Goal: Task Accomplishment & Management: Manage account settings

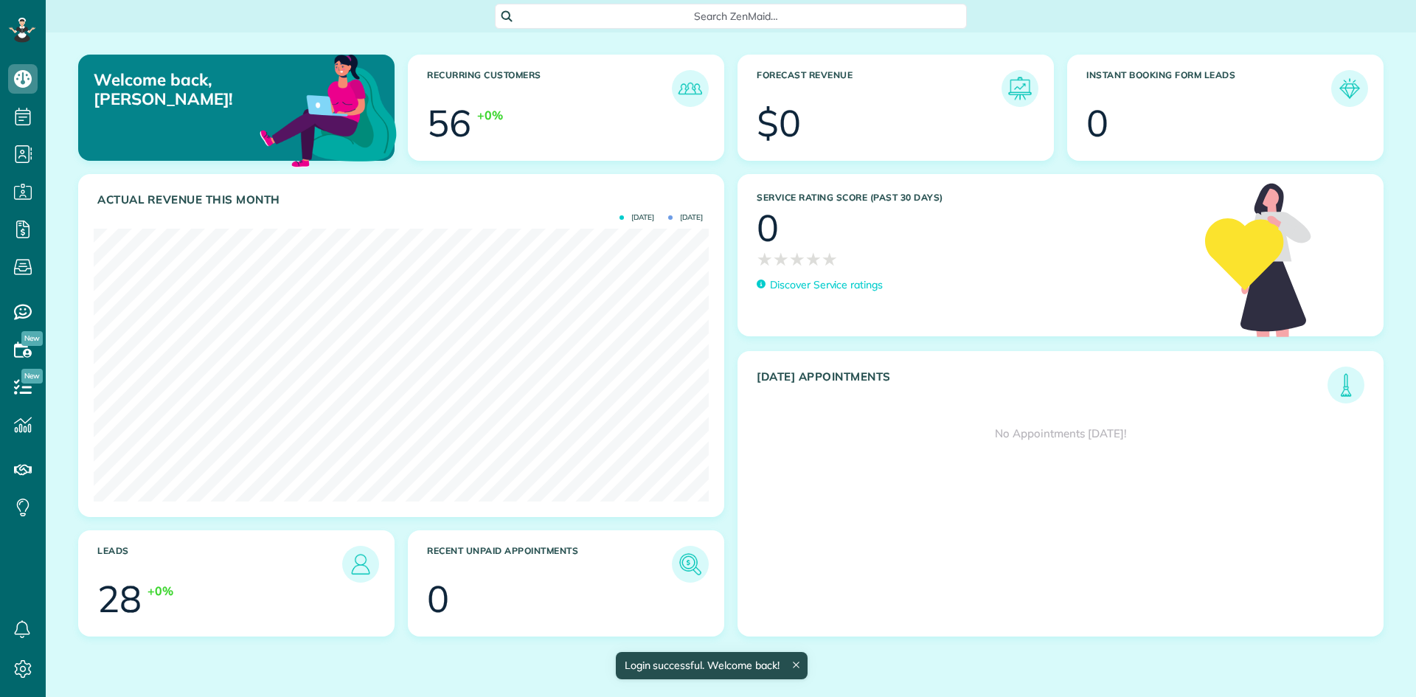
scroll to position [273, 615]
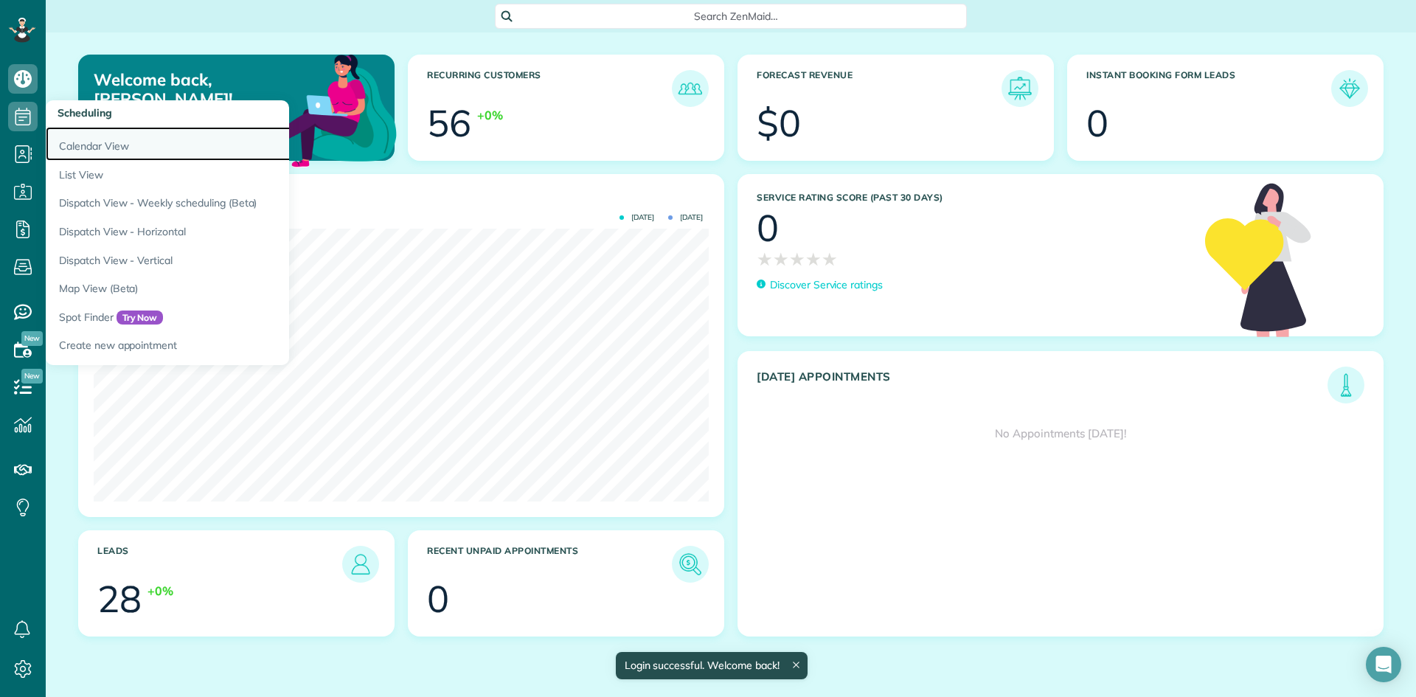
click at [89, 142] on link "Calendar View" at bounding box center [230, 144] width 369 height 34
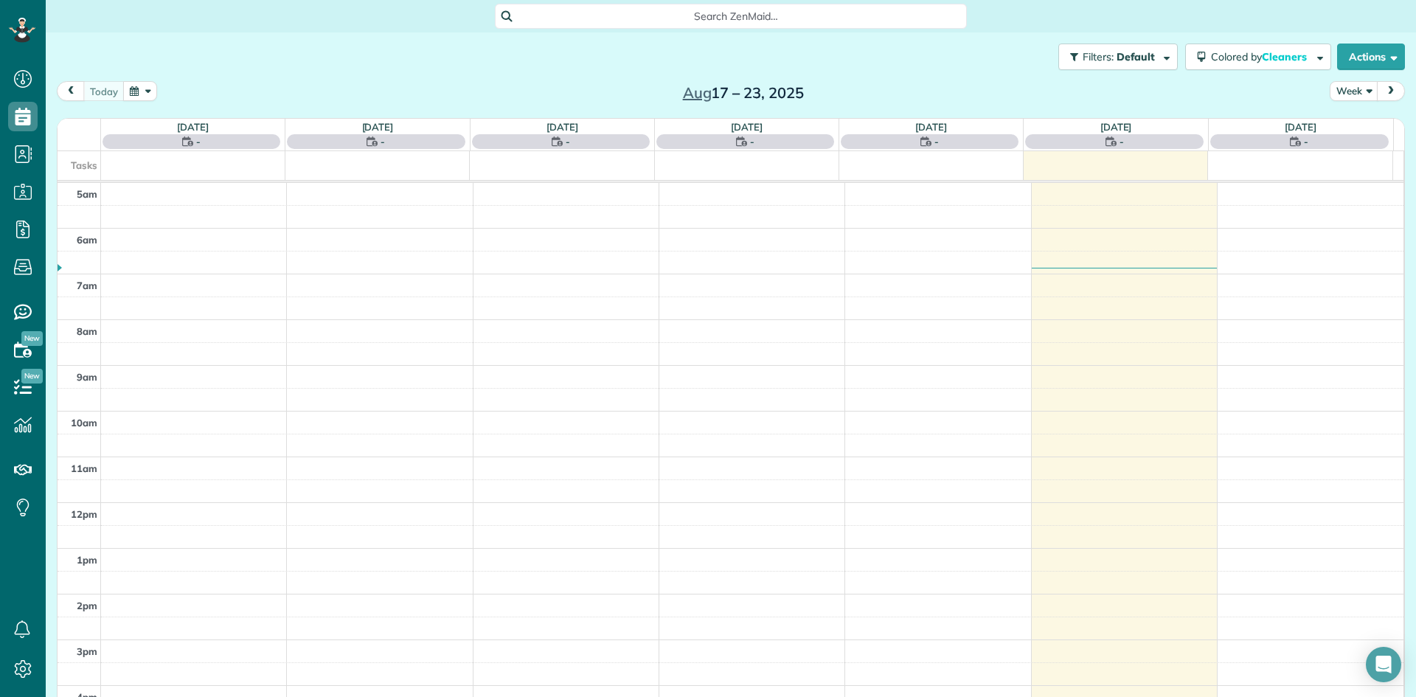
scroll to position [92, 0]
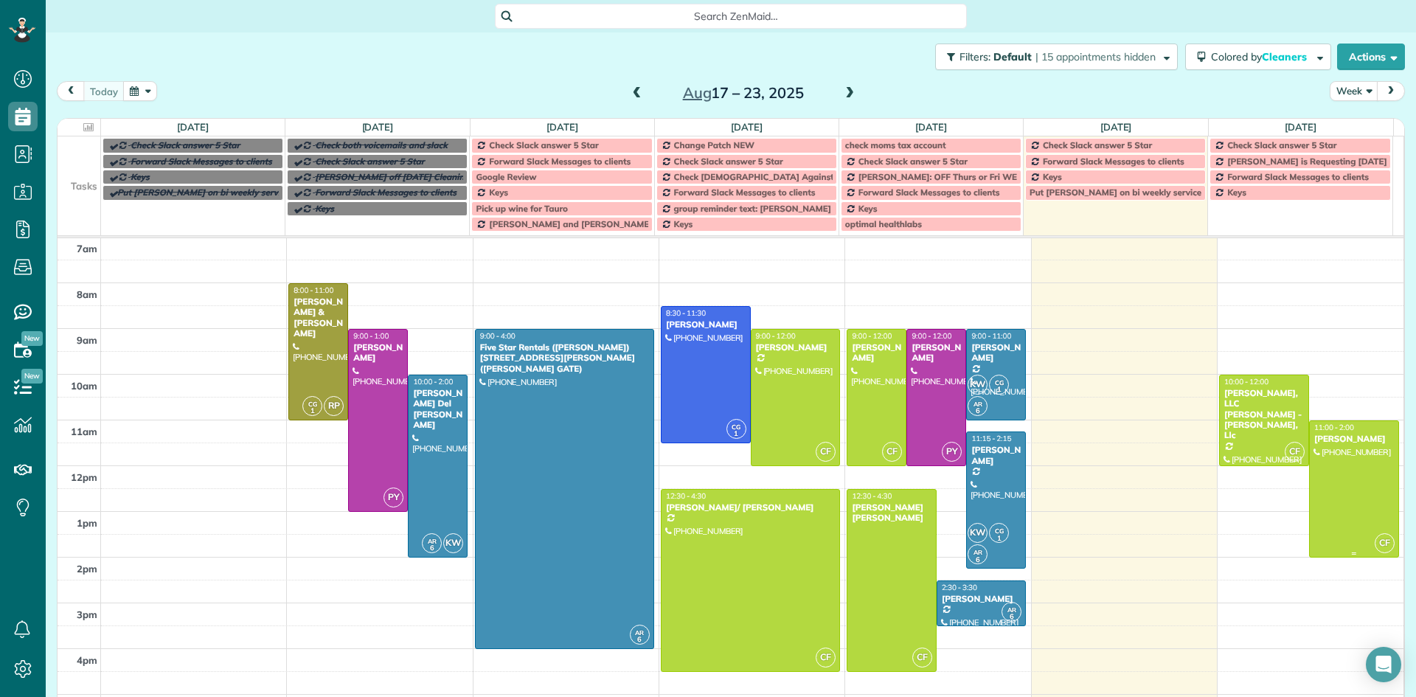
click at [1322, 437] on div "[PERSON_NAME]" at bounding box center [1354, 439] width 81 height 10
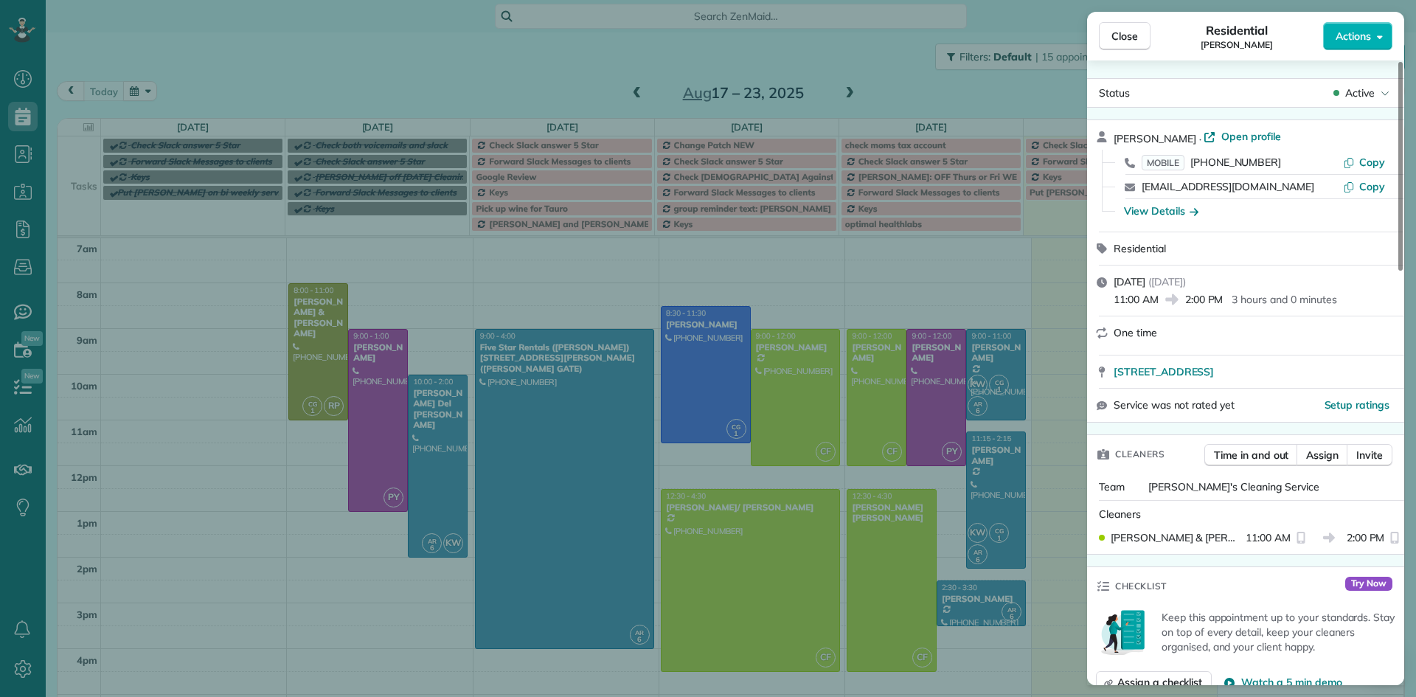
click at [1356, 39] on span "Actions" at bounding box center [1353, 36] width 35 height 15
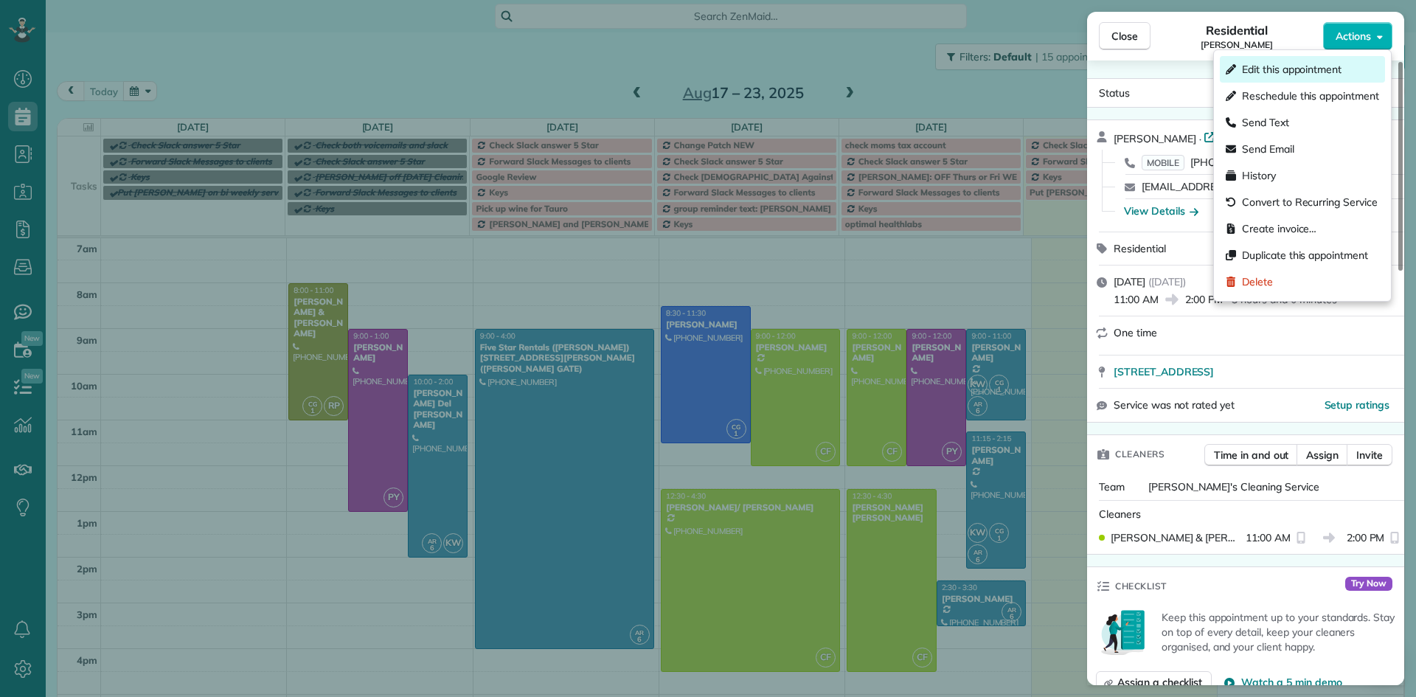
click at [1311, 68] on span "Edit this appointment" at bounding box center [1292, 69] width 100 height 15
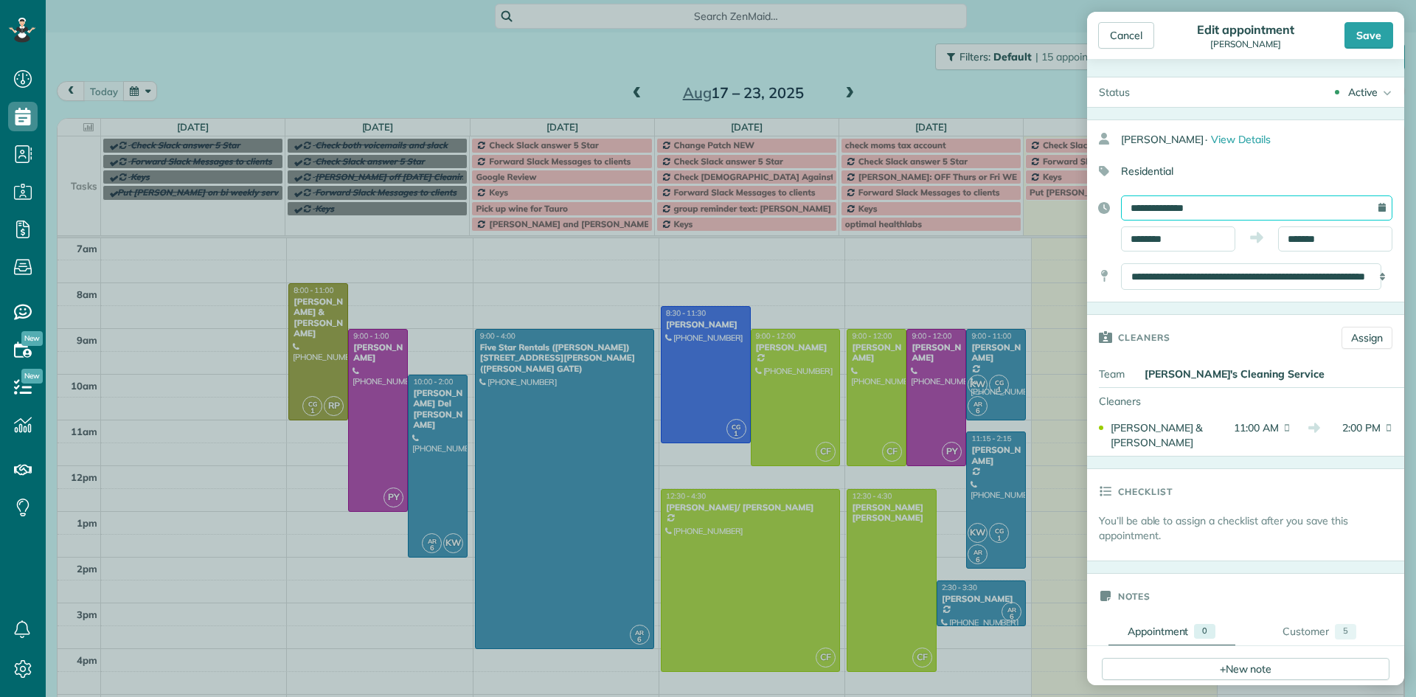
click at [1215, 201] on input "**********" at bounding box center [1256, 207] width 271 height 25
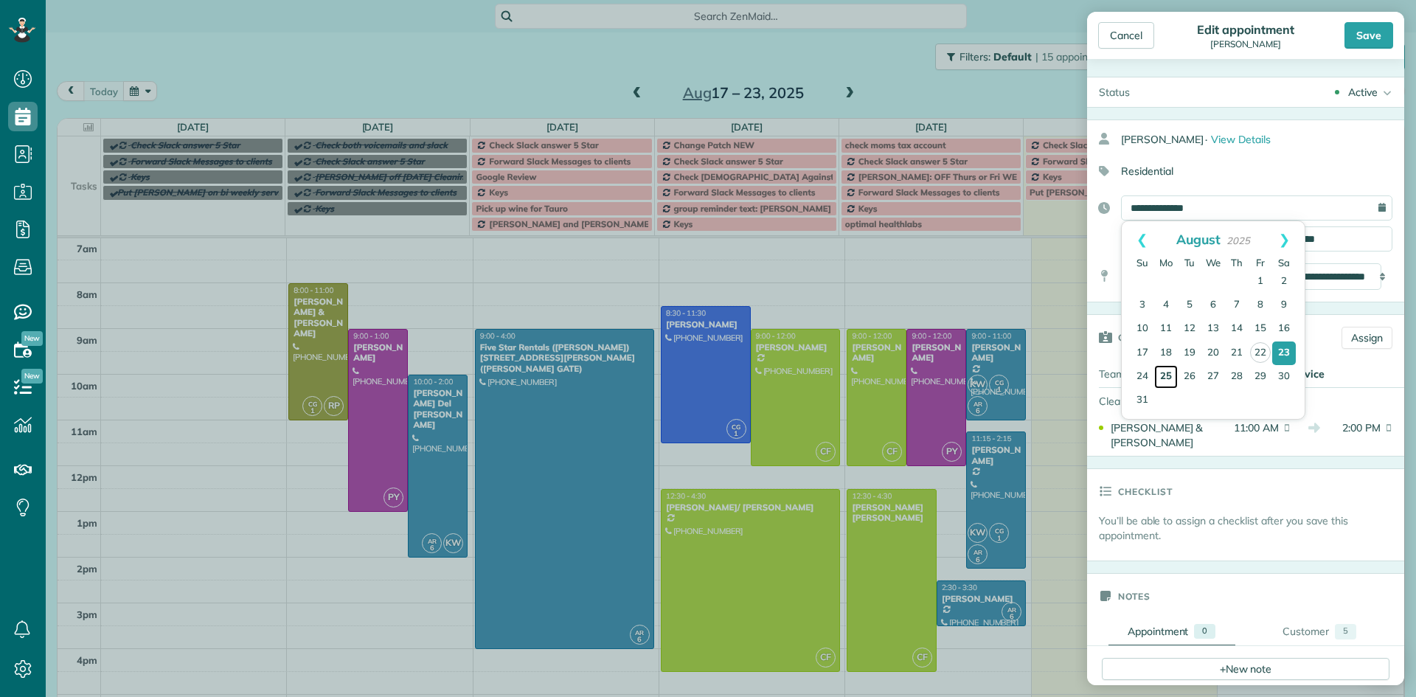
click at [1170, 376] on link "25" at bounding box center [1166, 377] width 24 height 24
type input "**********"
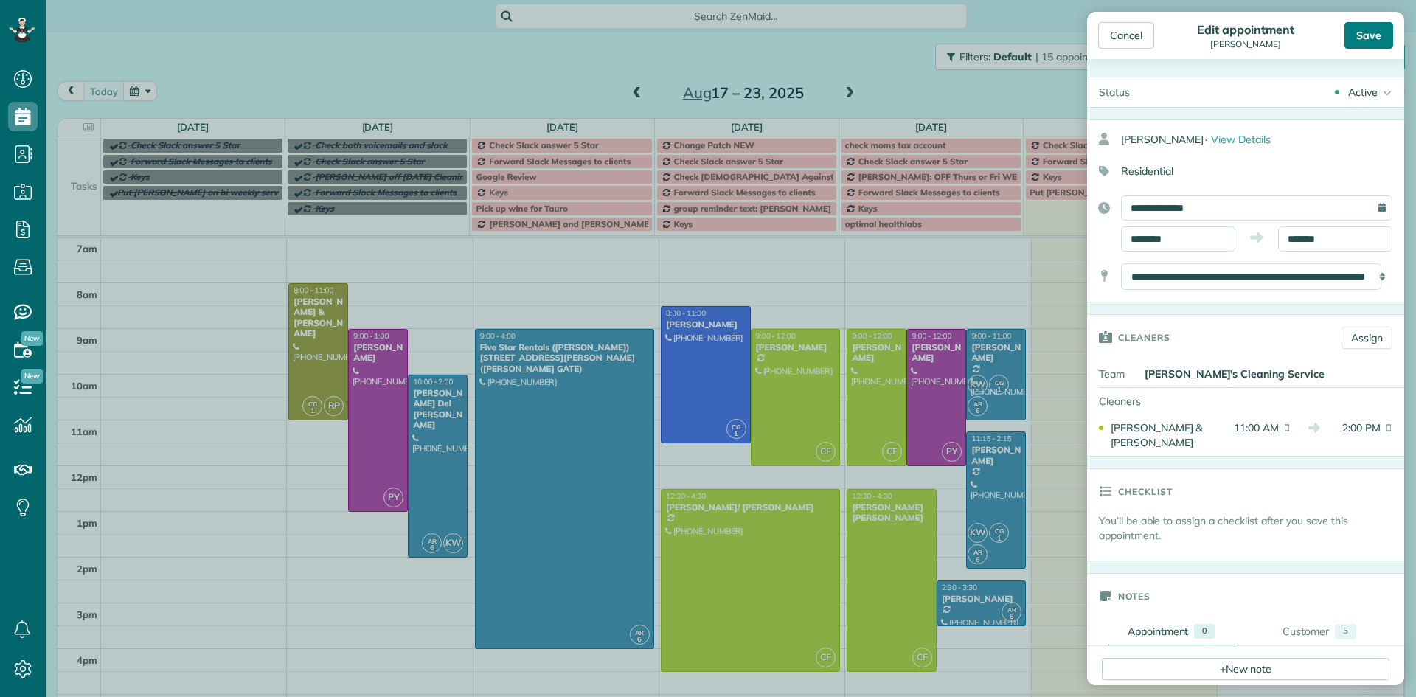
click at [1367, 44] on div "Save" at bounding box center [1369, 35] width 49 height 27
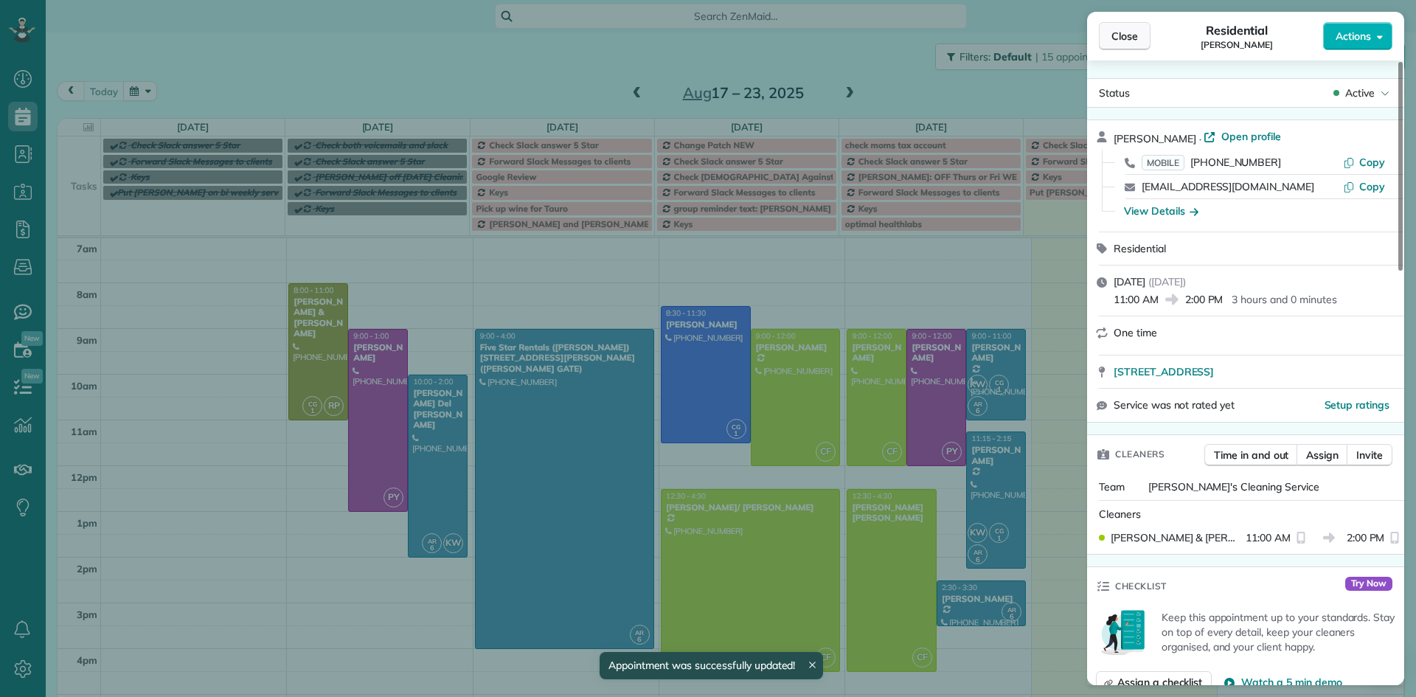
click at [1131, 37] on span "Close" at bounding box center [1125, 36] width 27 height 15
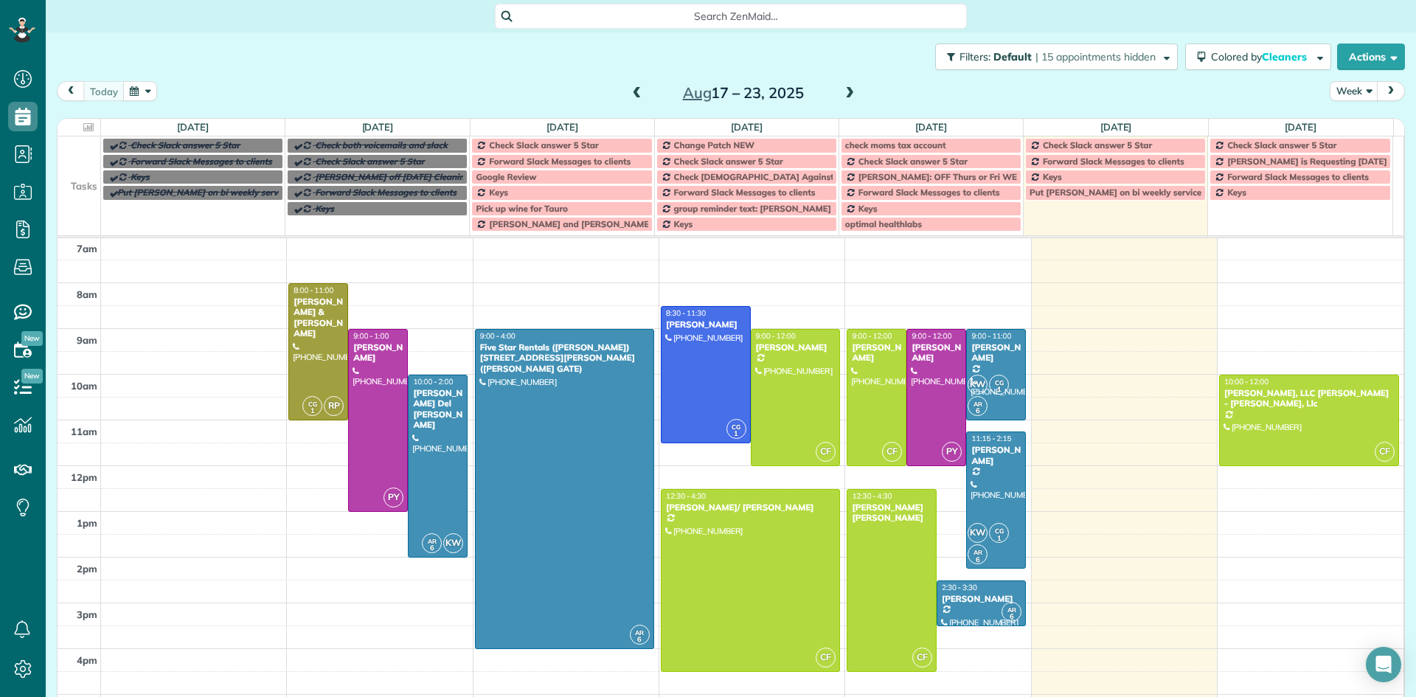
click at [849, 93] on span at bounding box center [850, 93] width 16 height 13
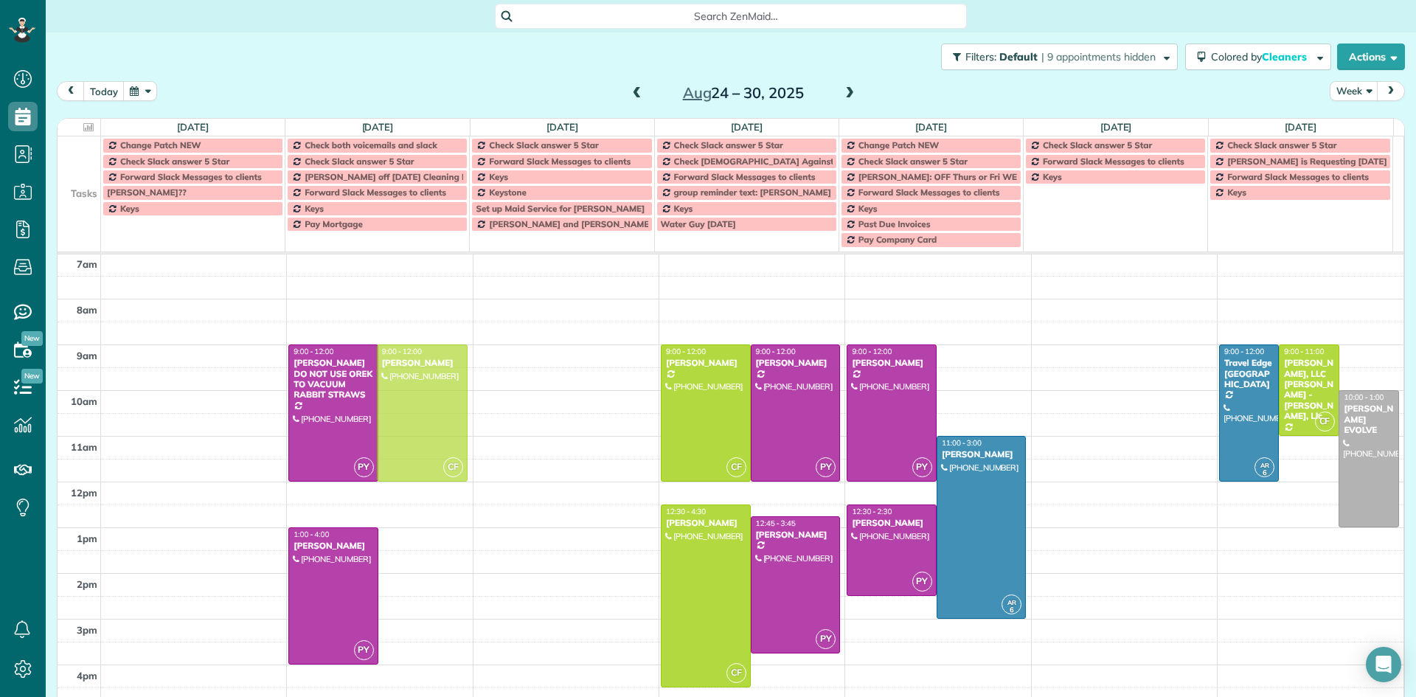
drag, startPoint x: 416, startPoint y: 451, endPoint x: 420, endPoint y: 361, distance: 90.1
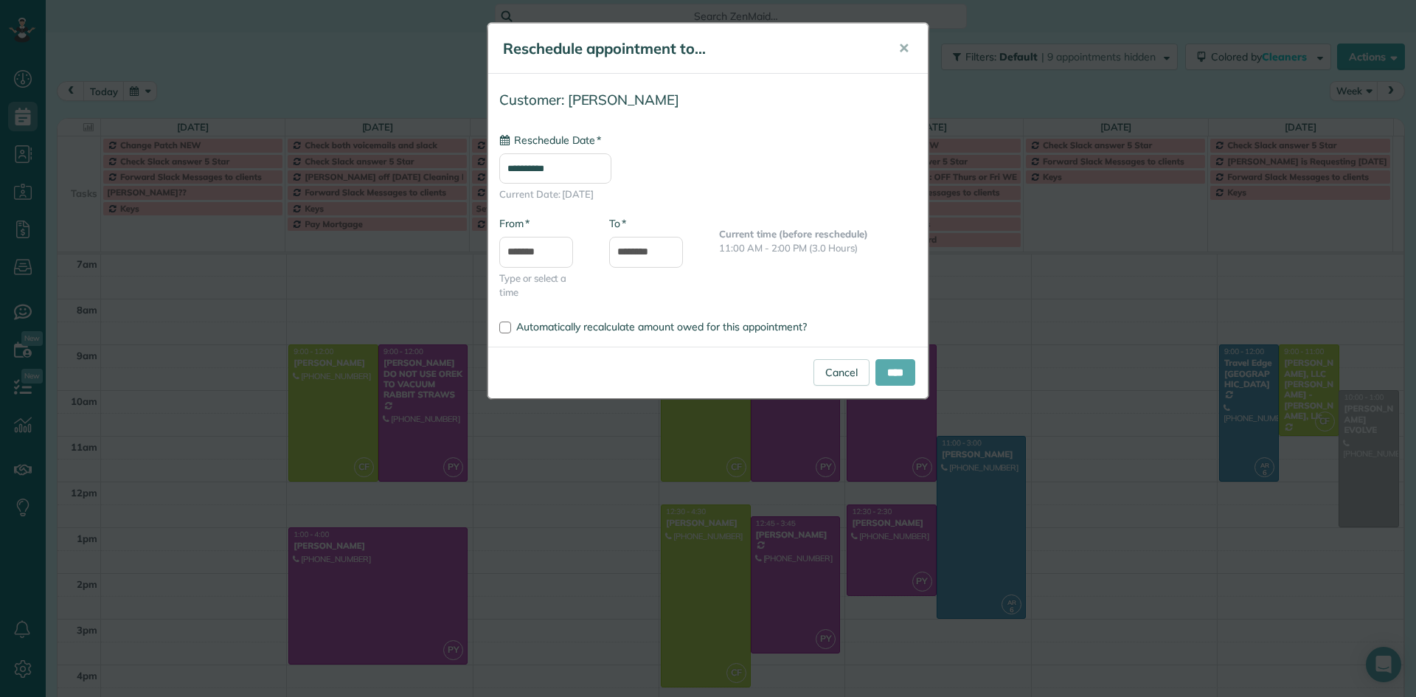
type input "**********"
click at [890, 372] on input "****" at bounding box center [895, 372] width 40 height 27
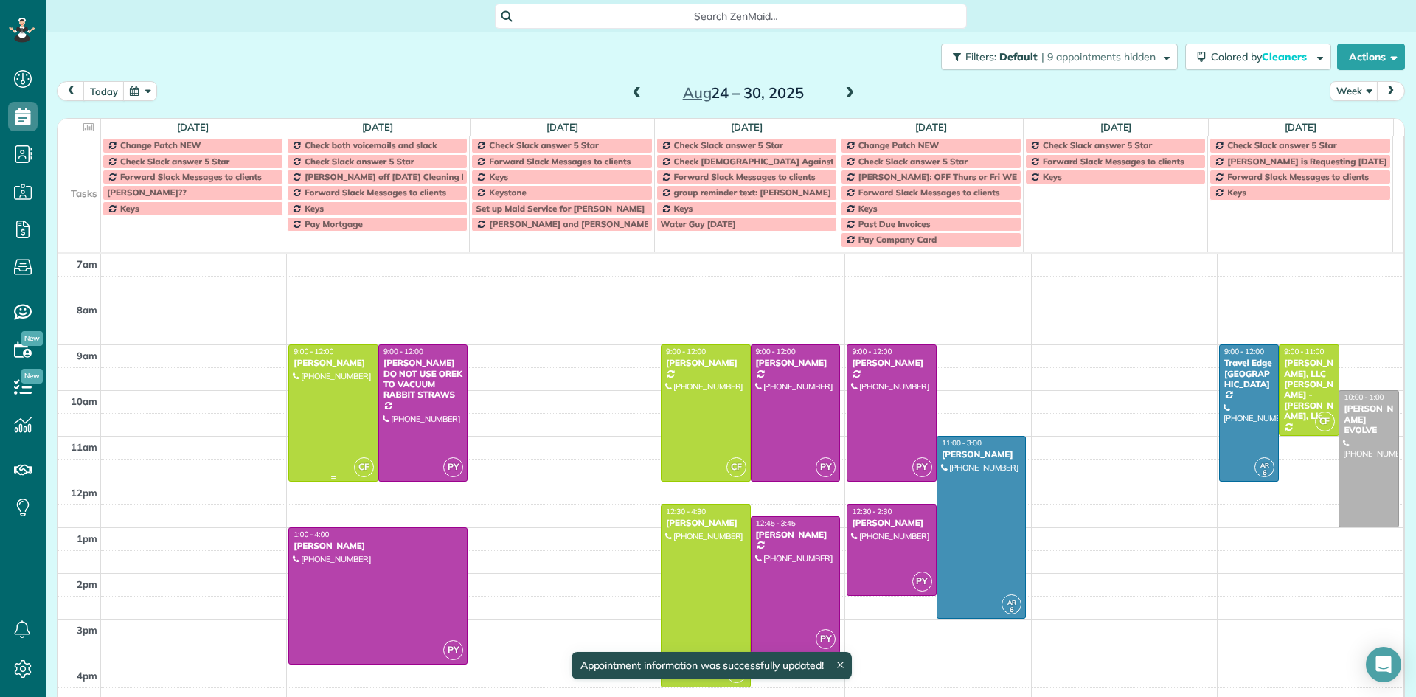
click at [333, 401] on div at bounding box center [333, 413] width 89 height 136
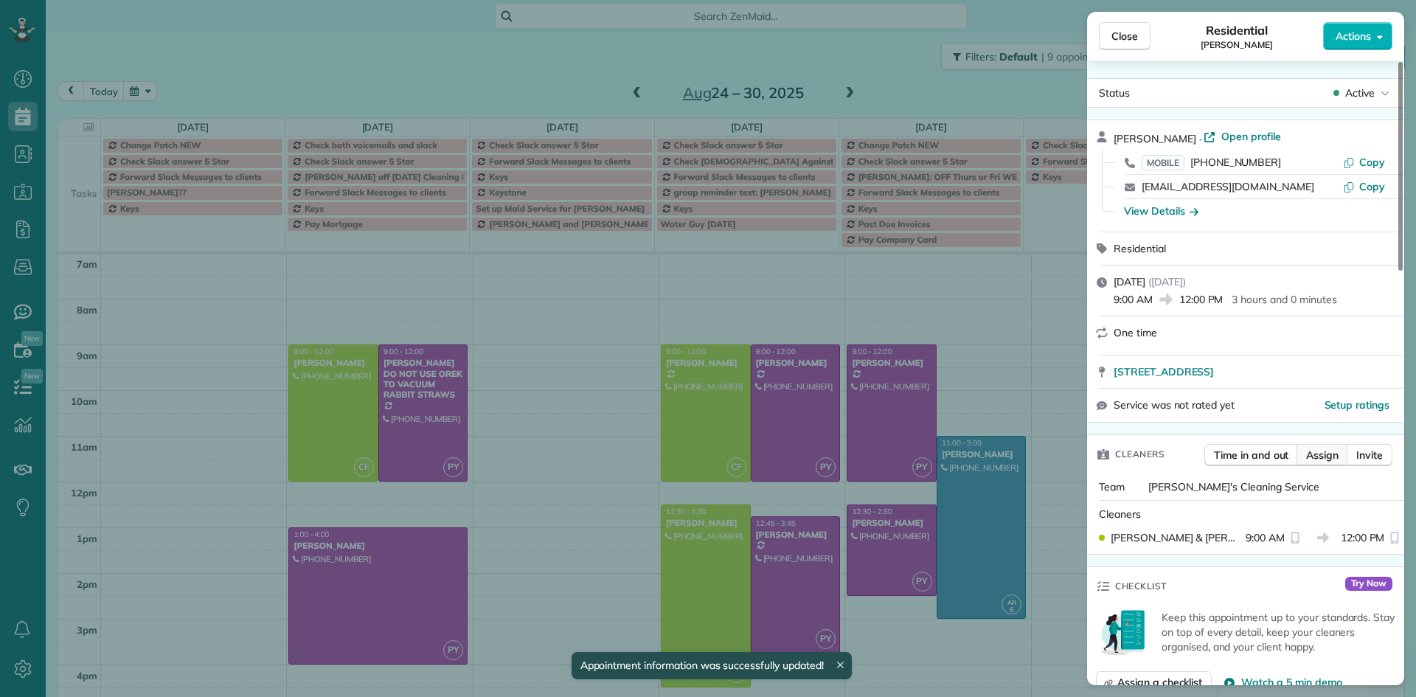
click at [1319, 462] on span "Assign" at bounding box center [1322, 455] width 32 height 15
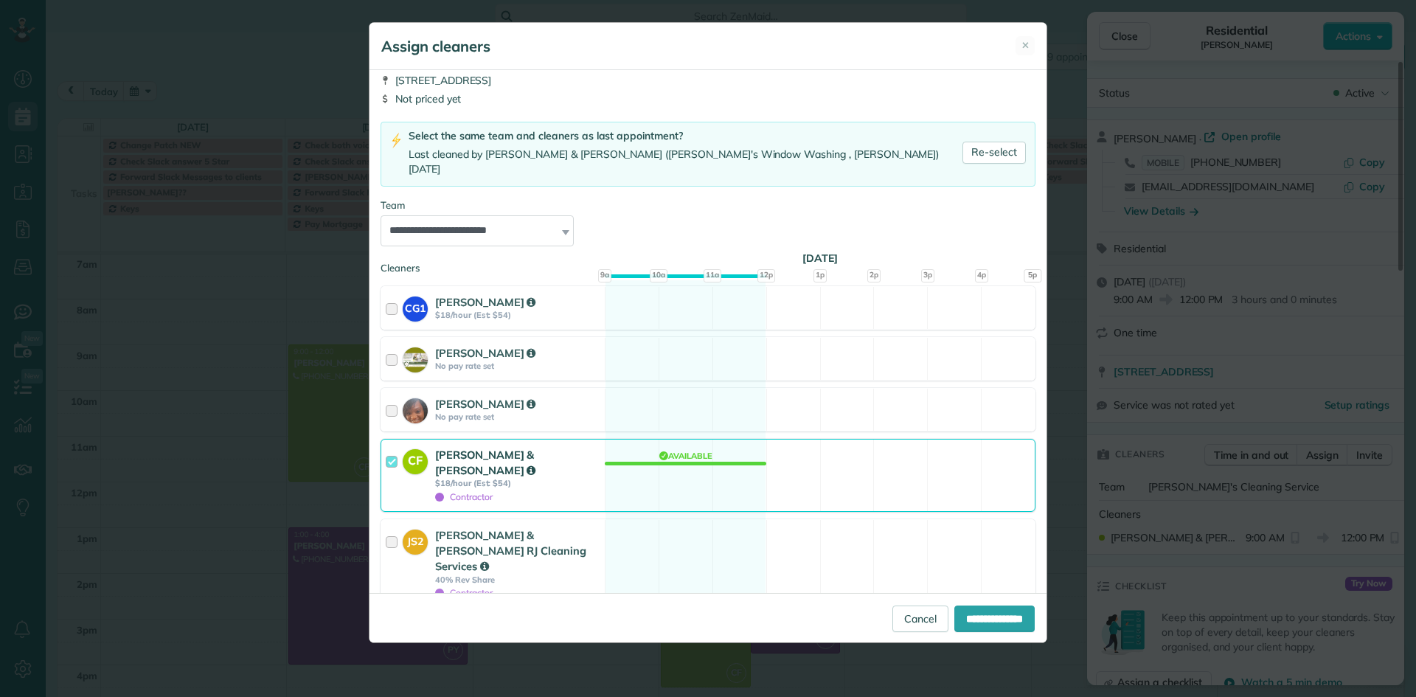
scroll to position [74, 0]
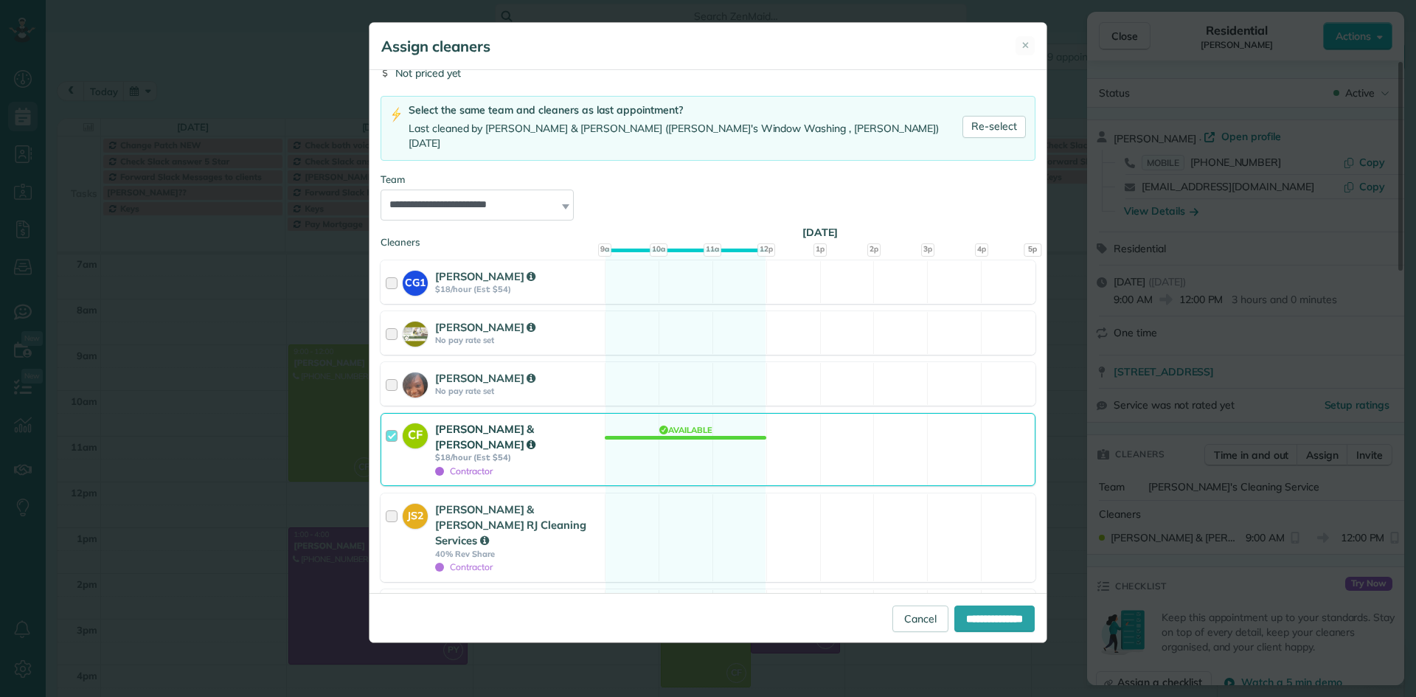
click at [393, 421] on div at bounding box center [394, 449] width 17 height 57
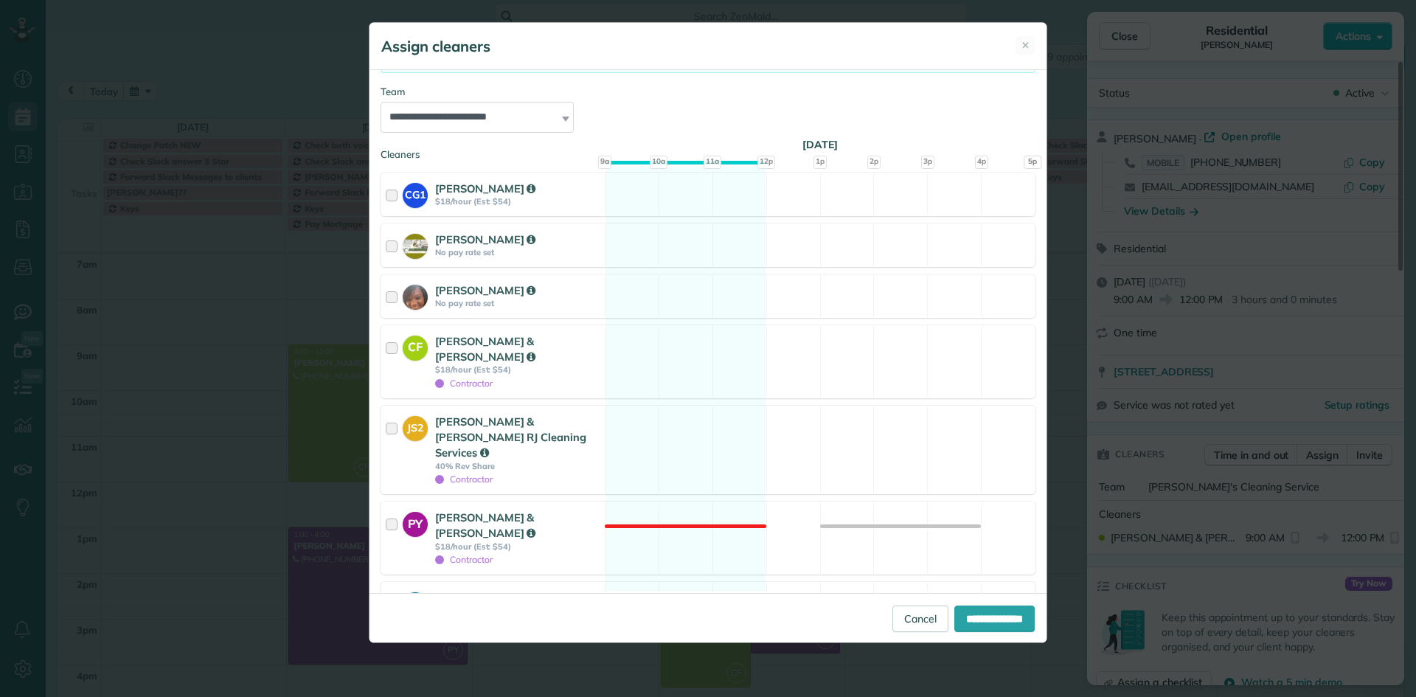
scroll to position [182, 0]
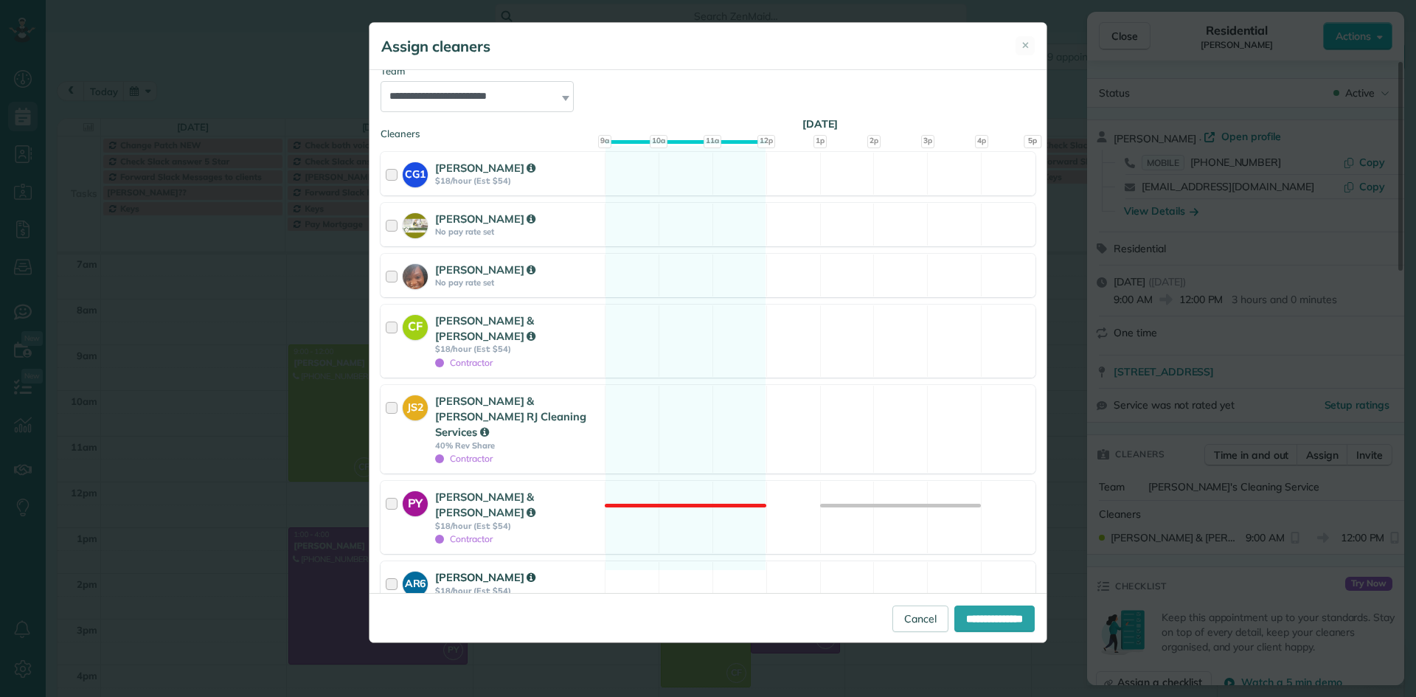
click at [392, 569] on div at bounding box center [394, 589] width 17 height 41
click at [963, 623] on input "**********" at bounding box center [994, 619] width 80 height 27
type input "**********"
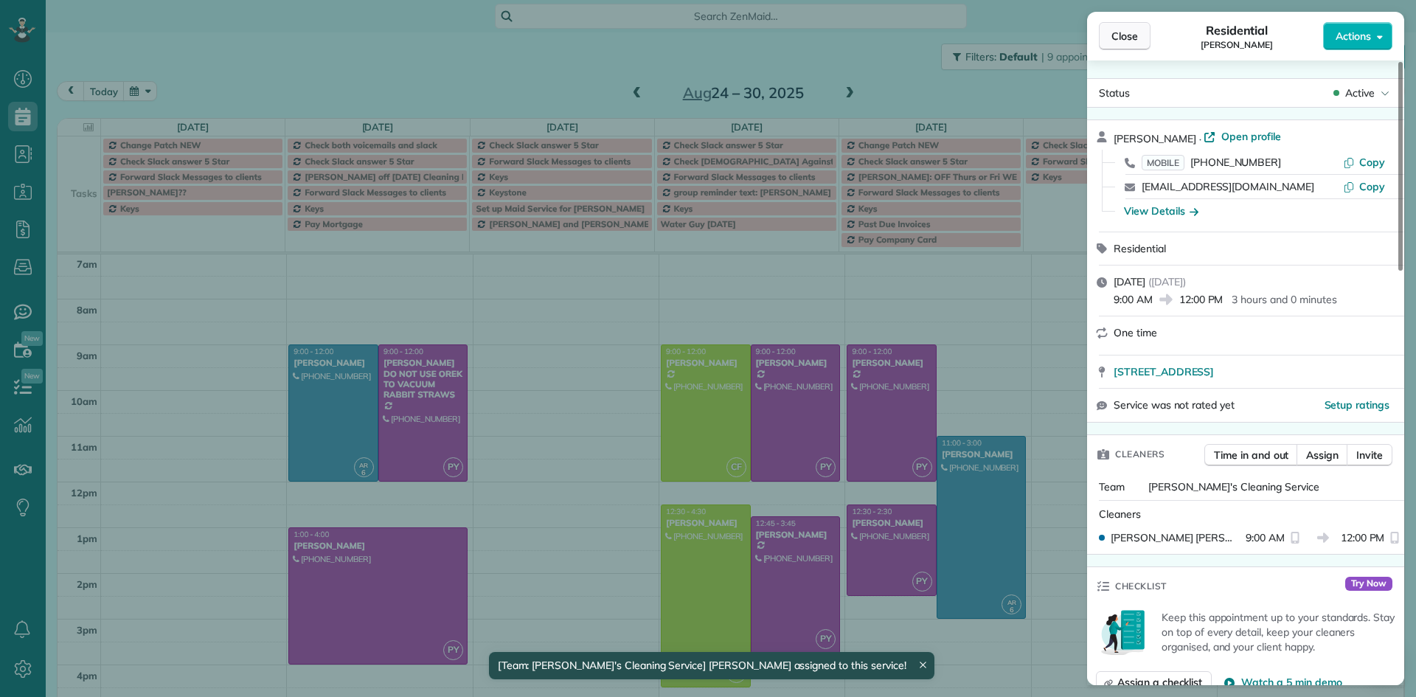
click at [1125, 40] on span "Close" at bounding box center [1125, 36] width 27 height 15
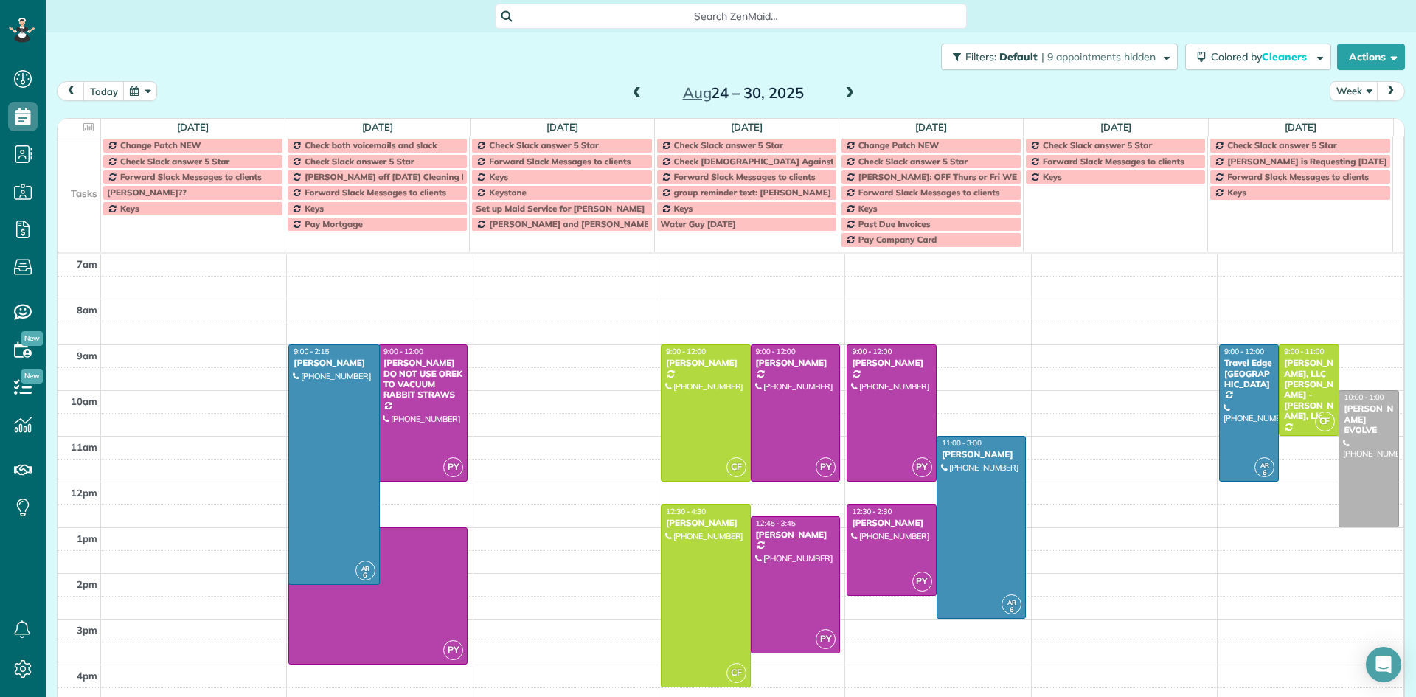
drag, startPoint x: 329, startPoint y: 476, endPoint x: 308, endPoint y: 583, distance: 109.6
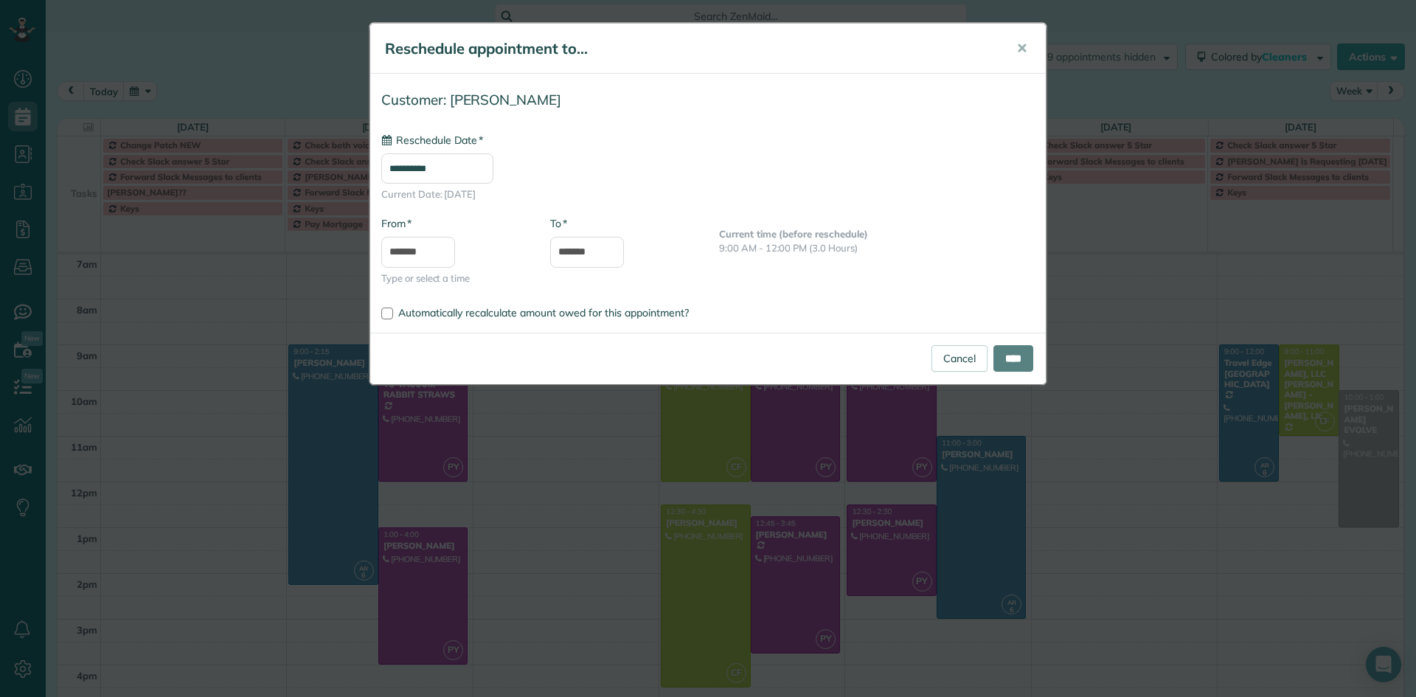
type input "**********"
click at [589, 249] on input "*******" at bounding box center [587, 252] width 74 height 31
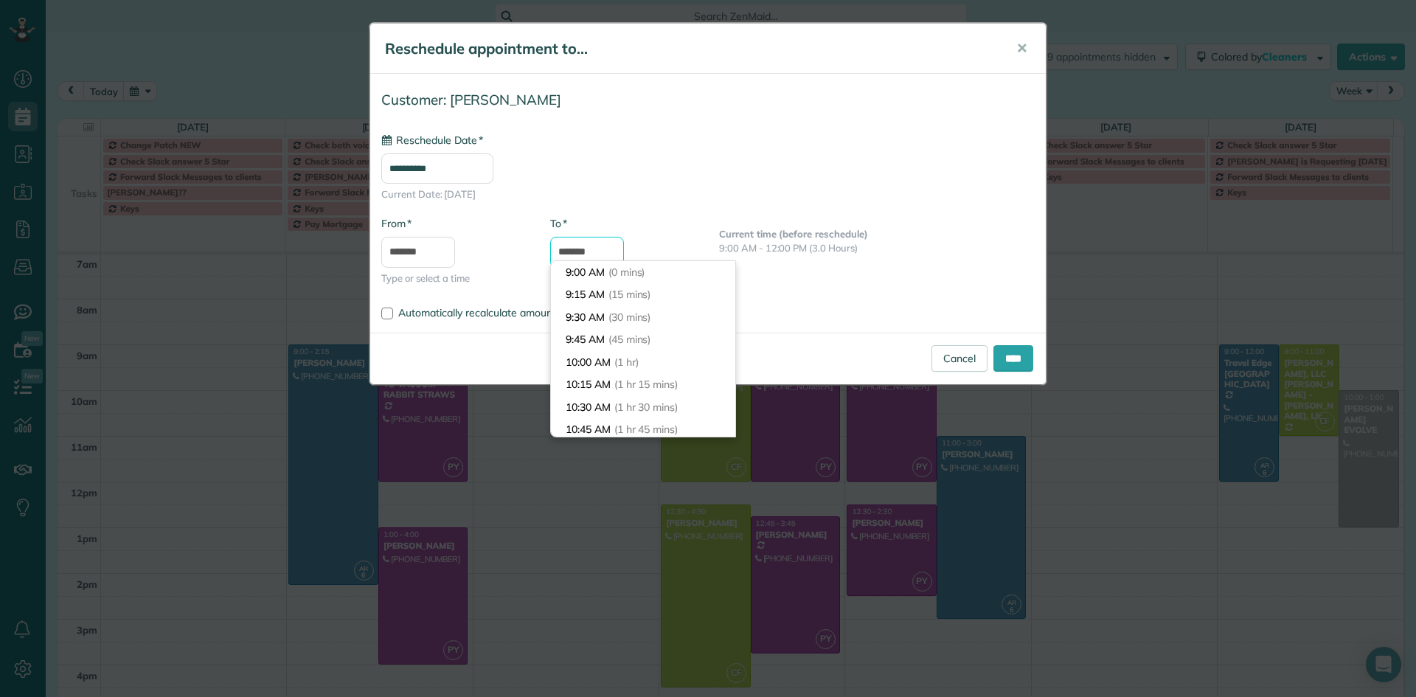
scroll to position [451, 0]
type input "*******"
click at [620, 275] on span "(5 hrs)" at bounding box center [624, 271] width 32 height 13
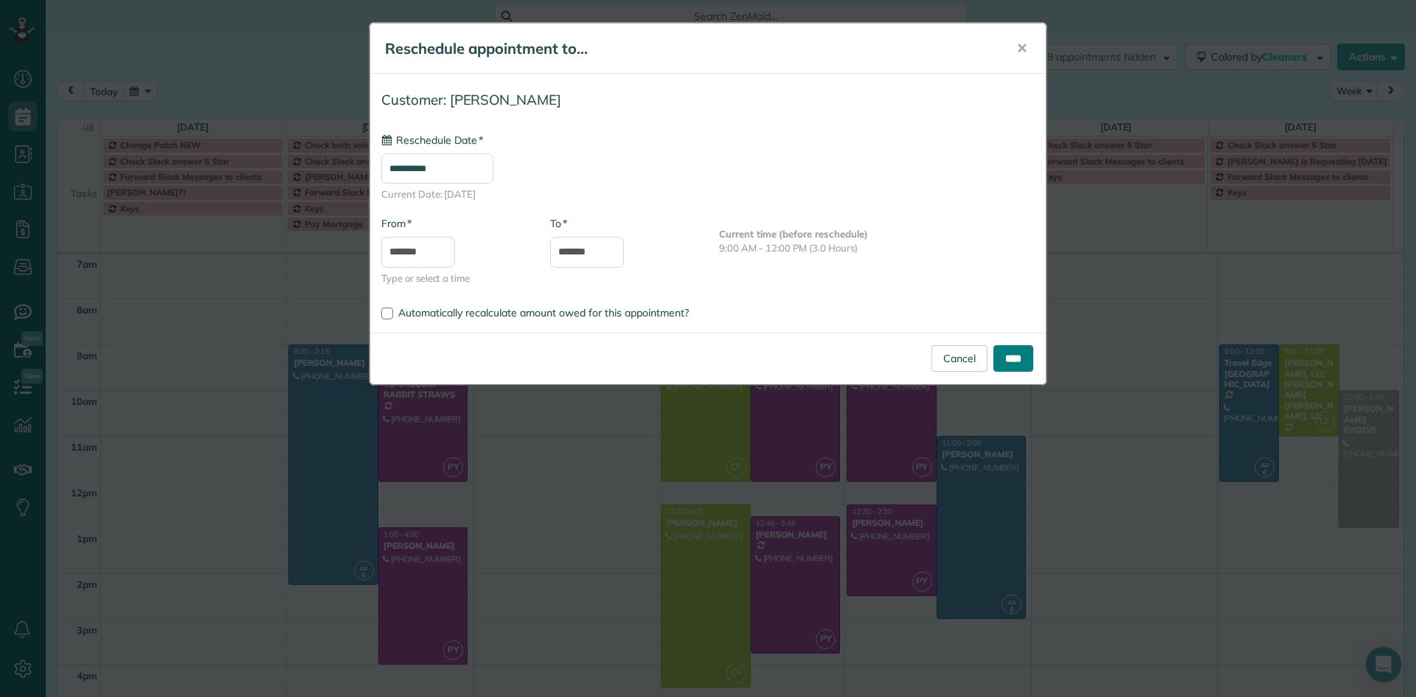
click at [1010, 356] on input "****" at bounding box center [1014, 358] width 40 height 27
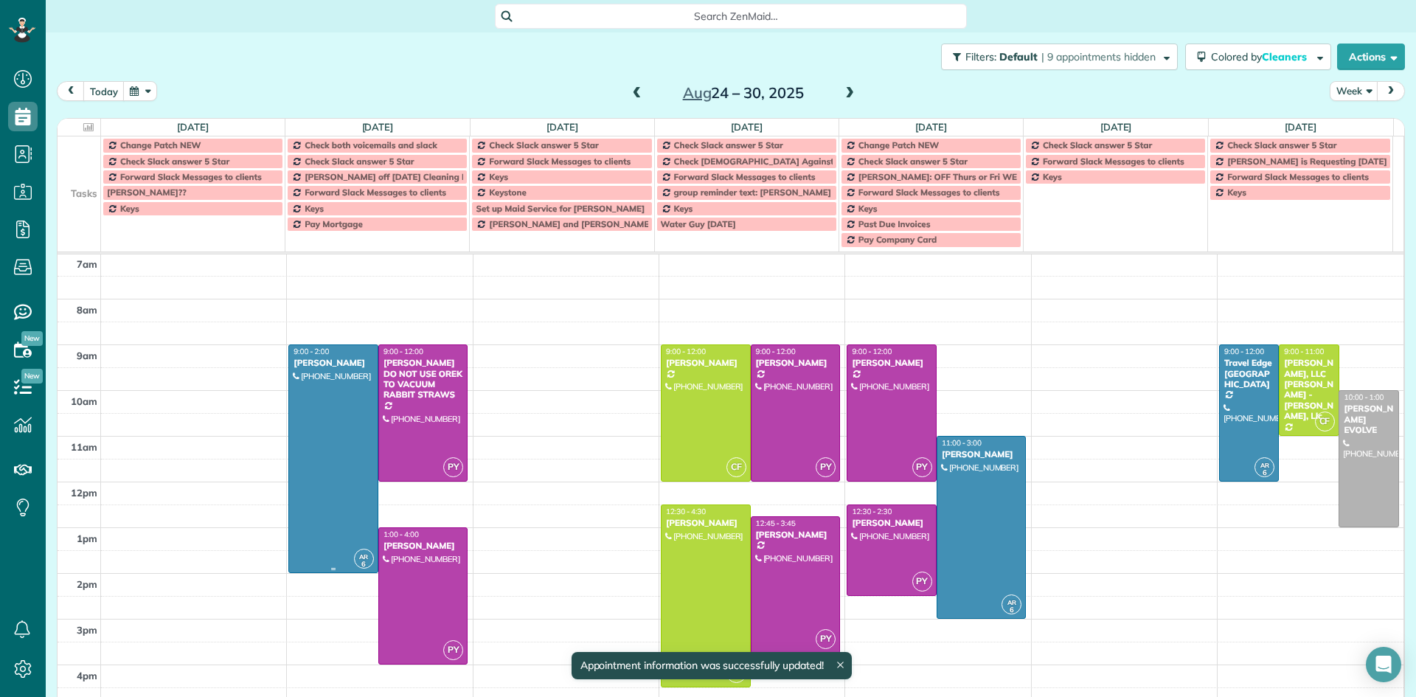
click at [333, 372] on div at bounding box center [333, 458] width 89 height 227
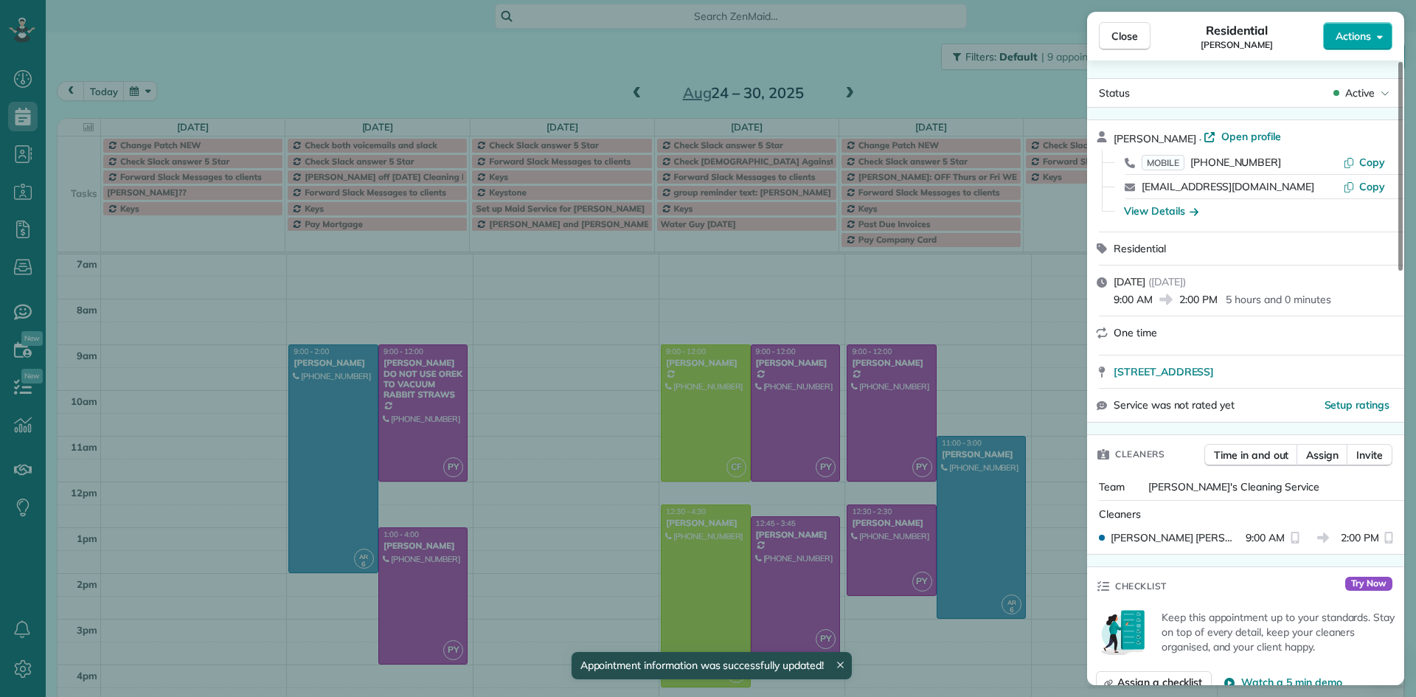
click at [1350, 30] on span "Actions" at bounding box center [1353, 36] width 35 height 15
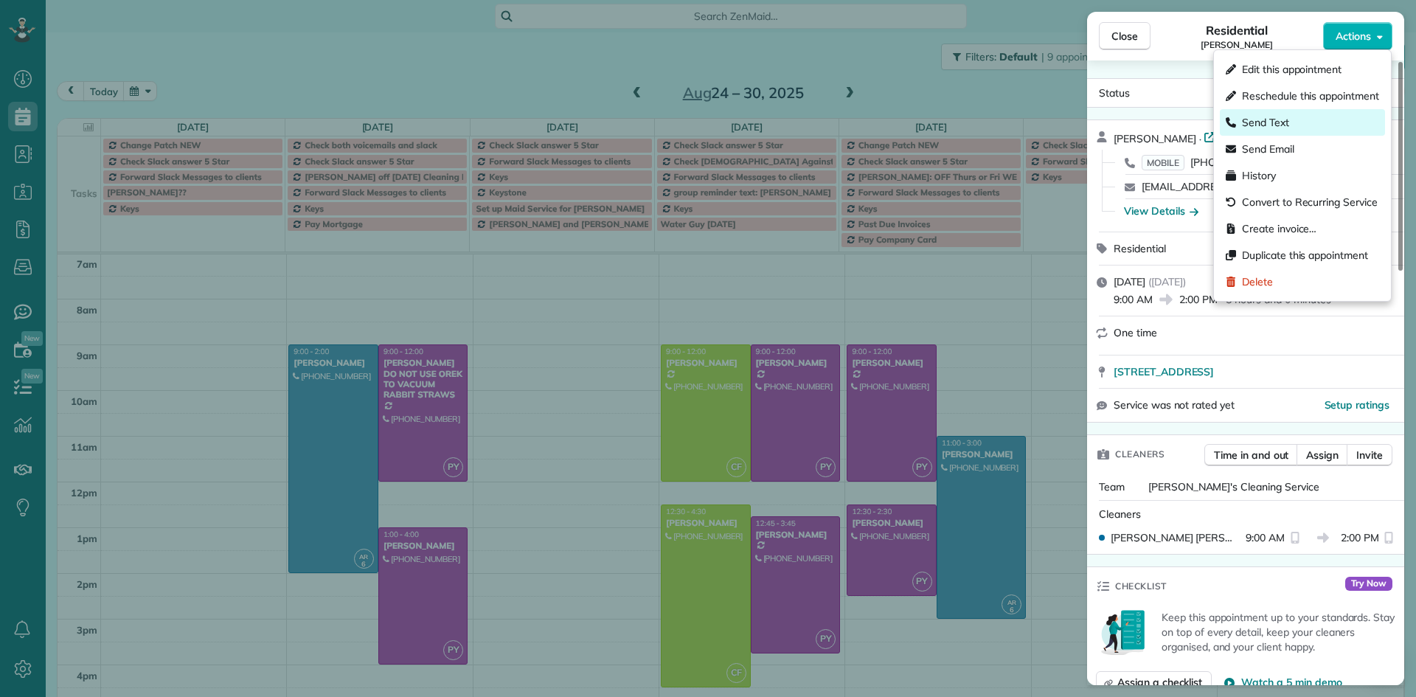
click at [1295, 122] on div "Send Text" at bounding box center [1302, 122] width 165 height 27
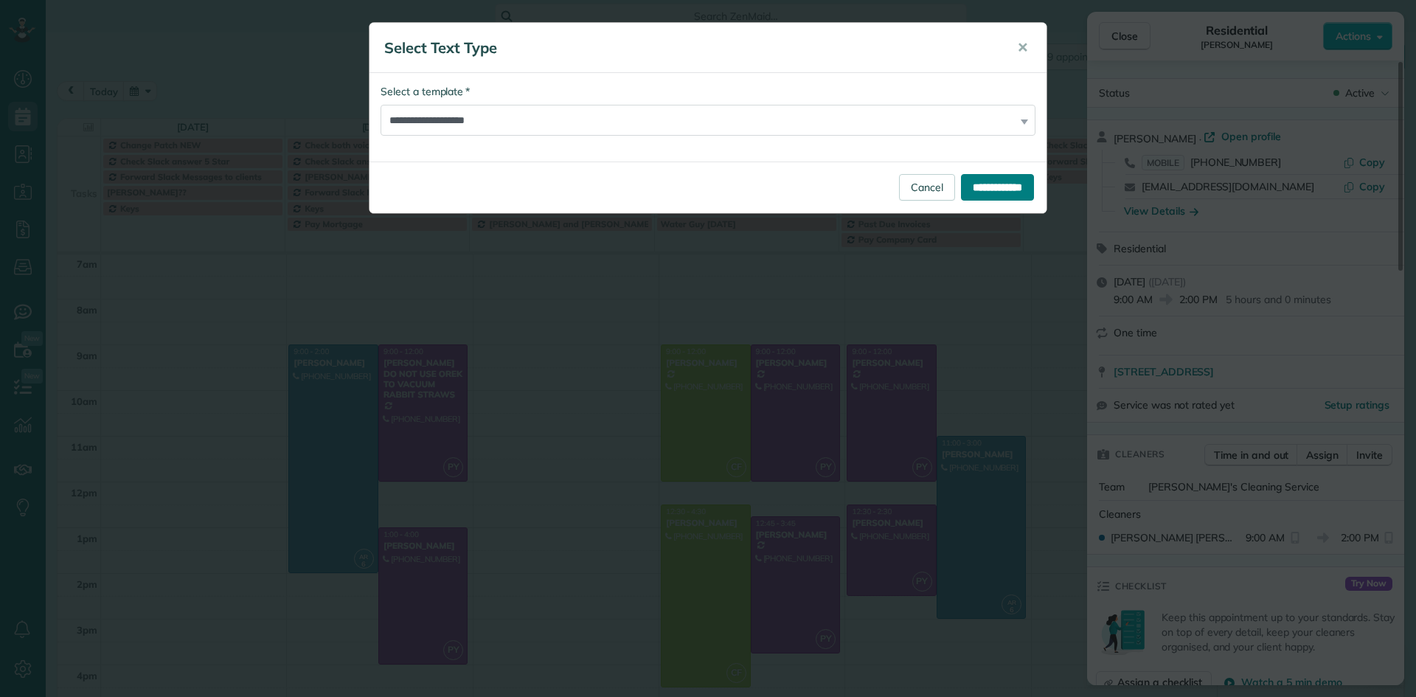
click at [1013, 191] on input "**********" at bounding box center [997, 187] width 73 height 27
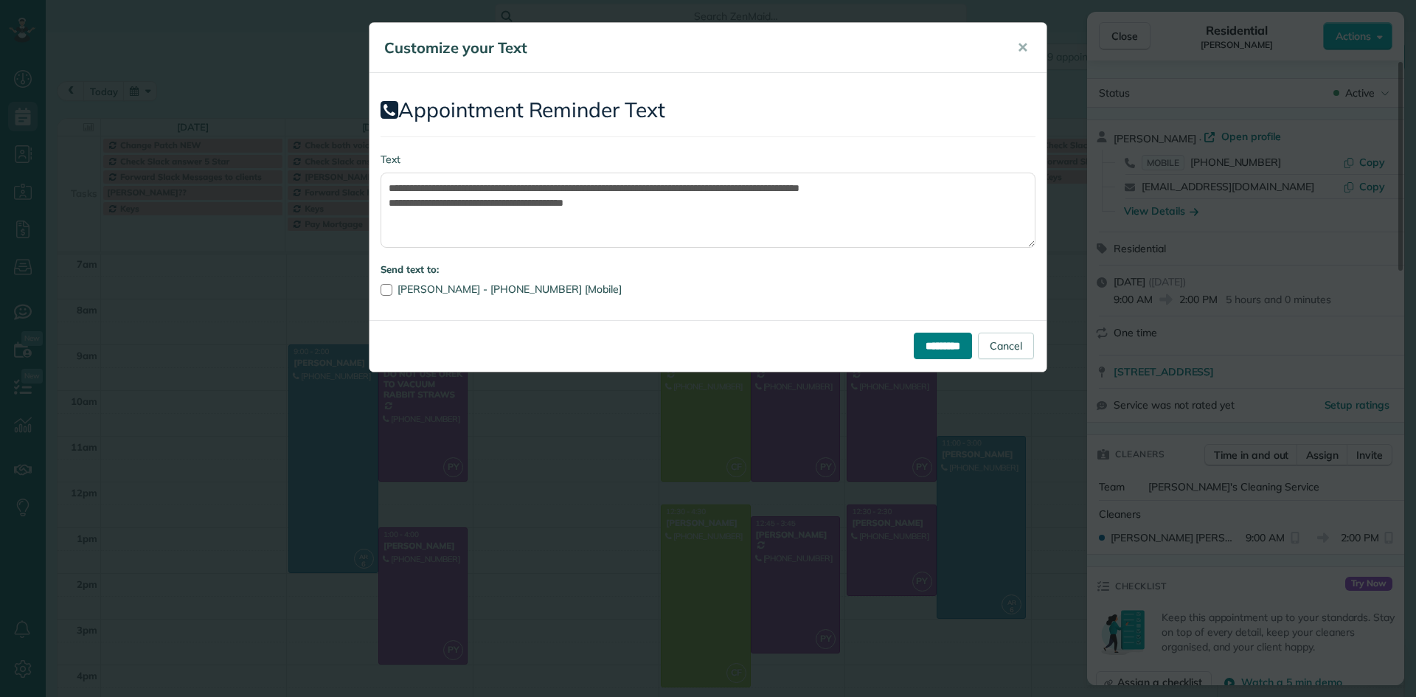
click at [942, 351] on input "*********" at bounding box center [943, 346] width 58 height 27
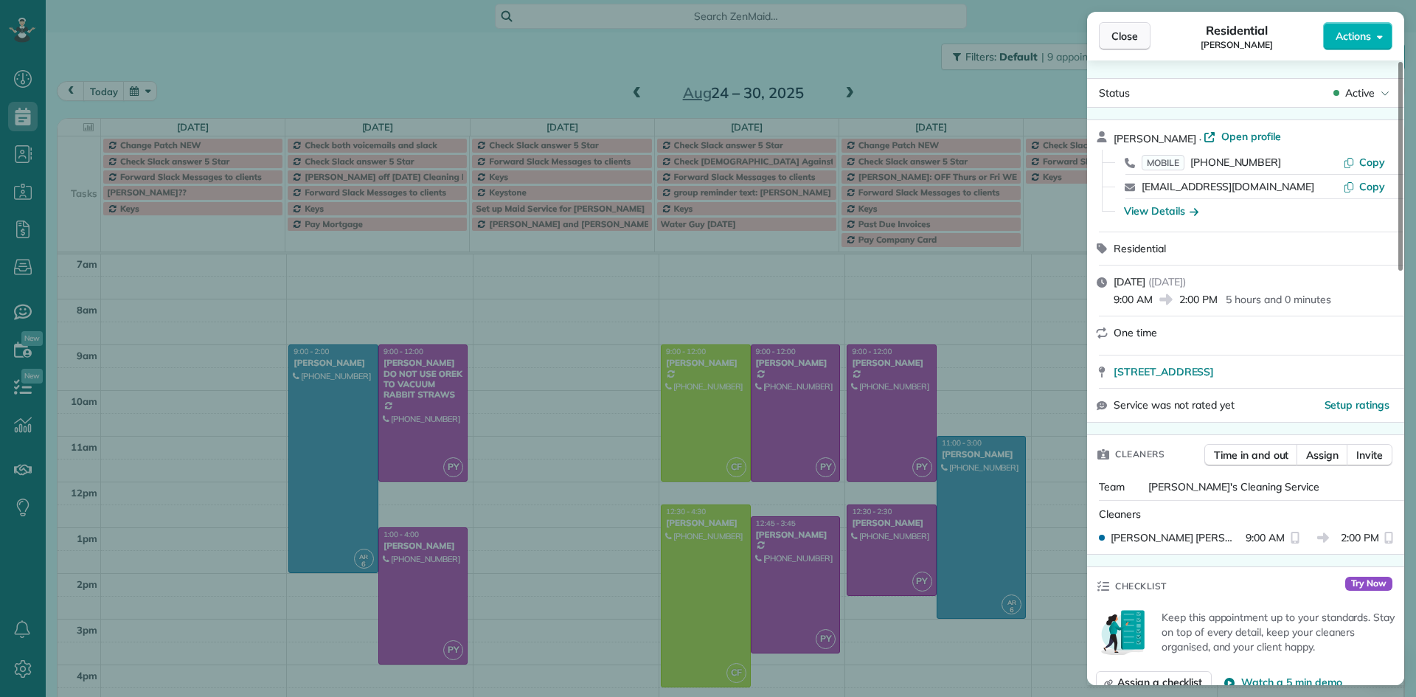
click at [1126, 38] on span "Close" at bounding box center [1125, 36] width 27 height 15
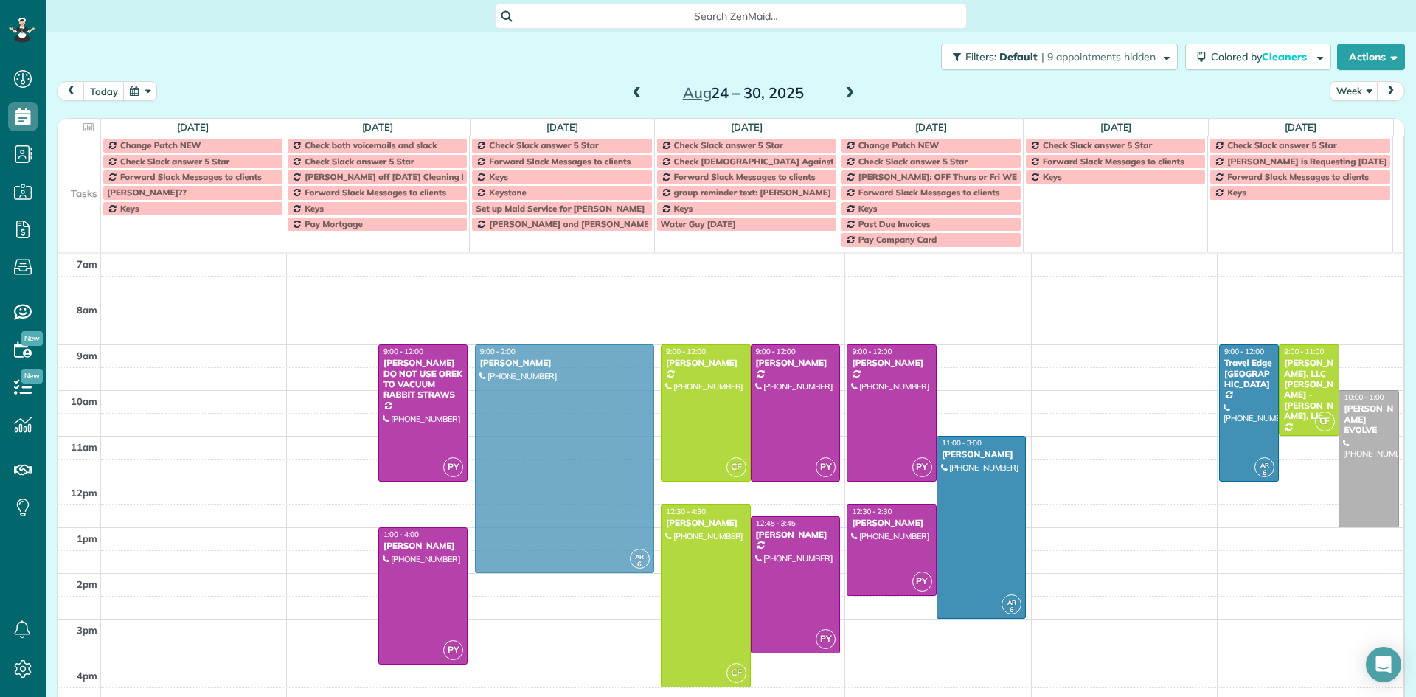
drag, startPoint x: 322, startPoint y: 381, endPoint x: 475, endPoint y: 383, distance: 152.7
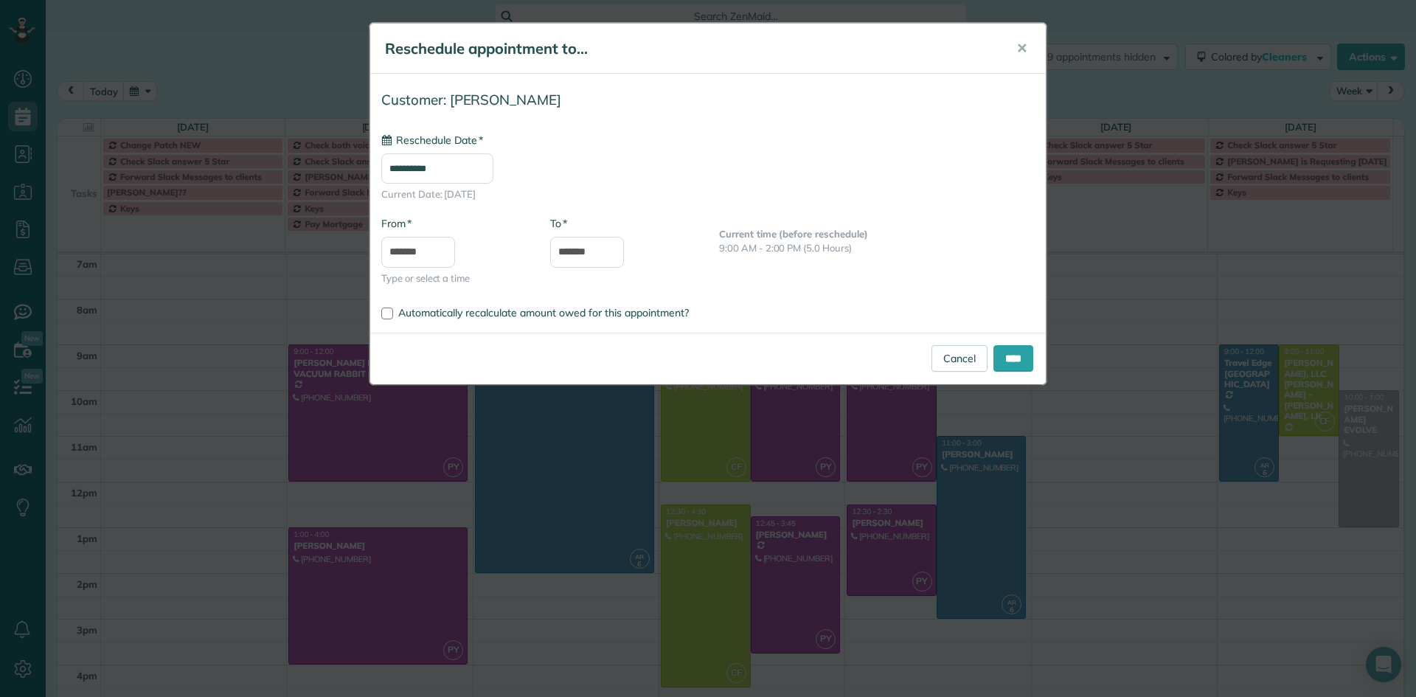
type input "**********"
click at [1006, 364] on input "****" at bounding box center [1014, 358] width 40 height 27
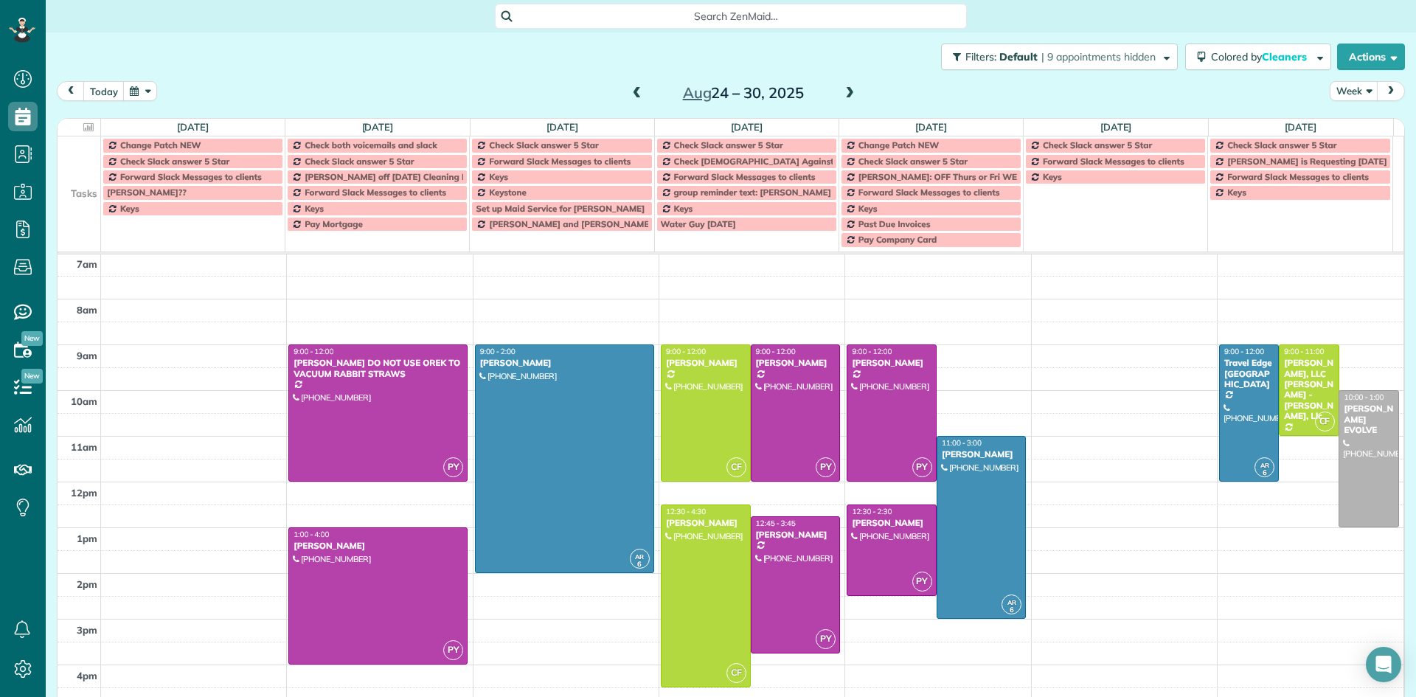
click at [629, 95] on span at bounding box center [637, 93] width 16 height 13
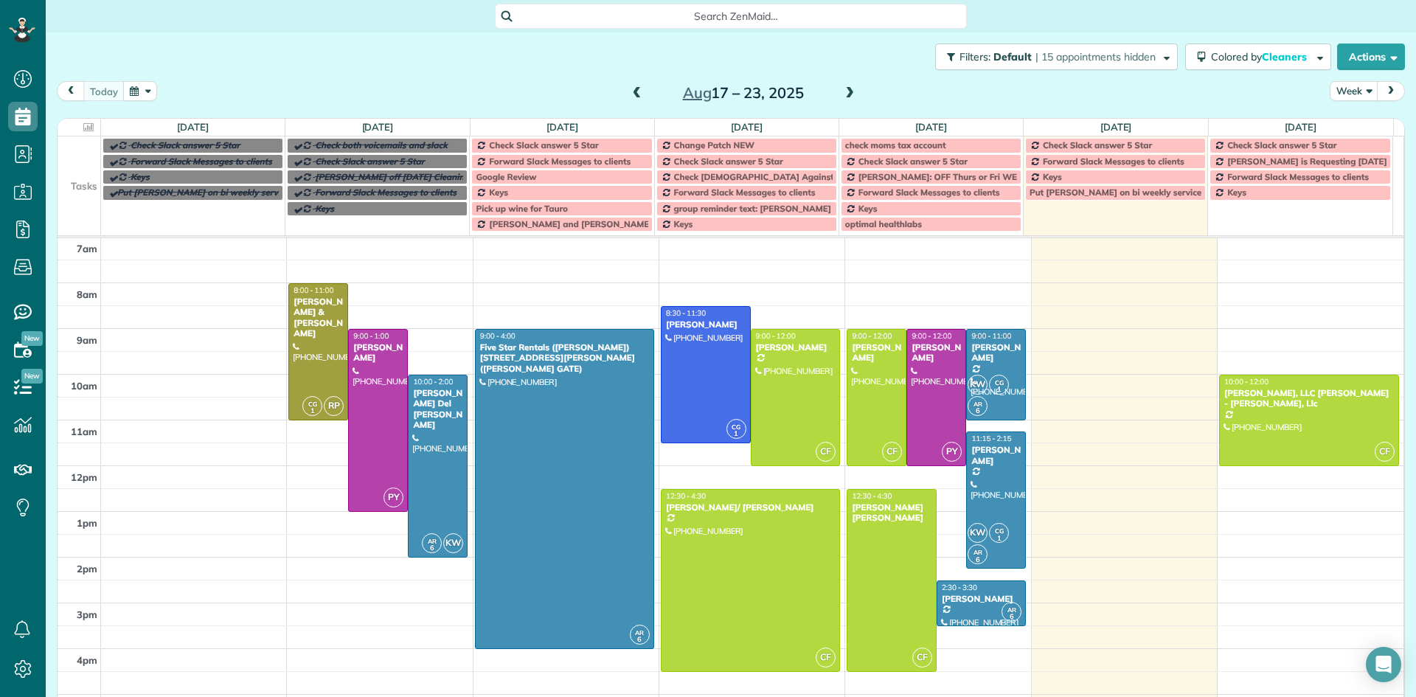
click at [629, 95] on span at bounding box center [637, 93] width 16 height 13
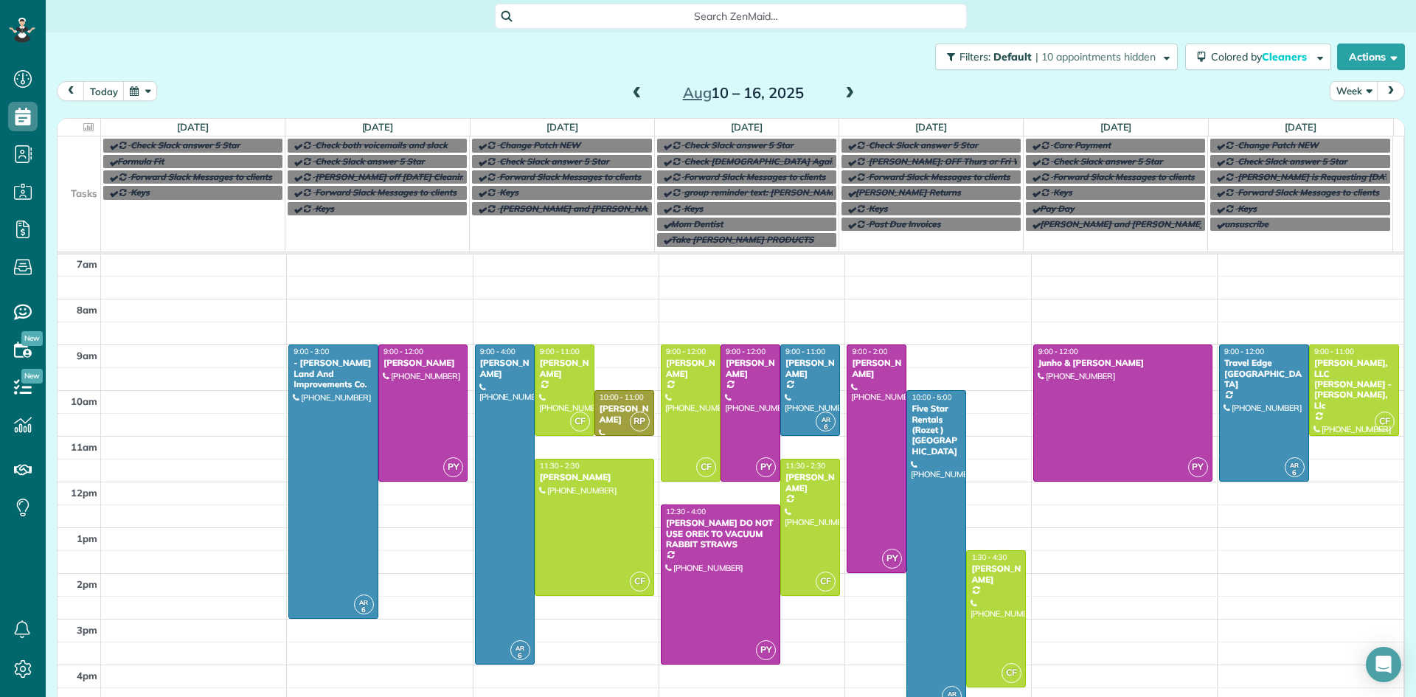
click at [629, 95] on span at bounding box center [637, 93] width 16 height 13
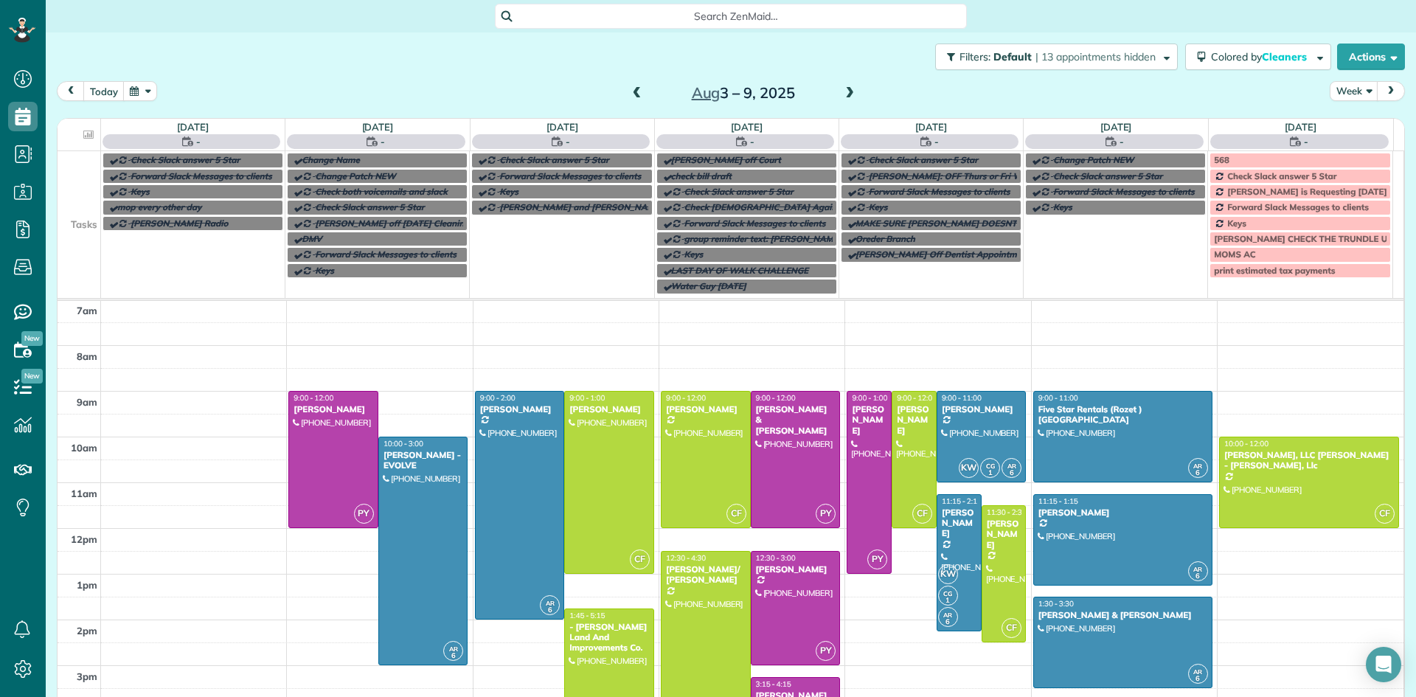
click at [842, 95] on span at bounding box center [850, 93] width 16 height 13
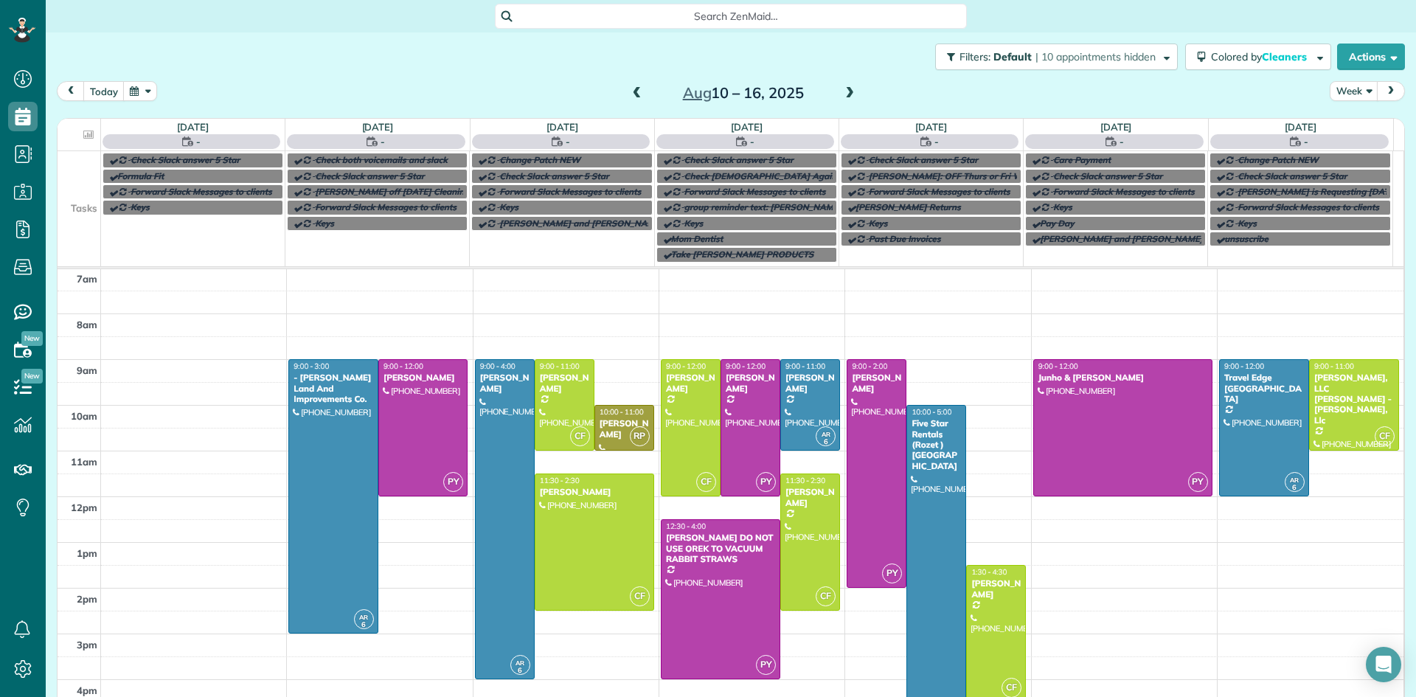
click at [842, 95] on span at bounding box center [850, 93] width 16 height 13
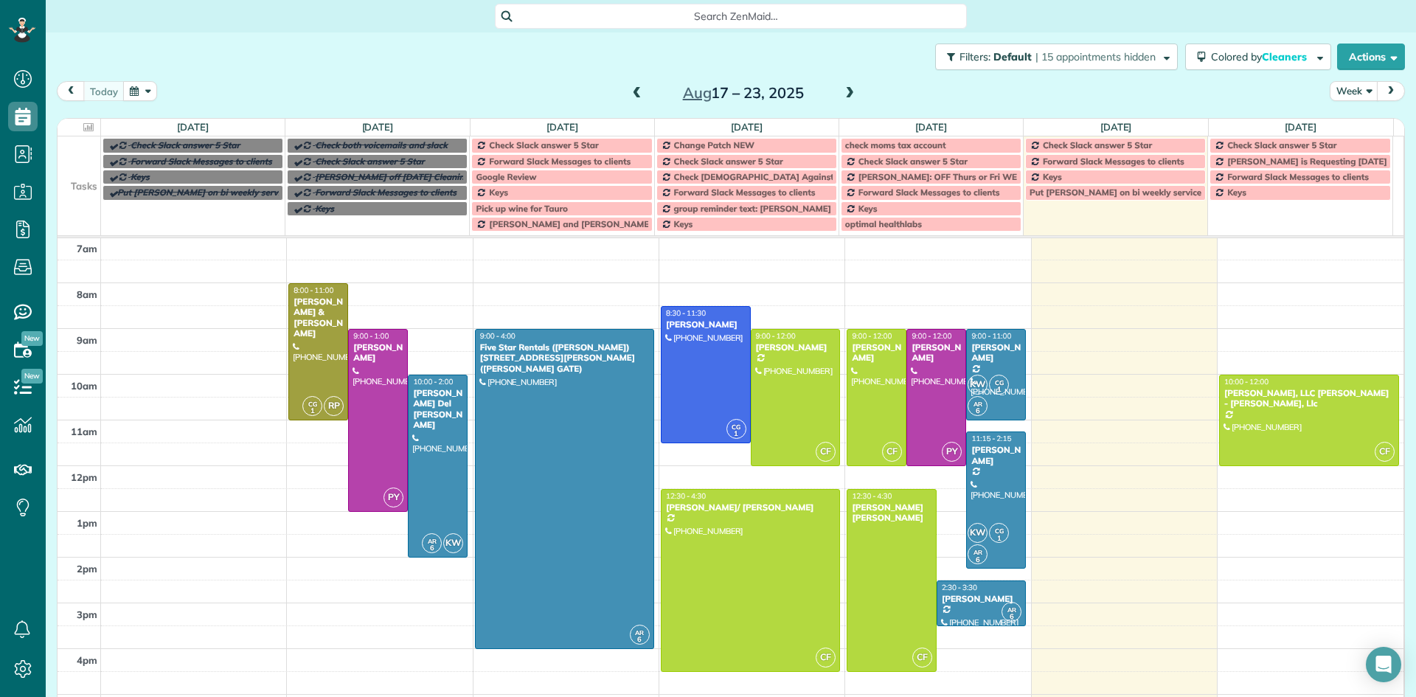
click at [842, 95] on span at bounding box center [850, 93] width 16 height 13
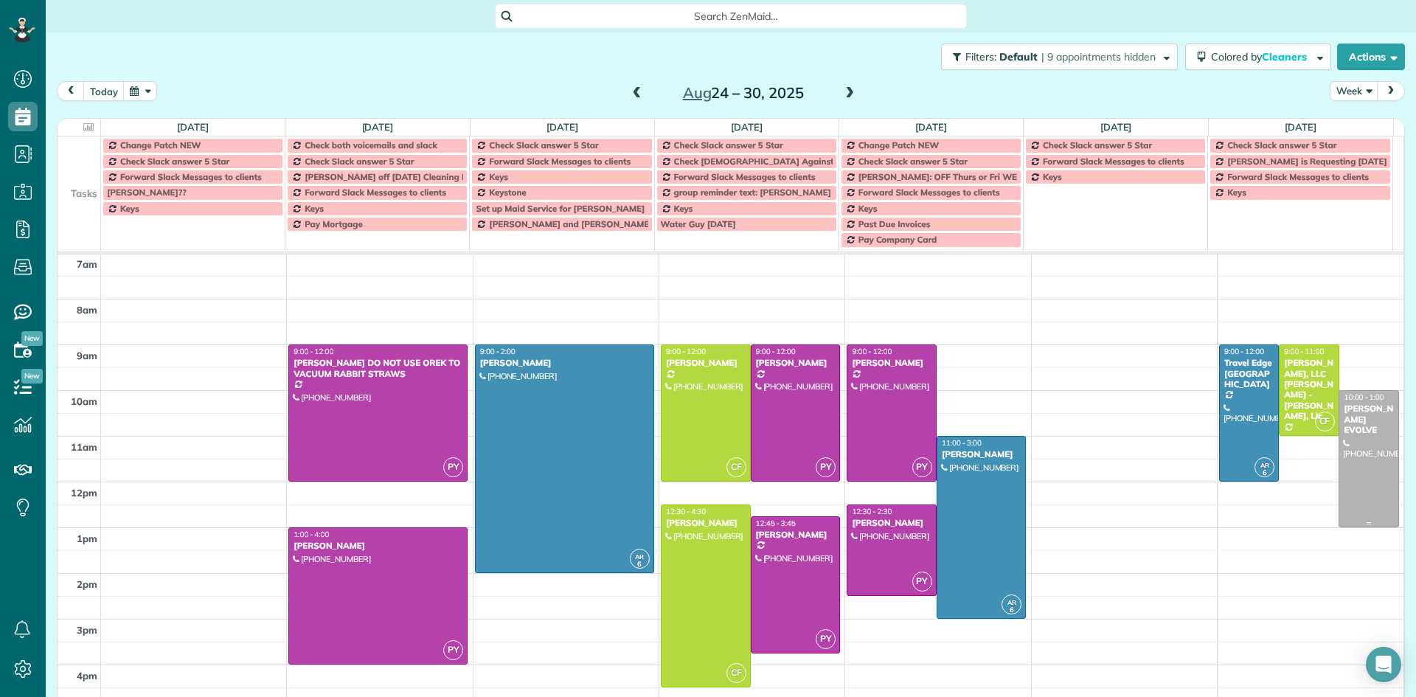
click at [1348, 409] on div "[PERSON_NAME] EVOLVE" at bounding box center [1368, 419] width 51 height 32
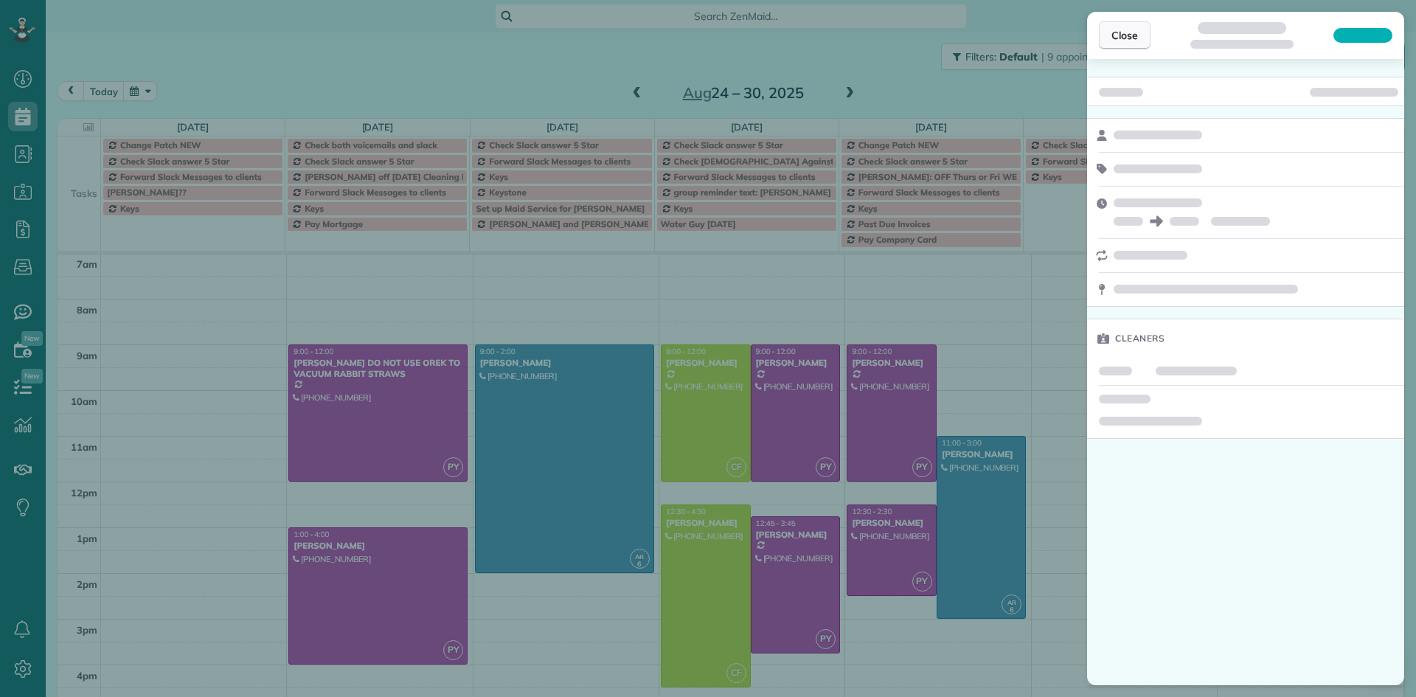
click at [1128, 40] on span "Close" at bounding box center [1125, 35] width 27 height 15
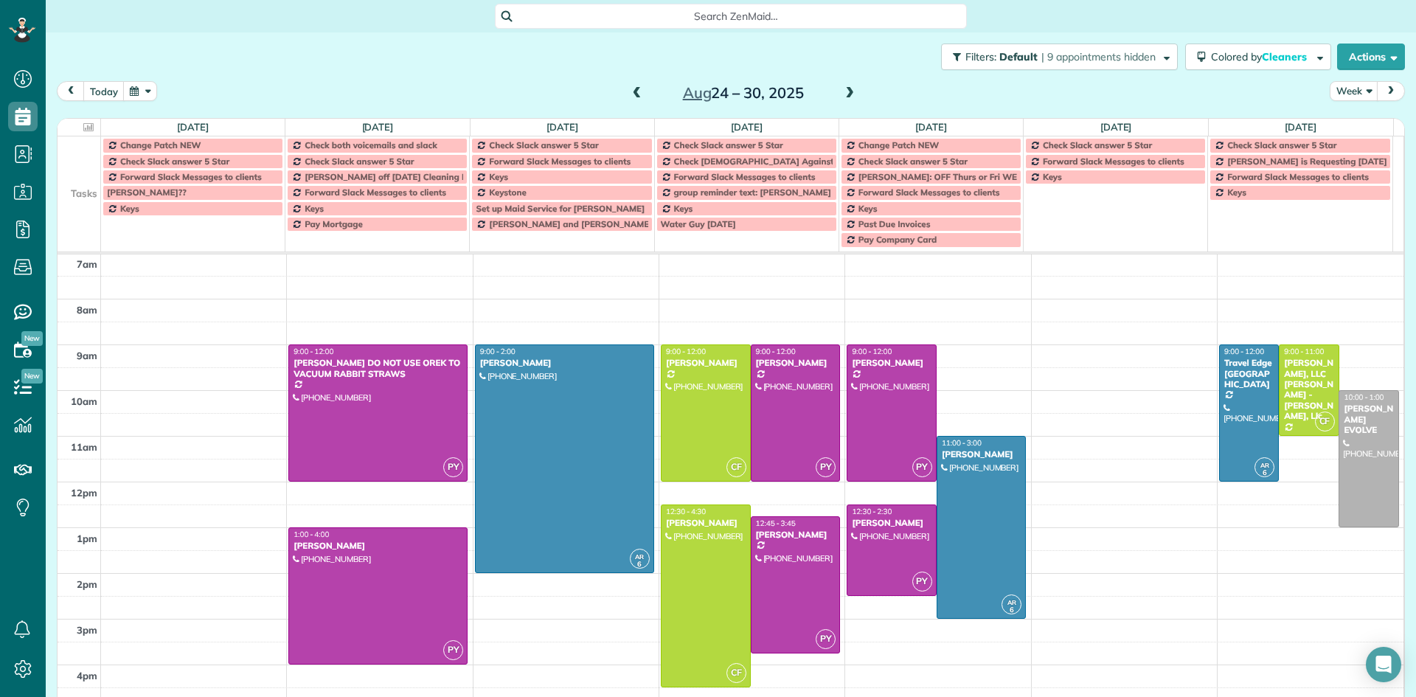
click at [846, 91] on span at bounding box center [850, 93] width 16 height 13
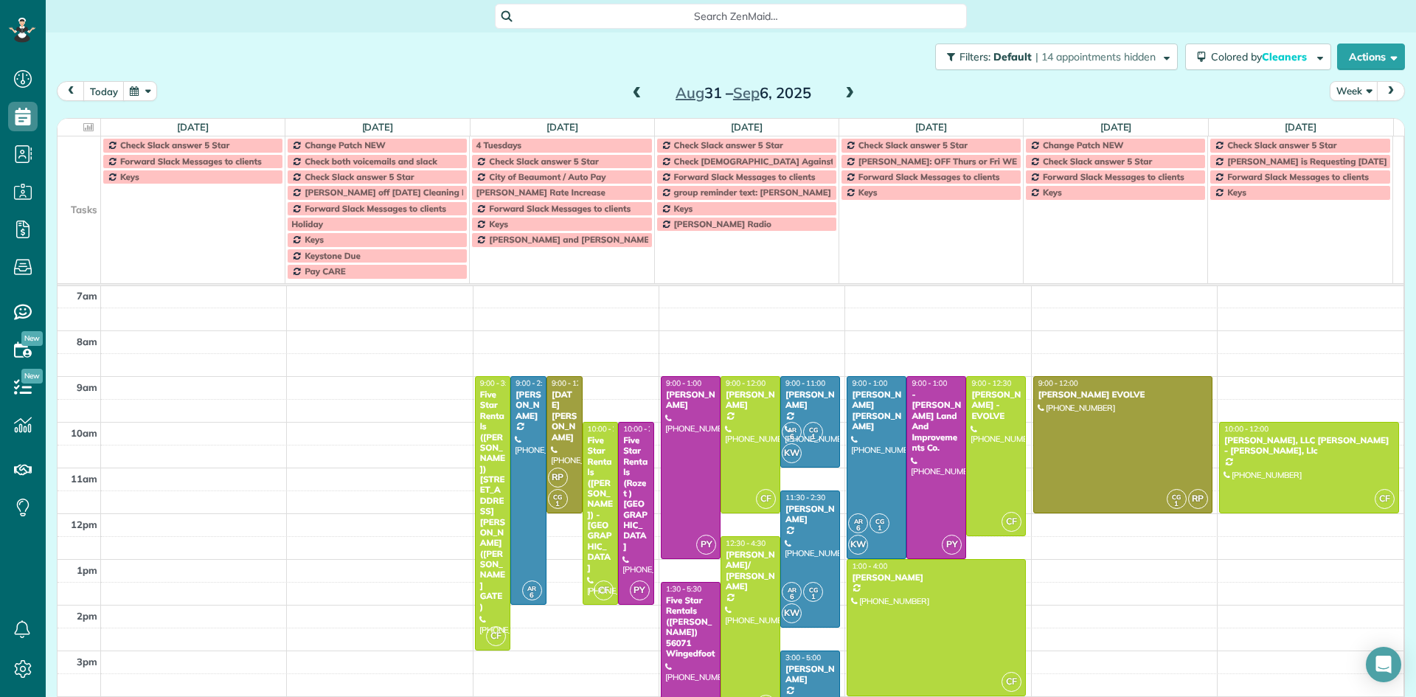
click at [634, 92] on span at bounding box center [637, 93] width 16 height 13
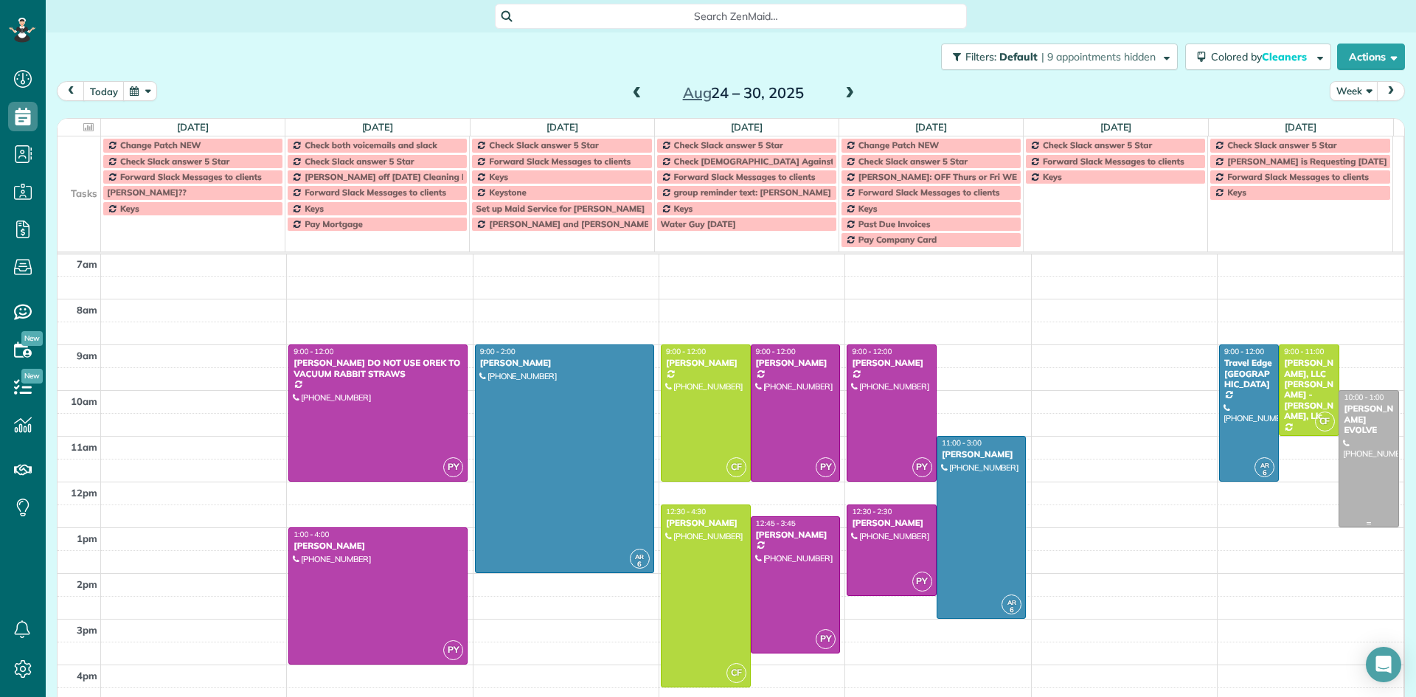
click at [1352, 436] on div at bounding box center [1368, 459] width 58 height 136
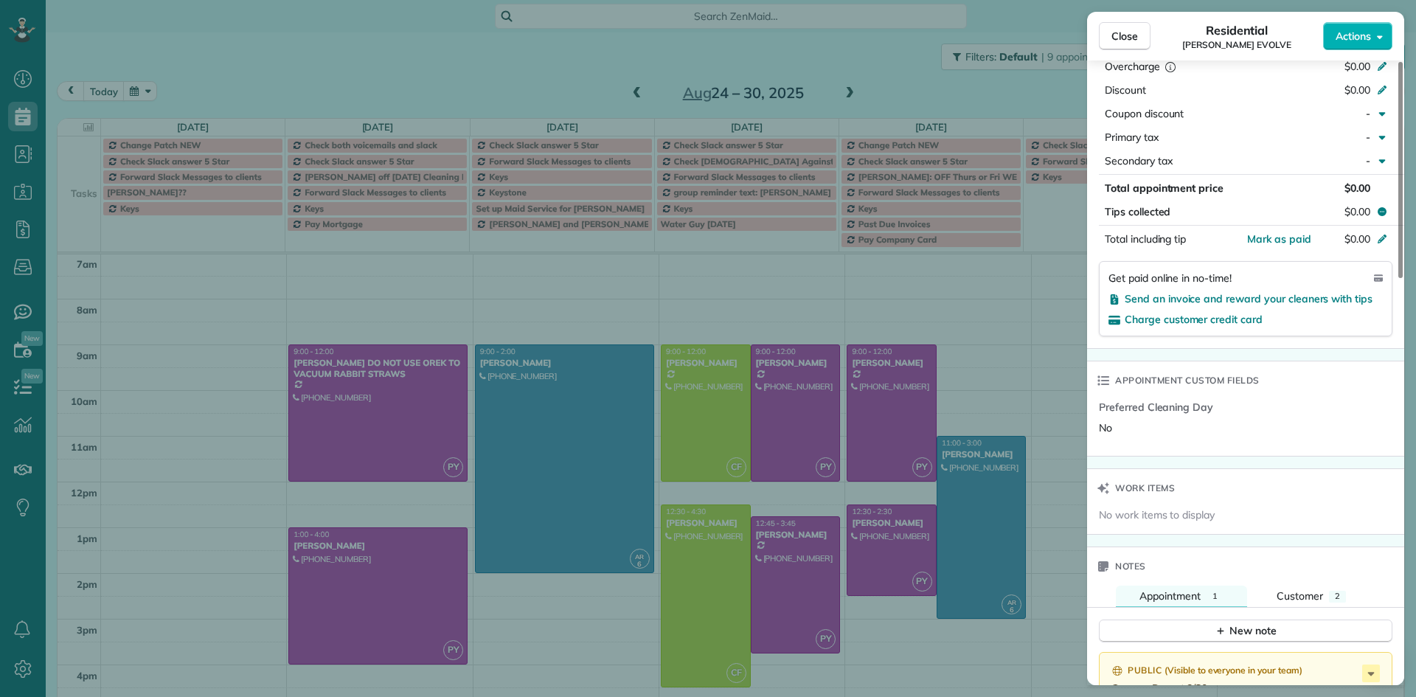
scroll to position [895, 0]
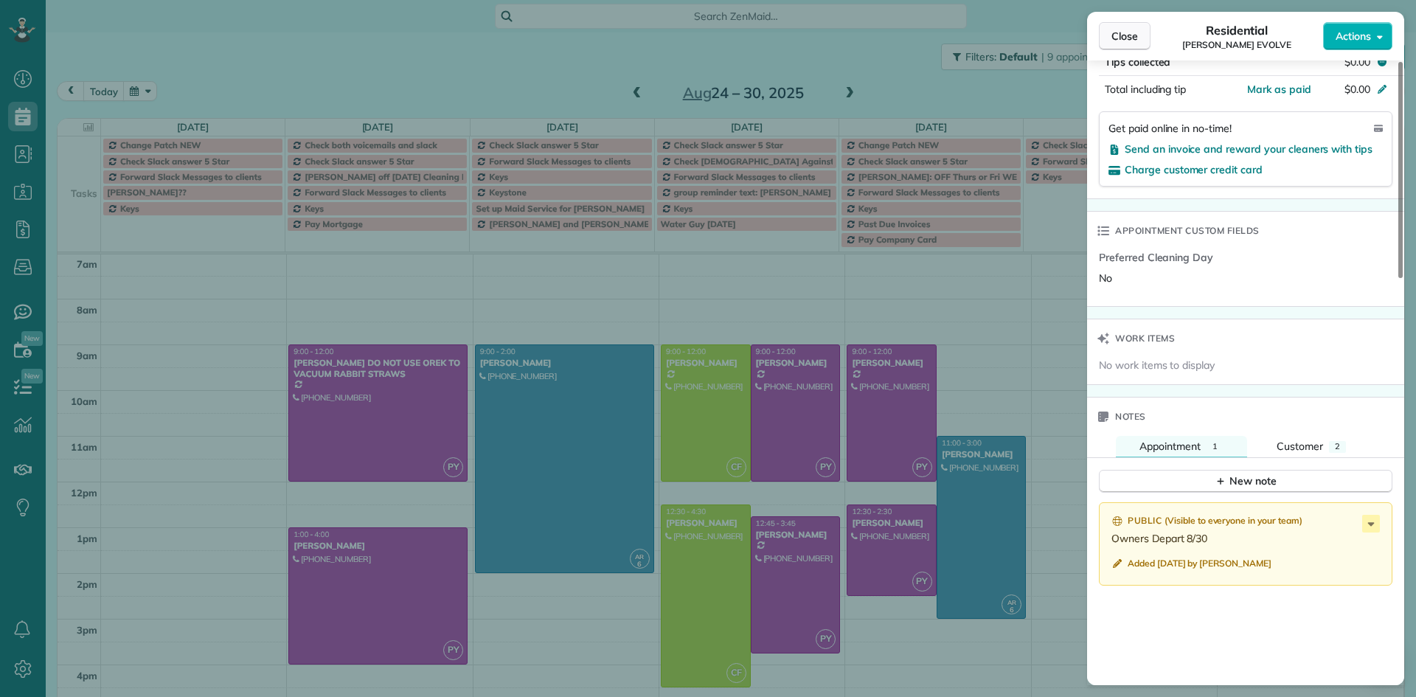
click at [1130, 40] on span "Close" at bounding box center [1125, 36] width 27 height 15
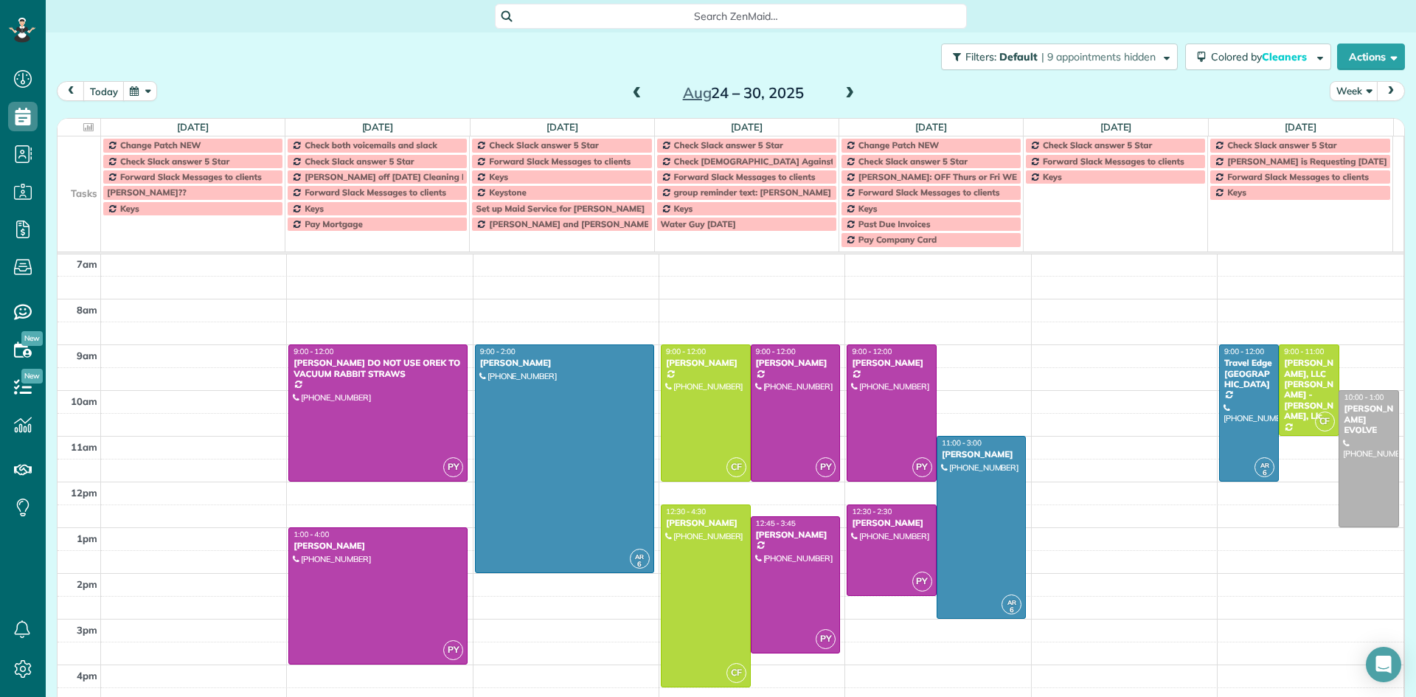
click at [845, 94] on span at bounding box center [850, 93] width 16 height 13
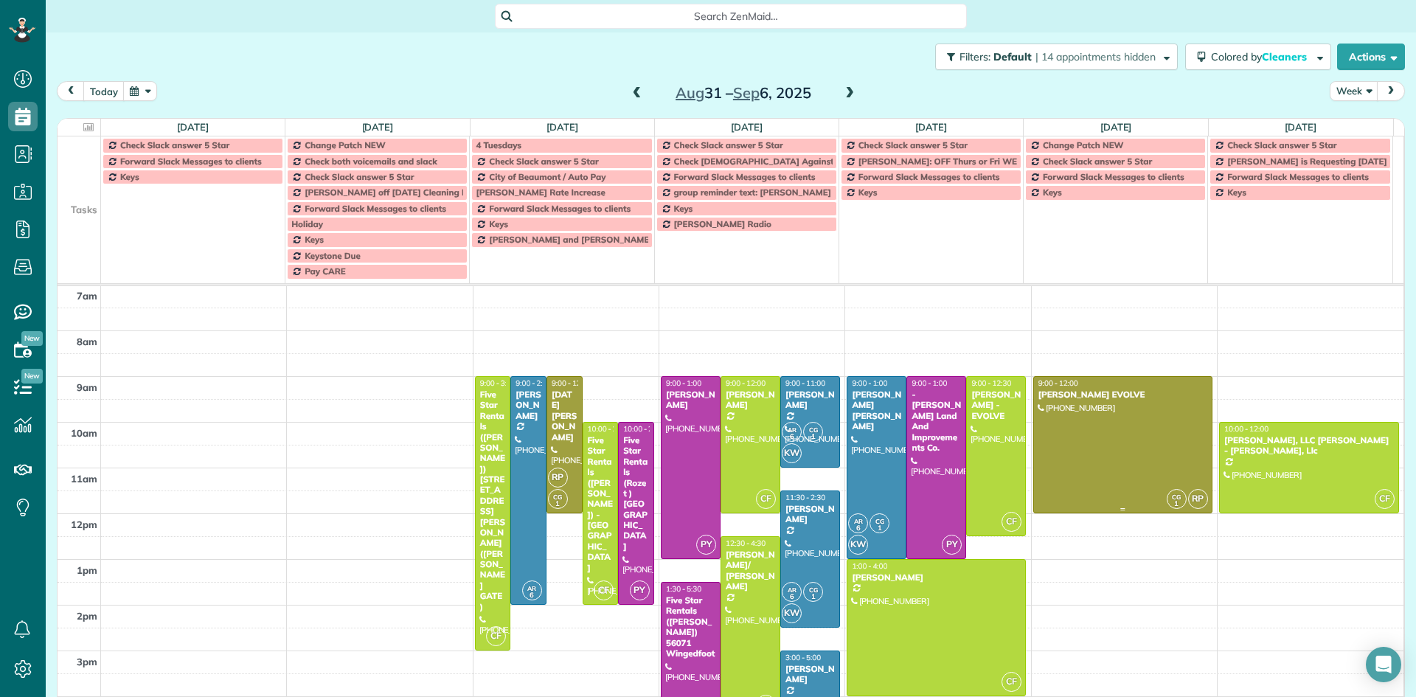
click at [1118, 404] on div at bounding box center [1123, 445] width 178 height 136
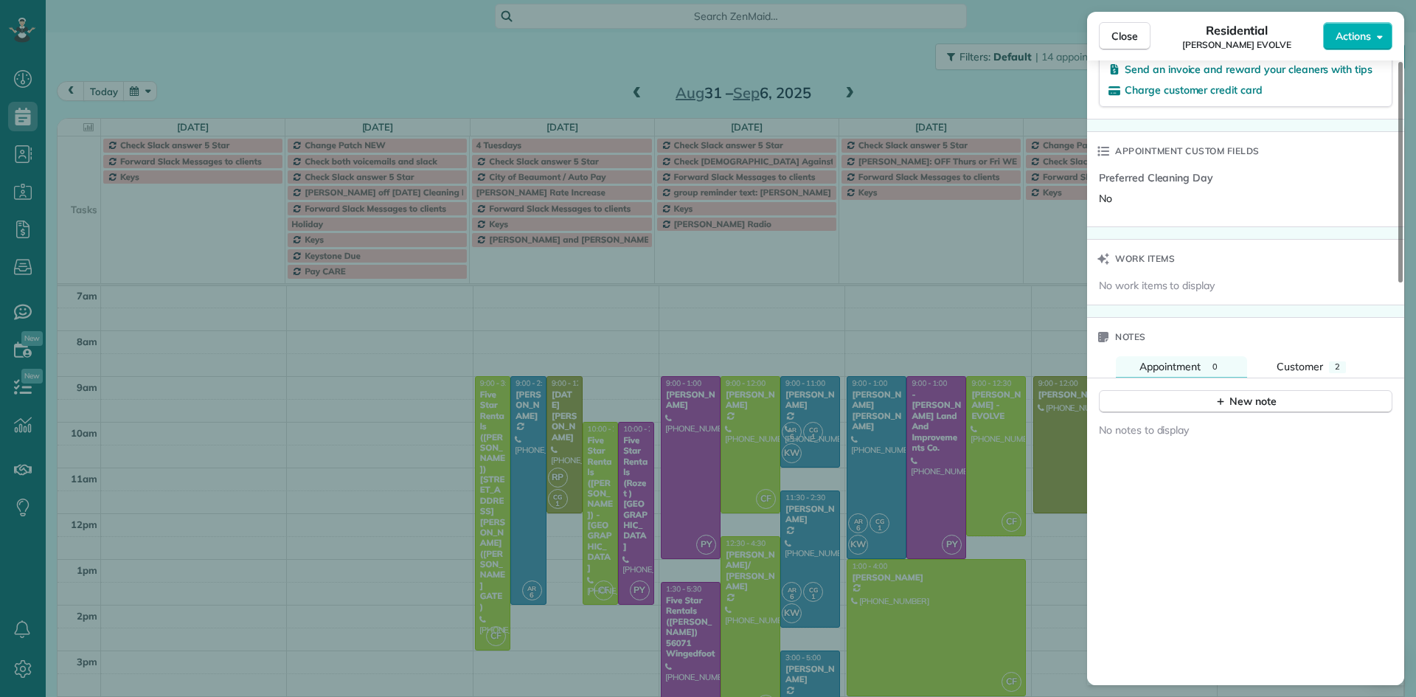
scroll to position [961, 0]
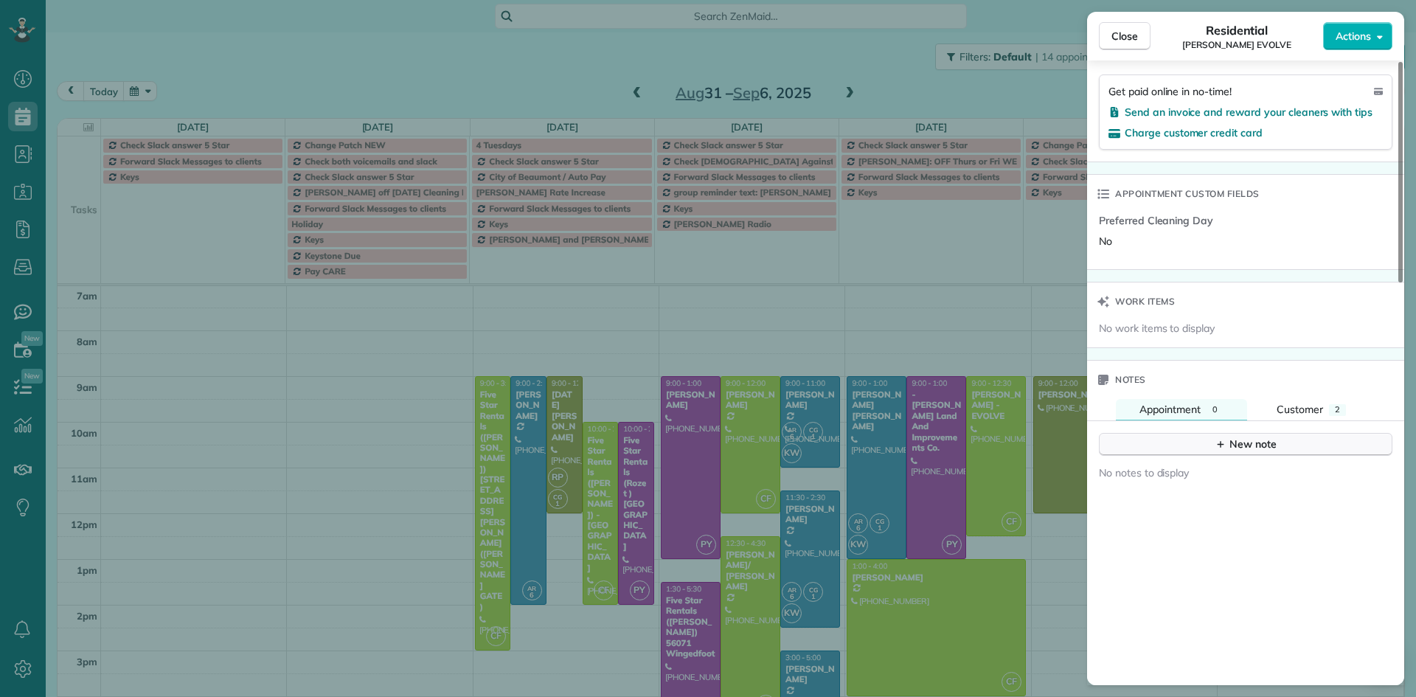
click at [1193, 449] on button "New note" at bounding box center [1246, 444] width 294 height 23
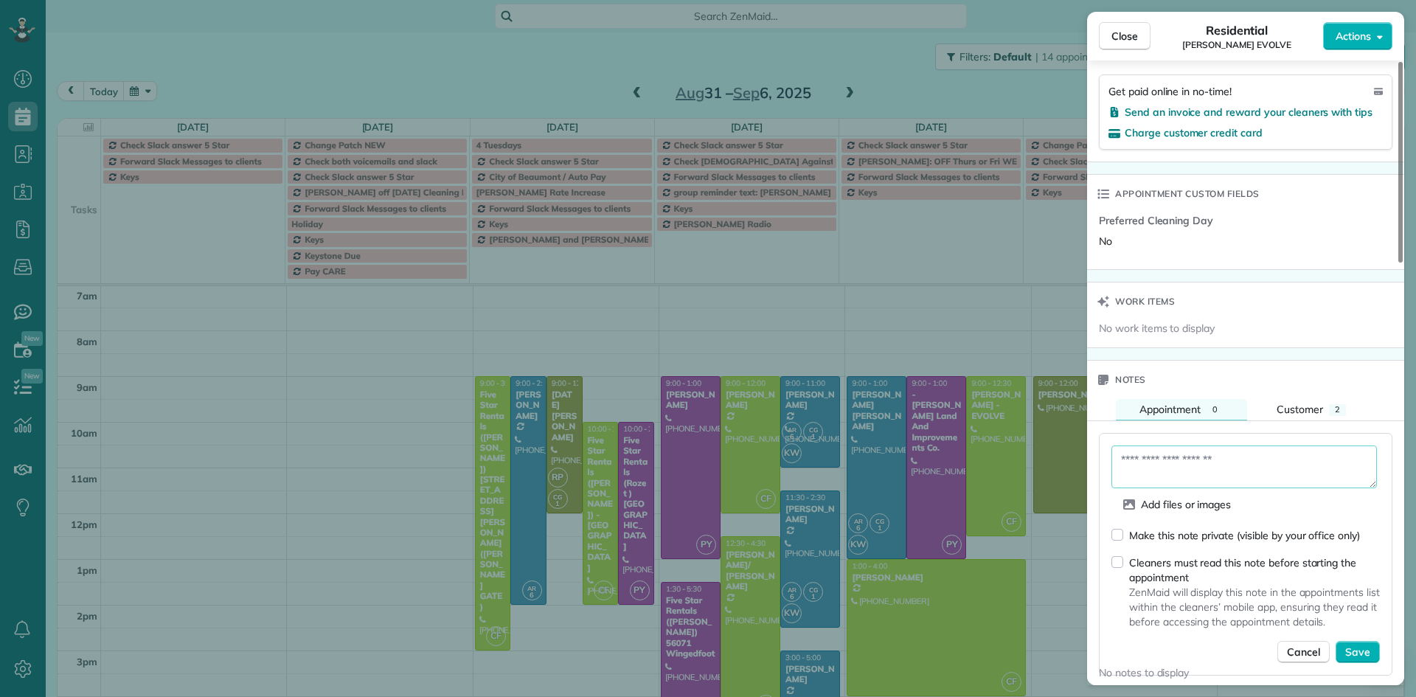
click at [1136, 460] on textarea at bounding box center [1245, 466] width 266 height 43
type textarea "**********"
click at [1349, 651] on span "Save" at bounding box center [1357, 652] width 25 height 15
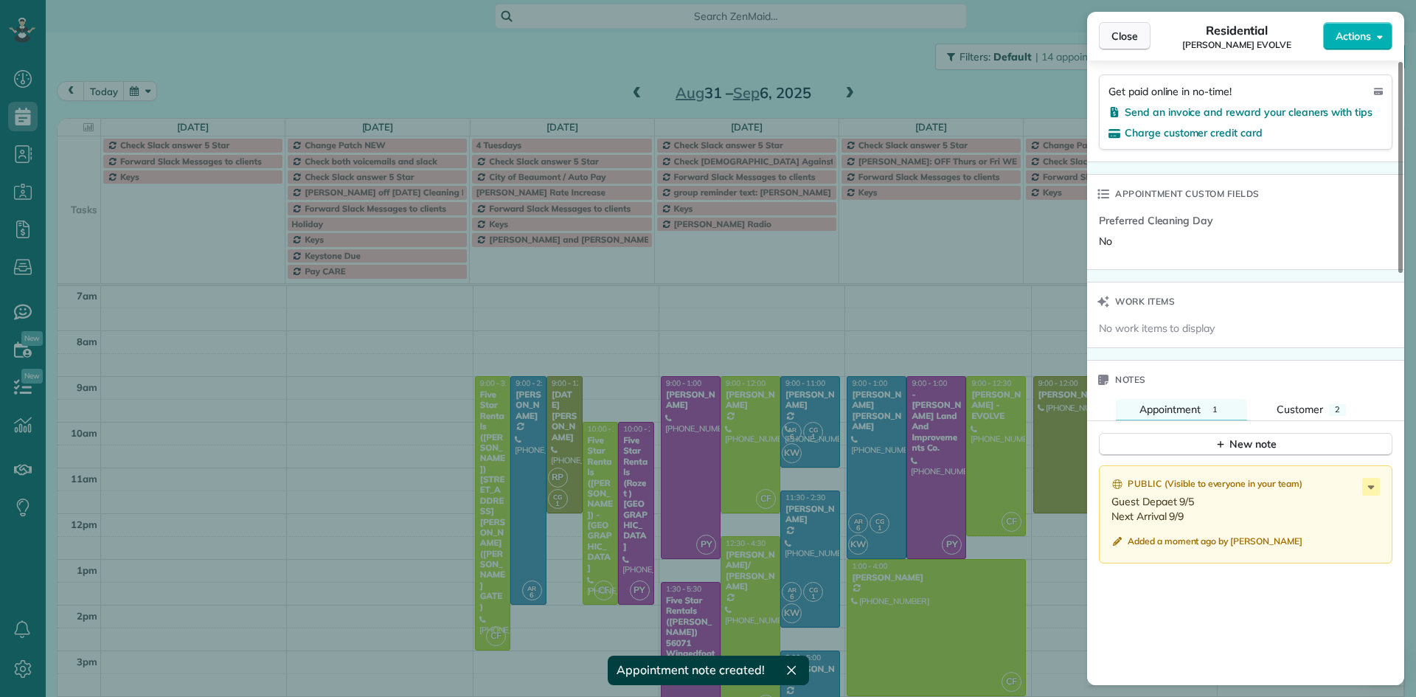
click at [1136, 36] on span "Close" at bounding box center [1125, 36] width 27 height 15
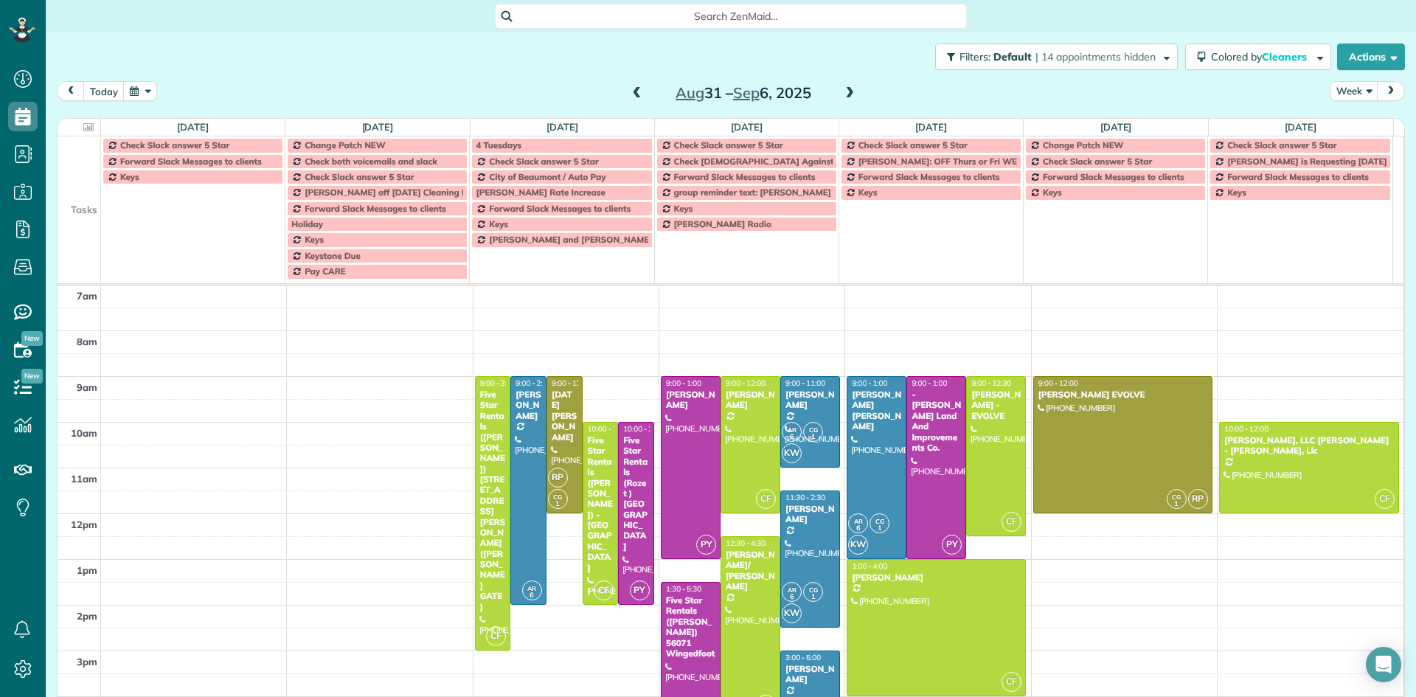
click at [844, 92] on span at bounding box center [850, 93] width 16 height 13
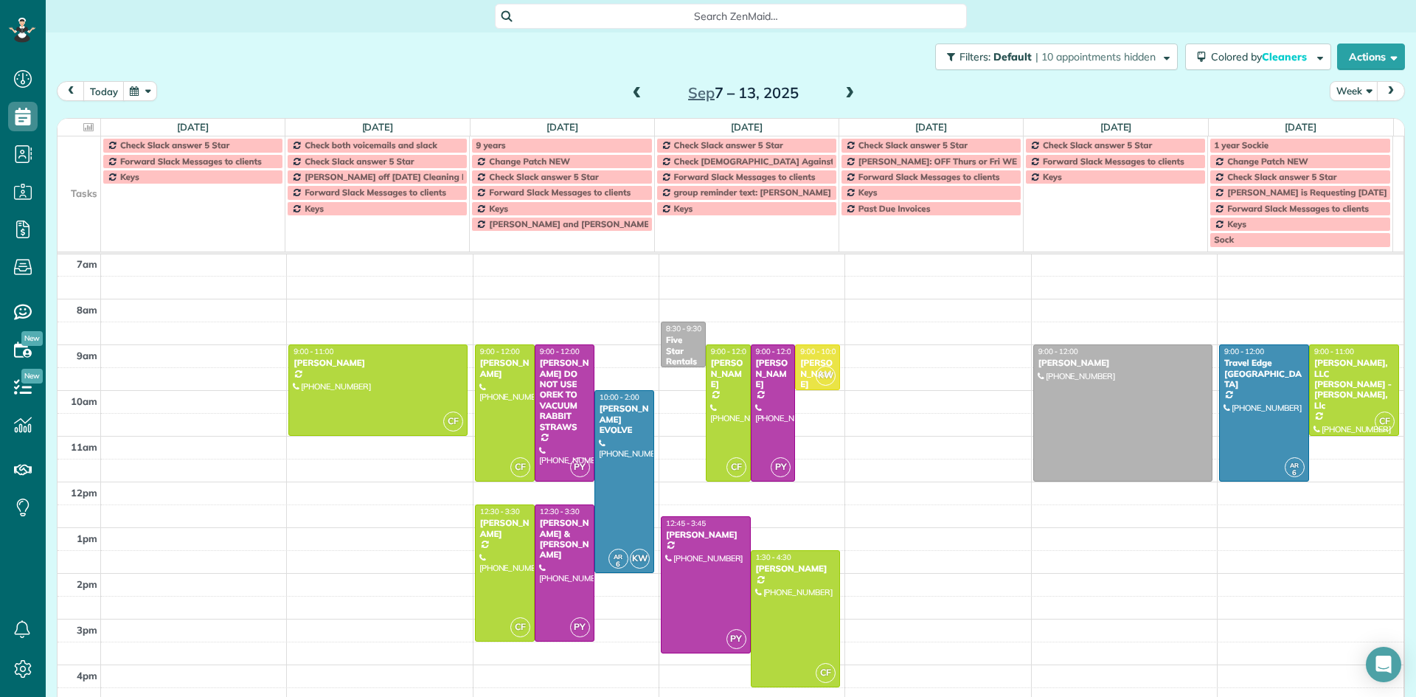
click at [631, 93] on span at bounding box center [637, 93] width 16 height 13
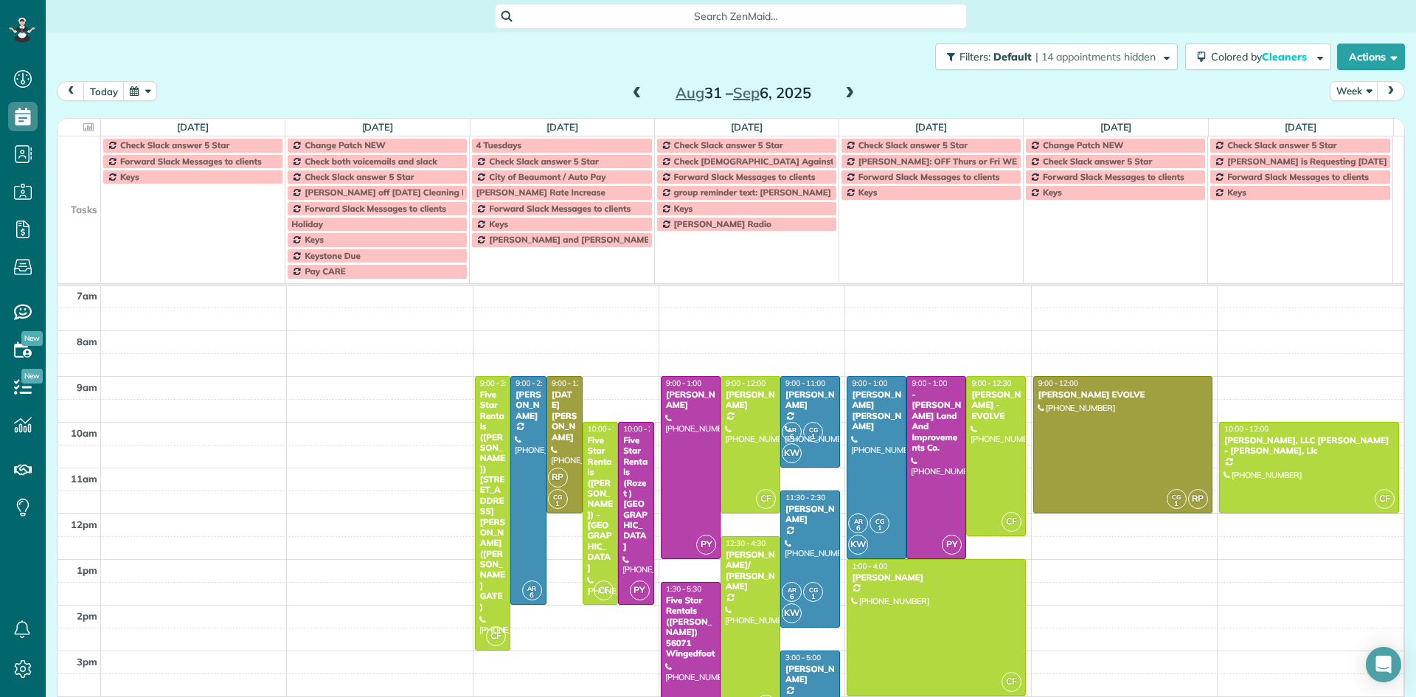
click at [631, 93] on span at bounding box center [637, 93] width 16 height 13
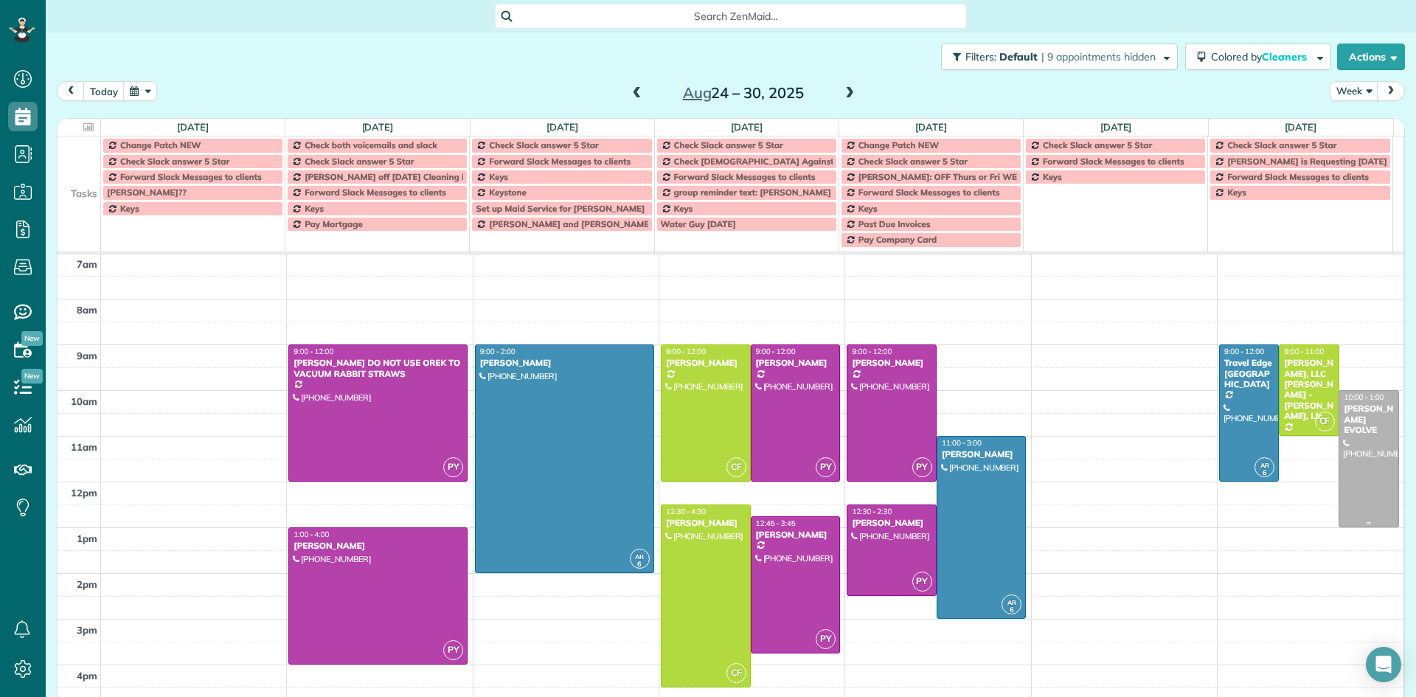
click at [1359, 429] on div at bounding box center [1368, 459] width 58 height 136
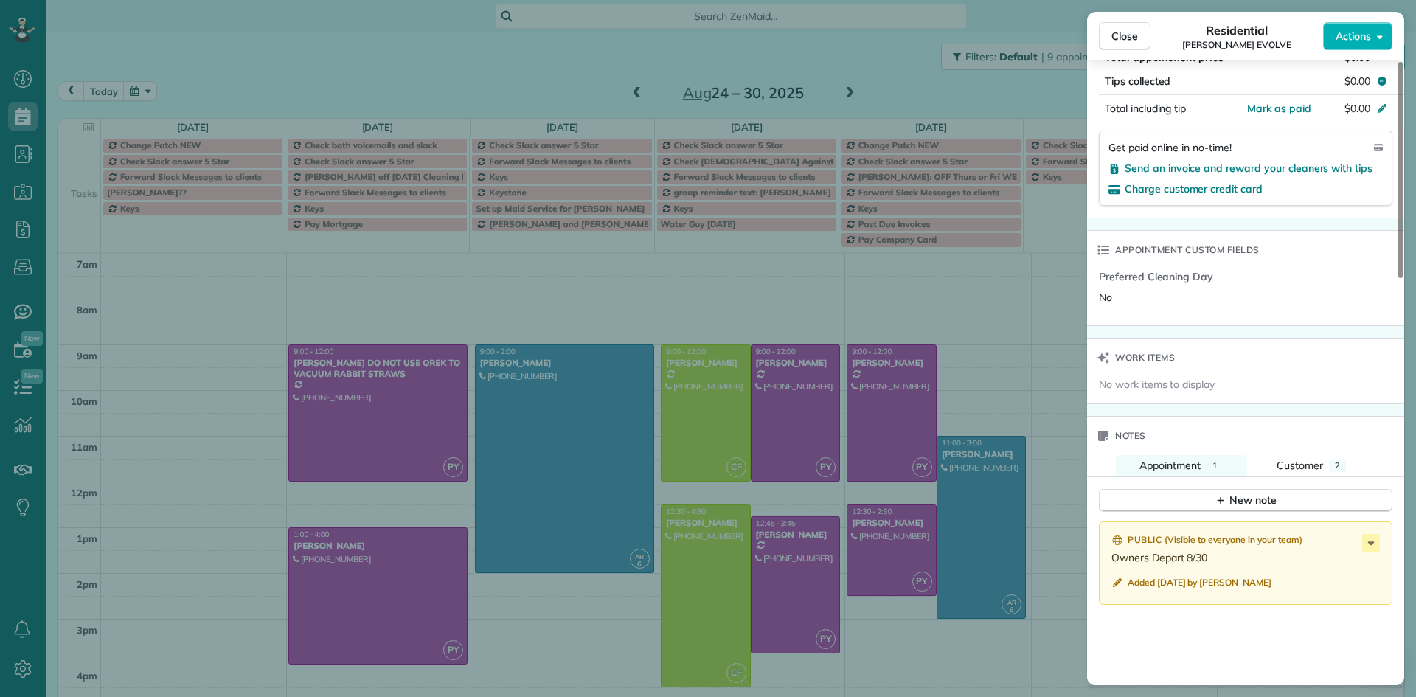
scroll to position [888, 0]
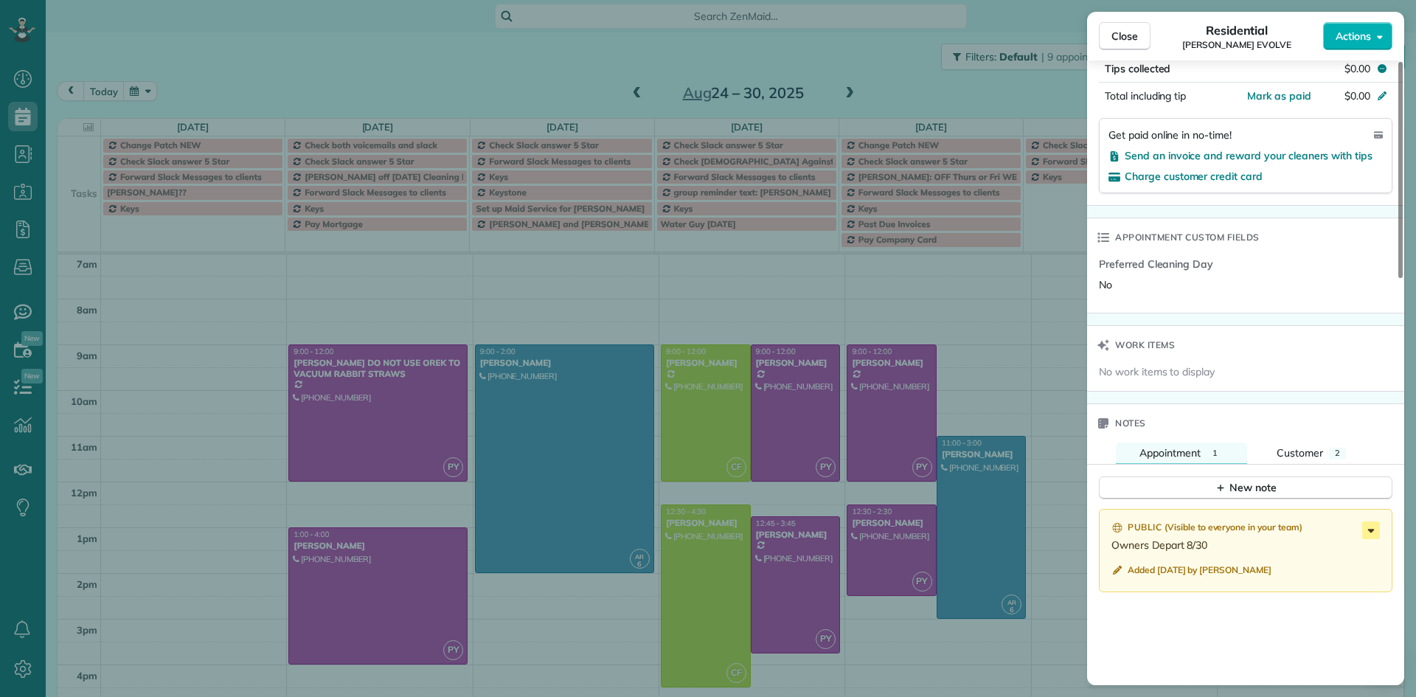
click at [1376, 527] on icon at bounding box center [1371, 530] width 18 height 18
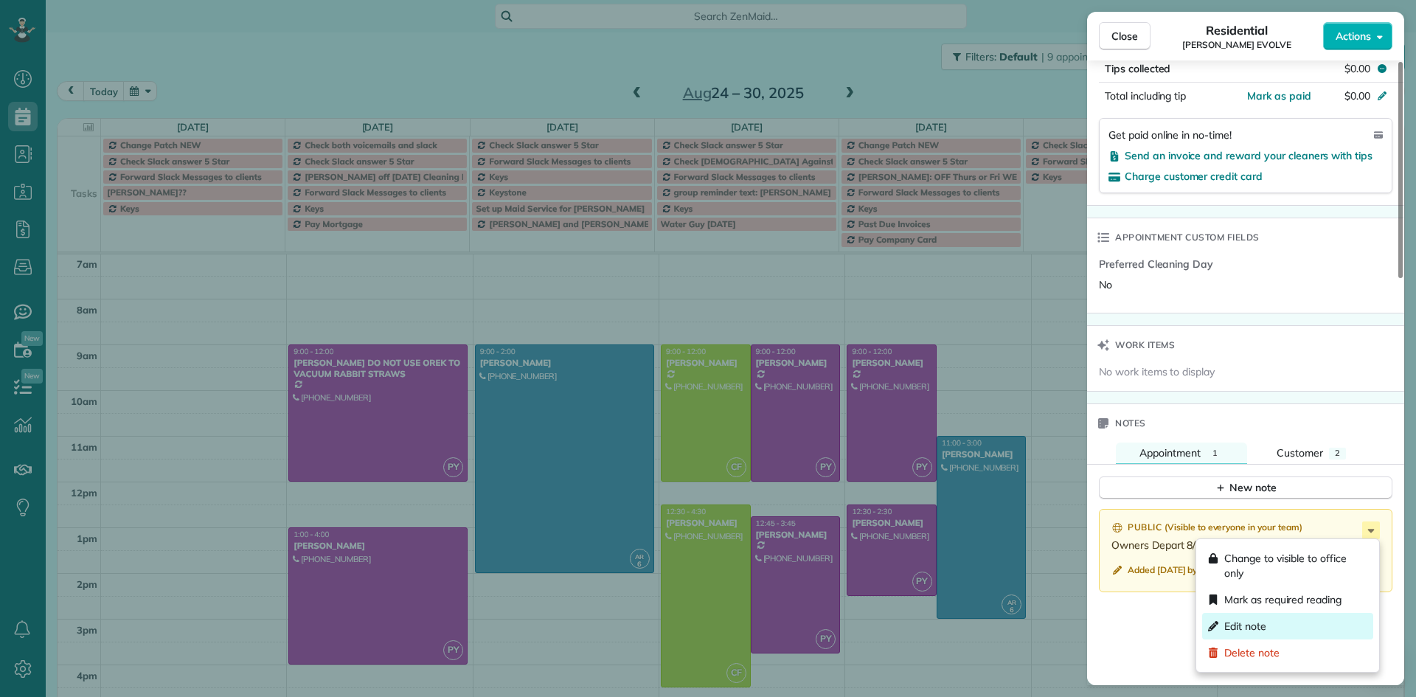
click at [1275, 623] on div "Edit note" at bounding box center [1287, 626] width 171 height 27
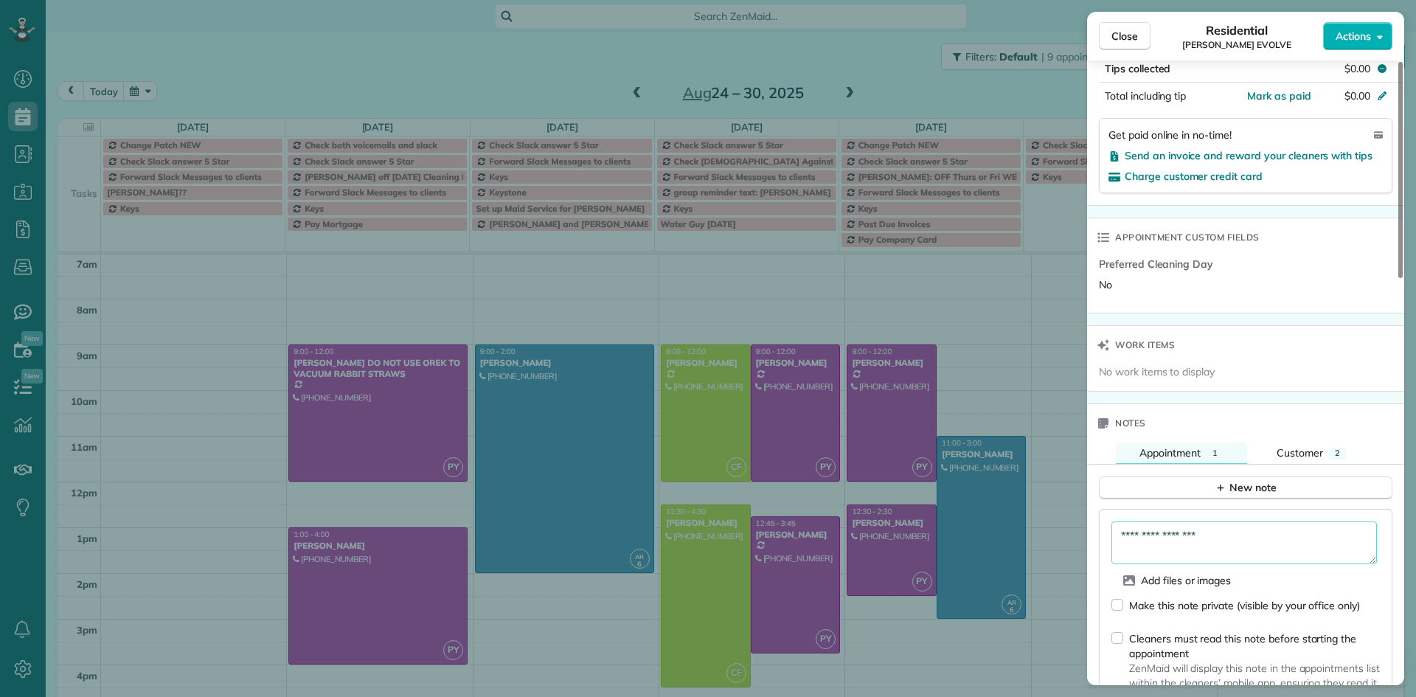
click at [1237, 538] on textarea "**********" at bounding box center [1245, 542] width 266 height 43
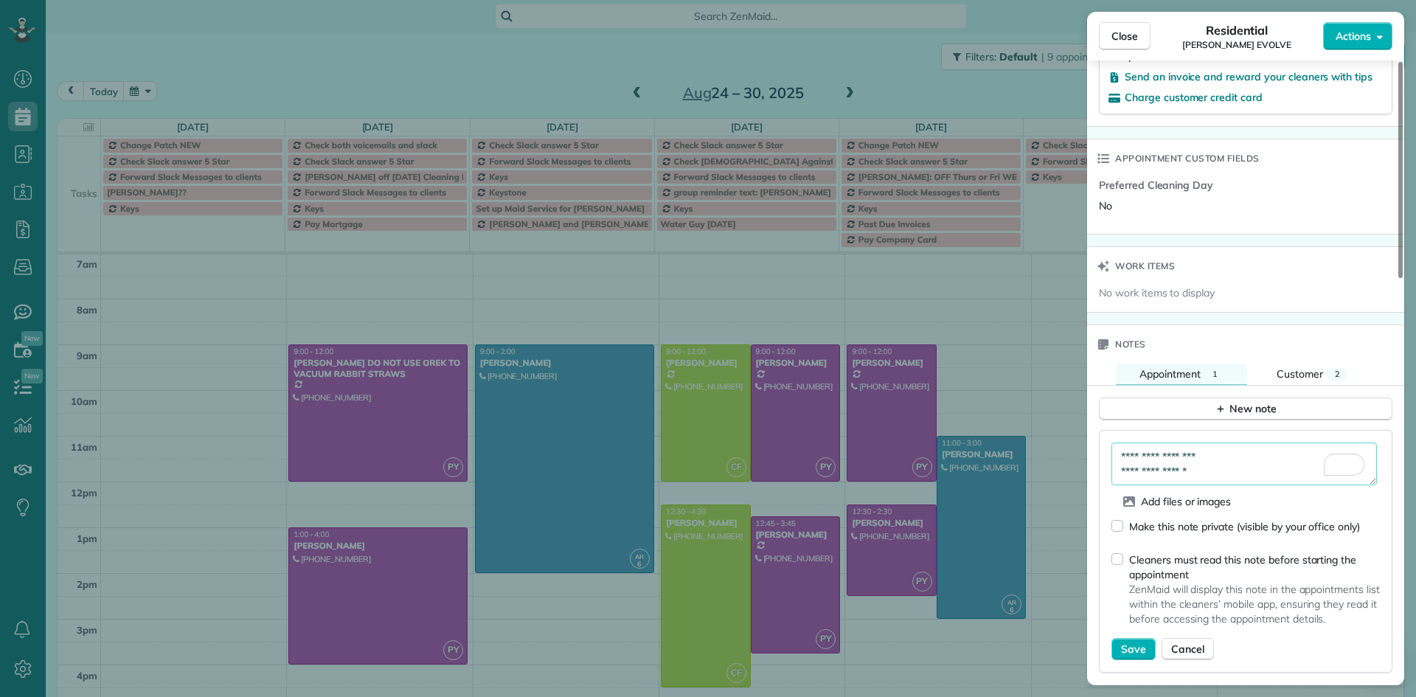
scroll to position [1033, 0]
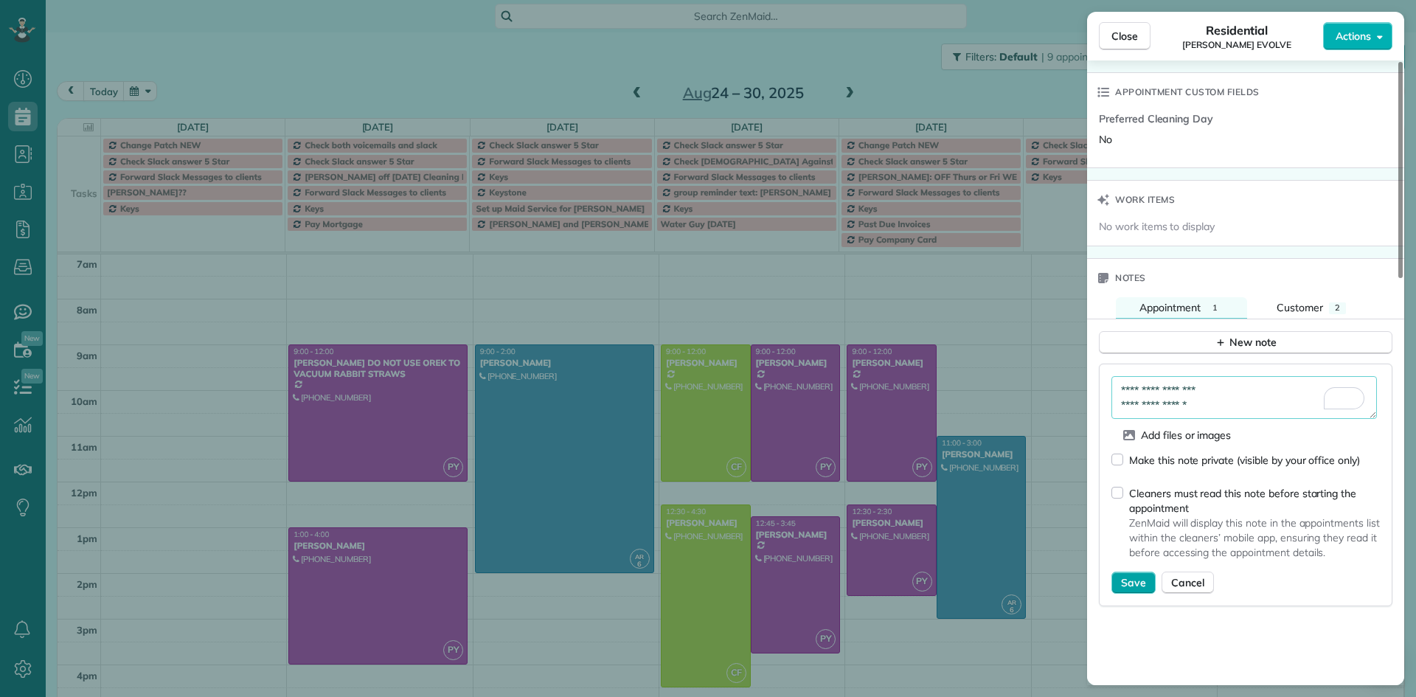
type textarea "**********"
click at [1139, 579] on span "Save" at bounding box center [1133, 582] width 25 height 15
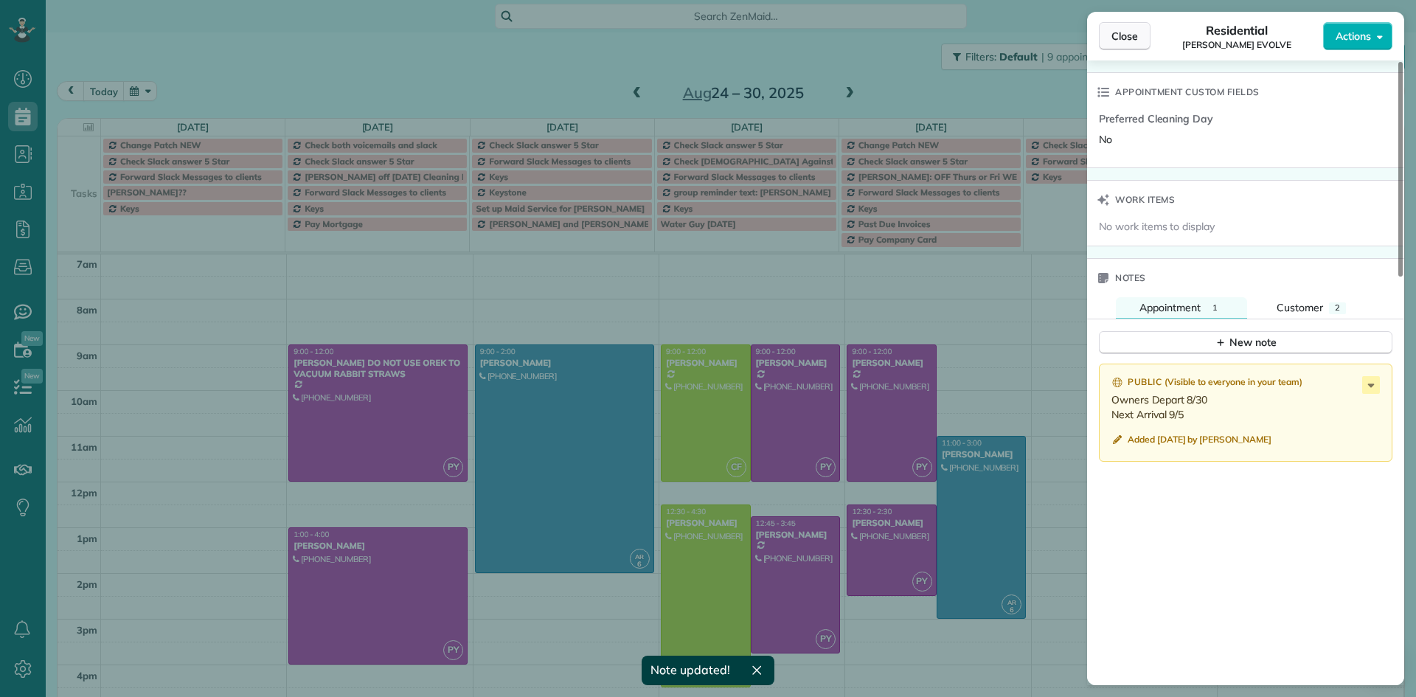
click at [1131, 34] on span "Close" at bounding box center [1125, 36] width 27 height 15
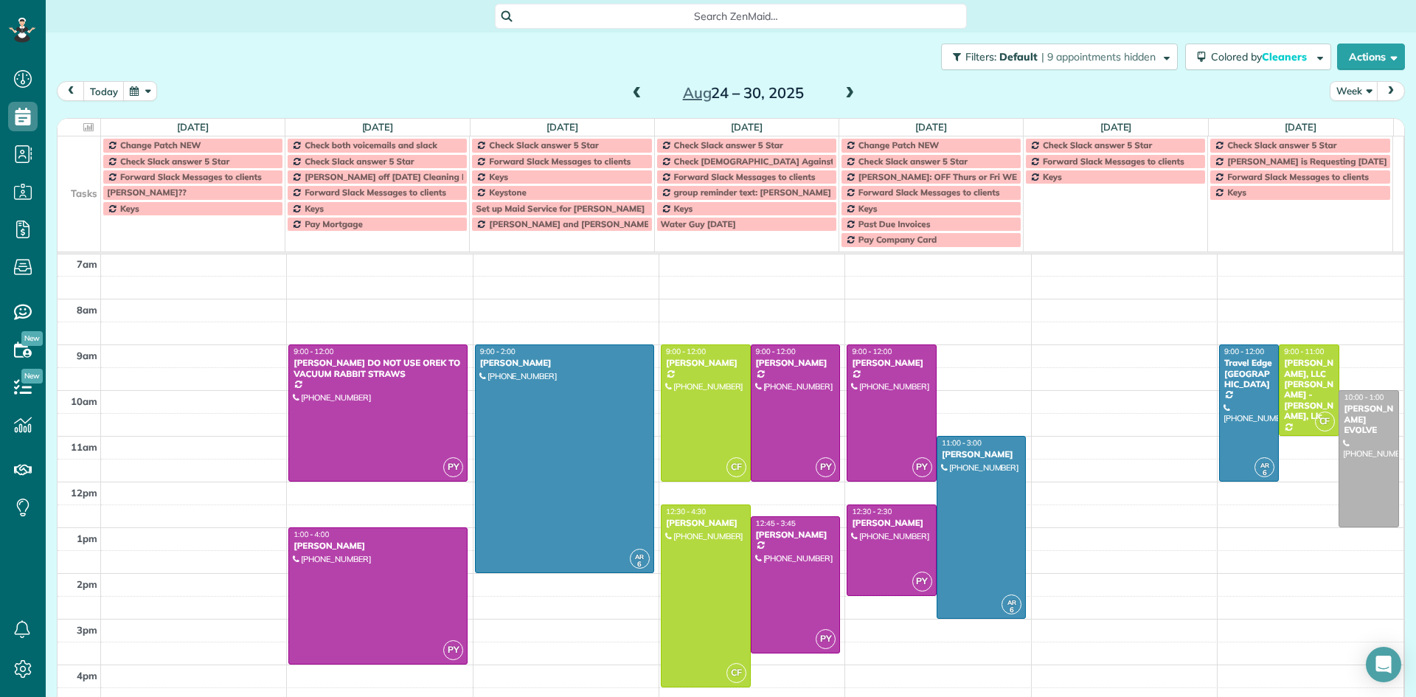
click at [845, 93] on span at bounding box center [850, 93] width 16 height 13
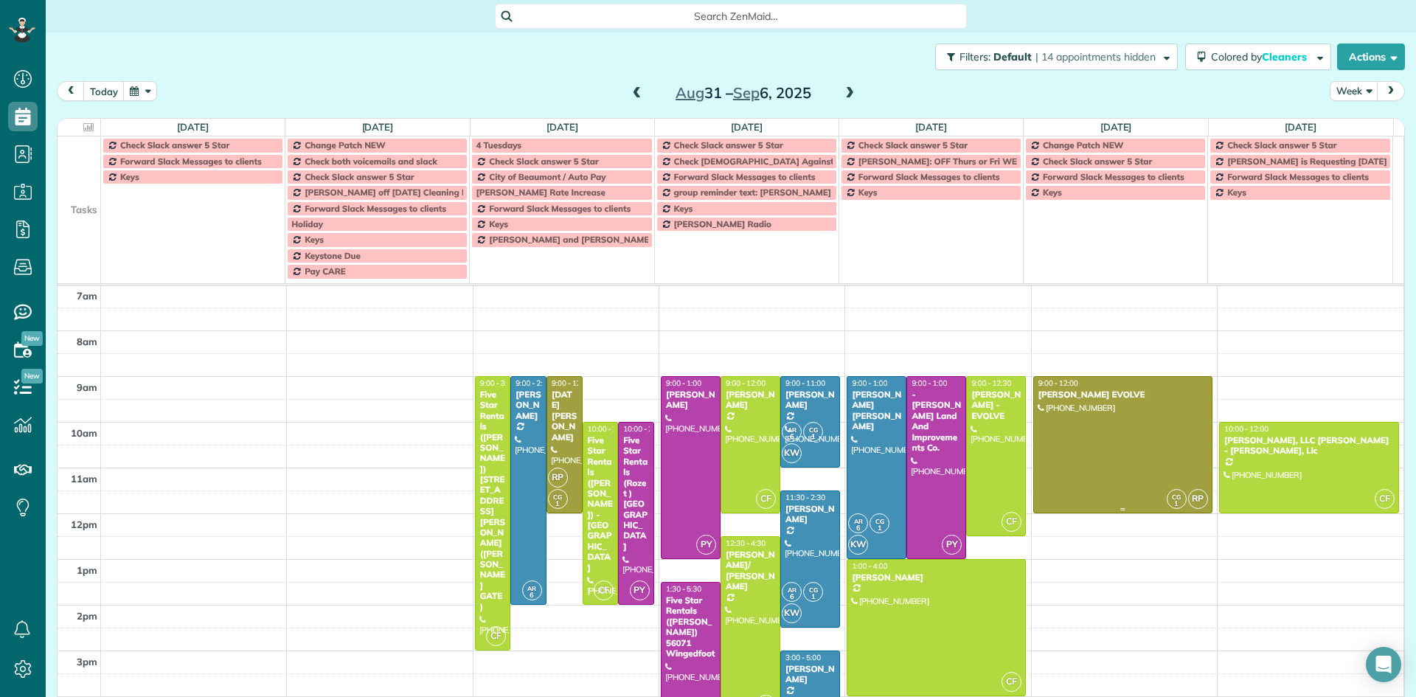
click at [1053, 397] on div "[PERSON_NAME] EVOLVE" at bounding box center [1123, 394] width 170 height 10
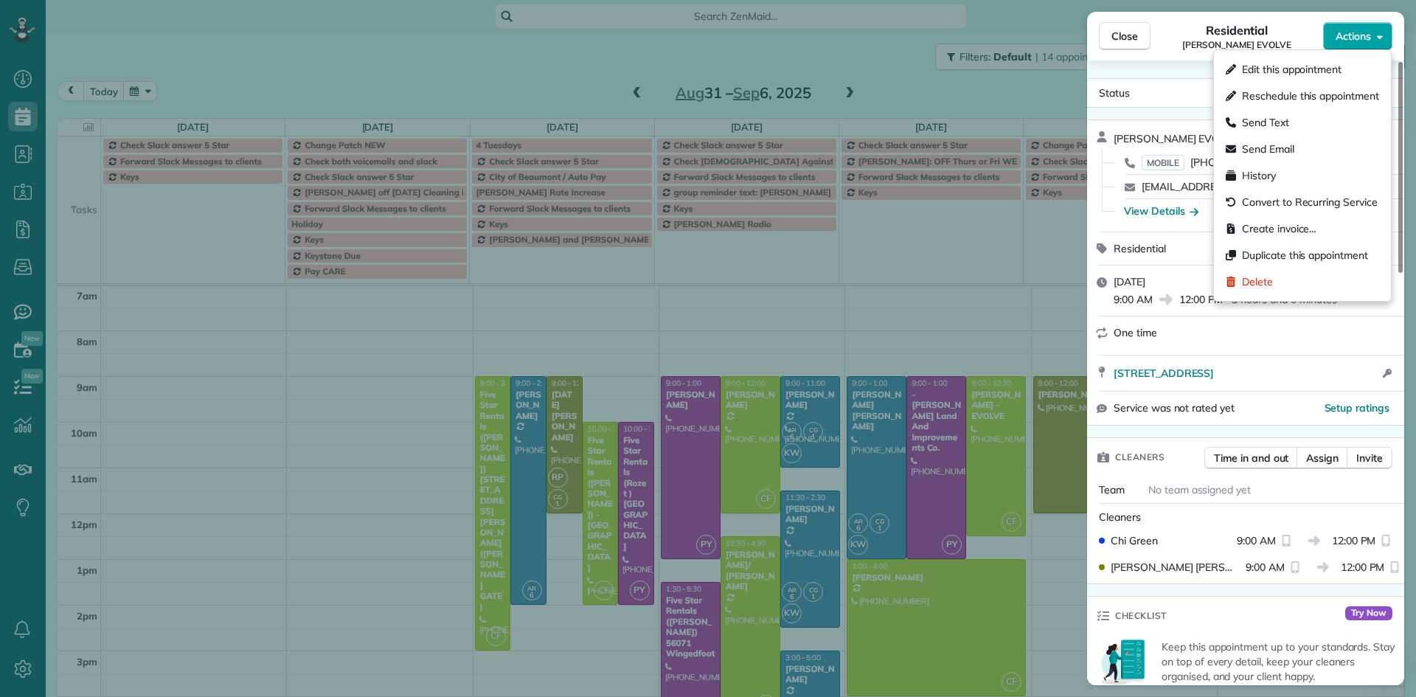
click at [1366, 38] on span "Actions" at bounding box center [1353, 36] width 35 height 15
click at [1329, 70] on span "Edit this appointment" at bounding box center [1292, 69] width 100 height 15
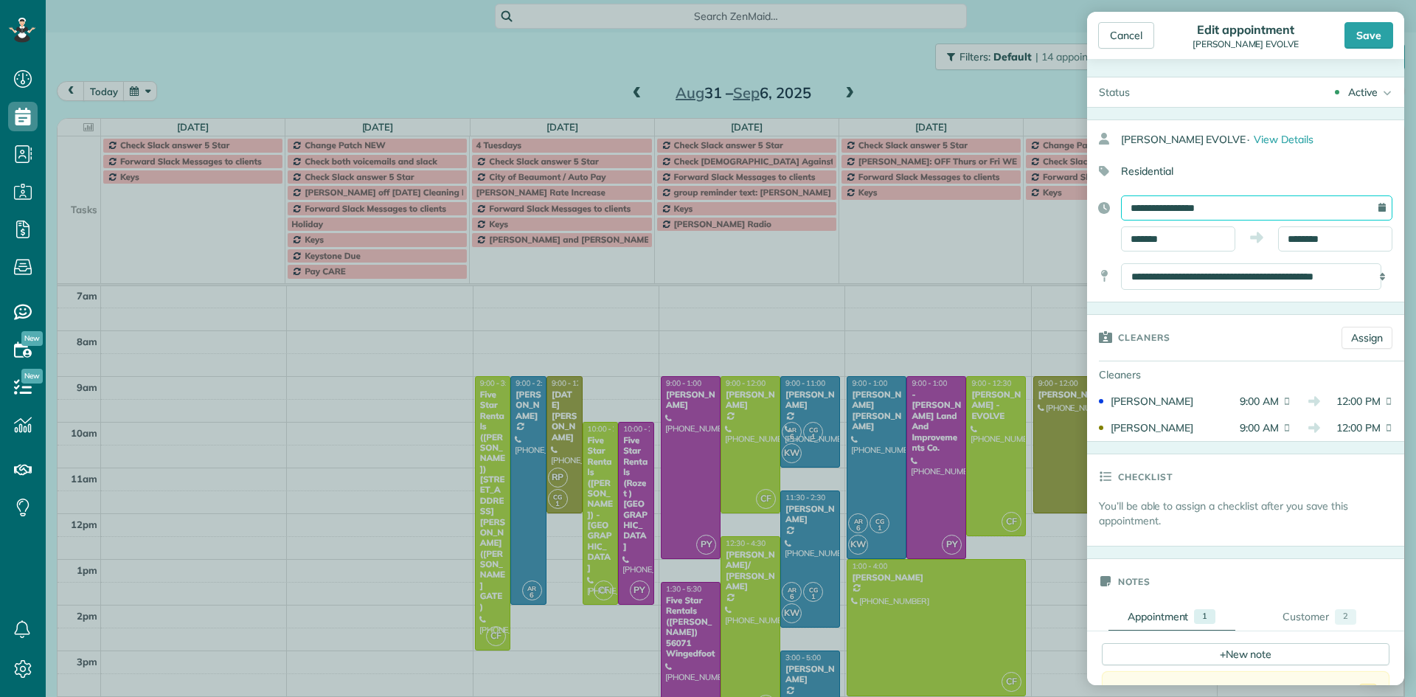
click at [1180, 204] on input "**********" at bounding box center [1256, 207] width 271 height 25
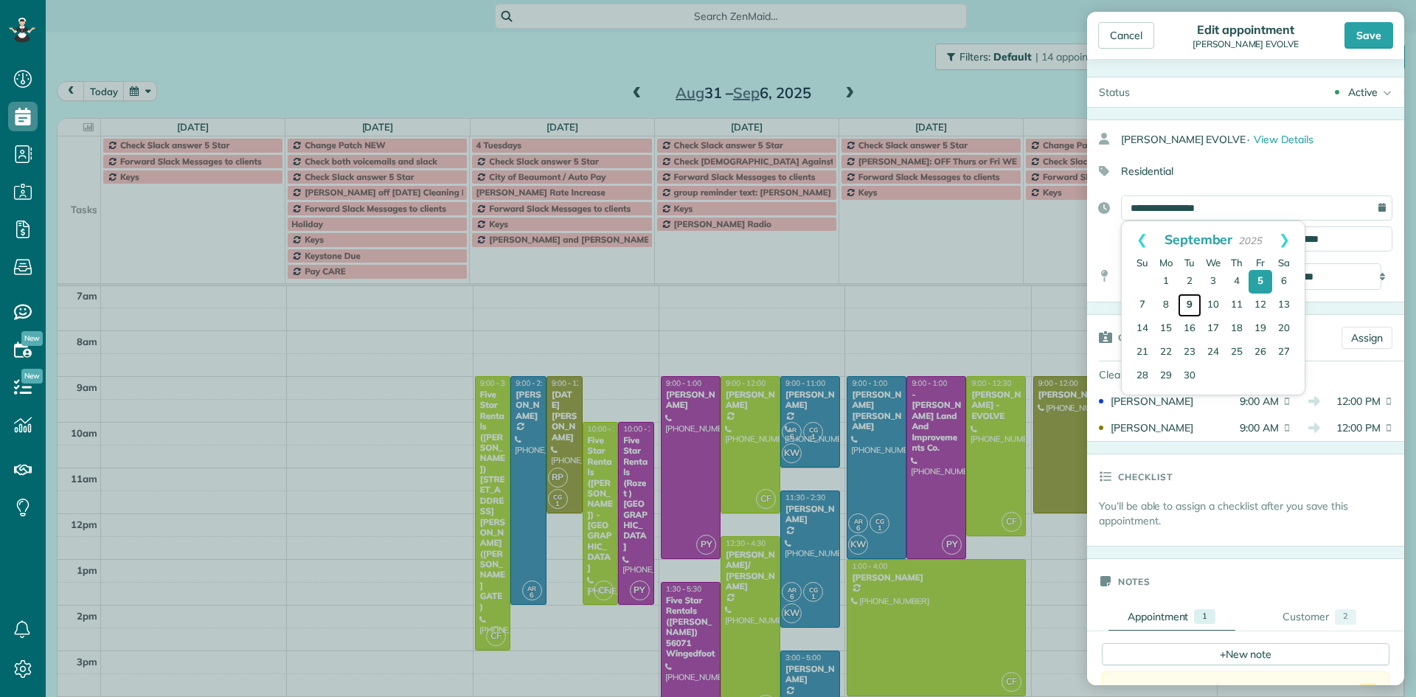
click at [1186, 303] on link "9" at bounding box center [1190, 306] width 24 height 24
type input "**********"
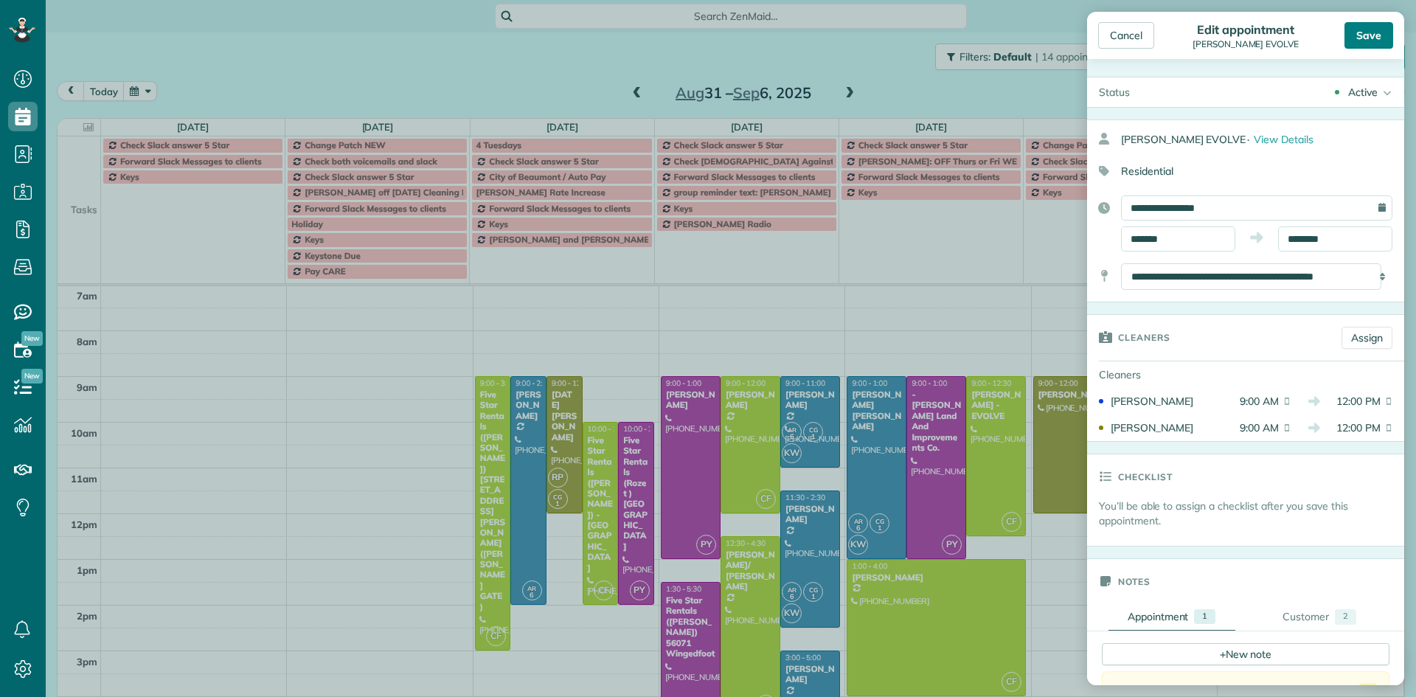
click at [1368, 38] on div "Save" at bounding box center [1369, 35] width 49 height 27
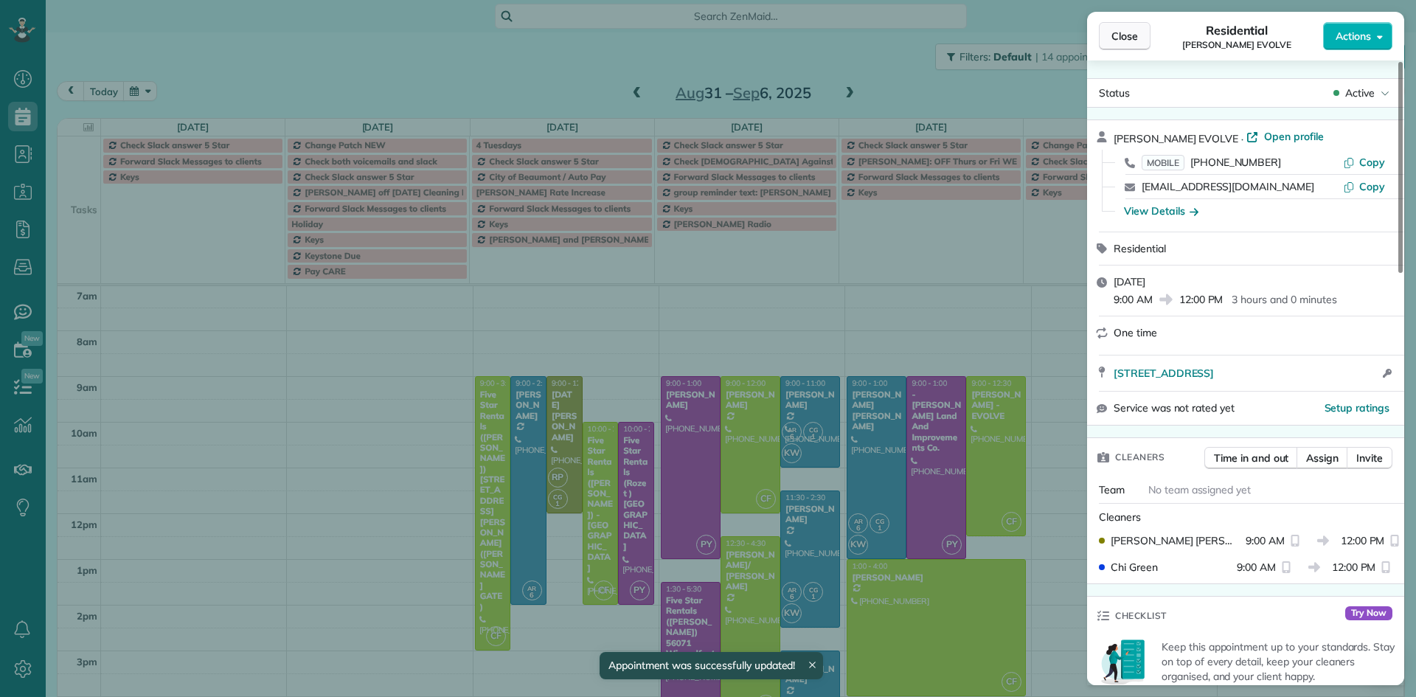
click at [1122, 39] on span "Close" at bounding box center [1125, 36] width 27 height 15
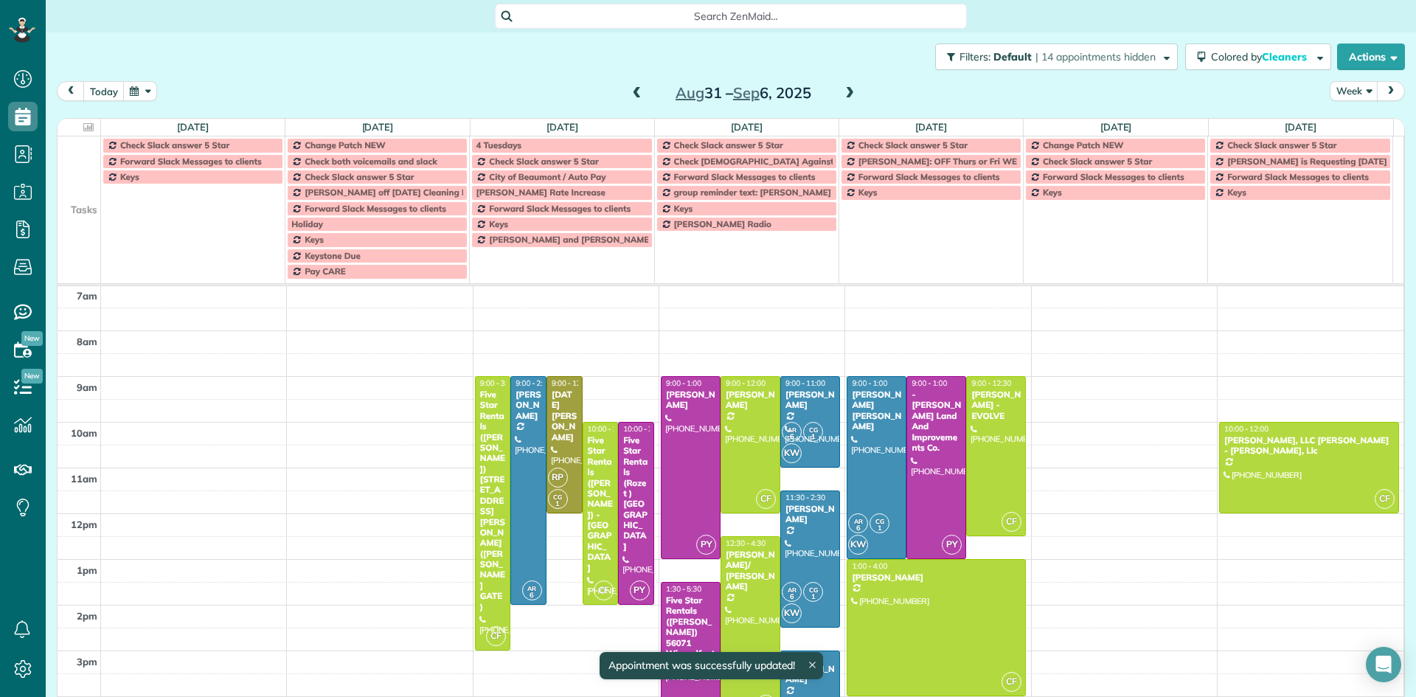
click at [842, 96] on span at bounding box center [850, 93] width 16 height 13
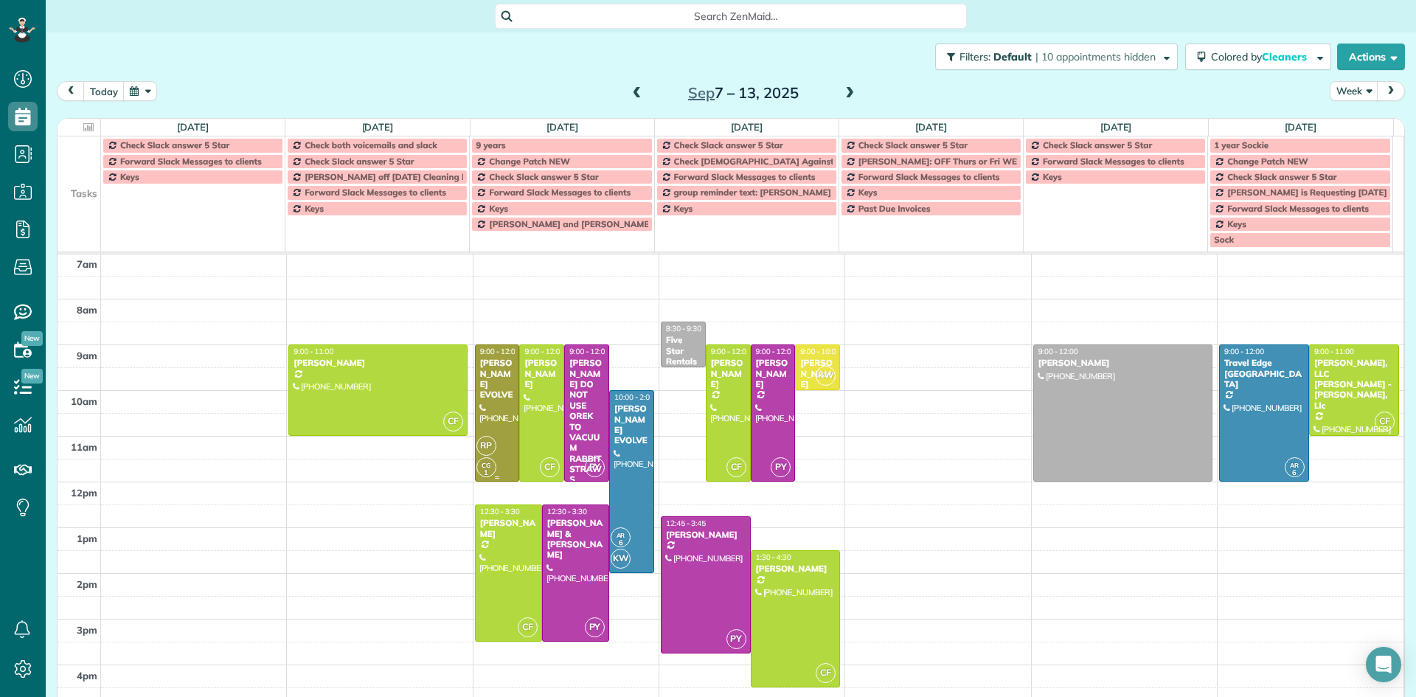
click at [479, 358] on div "[PERSON_NAME] EVOLVE" at bounding box center [497, 379] width 36 height 43
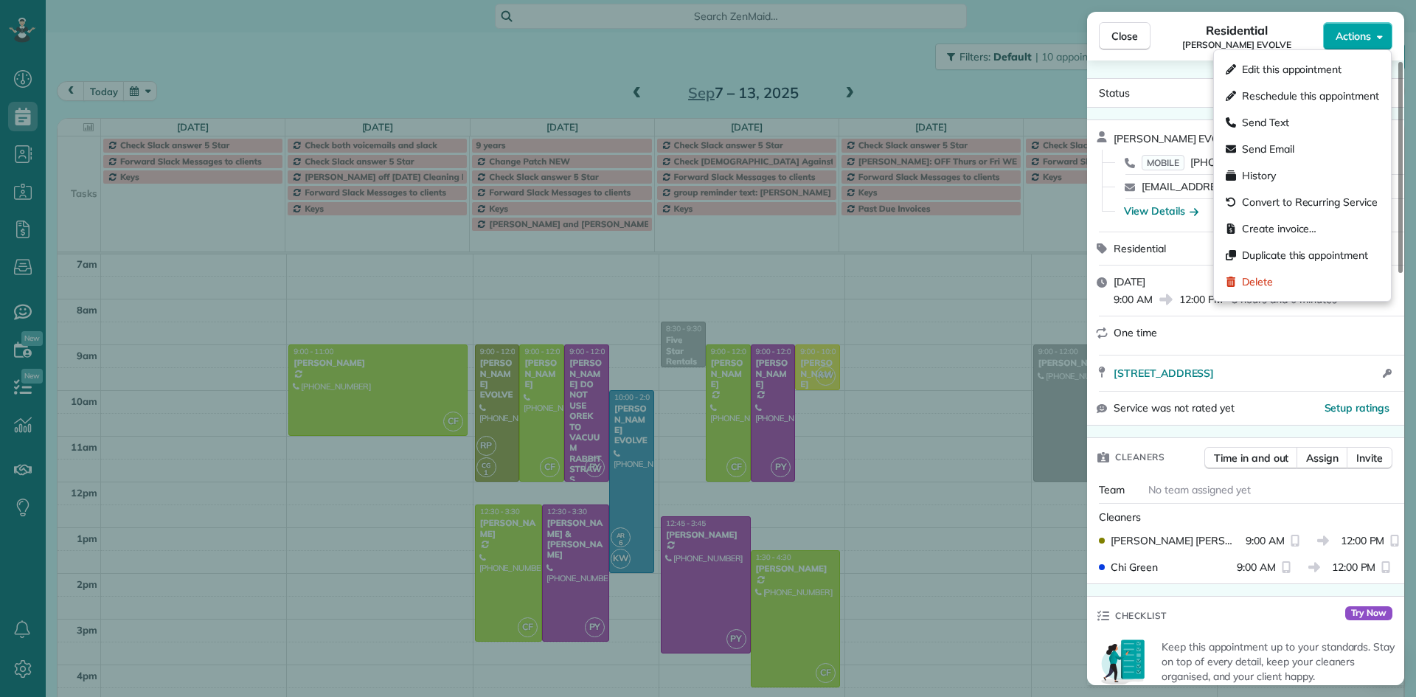
click at [1372, 31] on button "Actions" at bounding box center [1357, 36] width 69 height 28
click at [1244, 285] on span "Delete" at bounding box center [1257, 281] width 31 height 15
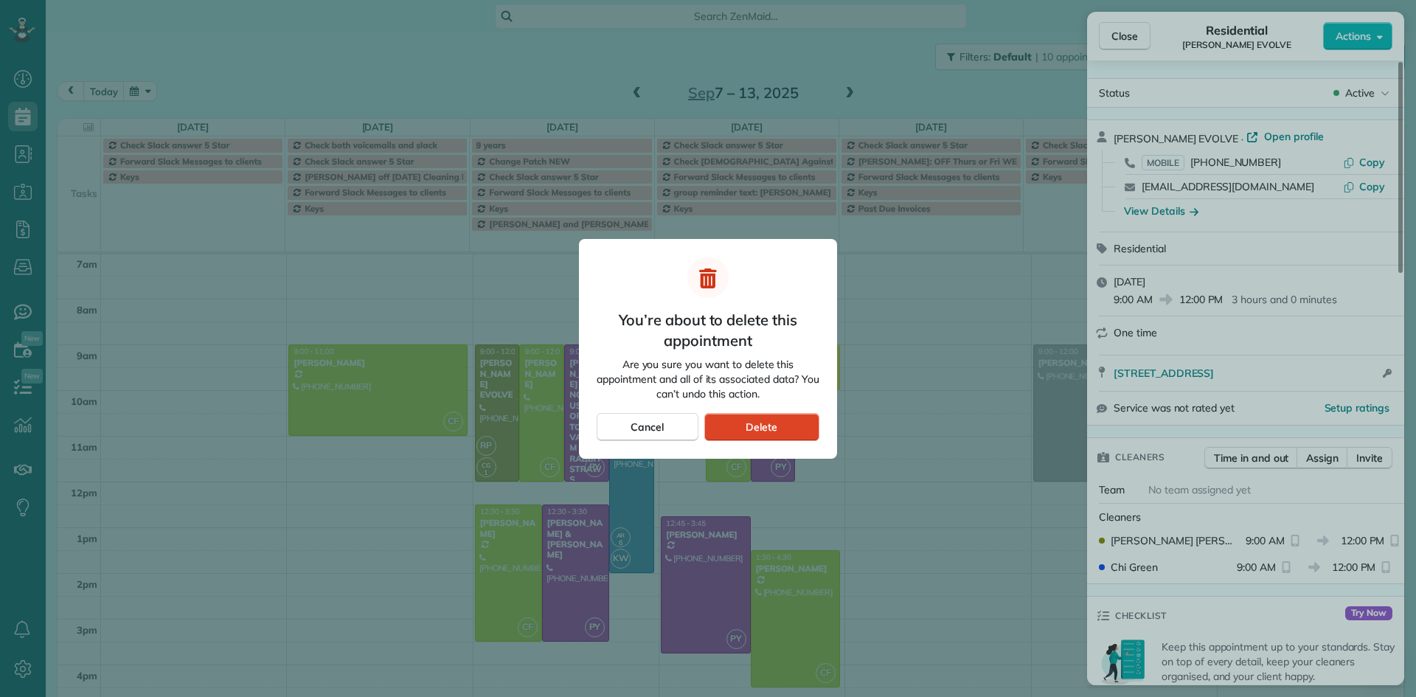
click at [766, 424] on span "Delete" at bounding box center [762, 427] width 32 height 15
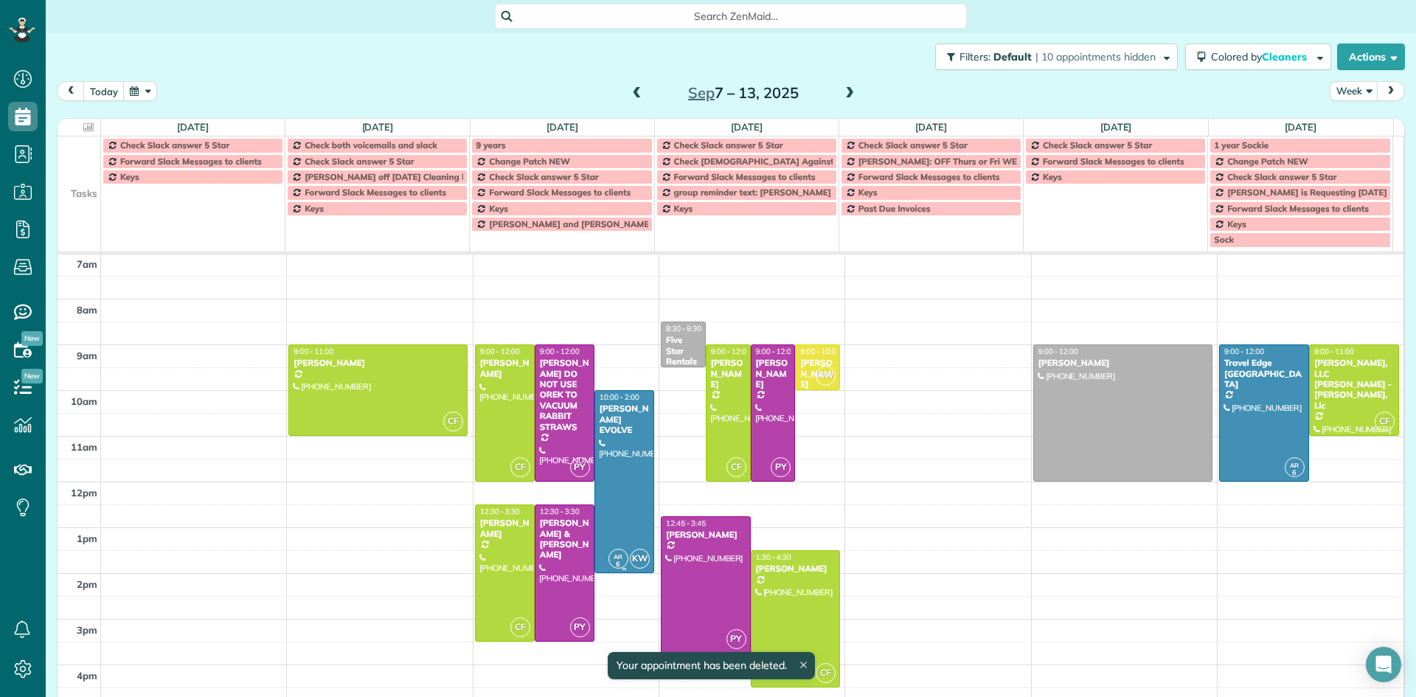
click at [610, 445] on div at bounding box center [624, 481] width 58 height 181
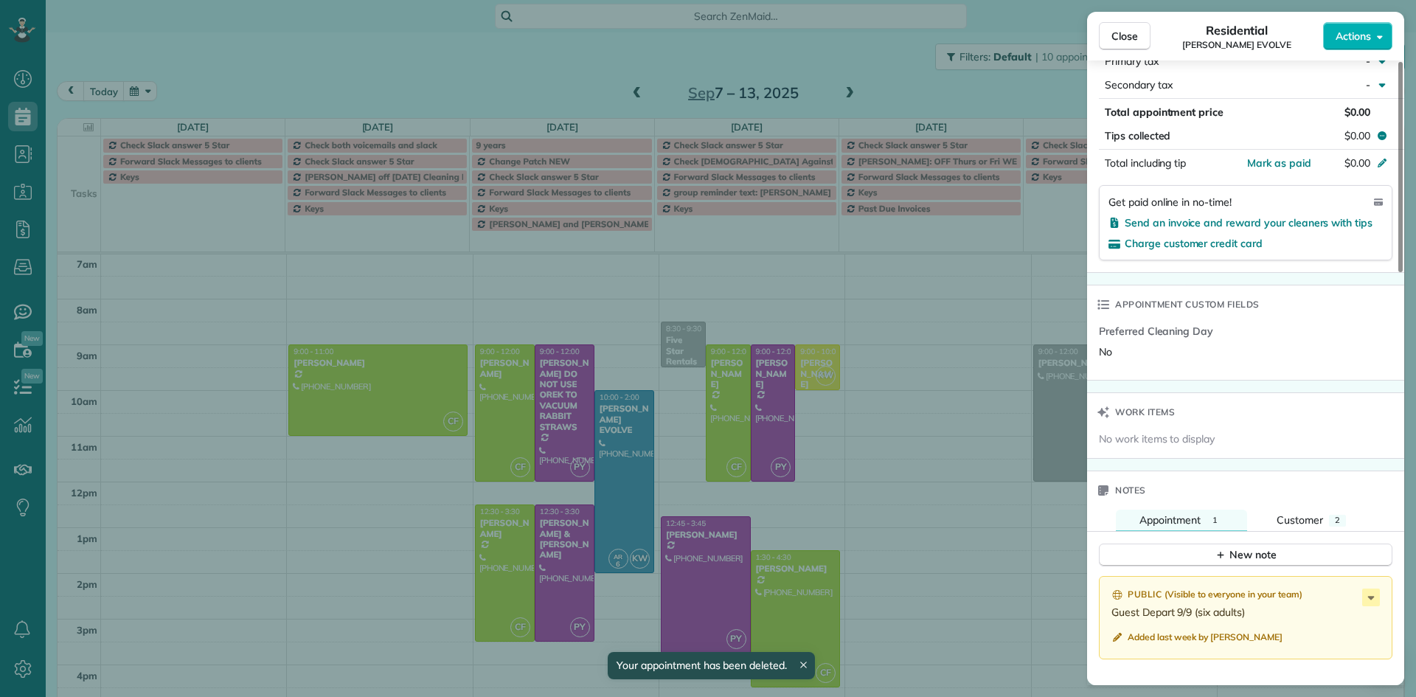
scroll to position [886, 0]
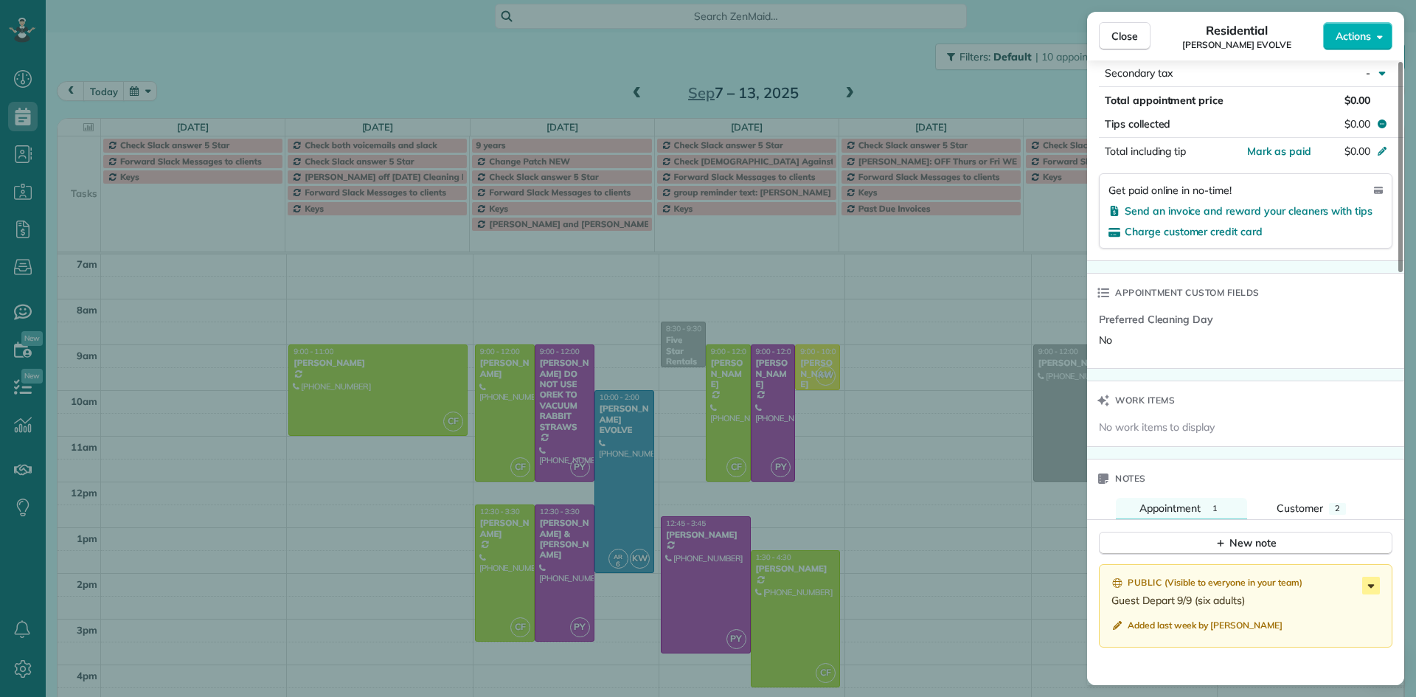
click at [1378, 584] on icon at bounding box center [1371, 586] width 18 height 18
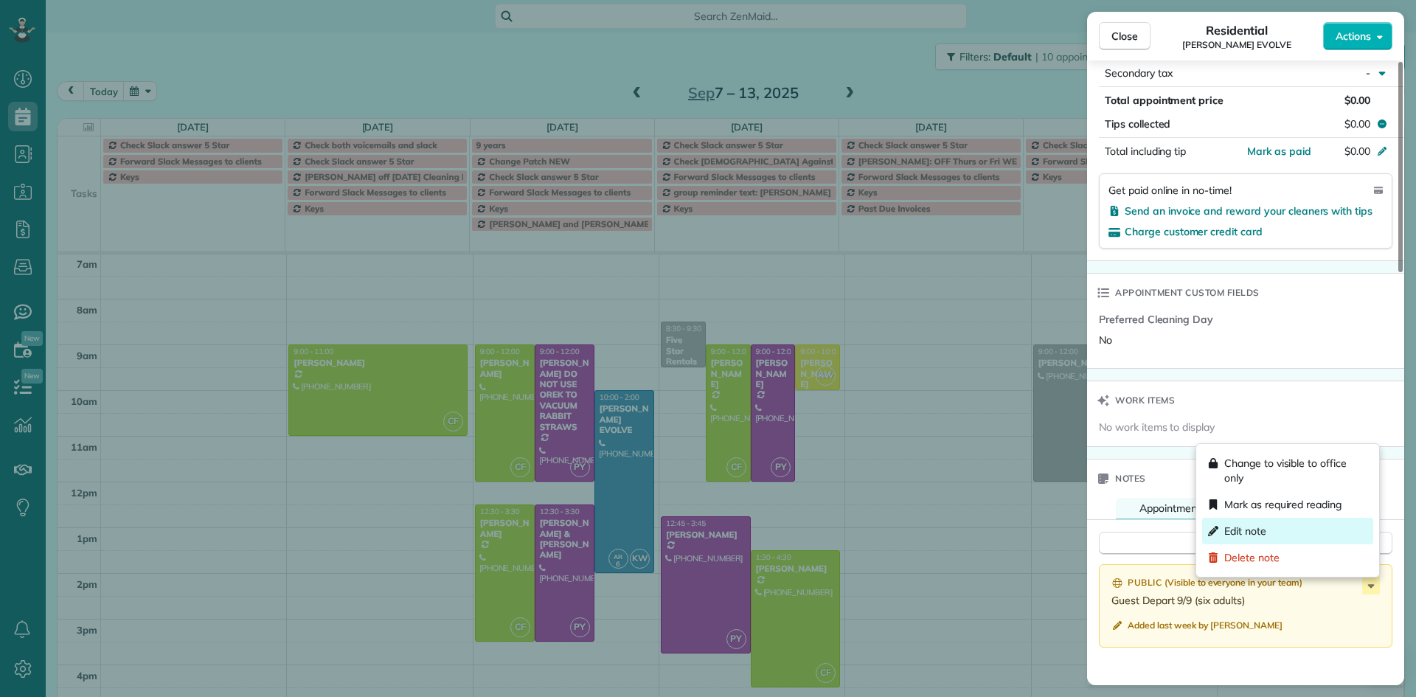
click at [1276, 527] on div "Edit note" at bounding box center [1287, 531] width 171 height 27
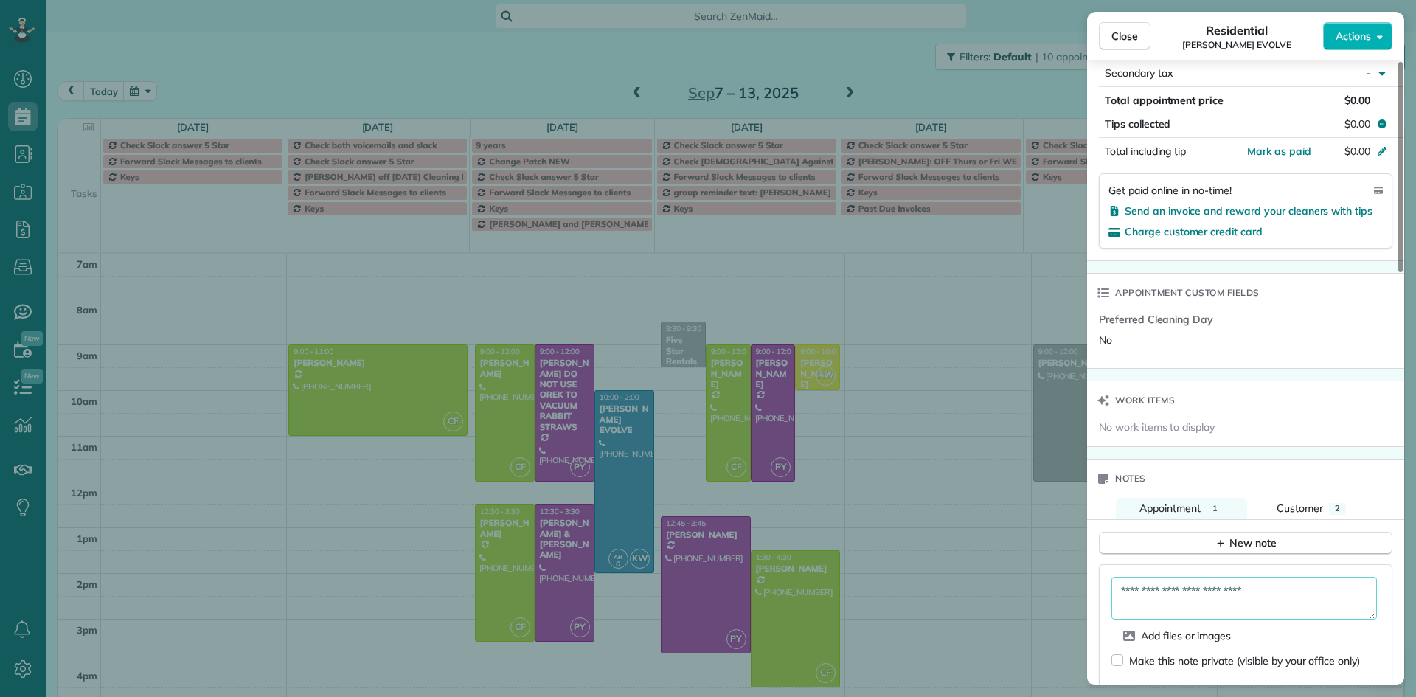
click at [1268, 589] on textarea "**********" at bounding box center [1245, 598] width 266 height 43
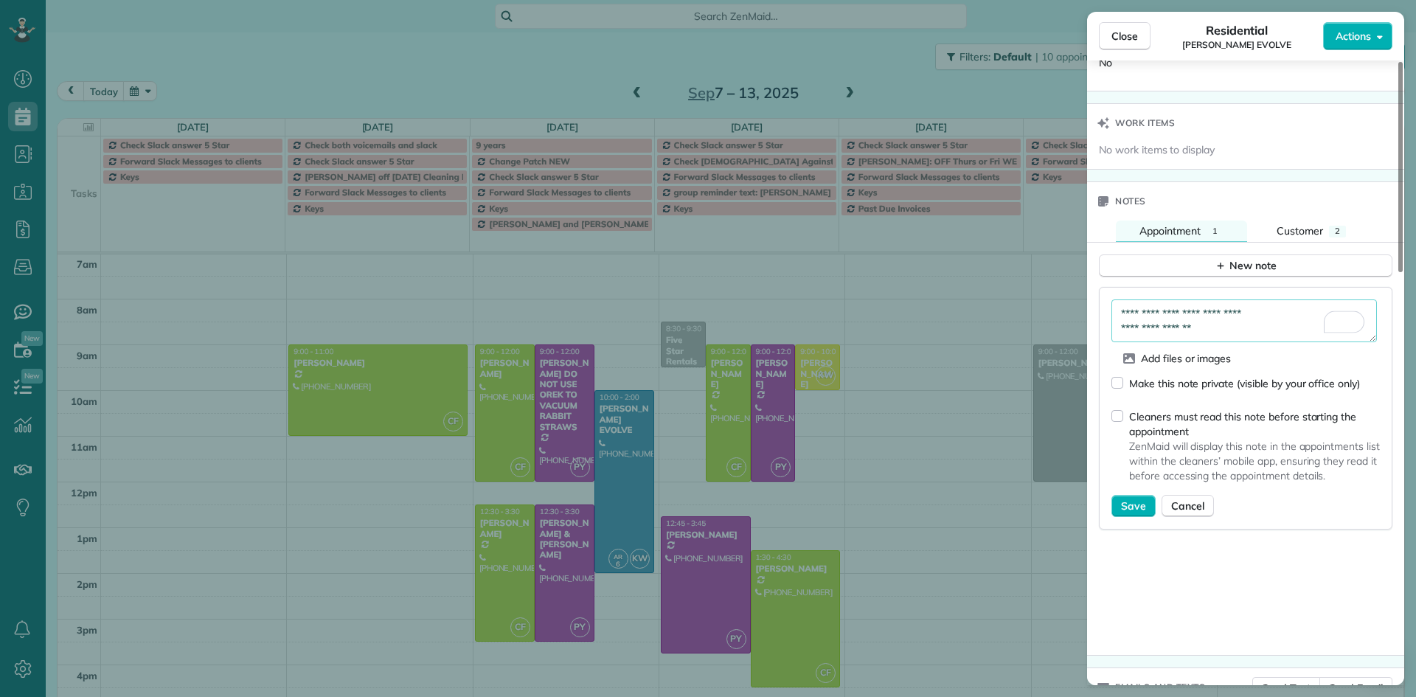
scroll to position [1183, 0]
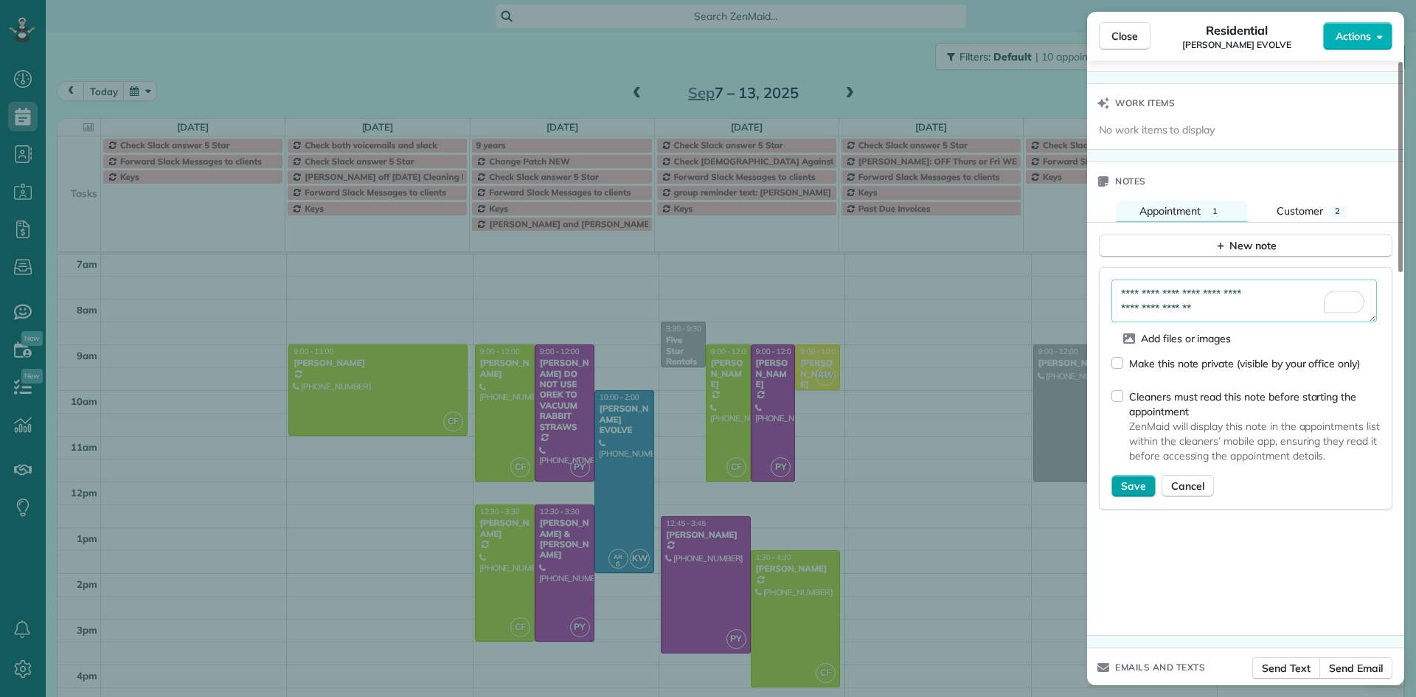
type textarea "**********"
click at [1128, 476] on button "Save" at bounding box center [1134, 486] width 44 height 22
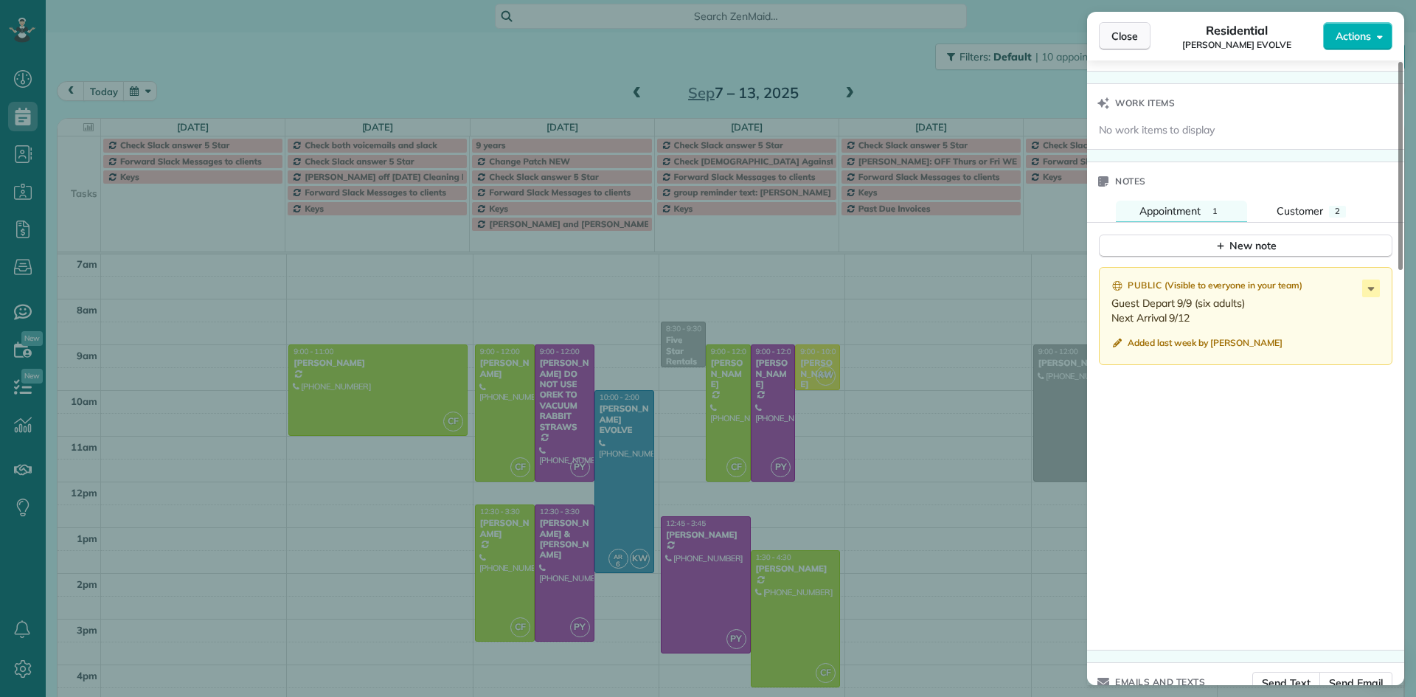
click at [1125, 29] on button "Close" at bounding box center [1125, 36] width 52 height 28
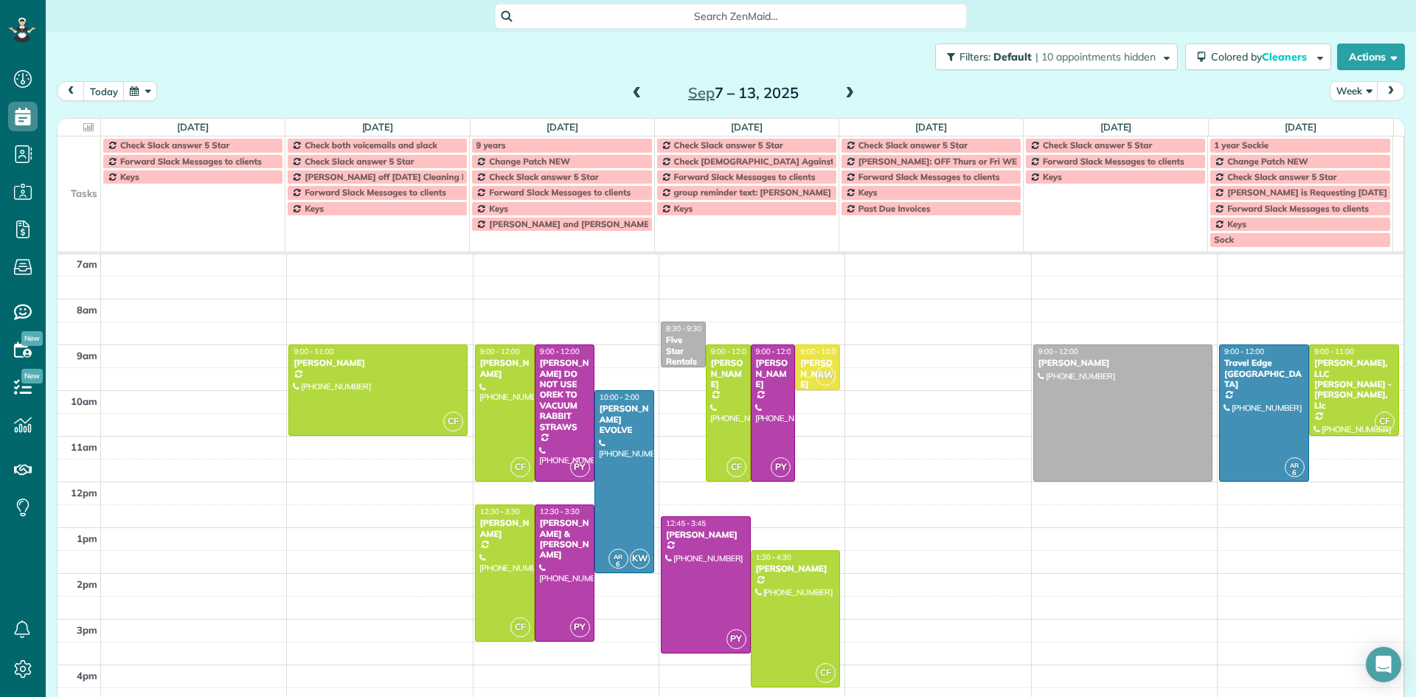
click at [847, 91] on span at bounding box center [850, 93] width 16 height 13
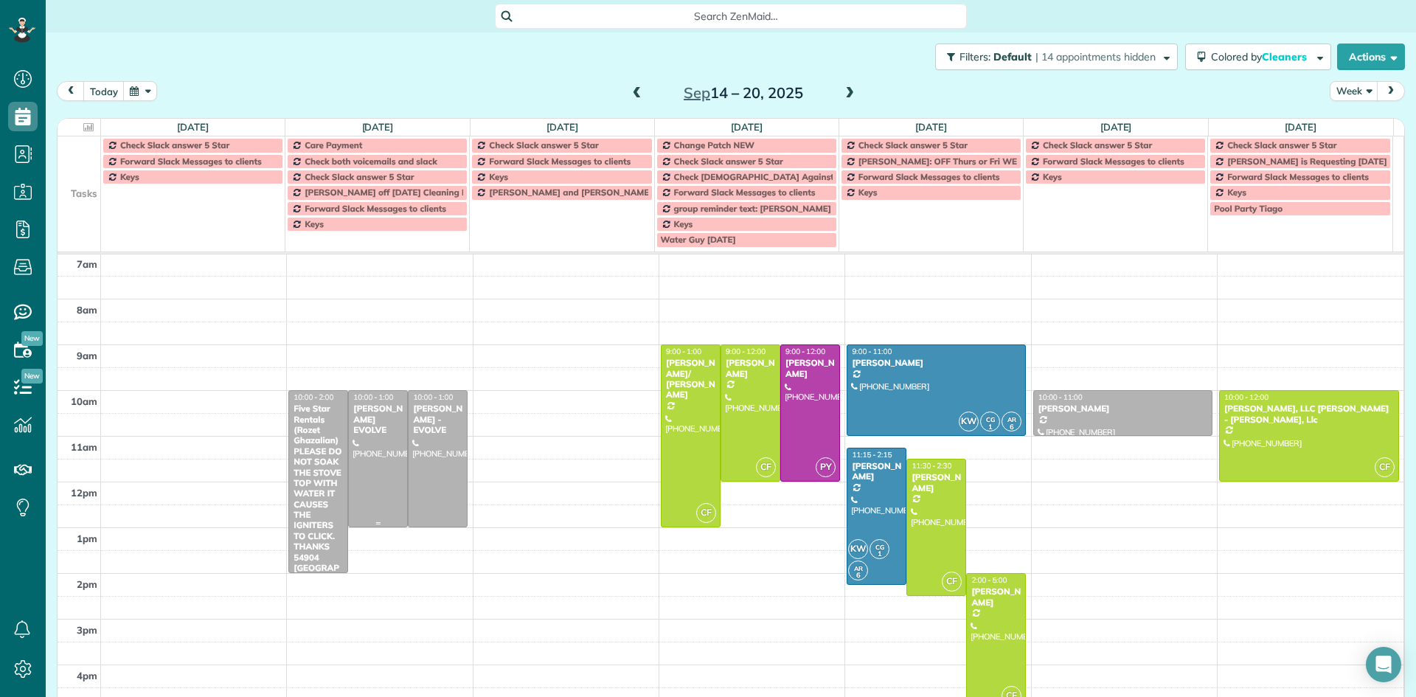
click at [367, 437] on div at bounding box center [378, 459] width 58 height 136
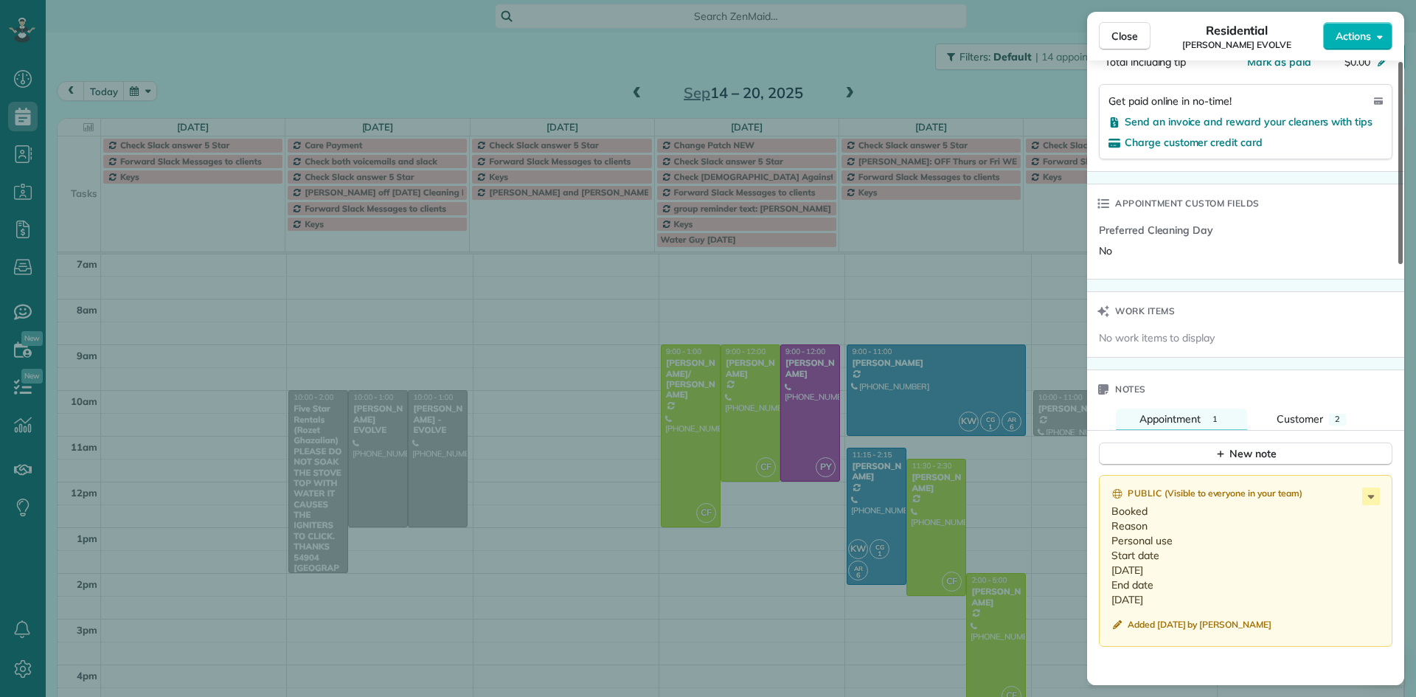
scroll to position [949, 0]
drag, startPoint x: 1402, startPoint y: 269, endPoint x: 1397, endPoint y: 546, distance: 276.6
click at [1398, 264] on div at bounding box center [1400, 163] width 4 height 202
click at [1368, 497] on icon at bounding box center [1371, 501] width 18 height 18
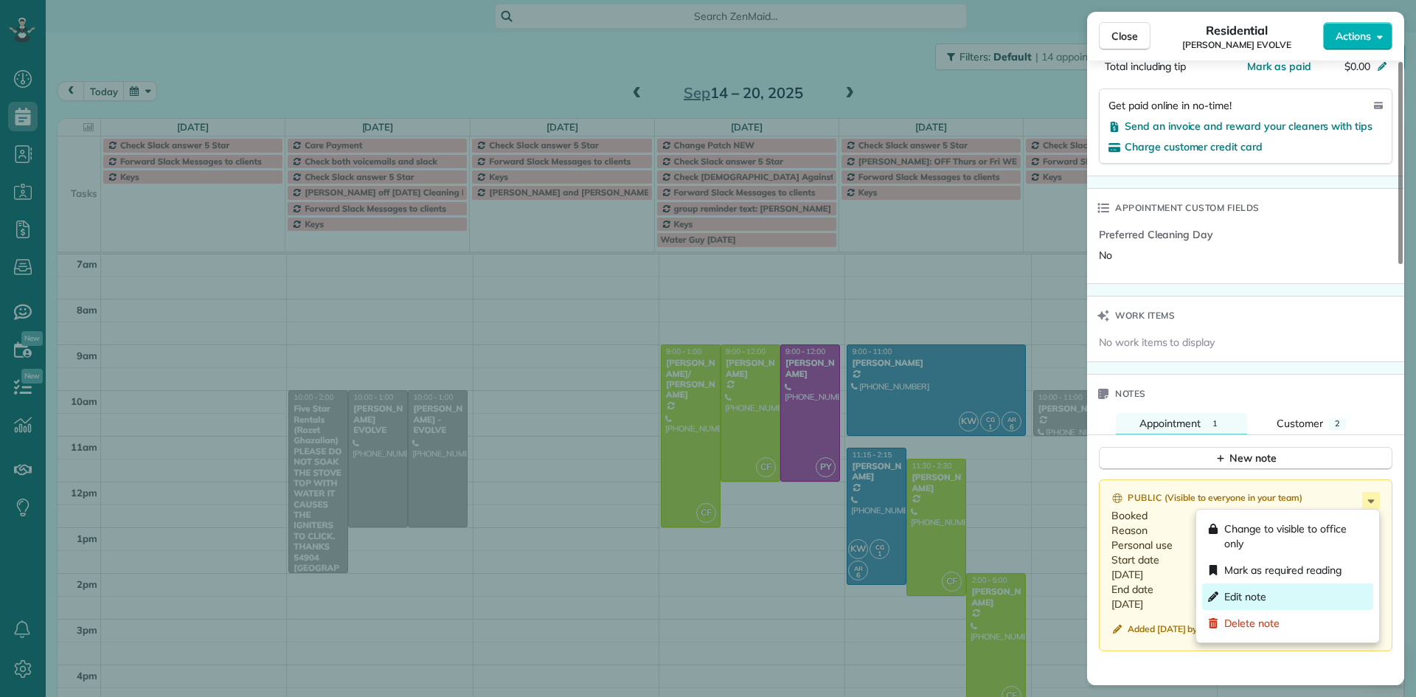
click at [1269, 596] on div "Edit note" at bounding box center [1287, 596] width 171 height 27
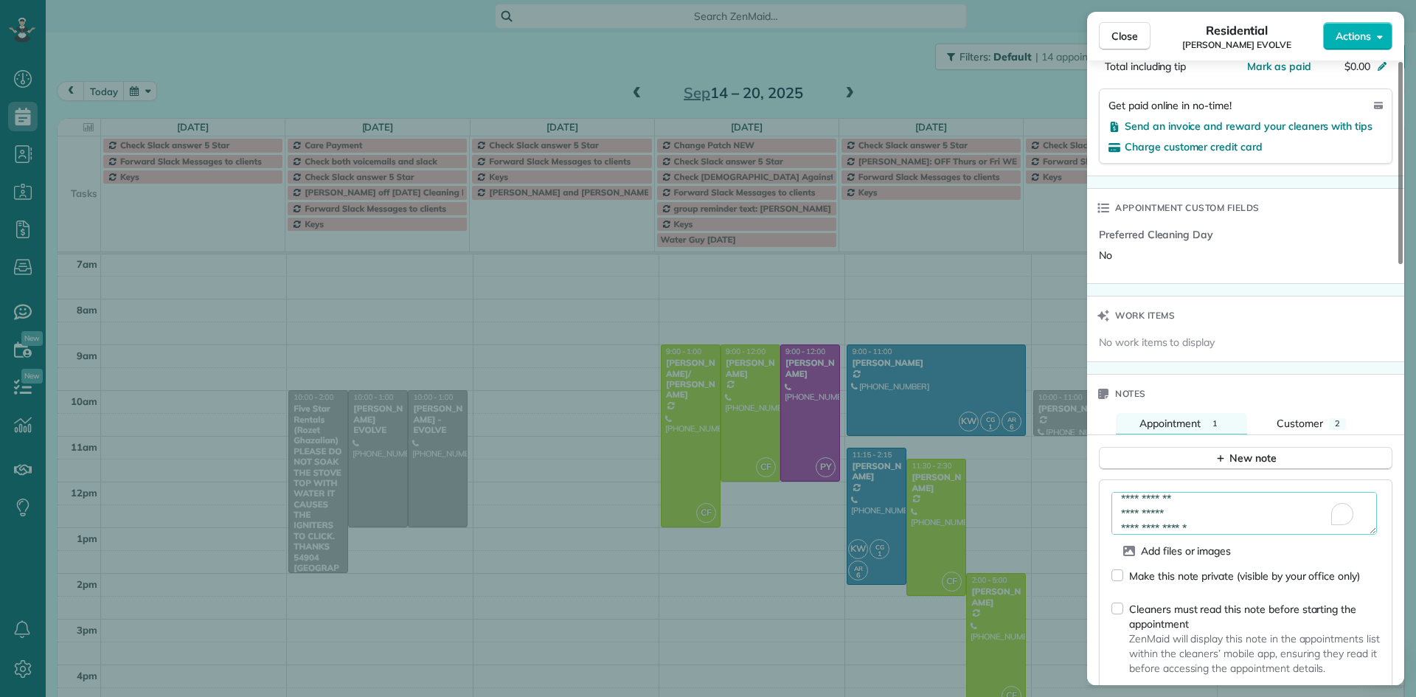
scroll to position [0, 0]
drag, startPoint x: 1235, startPoint y: 524, endPoint x: 1054, endPoint y: 436, distance: 201.2
click at [1054, 436] on div "Close Residential Kim Stanga EVOLVE Actions Status Active Kim Stanga EVOLVE · O…" at bounding box center [708, 348] width 1416 height 697
type textarea "**********"
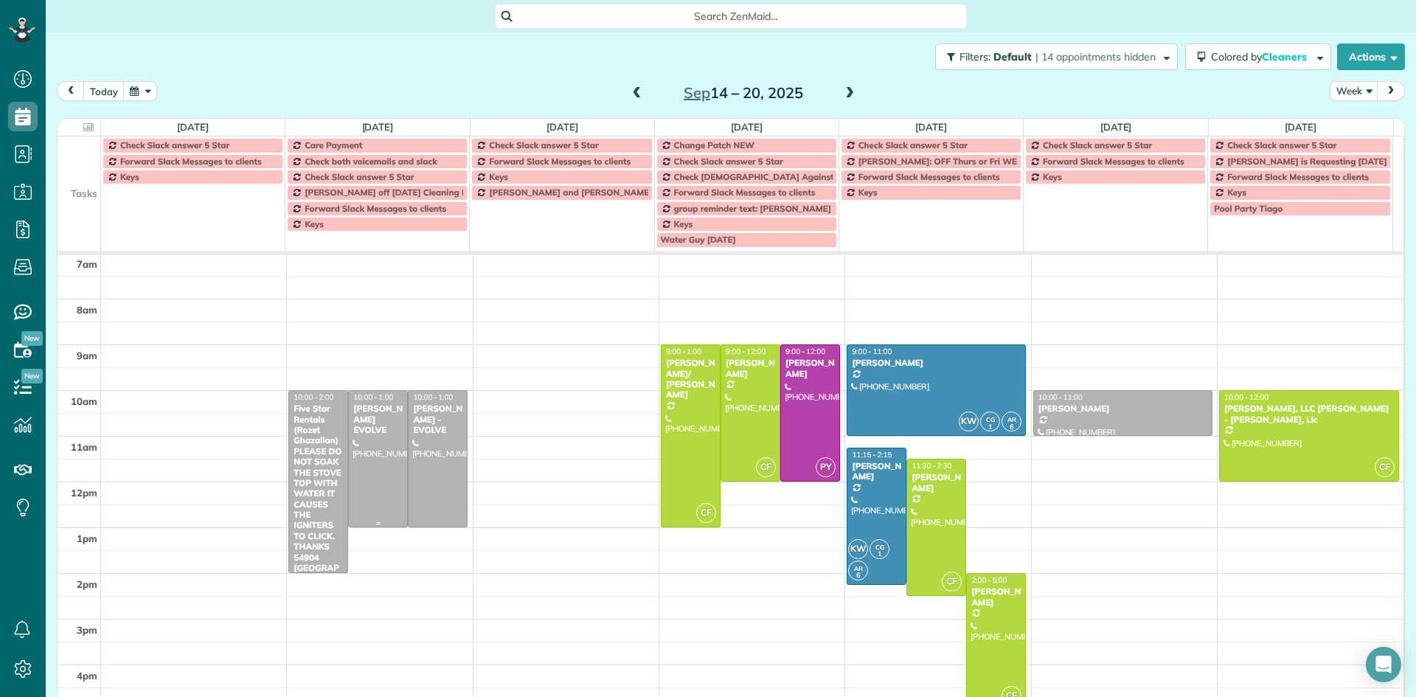
click at [370, 427] on div at bounding box center [378, 459] width 58 height 136
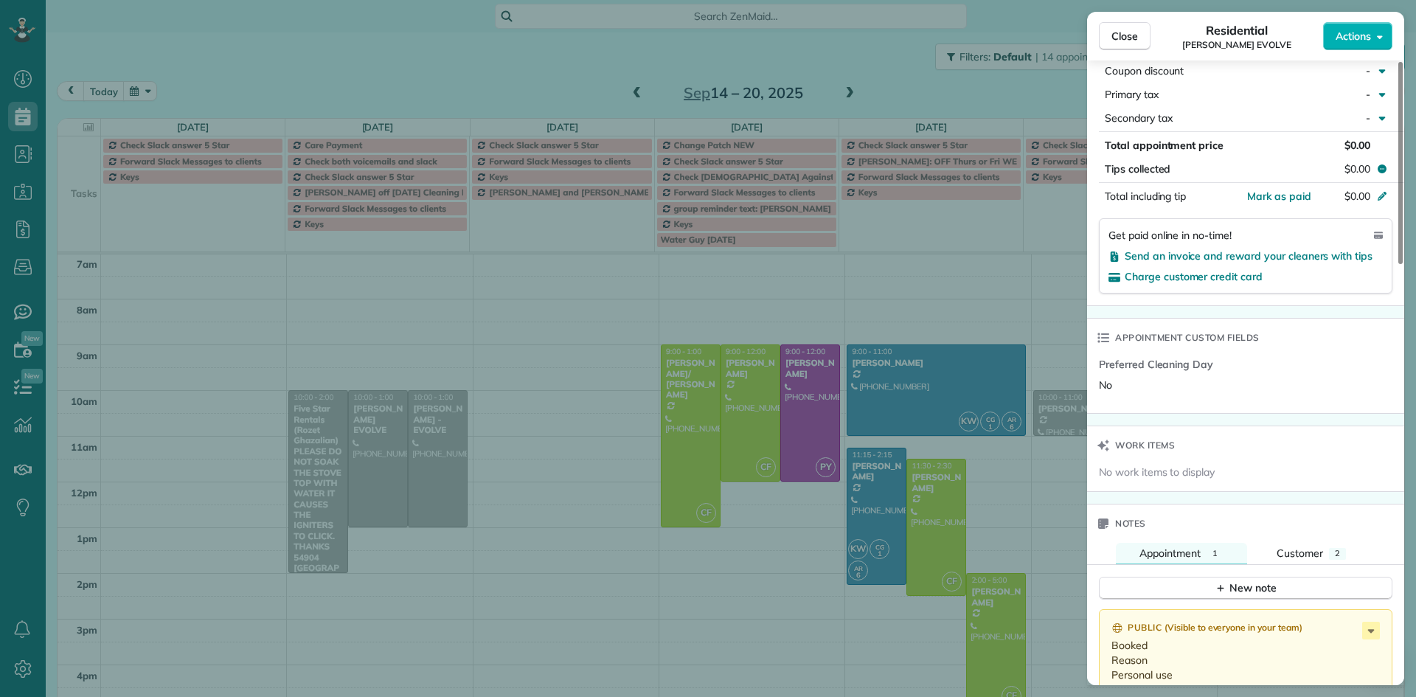
scroll to position [1039, 0]
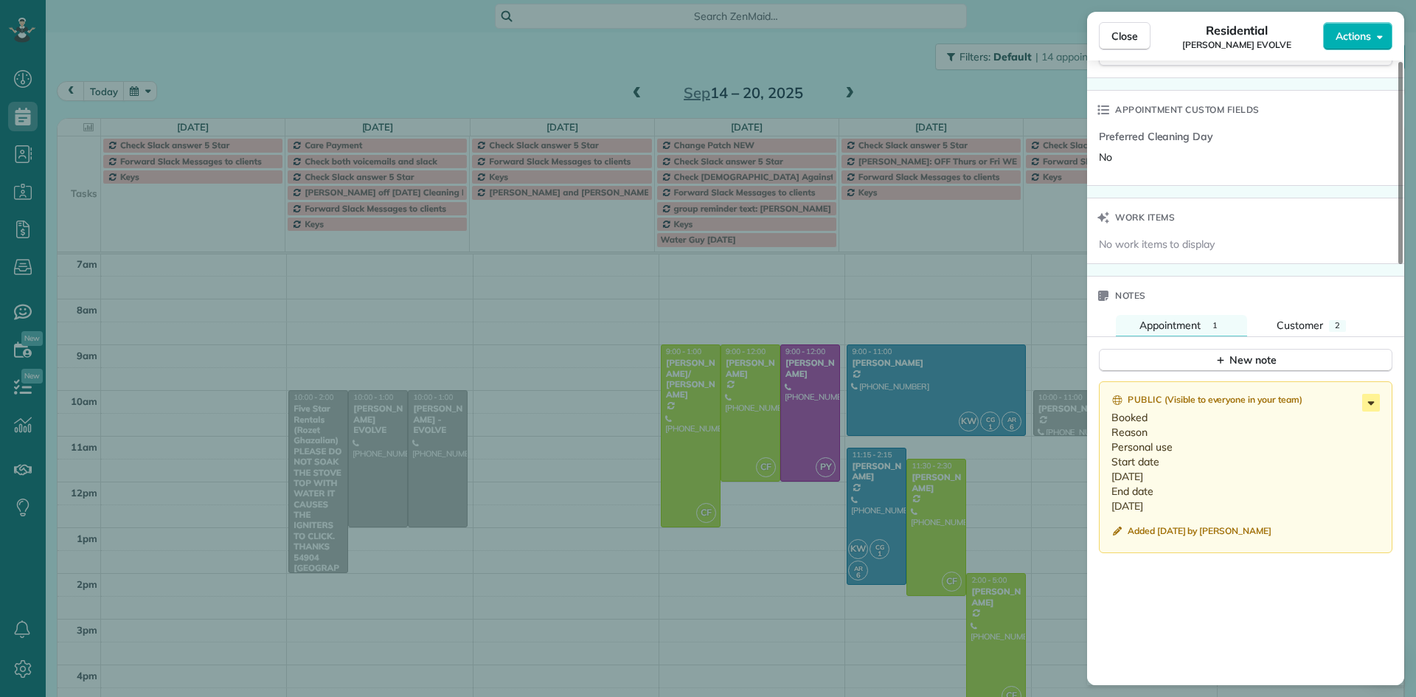
click at [1373, 403] on icon at bounding box center [1371, 403] width 7 height 4
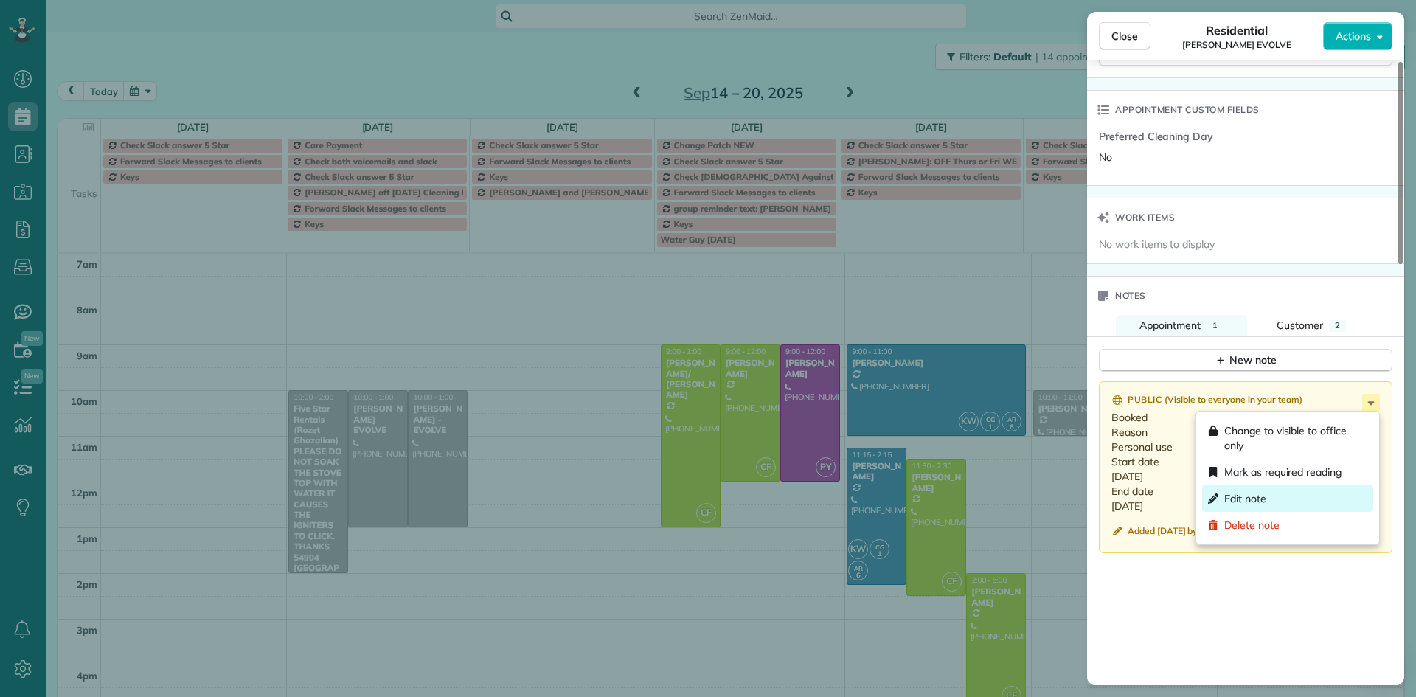
click at [1263, 493] on span "Edit note" at bounding box center [1245, 498] width 42 height 15
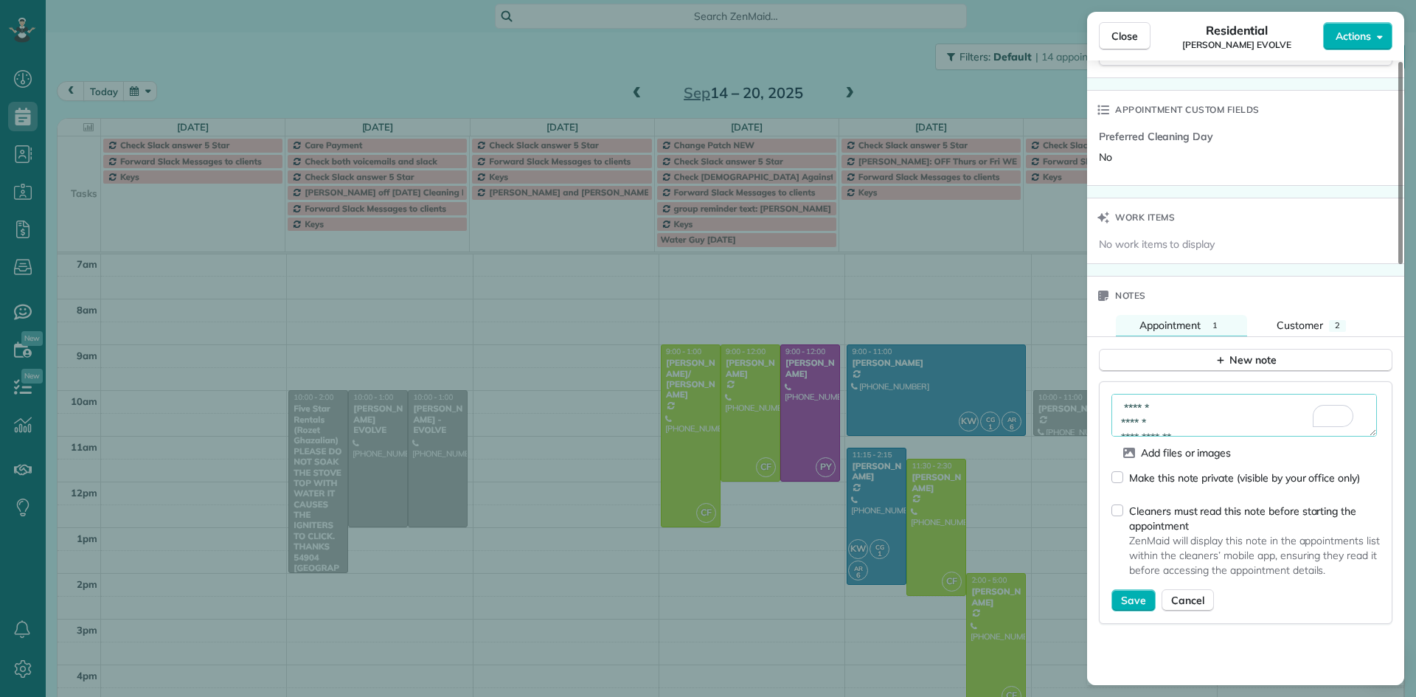
drag, startPoint x: 1171, startPoint y: 421, endPoint x: 1106, endPoint y: 415, distance: 66.0
click at [1106, 415] on div "**********" at bounding box center [1246, 502] width 294 height 243
drag, startPoint x: 1182, startPoint y: 423, endPoint x: 1116, endPoint y: 419, distance: 66.5
click at [1116, 419] on textarea "**********" at bounding box center [1245, 415] width 266 height 43
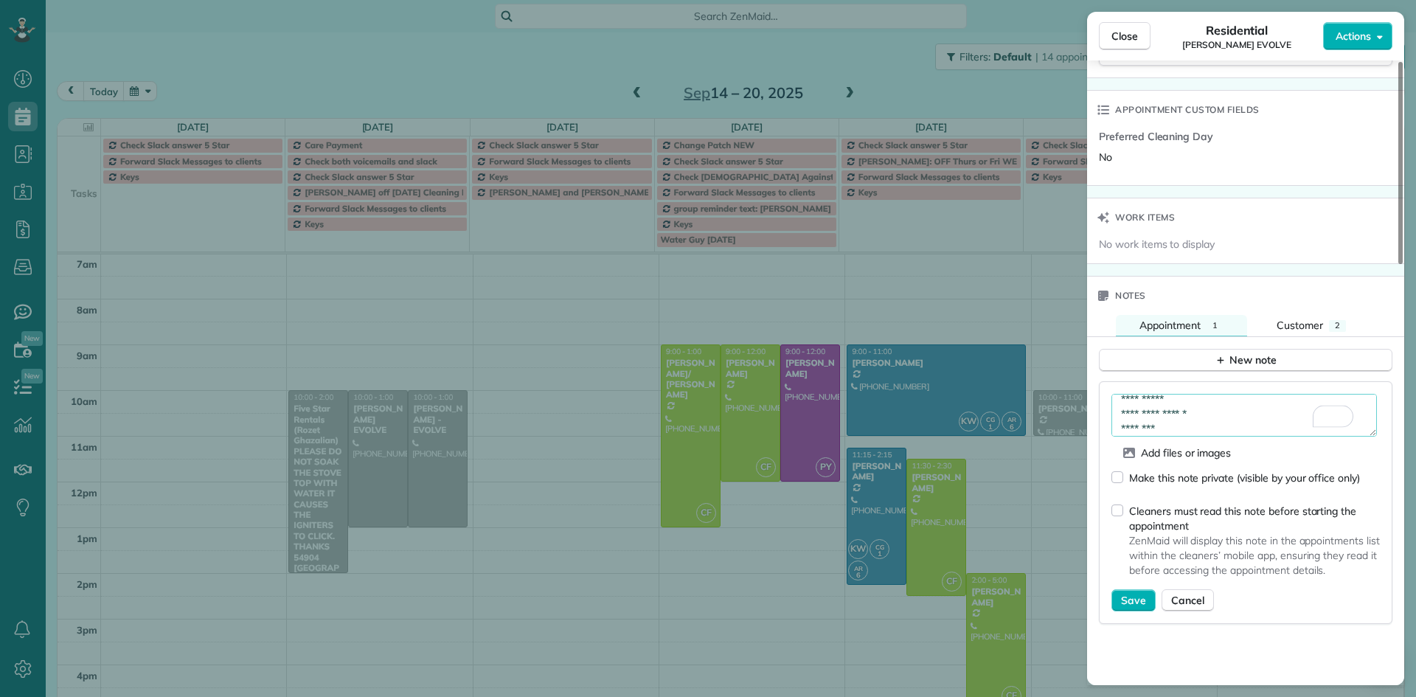
scroll to position [0, 0]
drag, startPoint x: 1168, startPoint y: 406, endPoint x: 1137, endPoint y: 403, distance: 31.8
click at [1137, 403] on textarea "**********" at bounding box center [1245, 415] width 266 height 43
click at [1209, 426] on textarea "**********" at bounding box center [1245, 415] width 266 height 43
click at [1227, 412] on textarea "**********" at bounding box center [1245, 415] width 266 height 43
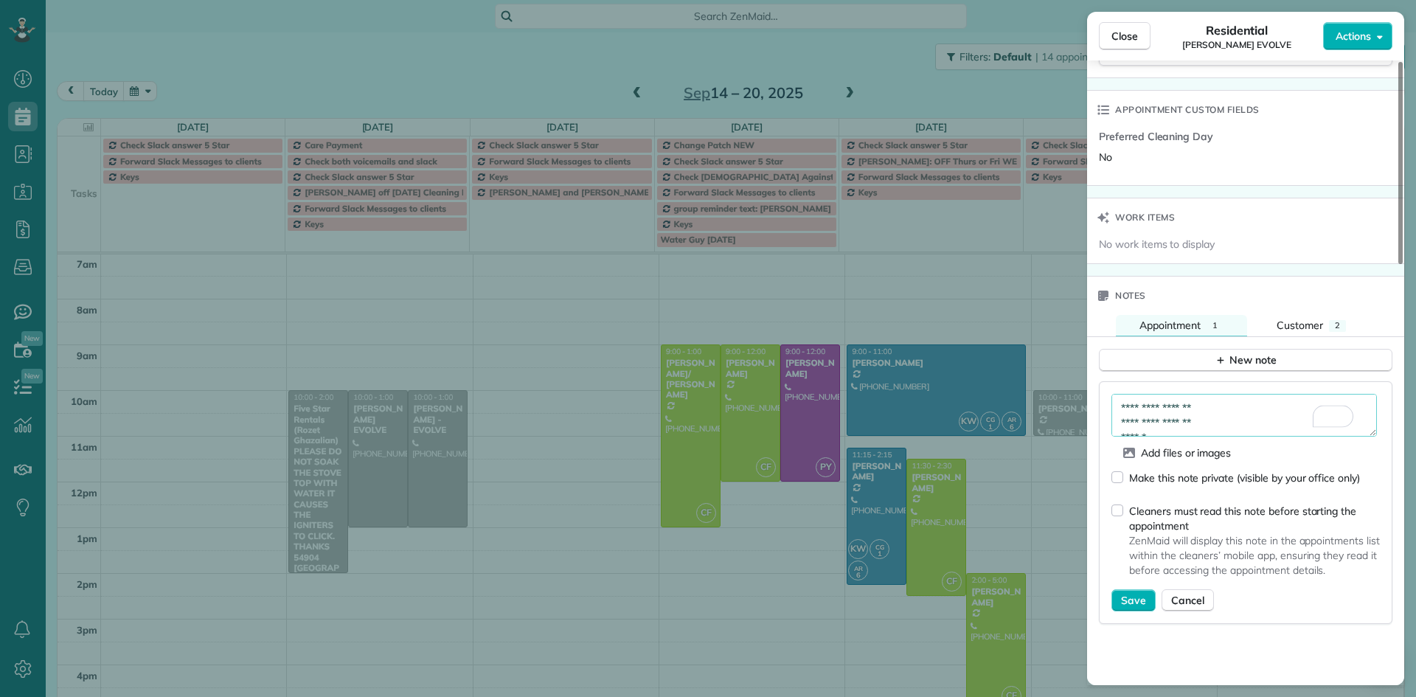
click at [1224, 414] on textarea "**********" at bounding box center [1245, 415] width 266 height 43
click at [1205, 425] on textarea "**********" at bounding box center [1245, 415] width 266 height 43
drag, startPoint x: 1128, startPoint y: 426, endPoint x: 1222, endPoint y: 439, distance: 95.2
click at [1213, 452] on form "**********" at bounding box center [1246, 503] width 268 height 218
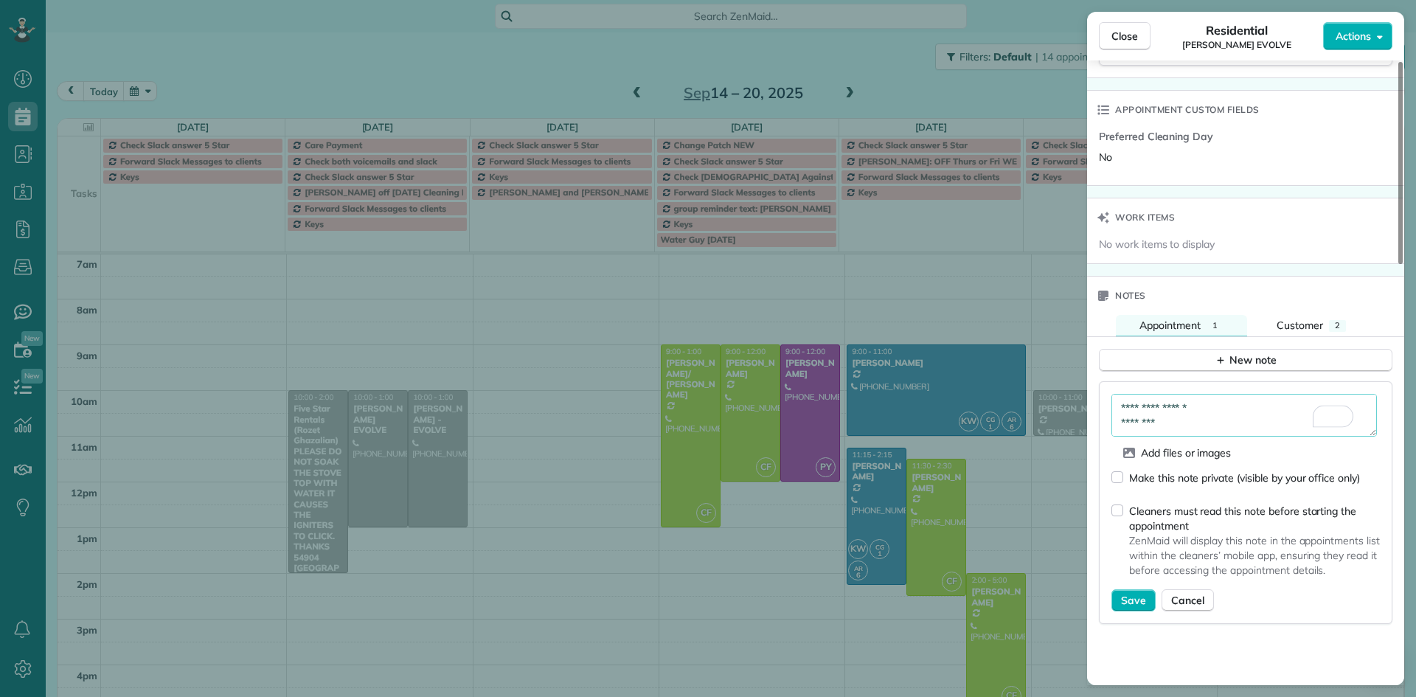
drag, startPoint x: 1210, startPoint y: 428, endPoint x: 1126, endPoint y: 421, distance: 84.3
click at [1126, 421] on textarea "**********" at bounding box center [1245, 415] width 266 height 43
type textarea "**********"
click at [1141, 600] on span "Save" at bounding box center [1133, 600] width 25 height 15
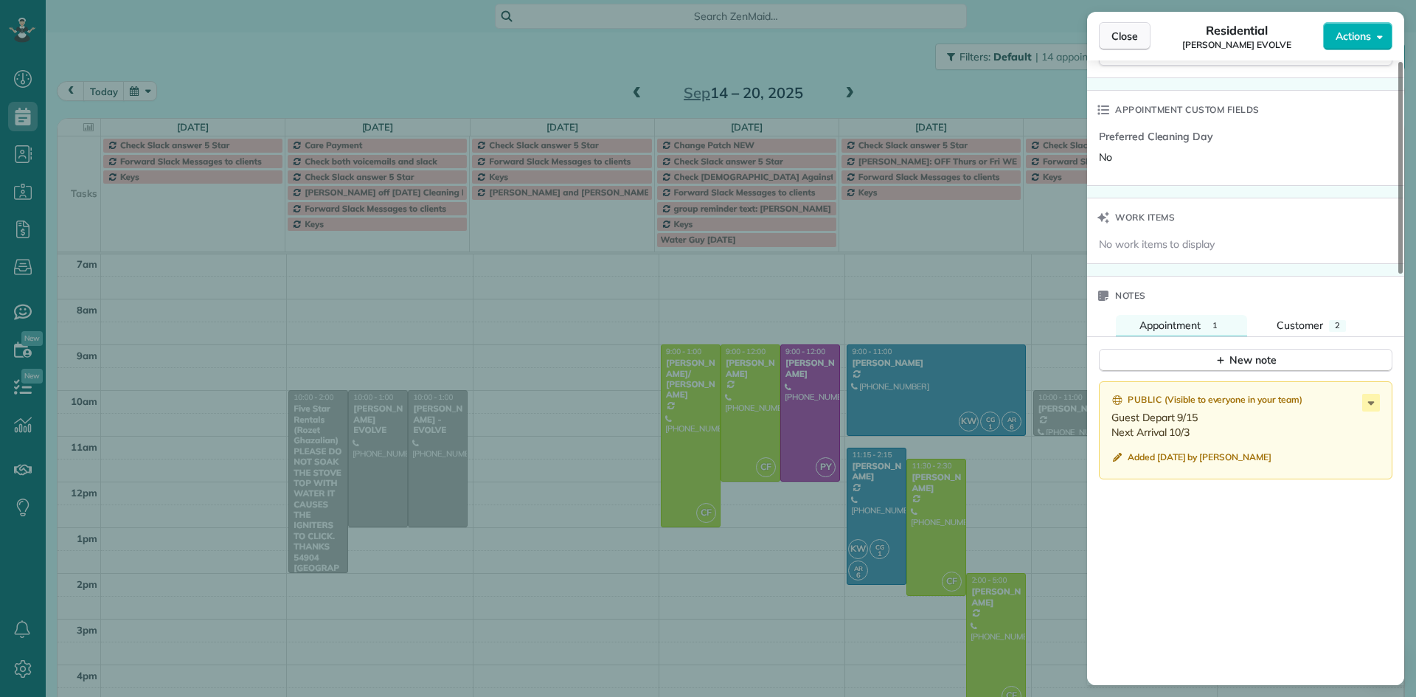
click at [1121, 39] on span "Close" at bounding box center [1125, 36] width 27 height 15
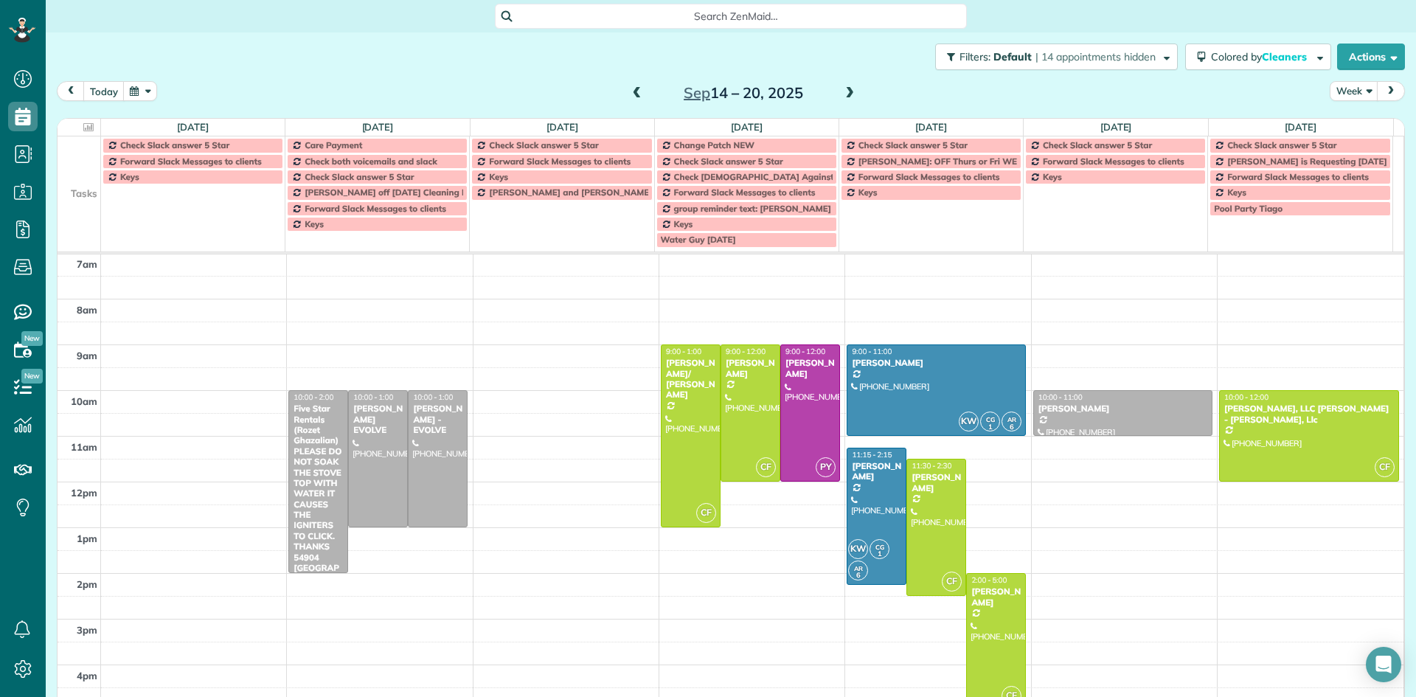
click at [845, 94] on span at bounding box center [850, 93] width 16 height 13
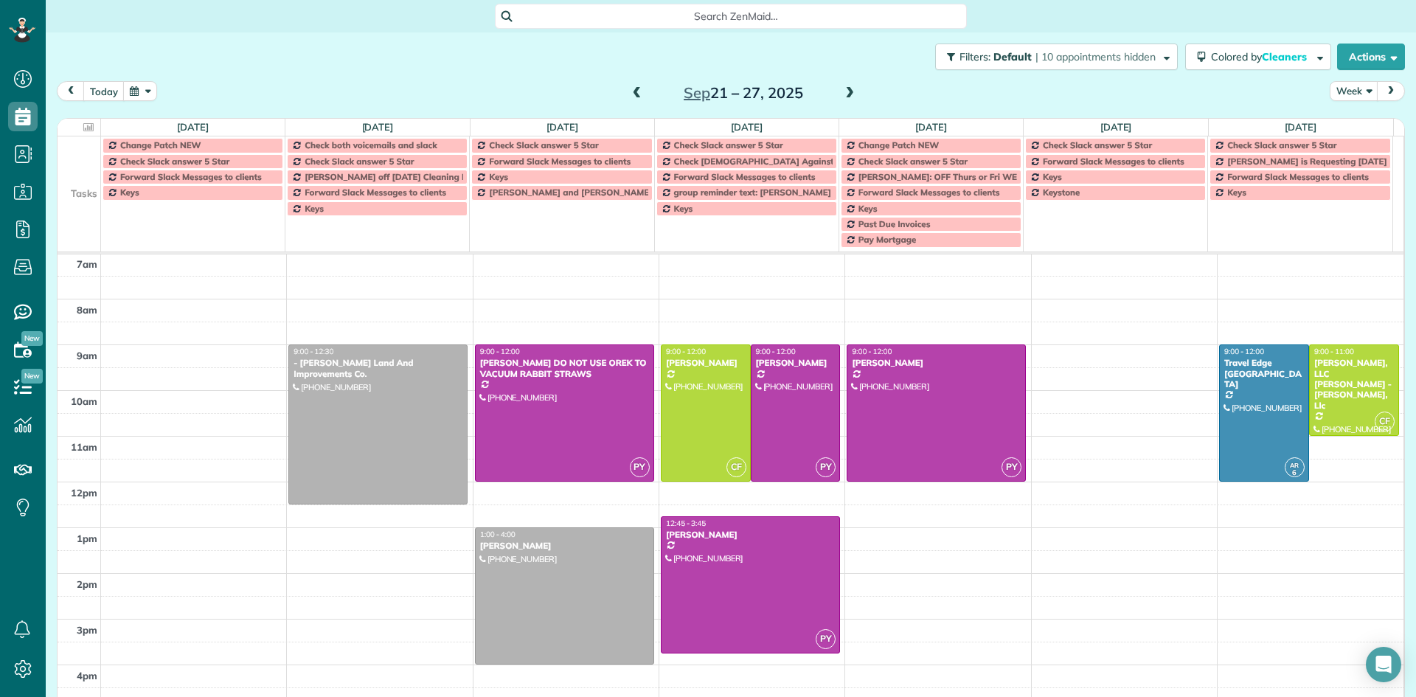
click at [845, 94] on span at bounding box center [850, 93] width 16 height 13
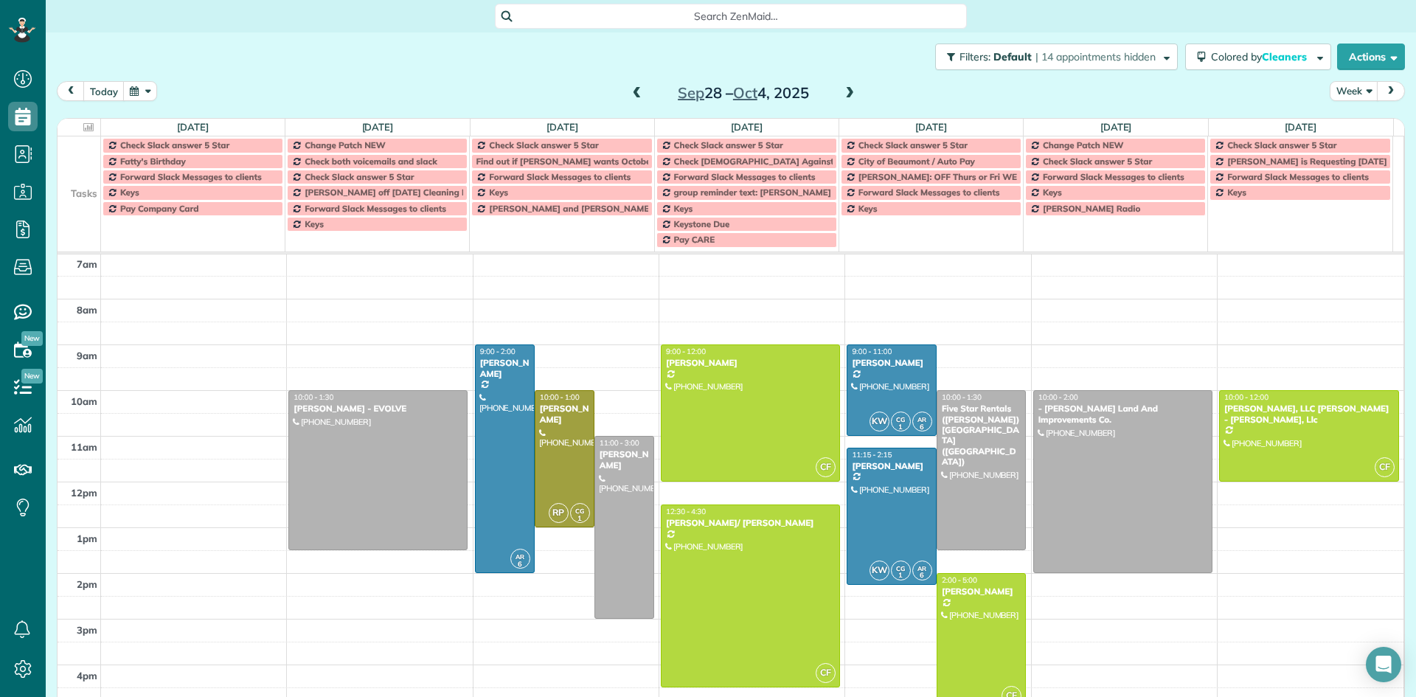
click at [843, 93] on span at bounding box center [850, 93] width 16 height 13
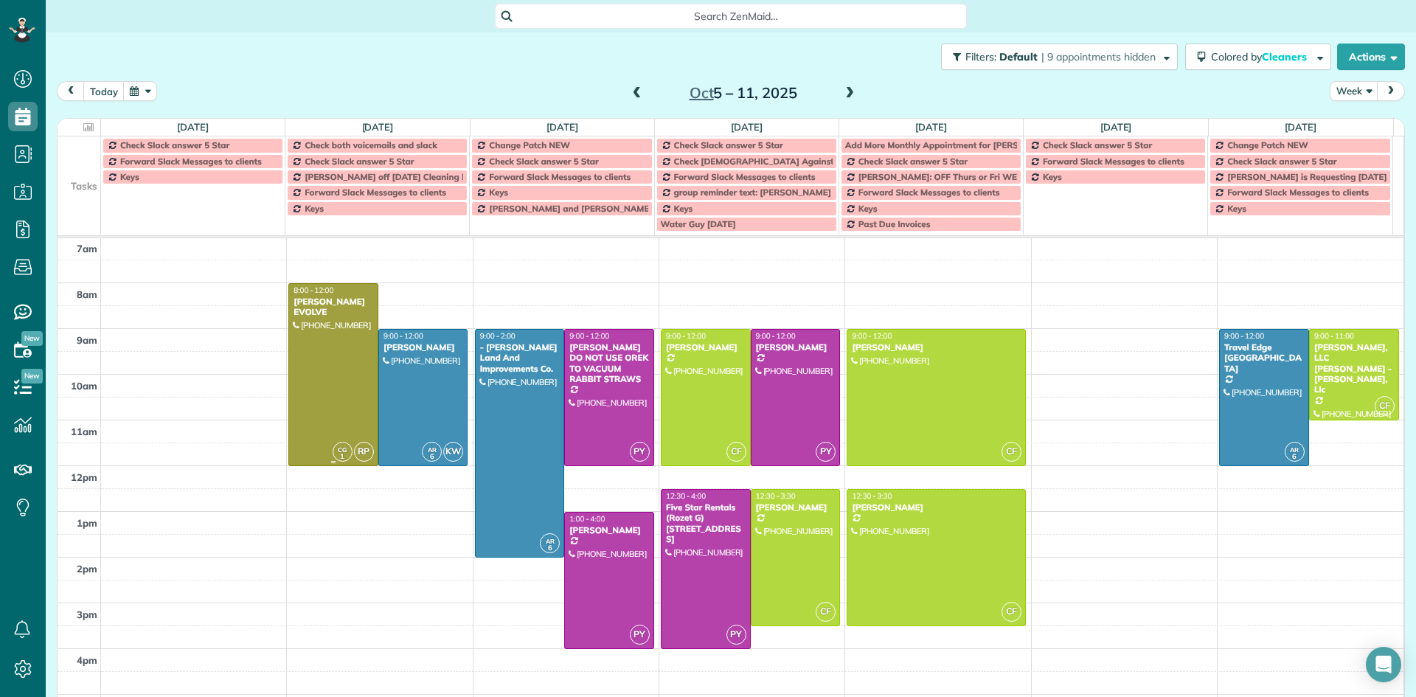
click at [315, 361] on div at bounding box center [333, 374] width 89 height 181
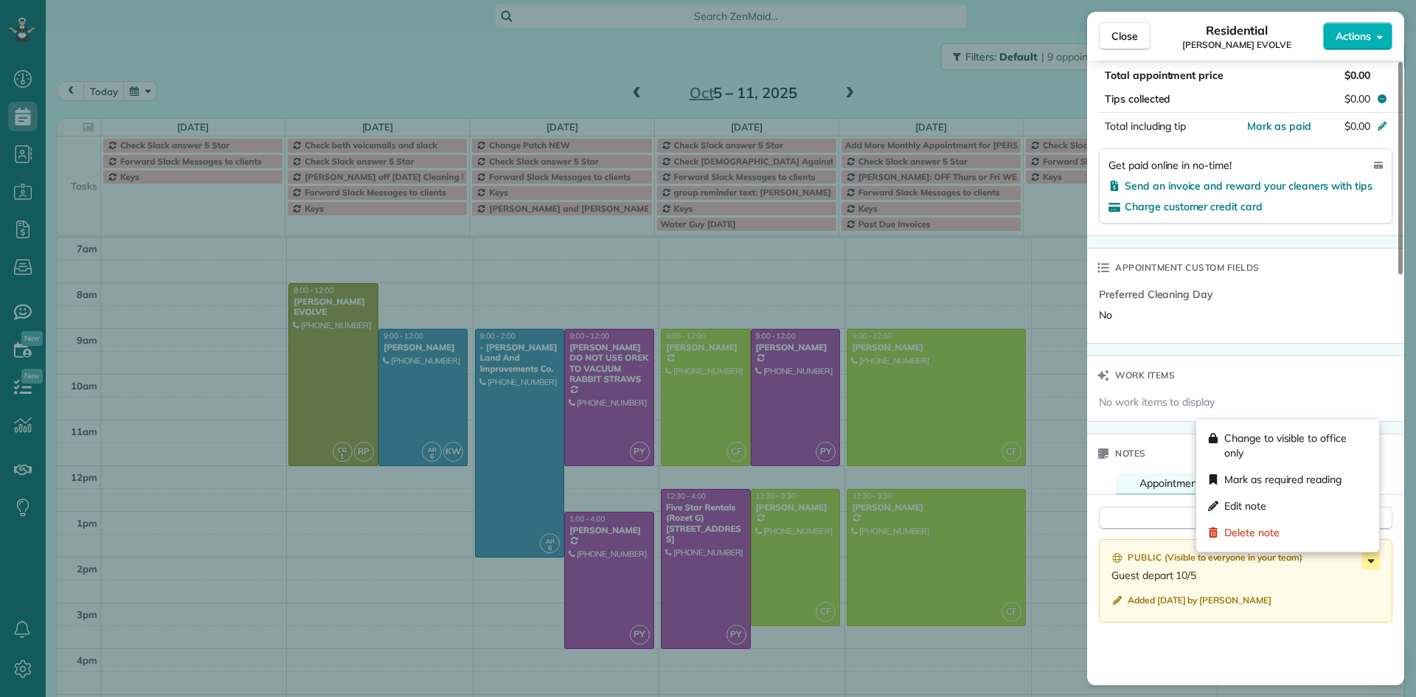
click at [1367, 558] on icon at bounding box center [1371, 561] width 18 height 18
click at [1269, 503] on div "Edit note" at bounding box center [1287, 506] width 171 height 27
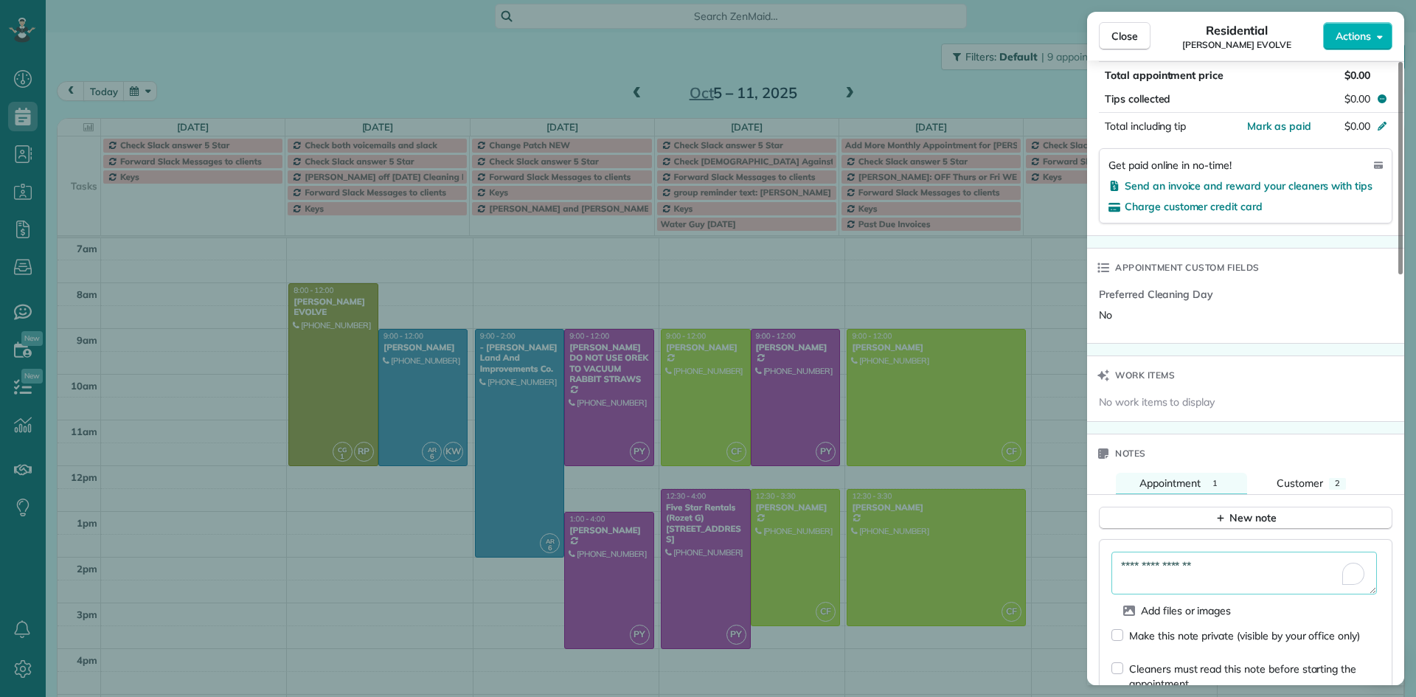
click at [1223, 564] on textarea "**********" at bounding box center [1245, 573] width 266 height 43
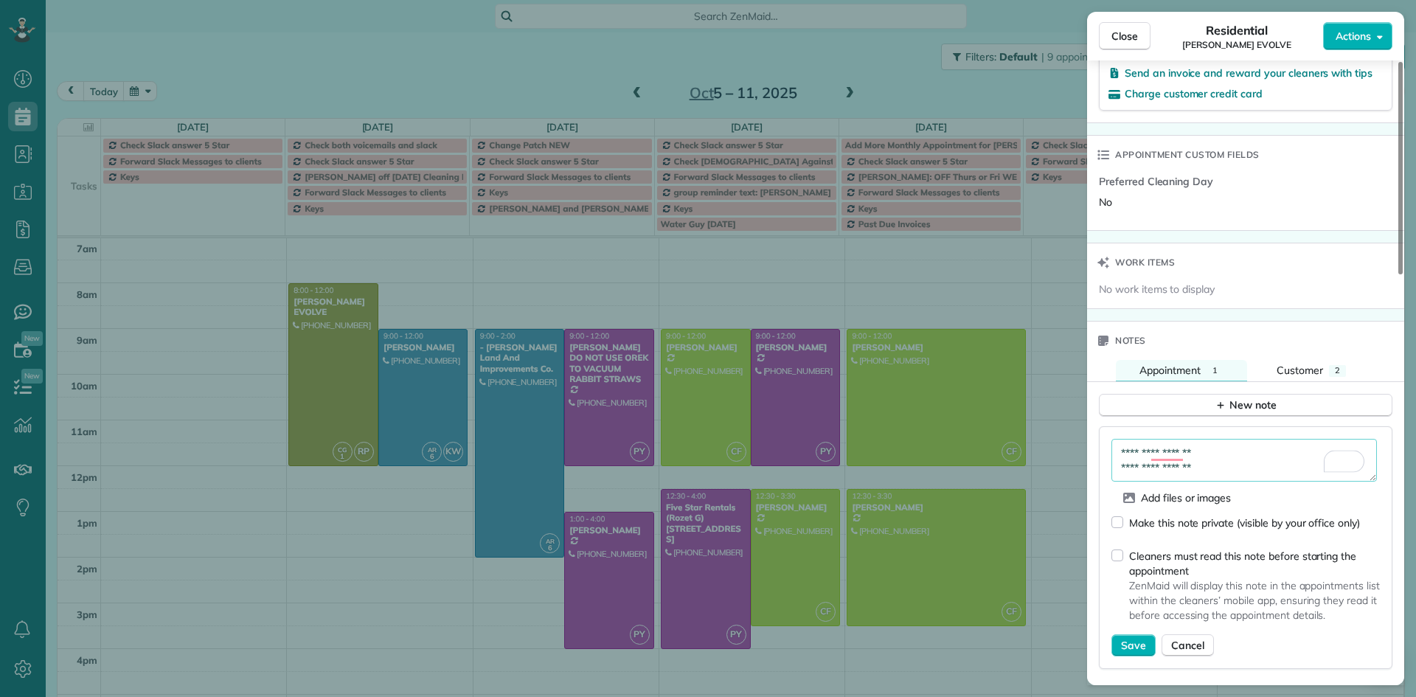
scroll to position [1035, 0]
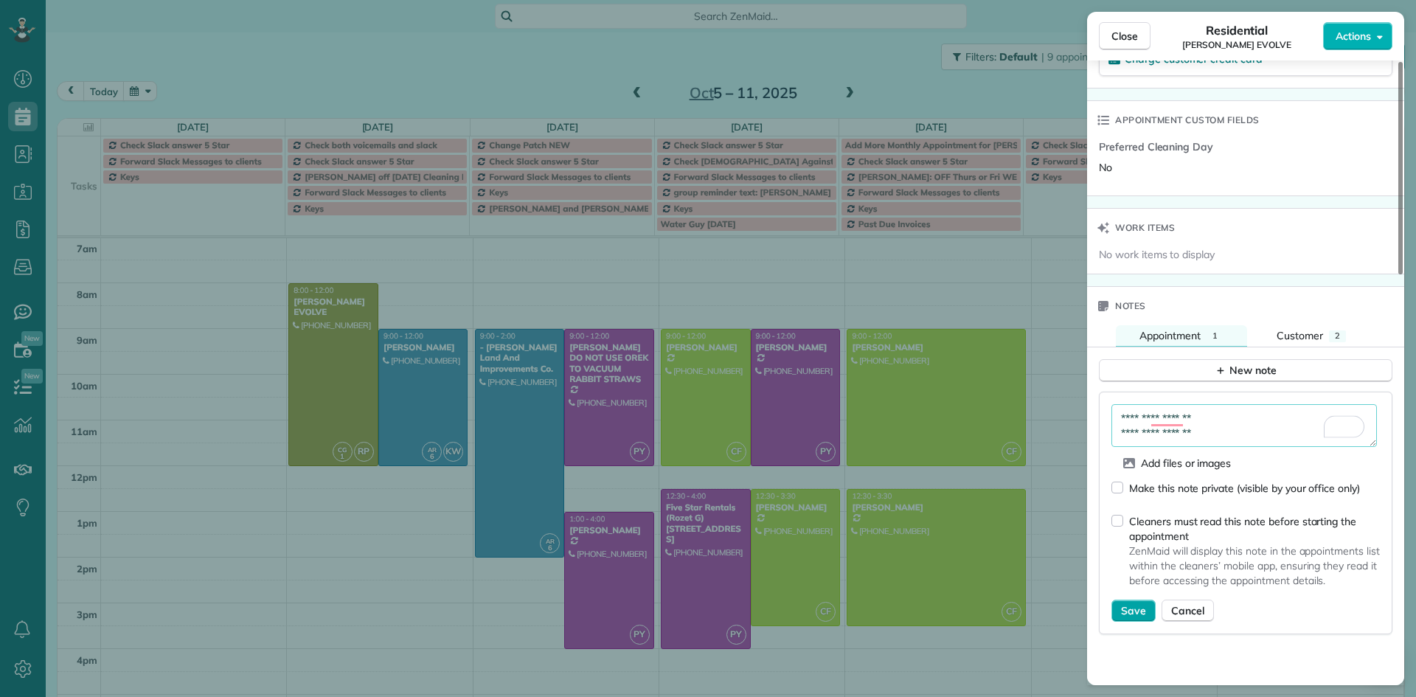
type textarea "**********"
click at [1136, 606] on span "Save" at bounding box center [1133, 610] width 25 height 15
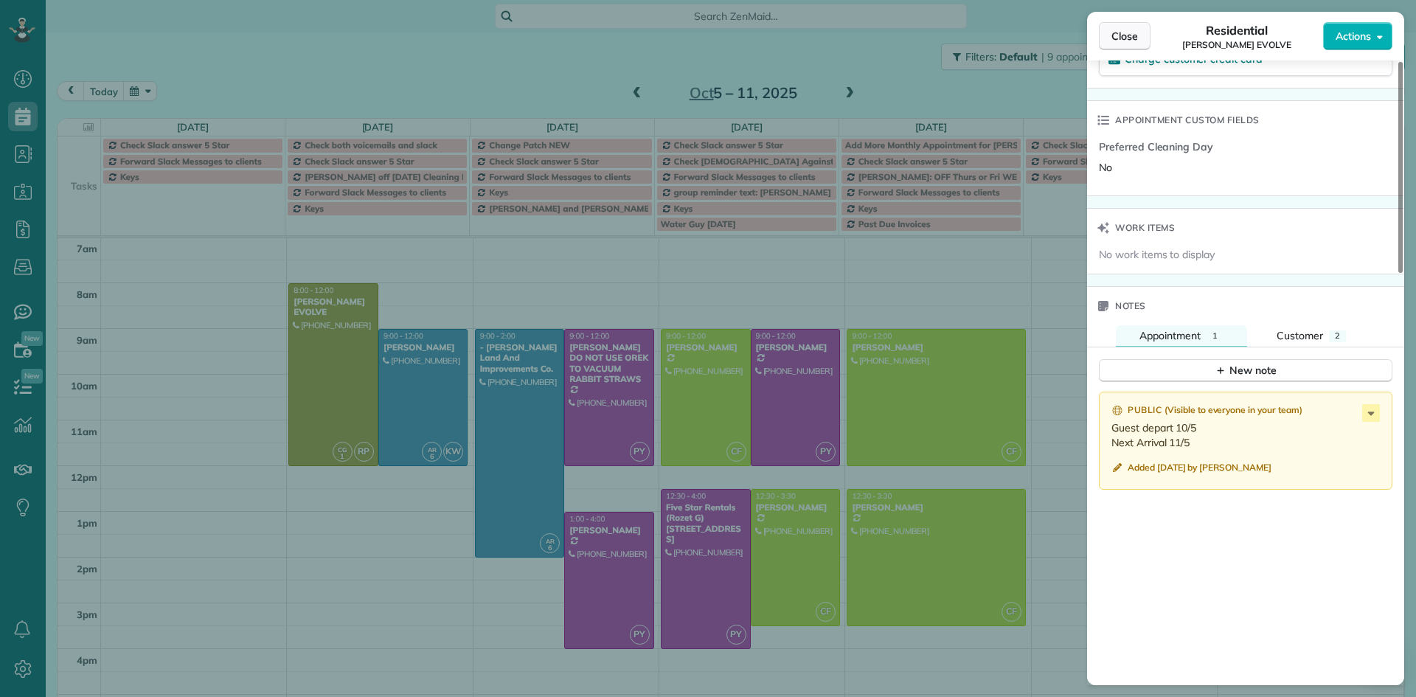
click at [1120, 32] on span "Close" at bounding box center [1125, 36] width 27 height 15
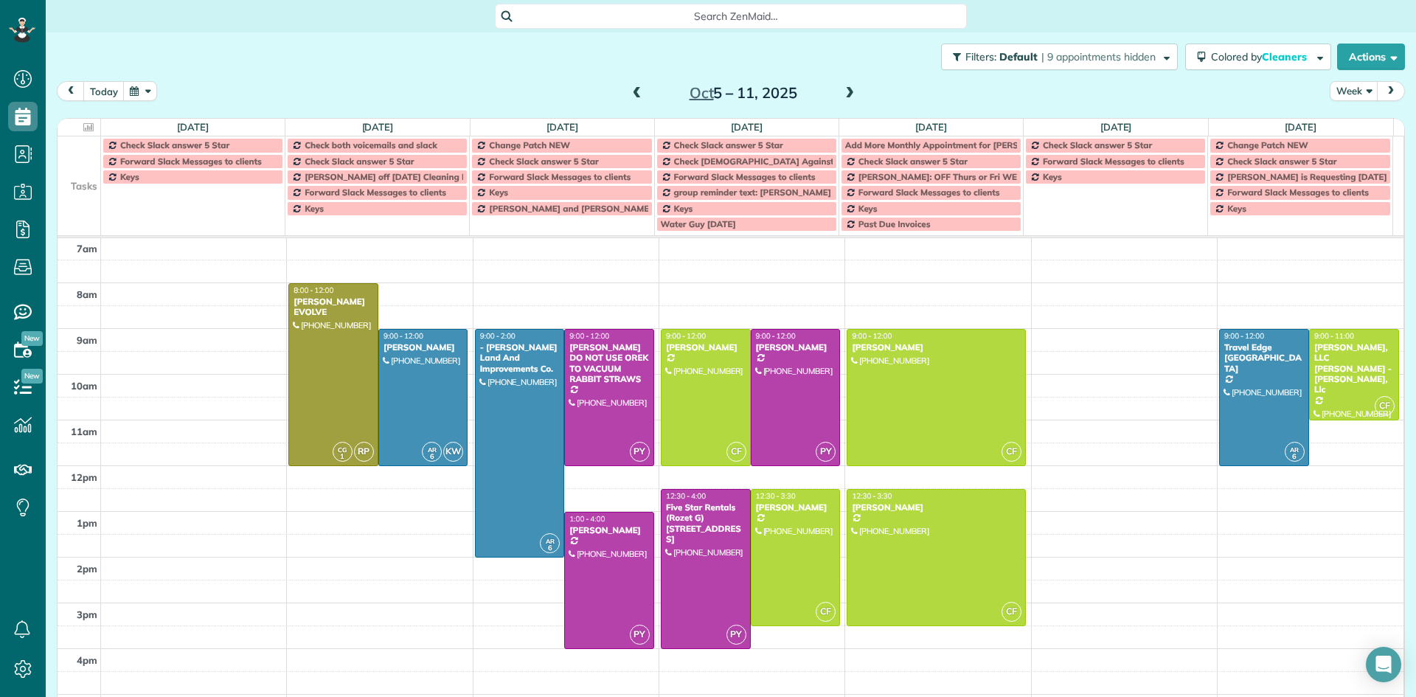
click at [842, 97] on span at bounding box center [850, 93] width 16 height 13
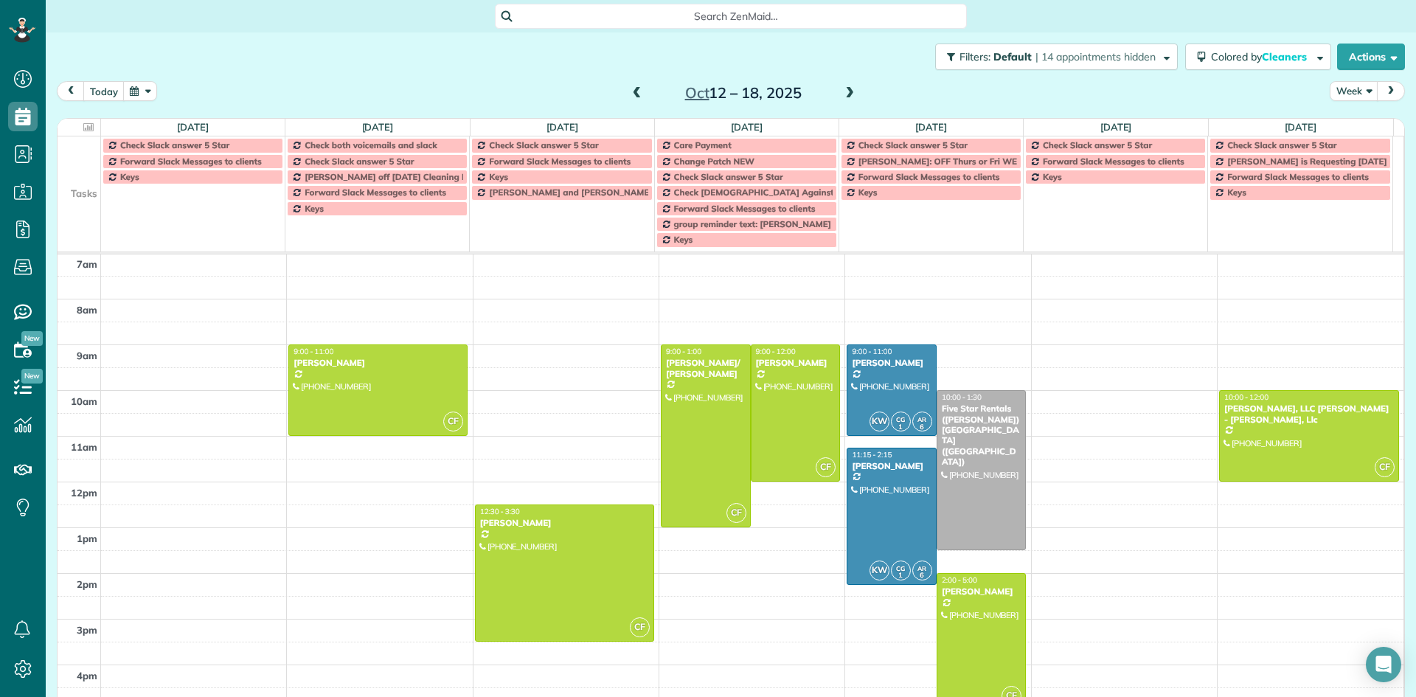
click at [842, 97] on span at bounding box center [850, 93] width 16 height 13
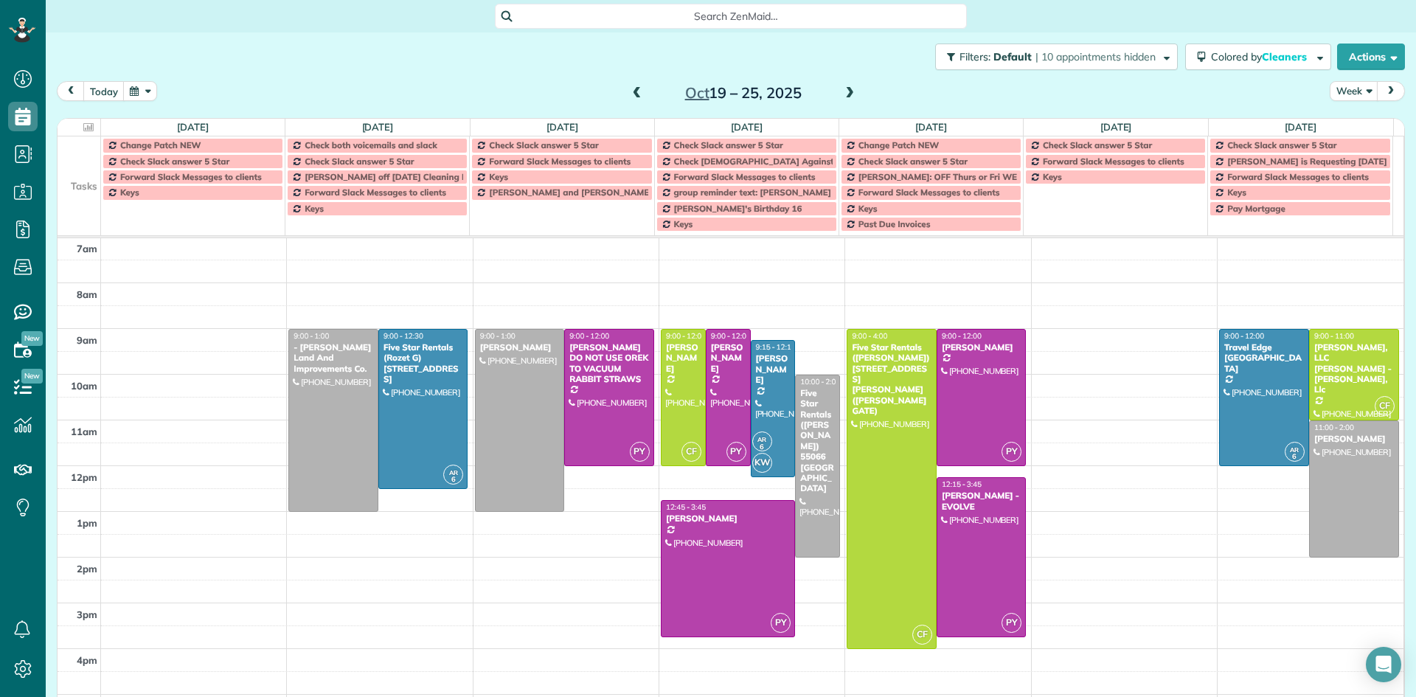
click at [842, 97] on span at bounding box center [850, 93] width 16 height 13
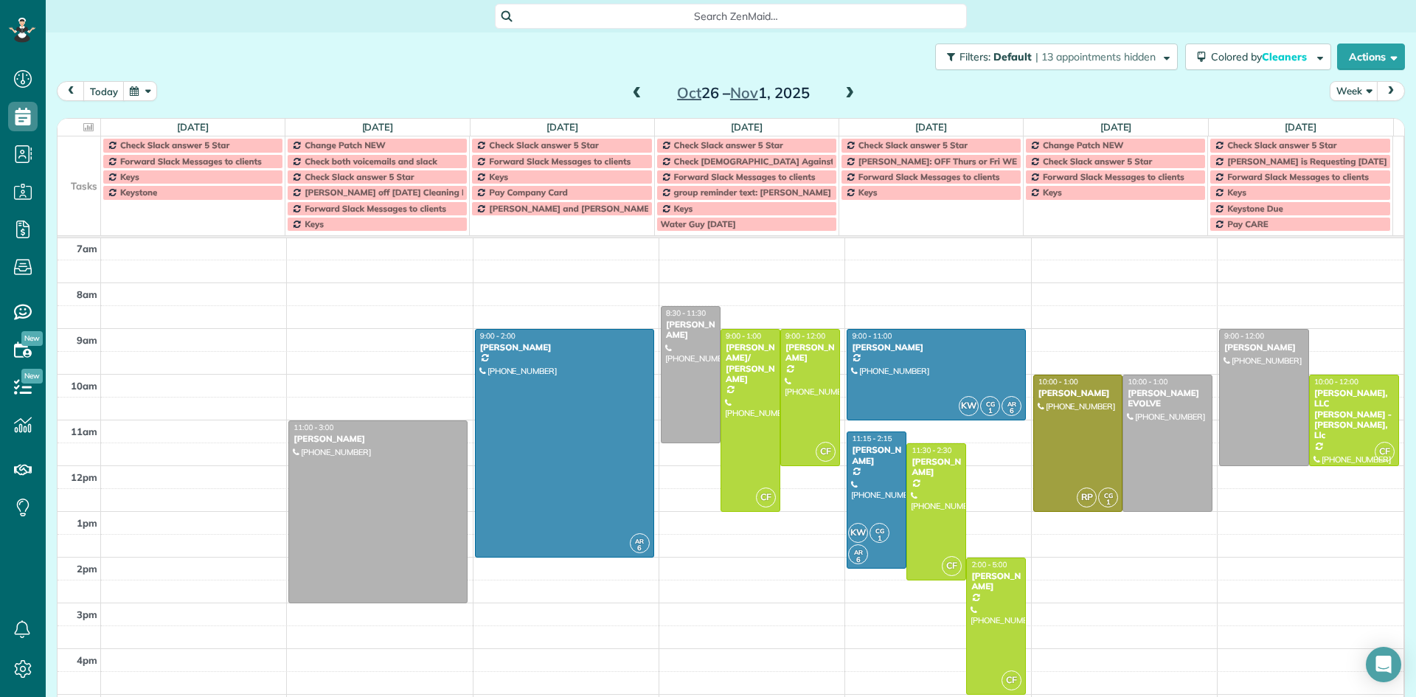
click at [842, 97] on span at bounding box center [850, 93] width 16 height 13
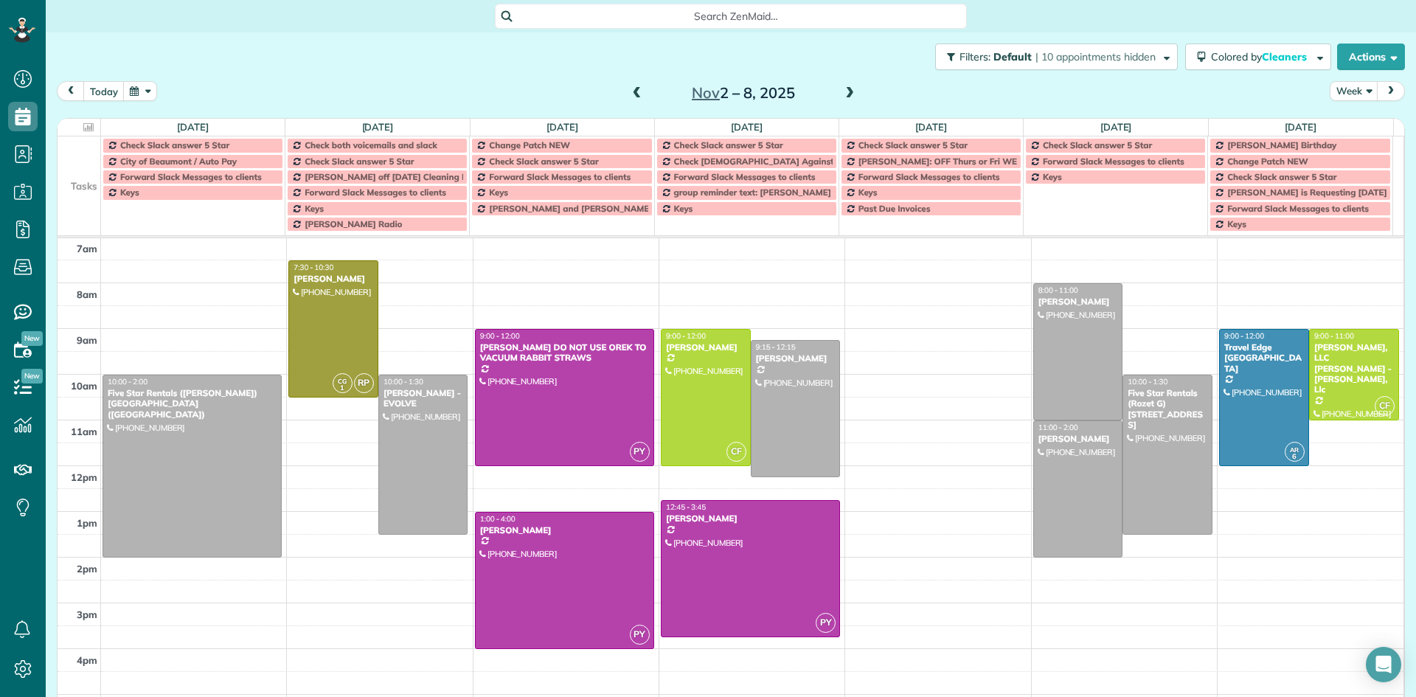
click at [842, 97] on span at bounding box center [850, 93] width 16 height 13
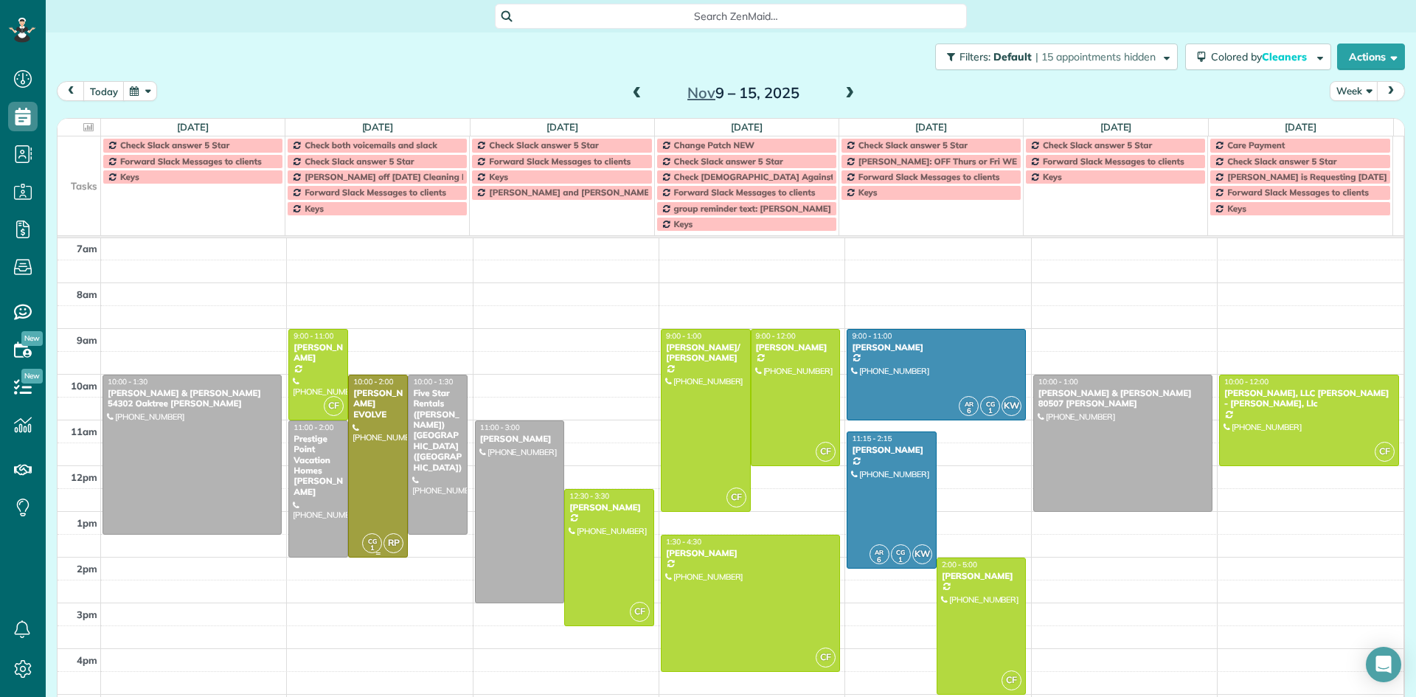
click at [377, 453] on div at bounding box center [378, 465] width 58 height 181
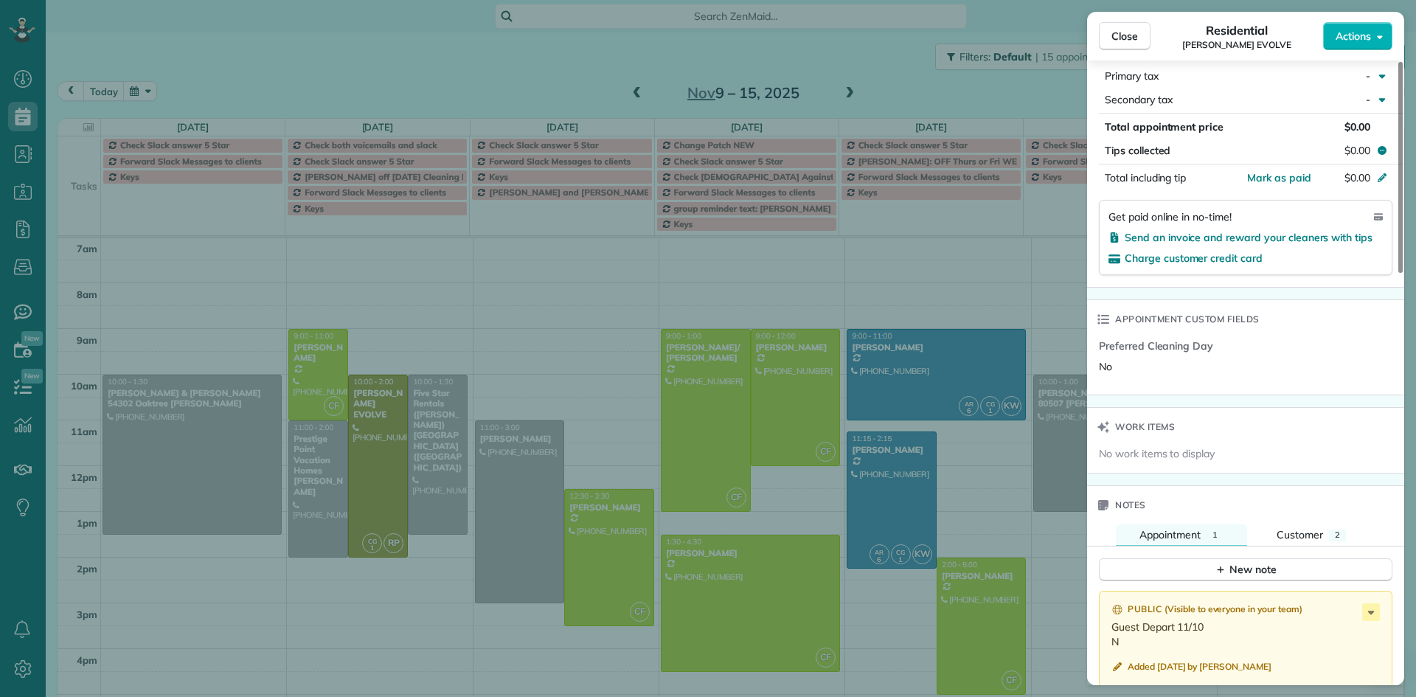
scroll to position [885, 0]
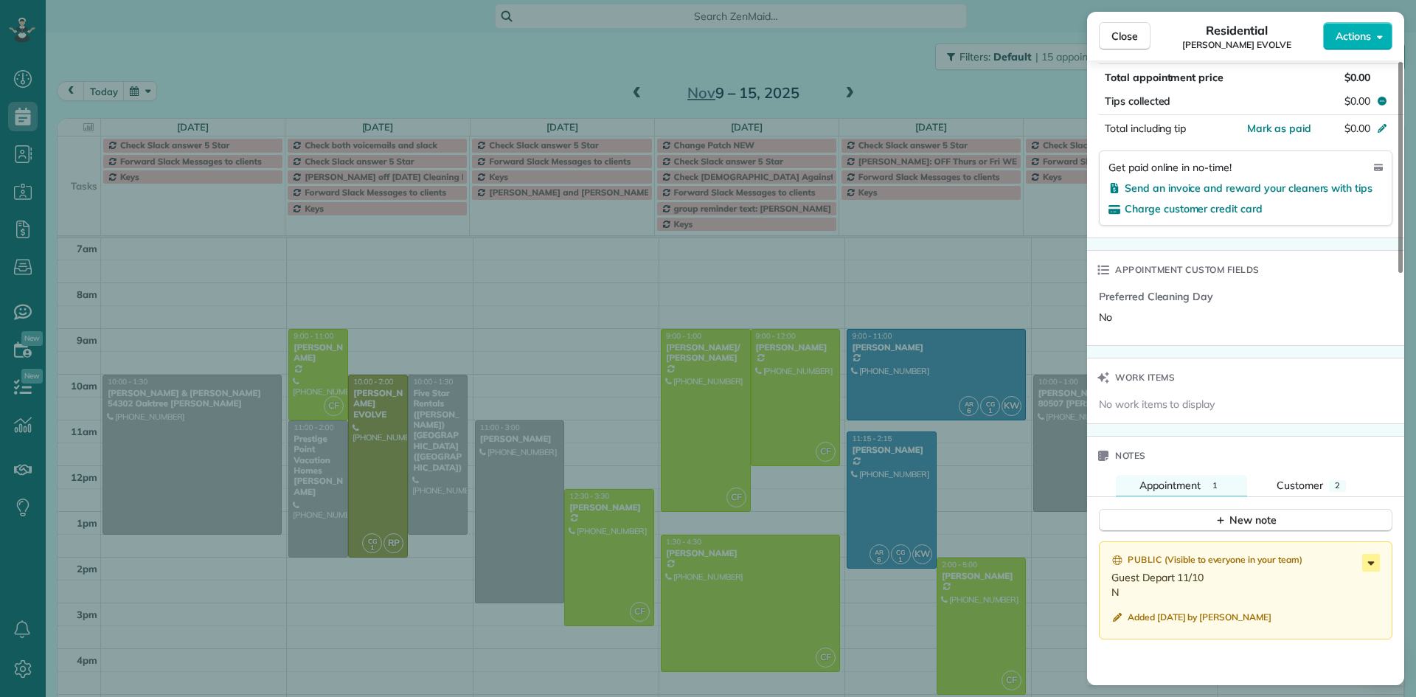
click at [1374, 566] on icon at bounding box center [1371, 563] width 18 height 18
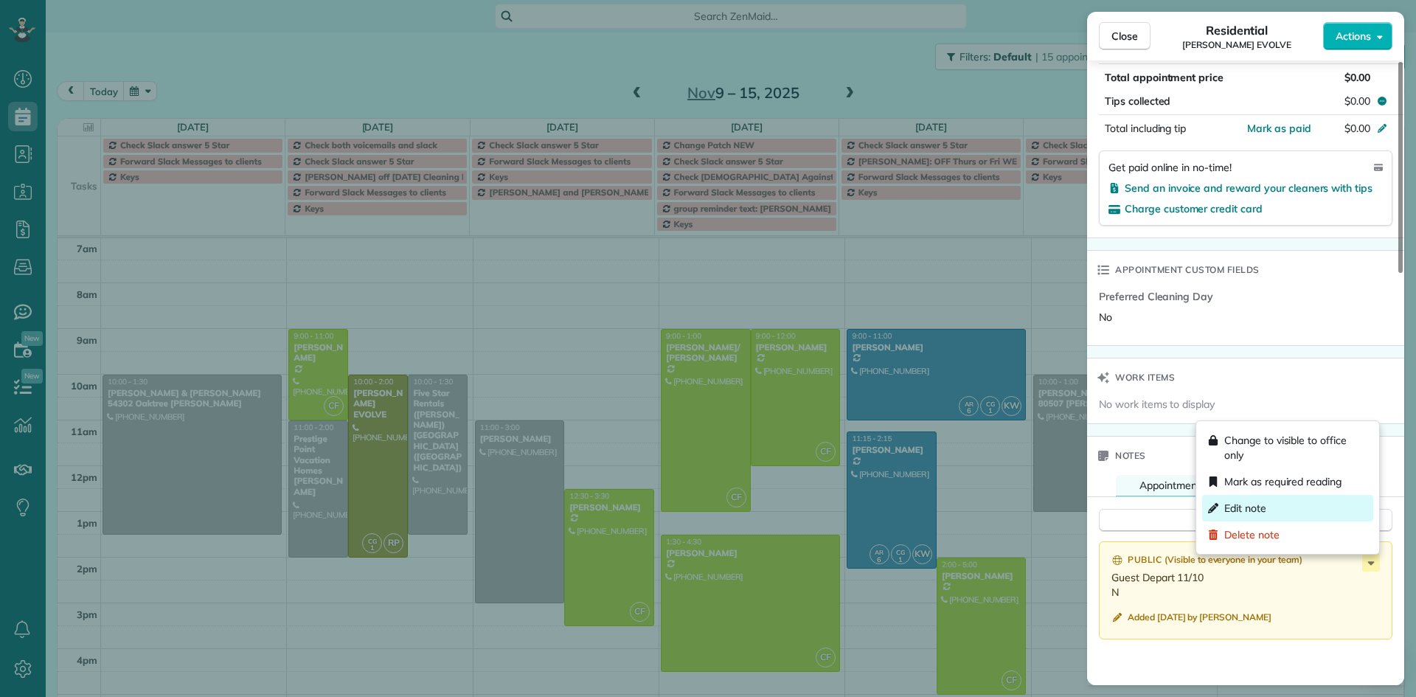
click at [1271, 507] on div "Edit note" at bounding box center [1287, 508] width 171 height 27
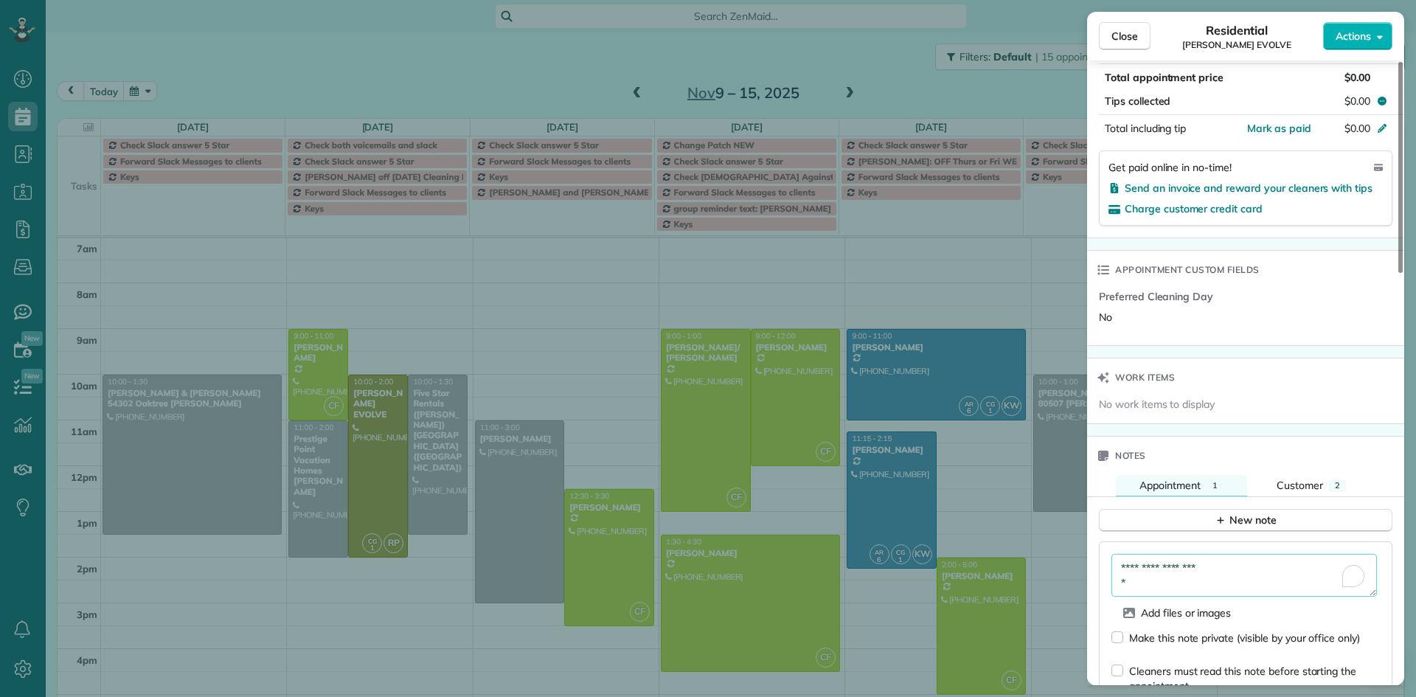
click at [1137, 587] on textarea "**********" at bounding box center [1245, 575] width 266 height 43
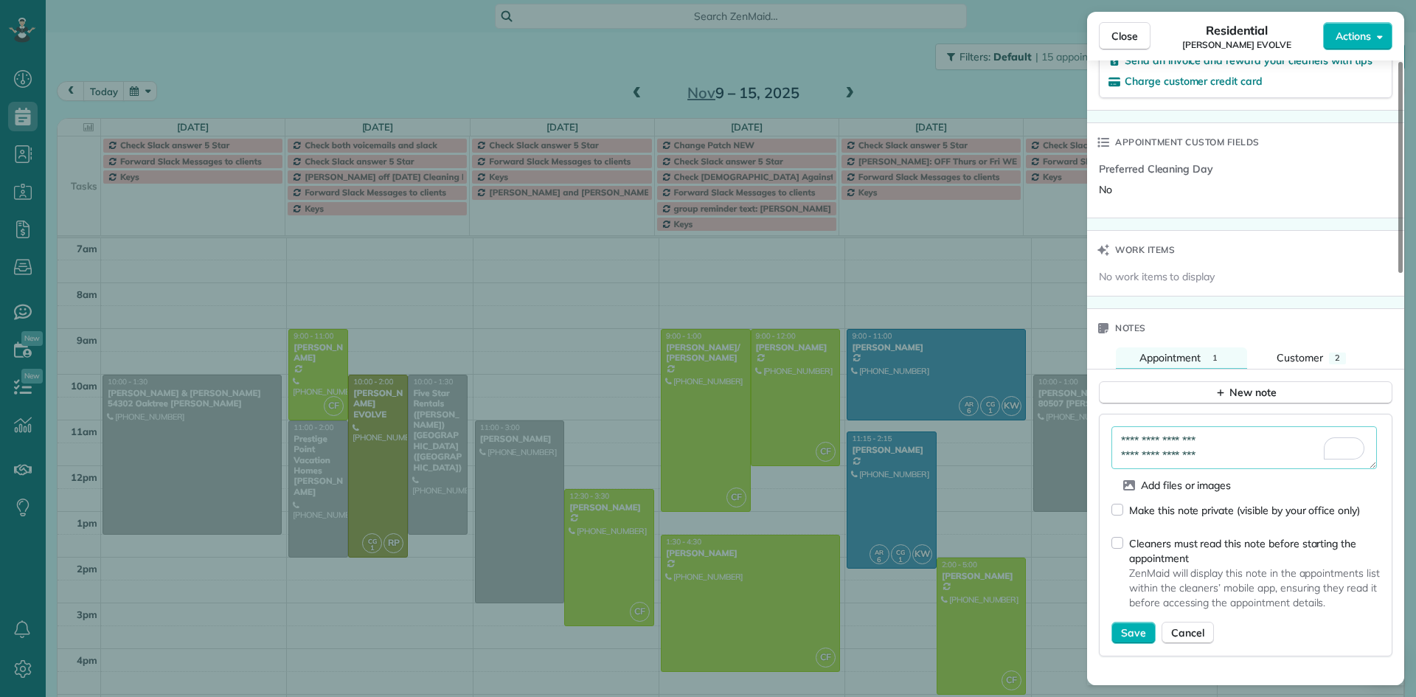
scroll to position [1033, 0]
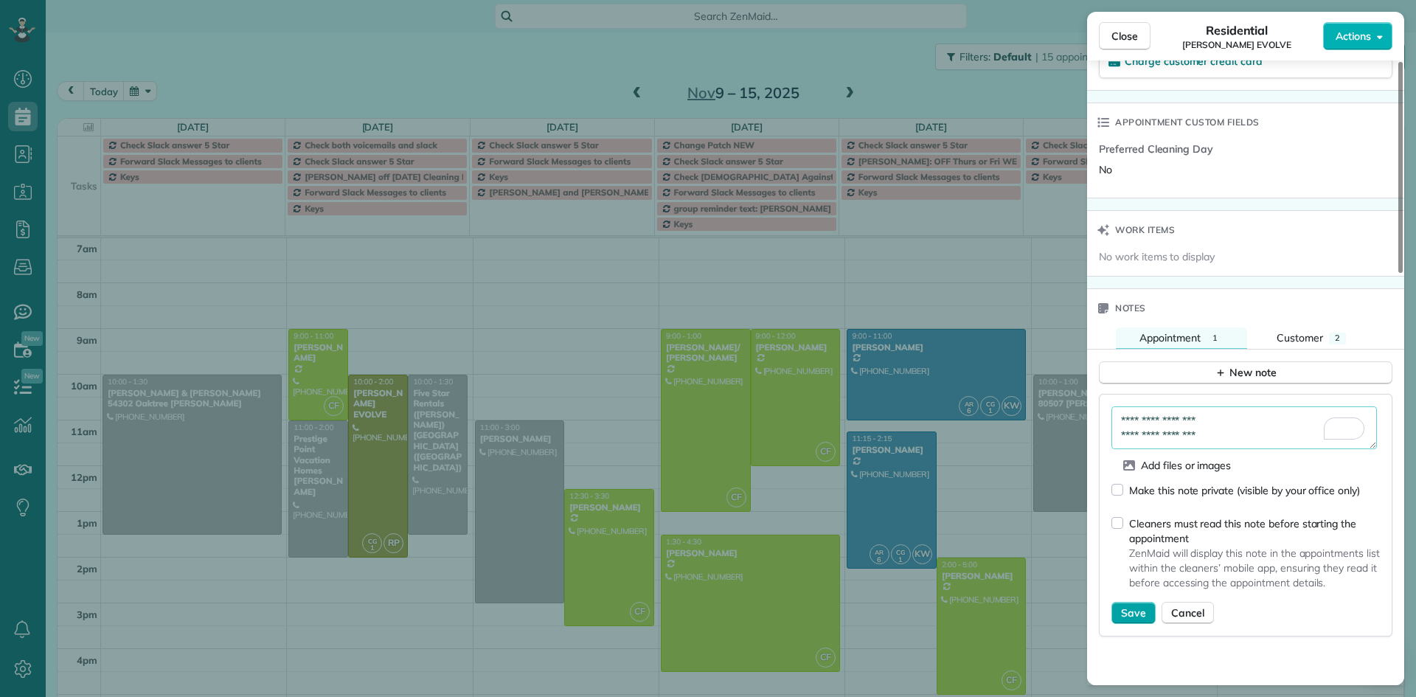
type textarea "**********"
click at [1125, 613] on span "Save" at bounding box center [1133, 613] width 25 height 15
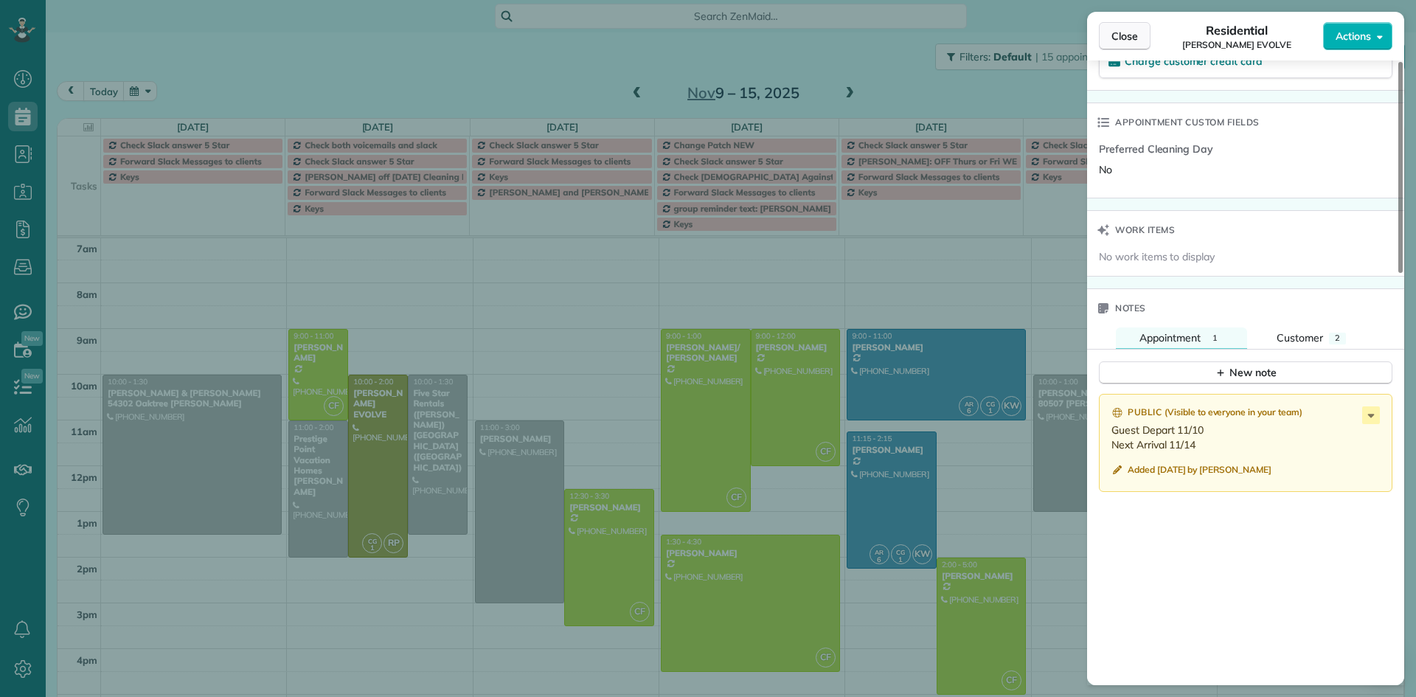
click at [1125, 28] on button "Close" at bounding box center [1125, 36] width 52 height 28
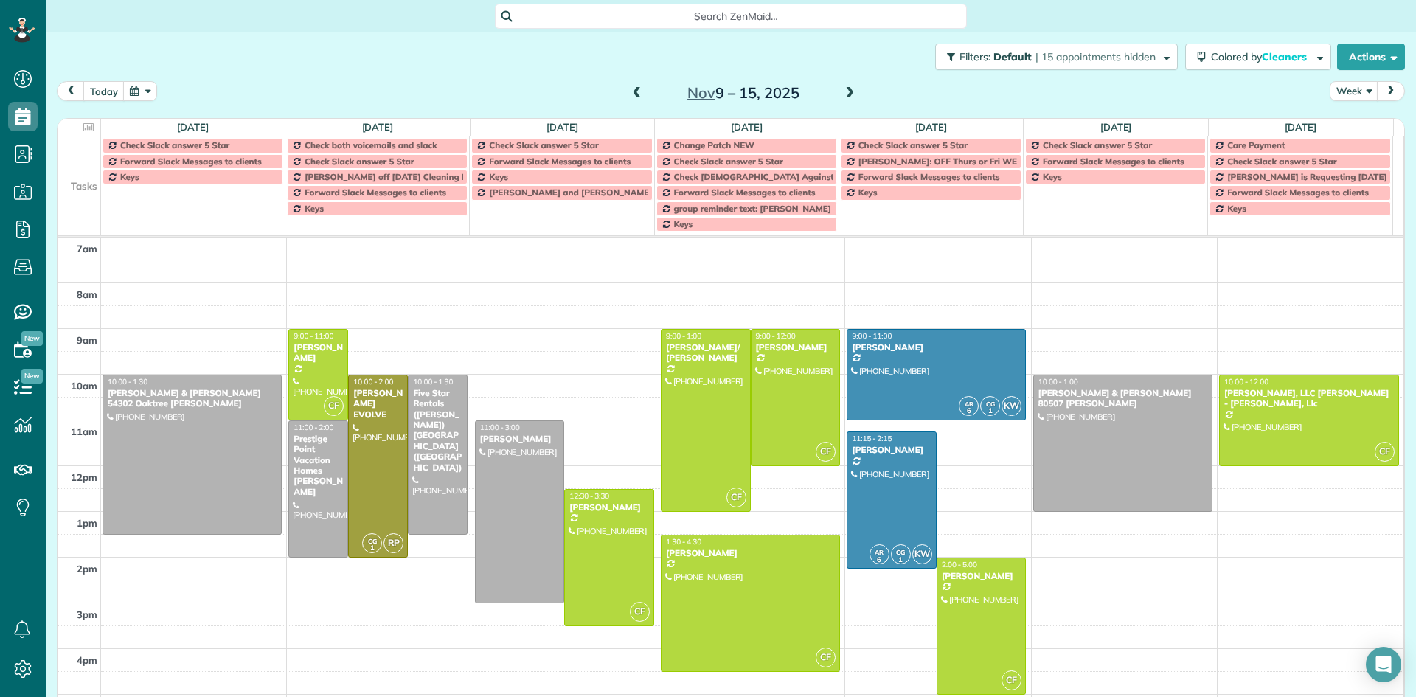
click at [842, 91] on span at bounding box center [850, 93] width 16 height 13
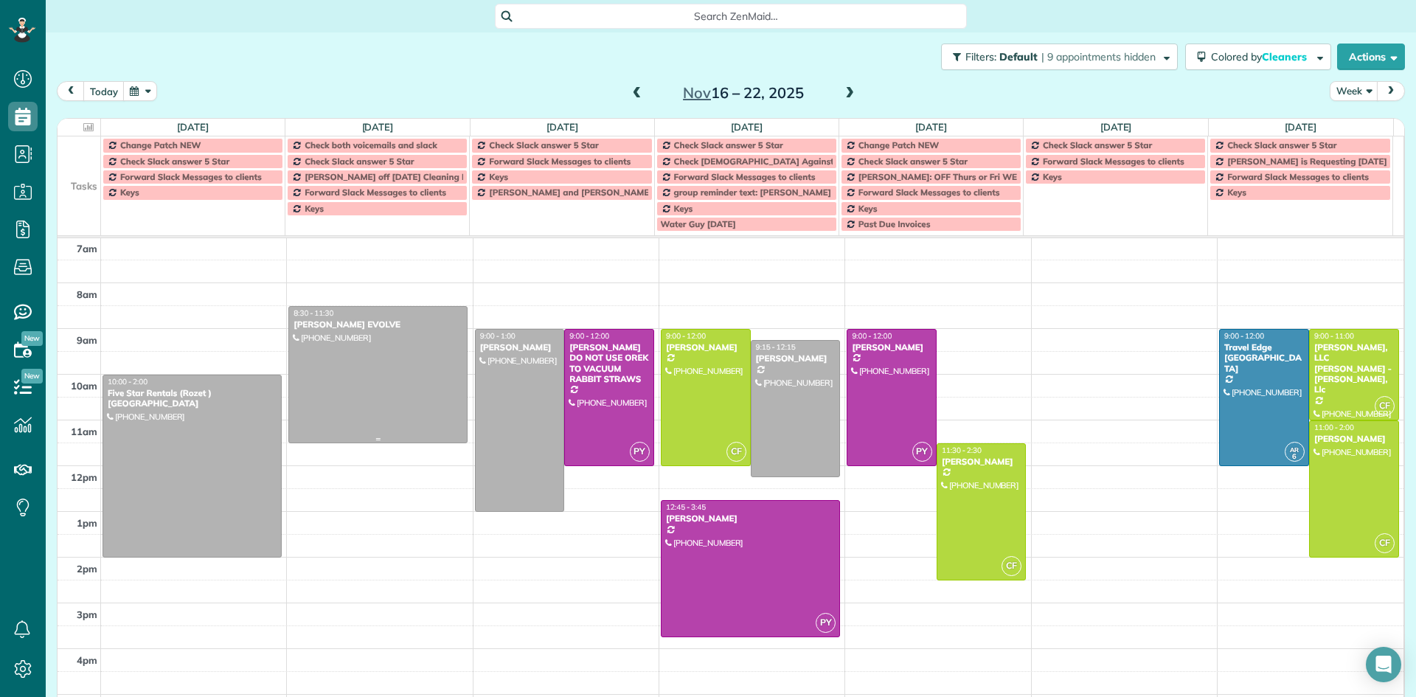
click at [356, 365] on div at bounding box center [378, 375] width 178 height 136
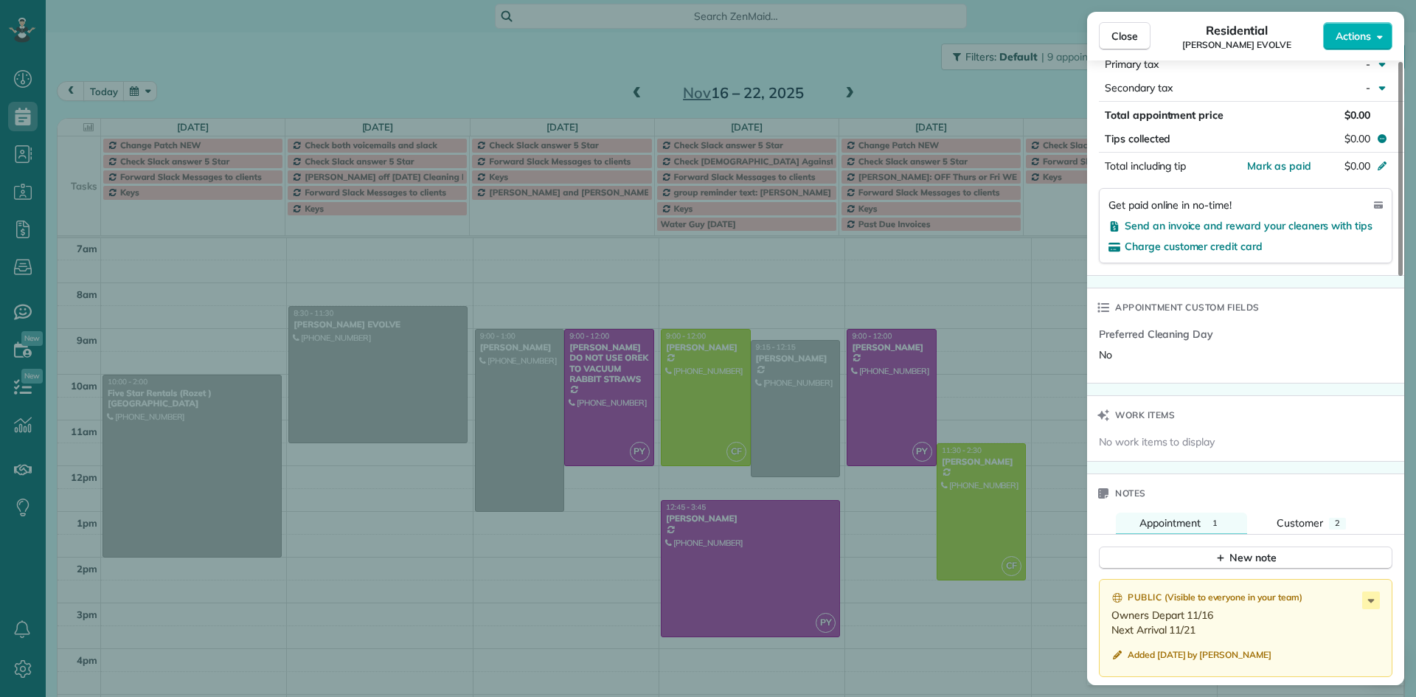
scroll to position [892, 0]
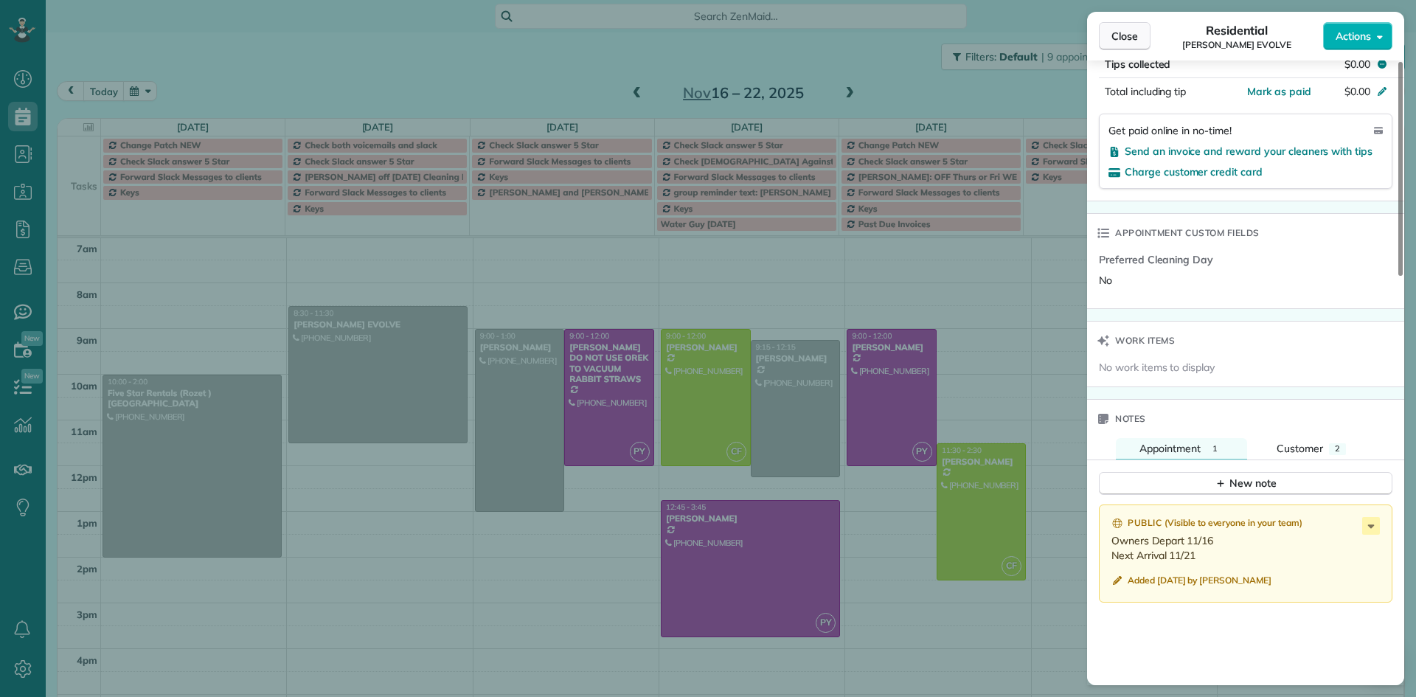
click at [1126, 27] on button "Close" at bounding box center [1125, 36] width 52 height 28
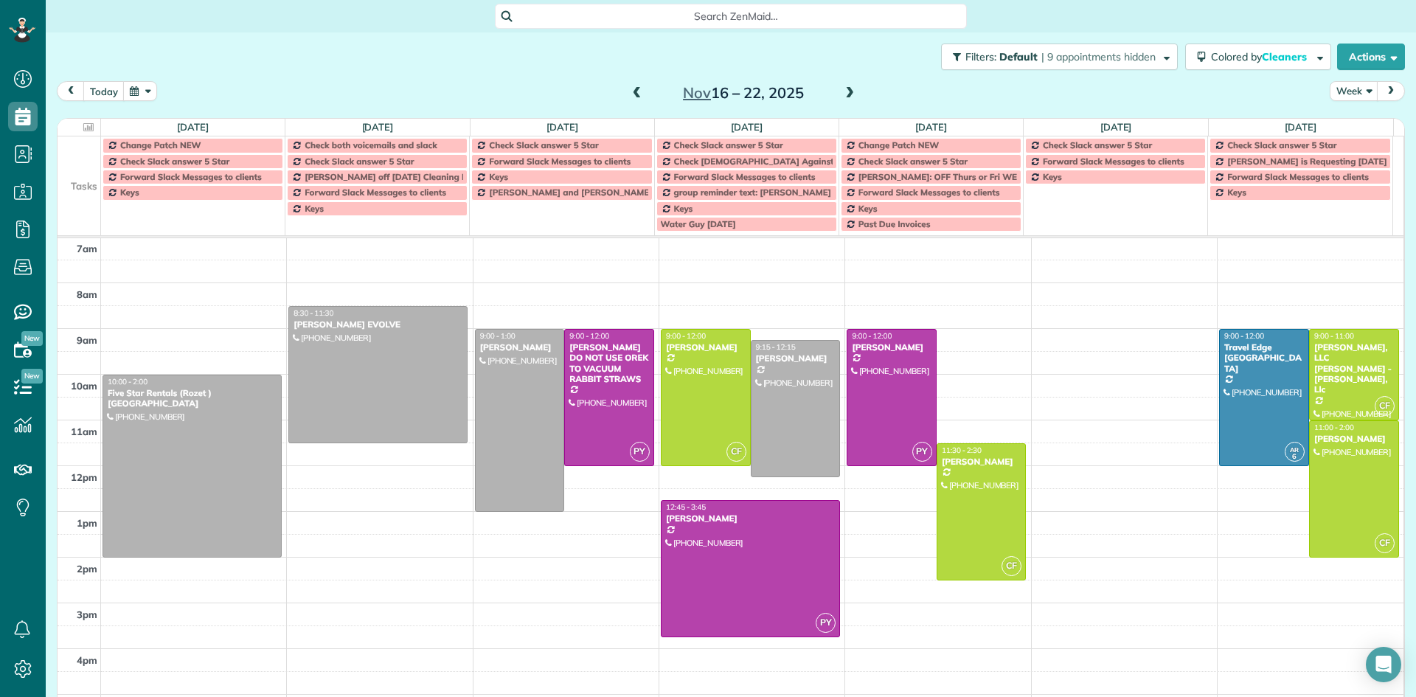
click at [842, 91] on span at bounding box center [850, 93] width 16 height 13
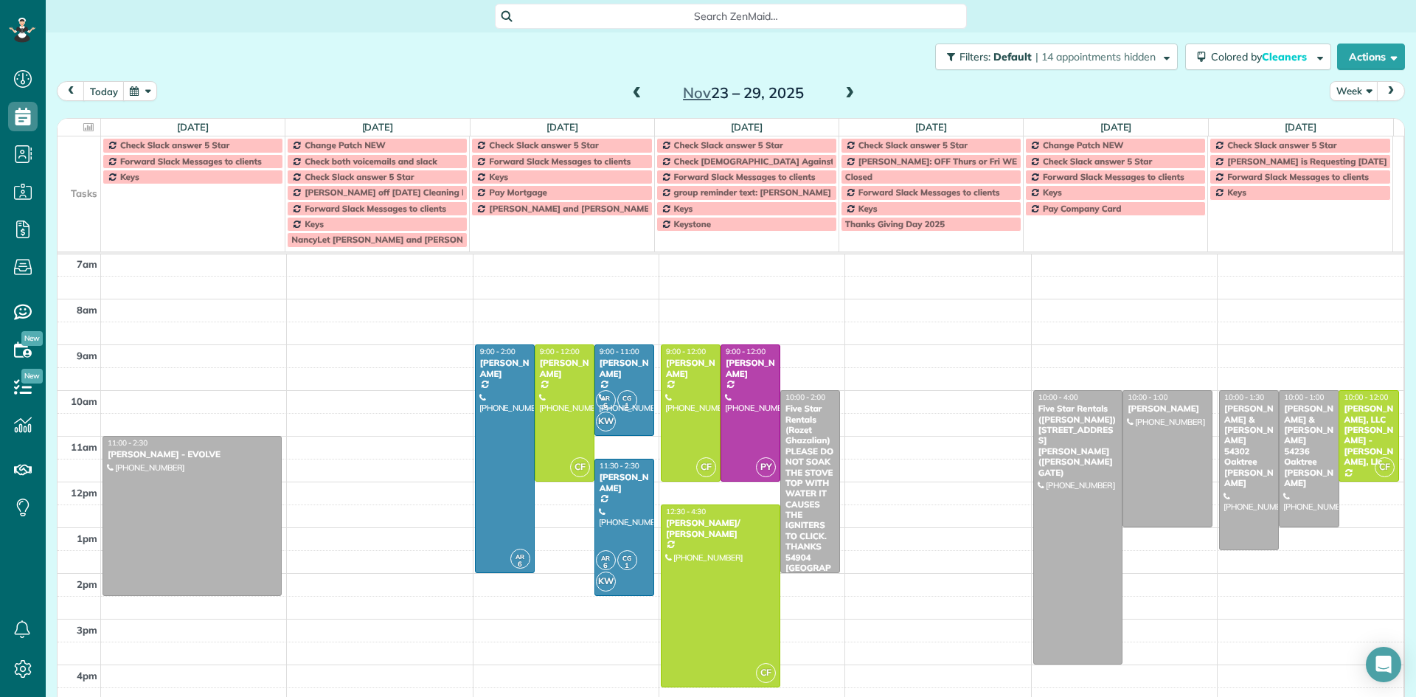
click at [181, 396] on div "5am 6am 7am 8am 9am 10am 11am 12pm 1pm 2pm 3pm 4pm 5pm 6pm 7pm 8pm 9pm 10pm 11:…" at bounding box center [731, 573] width 1346 height 822
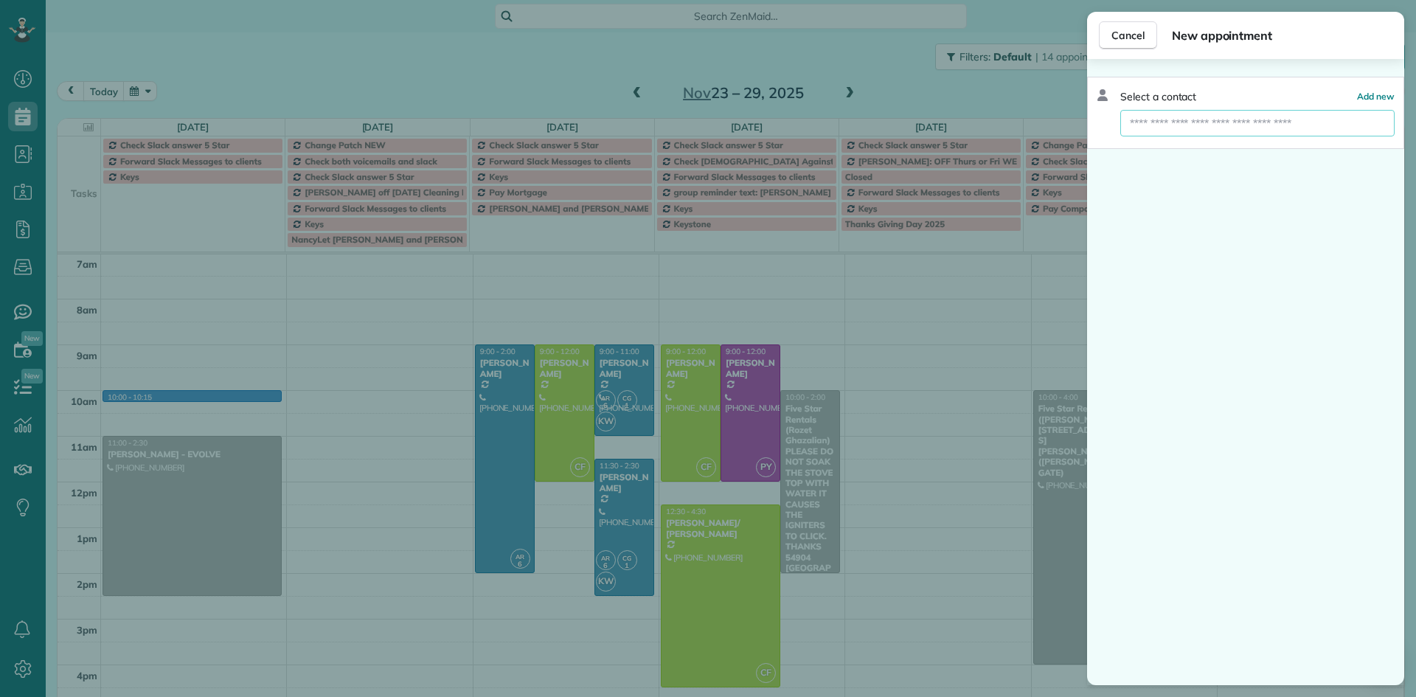
click at [1159, 128] on input "text" at bounding box center [1257, 123] width 274 height 27
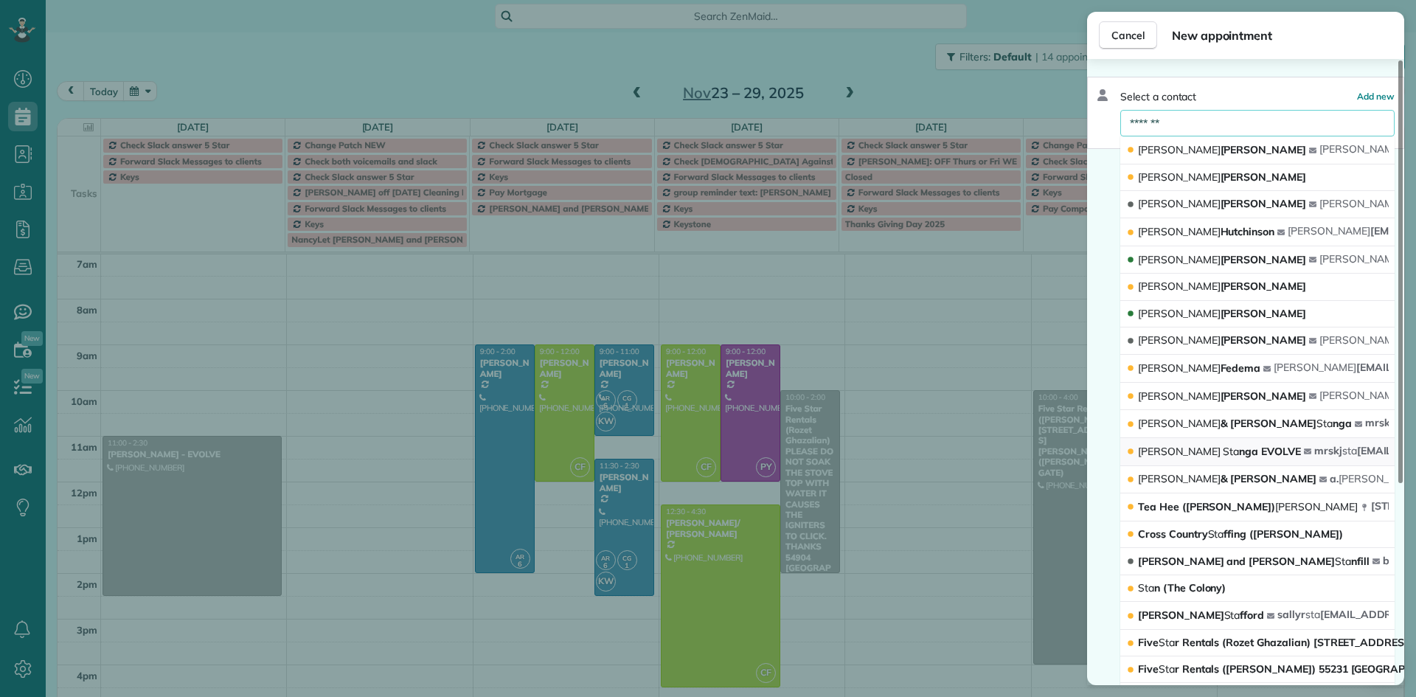
type input "*******"
click at [1175, 454] on span "Kim Sta nga EVOLVE" at bounding box center [1219, 451] width 163 height 13
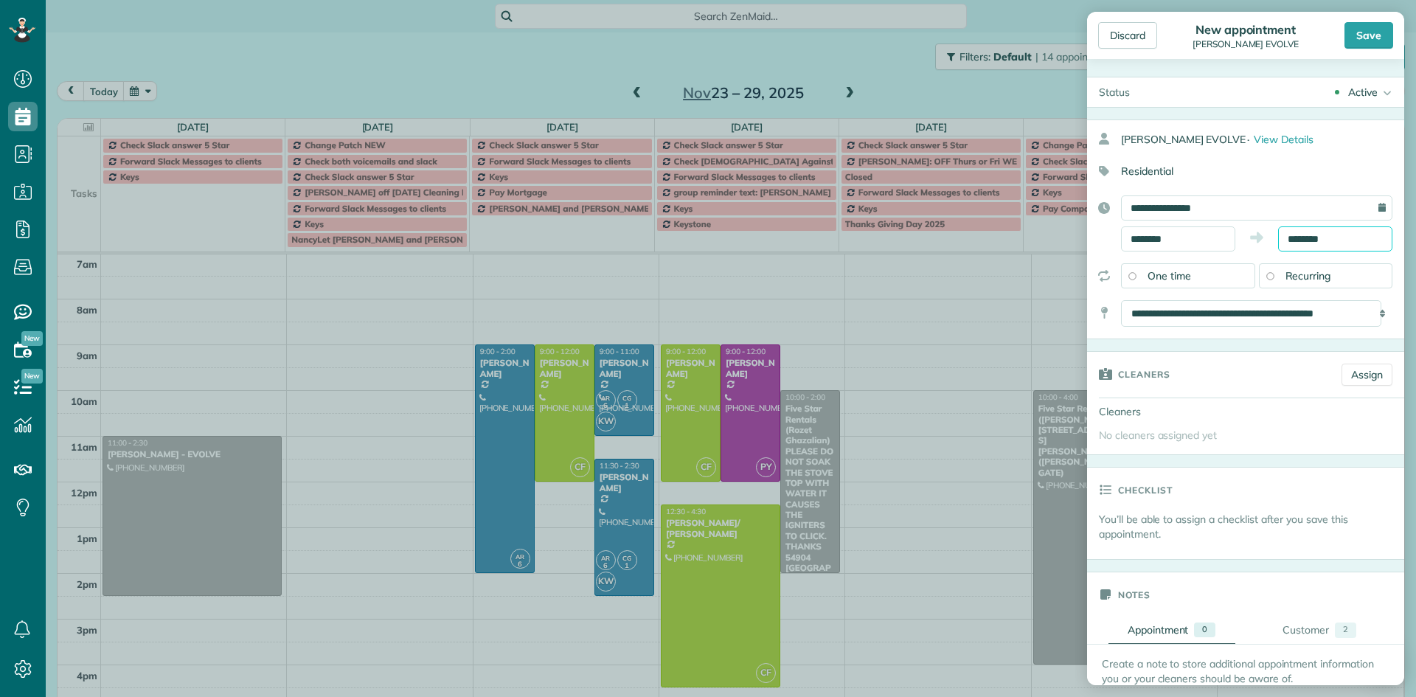
click at [1328, 237] on input "********" at bounding box center [1335, 238] width 114 height 25
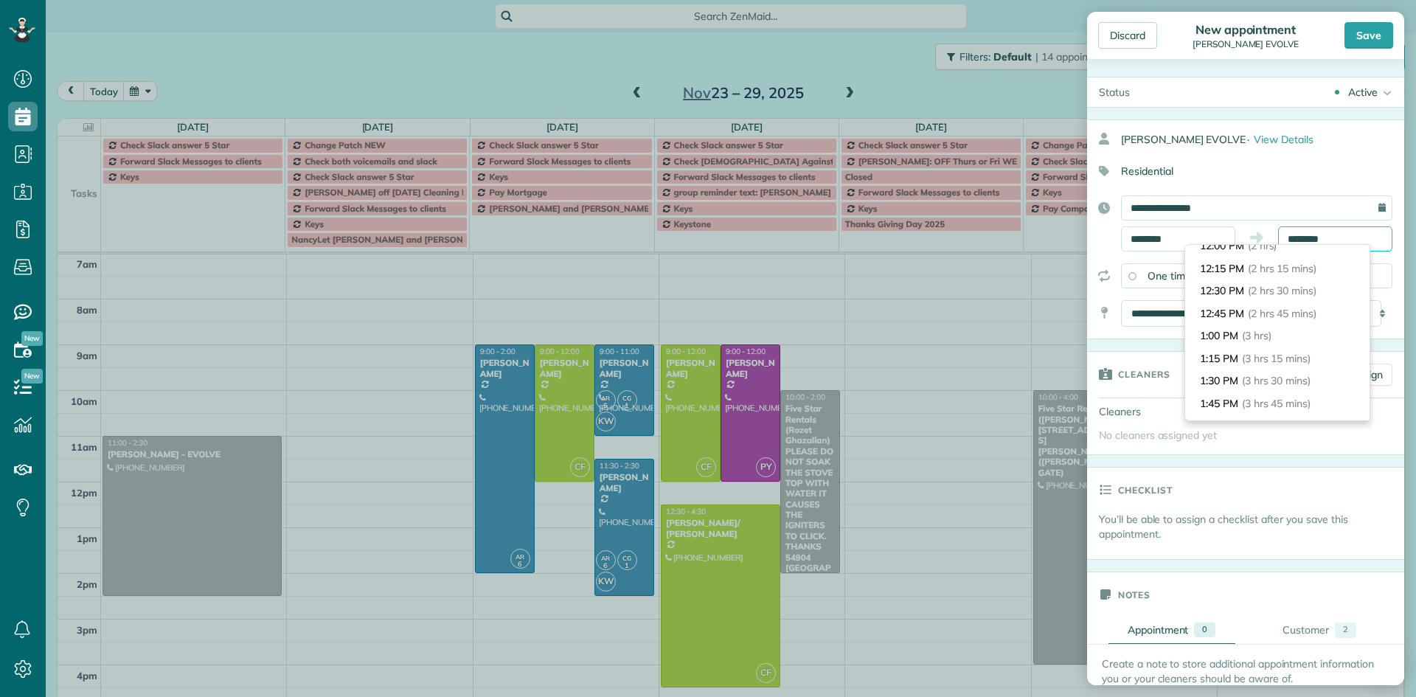
scroll to position [221, 0]
type input "*******"
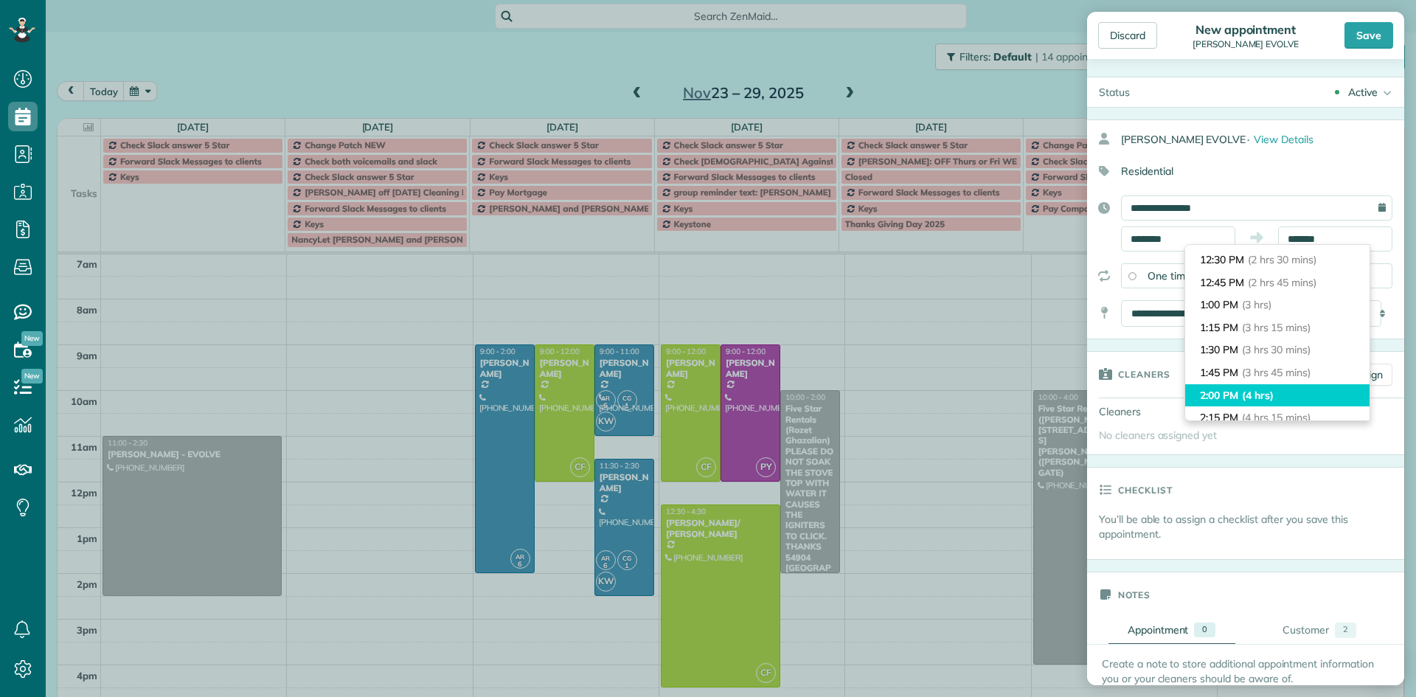
click at [1300, 392] on li "2:00 PM (4 hrs)" at bounding box center [1277, 395] width 184 height 23
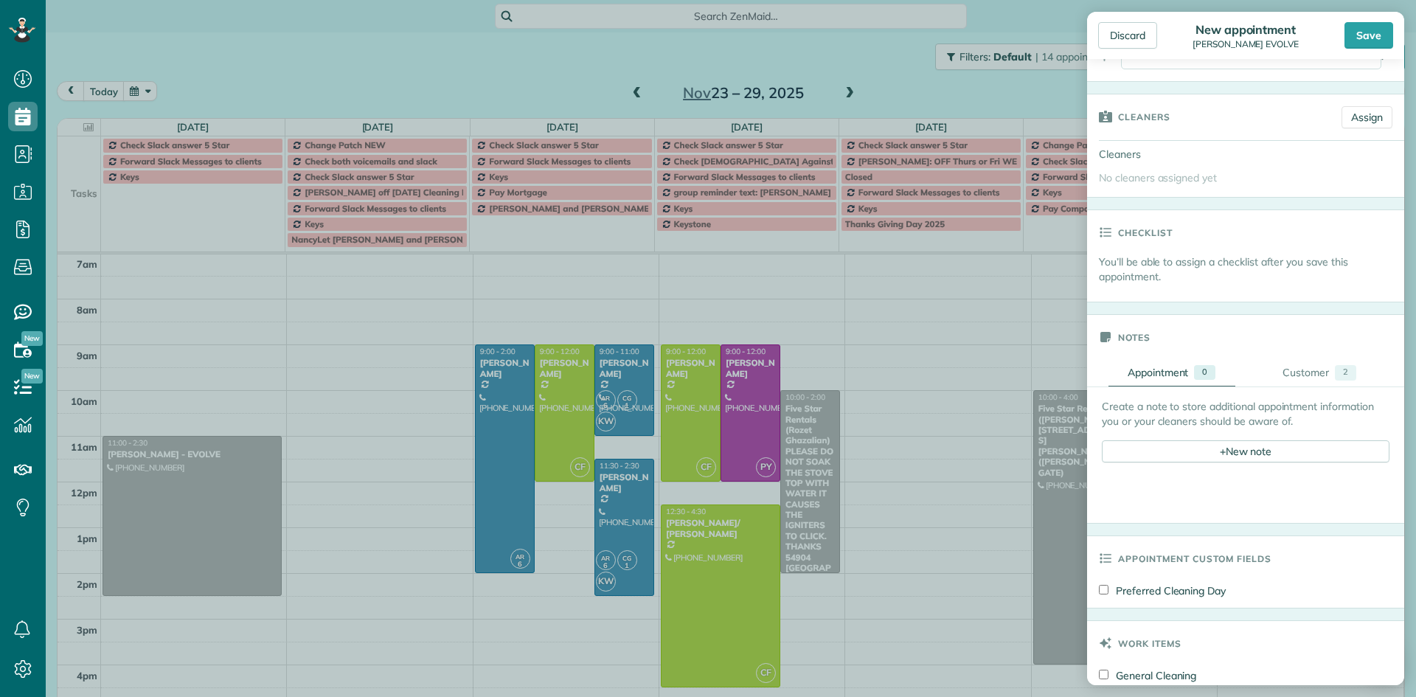
scroll to position [295, 0]
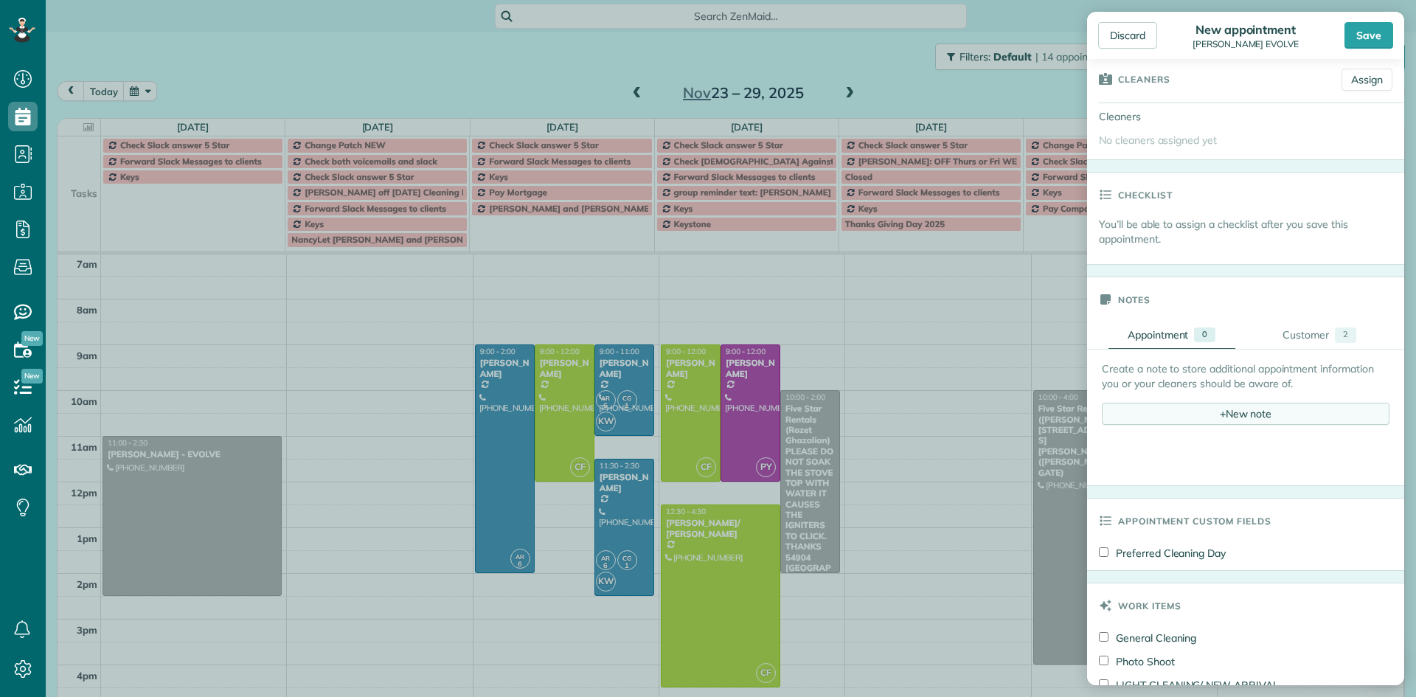
click at [1157, 413] on div "+ New note" at bounding box center [1246, 414] width 288 height 22
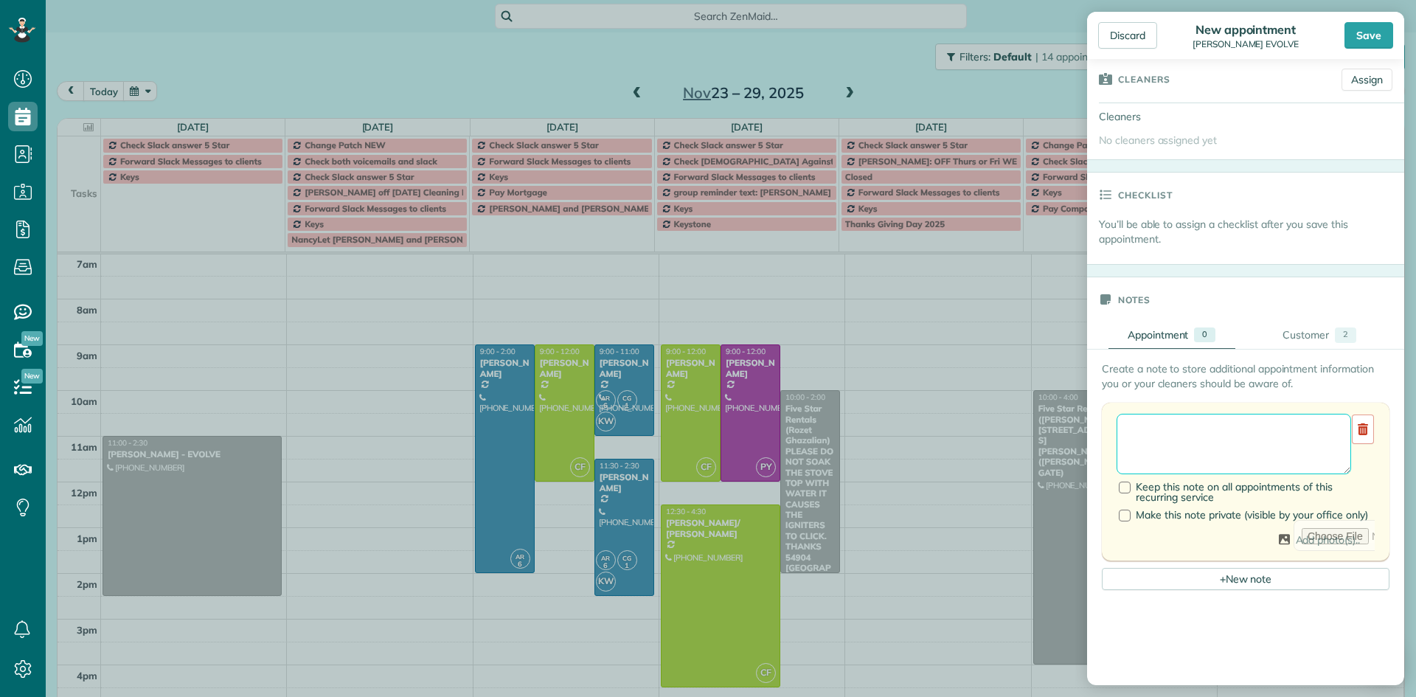
click at [1134, 434] on textarea at bounding box center [1234, 444] width 235 height 60
type textarea "**********"
click at [1370, 28] on div "Save" at bounding box center [1369, 35] width 49 height 27
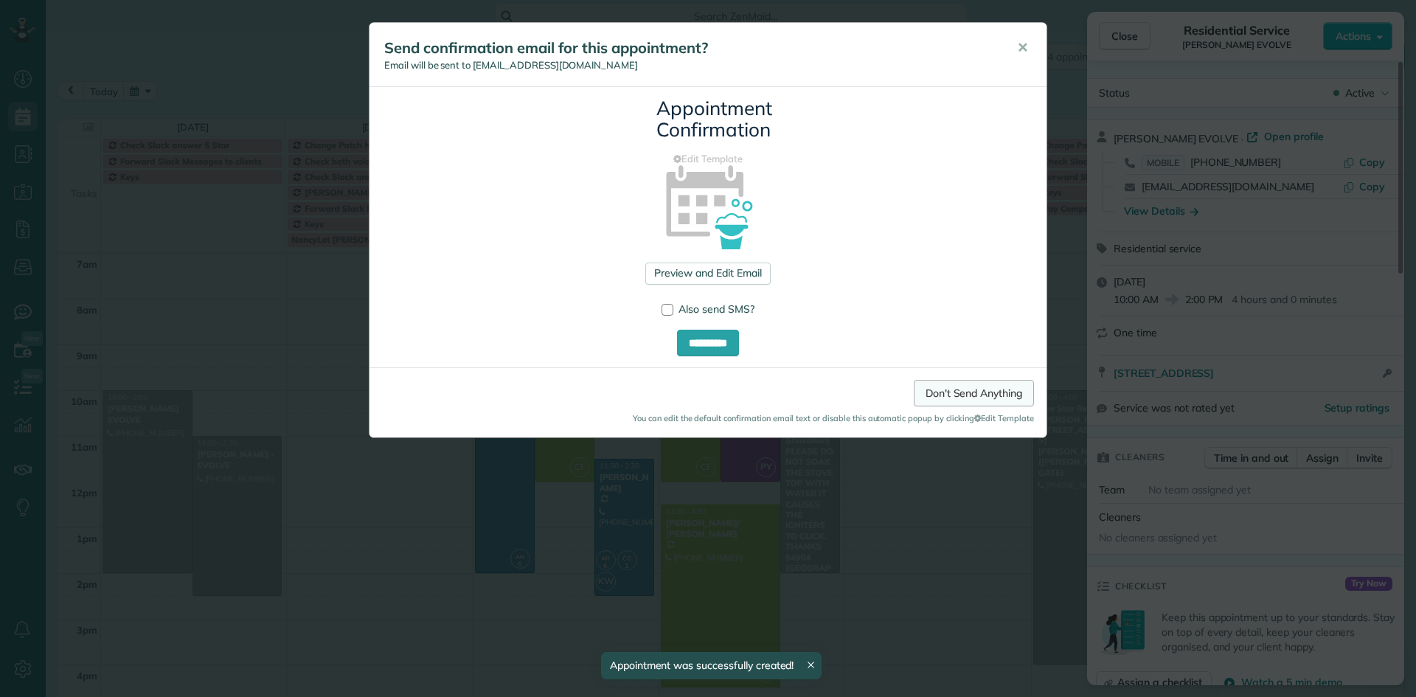
click at [963, 389] on link "Don't Send Anything" at bounding box center [974, 393] width 120 height 27
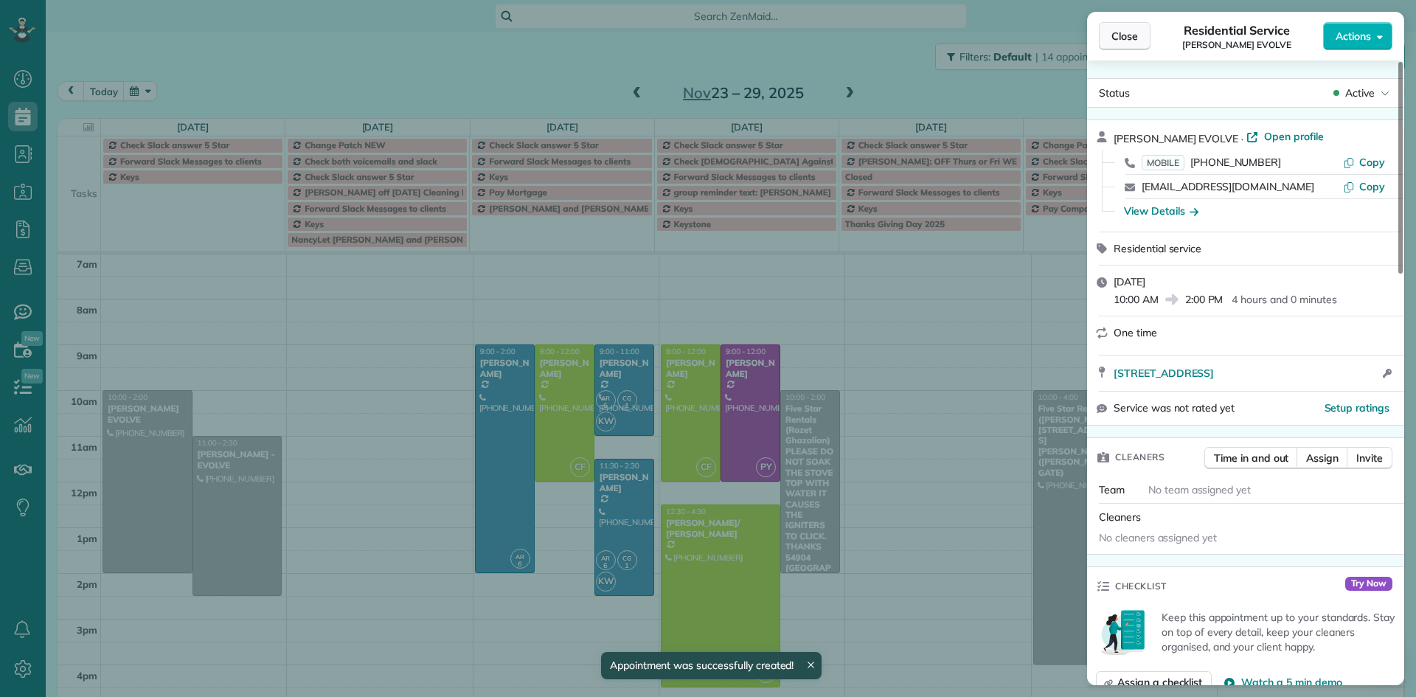
click at [1124, 33] on span "Close" at bounding box center [1125, 36] width 27 height 15
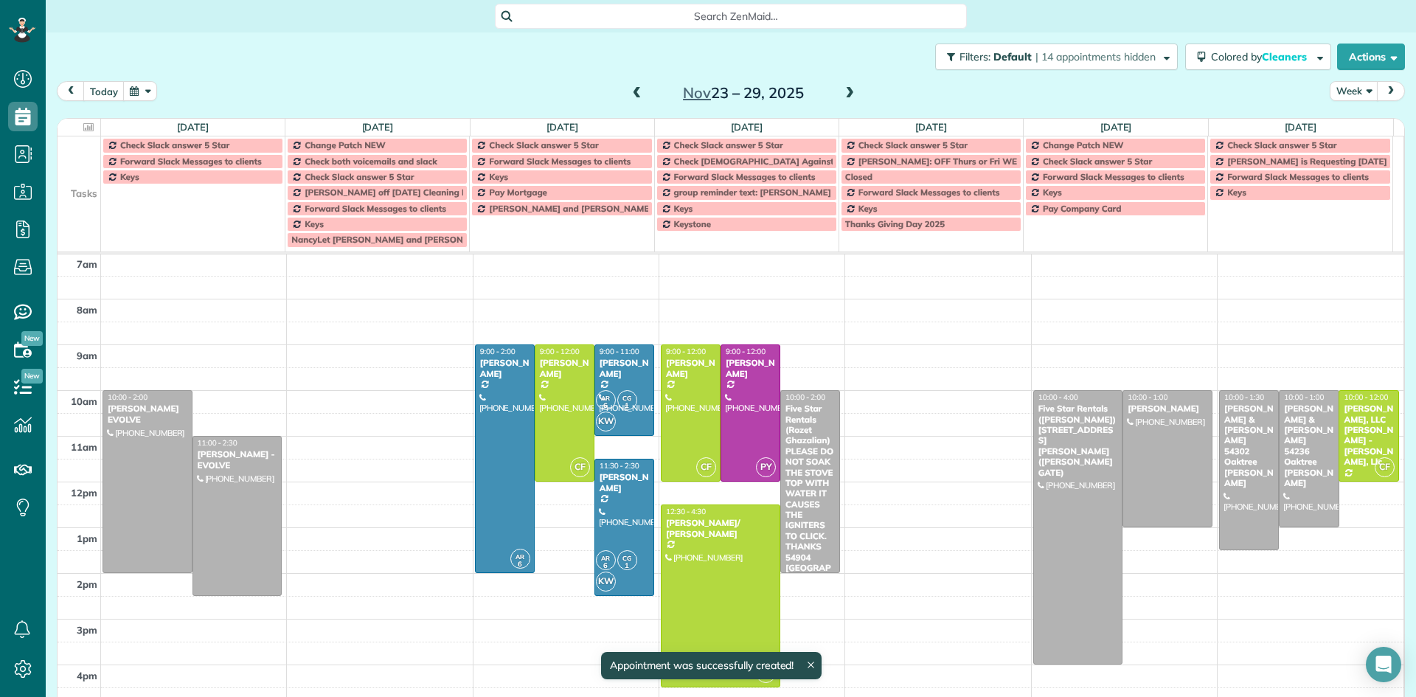
click at [846, 94] on span at bounding box center [850, 93] width 16 height 13
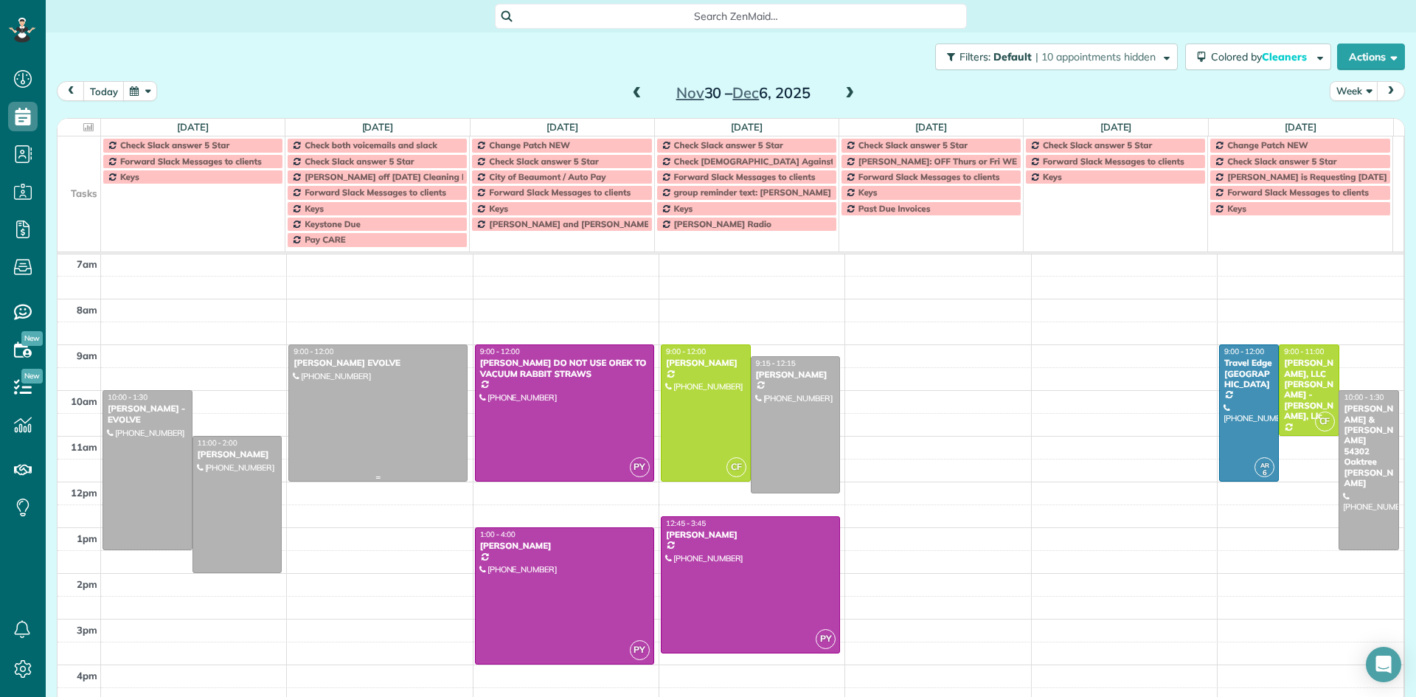
click at [398, 395] on div at bounding box center [378, 413] width 178 height 136
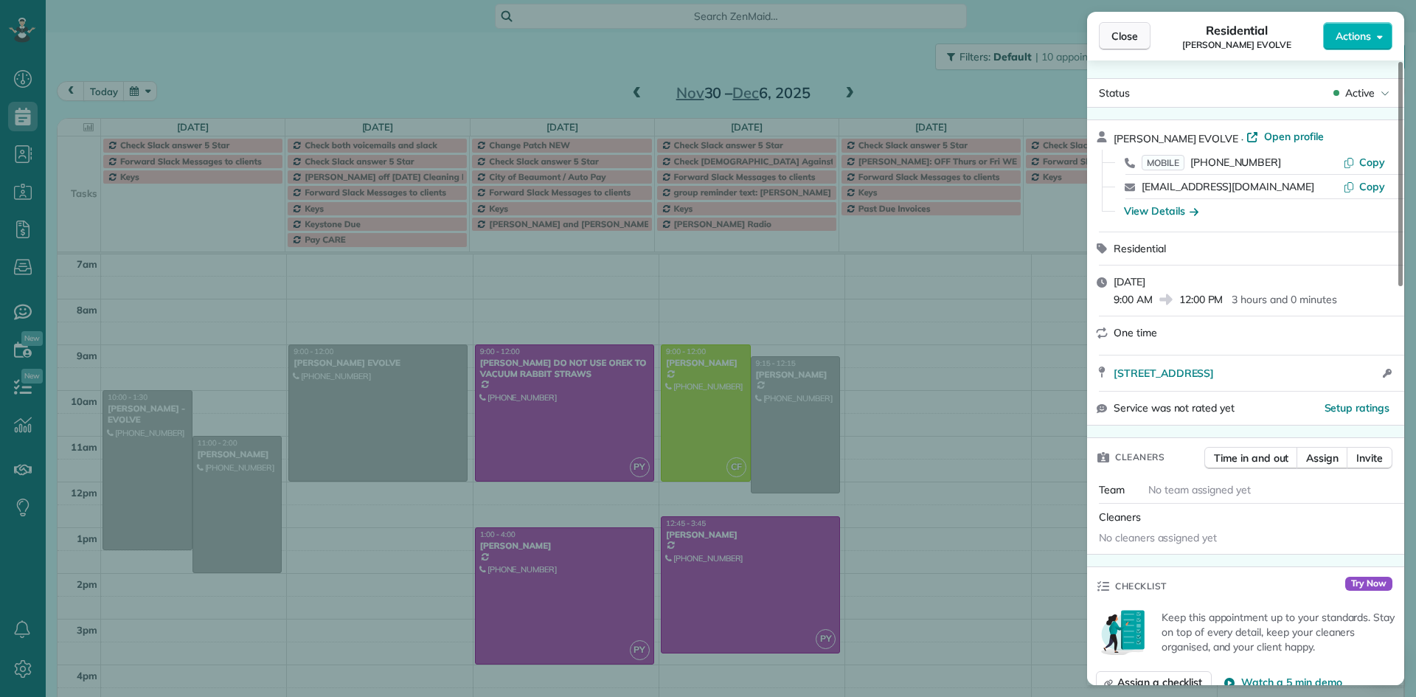
click at [1128, 36] on span "Close" at bounding box center [1125, 36] width 27 height 15
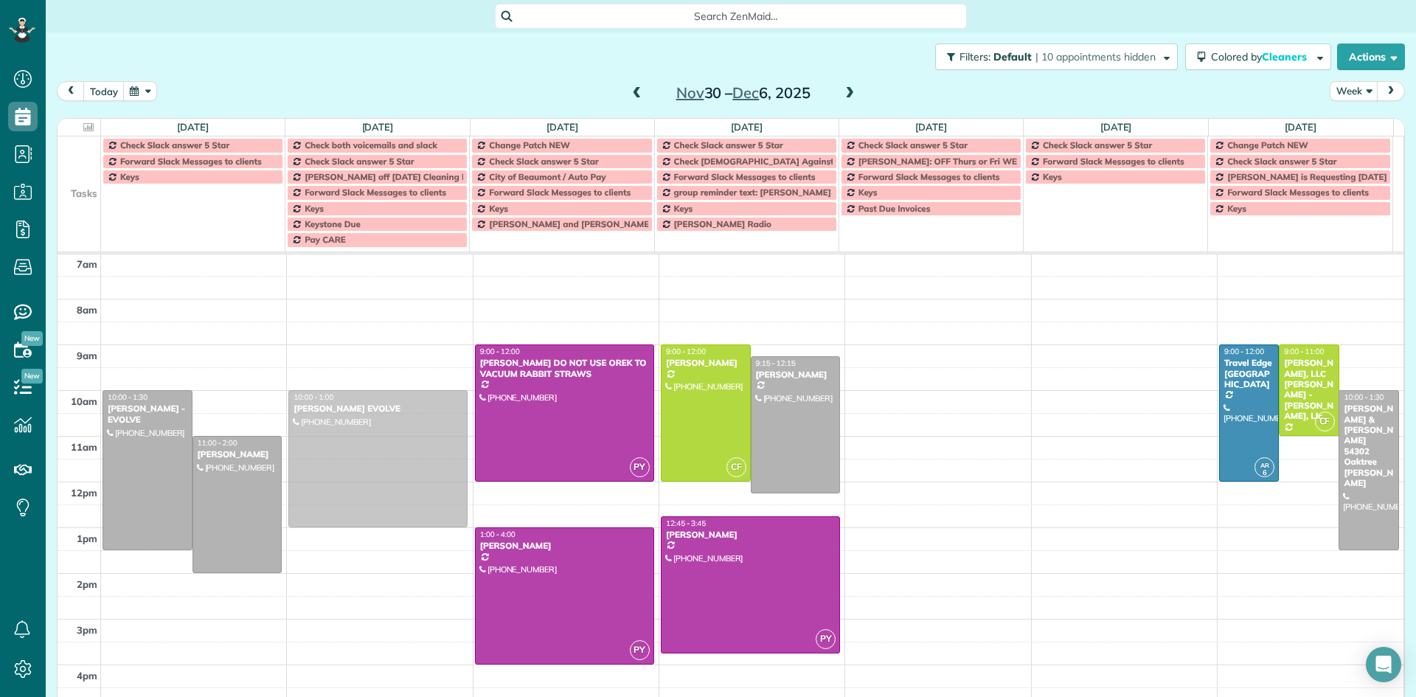
drag, startPoint x: 384, startPoint y: 374, endPoint x: 372, endPoint y: 415, distance: 42.2
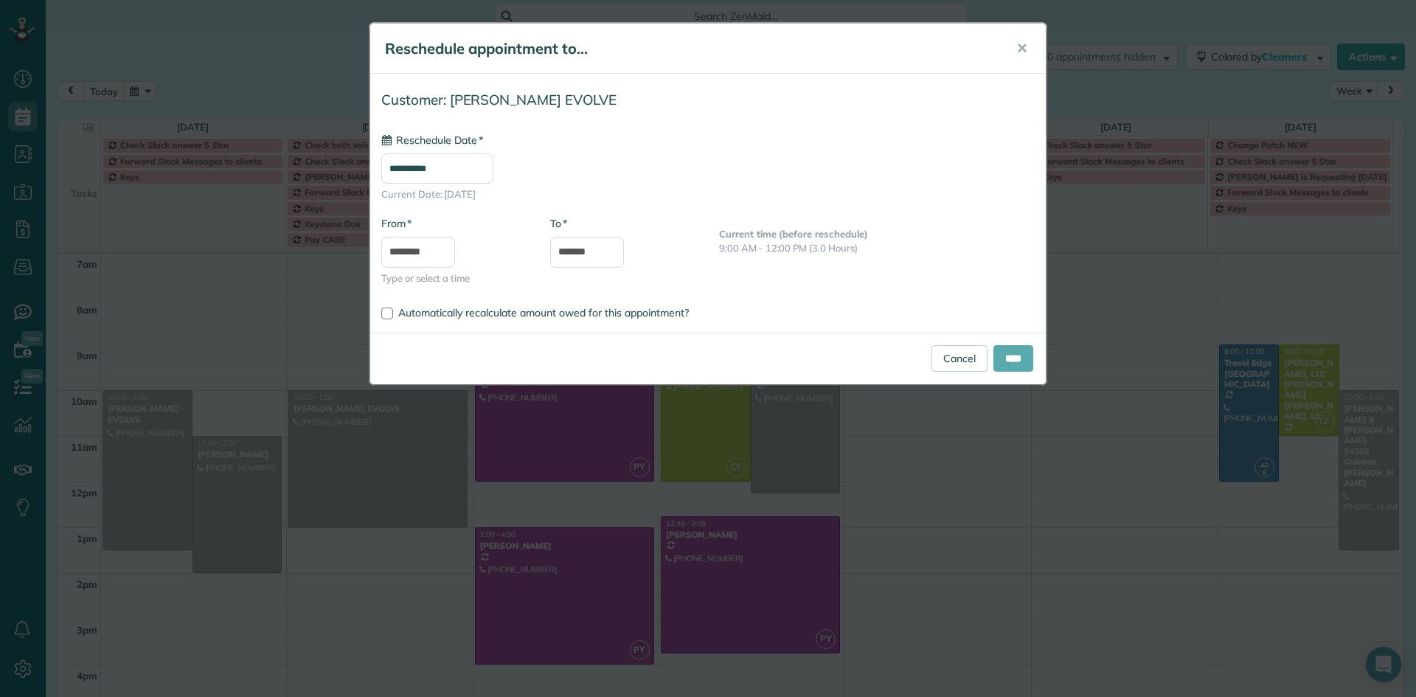
type input "**********"
click at [1009, 353] on input "****" at bounding box center [1014, 358] width 40 height 27
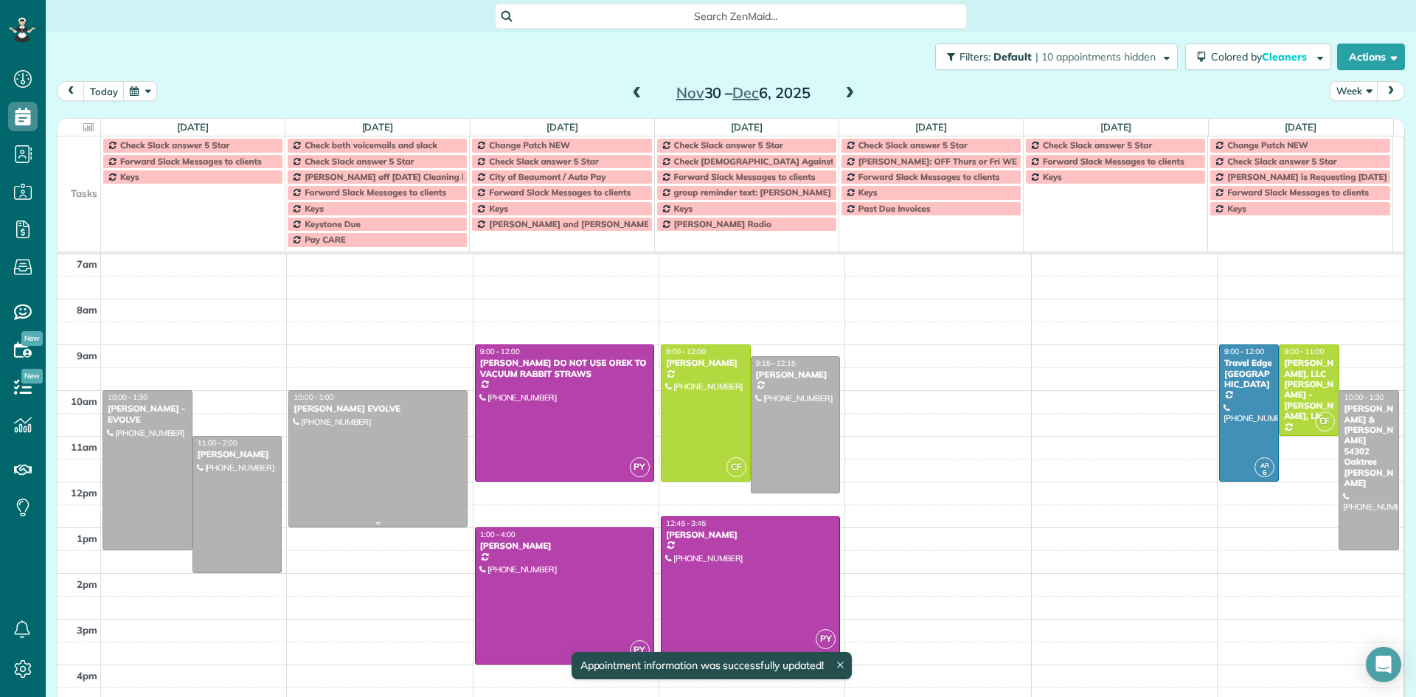
click at [337, 442] on div at bounding box center [378, 459] width 178 height 136
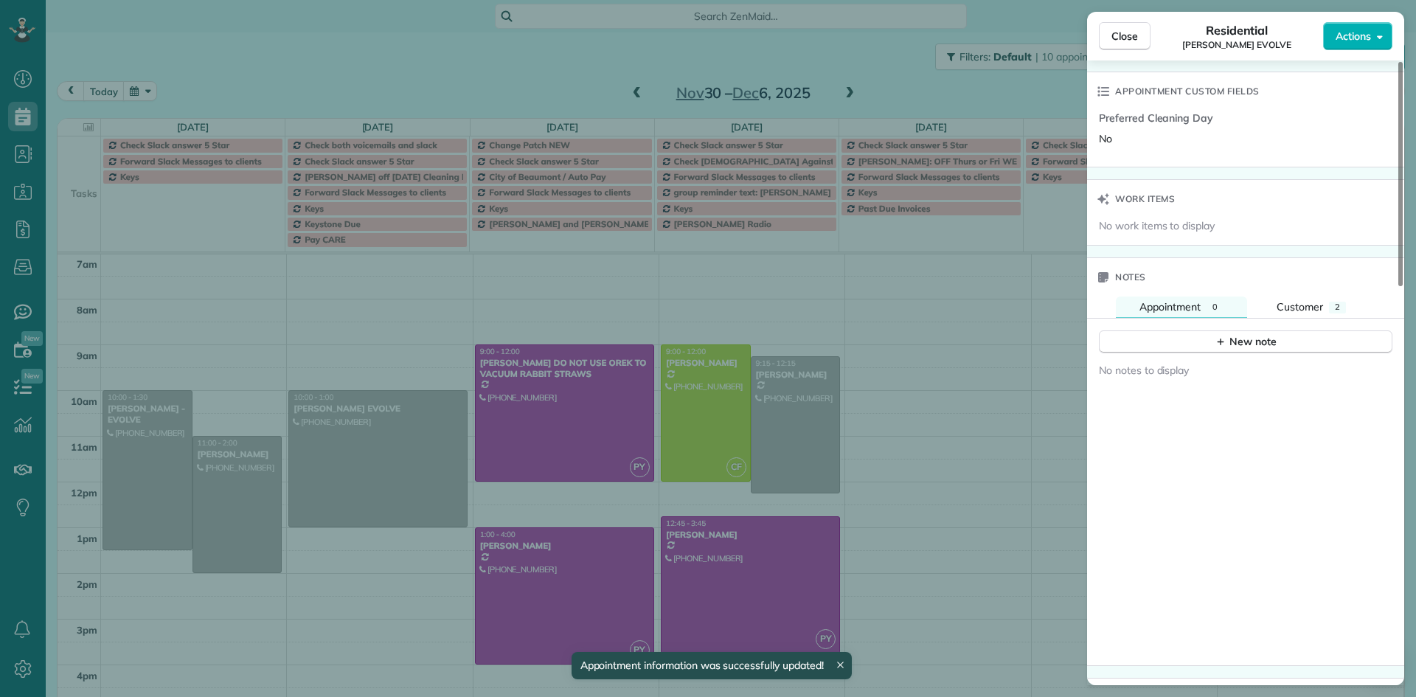
scroll to position [1108, 0]
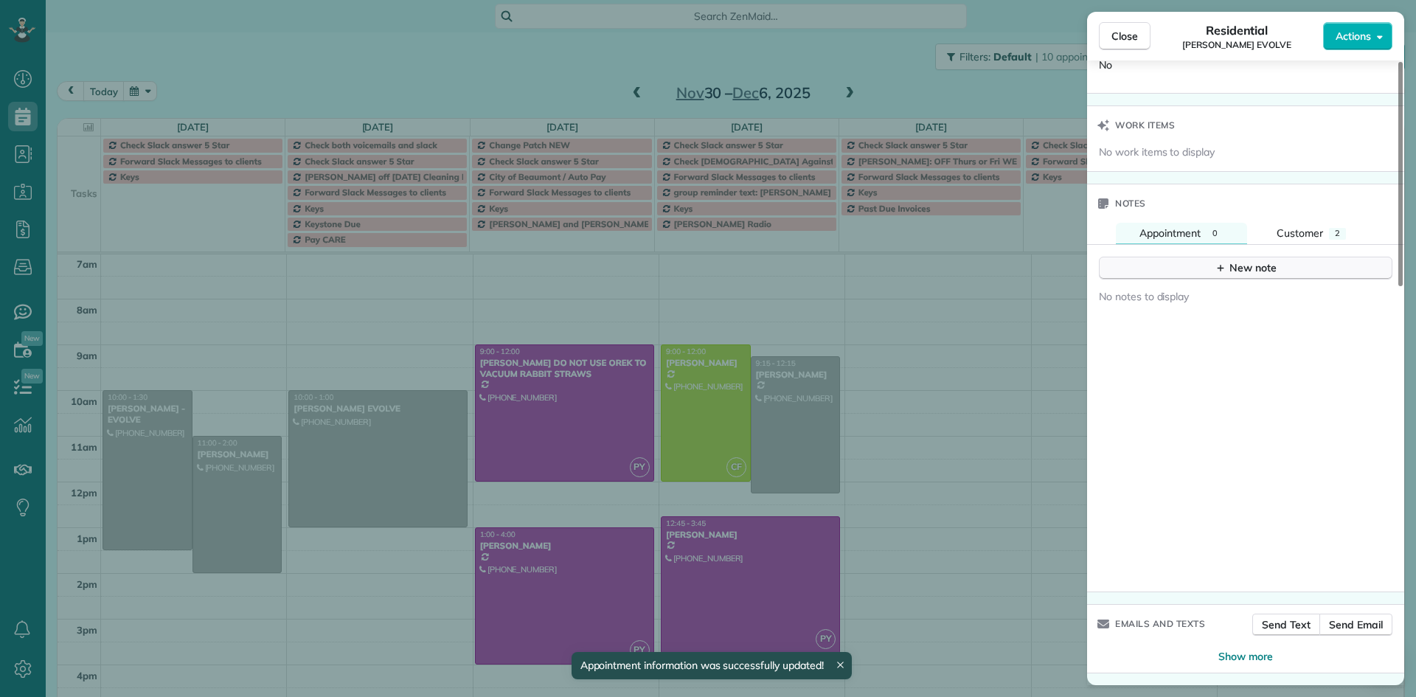
click at [1199, 265] on button "New note" at bounding box center [1246, 268] width 294 height 23
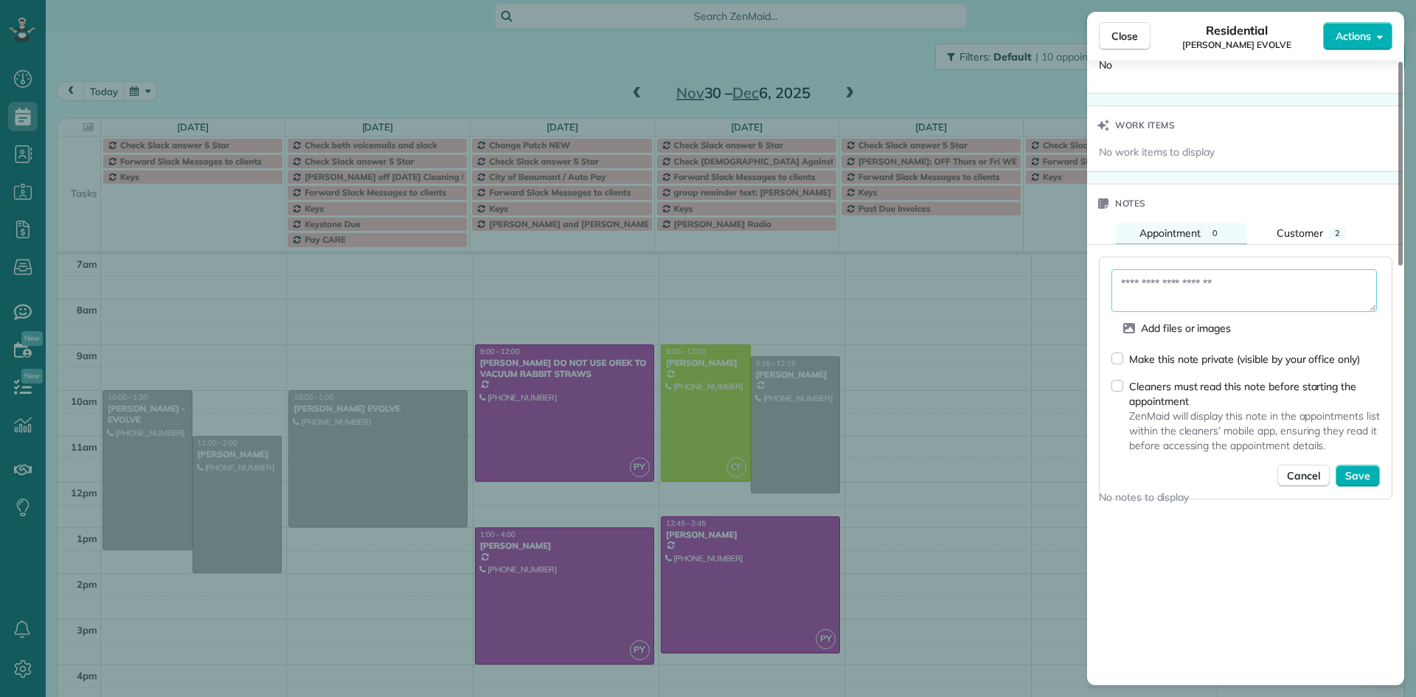
click at [1142, 280] on textarea at bounding box center [1245, 290] width 266 height 43
type textarea "**********"
click at [1356, 475] on span "Save" at bounding box center [1357, 475] width 25 height 15
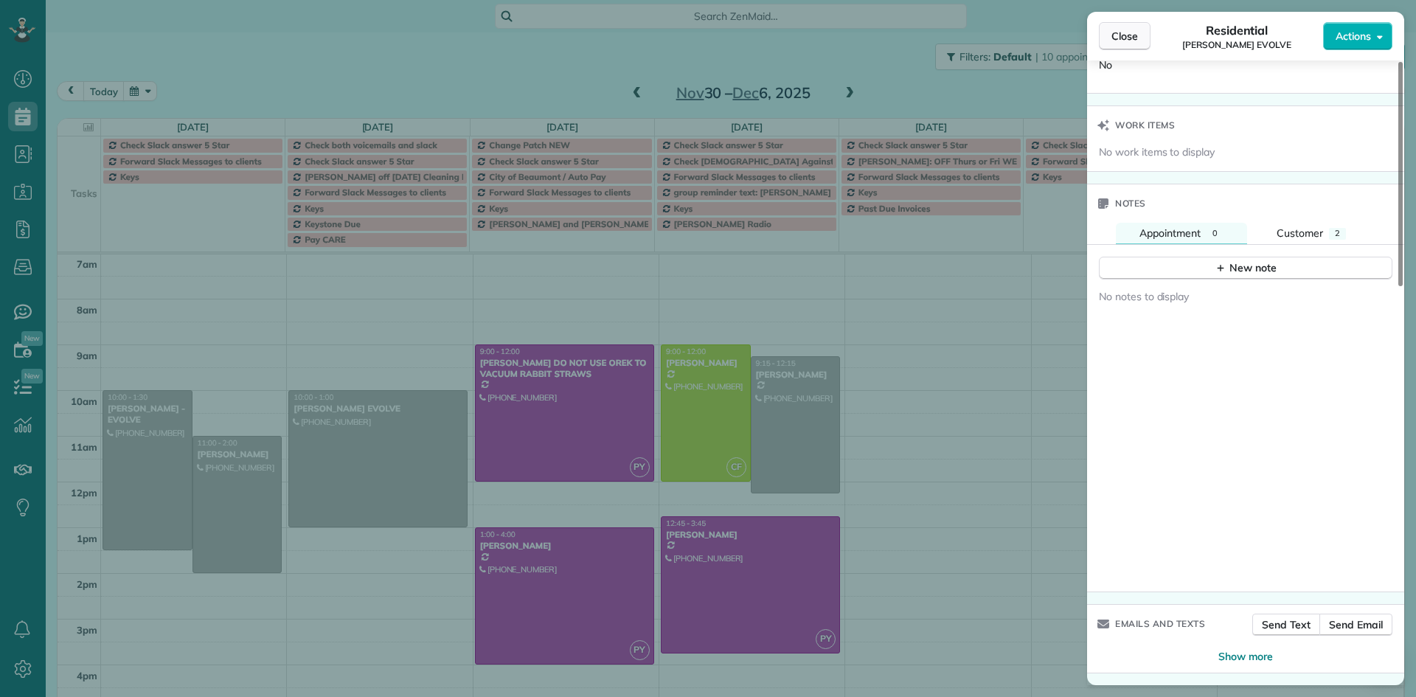
click at [1135, 39] on span "Close" at bounding box center [1125, 36] width 27 height 15
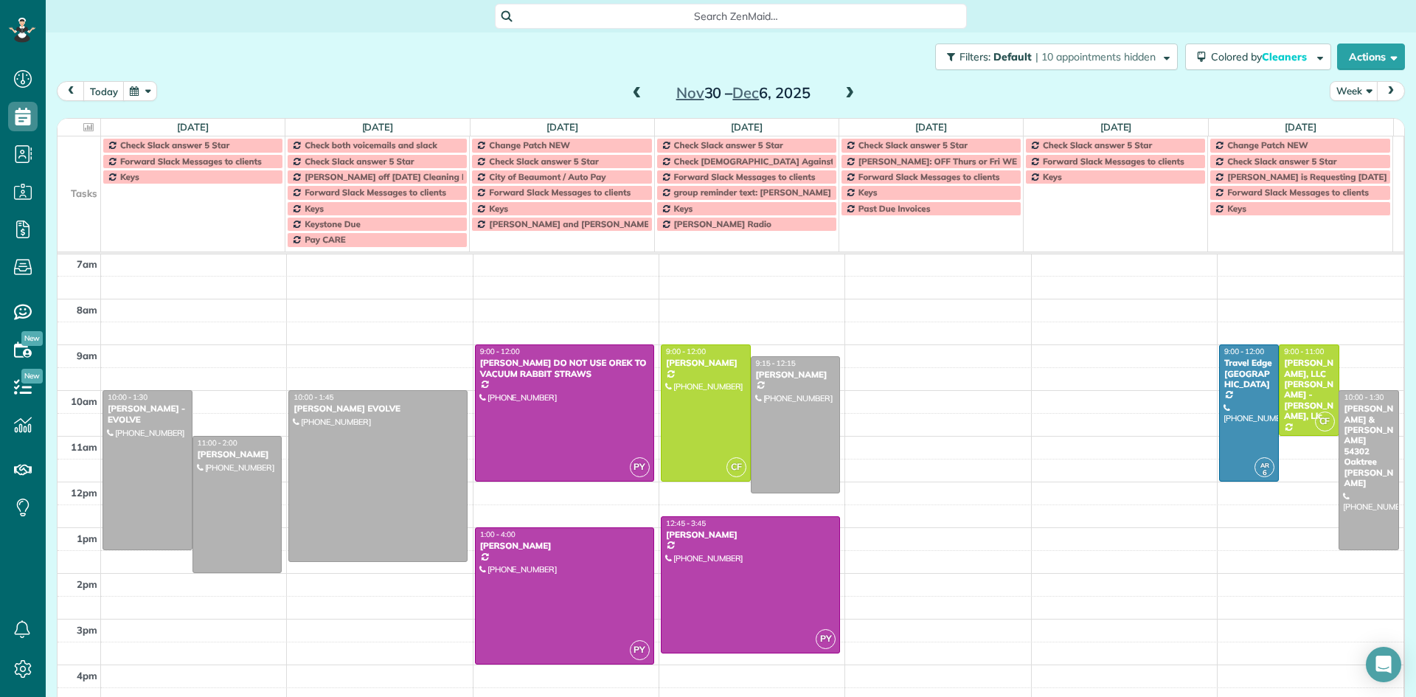
drag, startPoint x: 372, startPoint y: 523, endPoint x: 368, endPoint y: 555, distance: 32.7
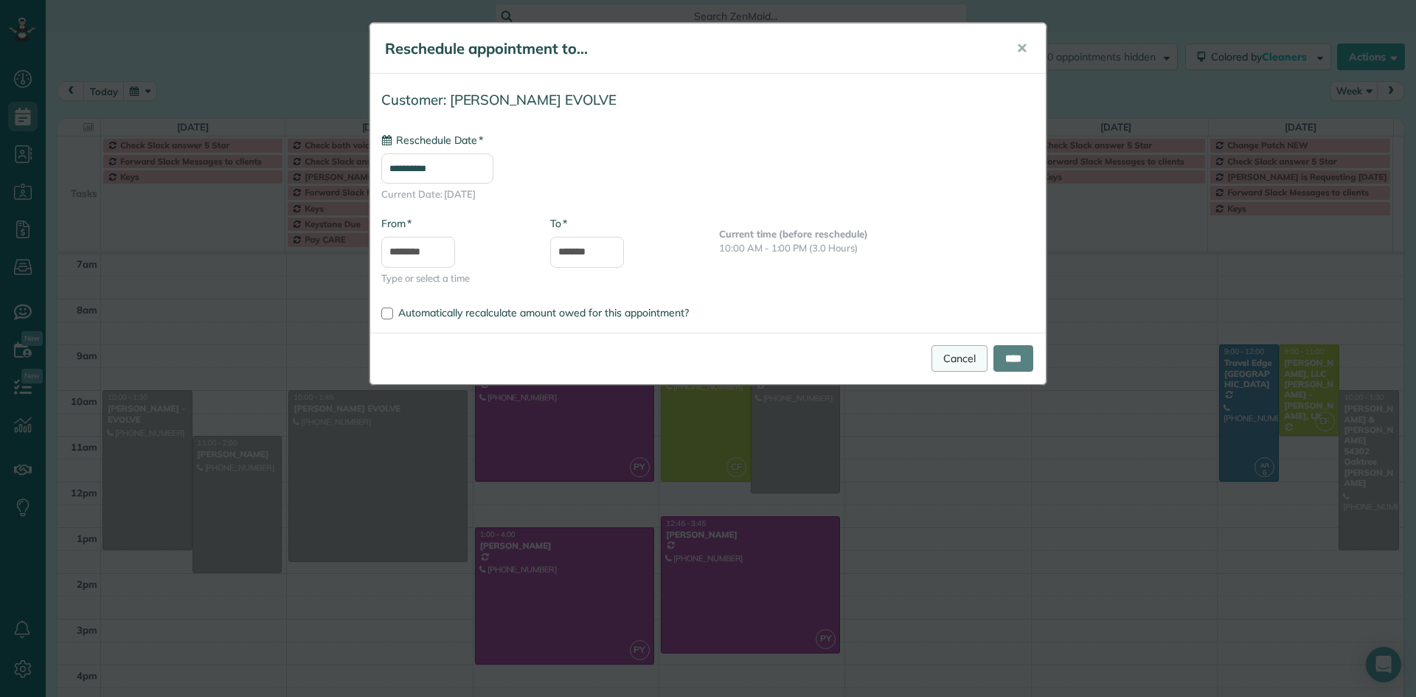
type input "**********"
click at [1016, 355] on input "****" at bounding box center [1014, 358] width 40 height 27
type input "**********"
click at [1016, 360] on input "****" at bounding box center [1014, 358] width 40 height 27
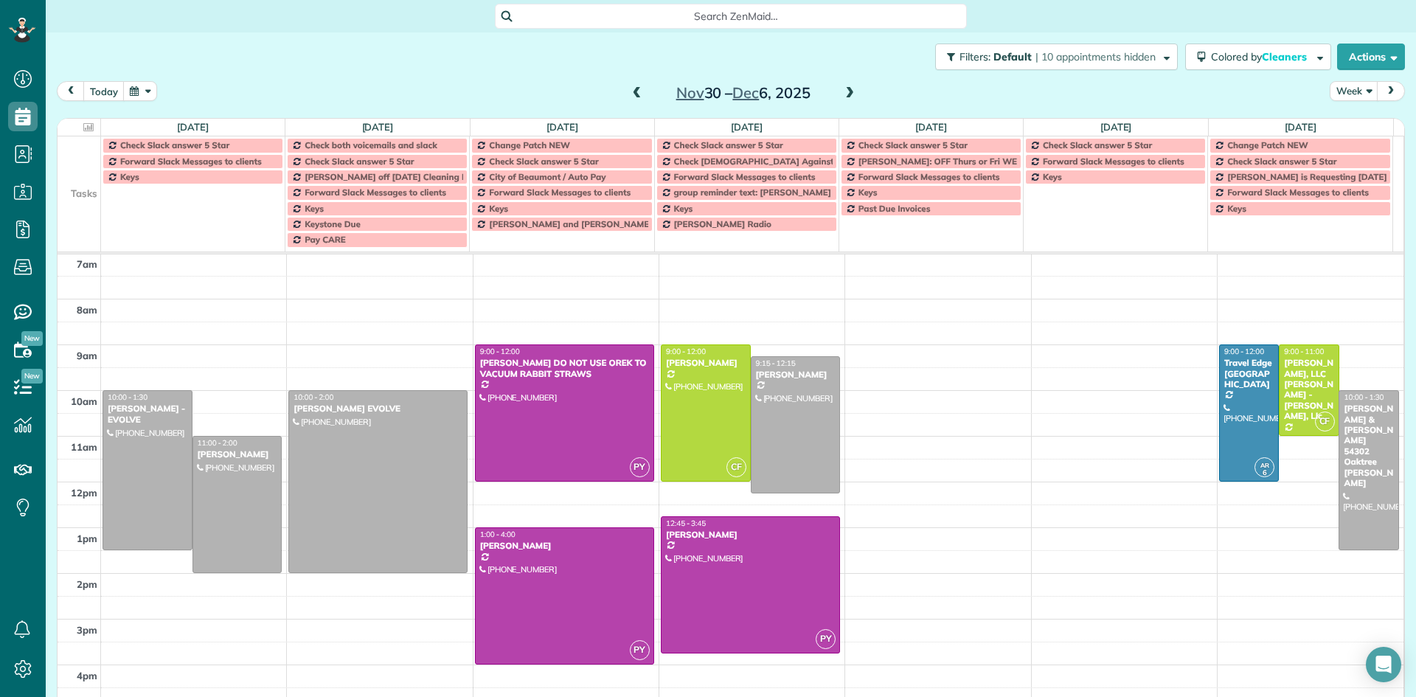
click at [844, 94] on span at bounding box center [850, 93] width 16 height 13
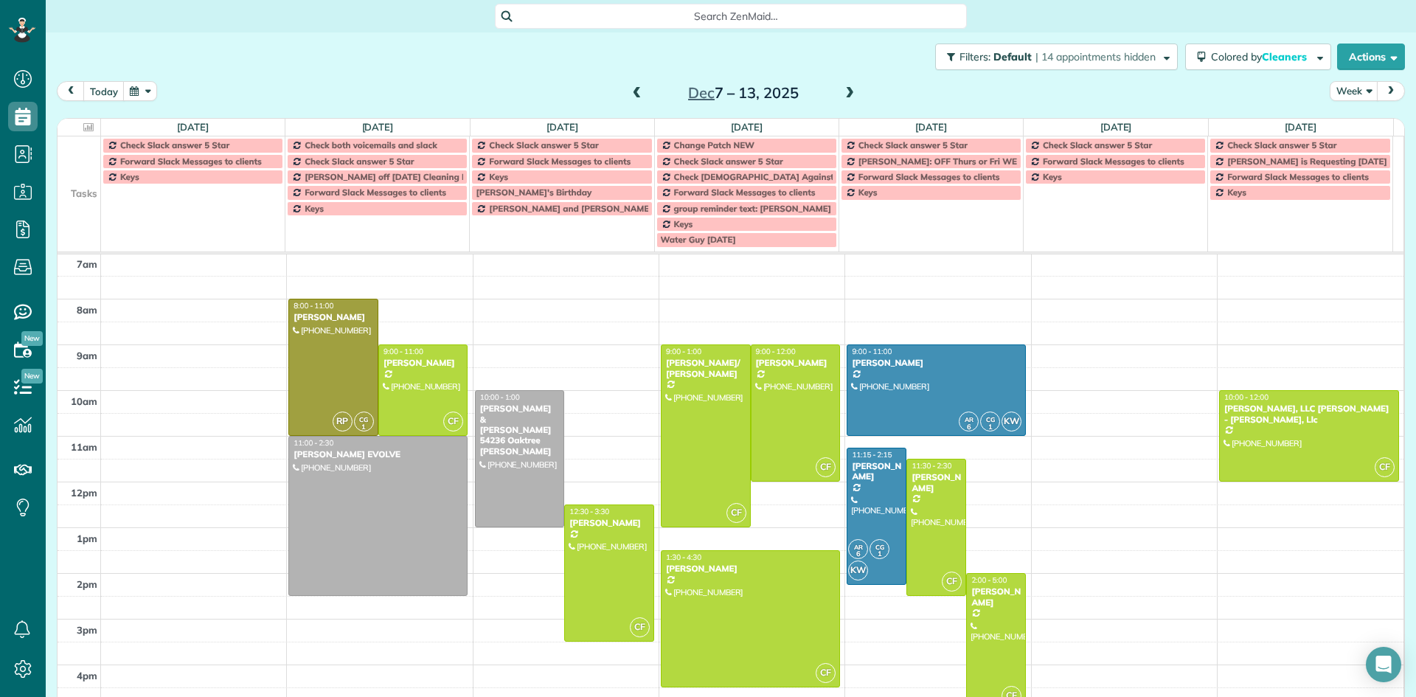
click at [134, 91] on button "button" at bounding box center [140, 91] width 34 height 20
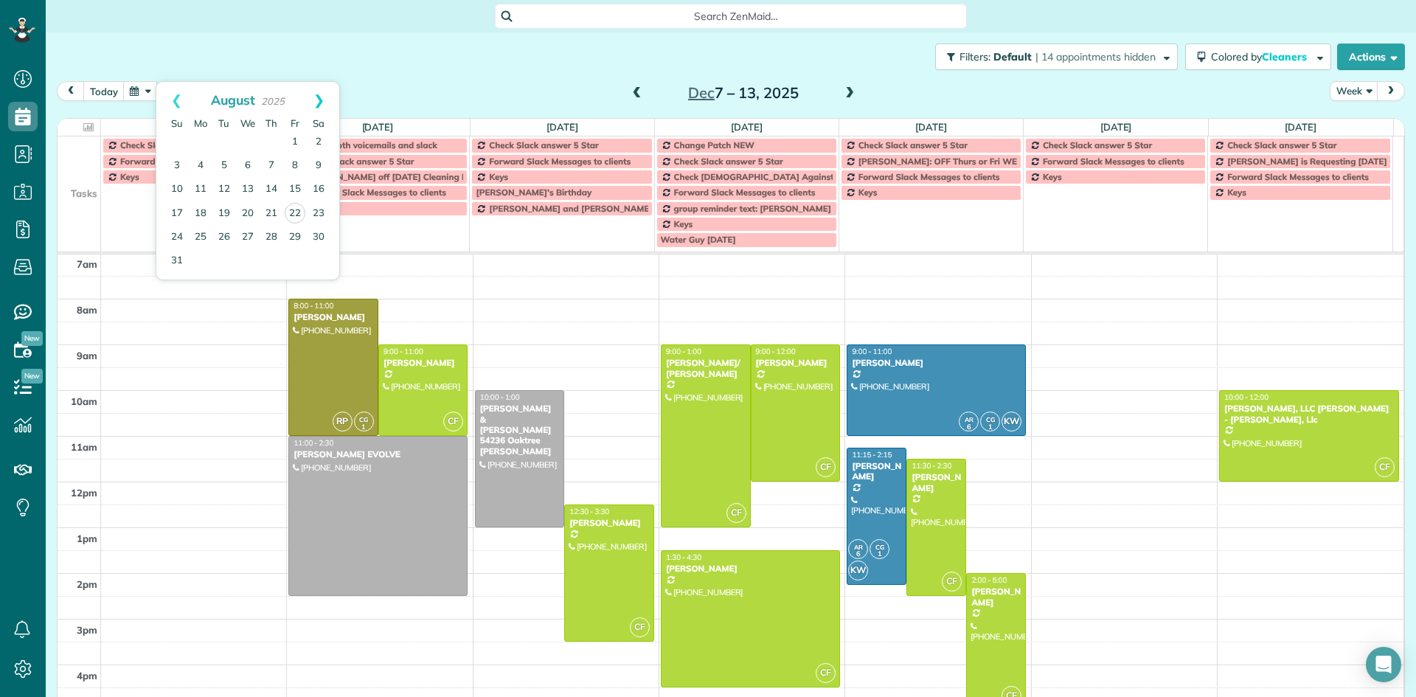
click at [319, 102] on link "Next" at bounding box center [319, 100] width 41 height 37
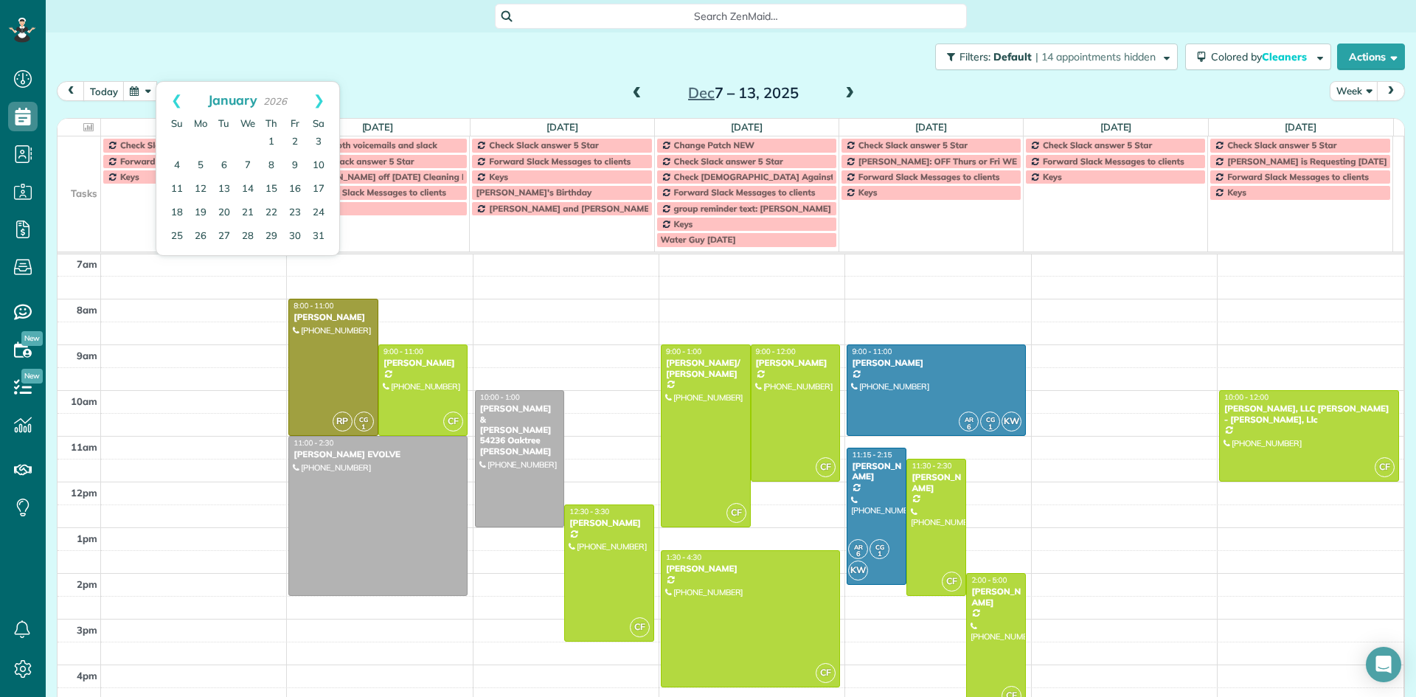
click at [319, 102] on link "Next" at bounding box center [319, 100] width 41 height 37
click at [250, 164] on link "11" at bounding box center [248, 166] width 24 height 24
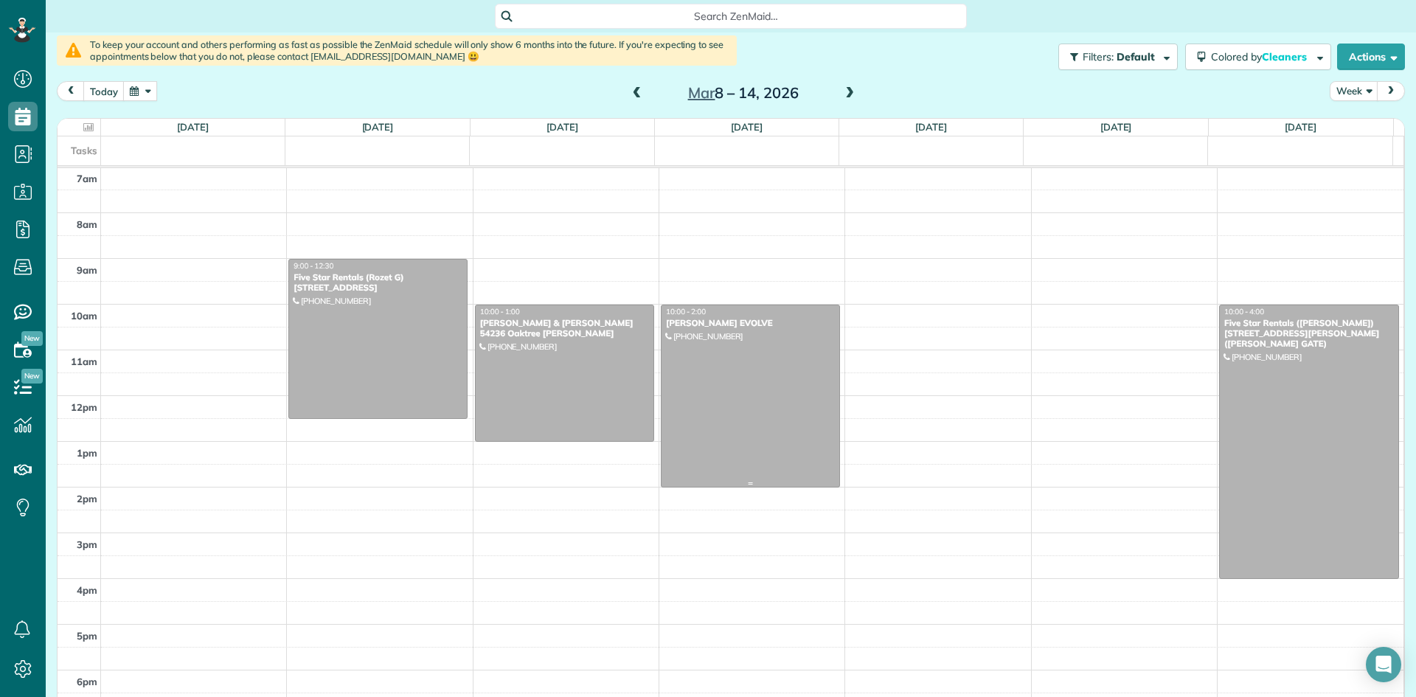
click at [730, 378] on div at bounding box center [751, 395] width 178 height 181
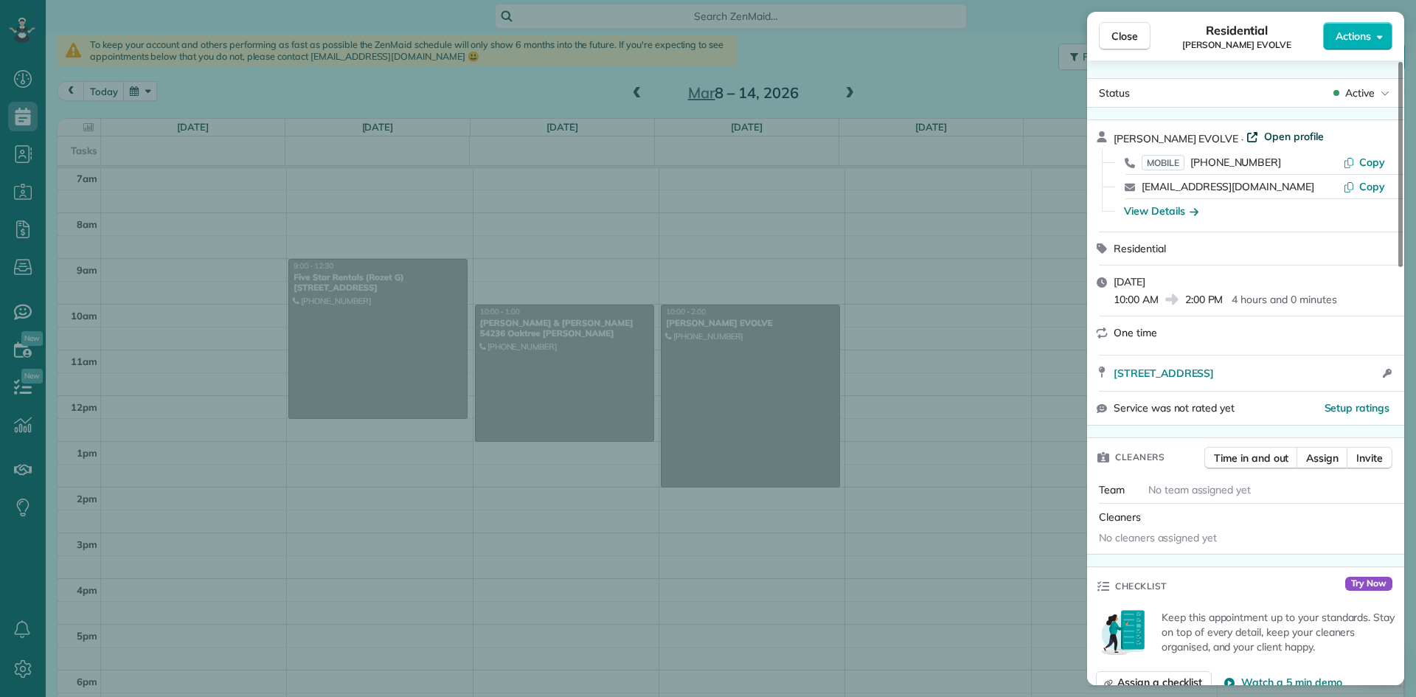
click at [1264, 134] on span "Open profile" at bounding box center [1294, 136] width 60 height 15
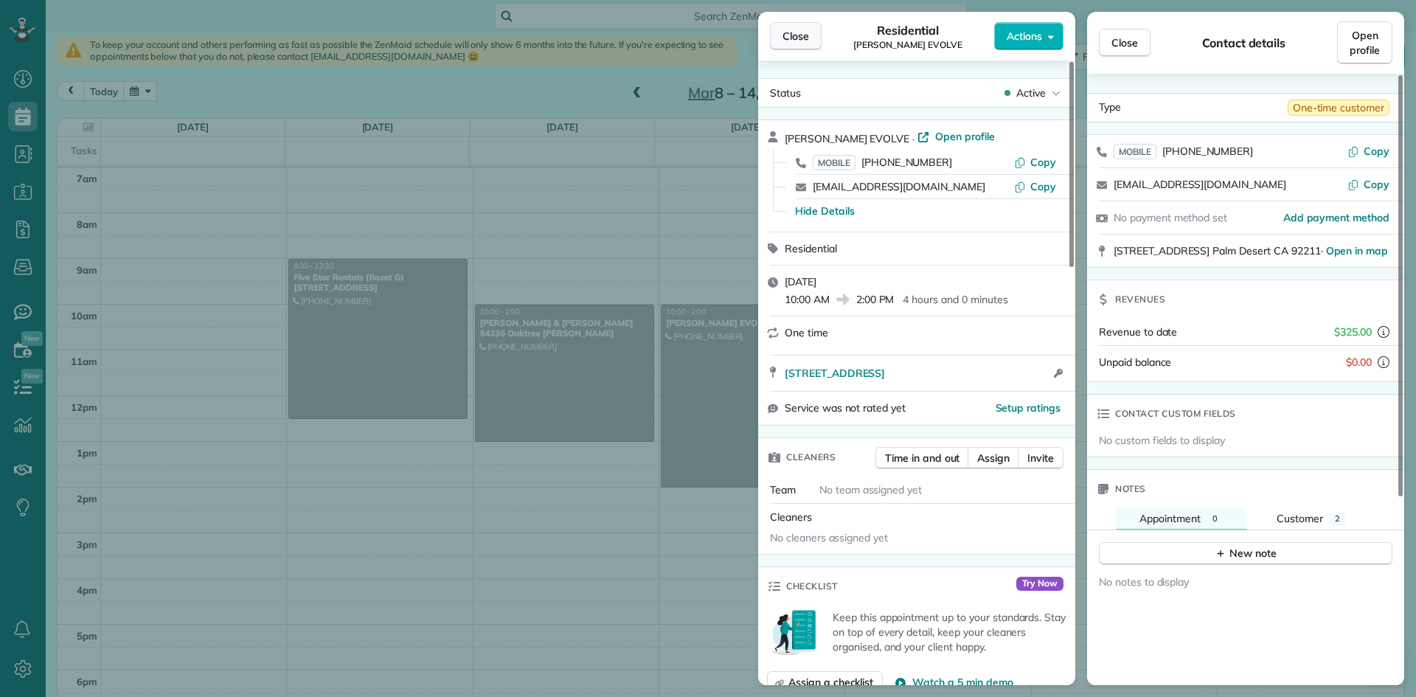
click at [804, 41] on span "Close" at bounding box center [796, 36] width 27 height 15
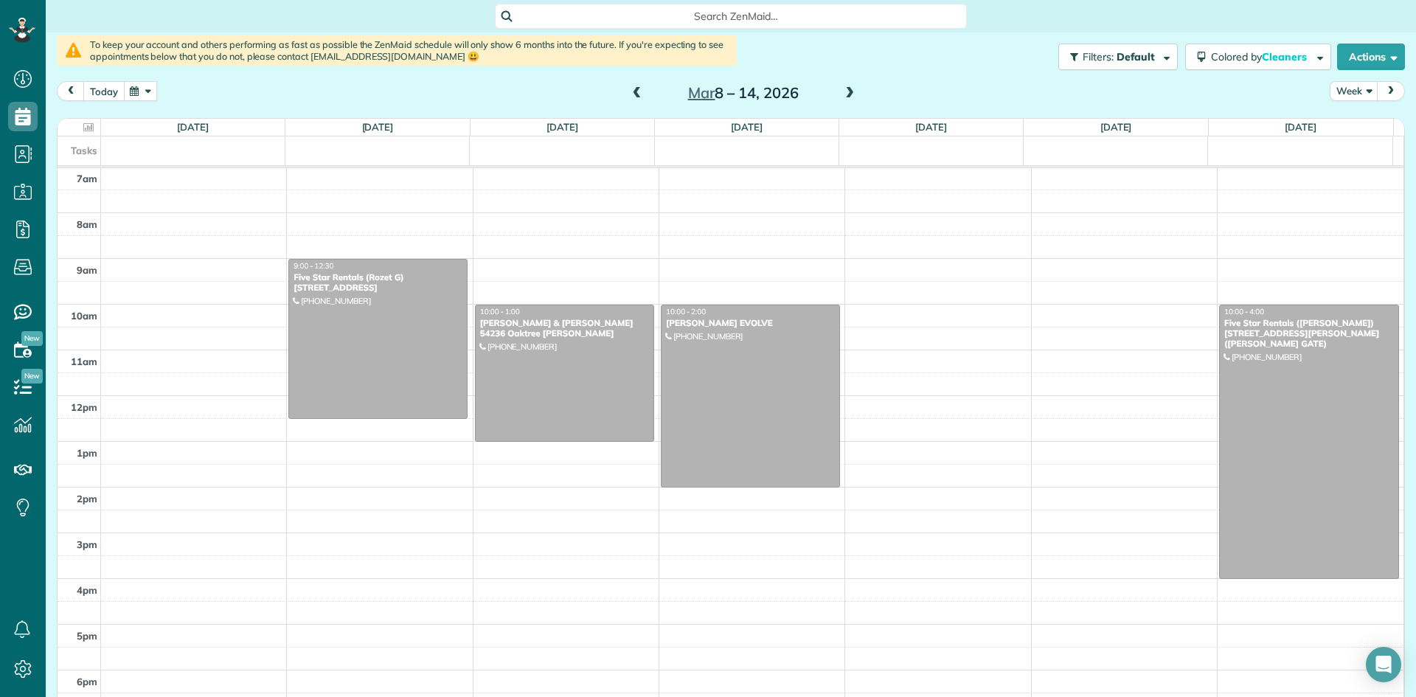
click at [108, 91] on button "today" at bounding box center [103, 91] width 41 height 20
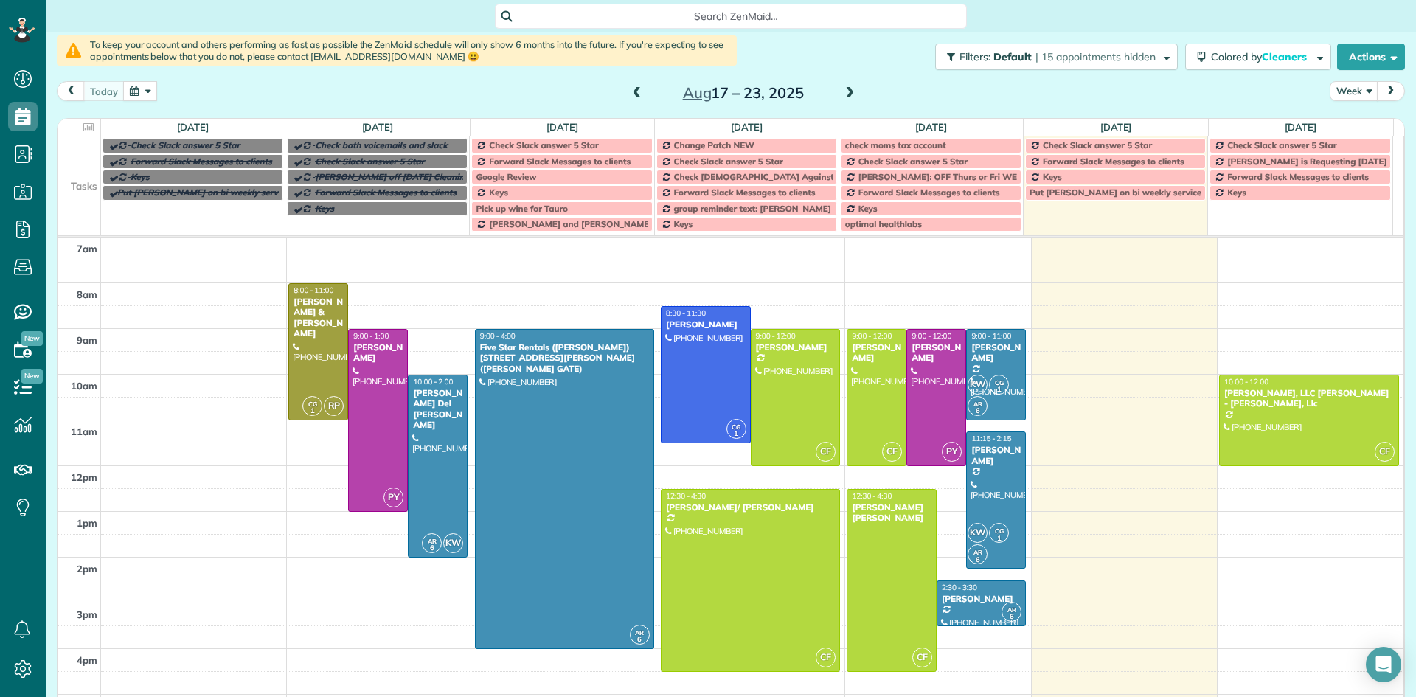
click at [848, 90] on span at bounding box center [850, 93] width 16 height 13
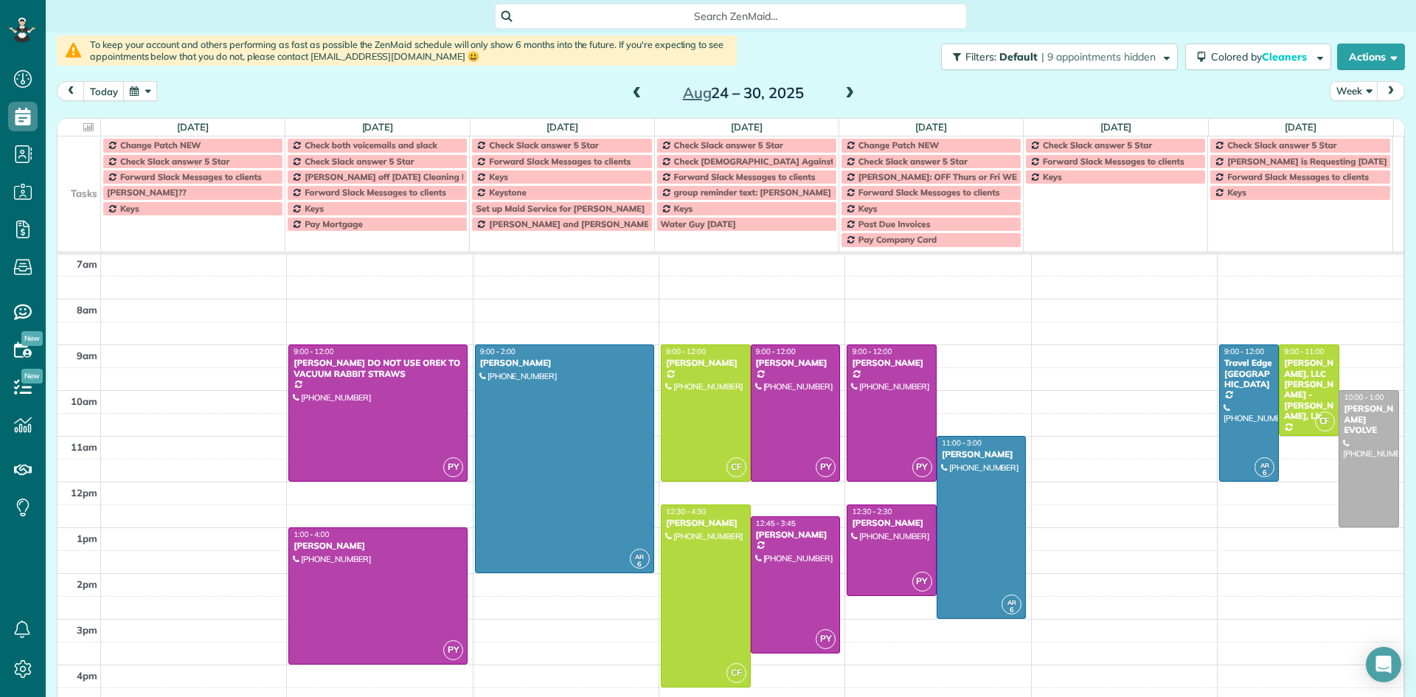
click at [847, 93] on span at bounding box center [850, 93] width 16 height 13
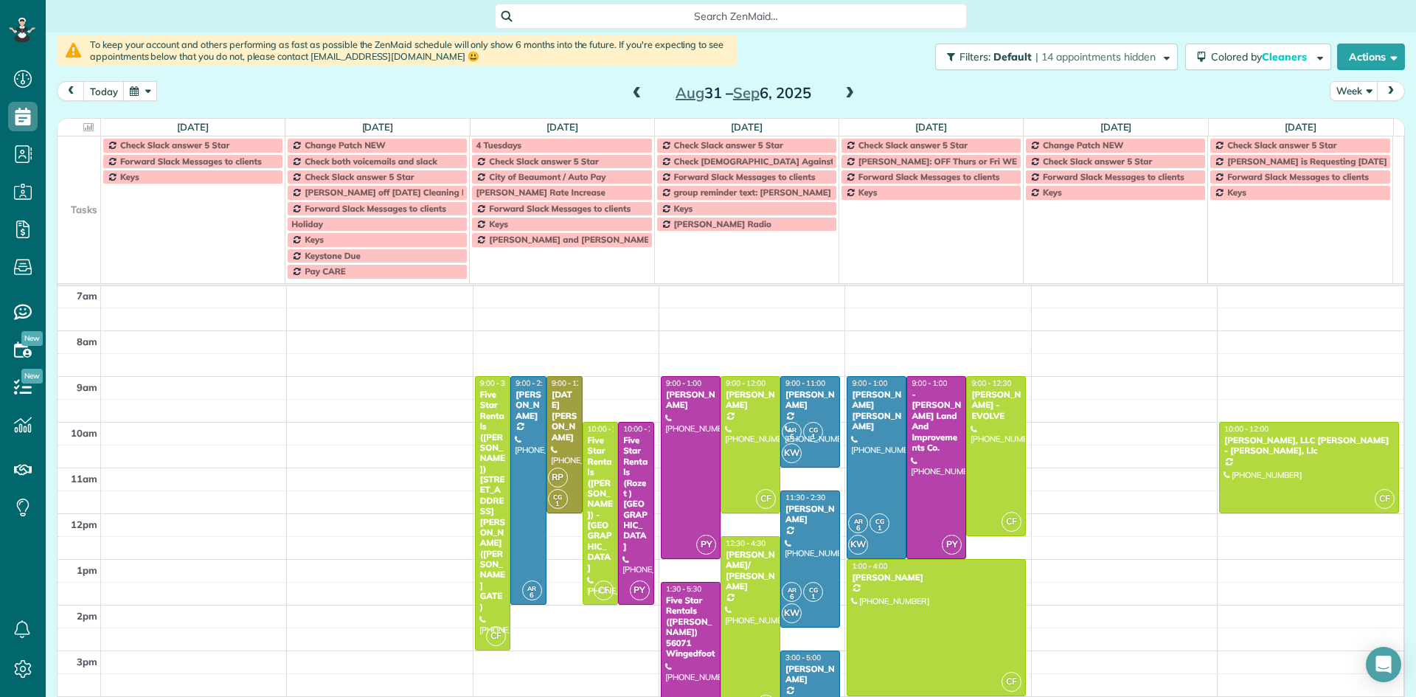
click at [847, 93] on span at bounding box center [850, 93] width 16 height 13
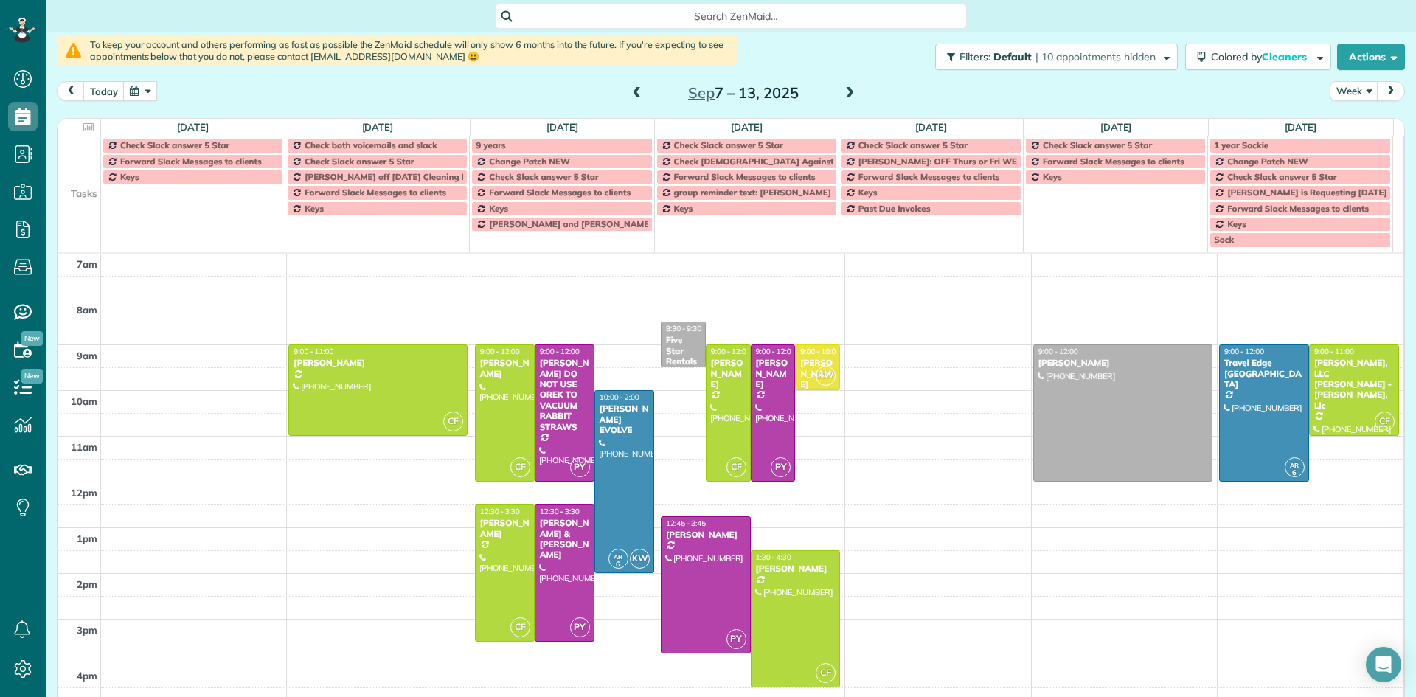
click at [847, 93] on span at bounding box center [850, 93] width 16 height 13
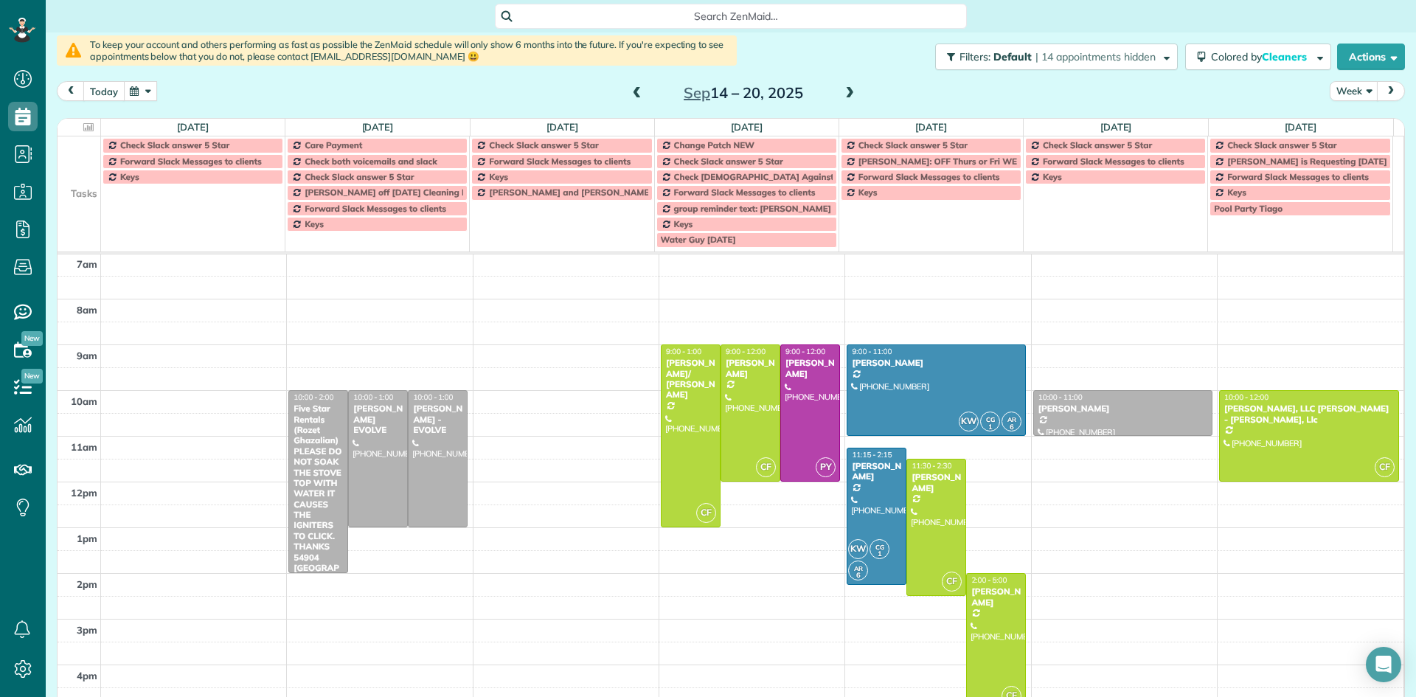
click at [103, 92] on button "today" at bounding box center [103, 91] width 41 height 20
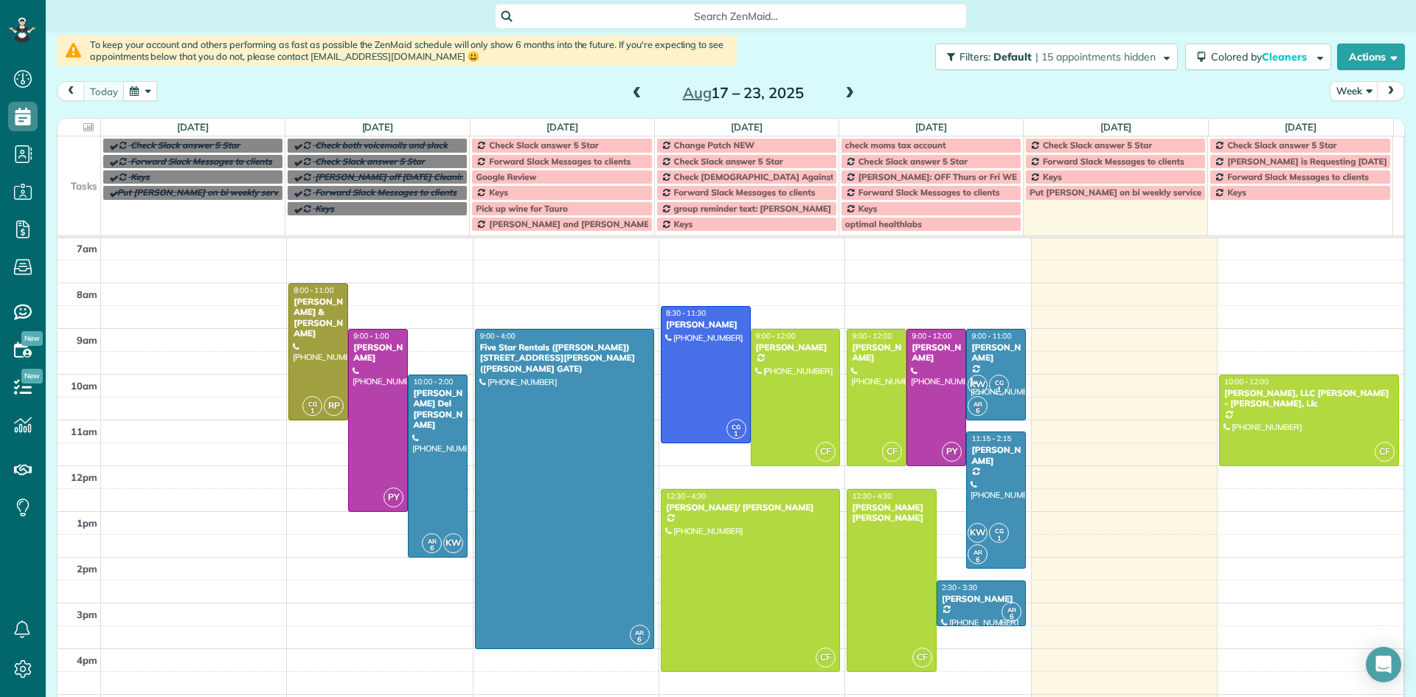
click at [842, 94] on span at bounding box center [850, 93] width 16 height 13
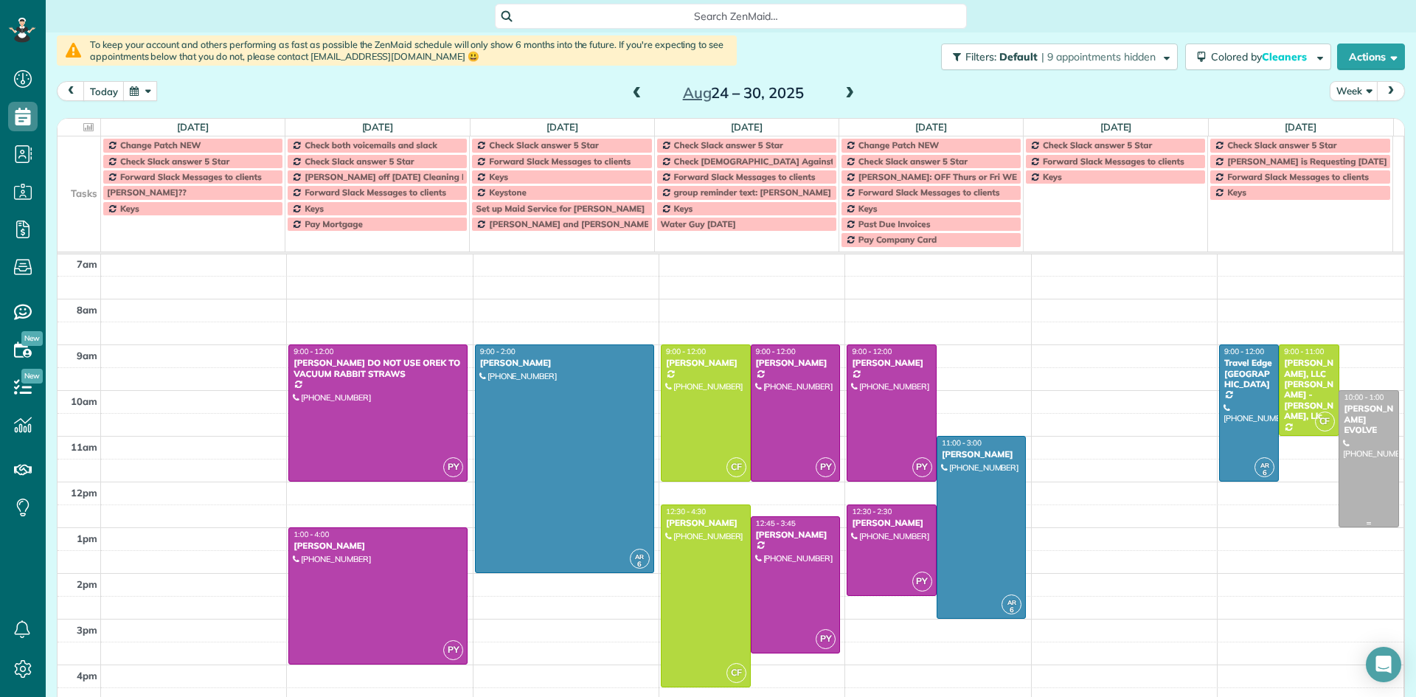
click at [1348, 417] on div "[PERSON_NAME] EVOLVE" at bounding box center [1368, 419] width 51 height 32
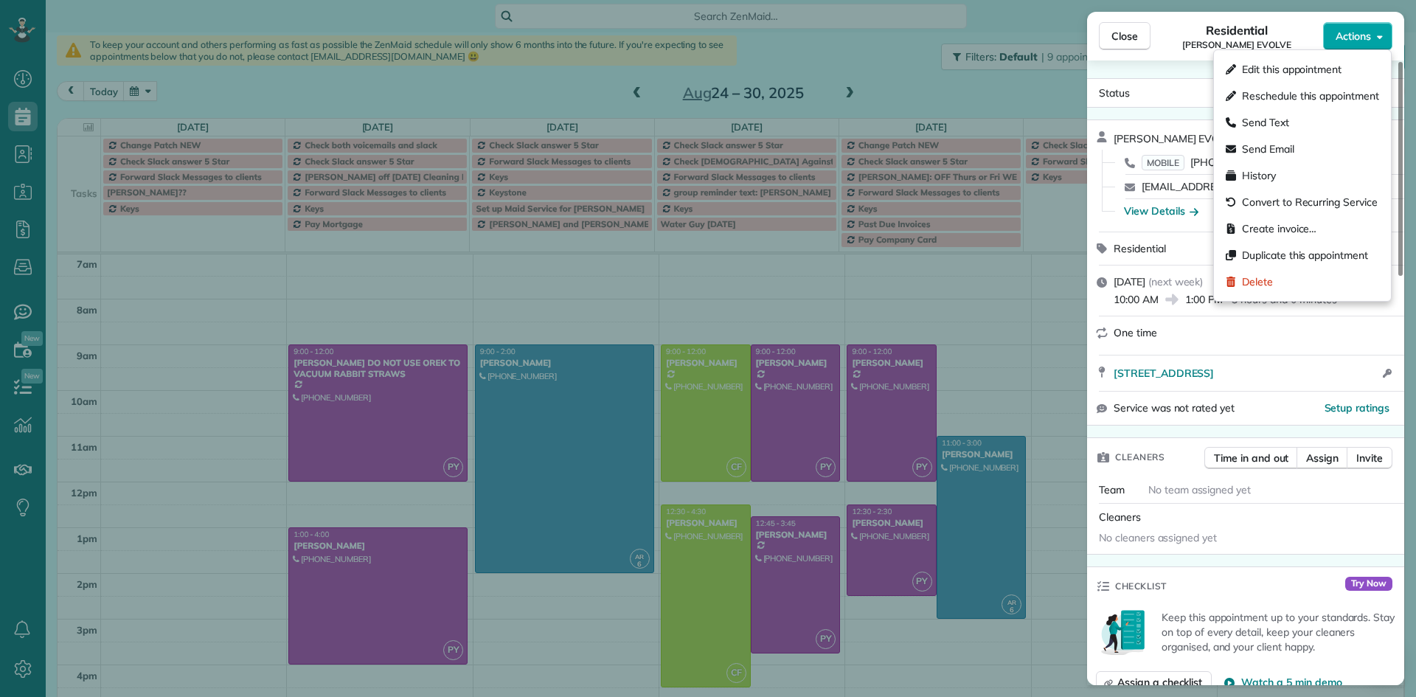
click at [1356, 38] on span "Actions" at bounding box center [1353, 36] width 35 height 15
click at [1288, 282] on div "Delete" at bounding box center [1302, 281] width 165 height 27
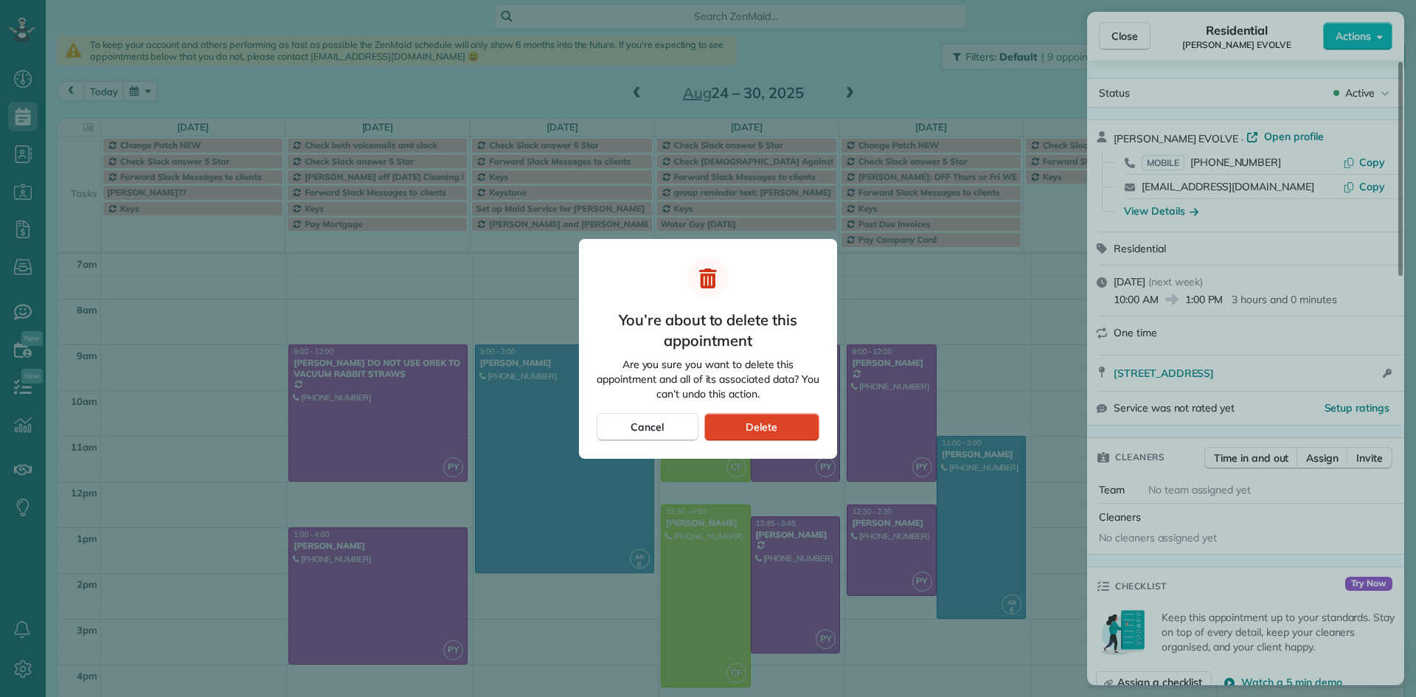
click at [795, 424] on div "Delete" at bounding box center [761, 427] width 115 height 28
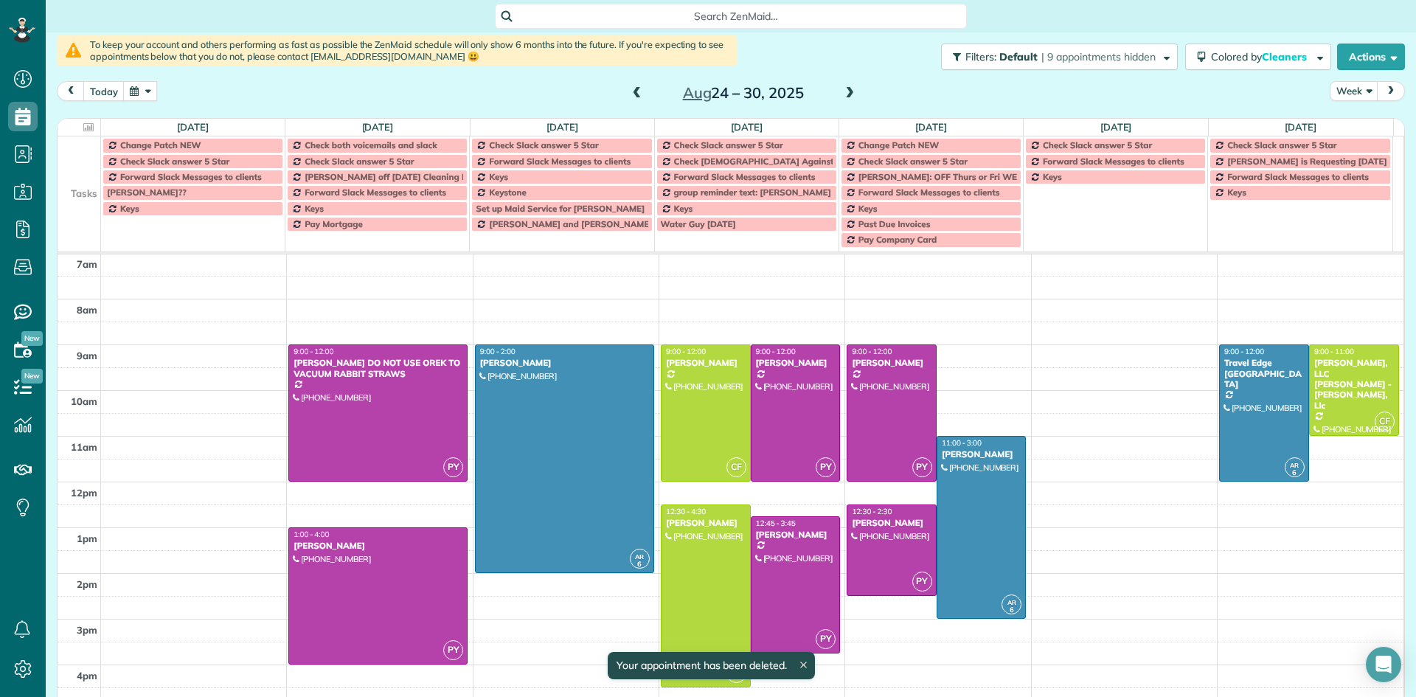
click at [843, 96] on span at bounding box center [850, 93] width 16 height 13
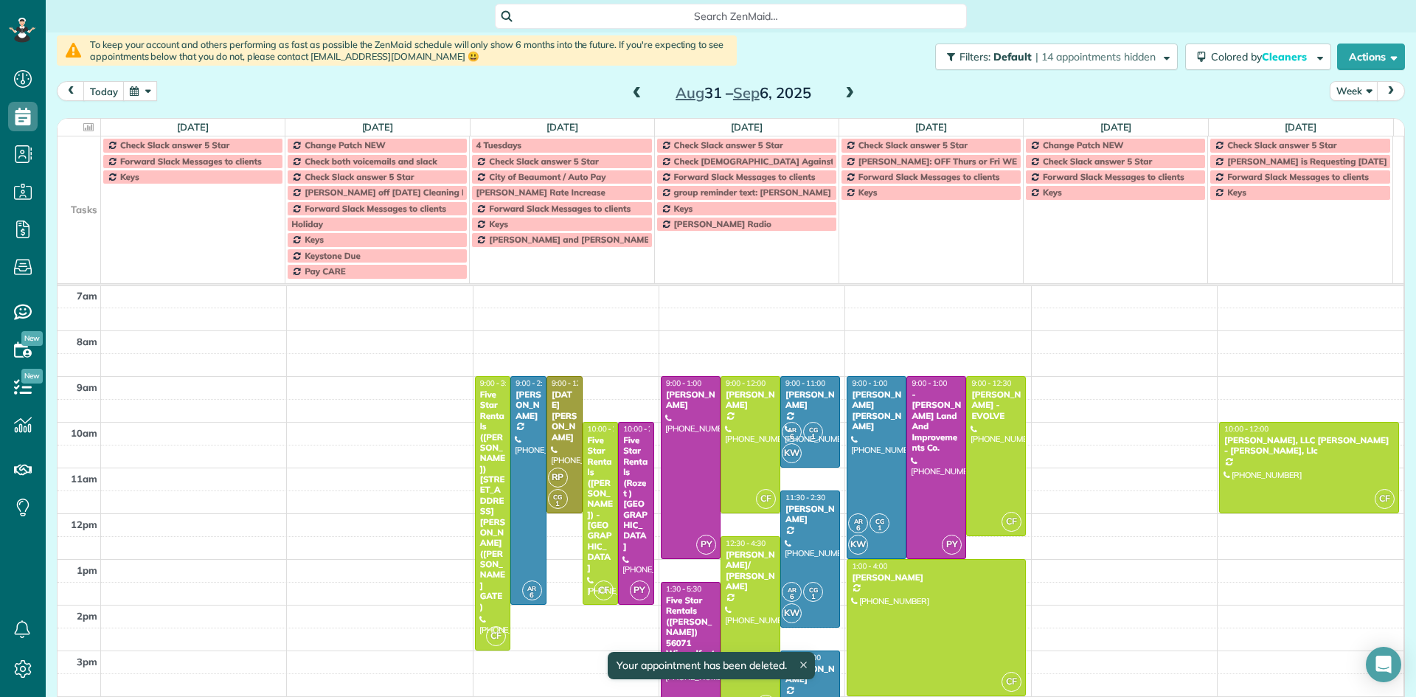
click at [843, 96] on span at bounding box center [850, 93] width 16 height 13
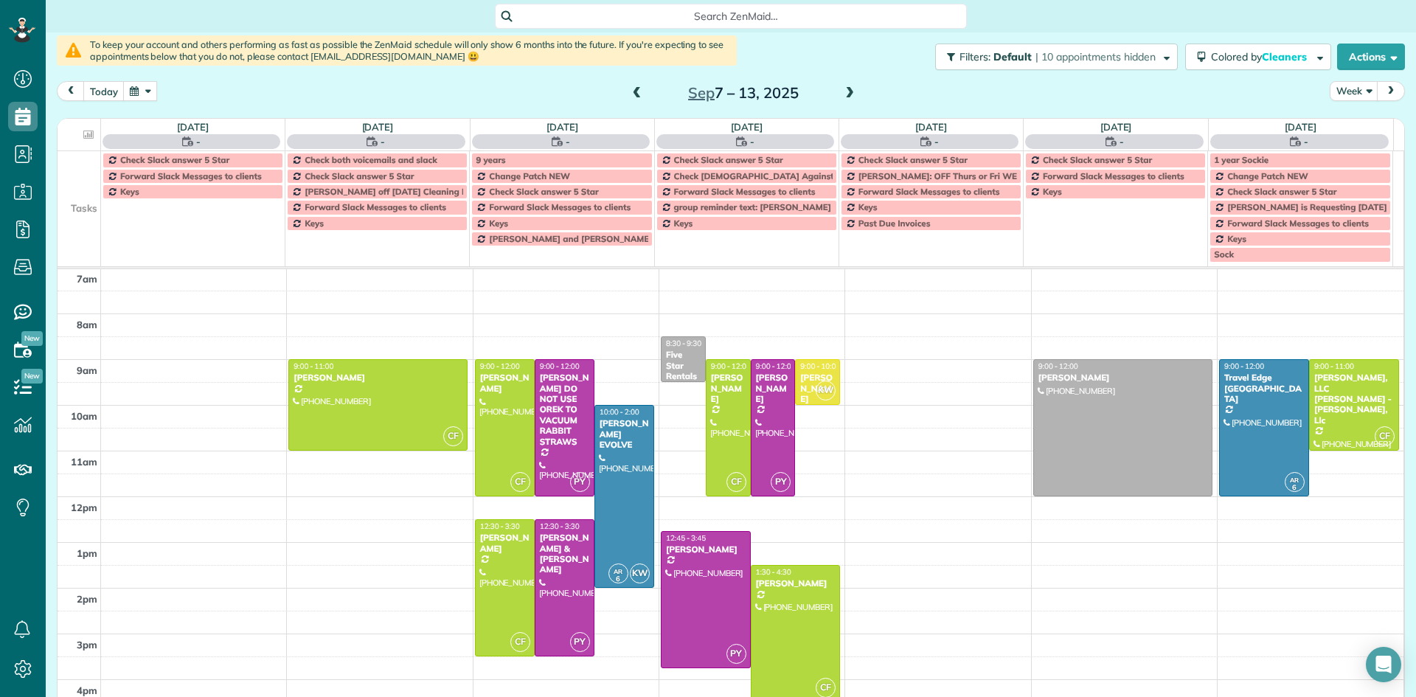
click at [843, 96] on span at bounding box center [850, 93] width 16 height 13
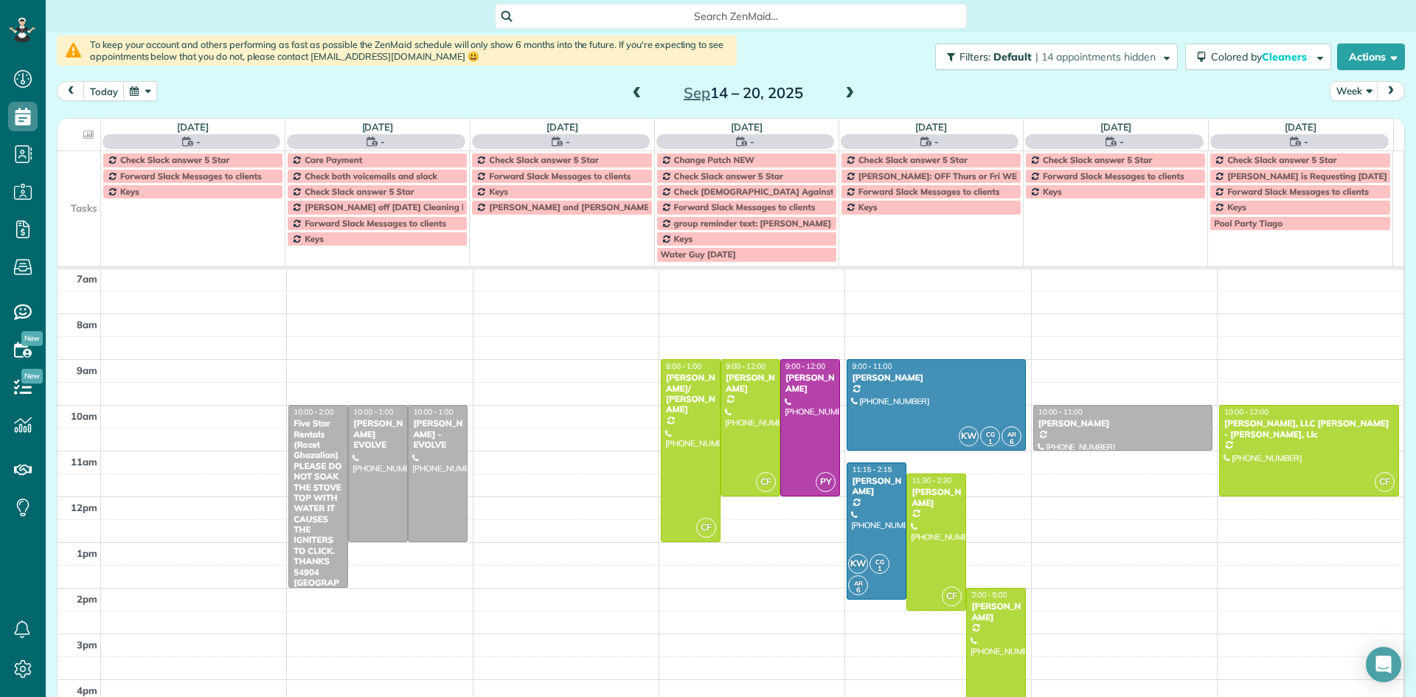
click at [843, 96] on span at bounding box center [850, 93] width 16 height 13
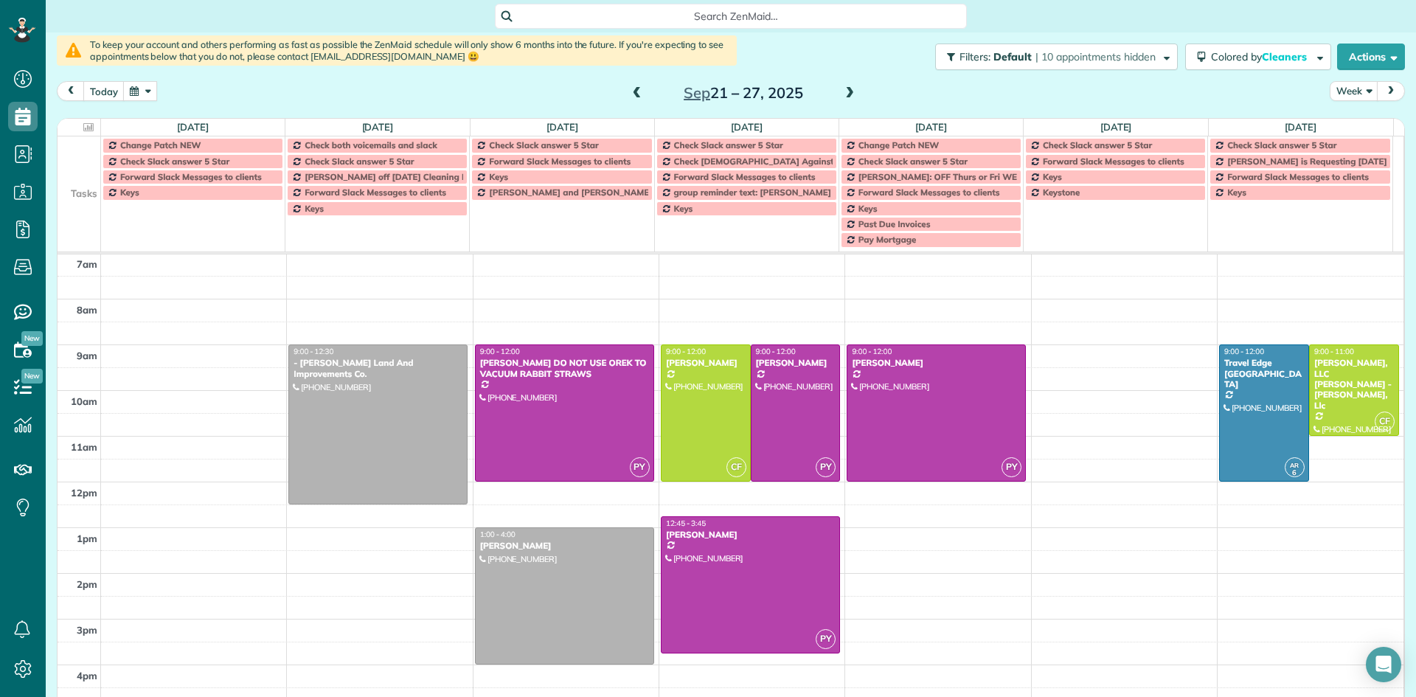
click at [843, 96] on span at bounding box center [850, 93] width 16 height 13
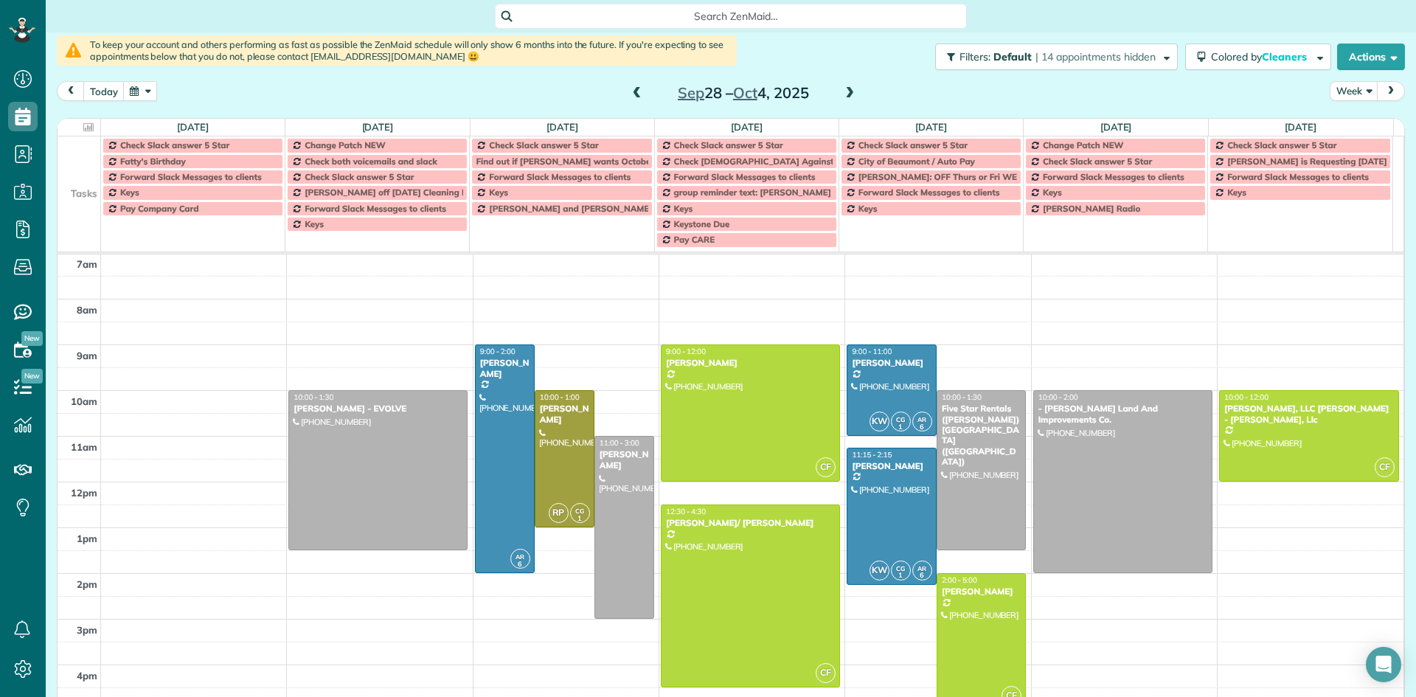
click at [843, 96] on span at bounding box center [850, 93] width 16 height 13
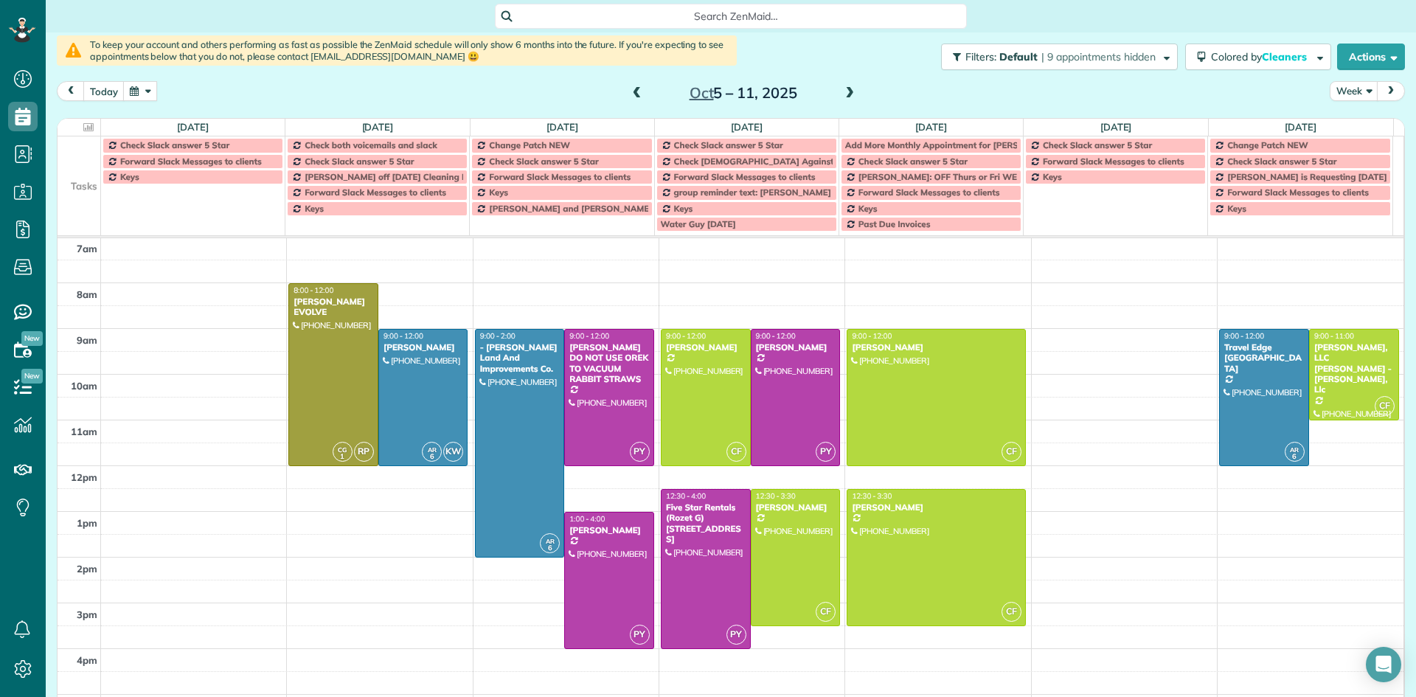
click at [843, 96] on span at bounding box center [850, 93] width 16 height 13
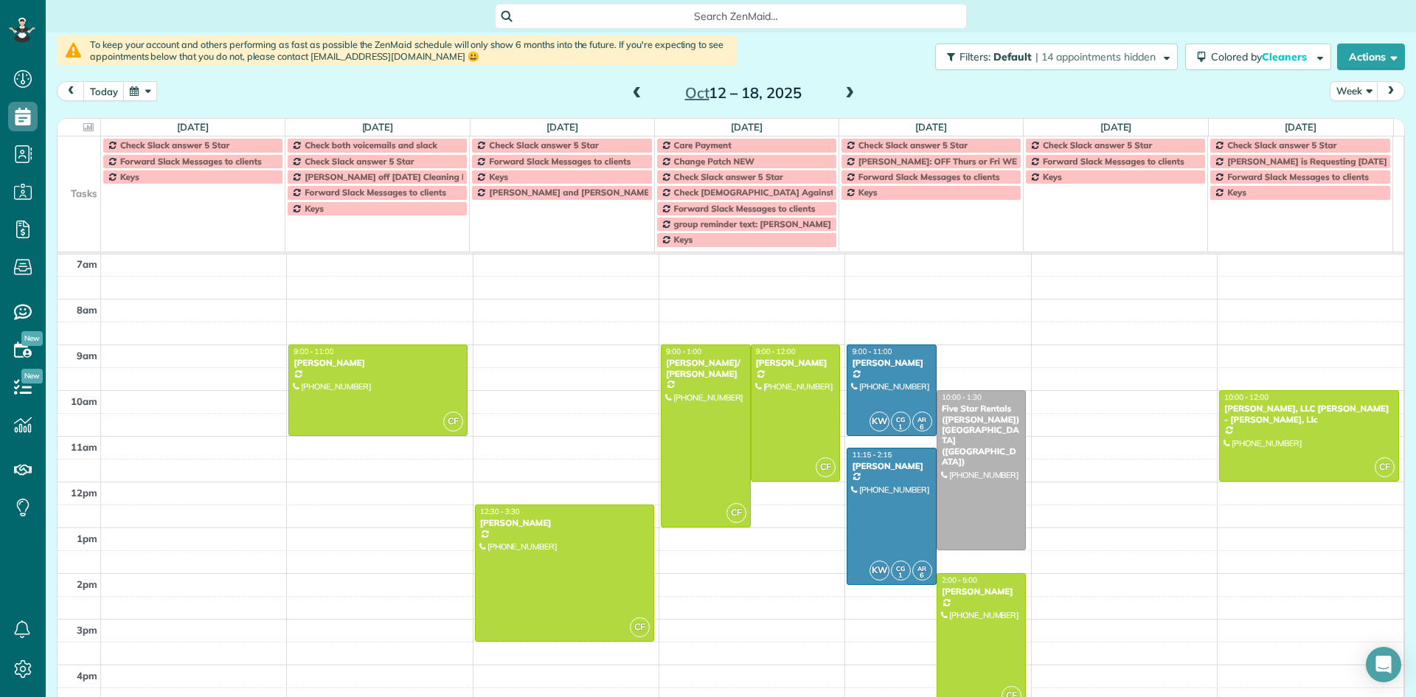
click at [842, 96] on span at bounding box center [850, 93] width 16 height 13
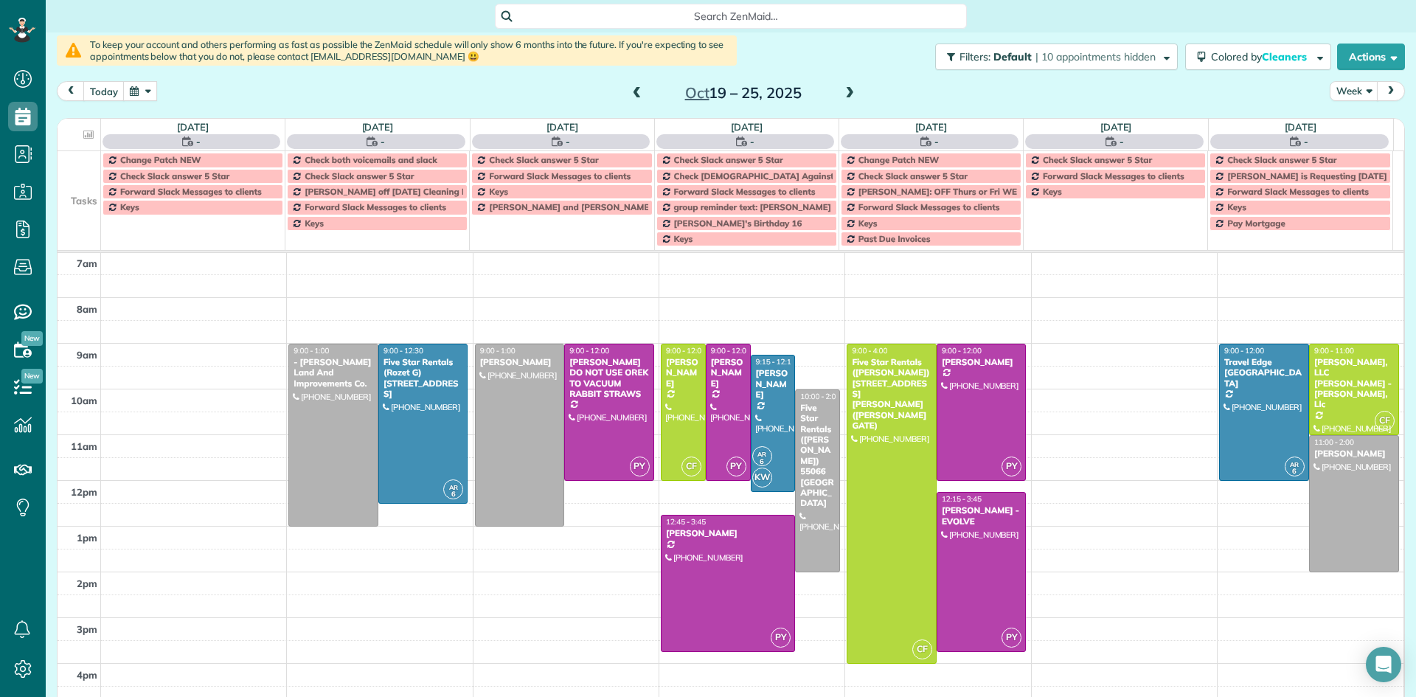
click at [842, 96] on span at bounding box center [850, 93] width 16 height 13
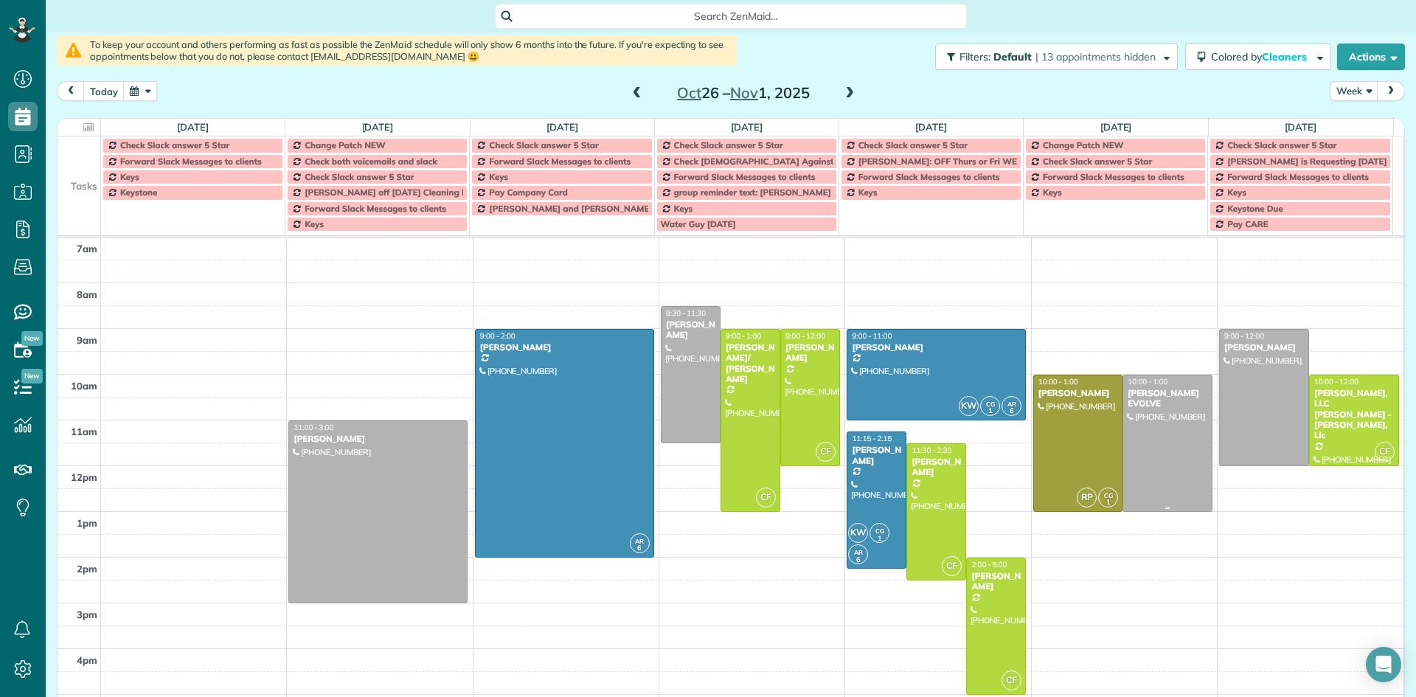
click at [1138, 396] on div "[PERSON_NAME] EVOLVE" at bounding box center [1167, 398] width 81 height 21
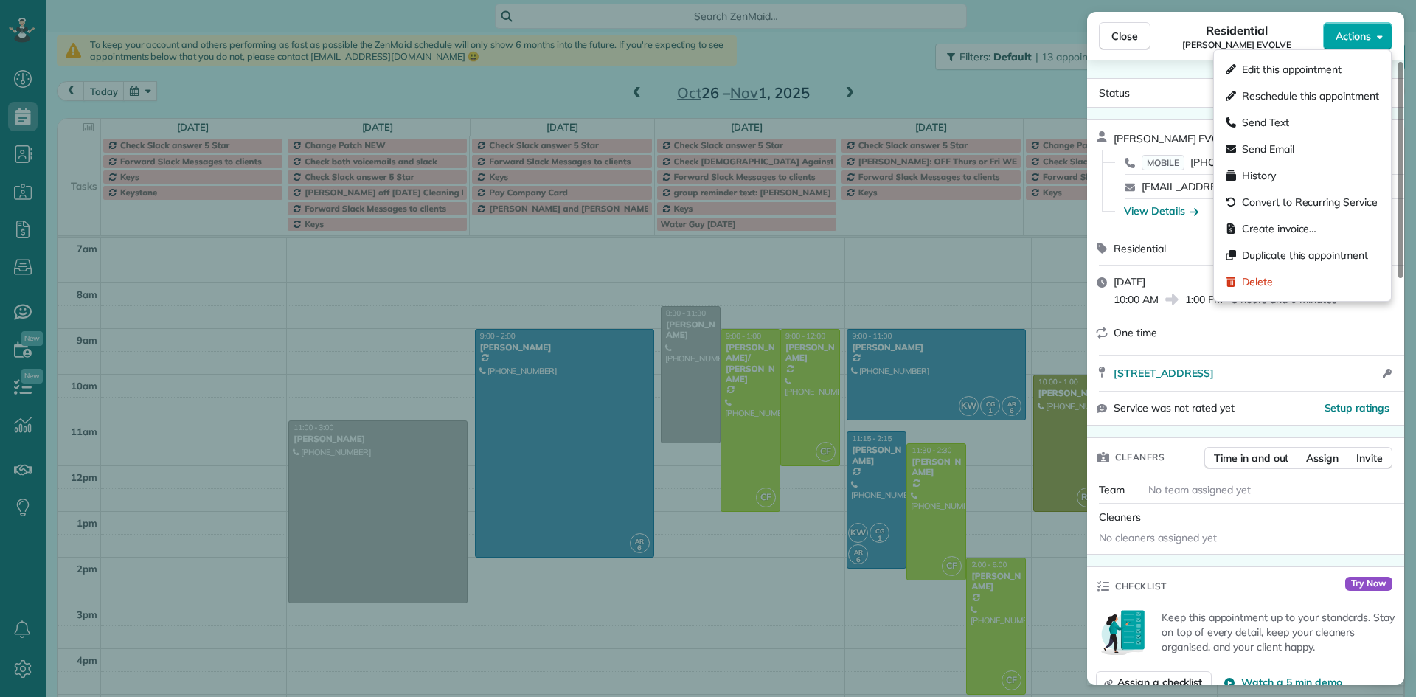
click at [1356, 29] on span "Actions" at bounding box center [1353, 36] width 35 height 15
click at [1272, 283] on span "Delete" at bounding box center [1257, 281] width 31 height 15
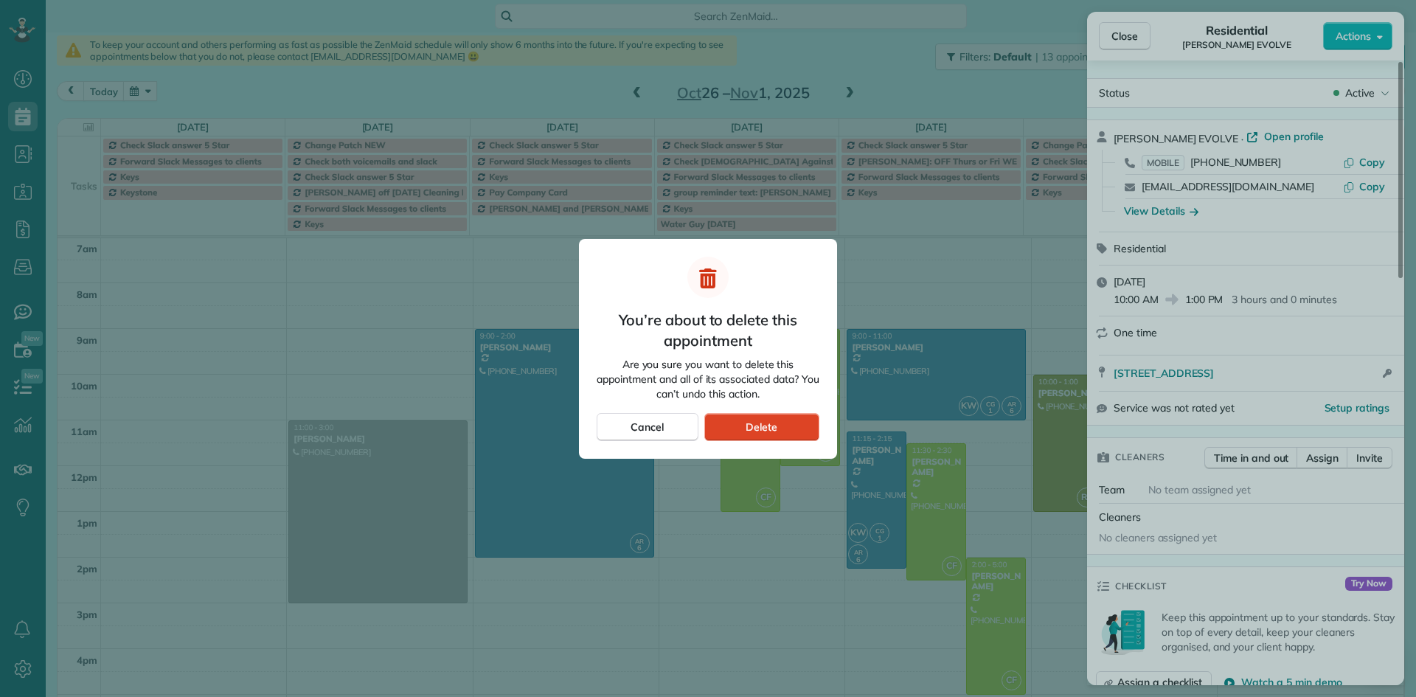
click at [760, 424] on span "Delete" at bounding box center [762, 427] width 32 height 15
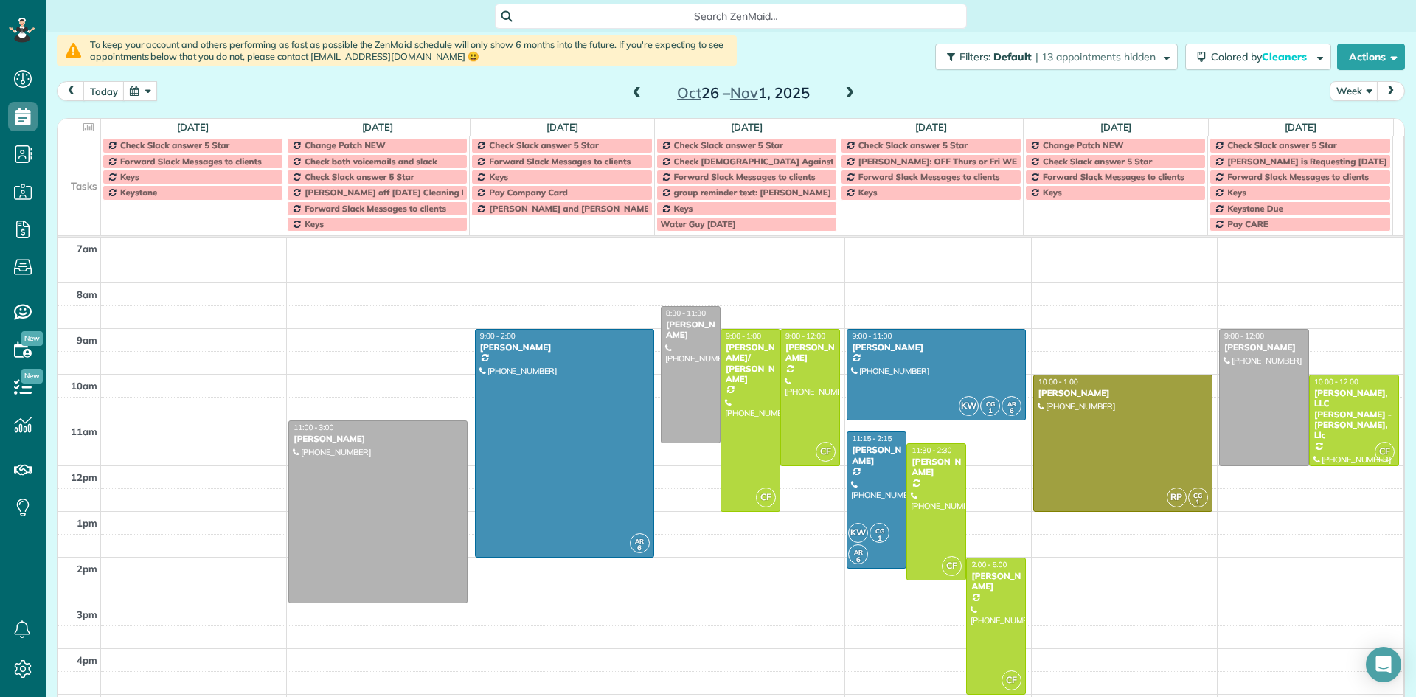
click at [132, 90] on button "button" at bounding box center [140, 91] width 34 height 20
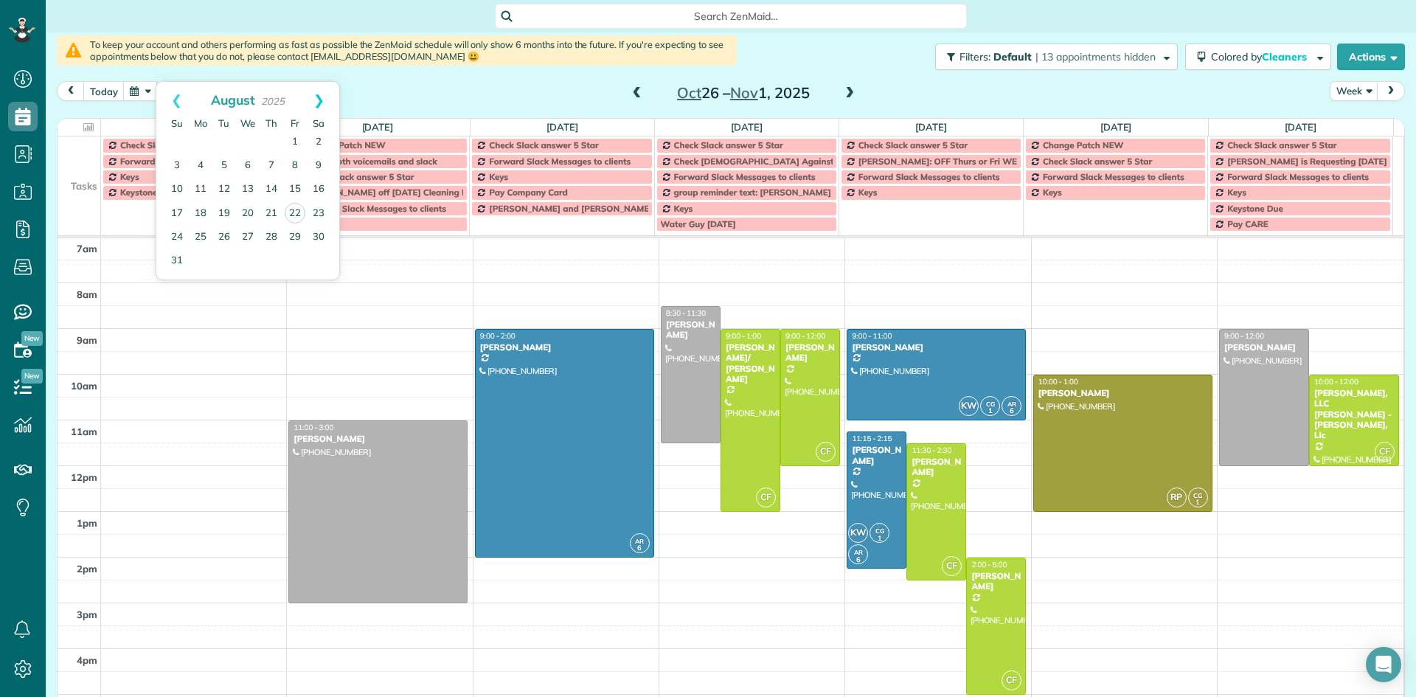
click at [322, 101] on link "Next" at bounding box center [319, 100] width 41 height 37
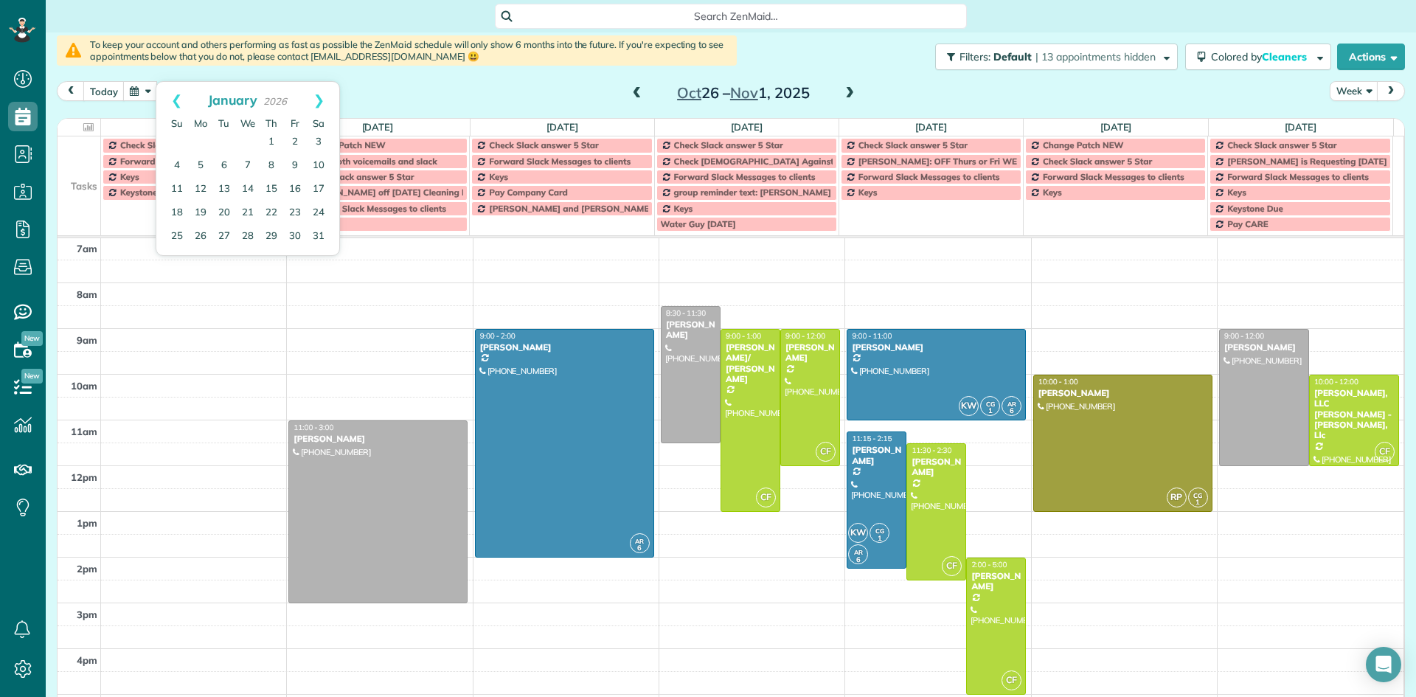
click at [322, 101] on link "Next" at bounding box center [319, 100] width 41 height 37
click at [229, 211] on link "24" at bounding box center [224, 213] width 24 height 24
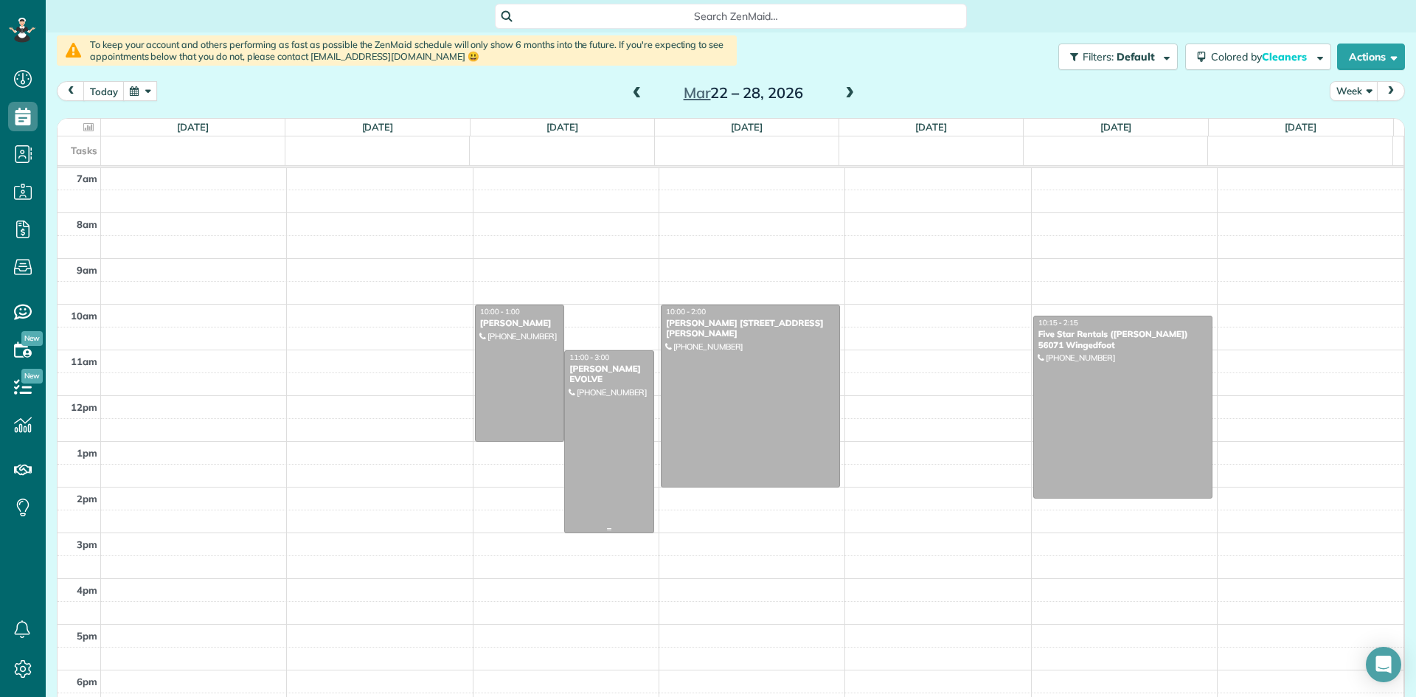
click at [593, 372] on div "[PERSON_NAME] EVOLVE" at bounding box center [609, 374] width 81 height 21
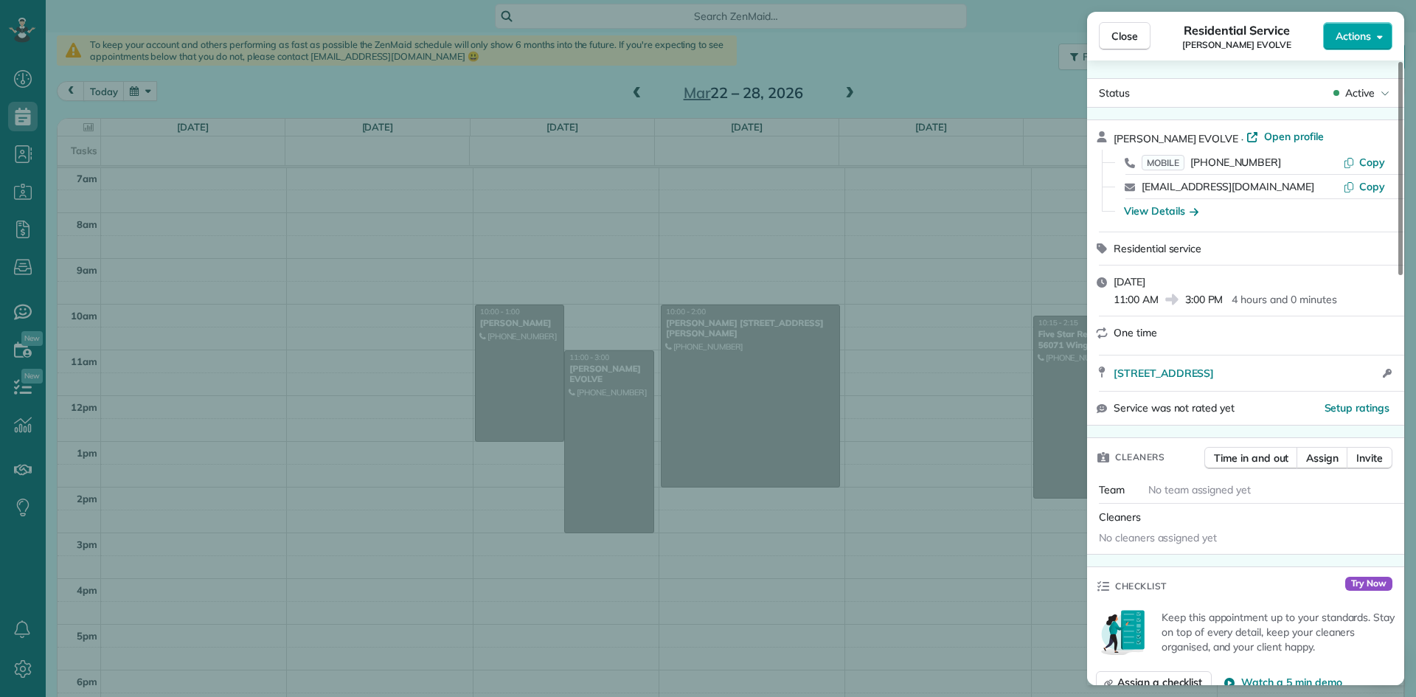
click at [1356, 40] on span "Actions" at bounding box center [1353, 36] width 35 height 15
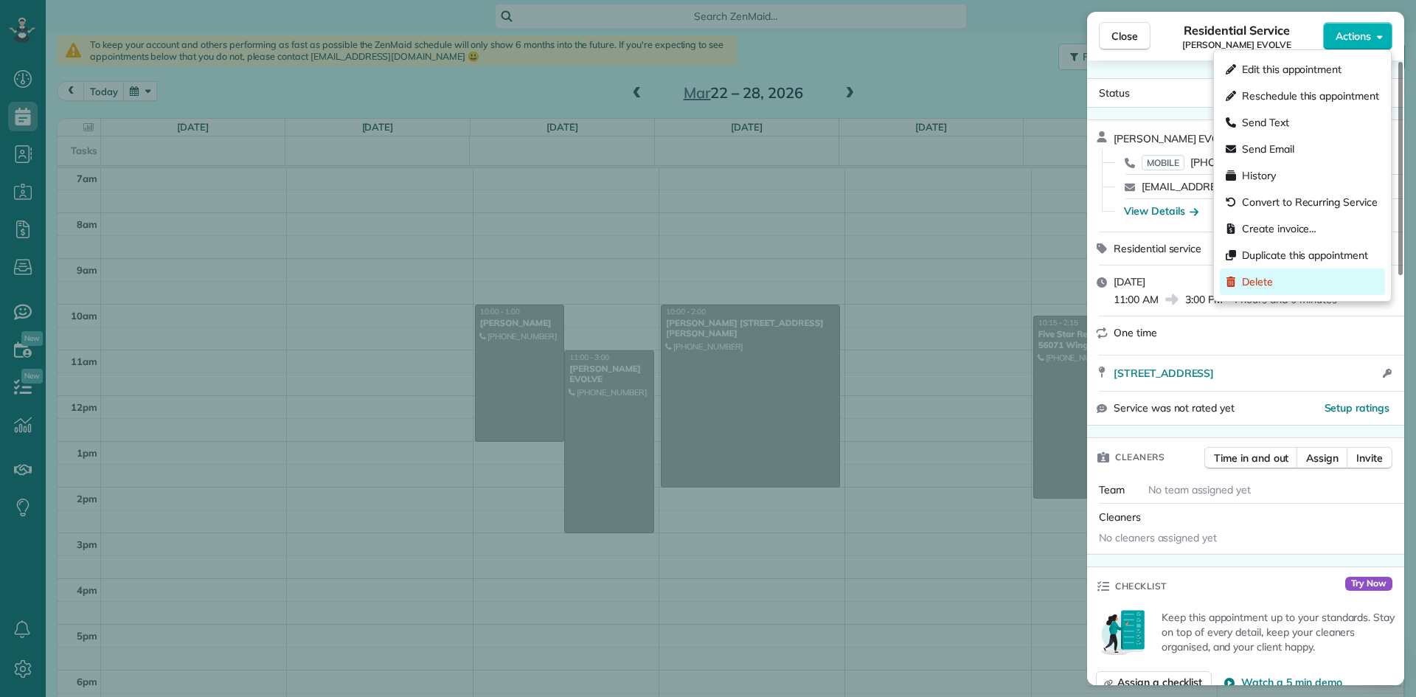
click at [1270, 274] on span "Delete" at bounding box center [1257, 281] width 31 height 15
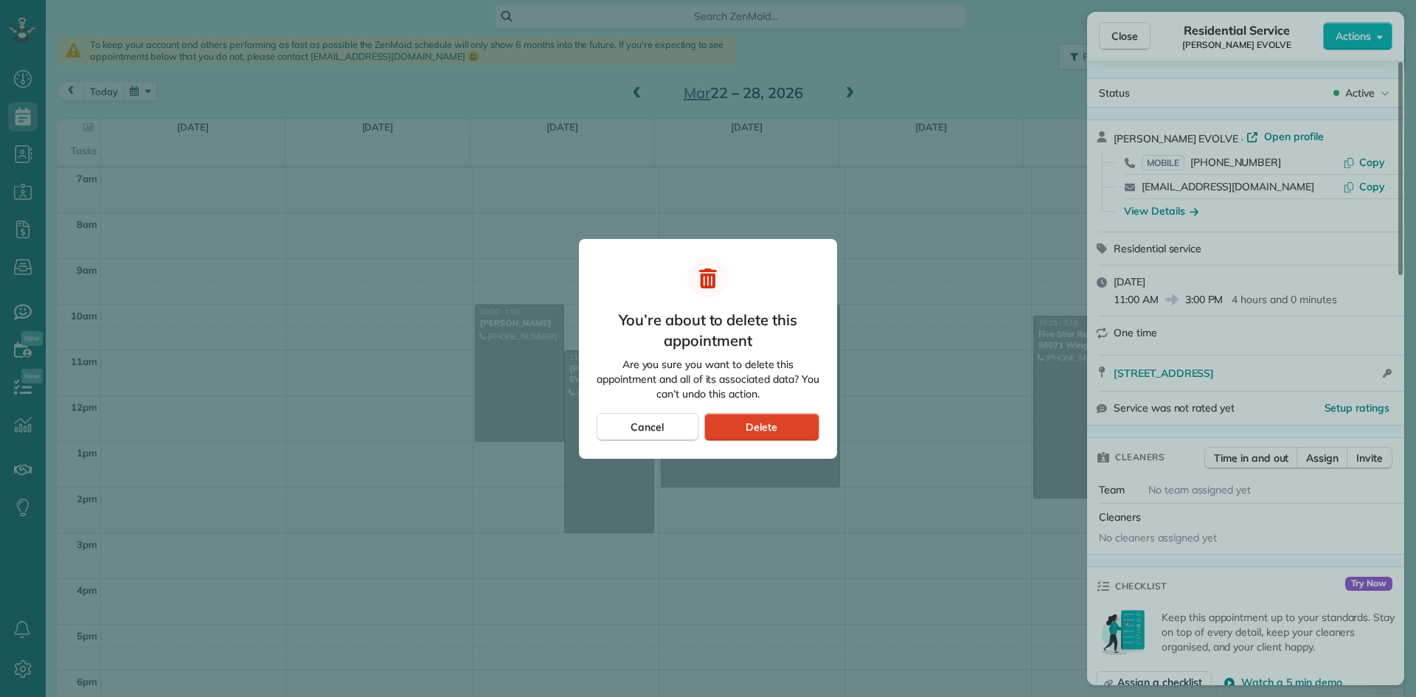
click at [779, 425] on div "Delete" at bounding box center [761, 427] width 115 height 28
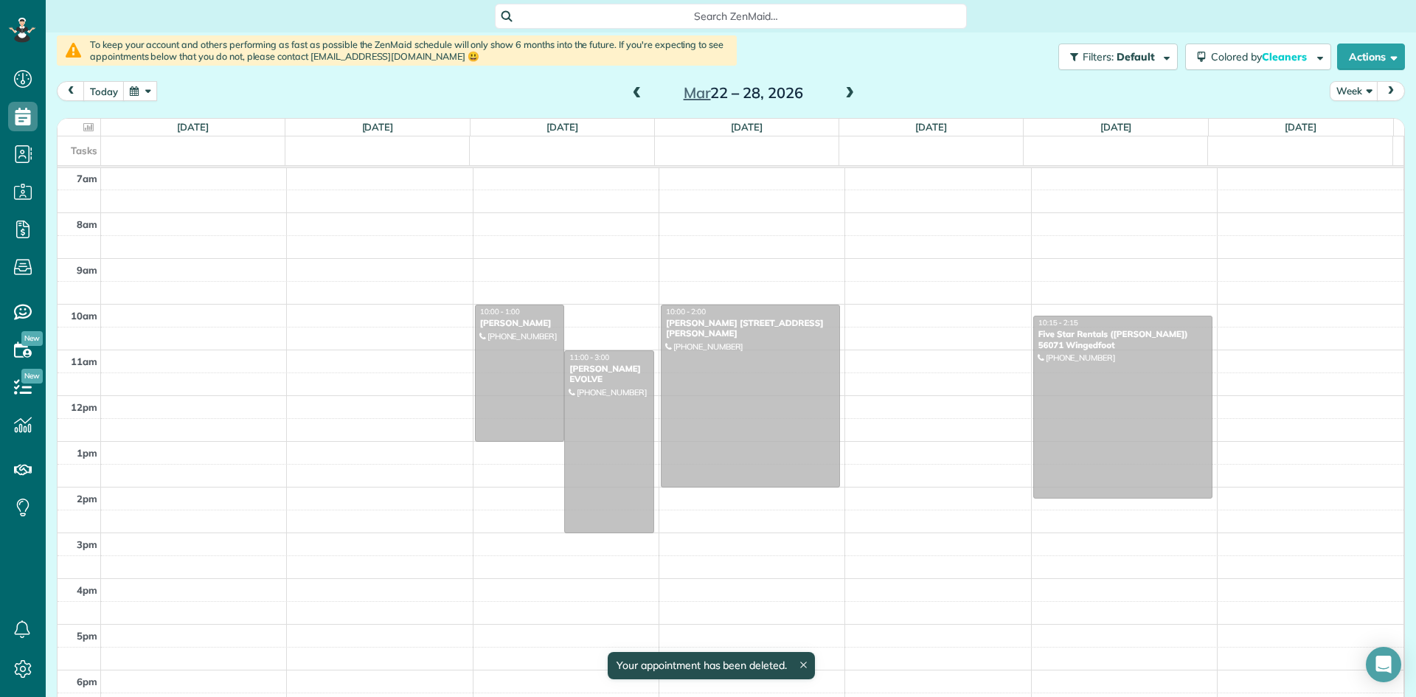
click at [761, 429] on span "Delete" at bounding box center [762, 427] width 32 height 15
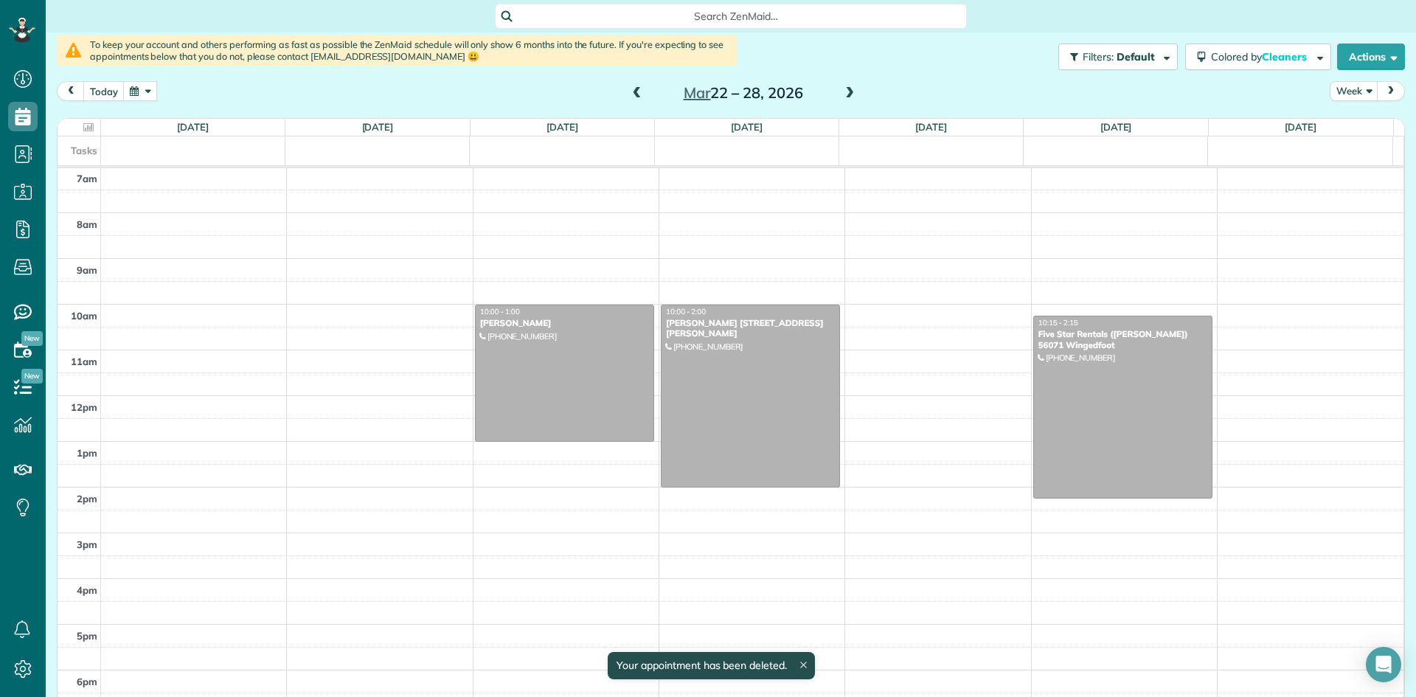
click at [847, 94] on span at bounding box center [850, 93] width 16 height 13
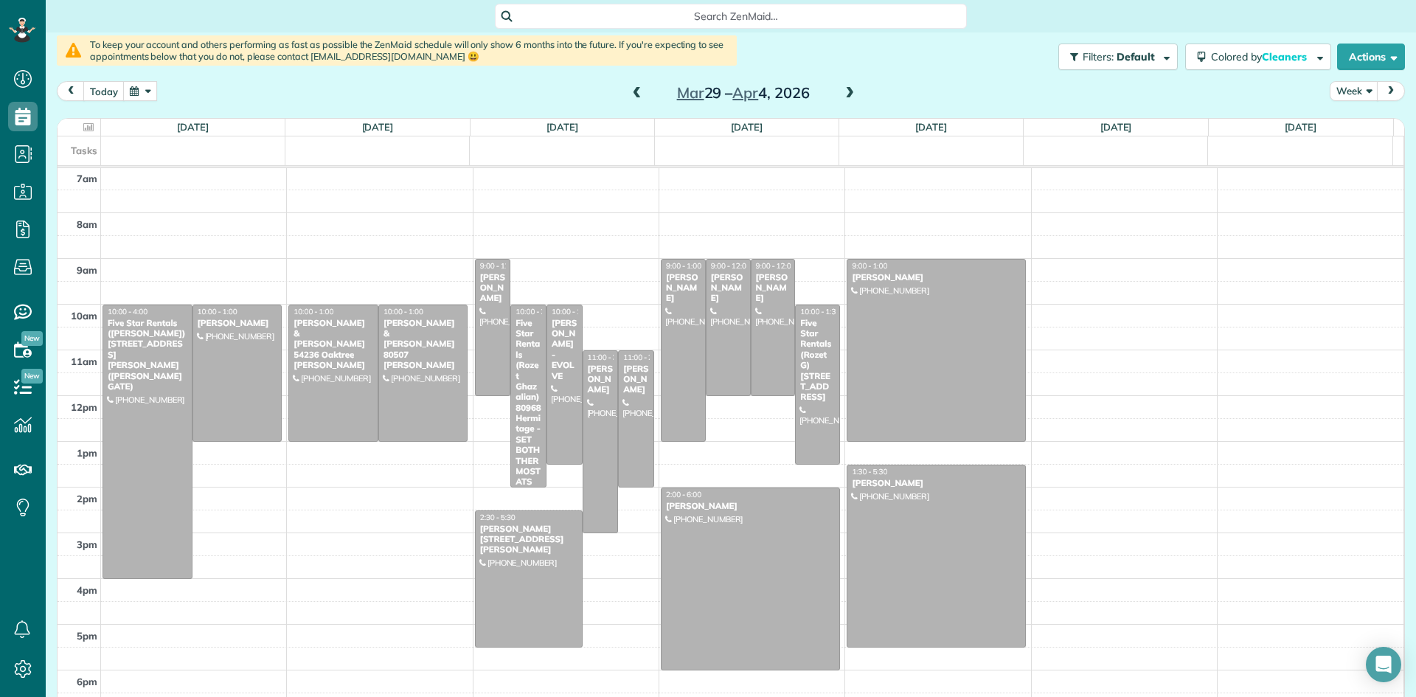
click at [847, 94] on span at bounding box center [850, 93] width 16 height 13
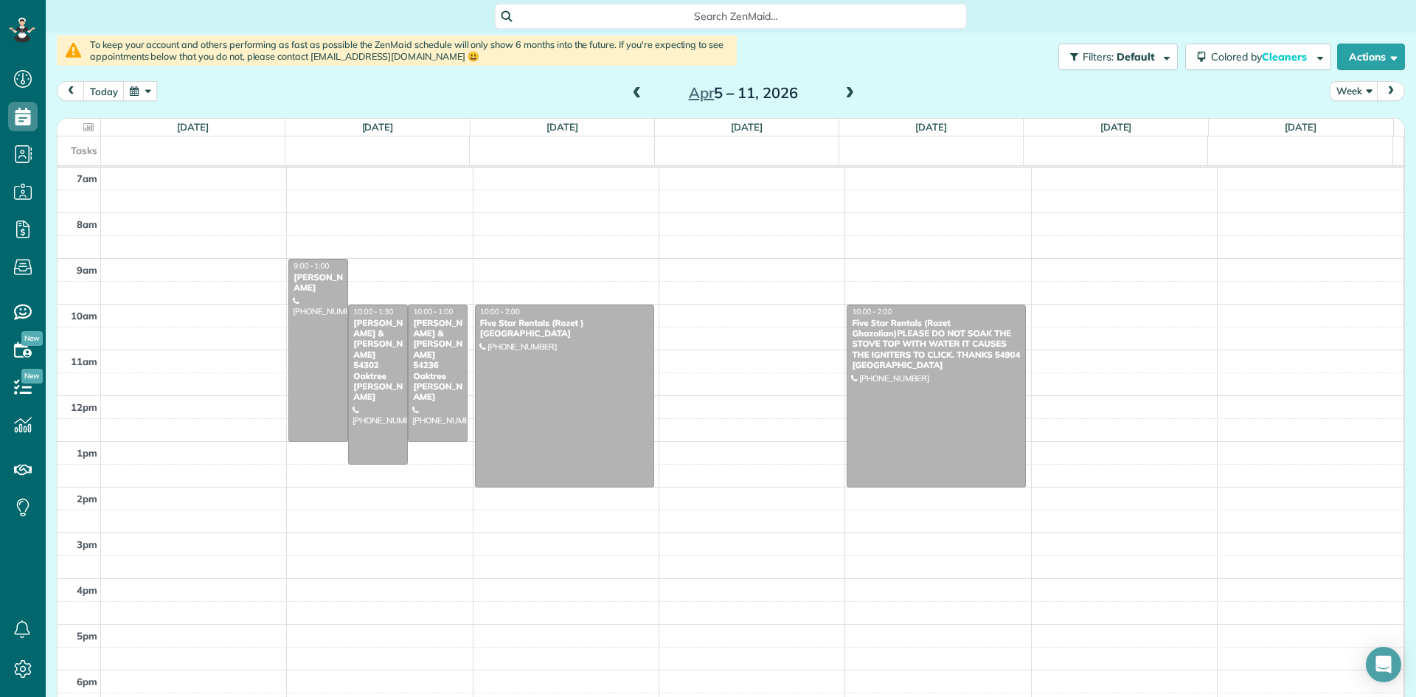
click at [847, 94] on span at bounding box center [850, 93] width 16 height 13
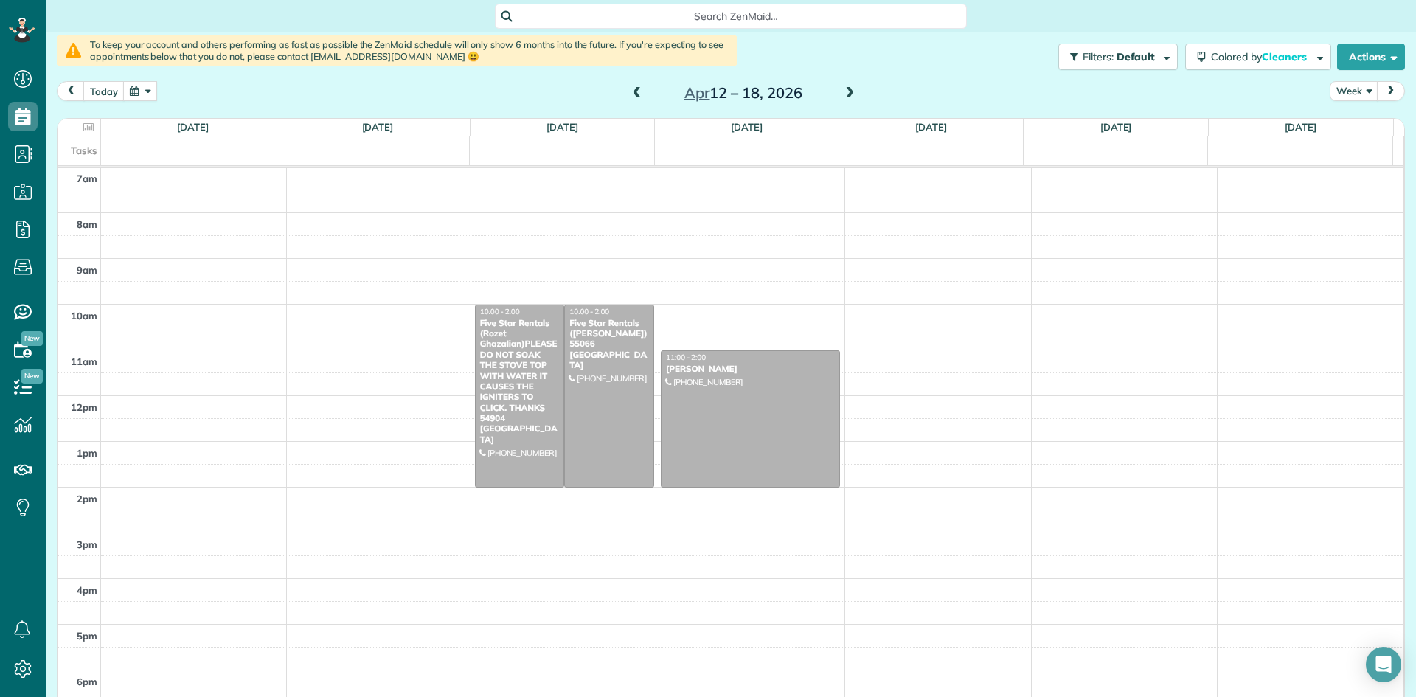
click at [847, 94] on span at bounding box center [850, 93] width 16 height 13
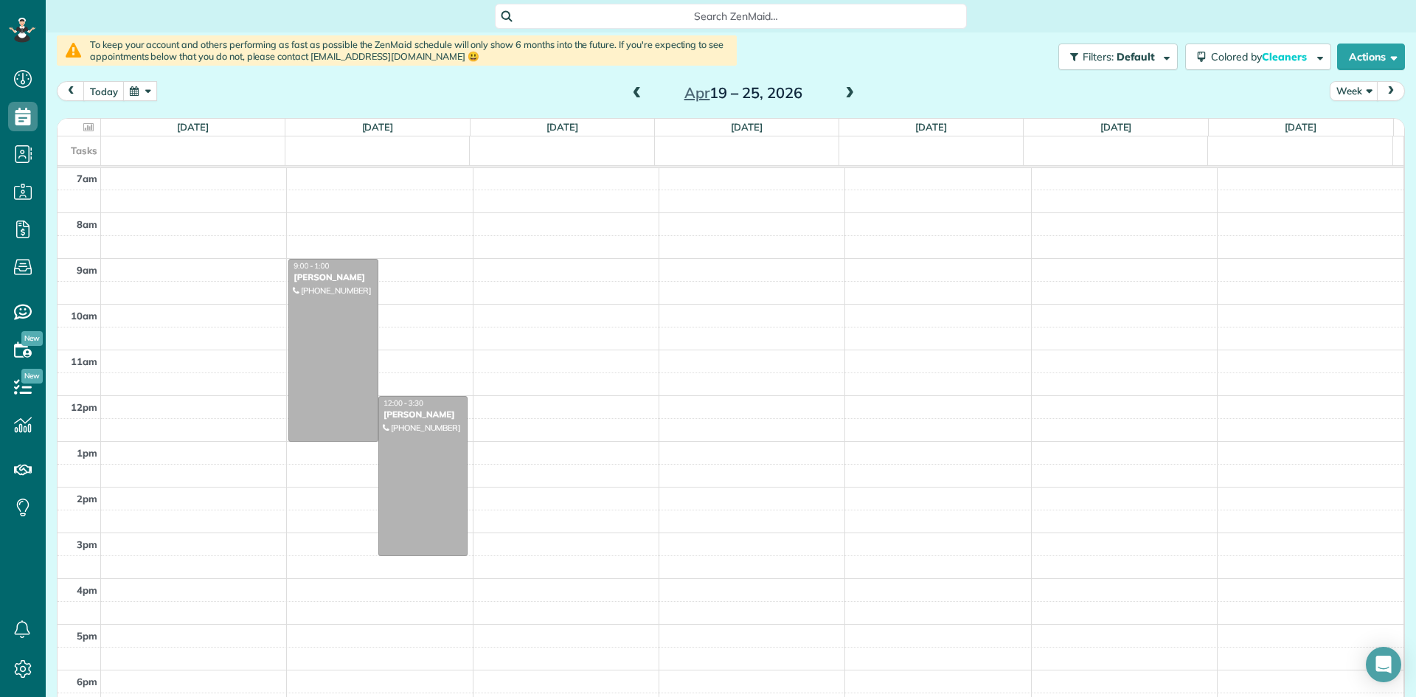
click at [847, 94] on span at bounding box center [850, 93] width 16 height 13
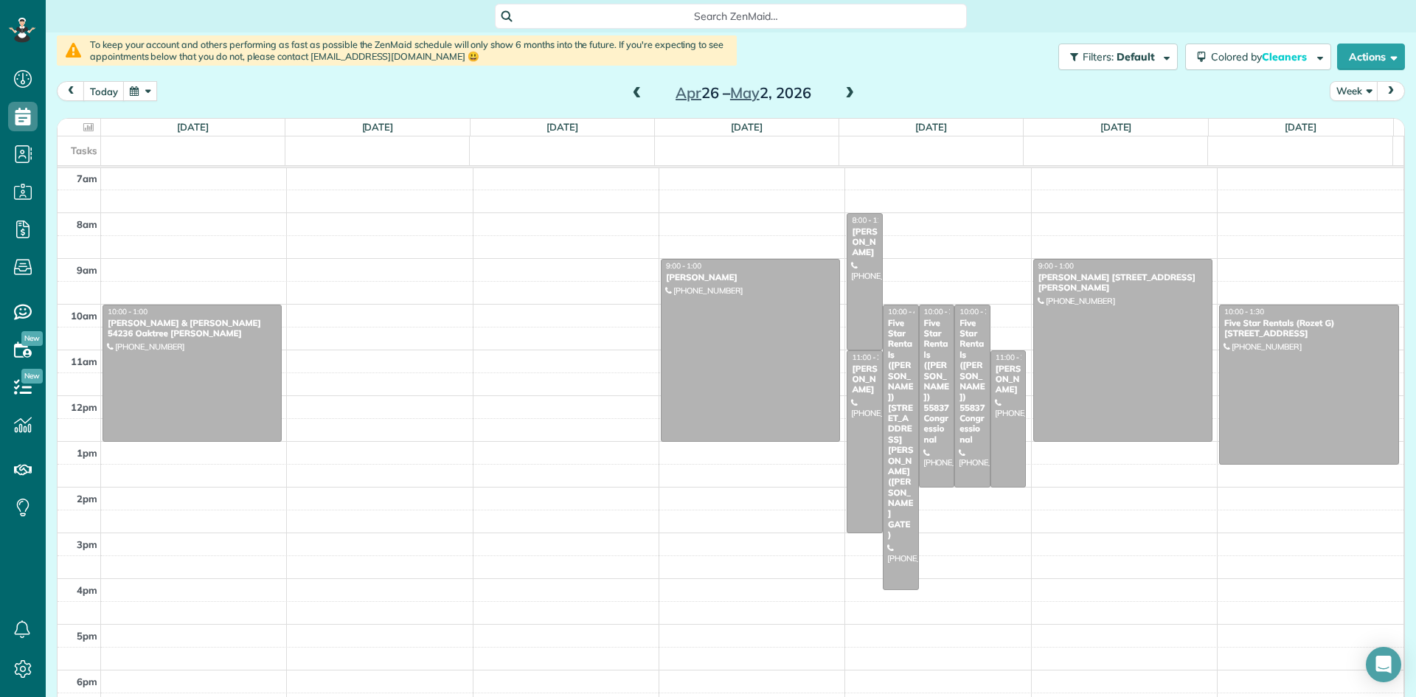
click at [847, 94] on span at bounding box center [850, 93] width 16 height 13
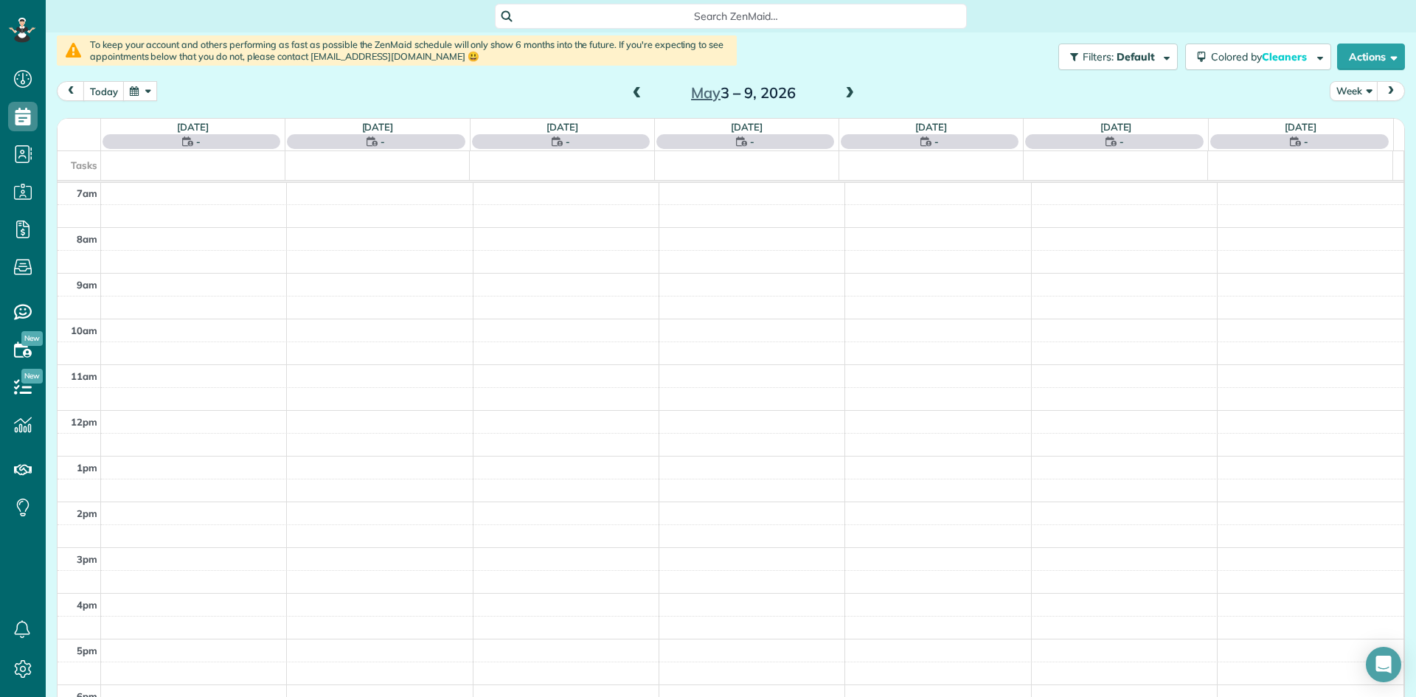
click at [847, 94] on span at bounding box center [850, 93] width 16 height 13
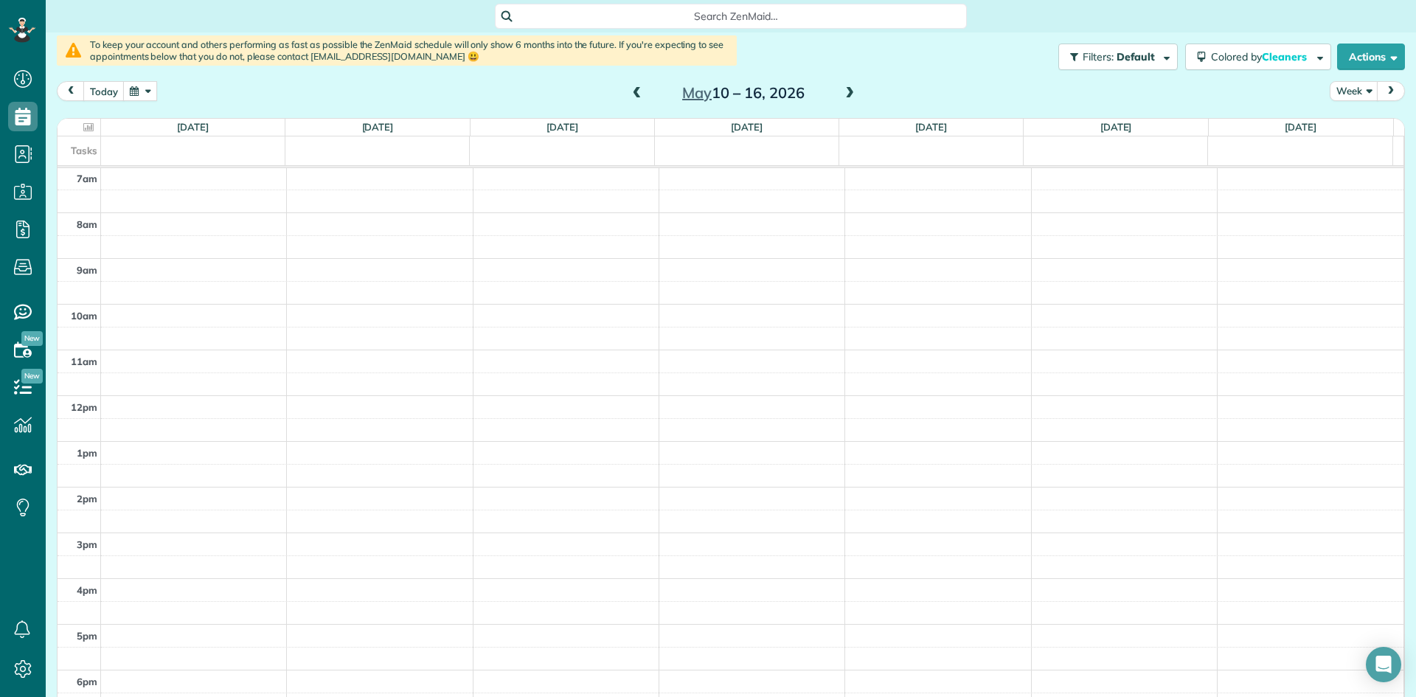
click at [847, 94] on span at bounding box center [850, 93] width 16 height 13
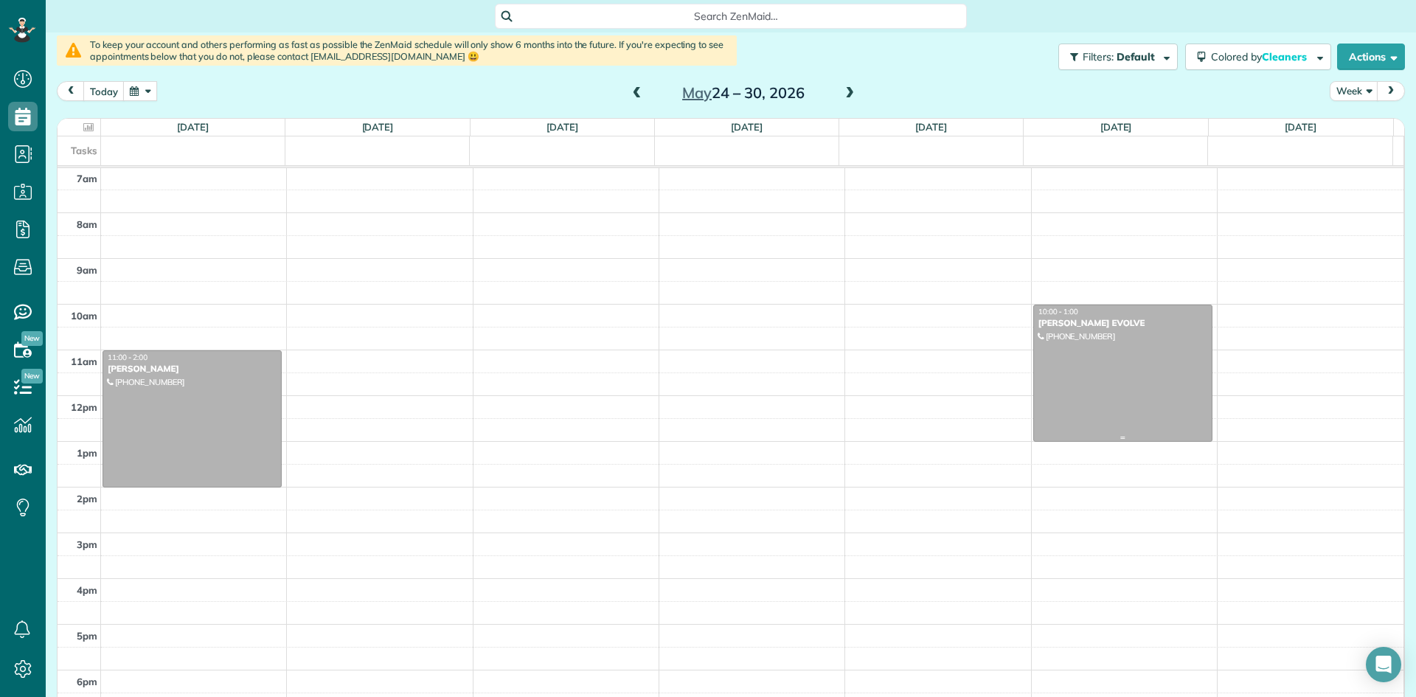
click at [1052, 327] on div "[PERSON_NAME] EVOLVE" at bounding box center [1123, 323] width 170 height 10
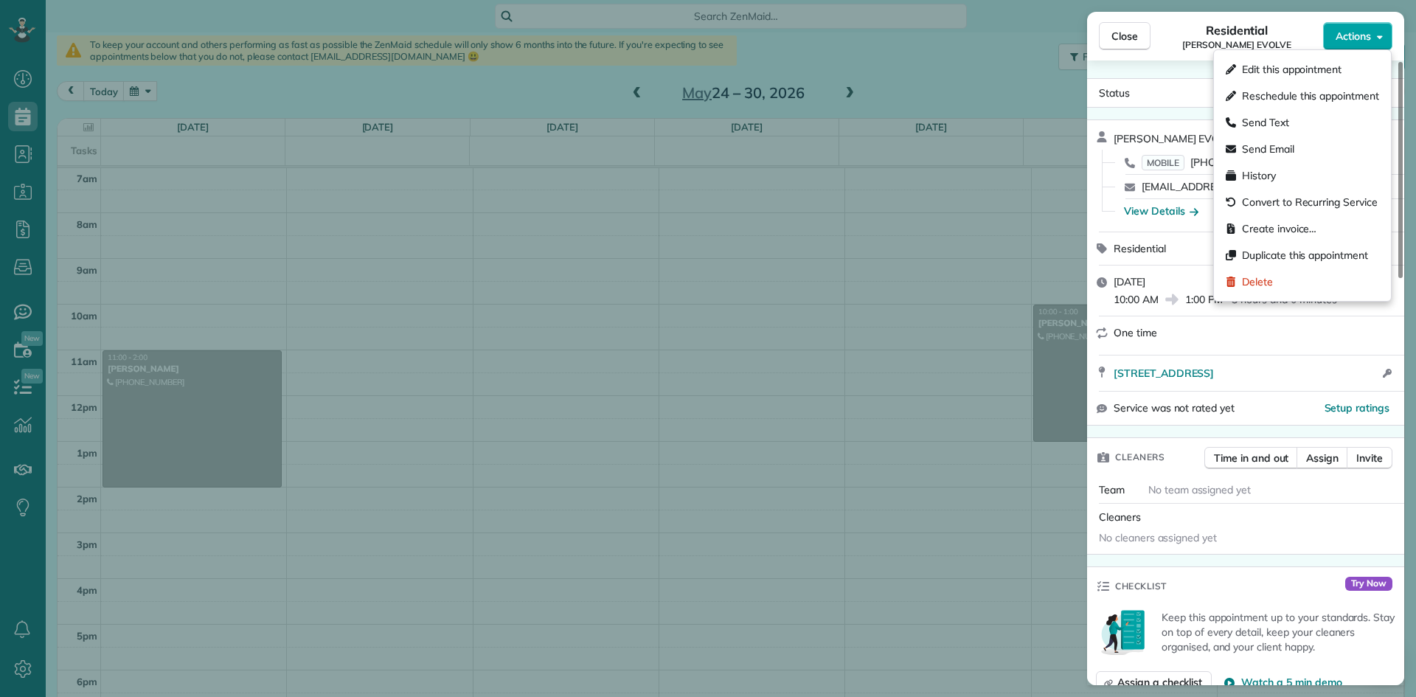
click at [1355, 38] on span "Actions" at bounding box center [1353, 36] width 35 height 15
click at [1279, 286] on div "Delete" at bounding box center [1302, 281] width 165 height 27
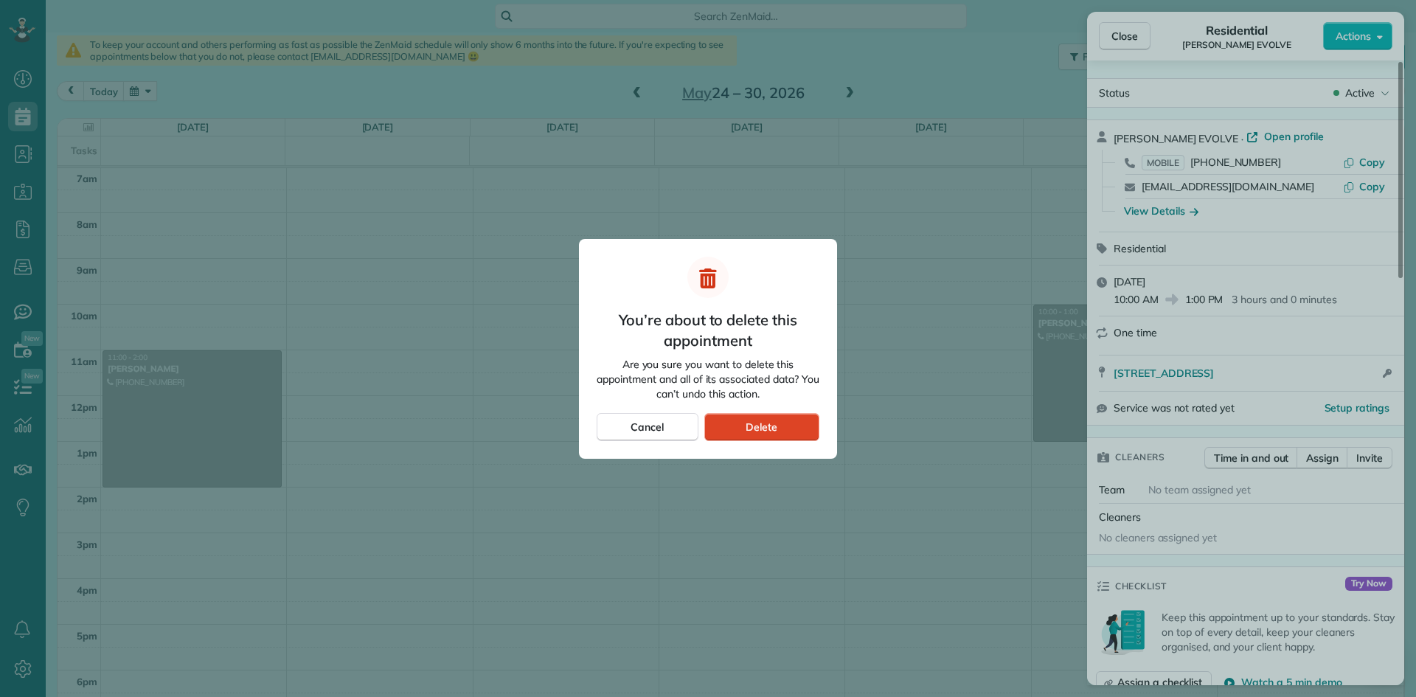
click at [780, 429] on div "Delete" at bounding box center [761, 427] width 115 height 28
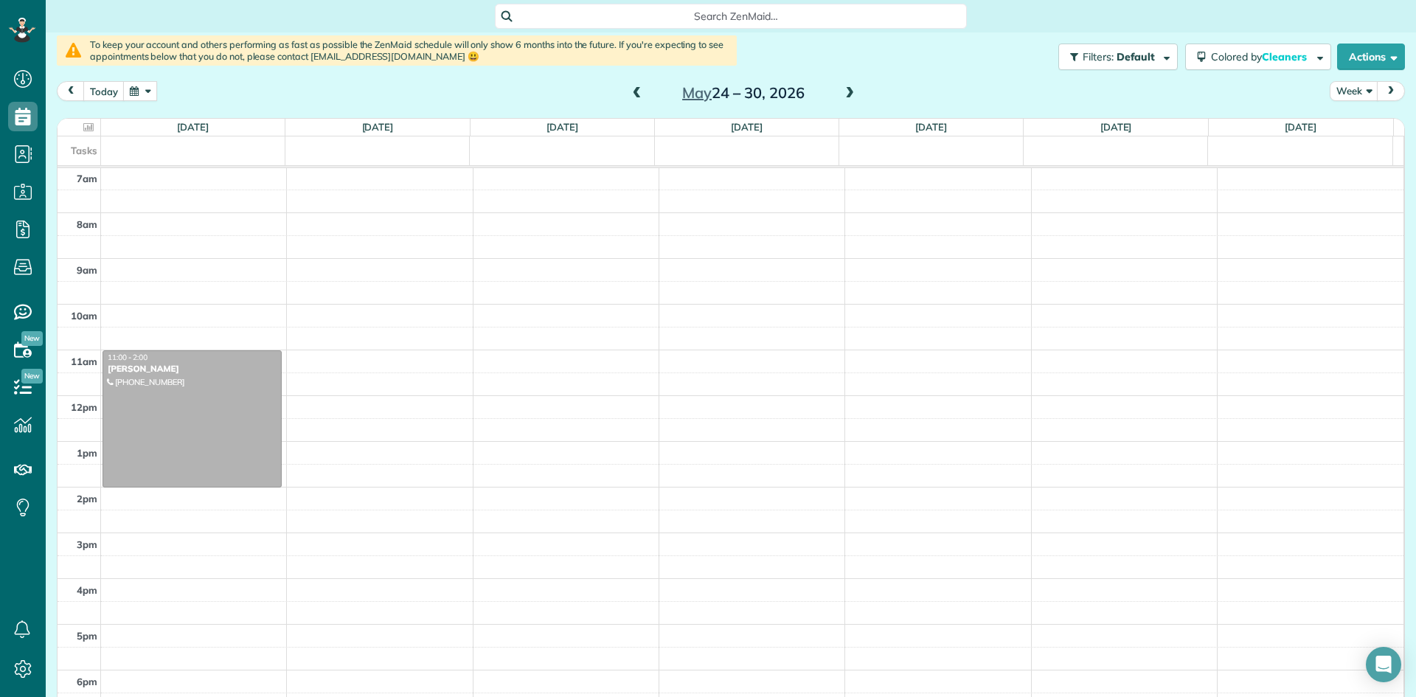
click at [634, 91] on span at bounding box center [637, 93] width 16 height 13
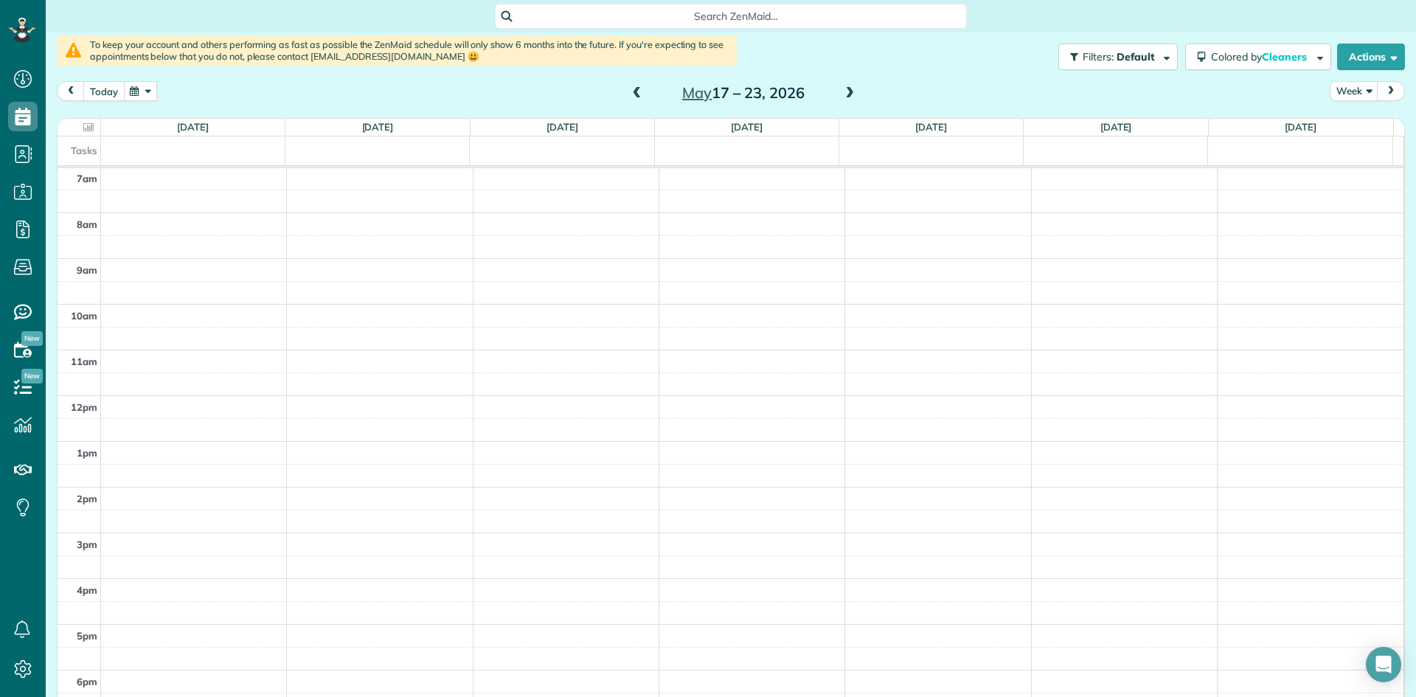
click at [108, 90] on button "today" at bounding box center [103, 91] width 41 height 20
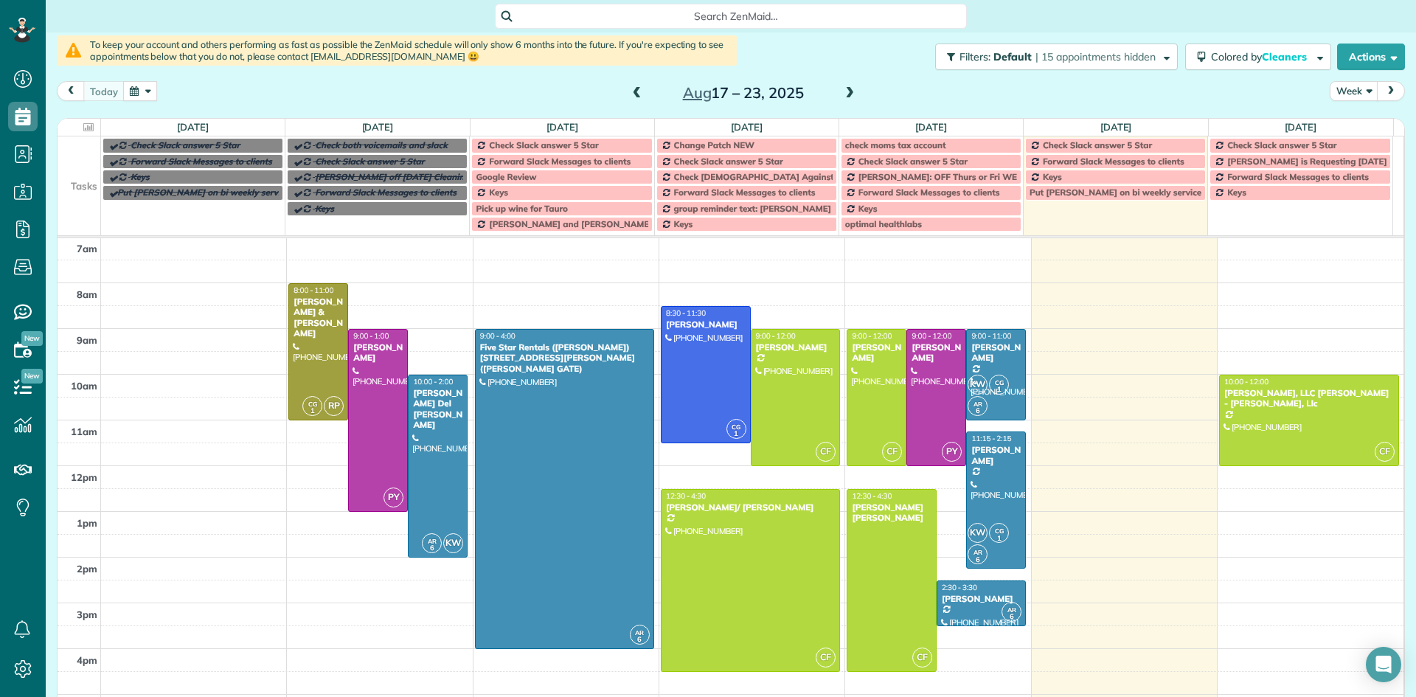
click at [845, 91] on span at bounding box center [850, 93] width 16 height 13
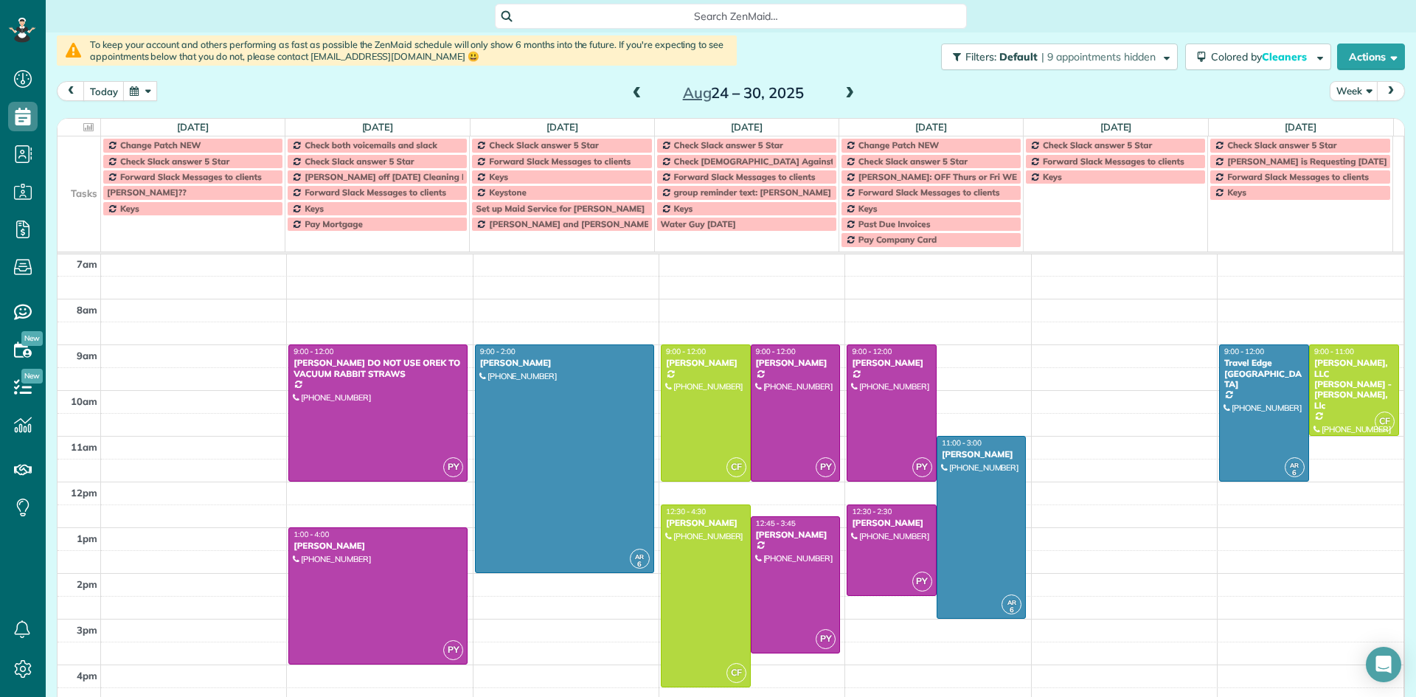
click at [845, 91] on span at bounding box center [850, 93] width 16 height 13
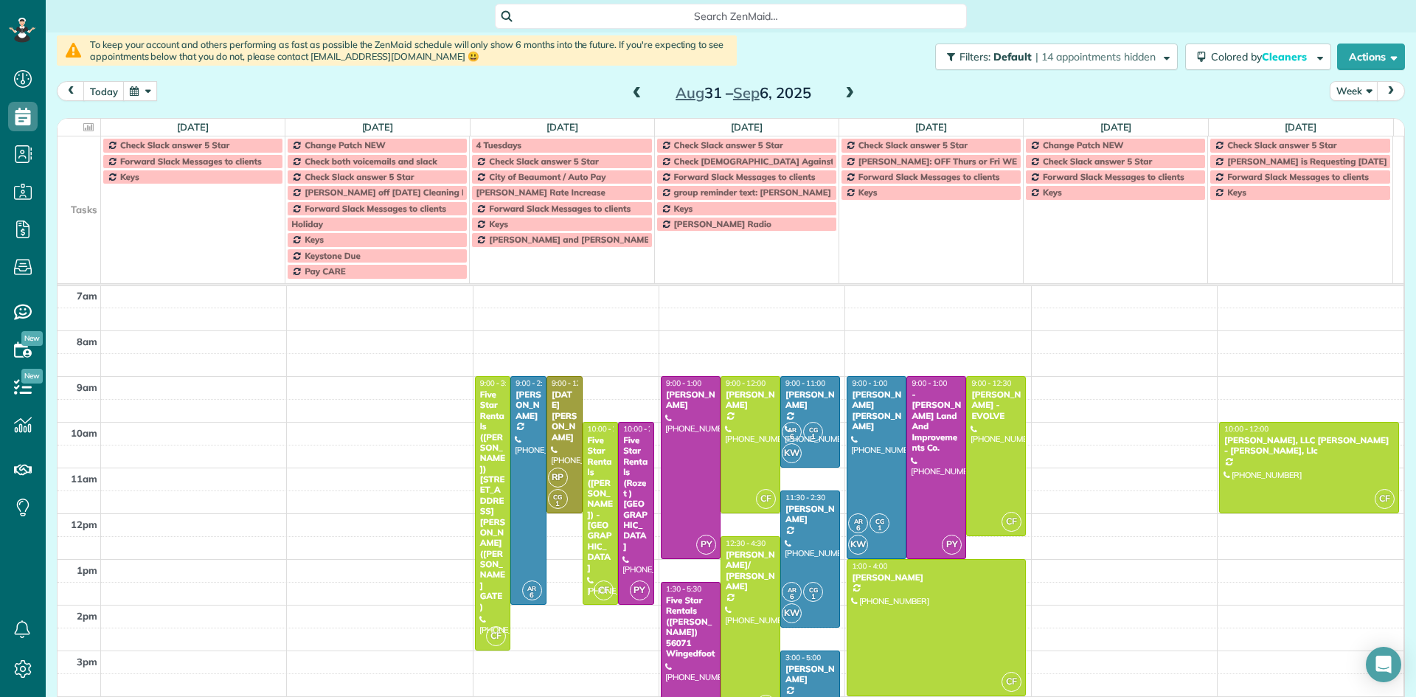
click at [845, 91] on span at bounding box center [850, 93] width 16 height 13
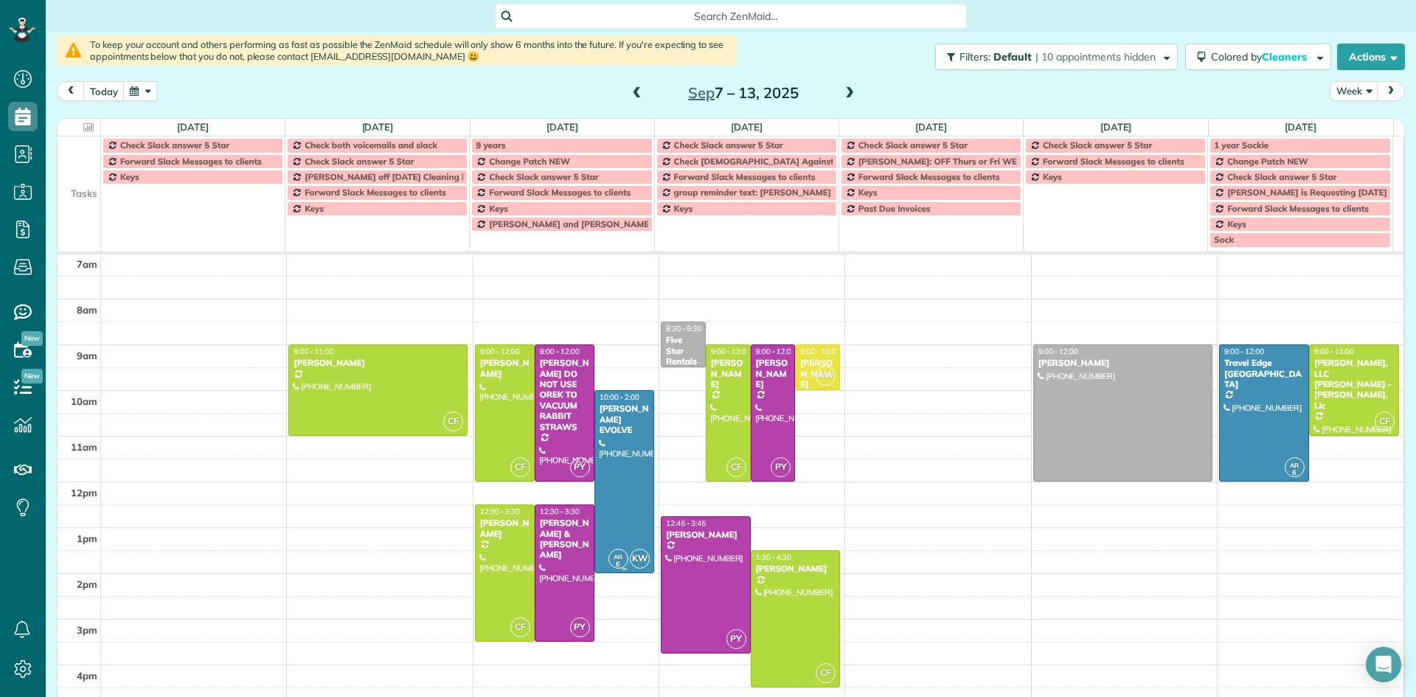
click at [615, 456] on div at bounding box center [624, 481] width 58 height 181
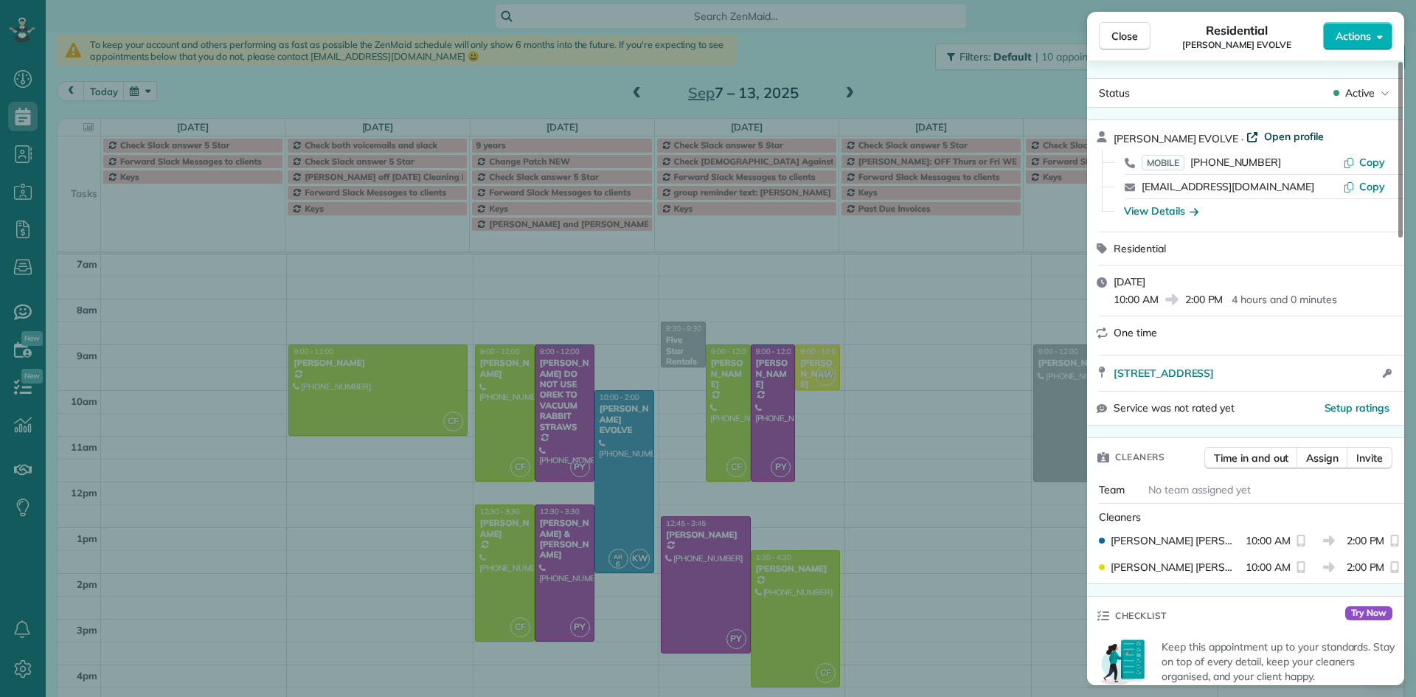
click at [1264, 133] on span "Open profile" at bounding box center [1294, 136] width 60 height 15
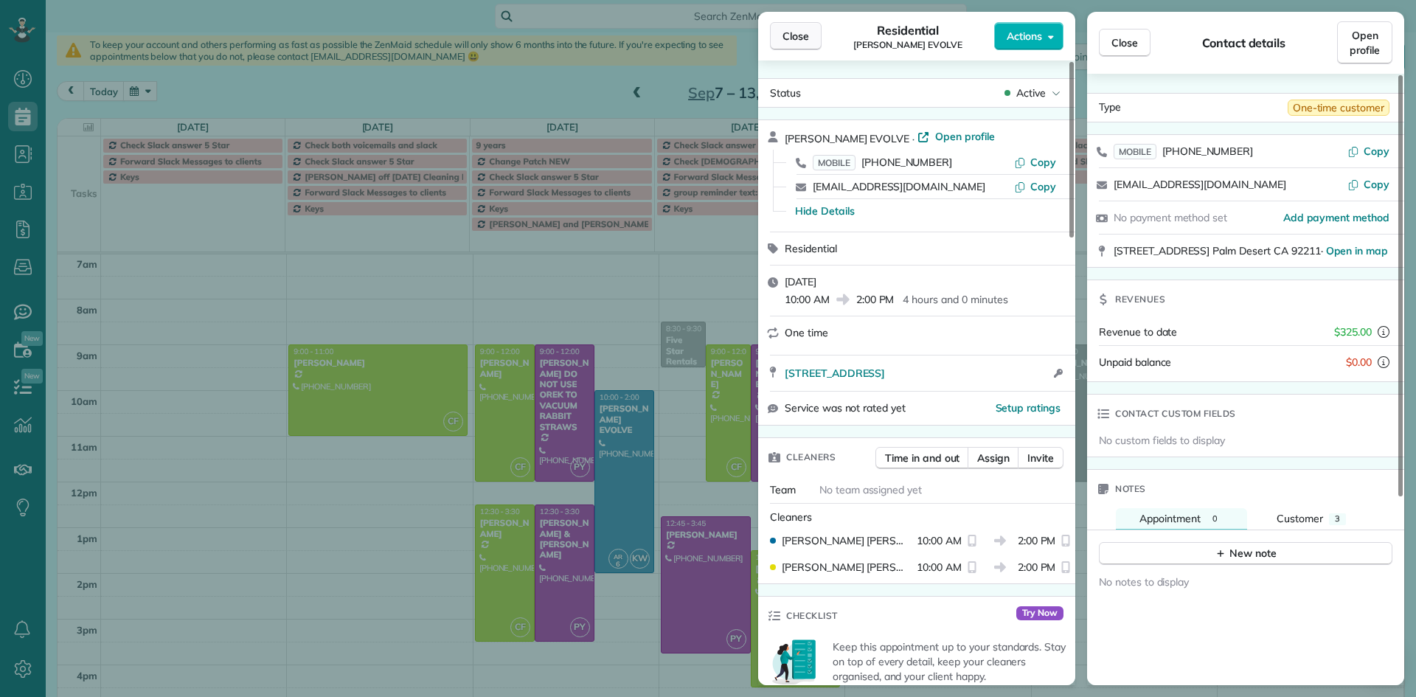
click at [790, 32] on span "Close" at bounding box center [796, 36] width 27 height 15
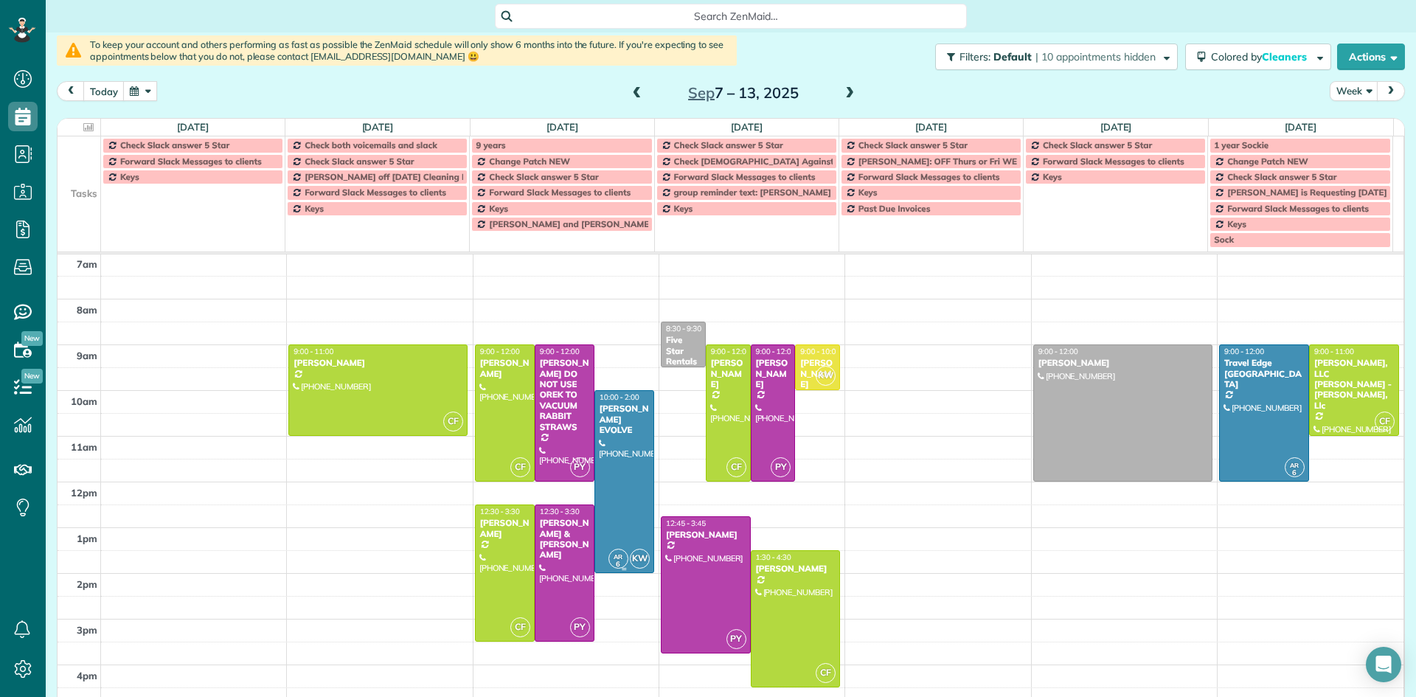
click at [628, 455] on div at bounding box center [624, 481] width 58 height 181
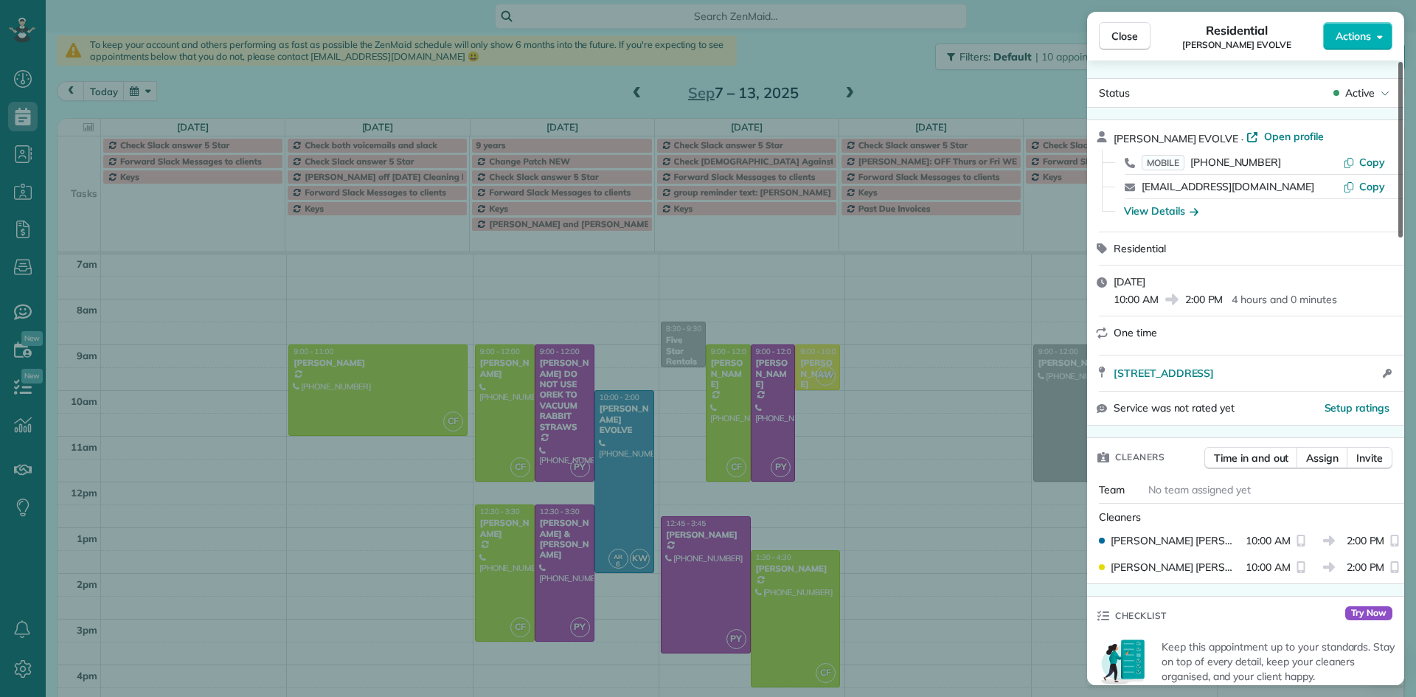
drag, startPoint x: 1399, startPoint y: 193, endPoint x: 1397, endPoint y: 135, distance: 58.3
click at [1398, 135] on div at bounding box center [1400, 150] width 4 height 176
click at [1273, 136] on span "Open profile" at bounding box center [1294, 136] width 60 height 15
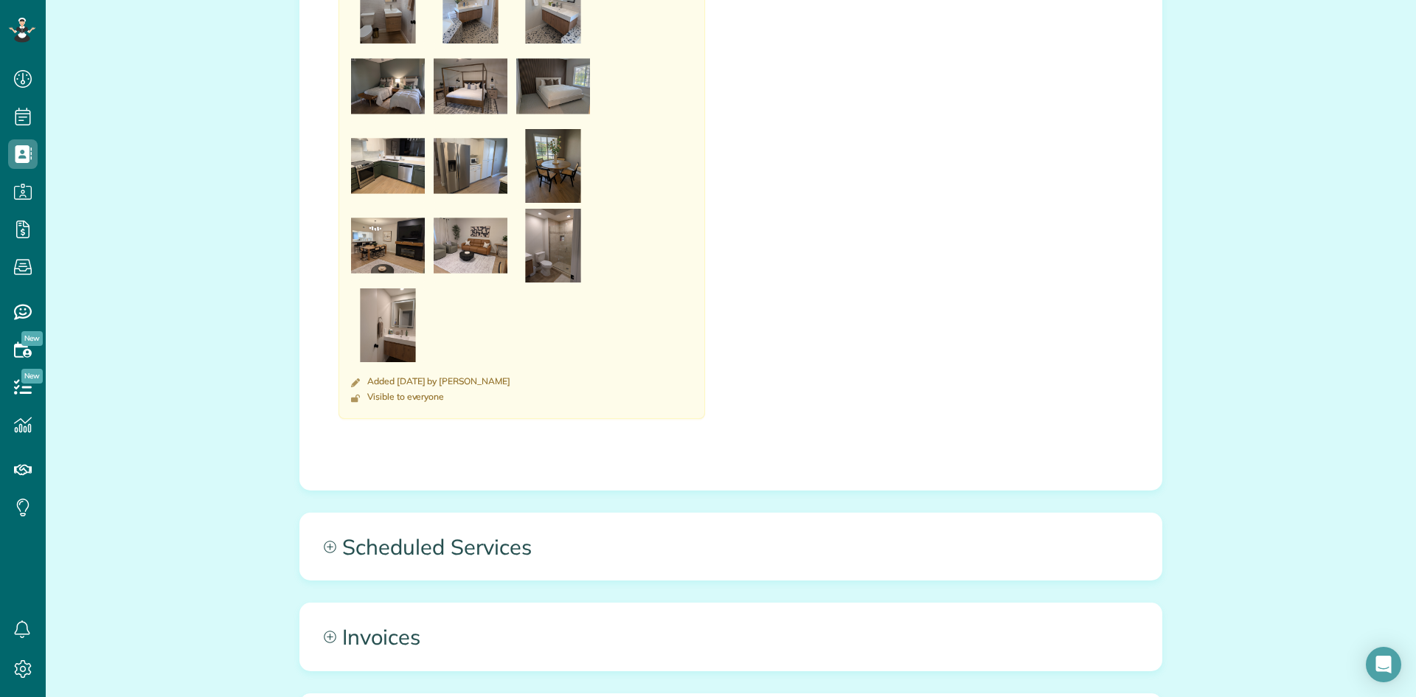
scroll to position [885, 0]
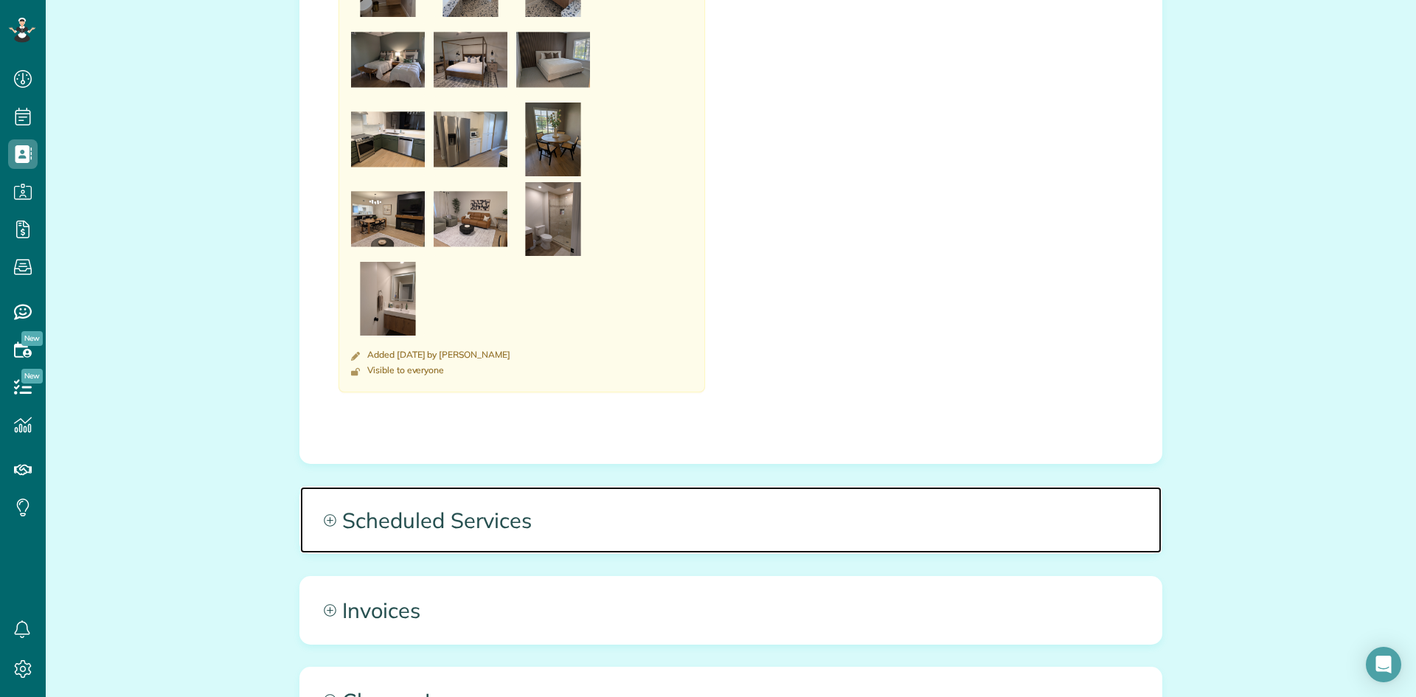
click at [324, 521] on icon at bounding box center [330, 520] width 13 height 13
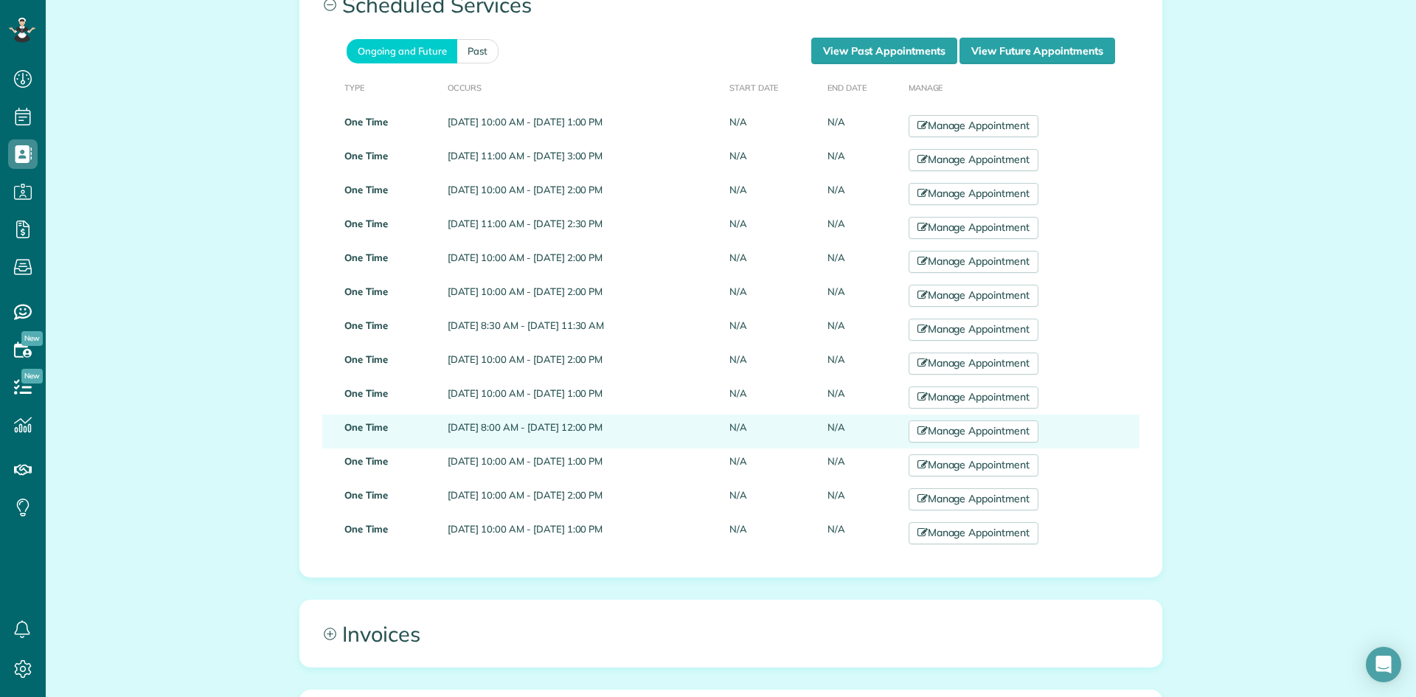
scroll to position [1401, 0]
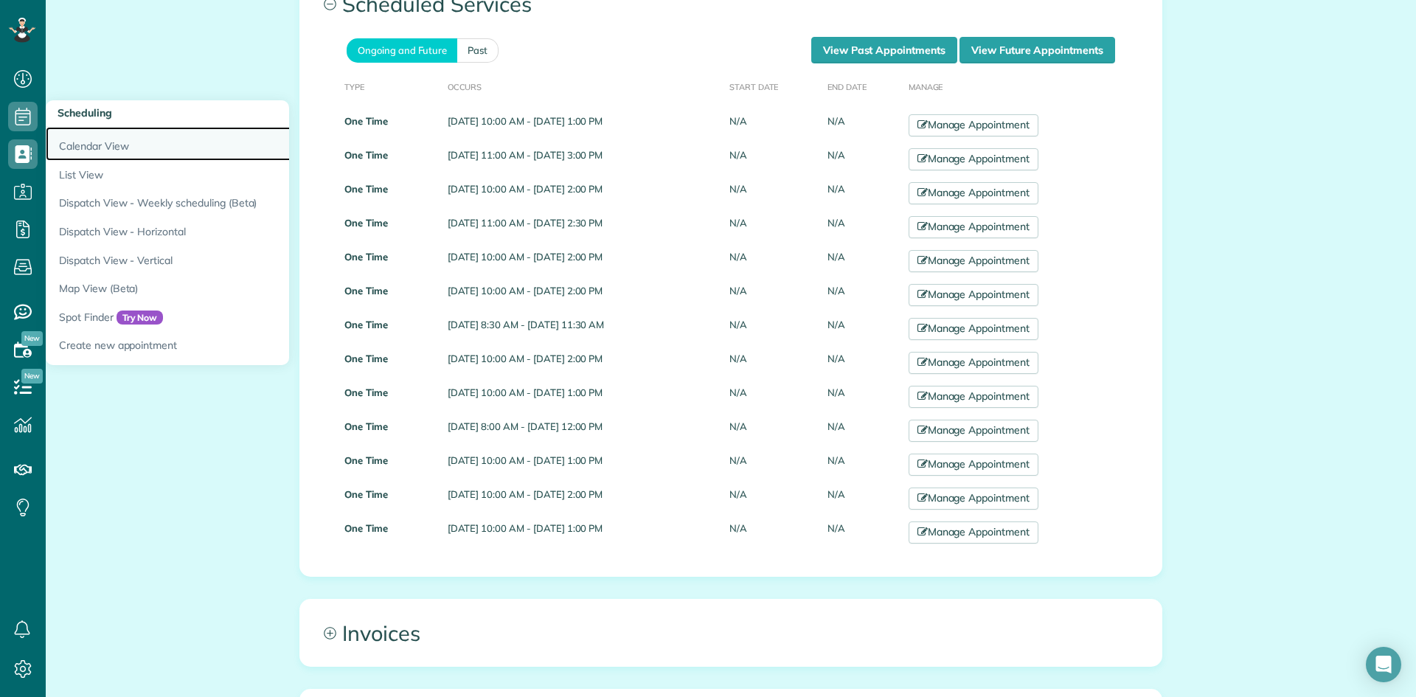
click at [94, 141] on link "Calendar View" at bounding box center [230, 144] width 369 height 34
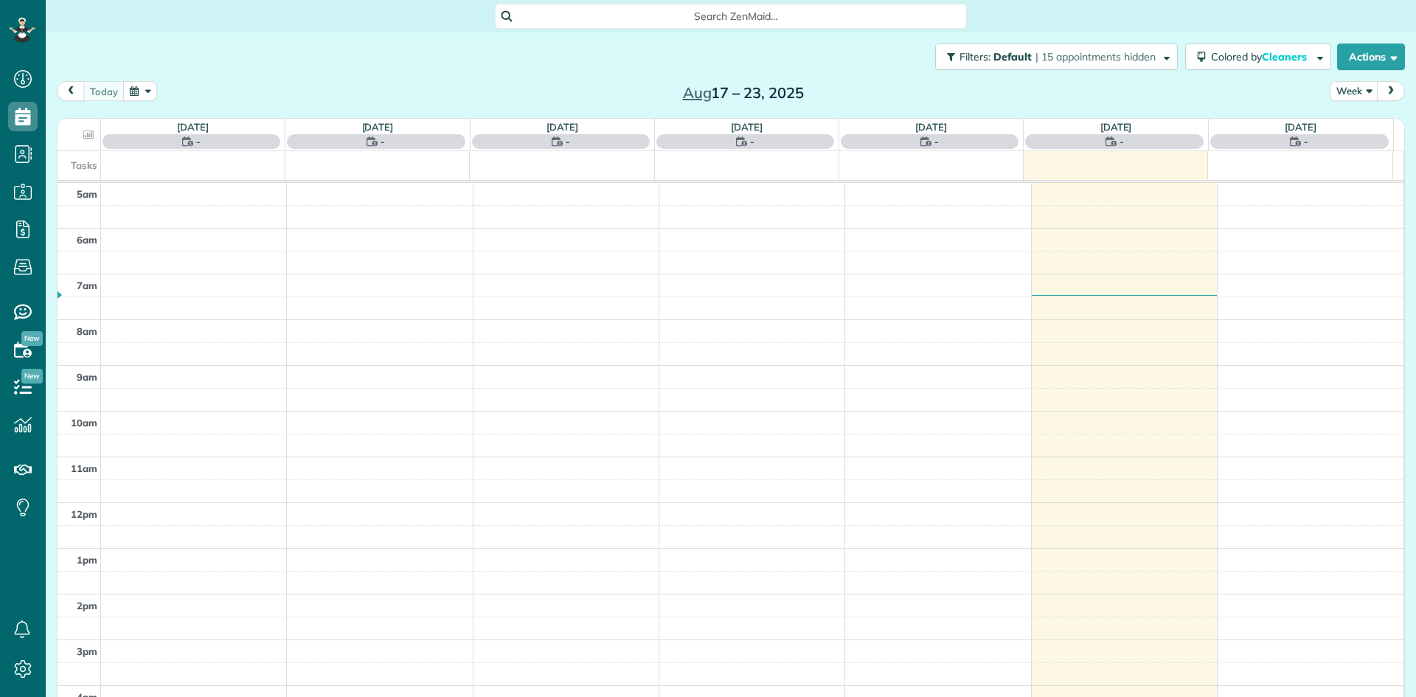
scroll to position [92, 0]
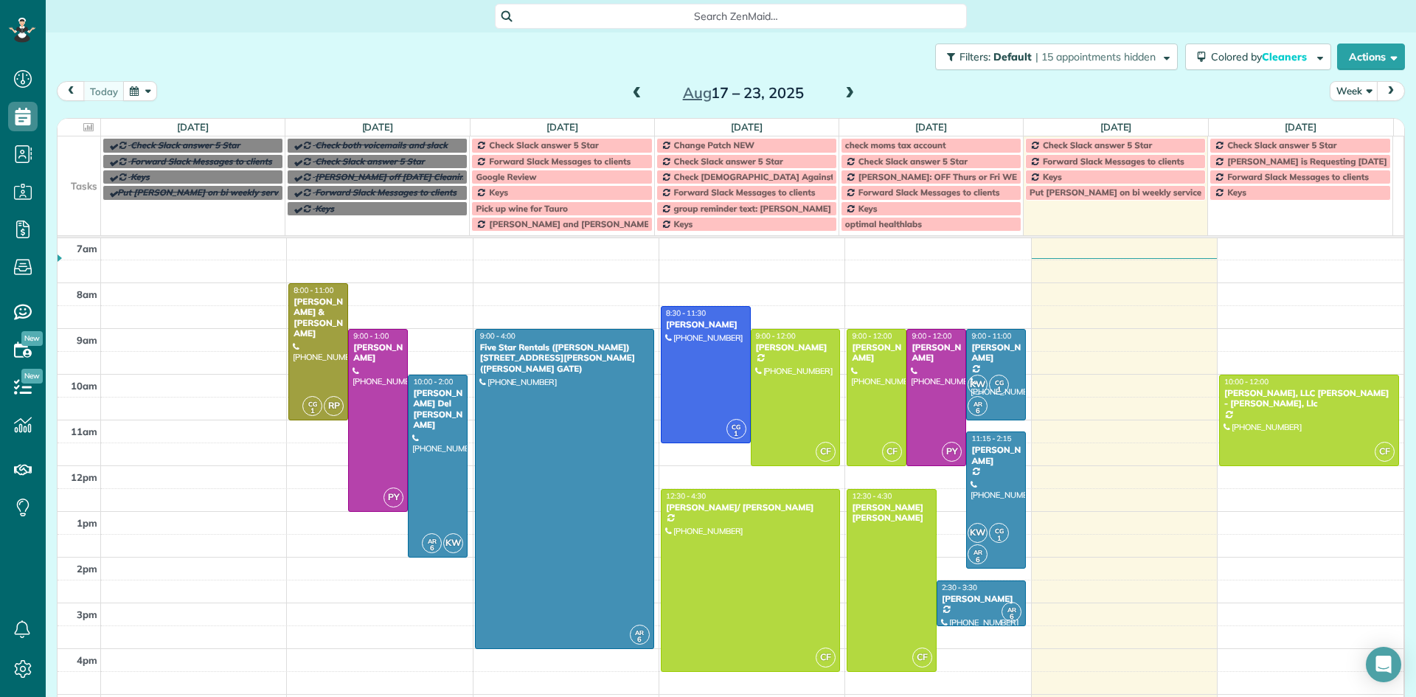
click at [845, 97] on span at bounding box center [850, 93] width 16 height 13
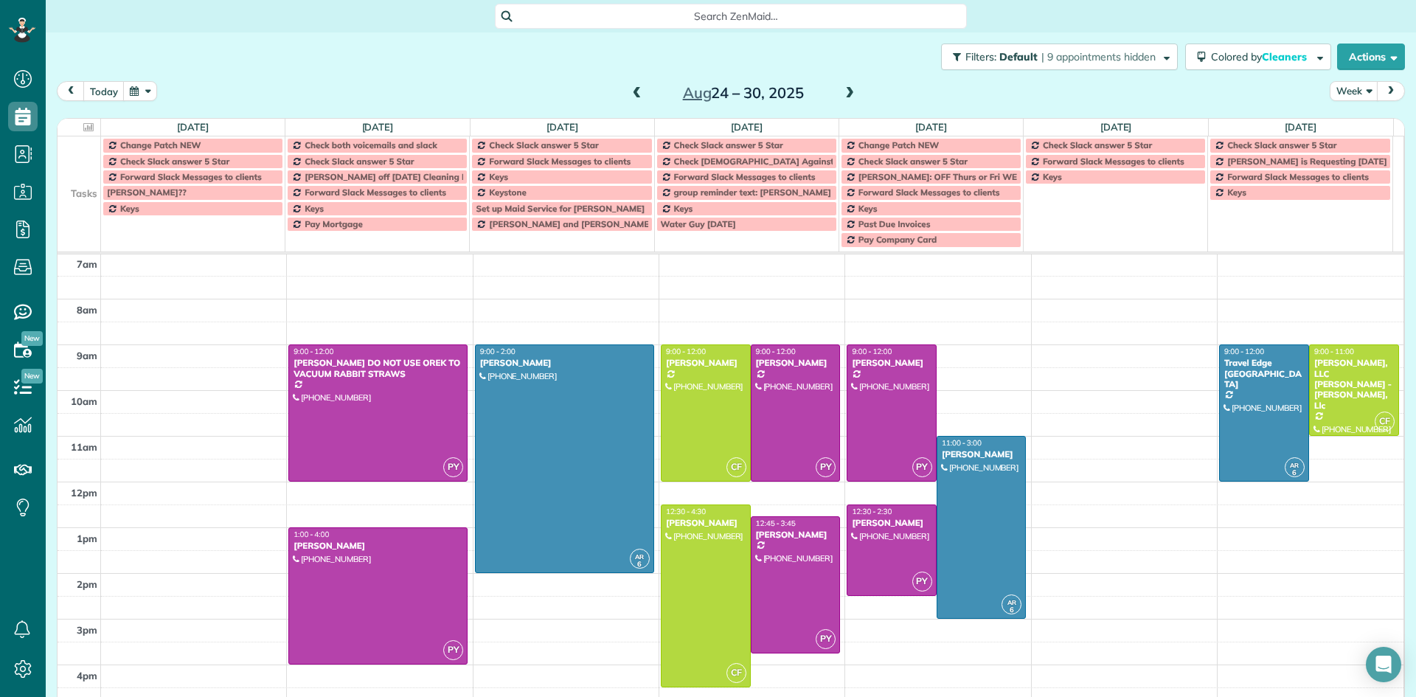
click at [845, 97] on span at bounding box center [850, 93] width 16 height 13
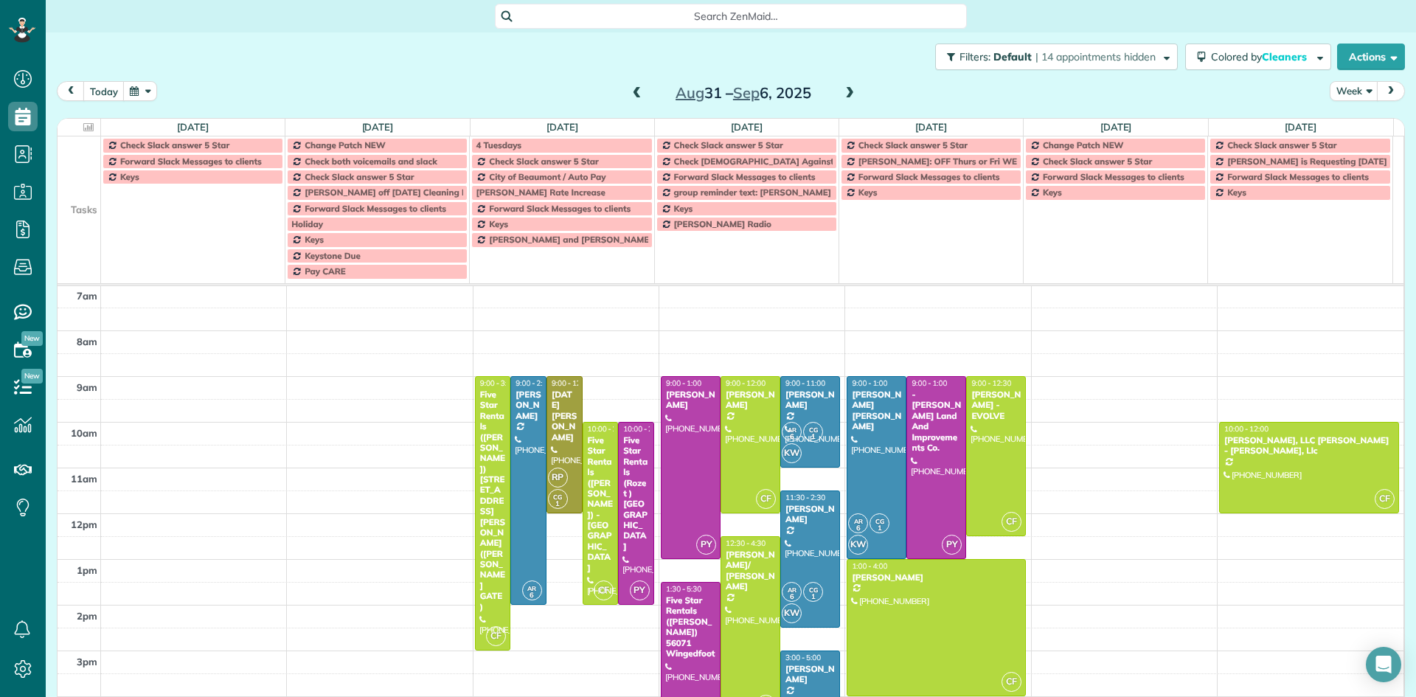
click at [843, 98] on span at bounding box center [850, 93] width 16 height 13
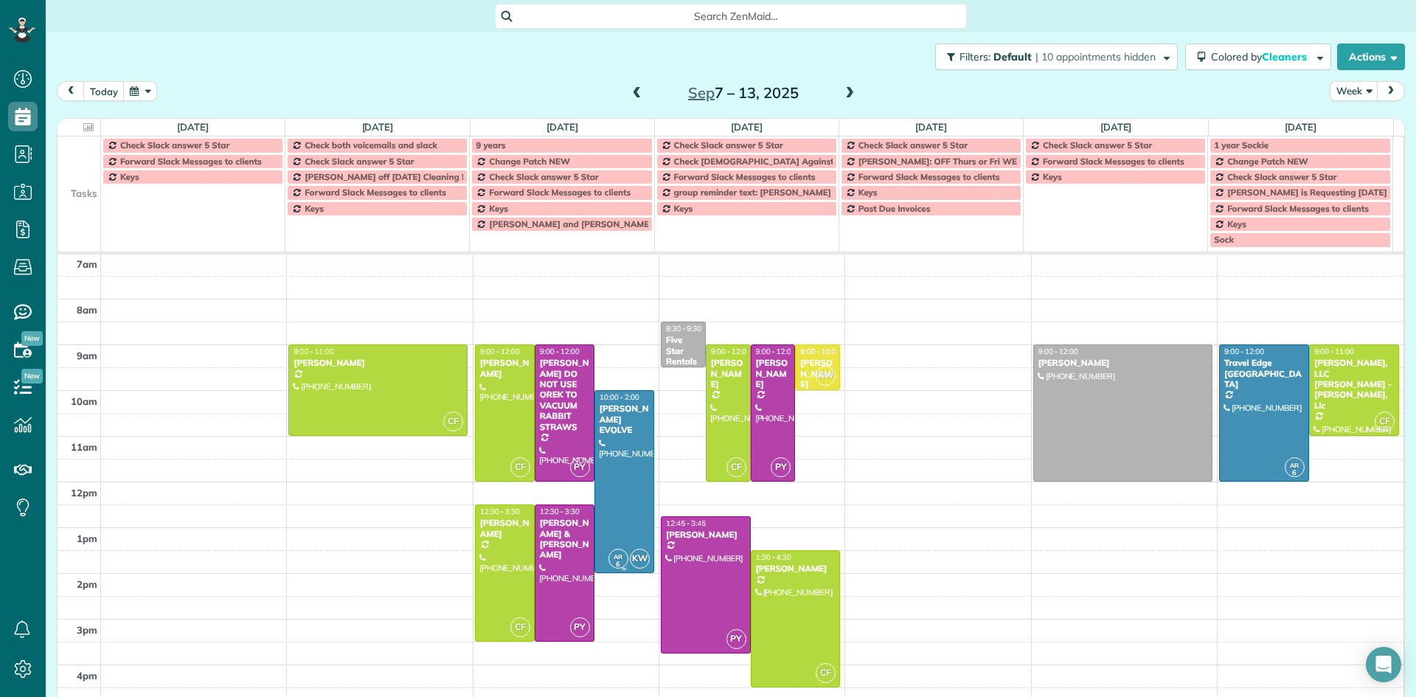
click at [625, 432] on div at bounding box center [624, 481] width 58 height 181
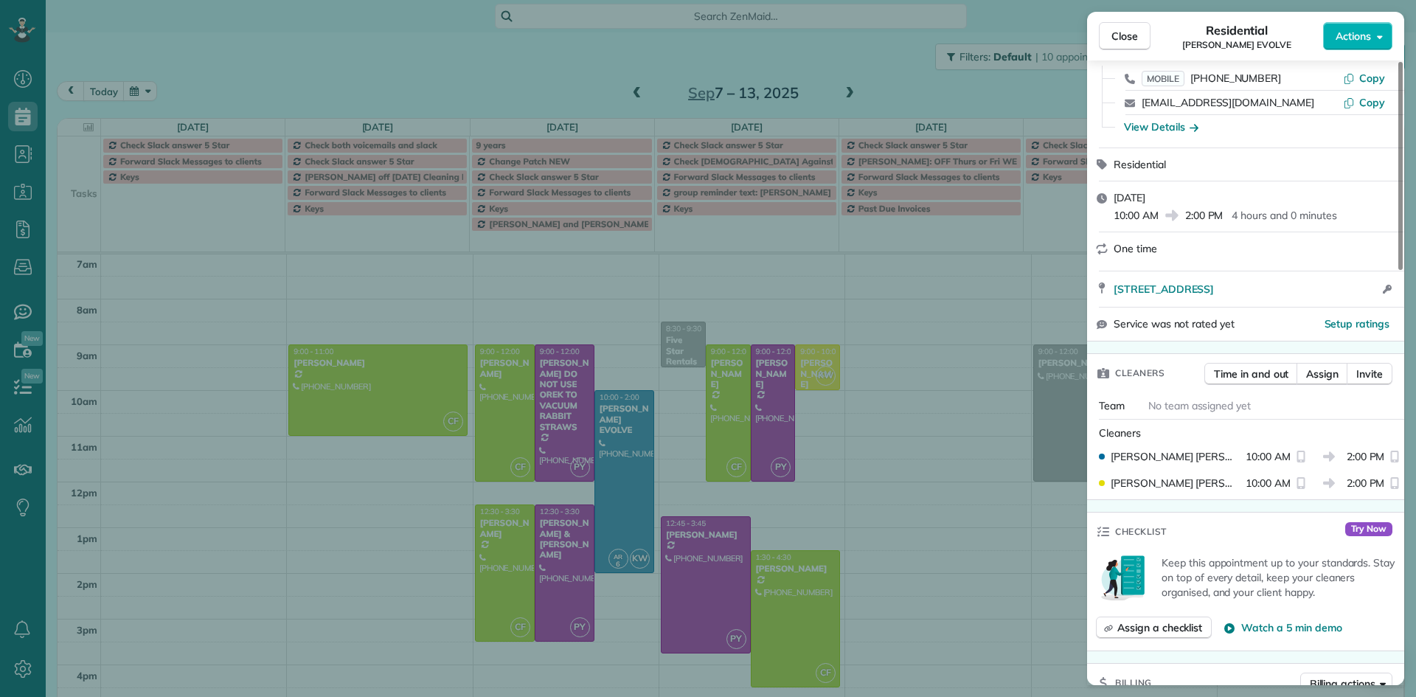
scroll to position [72, 0]
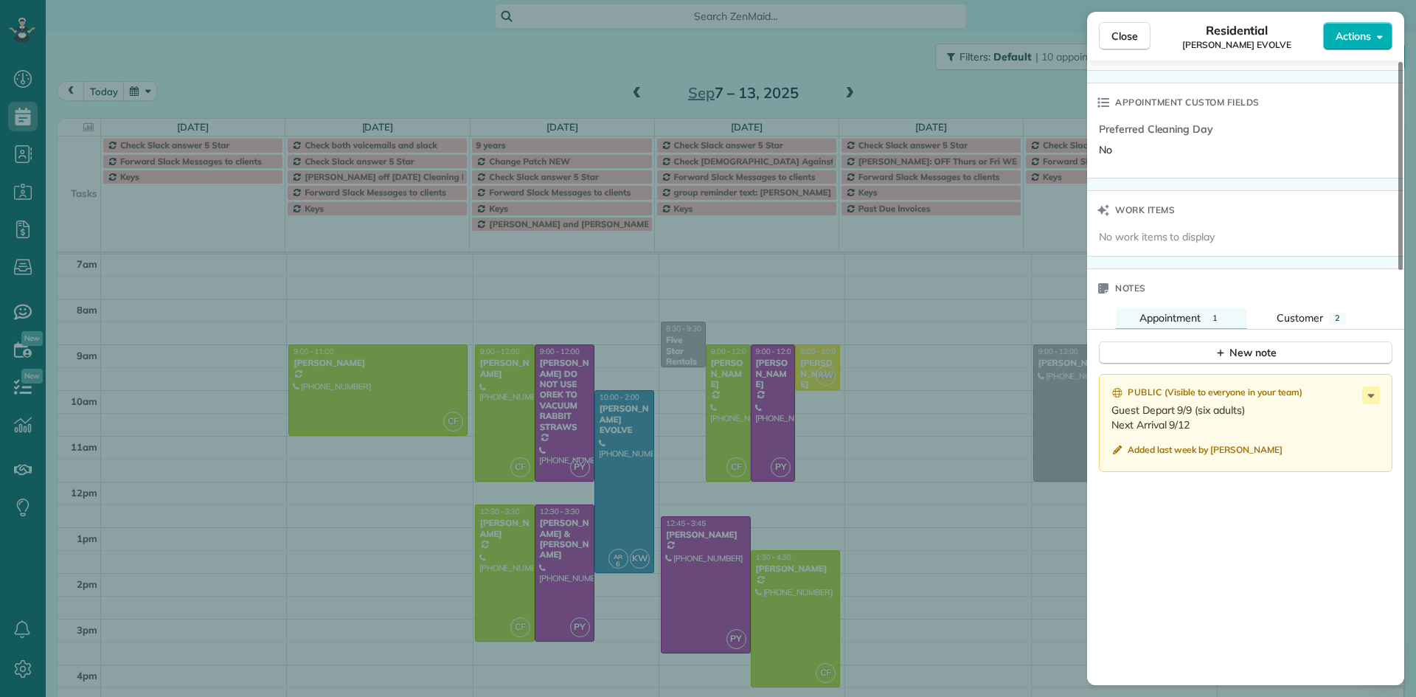
drag, startPoint x: 1398, startPoint y: 242, endPoint x: 1367, endPoint y: 510, distance: 270.3
click at [1398, 270] on div at bounding box center [1400, 166] width 4 height 208
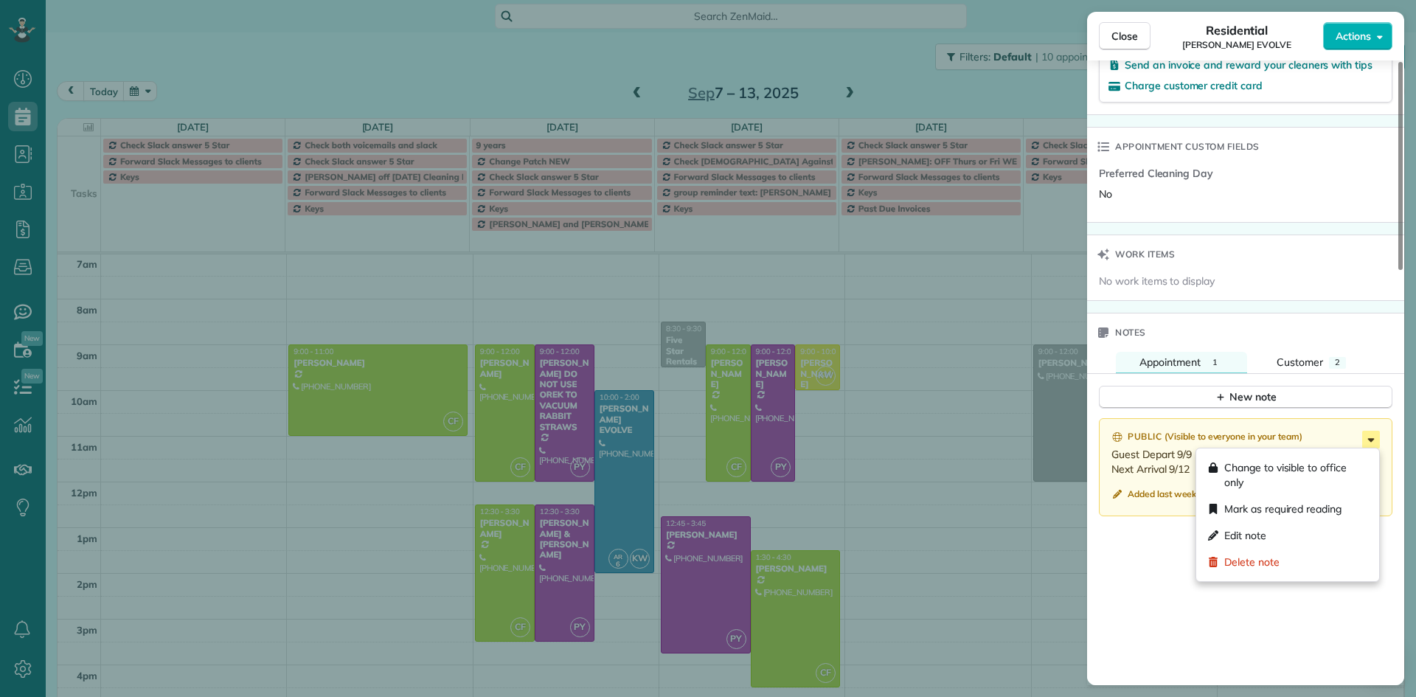
click at [1373, 439] on icon at bounding box center [1371, 440] width 7 height 4
click at [1272, 532] on div "Edit note" at bounding box center [1287, 535] width 171 height 27
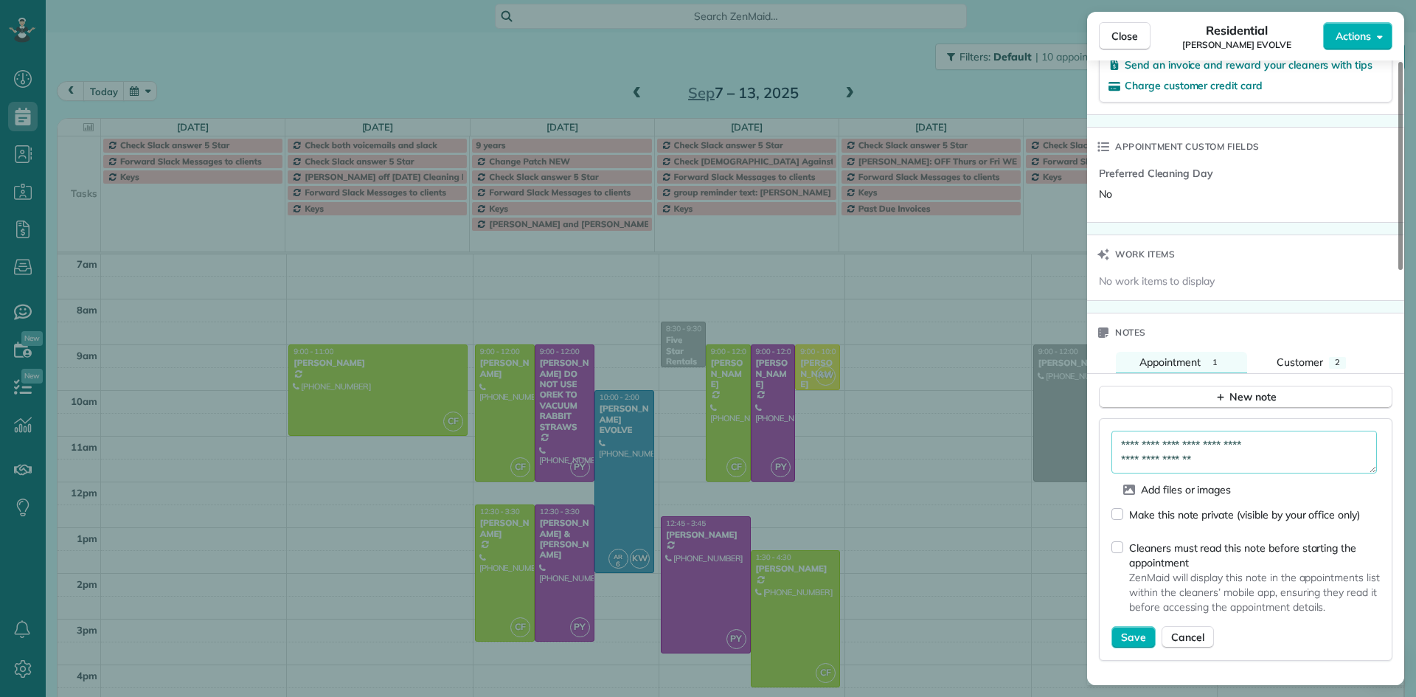
click at [1215, 462] on textarea "**********" at bounding box center [1245, 452] width 266 height 43
type textarea "**********"
click at [1207, 395] on button "New note" at bounding box center [1246, 397] width 294 height 23
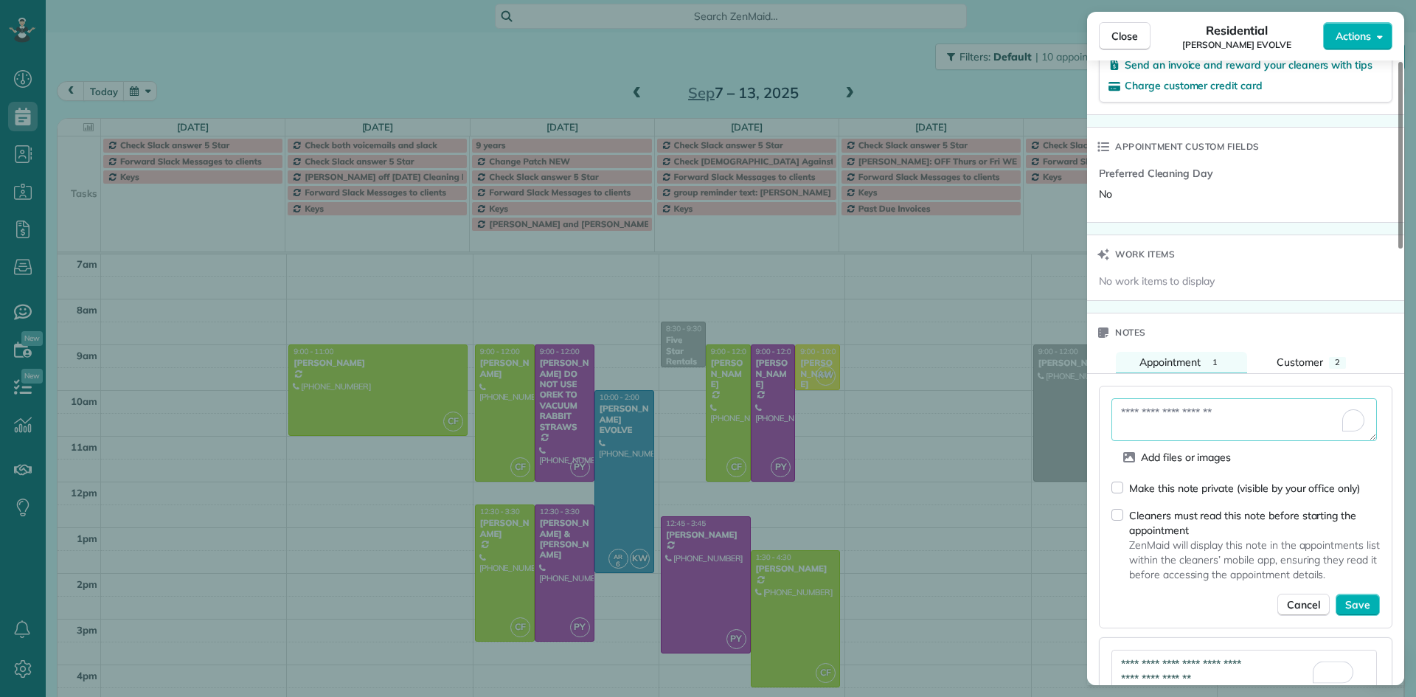
click at [1132, 417] on textarea "To enrich screen reader interactions, please activate Accessibility in Grammarl…" at bounding box center [1245, 419] width 266 height 43
paste textarea "**********"
type textarea "**********"
drag, startPoint x: 1222, startPoint y: 427, endPoint x: 1088, endPoint y: 381, distance: 141.8
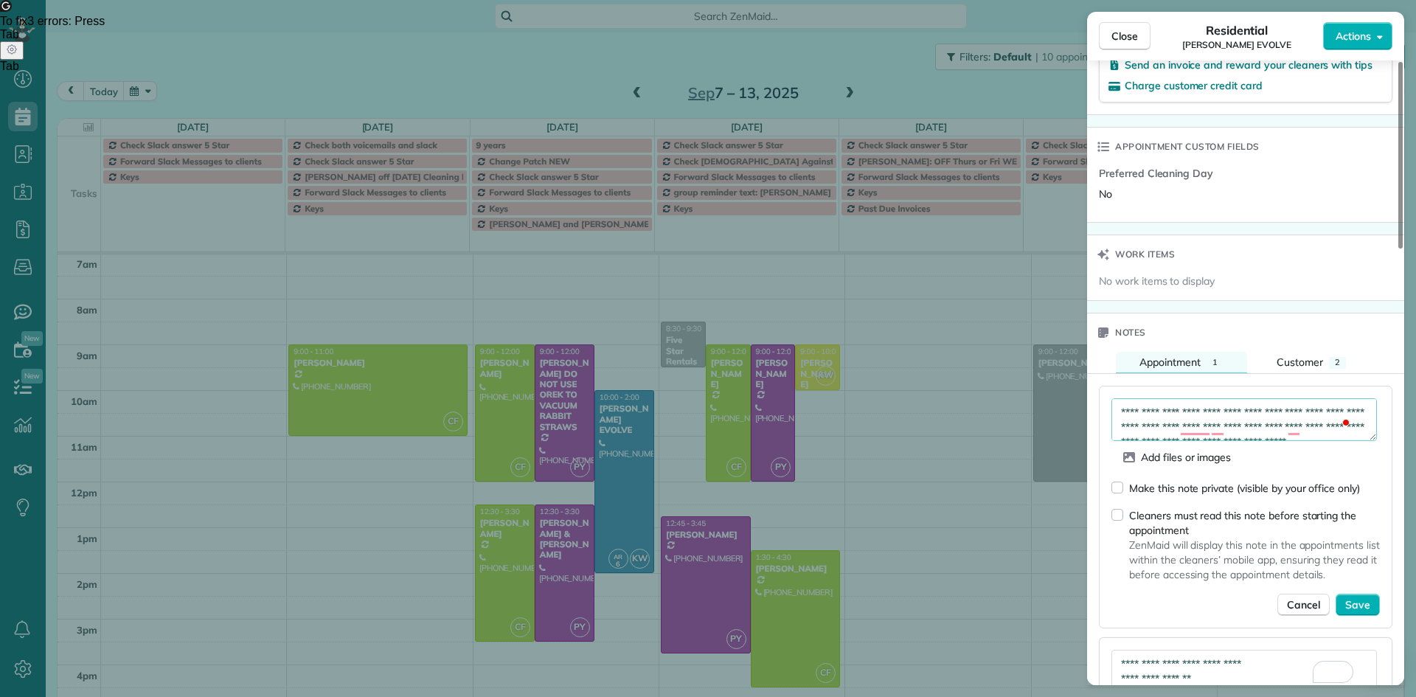
click at [1088, 381] on div "**********" at bounding box center [1245, 501] width 317 height 254
click at [1130, 410] on textarea "To enrich screen reader interactions, please activate Accessibility in Grammarl…" at bounding box center [1245, 419] width 266 height 43
paste textarea "**********"
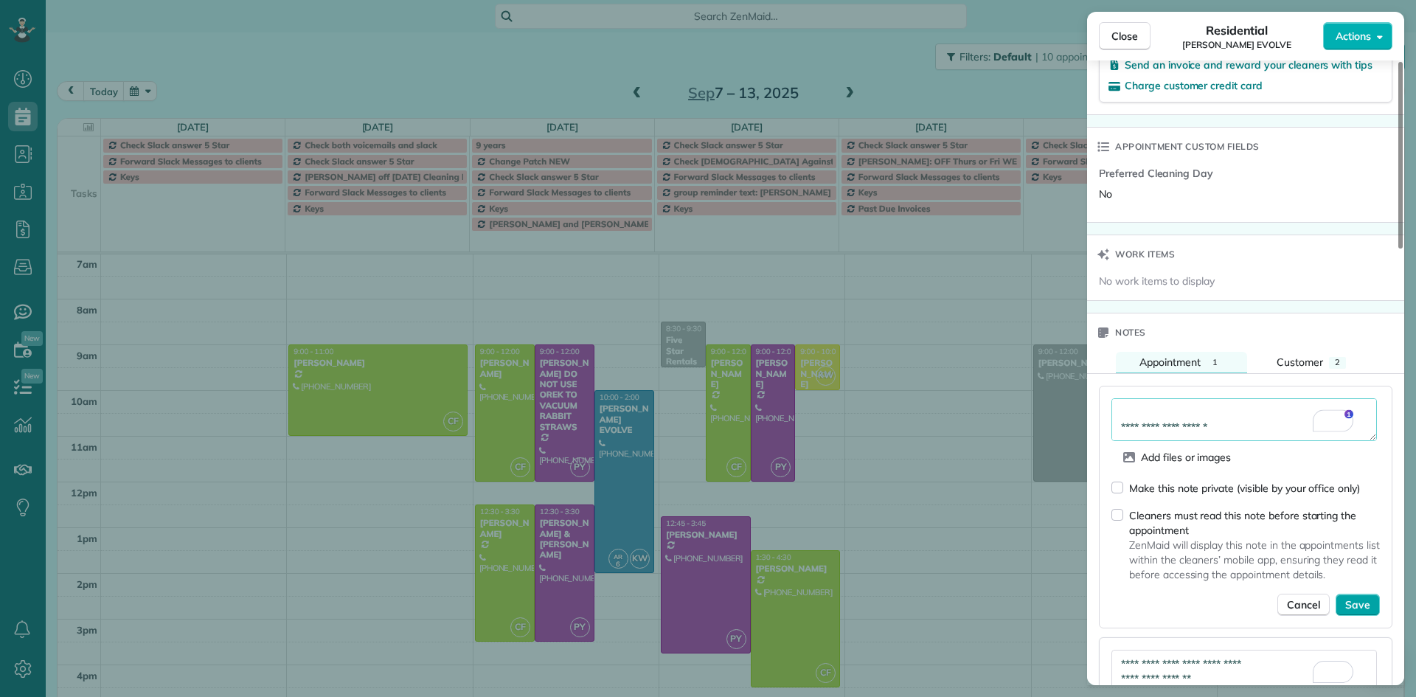
type textarea "**********"
click at [1351, 606] on span "Save" at bounding box center [1357, 604] width 25 height 15
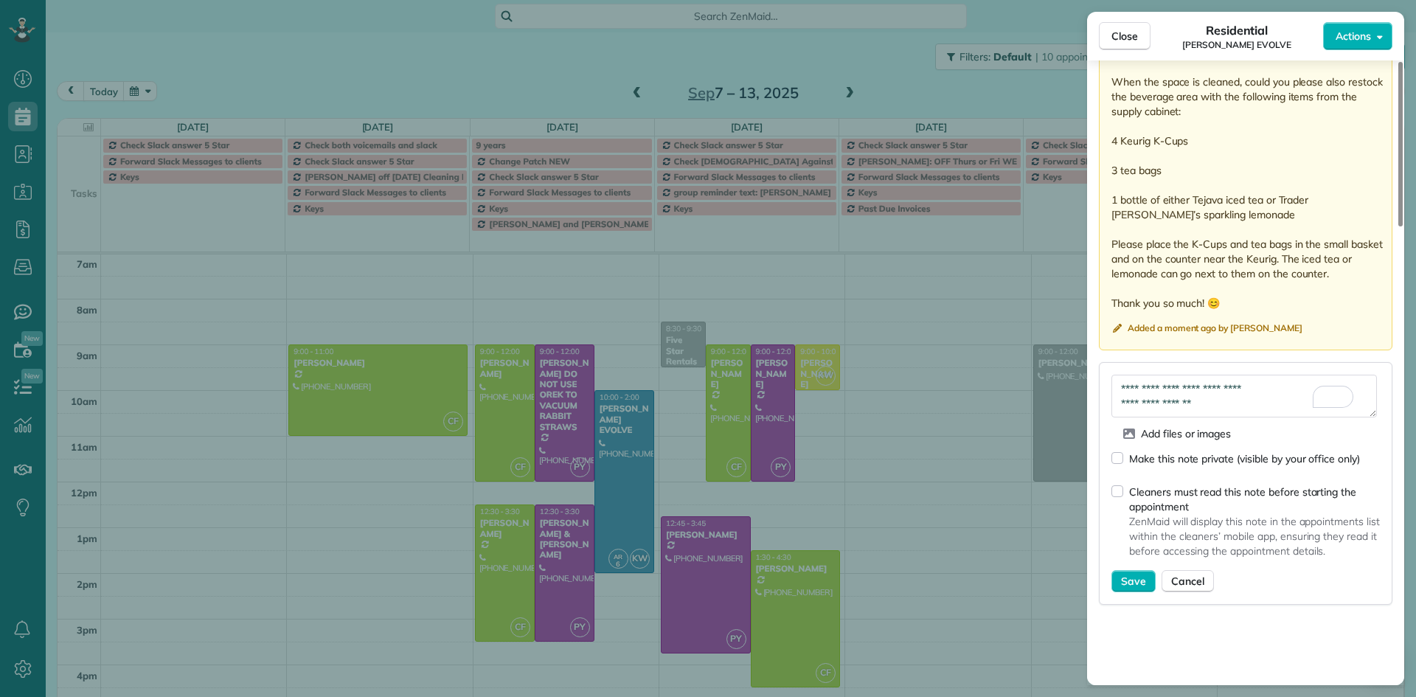
scroll to position [1253, 0]
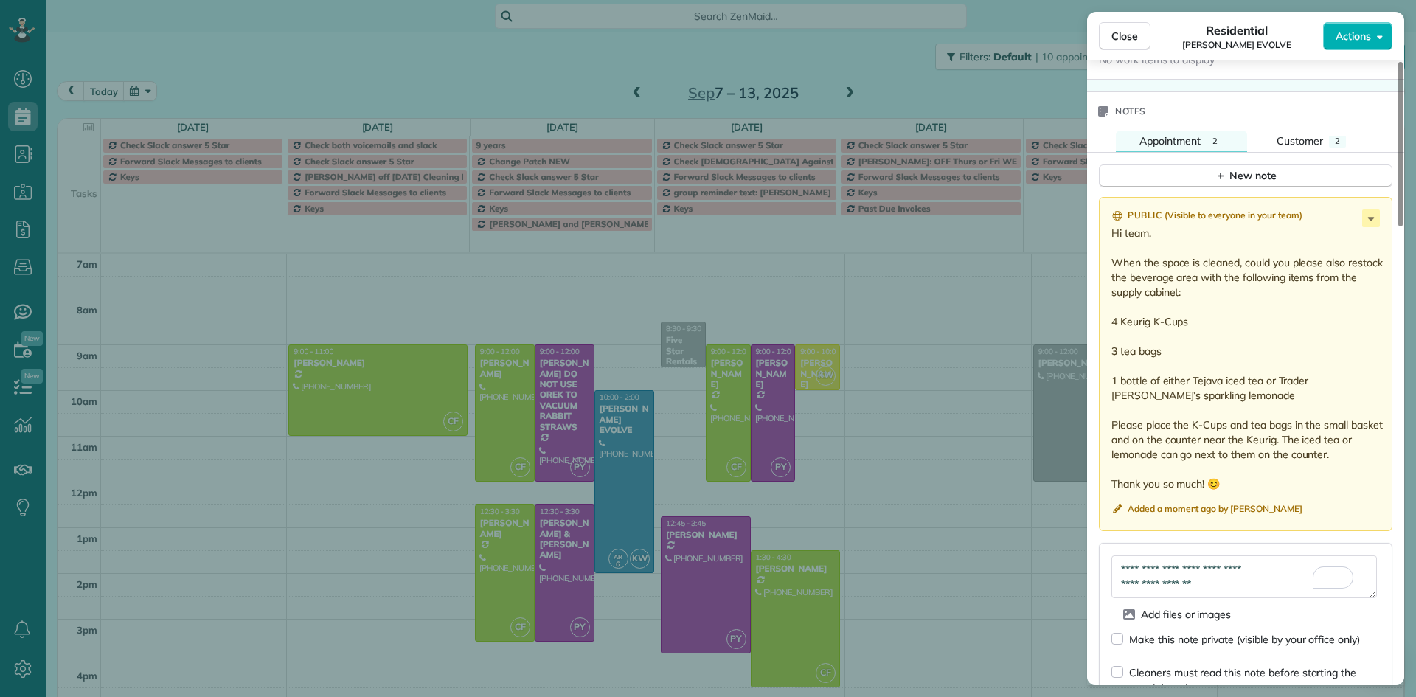
click at [1254, 338] on p "Hi team, When the space is cleaned, could you please also restock the beverage …" at bounding box center [1247, 359] width 271 height 266
click at [1374, 216] on icon at bounding box center [1371, 218] width 18 height 18
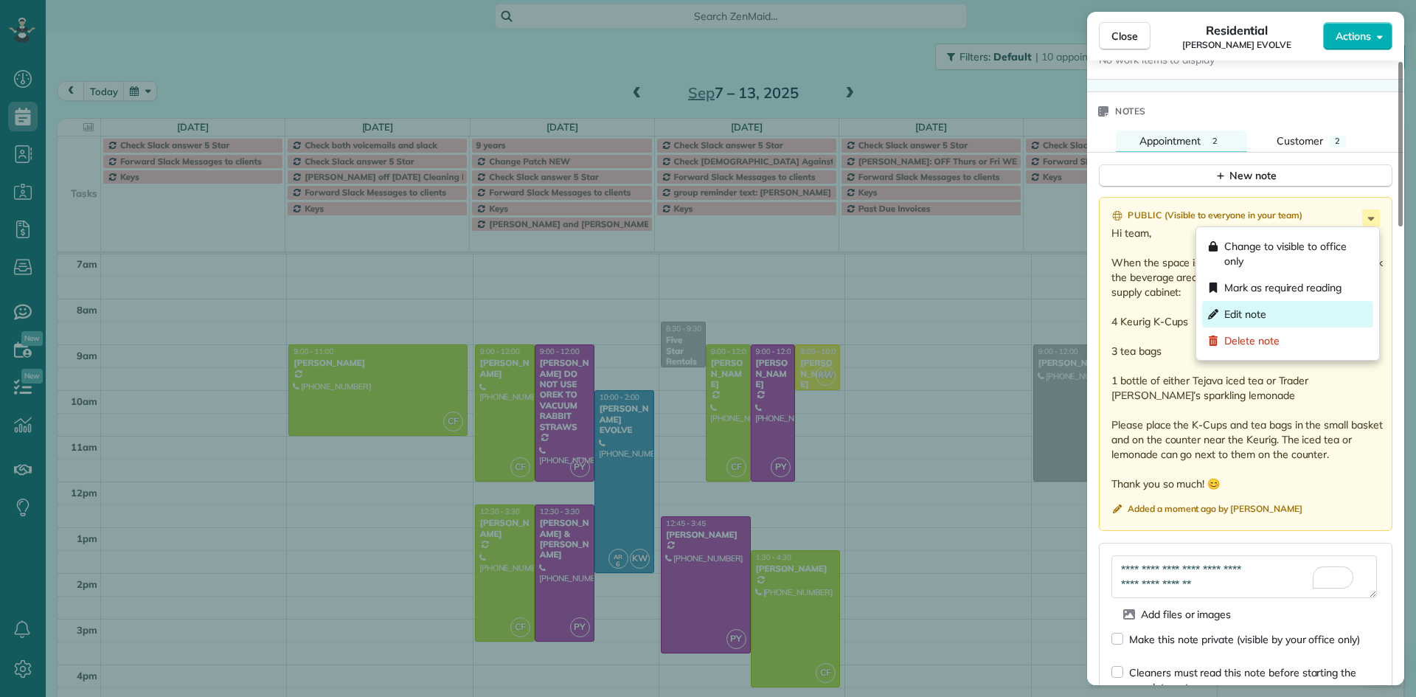
click at [1243, 307] on span "Edit note" at bounding box center [1245, 314] width 42 height 15
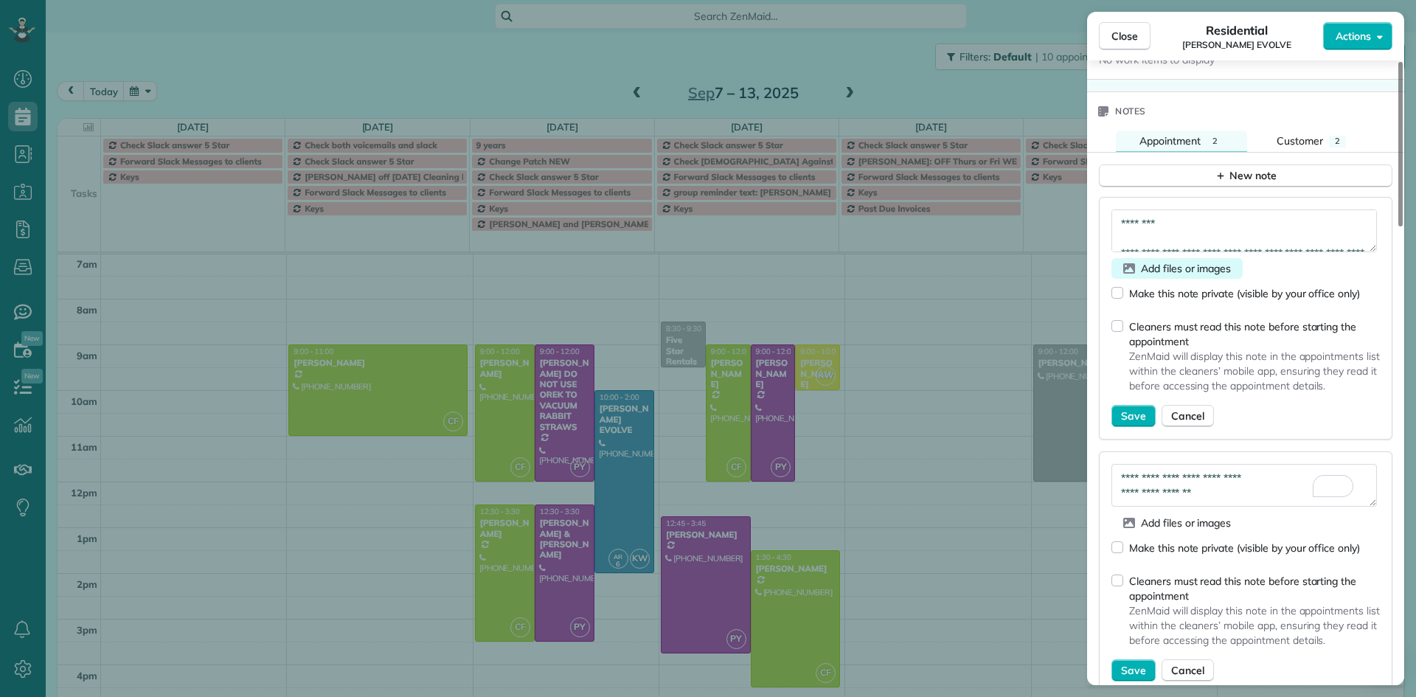
click at [1162, 274] on span "Add files or images" at bounding box center [1186, 268] width 90 height 15
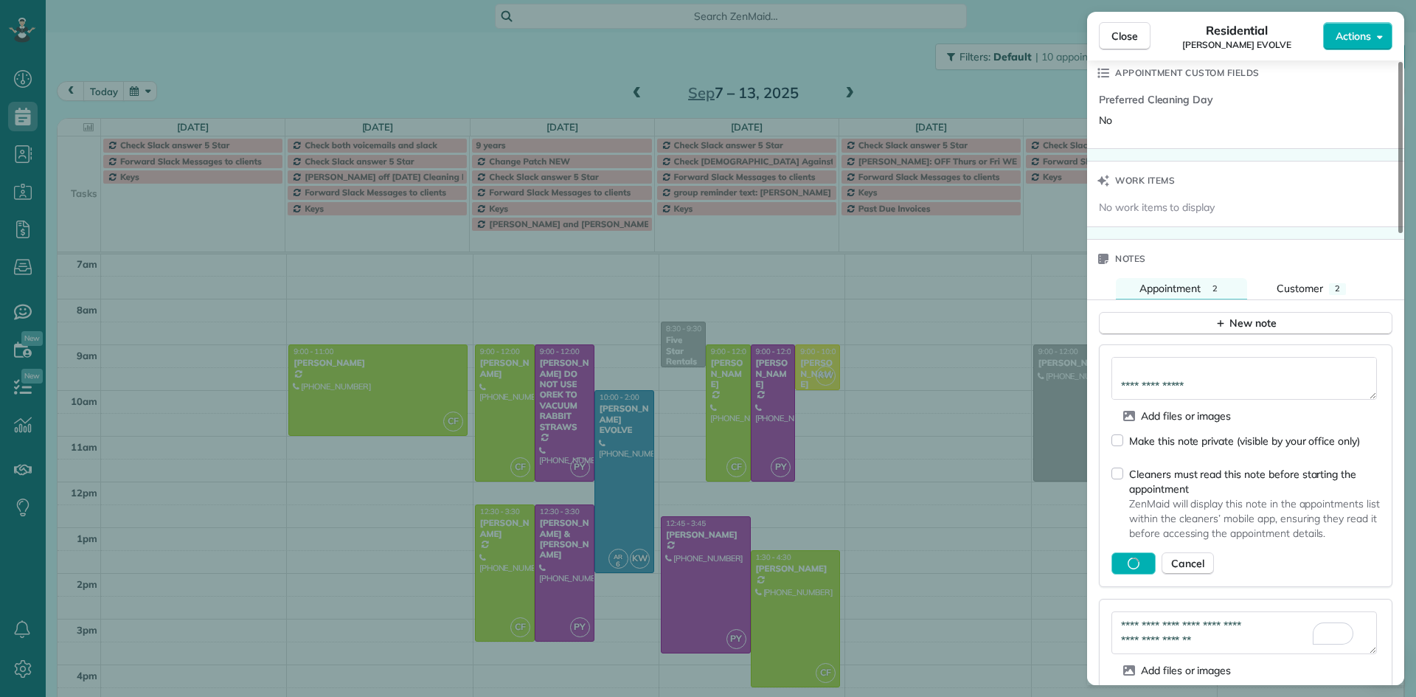
scroll to position [74, 0]
click at [1134, 38] on span "Close" at bounding box center [1125, 36] width 27 height 15
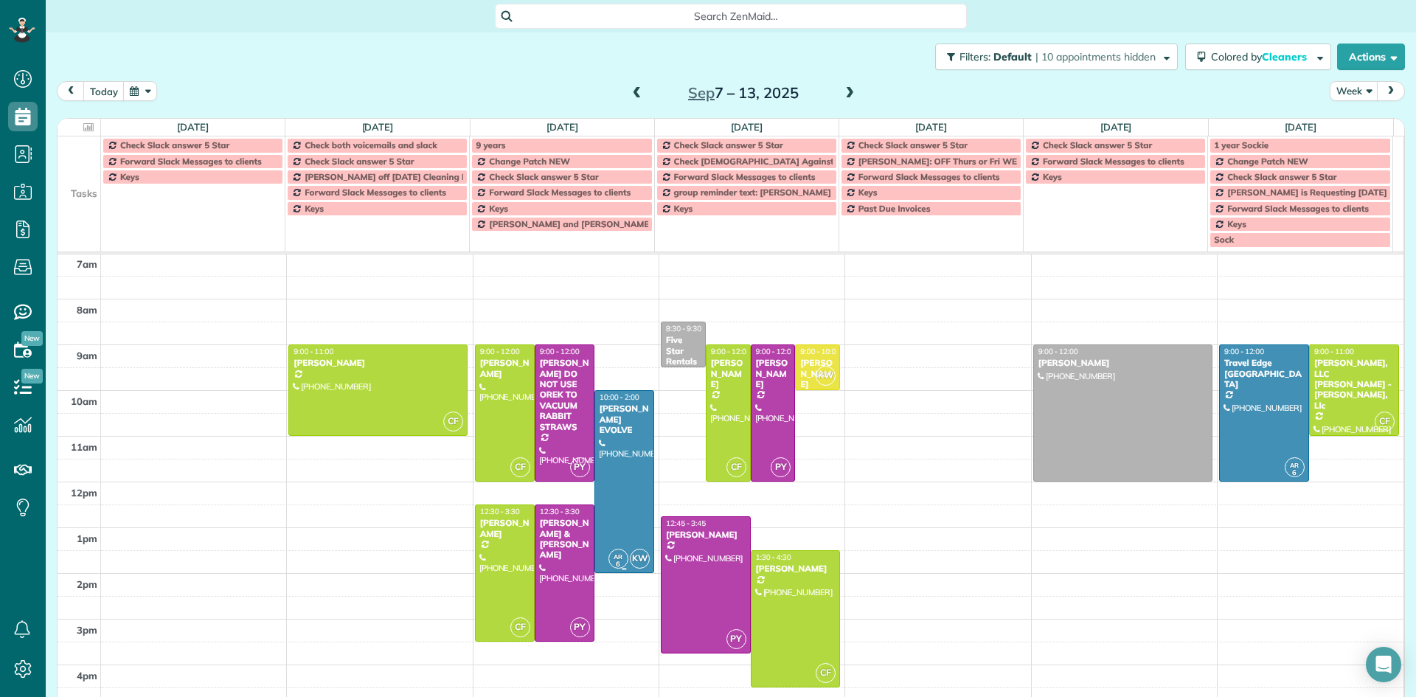
click at [601, 457] on div at bounding box center [624, 481] width 58 height 181
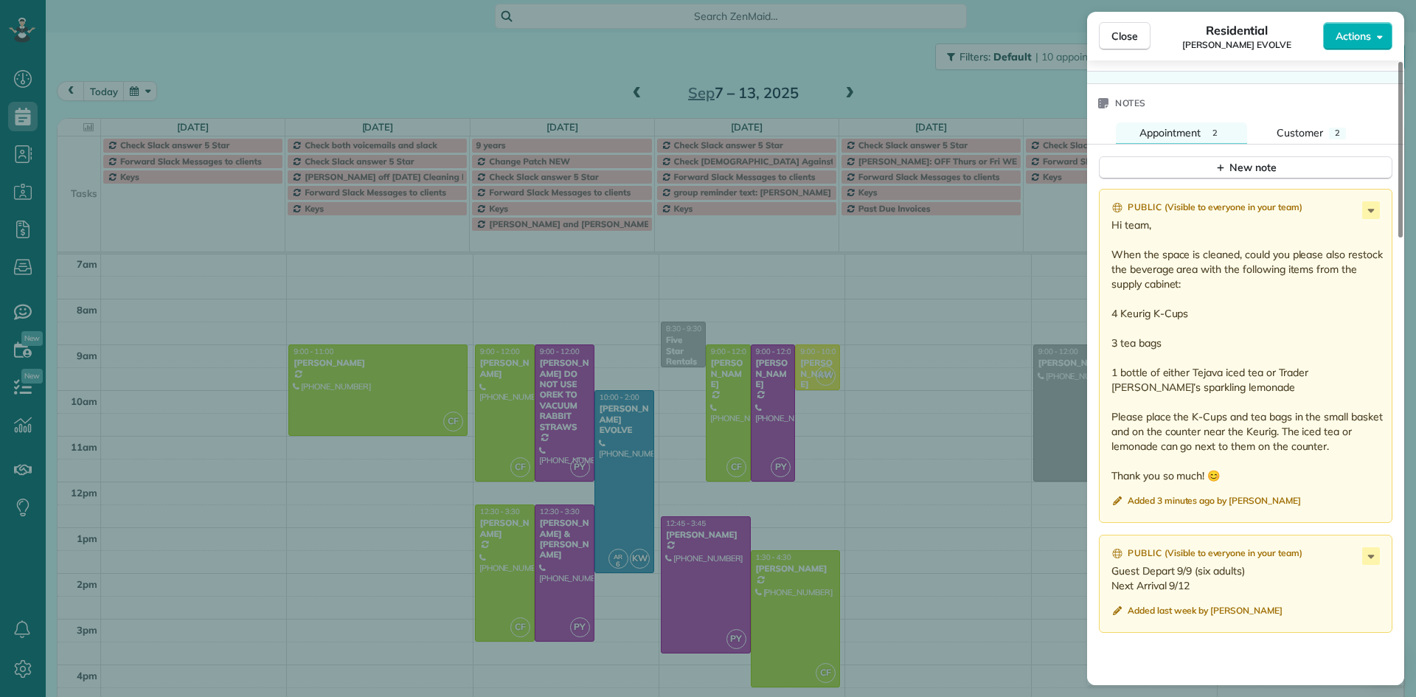
scroll to position [1336, 0]
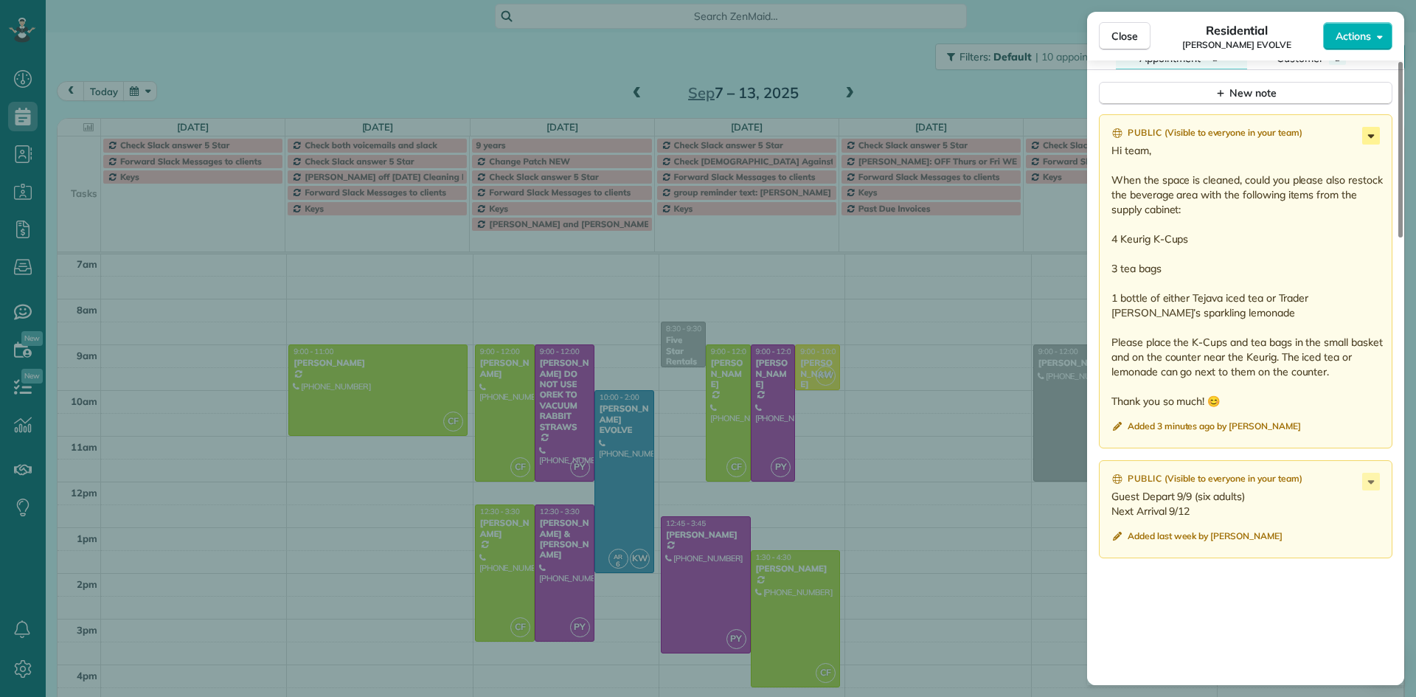
click at [1373, 136] on icon at bounding box center [1371, 136] width 7 height 4
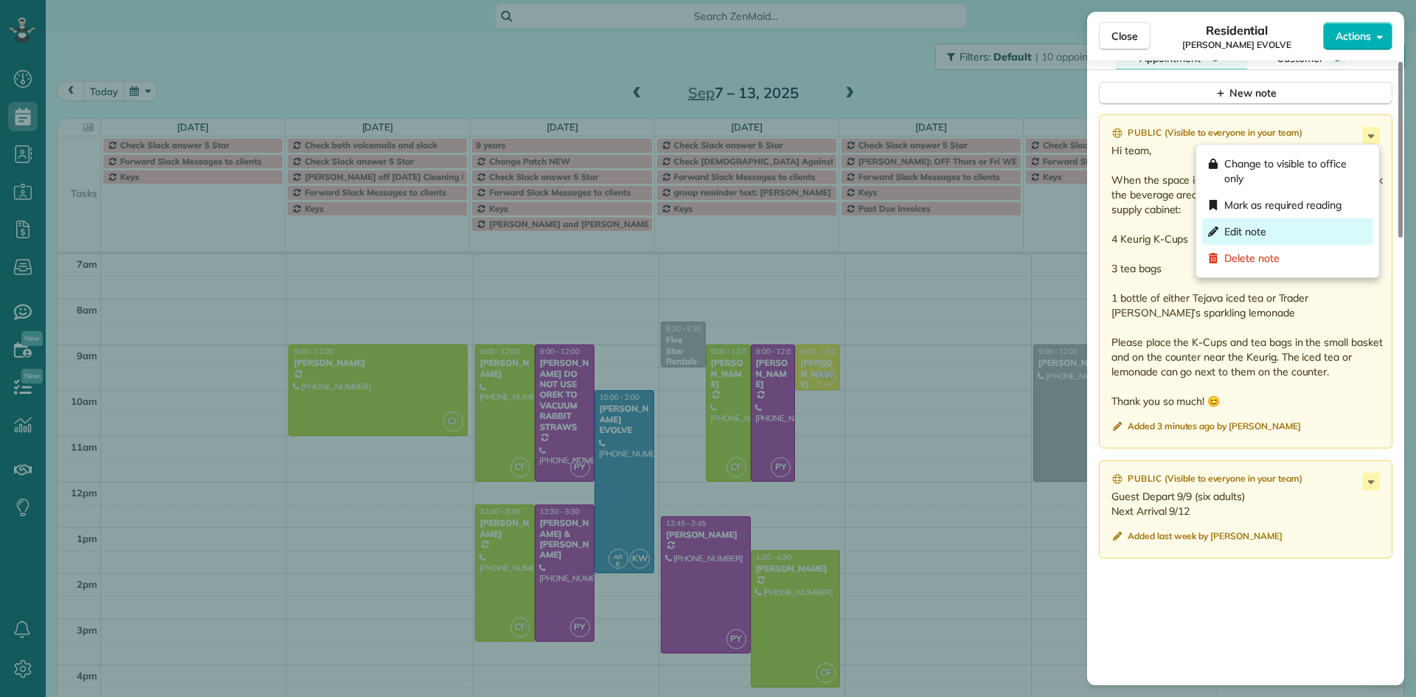
click at [1275, 233] on div "Edit note" at bounding box center [1287, 231] width 171 height 27
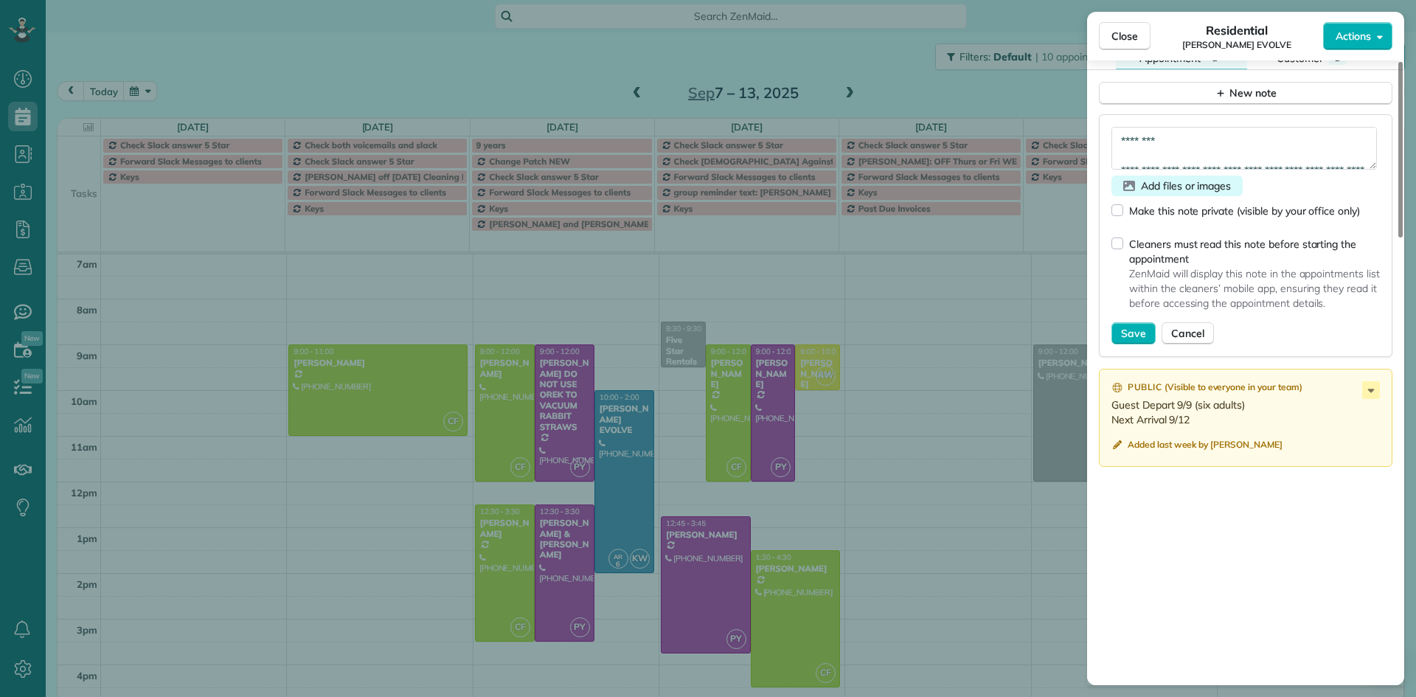
click at [1142, 186] on span "Add files or images" at bounding box center [1186, 185] width 90 height 15
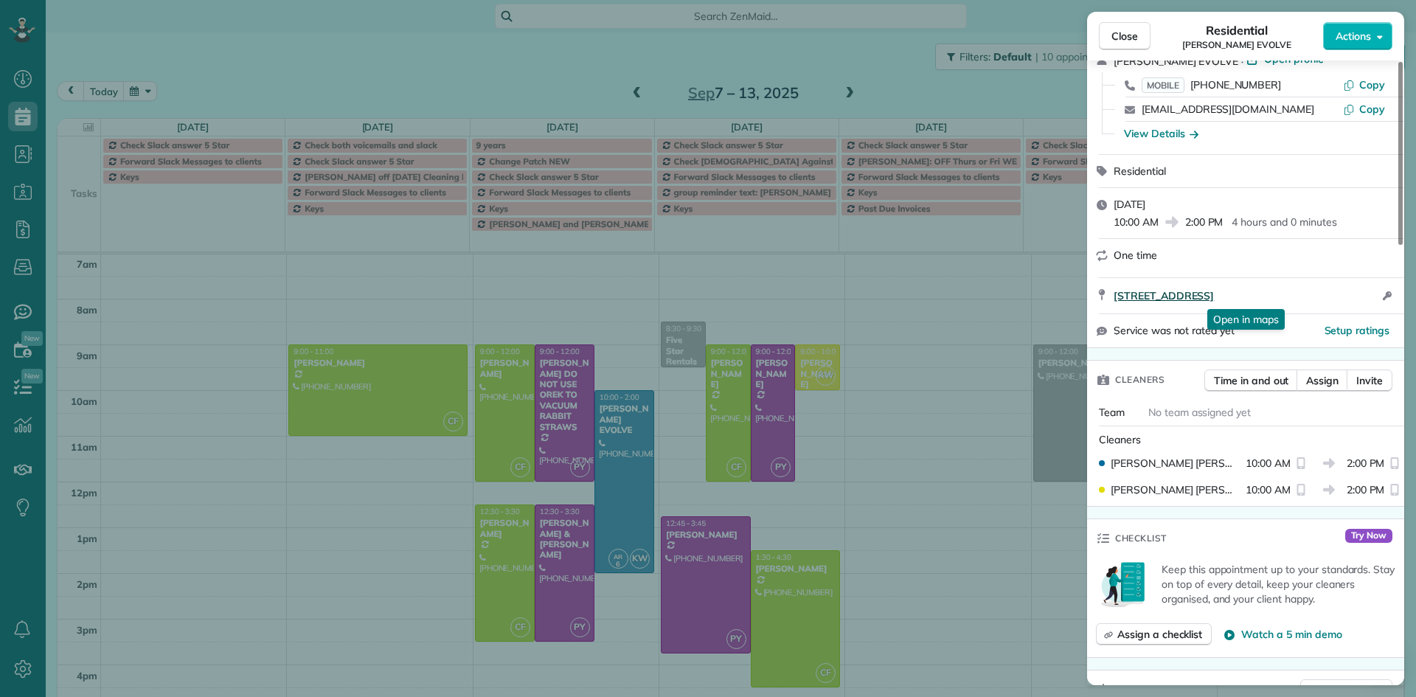
scroll to position [0, 0]
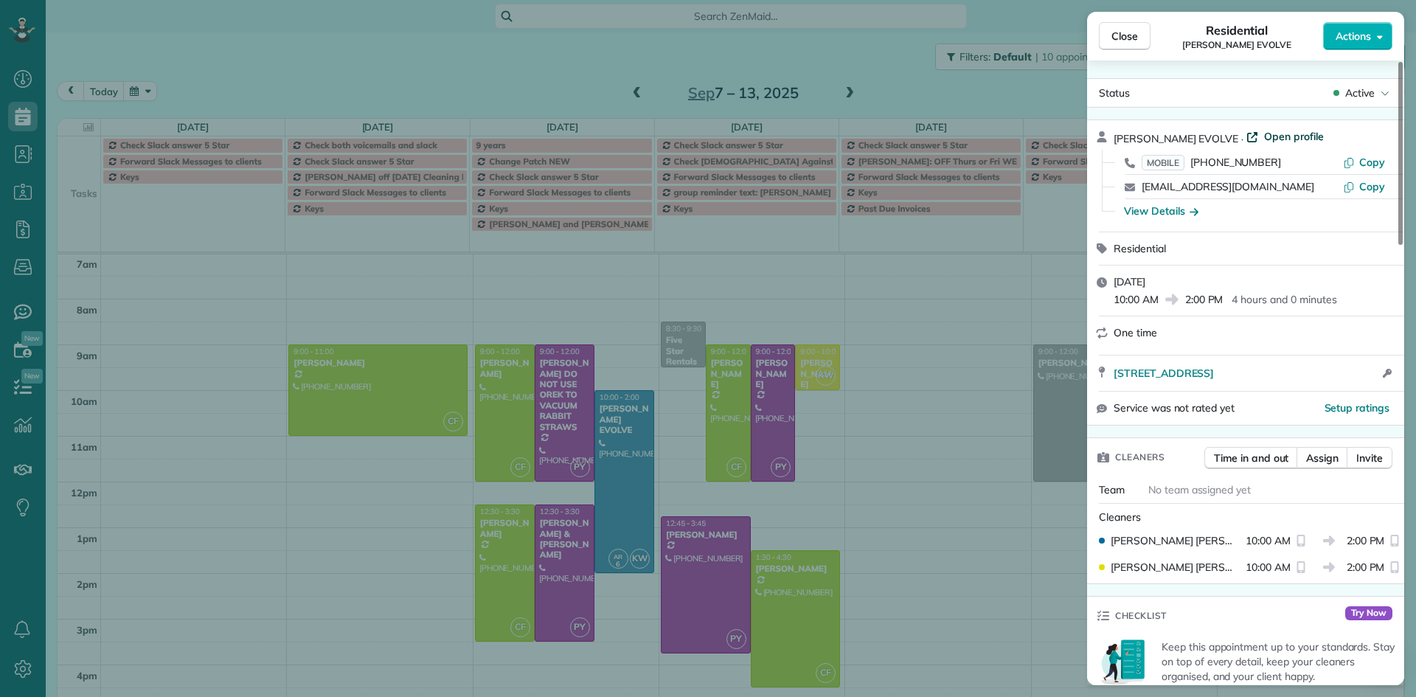
click at [1264, 142] on span "Open profile" at bounding box center [1294, 136] width 60 height 15
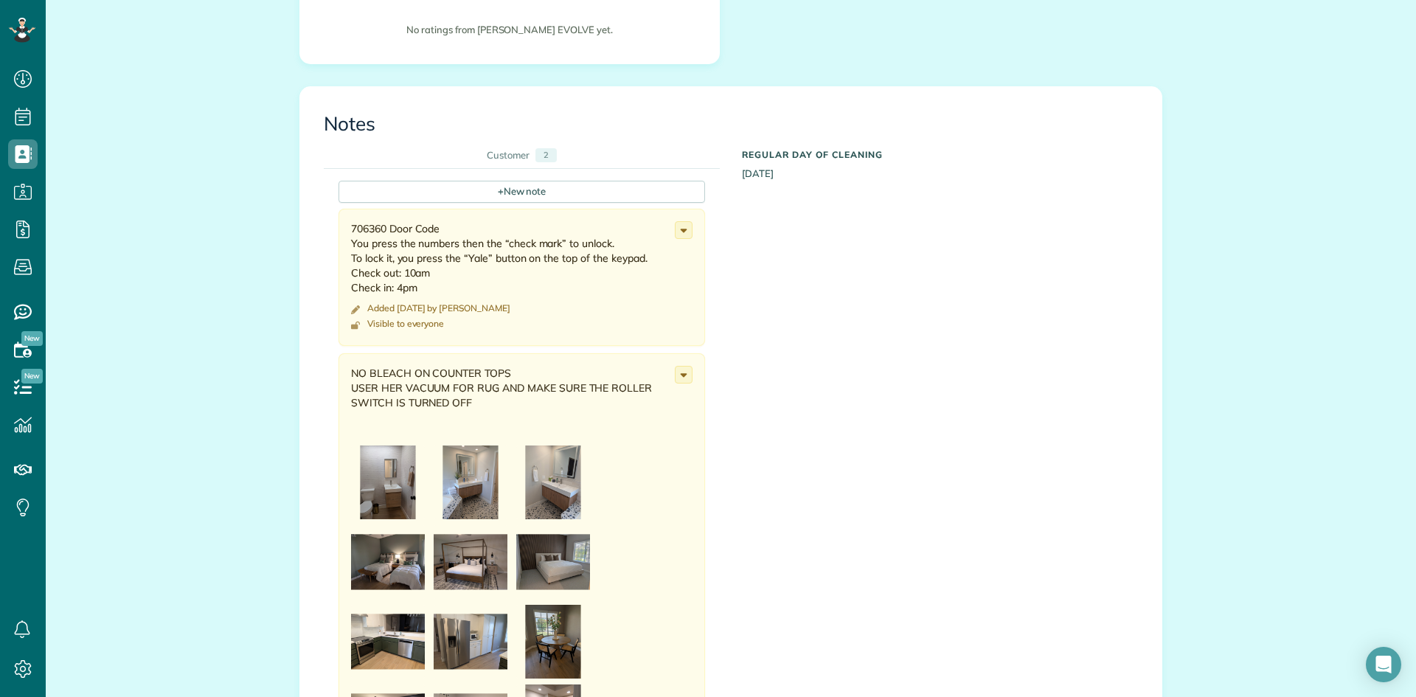
scroll to position [369, 0]
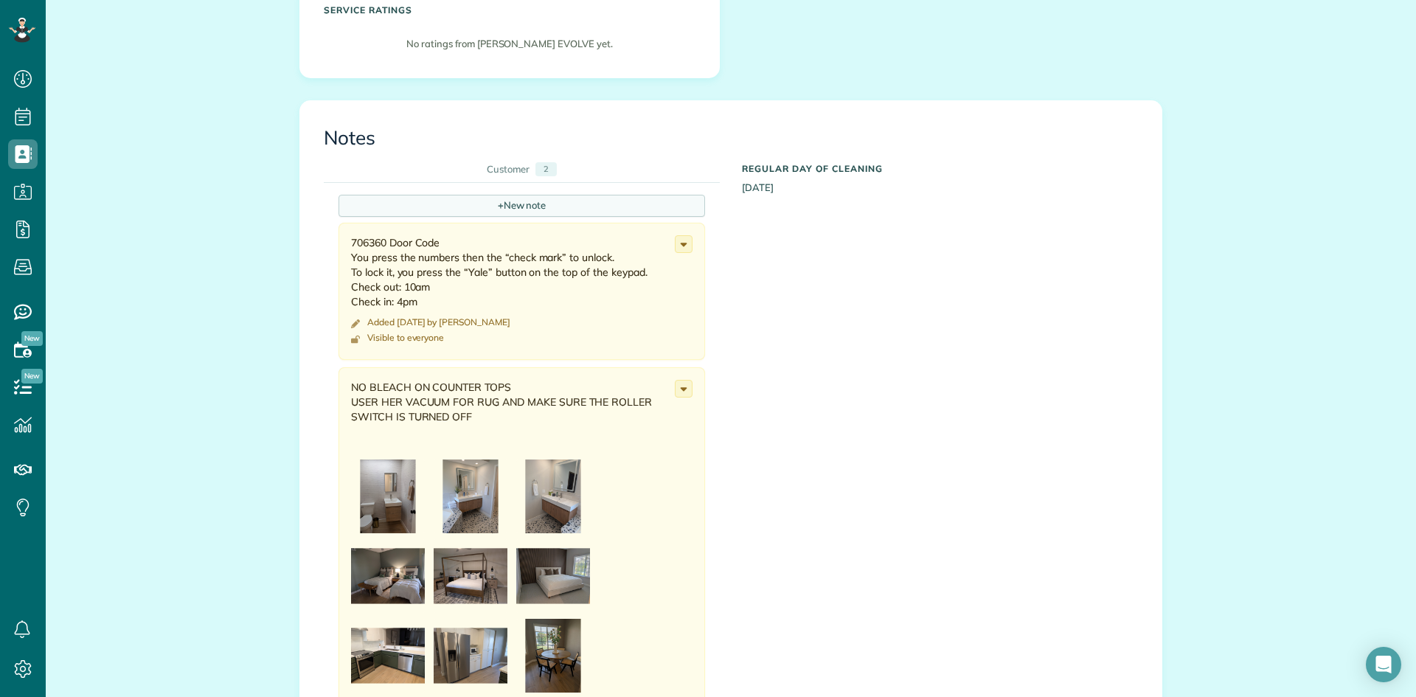
click at [454, 201] on div "+ New note" at bounding box center [522, 206] width 367 height 22
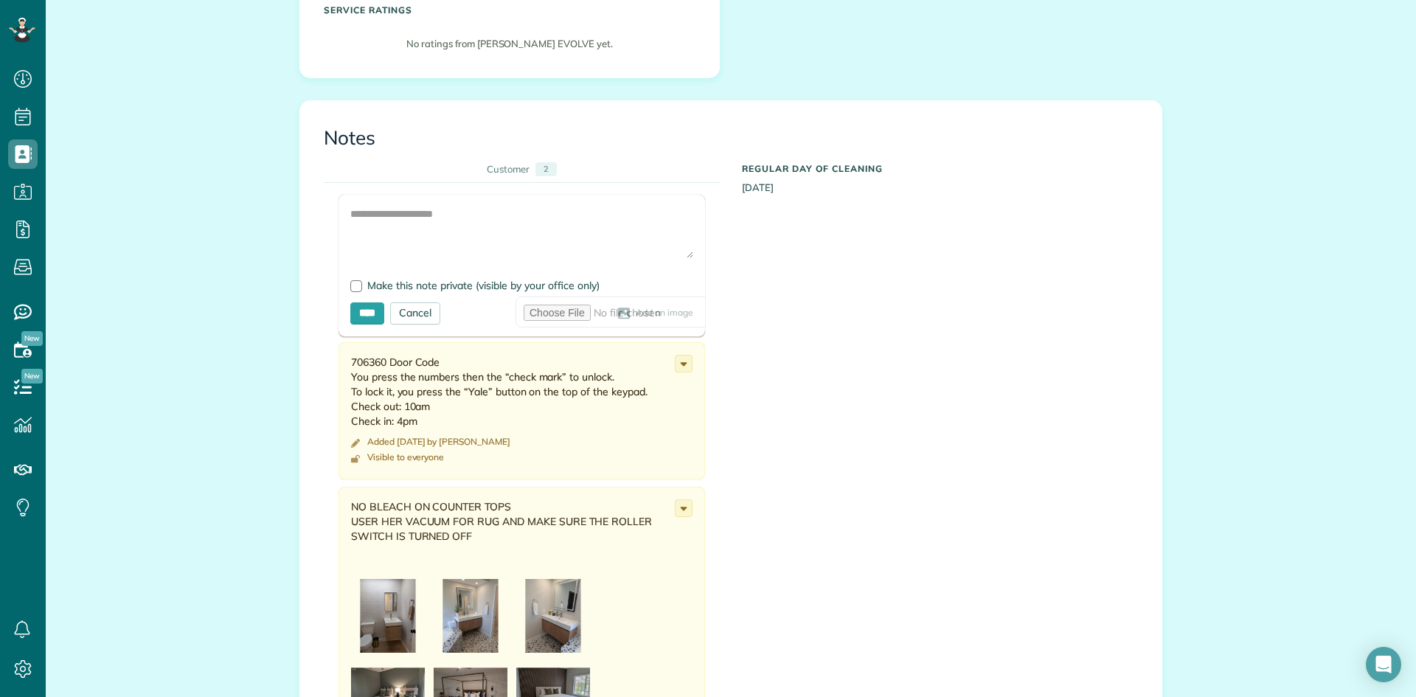
click at [636, 316] on span "Add an image" at bounding box center [665, 314] width 58 height 12
click at [636, 315] on span "Add an image" at bounding box center [665, 314] width 58 height 12
click at [617, 311] on icon at bounding box center [623, 314] width 13 height 12
click at [368, 209] on textarea at bounding box center [521, 233] width 343 height 52
paste textarea "**********"
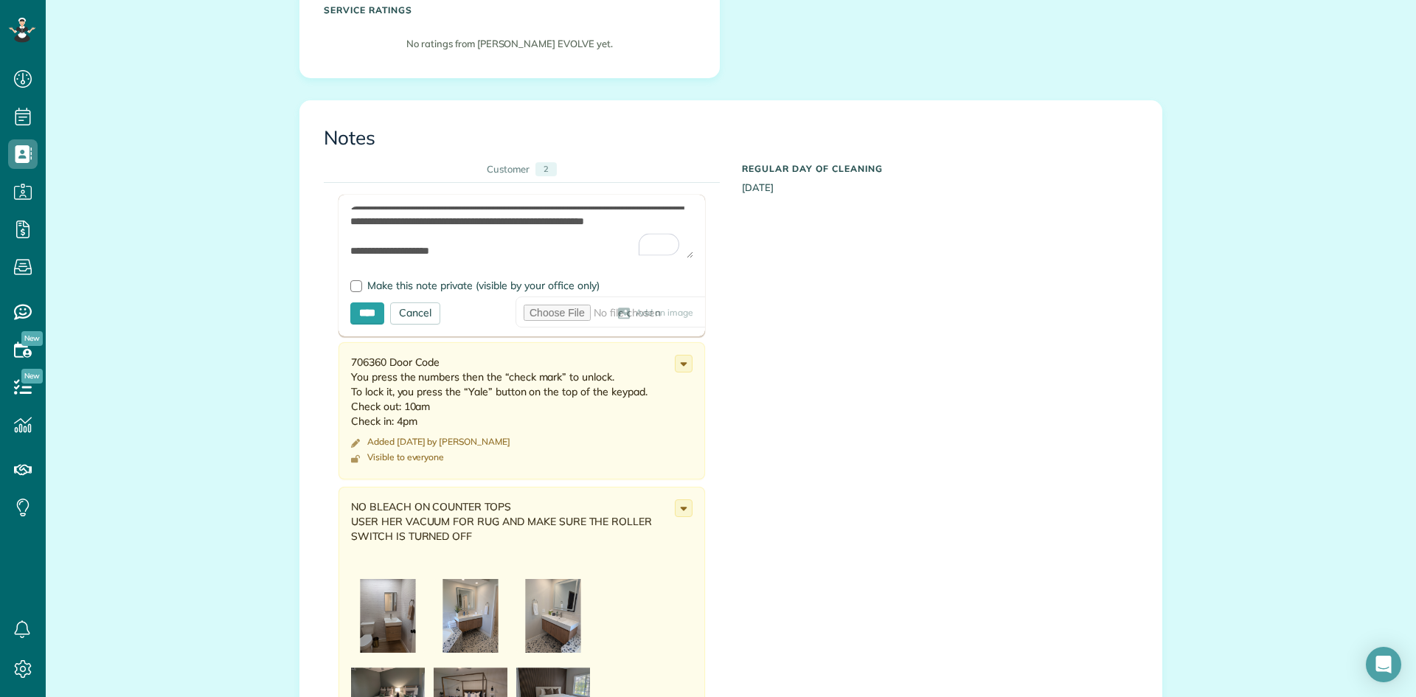
scroll to position [184, 0]
type textarea "**********"
click at [370, 313] on input "****" at bounding box center [367, 313] width 34 height 22
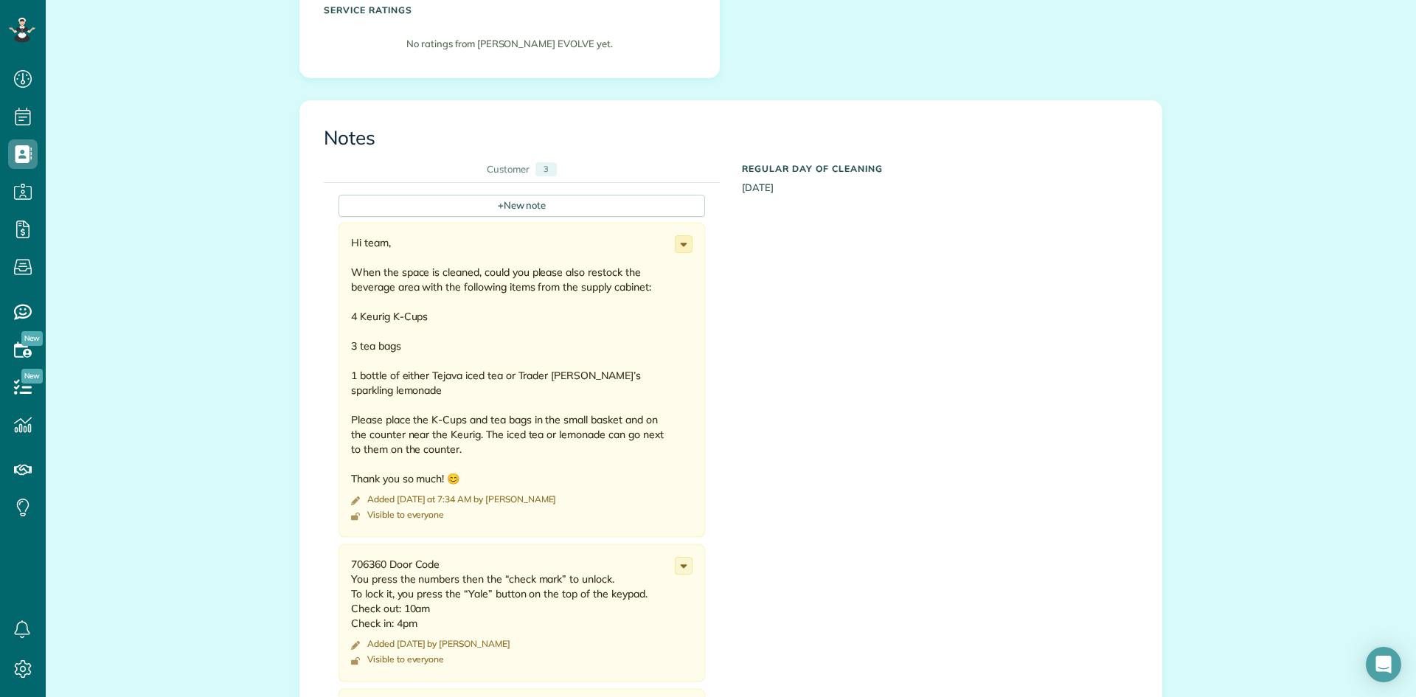
click at [681, 245] on use at bounding box center [684, 245] width 7 height 4
click at [605, 303] on span "Edit note" at bounding box center [618, 302] width 42 height 10
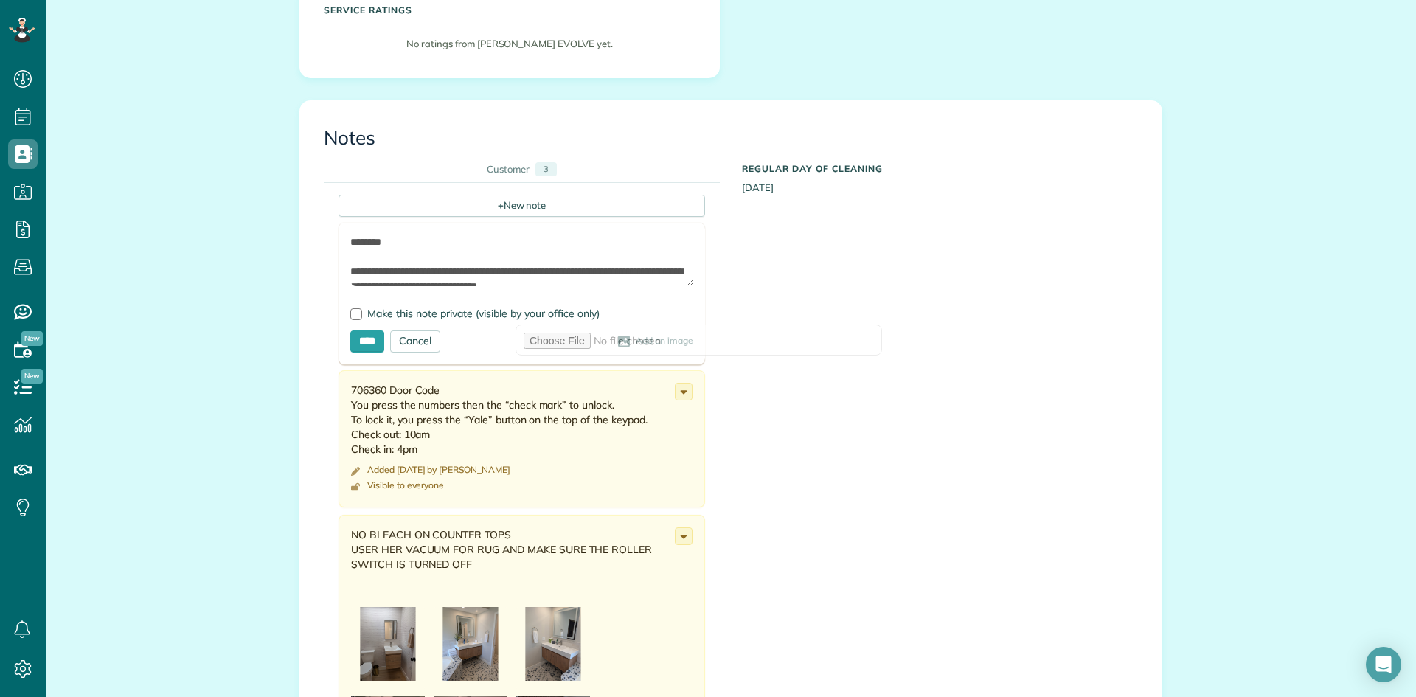
click at [636, 339] on span "Add an image" at bounding box center [665, 342] width 58 height 12
click at [636, 341] on span "Add an image" at bounding box center [665, 342] width 58 height 12
click at [636, 342] on span "Add an image" at bounding box center [665, 342] width 58 height 12
click at [636, 341] on span "Add an image" at bounding box center [665, 342] width 58 height 12
click at [636, 342] on span "Add an image" at bounding box center [665, 342] width 58 height 12
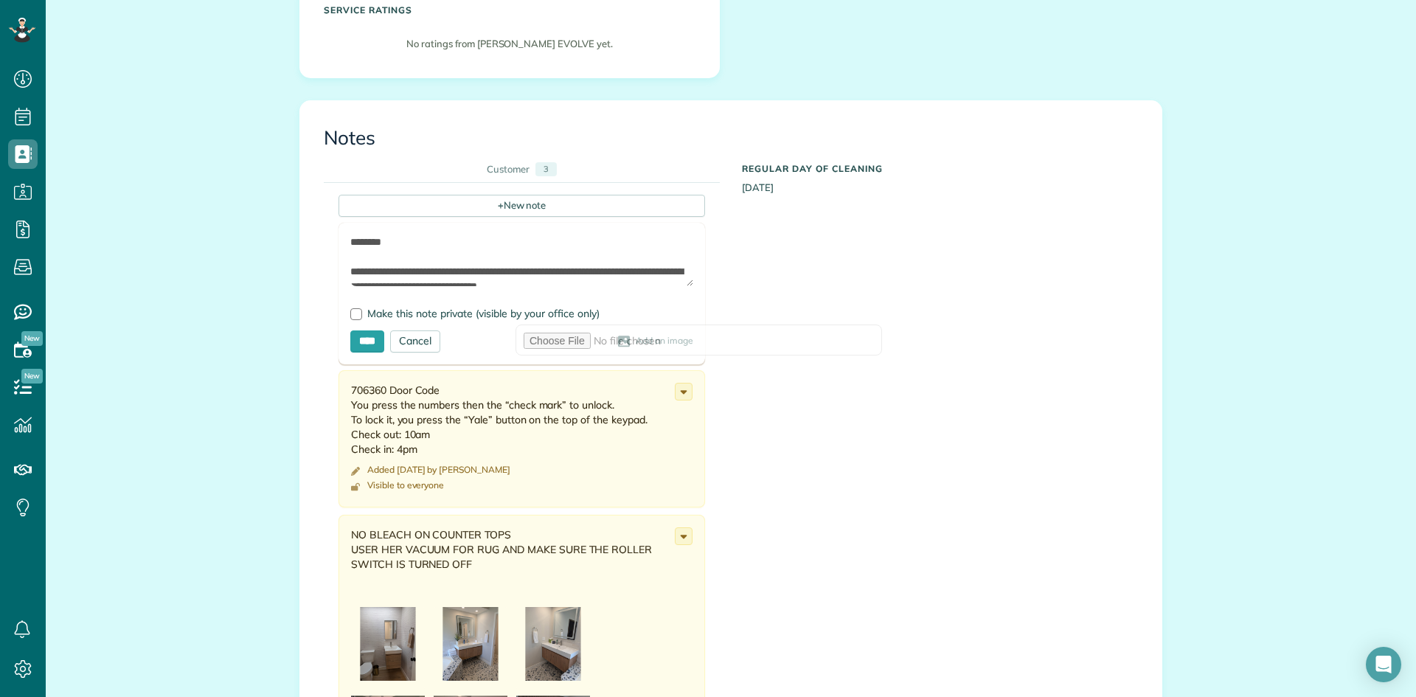
click at [636, 342] on span "Add an image" at bounding box center [665, 342] width 58 height 12
click at [367, 341] on input "****" at bounding box center [367, 341] width 34 height 22
type input "**********"
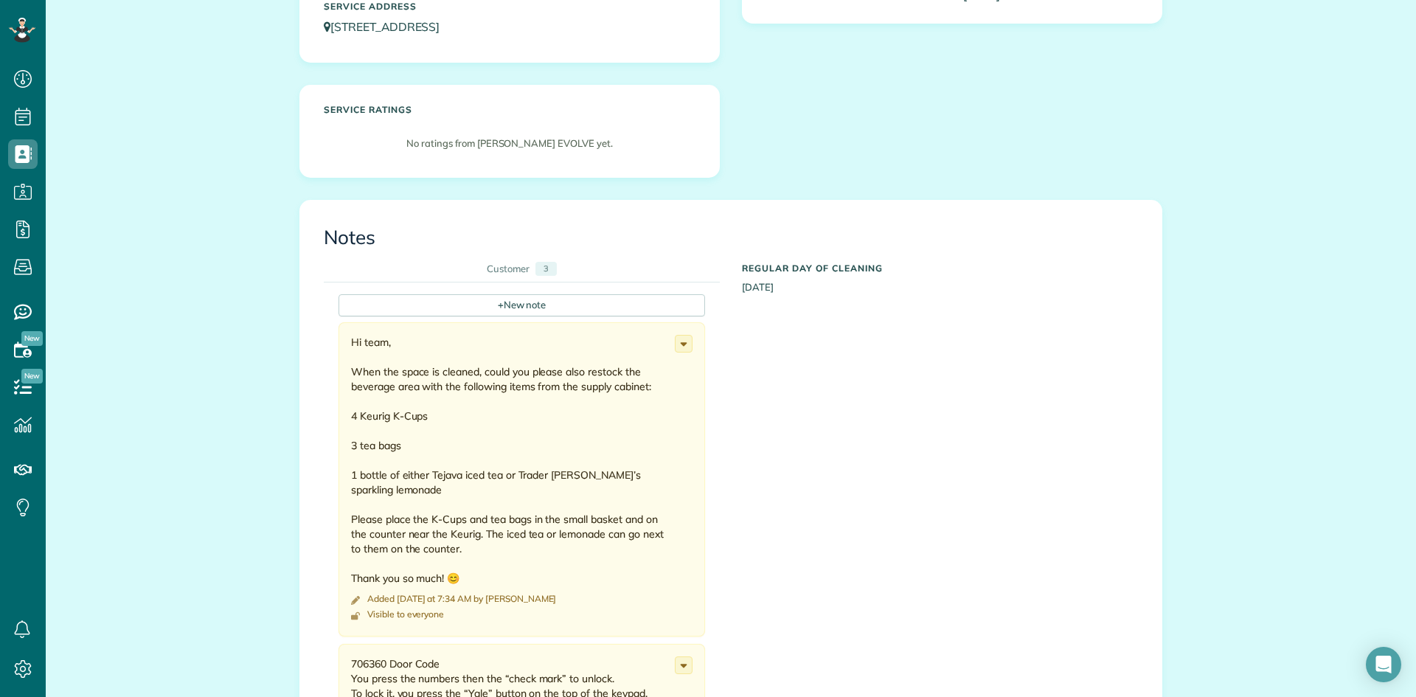
scroll to position [295, 0]
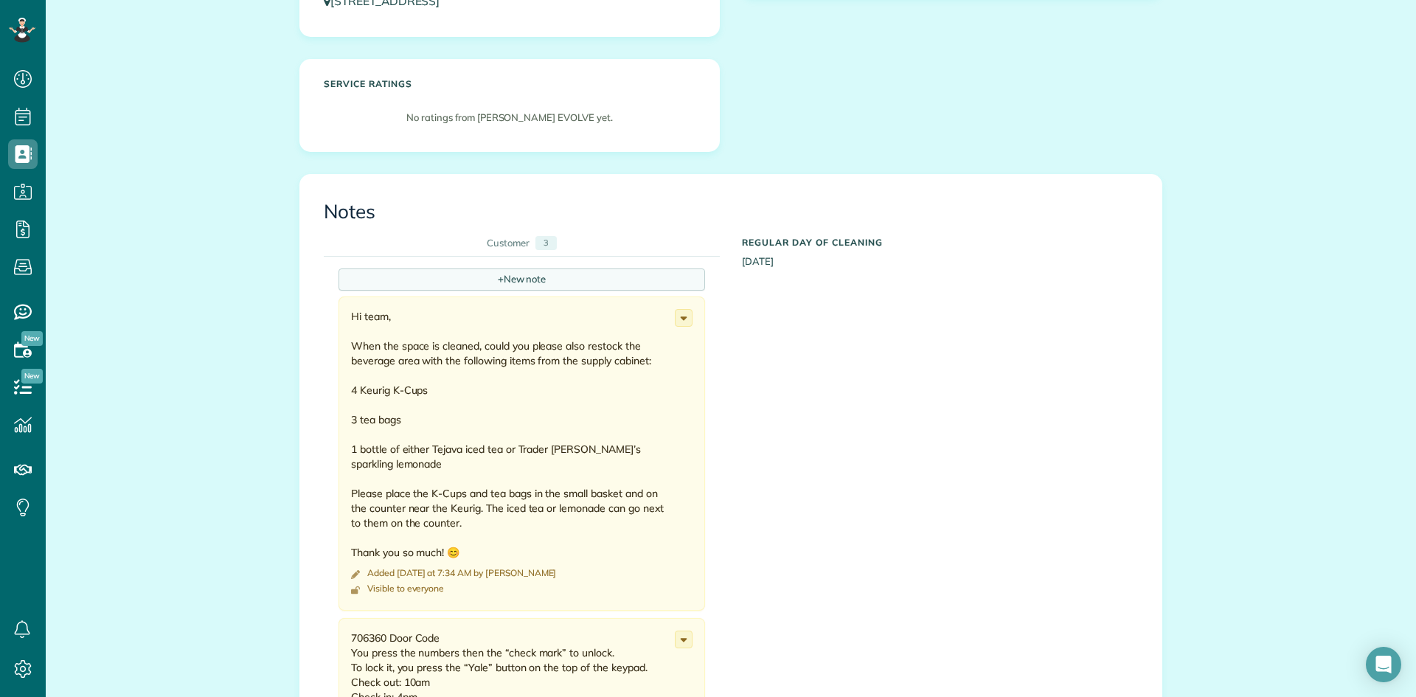
click at [498, 280] on span "+" at bounding box center [501, 278] width 6 height 13
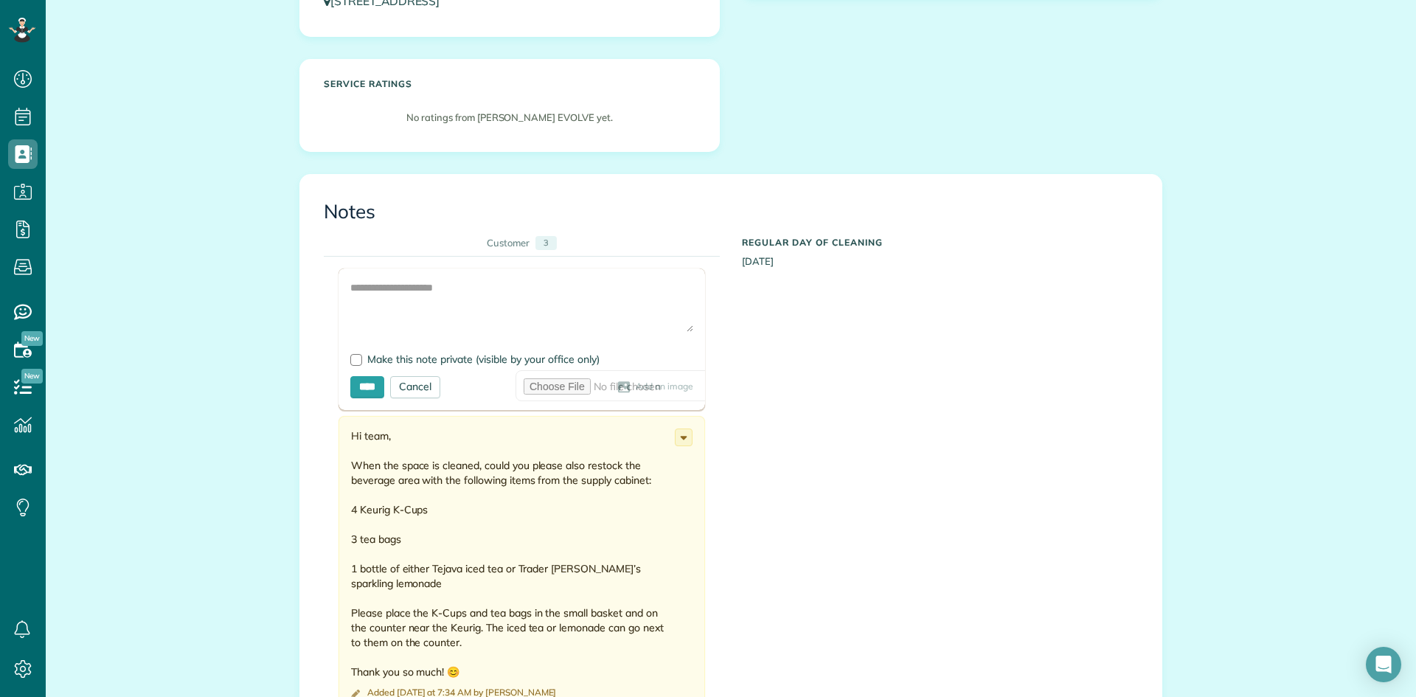
click at [636, 384] on span "Add an image" at bounding box center [665, 387] width 58 height 12
click at [636, 385] on span "Add an image" at bounding box center [665, 387] width 58 height 12
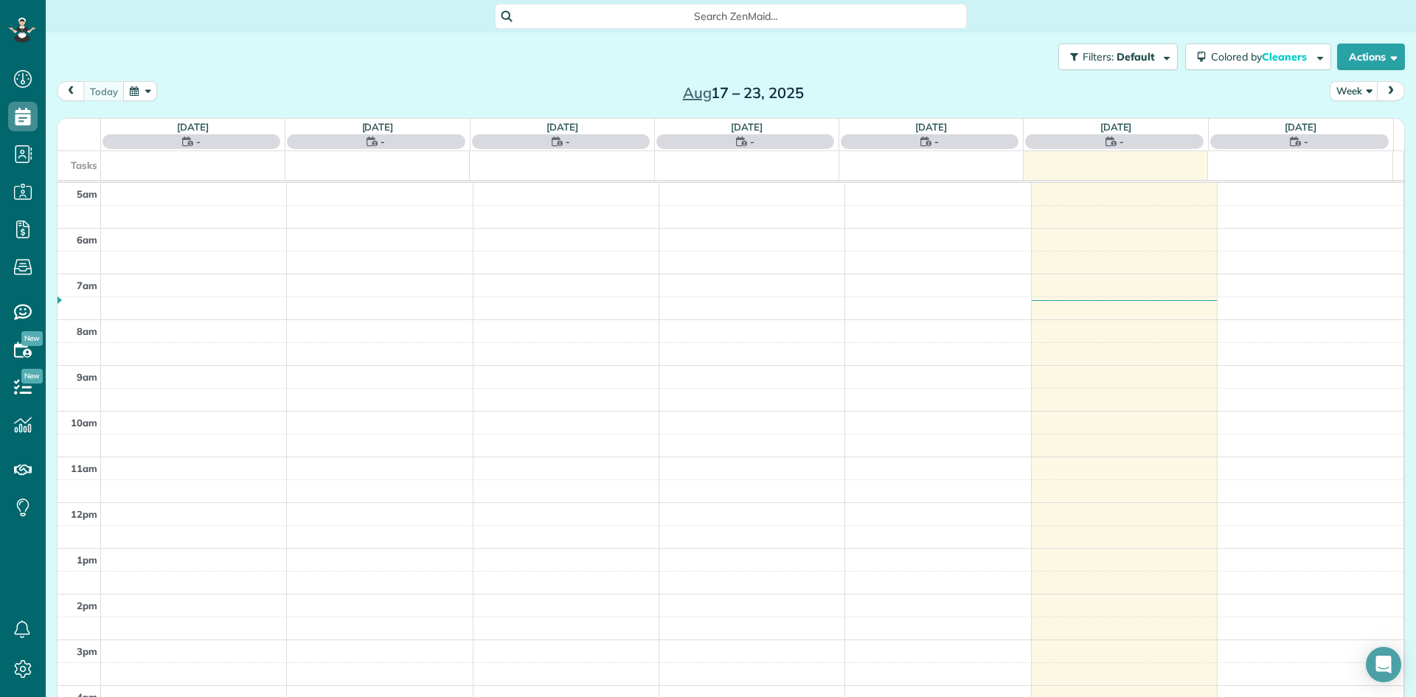
scroll to position [92, 0]
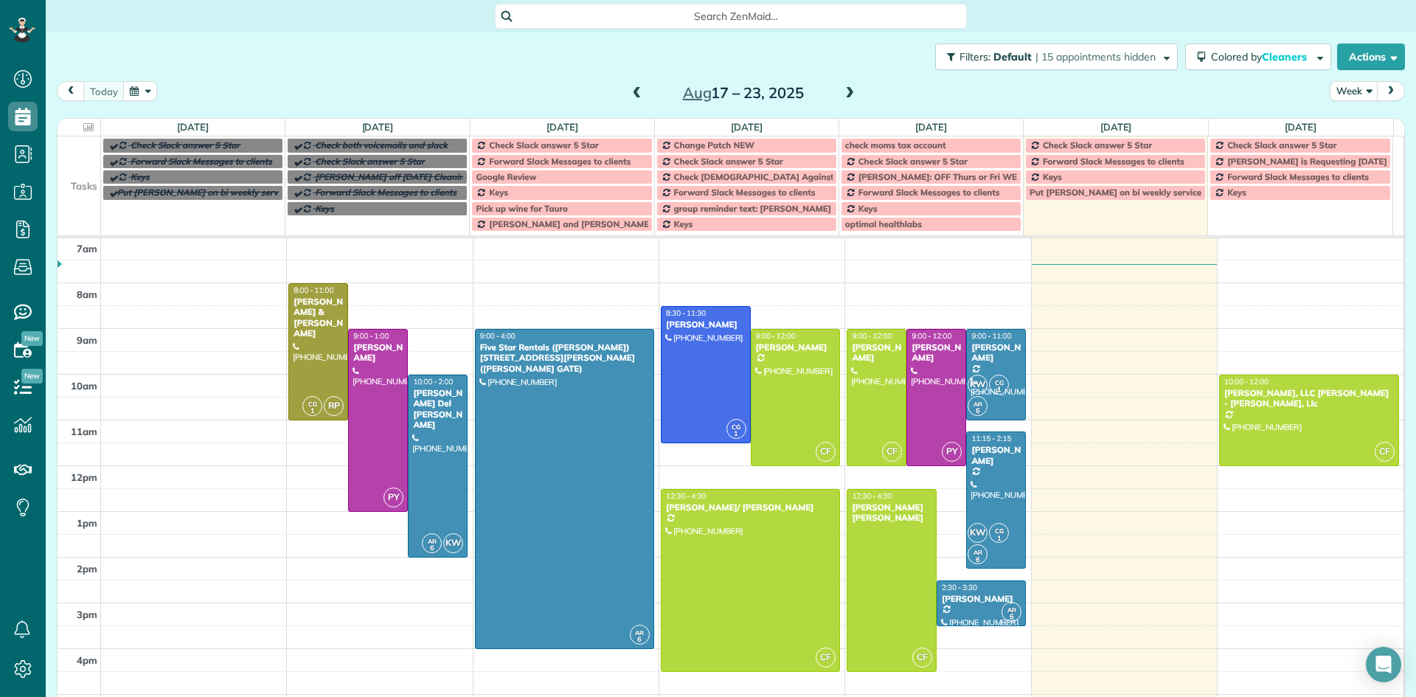
click at [842, 91] on span at bounding box center [850, 93] width 16 height 13
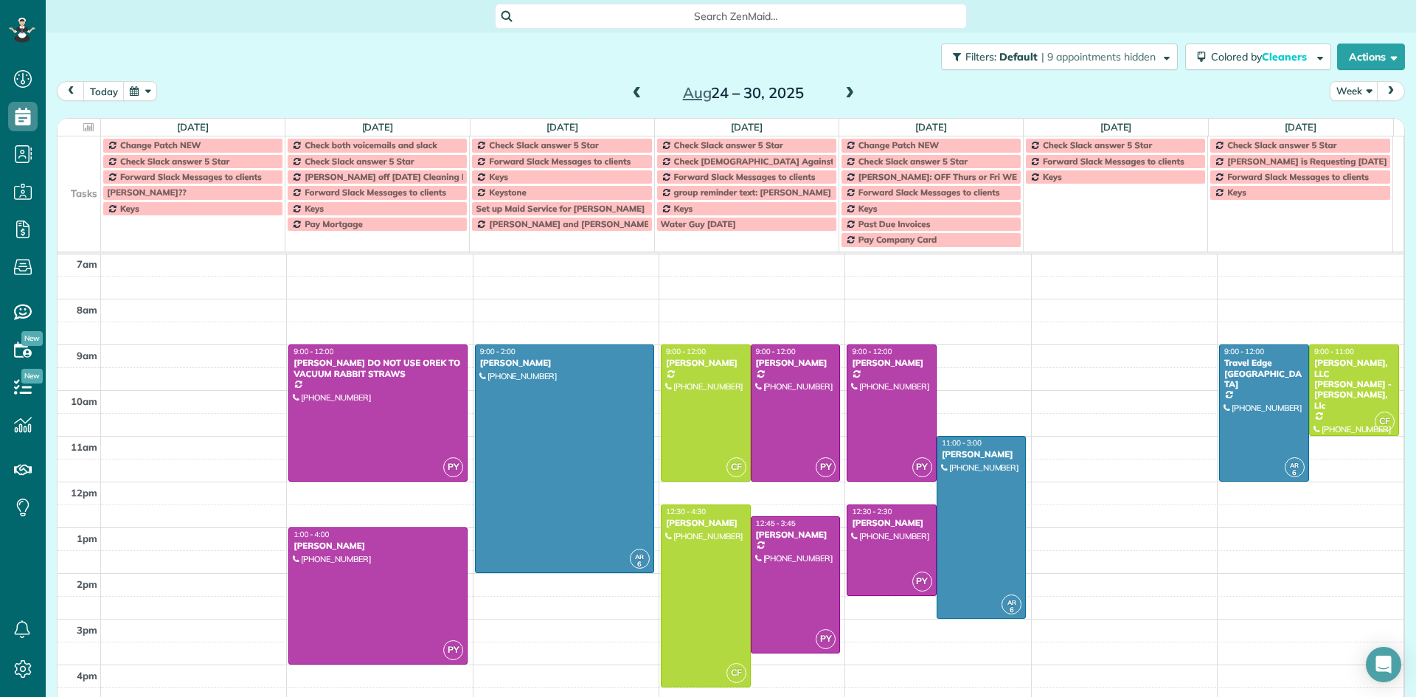
click at [842, 91] on span at bounding box center [850, 93] width 16 height 13
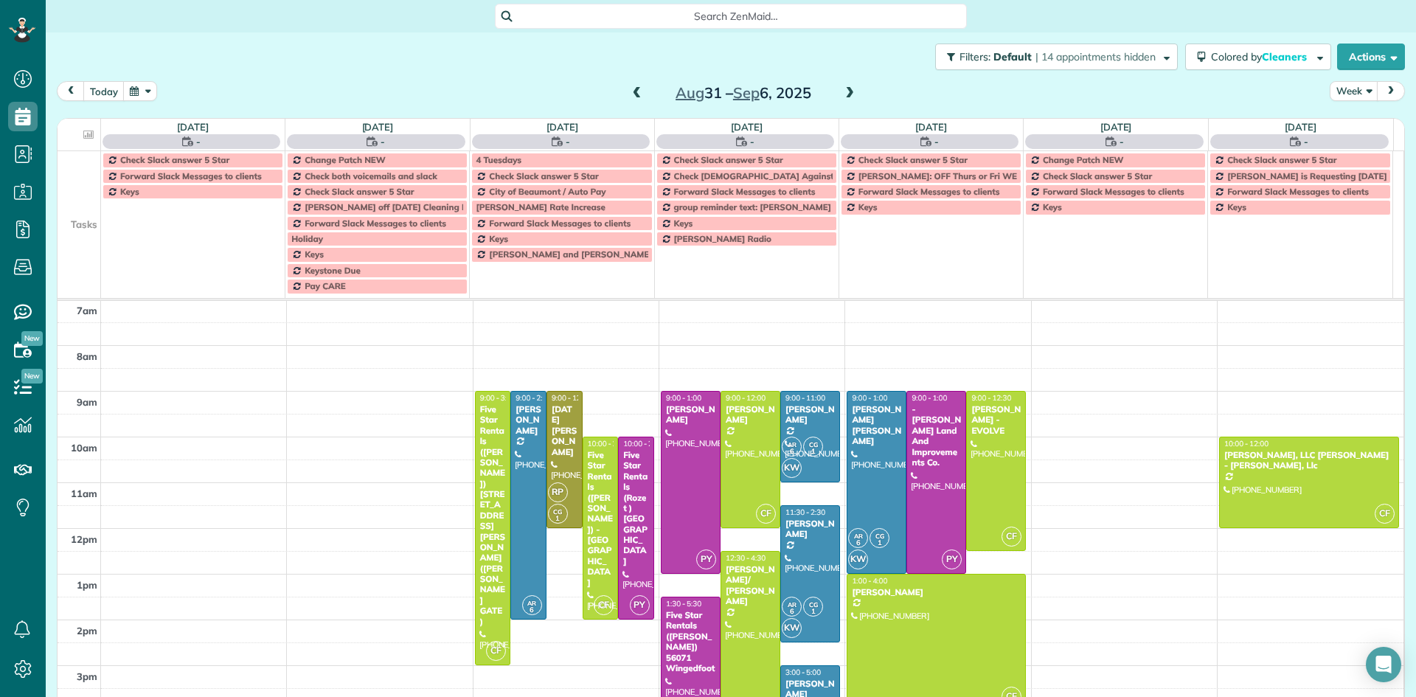
click at [842, 91] on span at bounding box center [850, 93] width 16 height 13
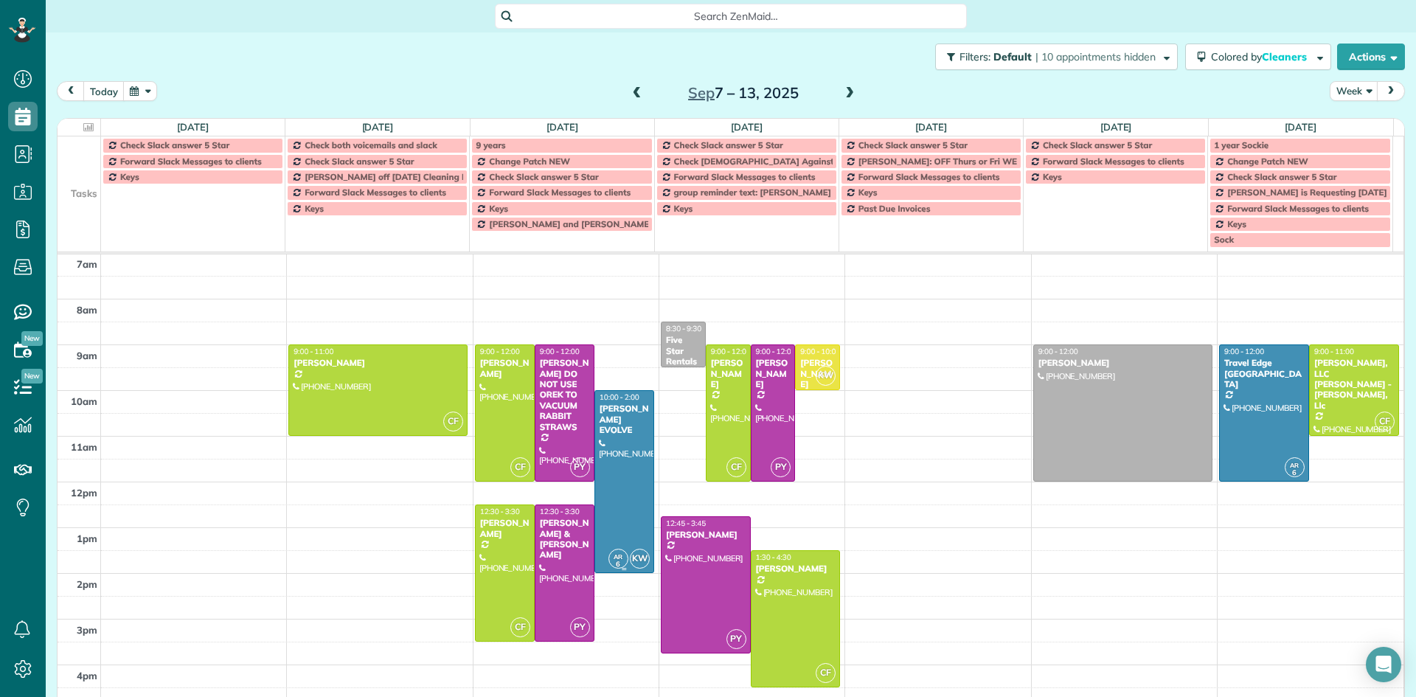
click at [625, 453] on div at bounding box center [624, 481] width 58 height 181
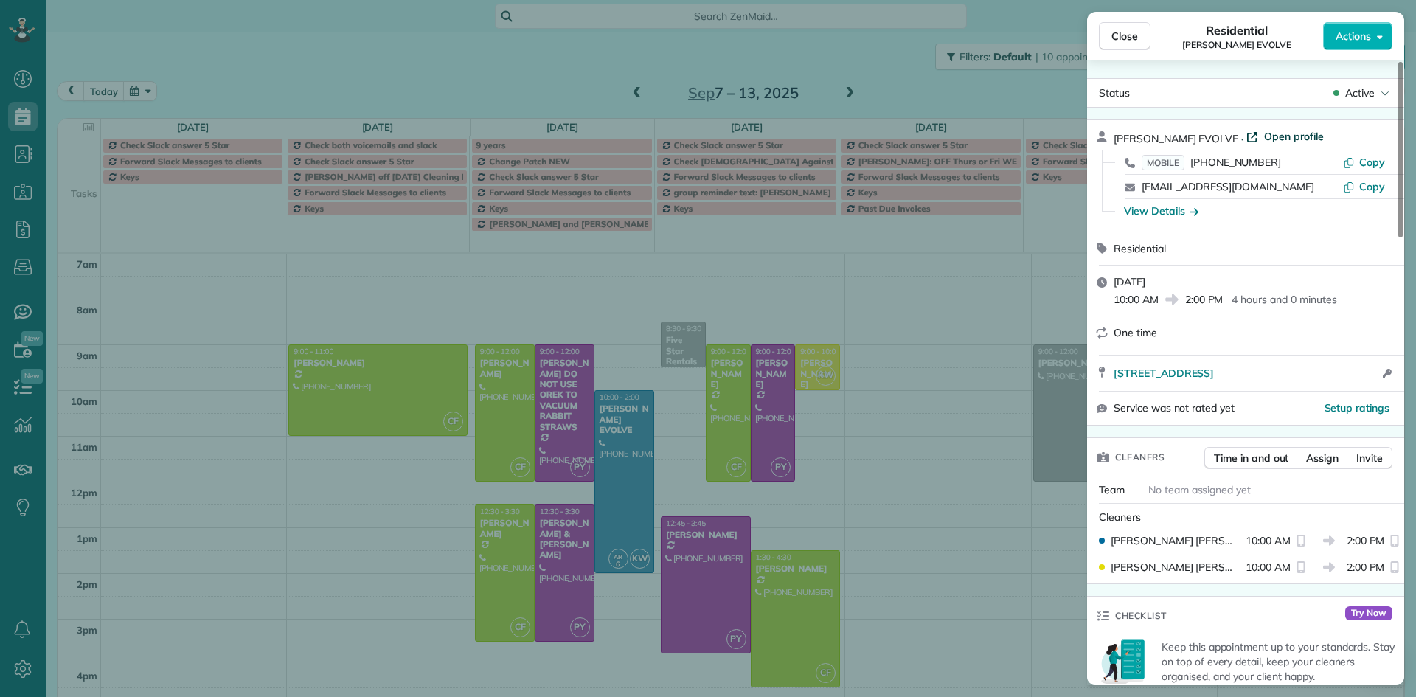
click at [1264, 136] on span "Open profile" at bounding box center [1294, 136] width 60 height 15
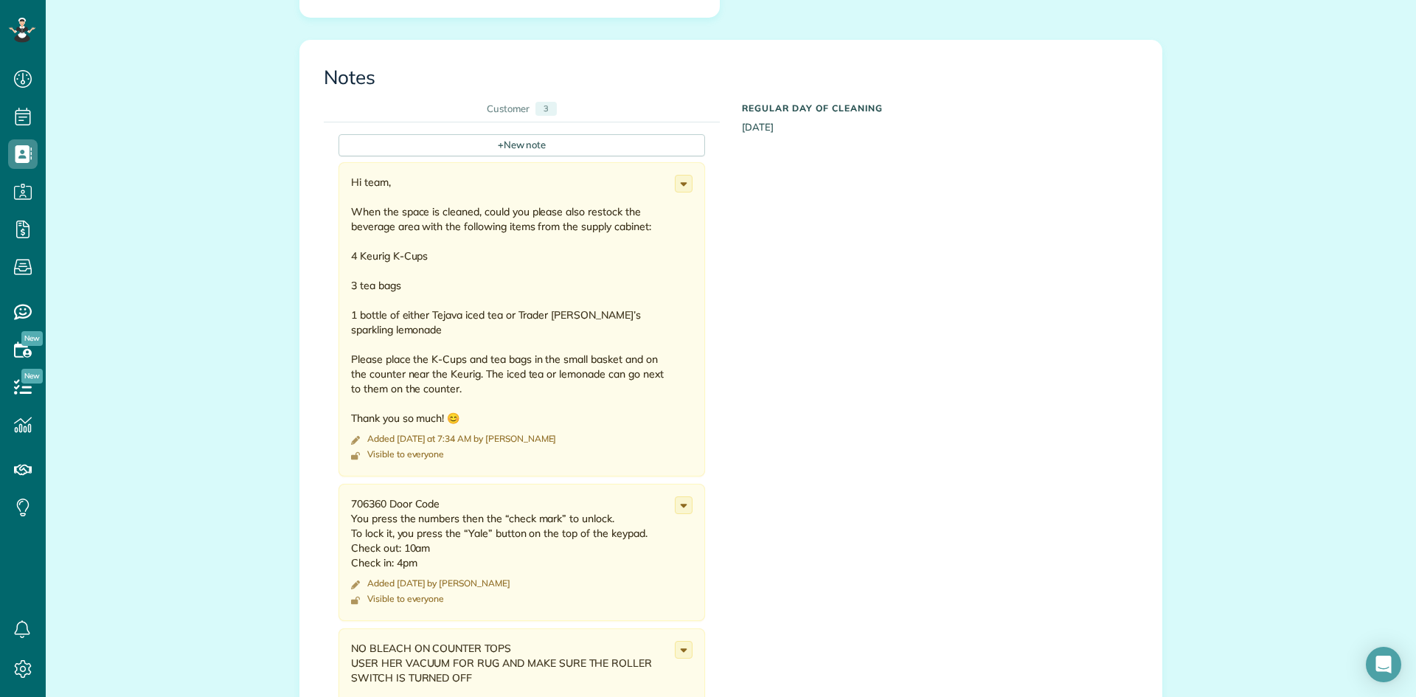
scroll to position [443, 0]
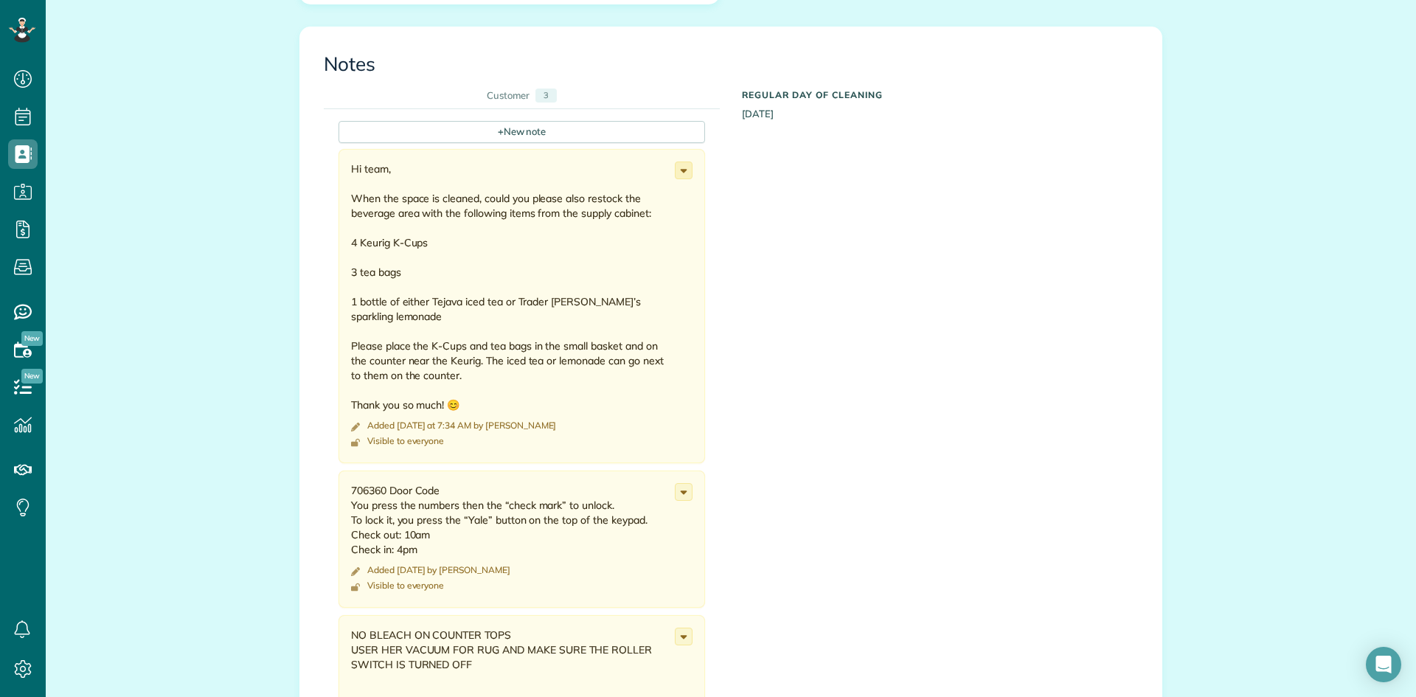
click at [683, 170] on icon at bounding box center [684, 170] width 16 height 16
click at [611, 236] on link "Edit note" at bounding box center [628, 228] width 127 height 27
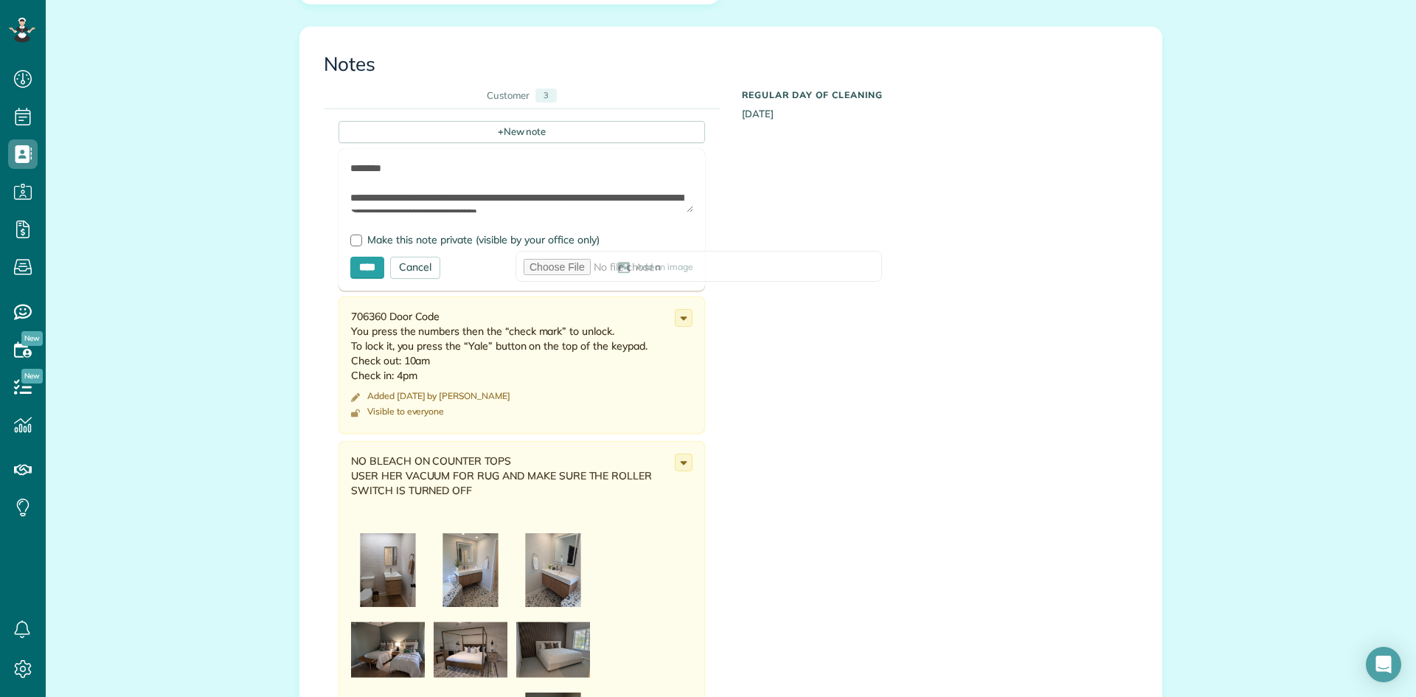
click at [636, 269] on span "Add an image" at bounding box center [665, 268] width 58 height 12
click at [636, 266] on span "Add an image" at bounding box center [665, 268] width 58 height 12
click at [636, 265] on span "Add an image" at bounding box center [665, 268] width 58 height 12
click at [457, 266] on div "Add an image" at bounding box center [566, 268] width 253 height 12
click at [381, 265] on input "****" at bounding box center [367, 268] width 34 height 22
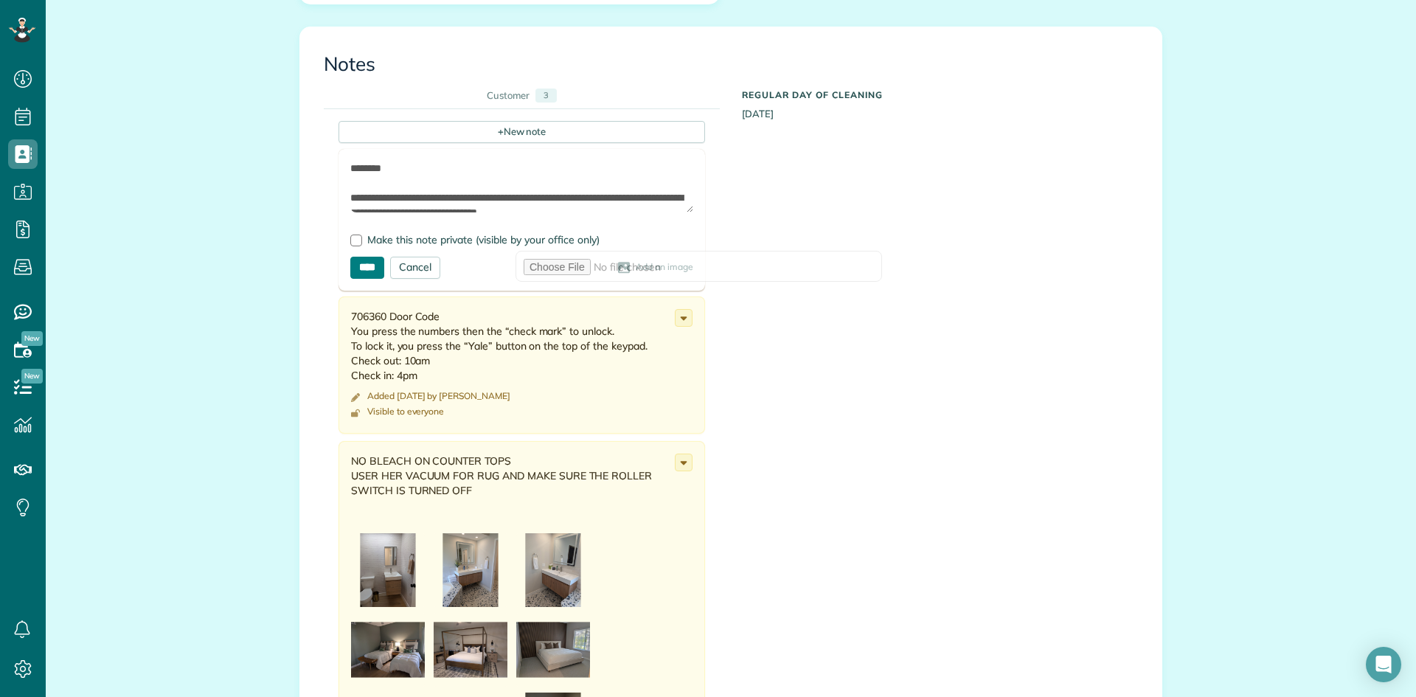
type input "**********"
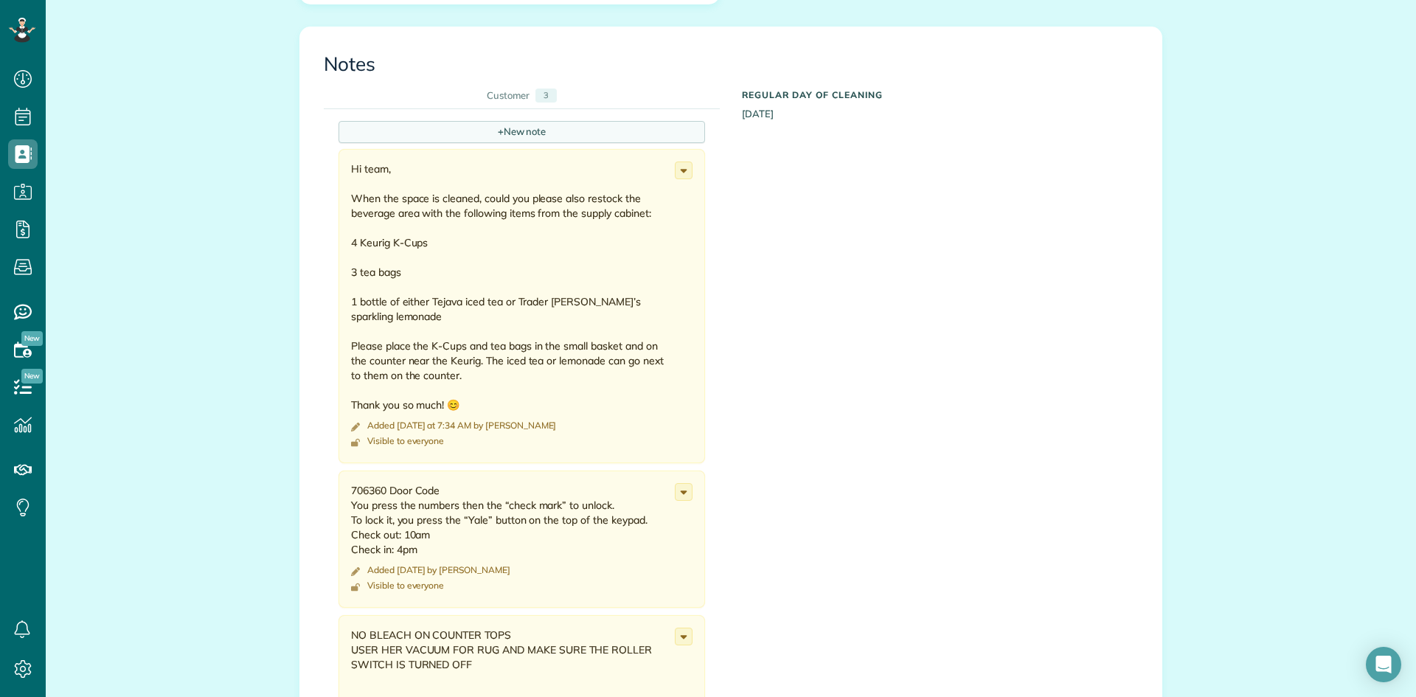
click at [507, 131] on div "+ New note" at bounding box center [522, 132] width 367 height 22
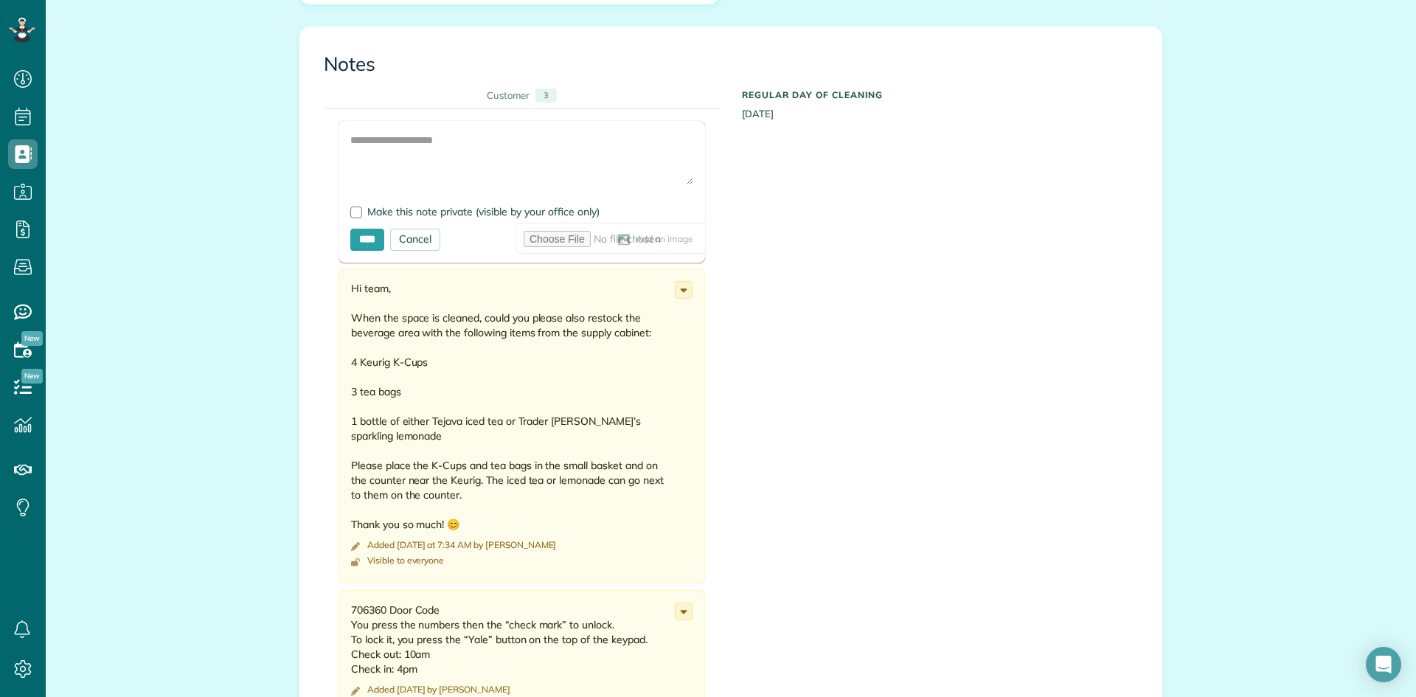
click at [636, 240] on span "Add an image" at bounding box center [665, 240] width 58 height 12
click at [618, 240] on use at bounding box center [624, 239] width 12 height 11
click at [636, 239] on span "Add an image" at bounding box center [665, 240] width 58 height 12
click at [1009, 179] on div "Add Image Make this note private (visible by your office only) **** Cancel Add …" at bounding box center [720, 696] width 792 height 1174
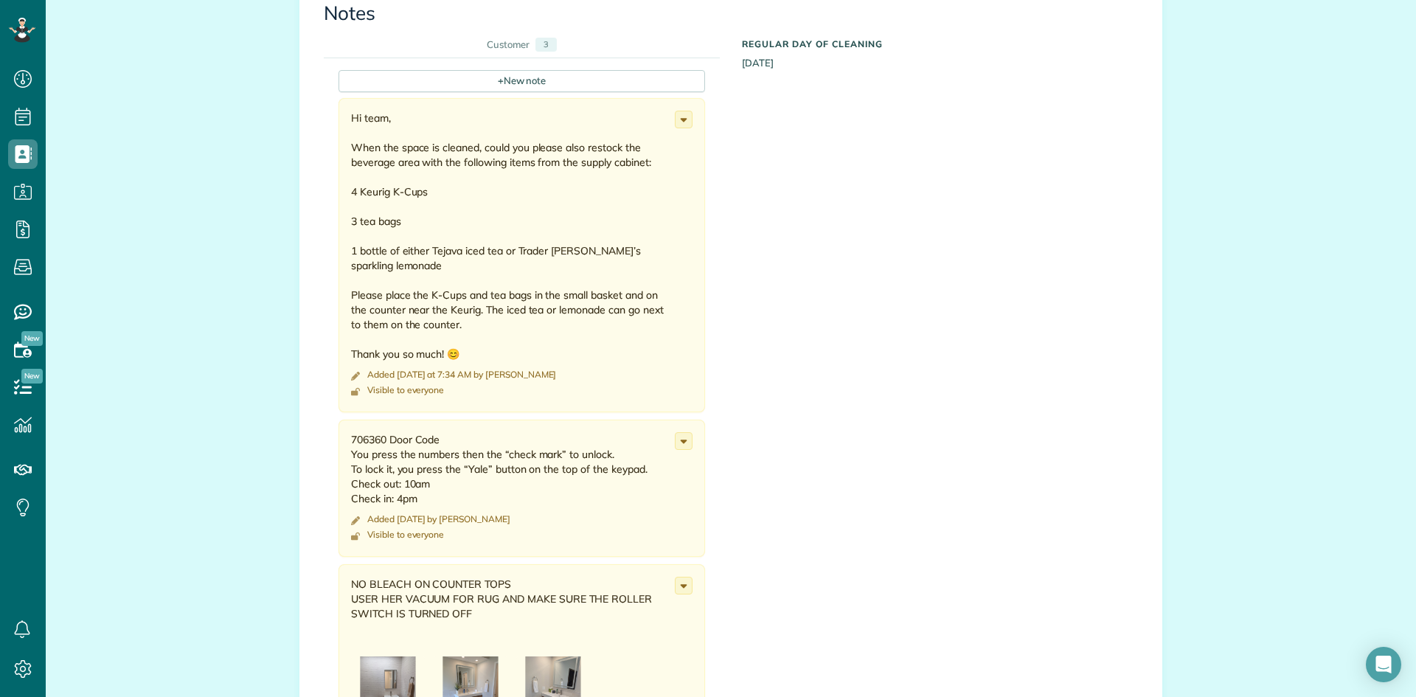
scroll to position [516, 0]
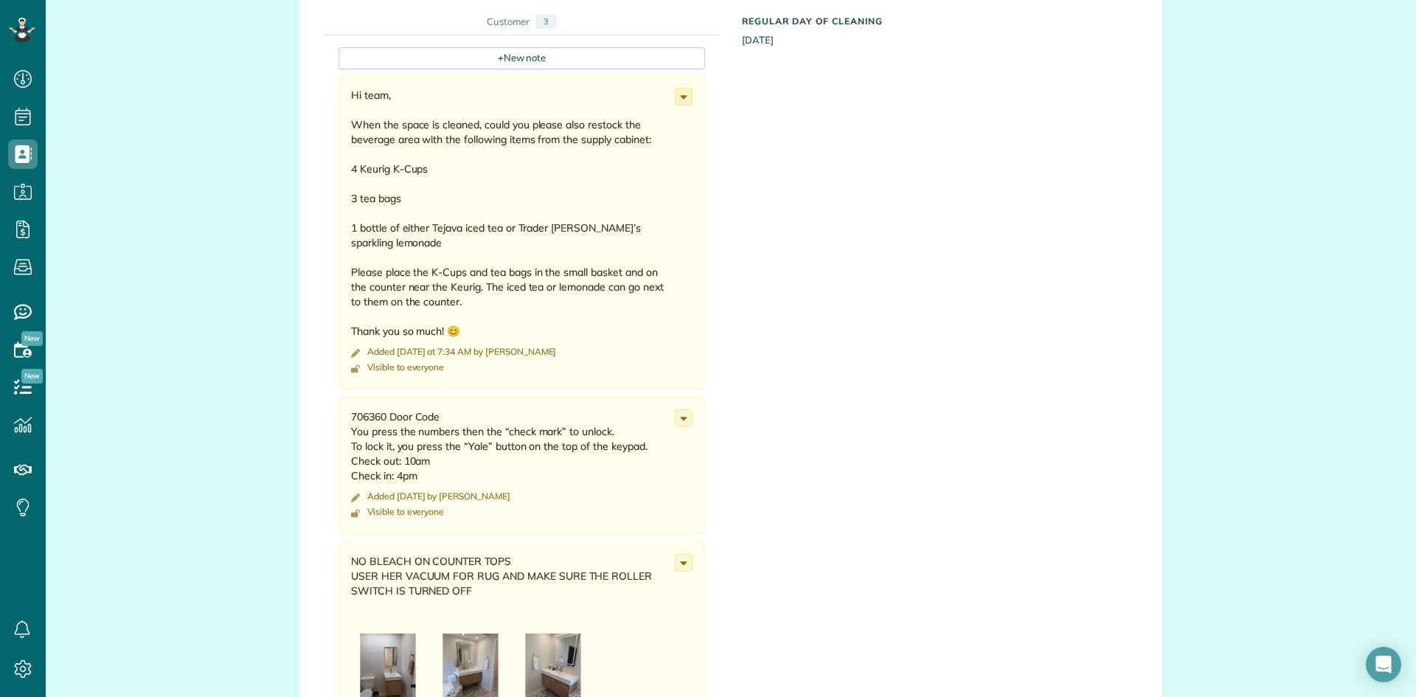
click at [681, 97] on use at bounding box center [684, 97] width 7 height 4
click at [614, 159] on span "Edit note" at bounding box center [618, 154] width 42 height 10
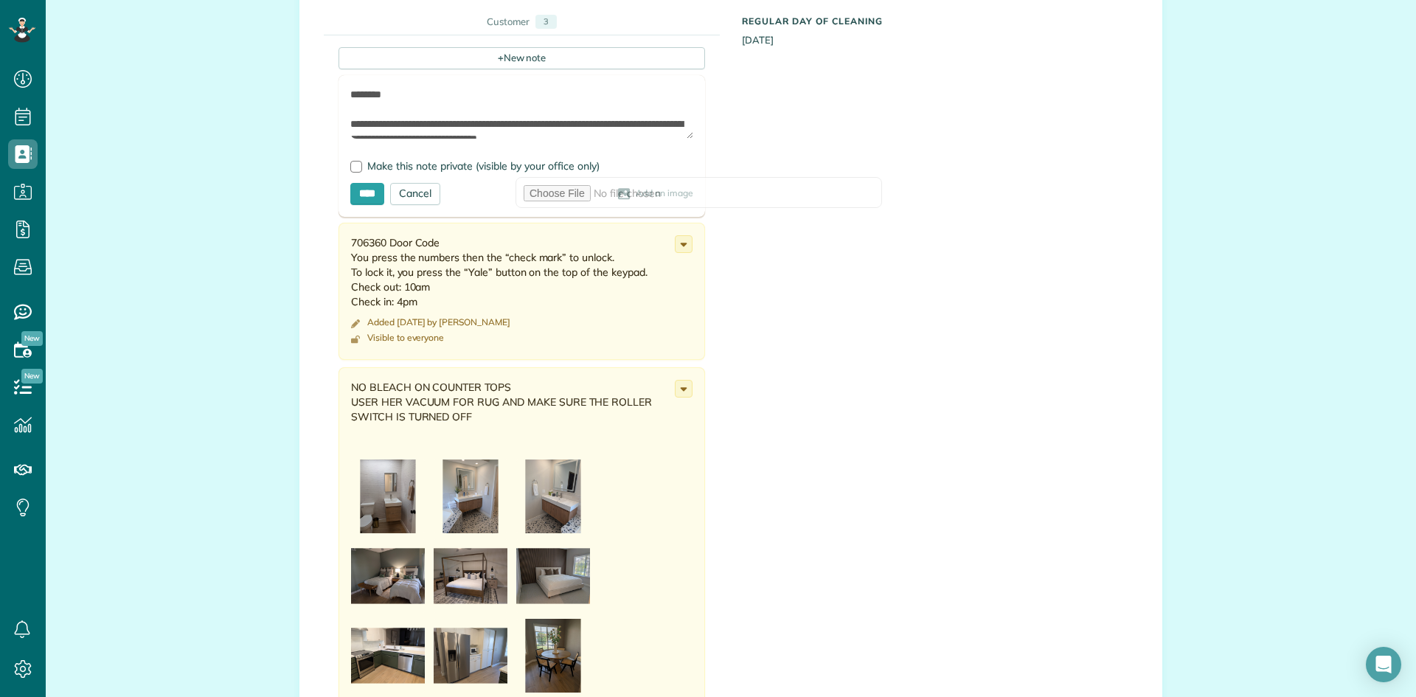
click at [636, 193] on span "Add an image" at bounding box center [665, 194] width 58 height 12
click at [618, 195] on use at bounding box center [624, 193] width 12 height 11
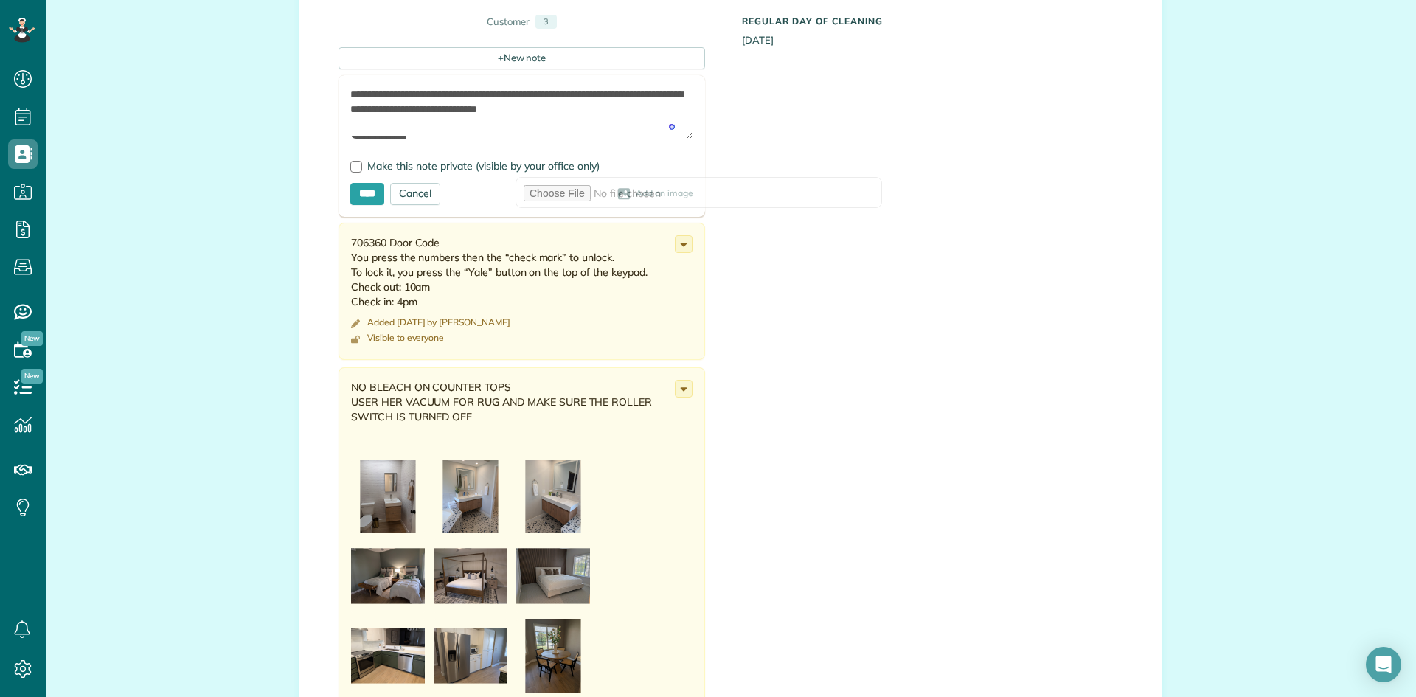
scroll to position [30, 0]
click at [636, 191] on span "Add an image" at bounding box center [665, 194] width 58 height 12
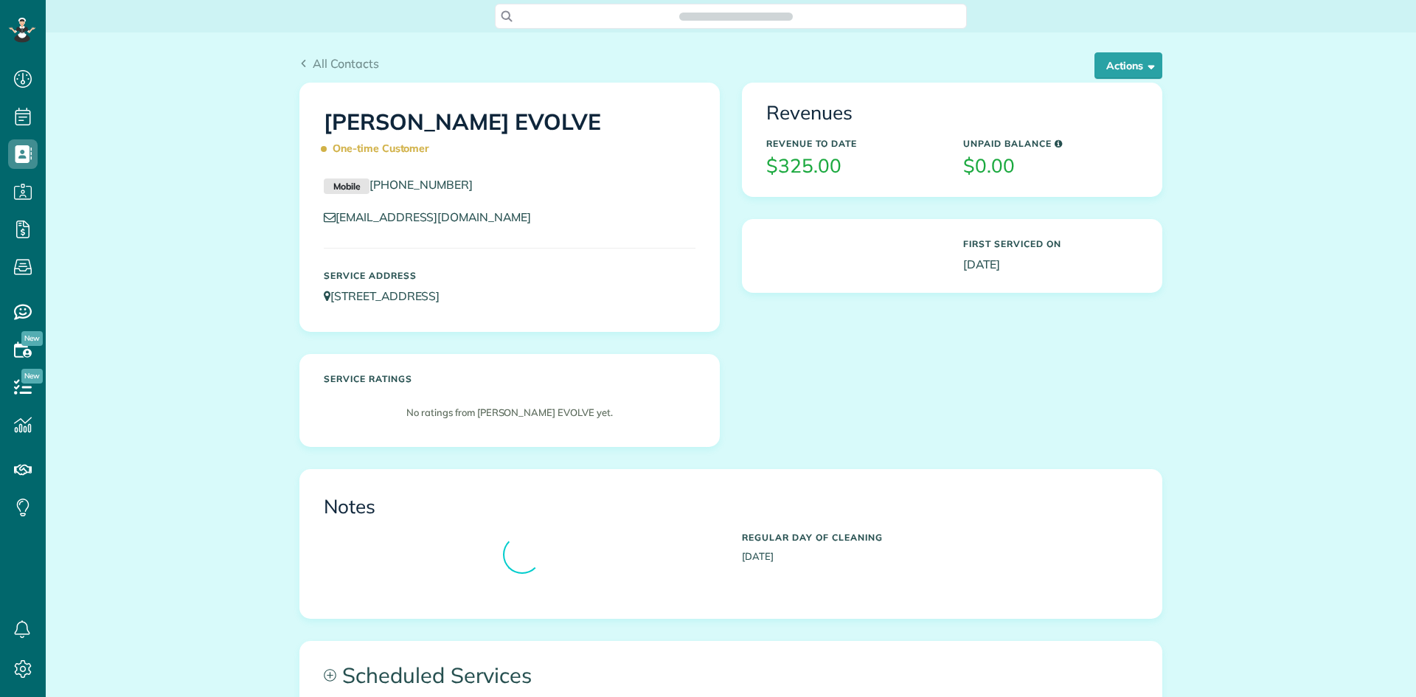
scroll to position [7, 7]
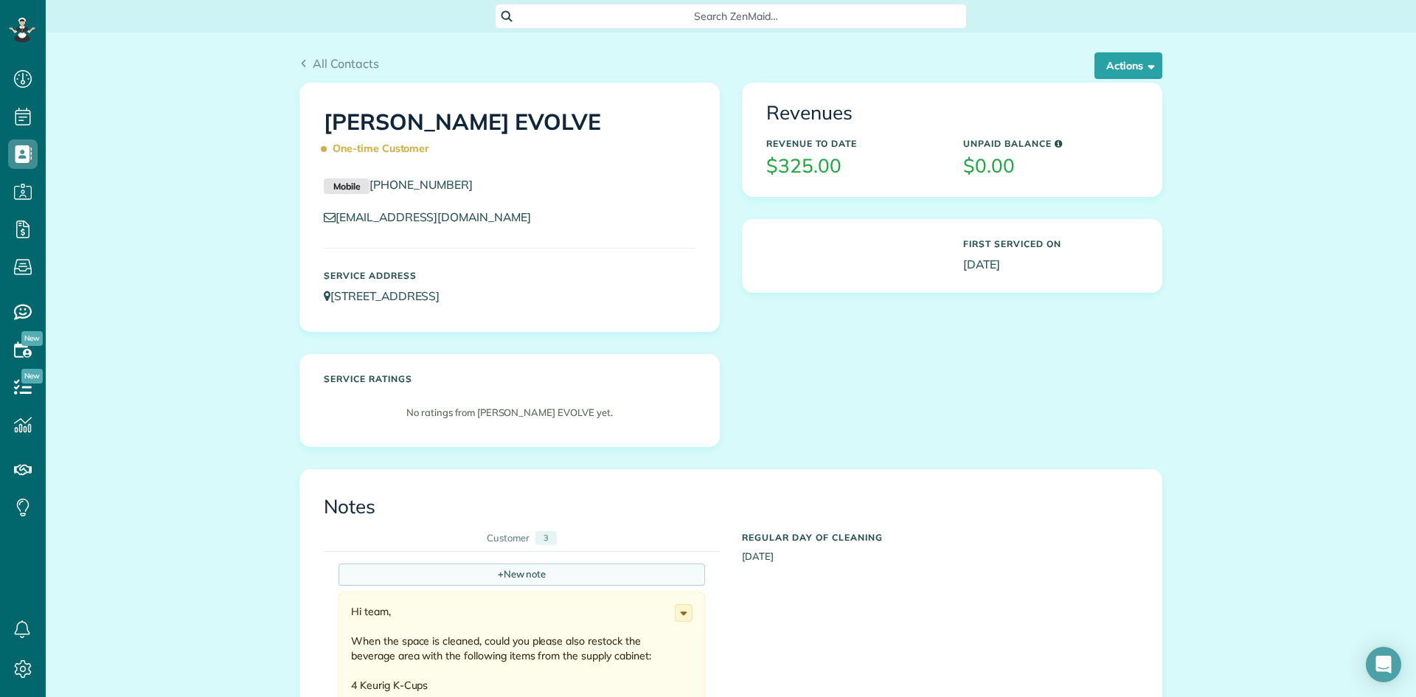
click at [473, 583] on div "+ New note" at bounding box center [522, 575] width 367 height 22
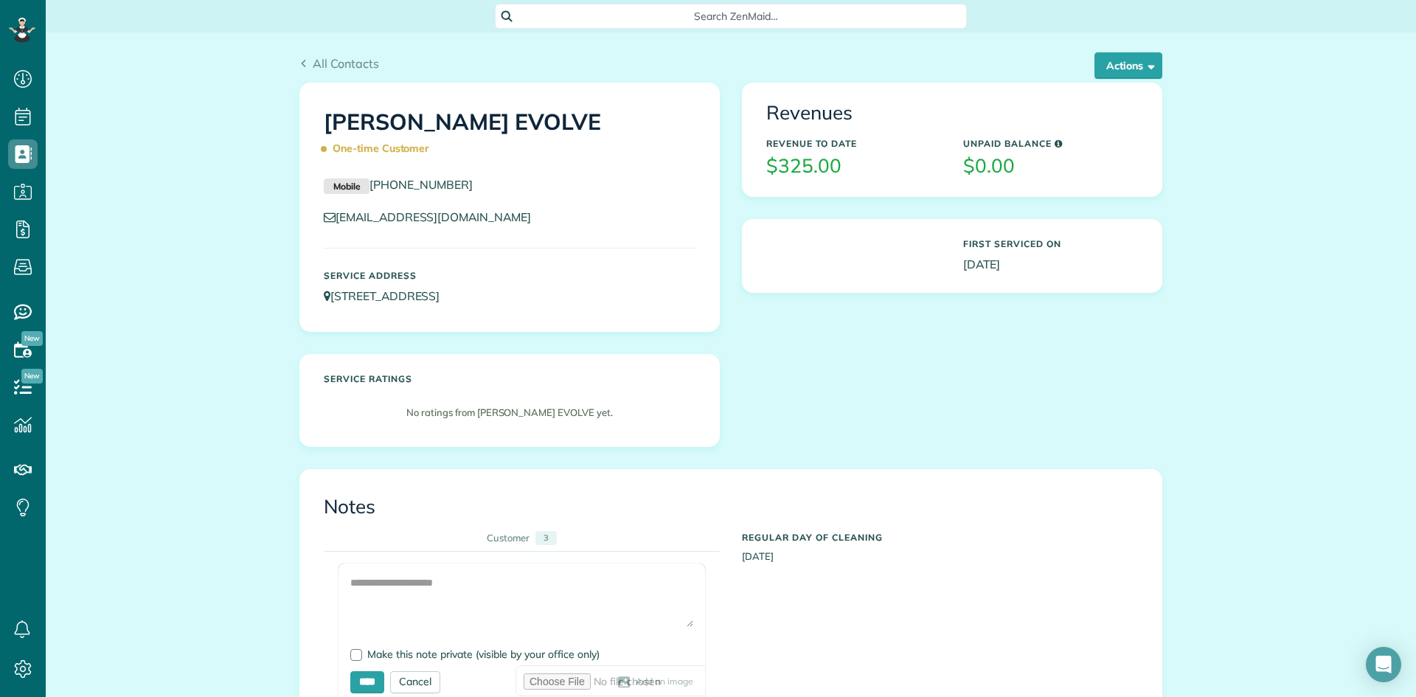
click at [636, 681] on span "Add an image" at bounding box center [665, 682] width 58 height 12
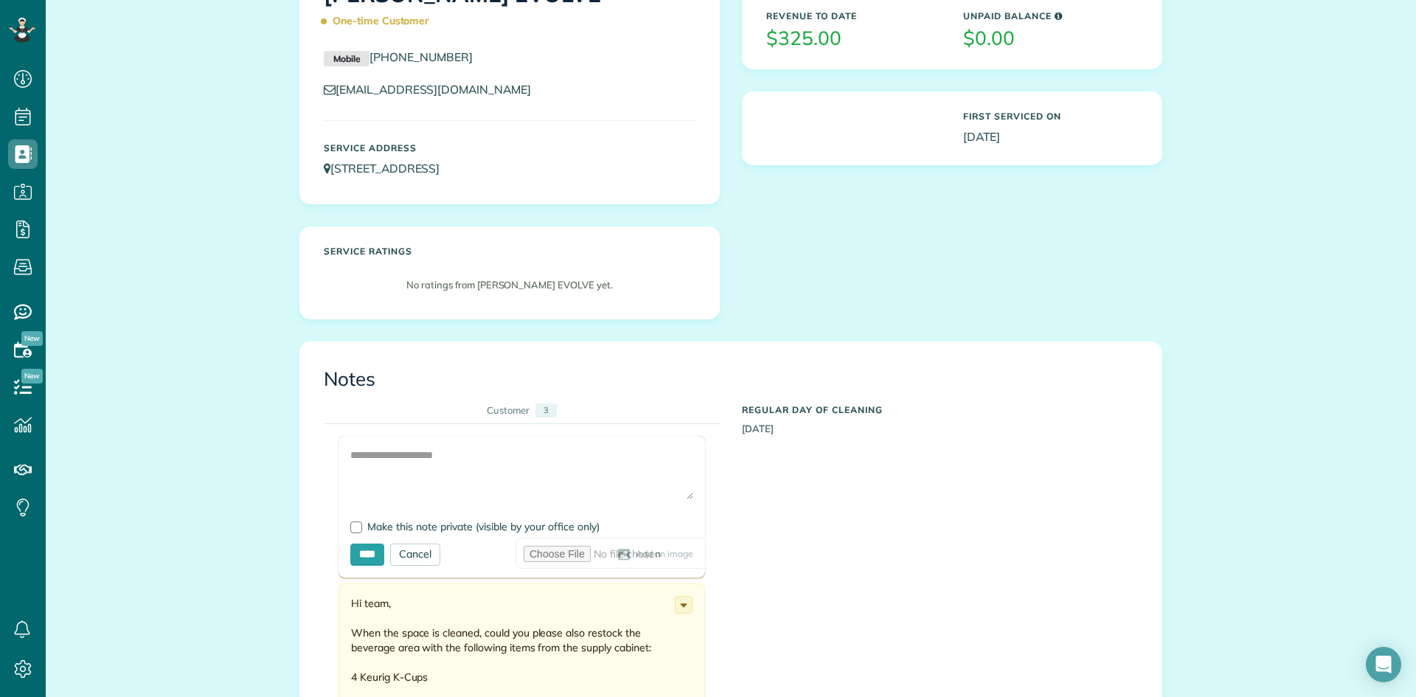
scroll to position [148, 0]
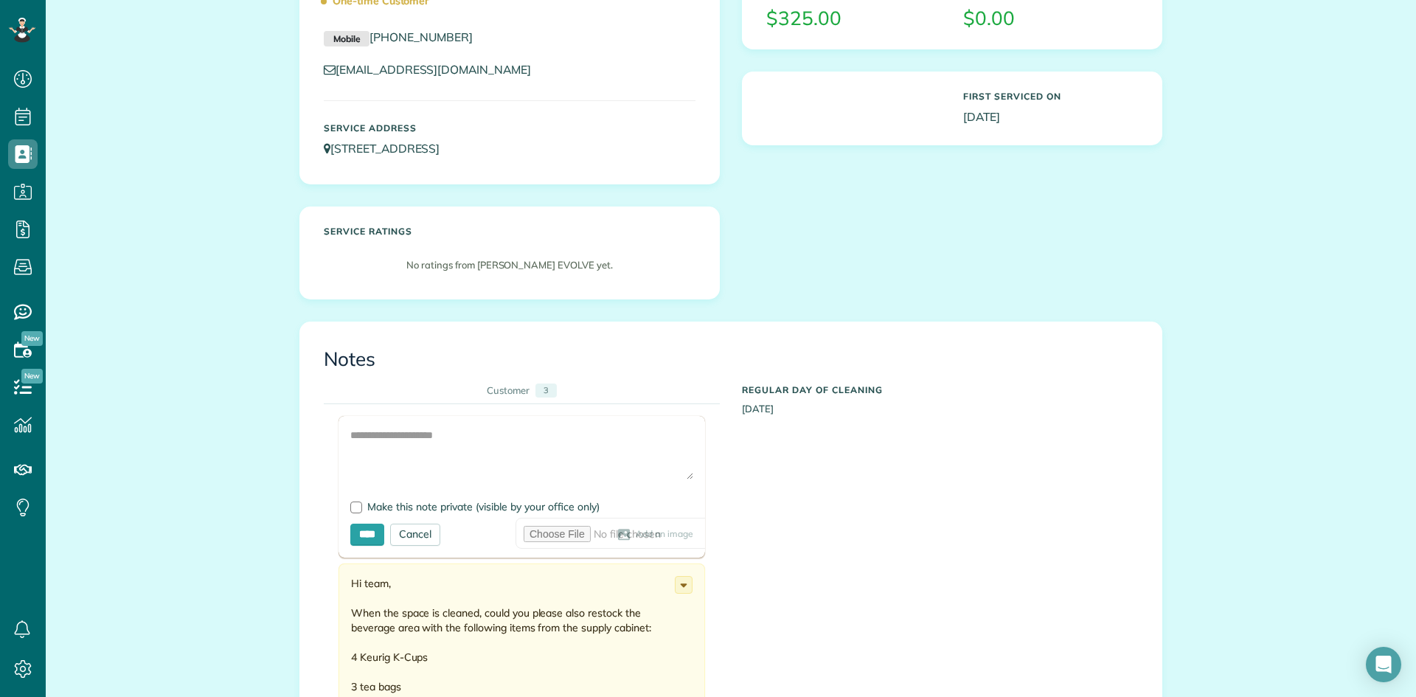
click at [618, 537] on use at bounding box center [624, 534] width 12 height 11
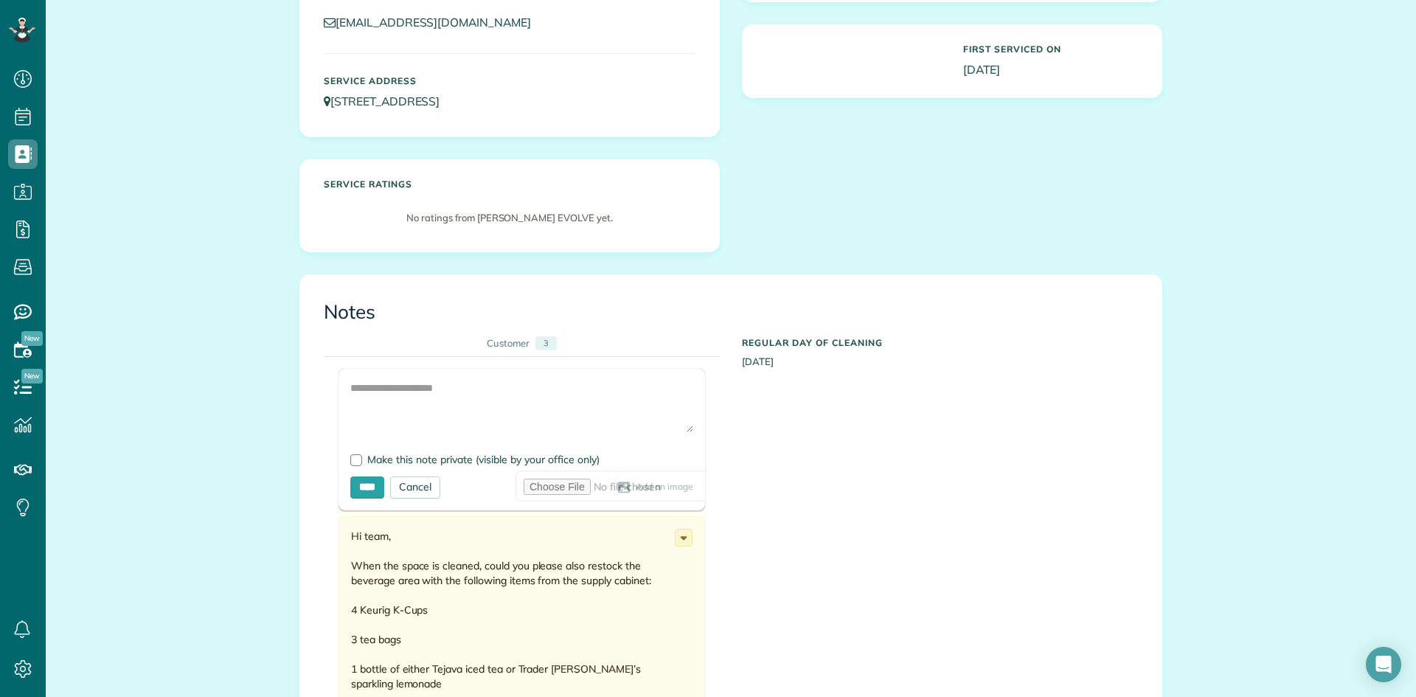
scroll to position [221, 0]
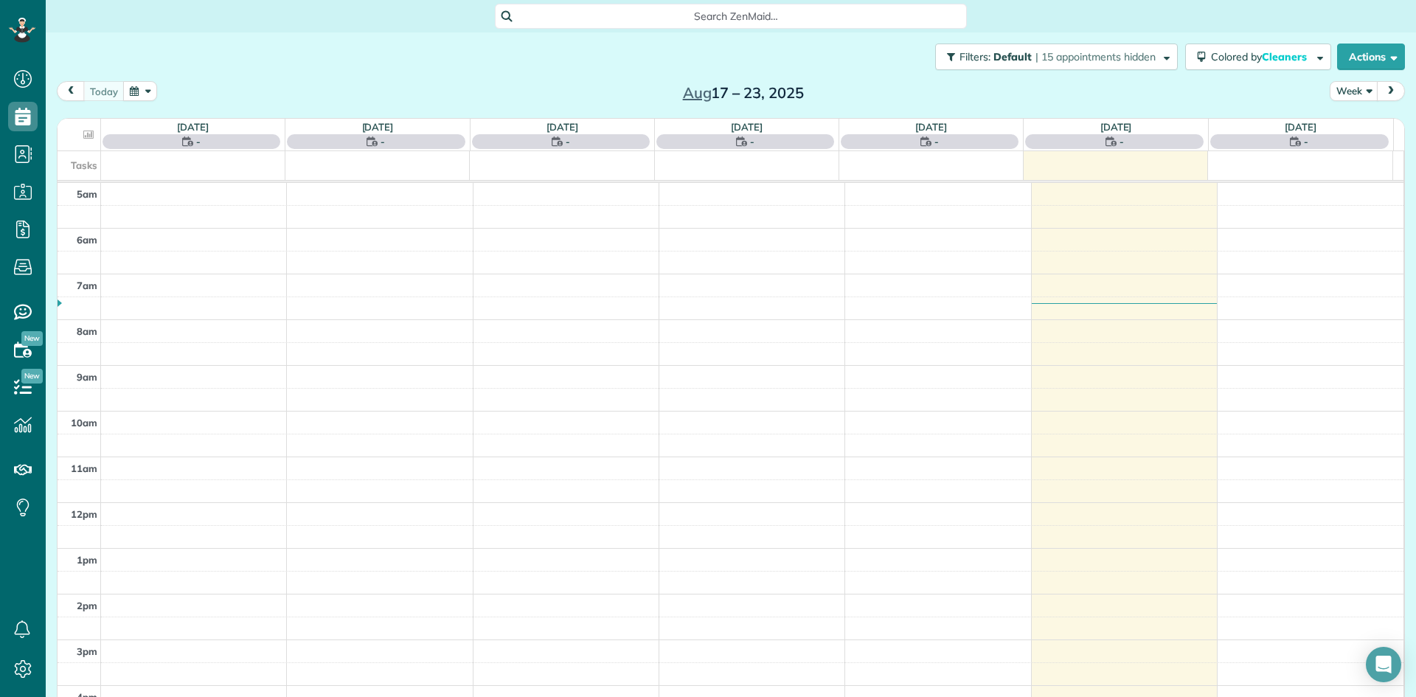
scroll to position [92, 0]
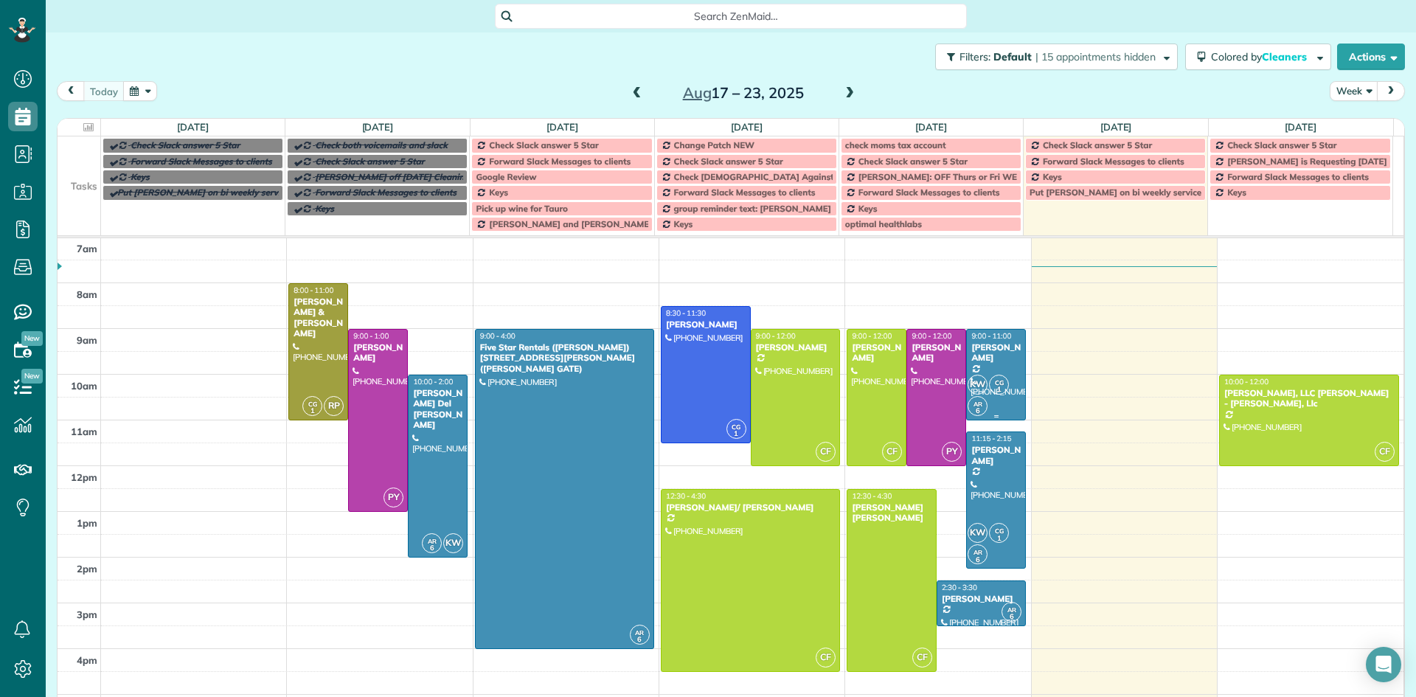
click at [975, 372] on div at bounding box center [996, 375] width 58 height 90
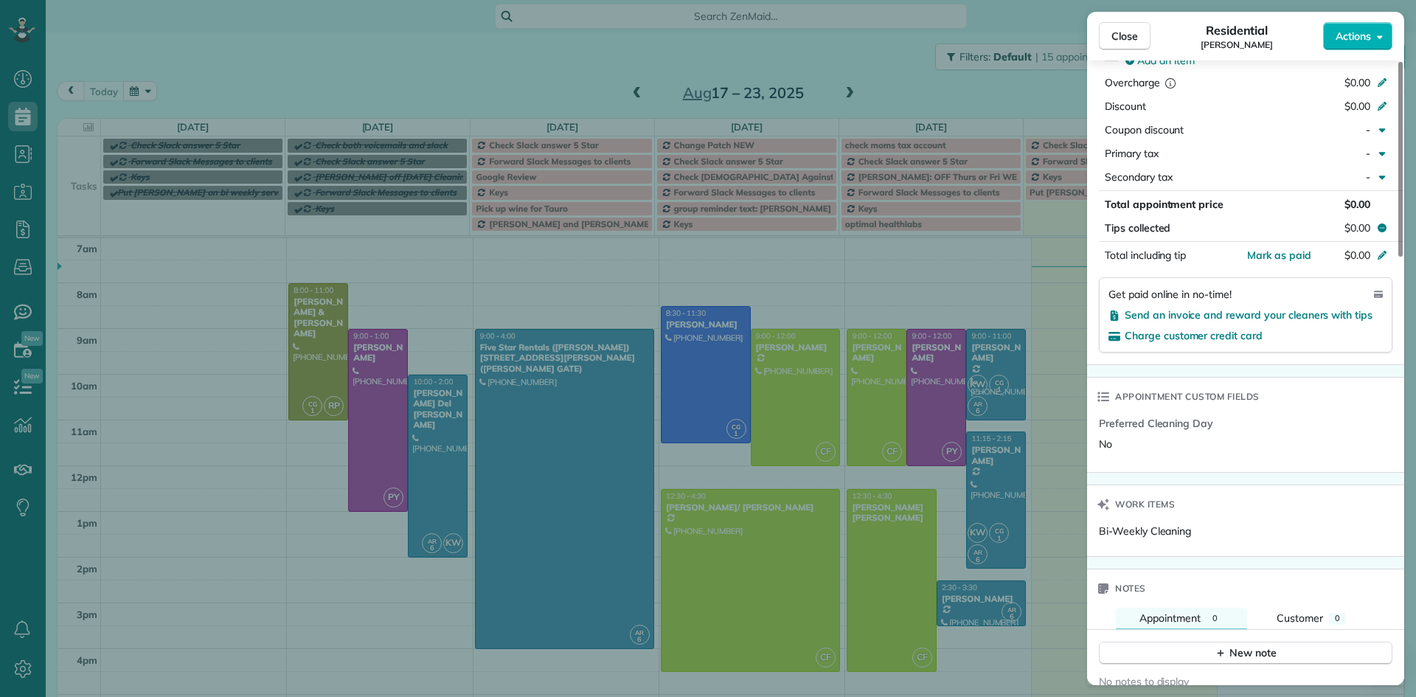
scroll to position [963, 0]
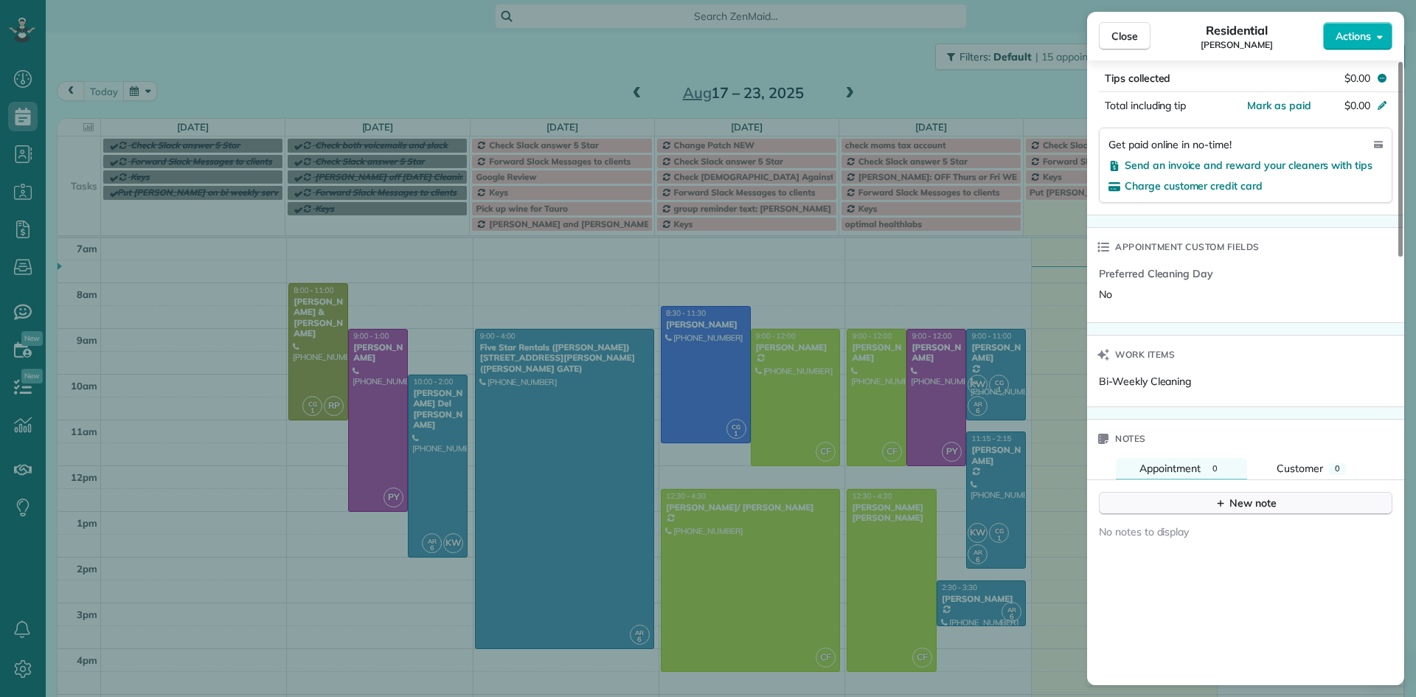
click at [1230, 496] on div "New note" at bounding box center [1246, 503] width 62 height 15
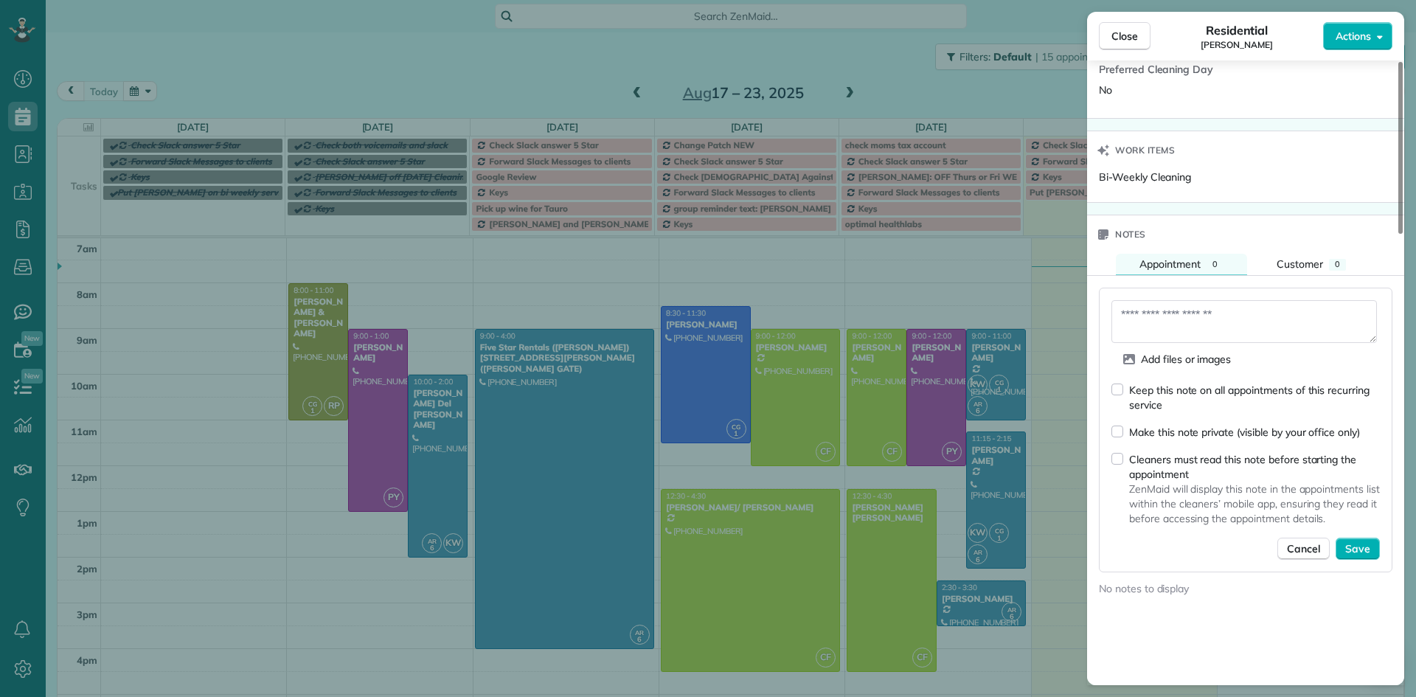
scroll to position [1185, 0]
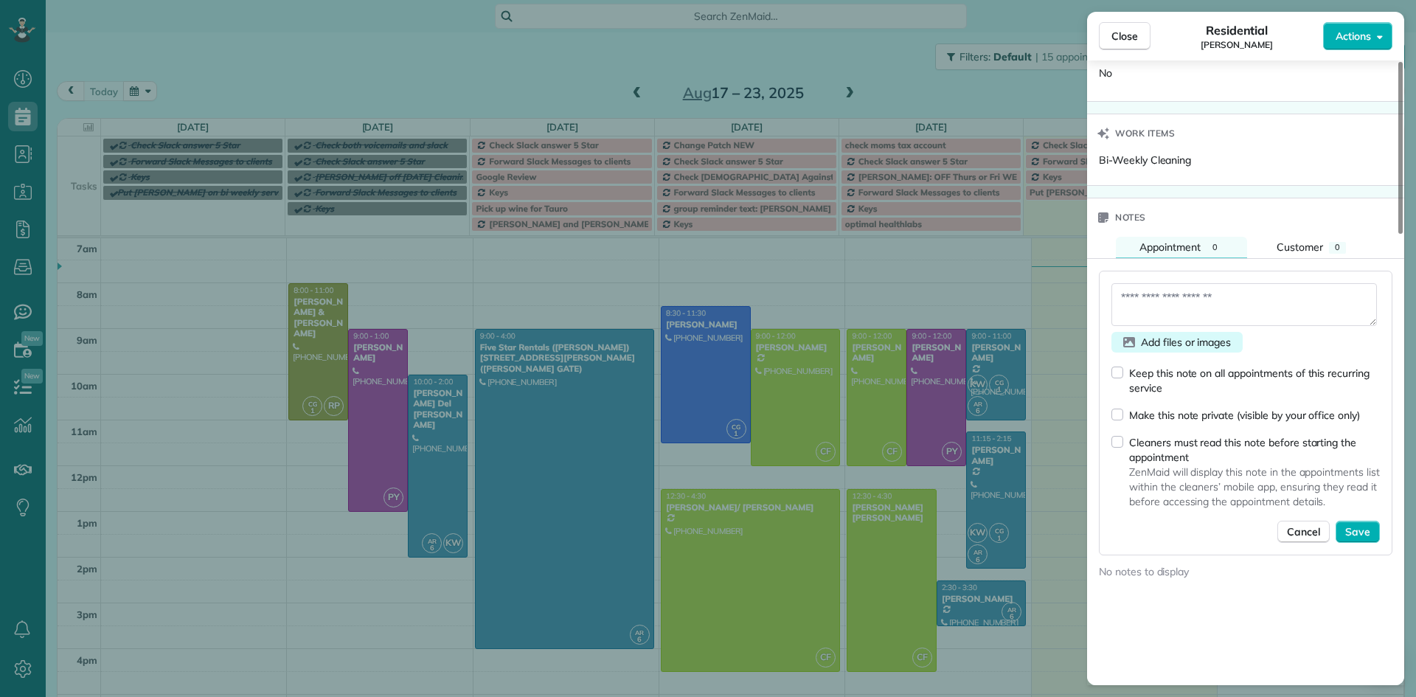
click at [1164, 335] on span "Add files or images" at bounding box center [1186, 342] width 90 height 15
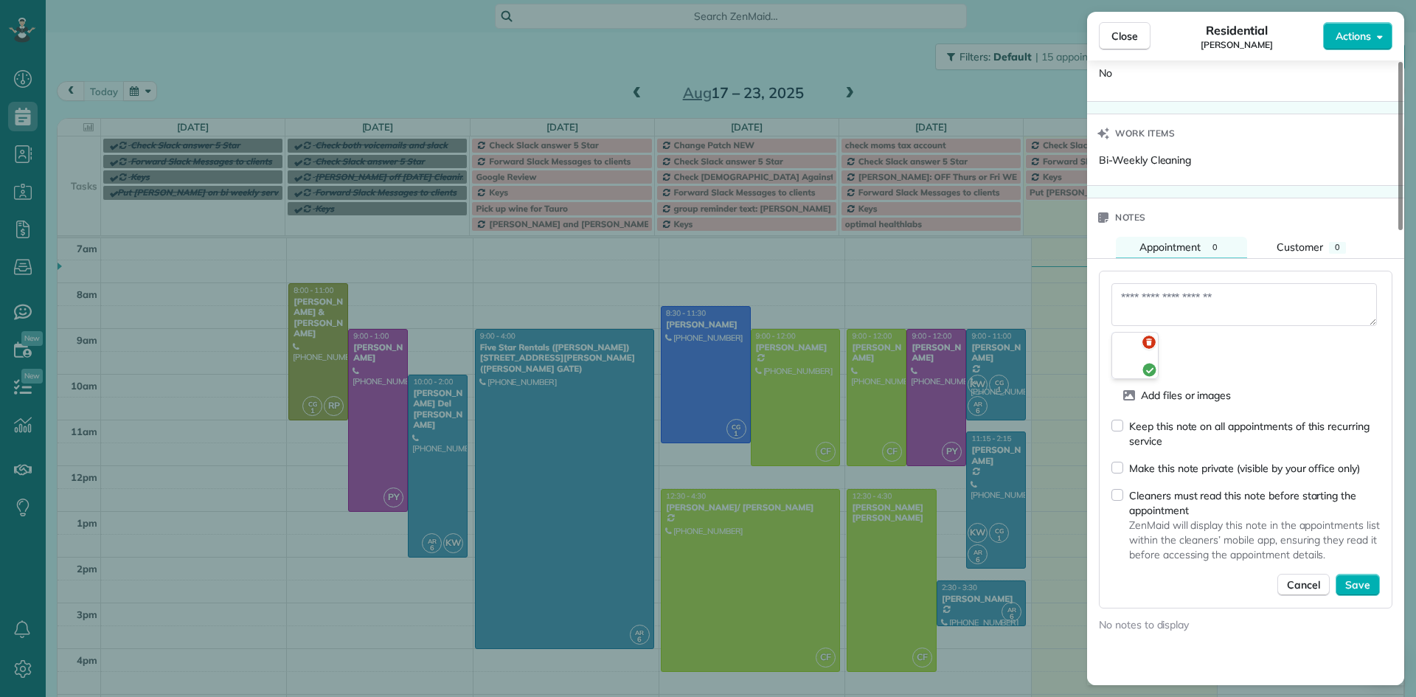
click at [1149, 336] on icon at bounding box center [1148, 342] width 13 height 13
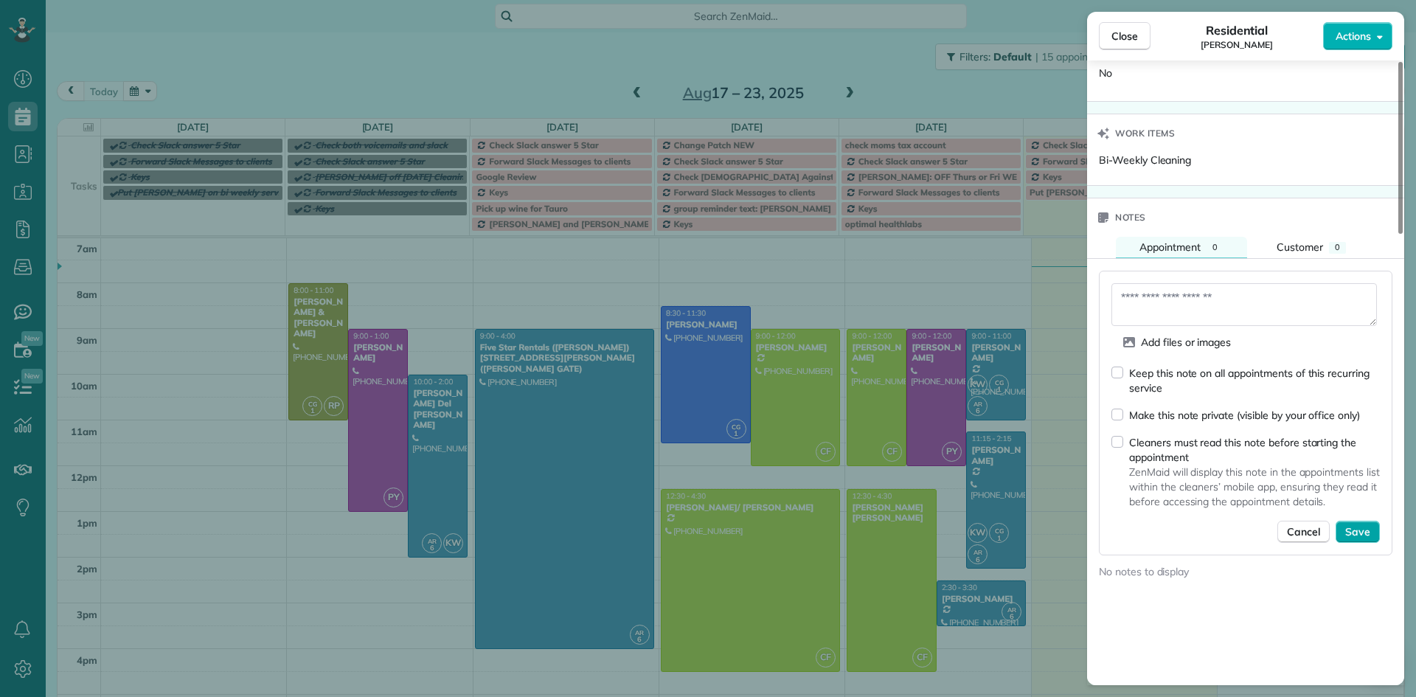
click at [1357, 524] on span "Save" at bounding box center [1357, 531] width 25 height 15
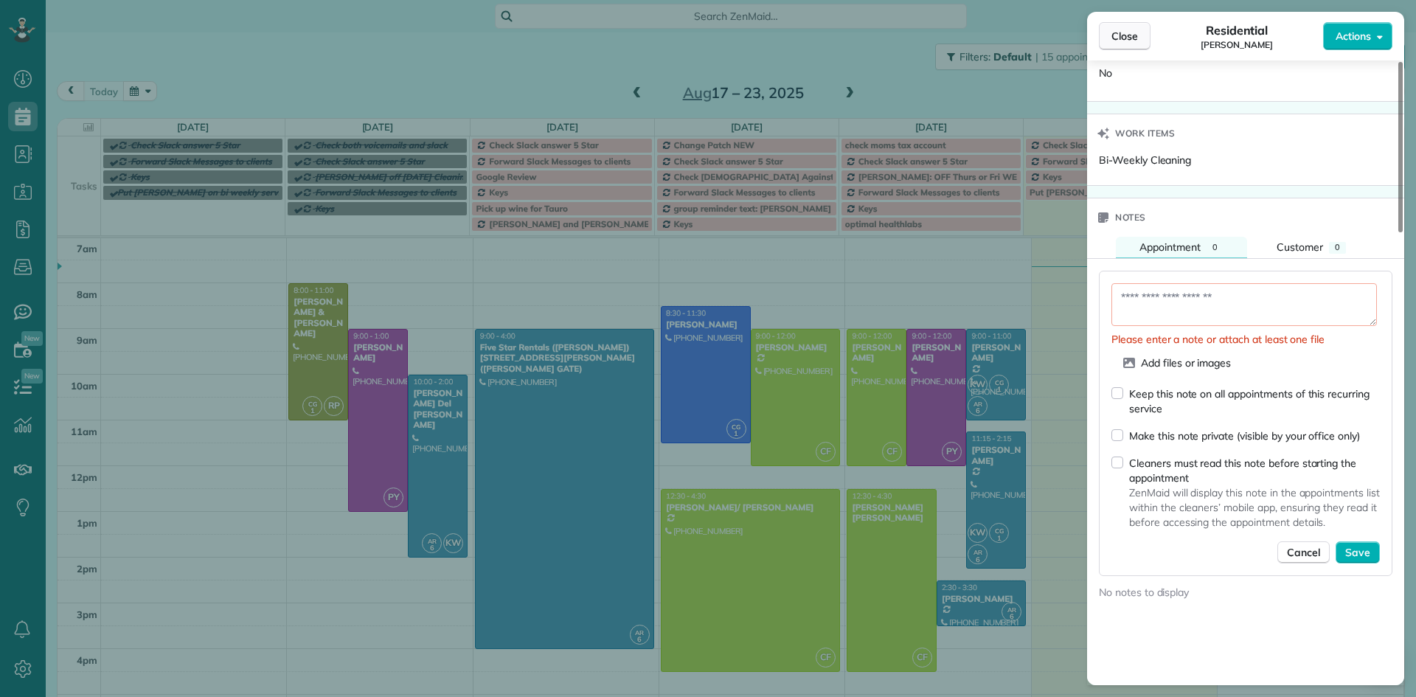
click at [1126, 46] on button "Close" at bounding box center [1125, 36] width 52 height 28
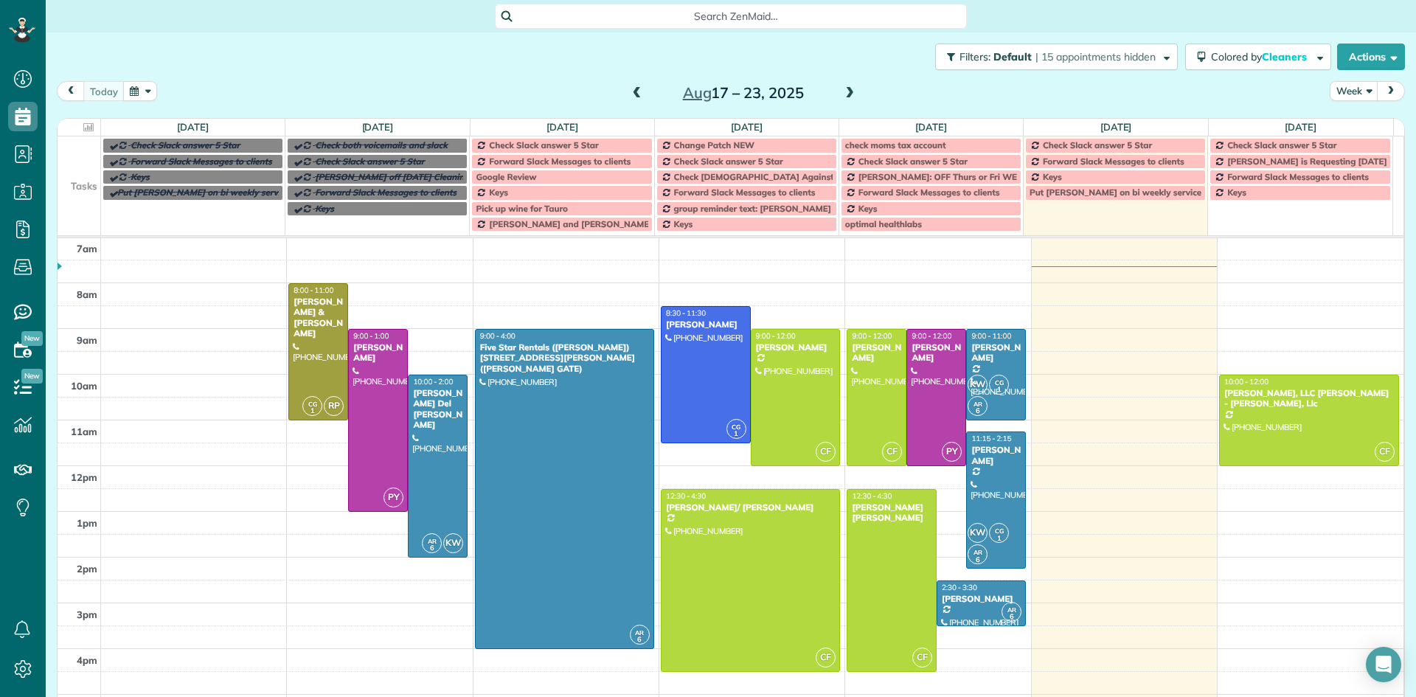
click at [845, 95] on span at bounding box center [850, 93] width 16 height 13
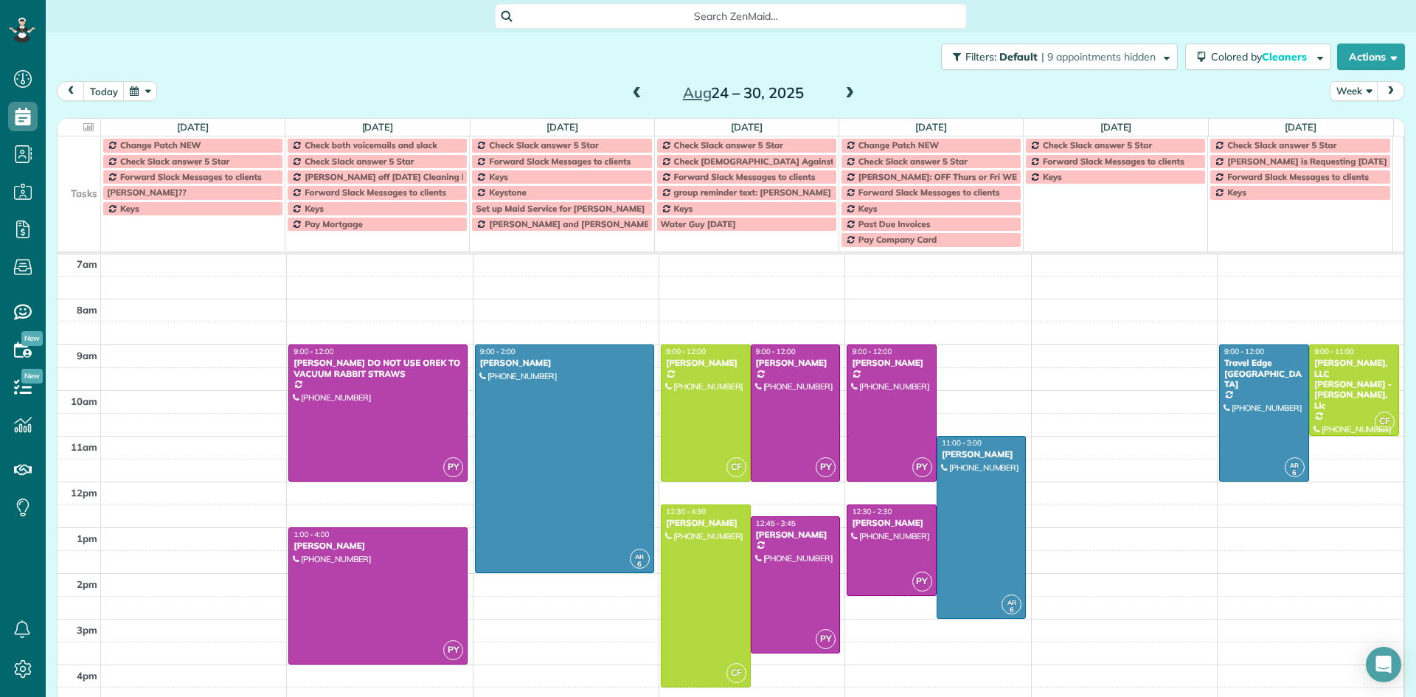
click at [845, 95] on span at bounding box center [850, 93] width 16 height 13
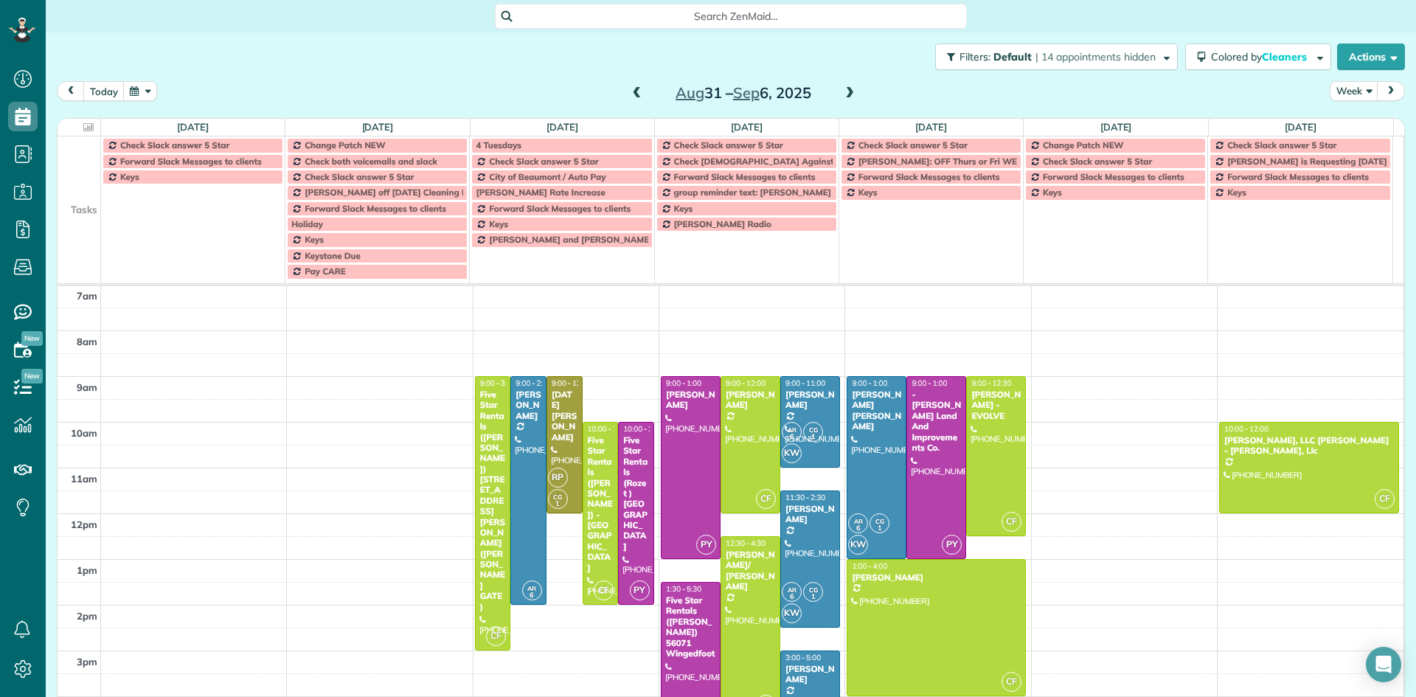
click at [845, 95] on span at bounding box center [850, 93] width 16 height 13
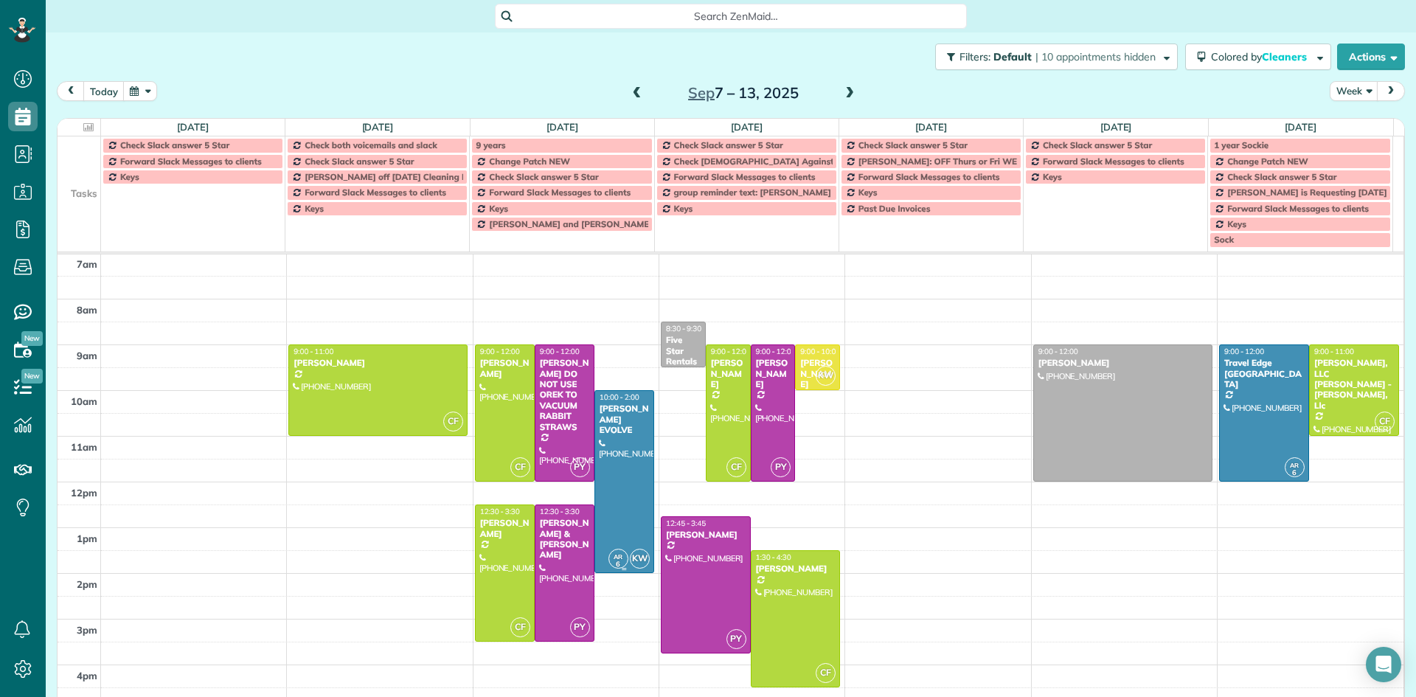
click at [619, 439] on div at bounding box center [624, 481] width 58 height 181
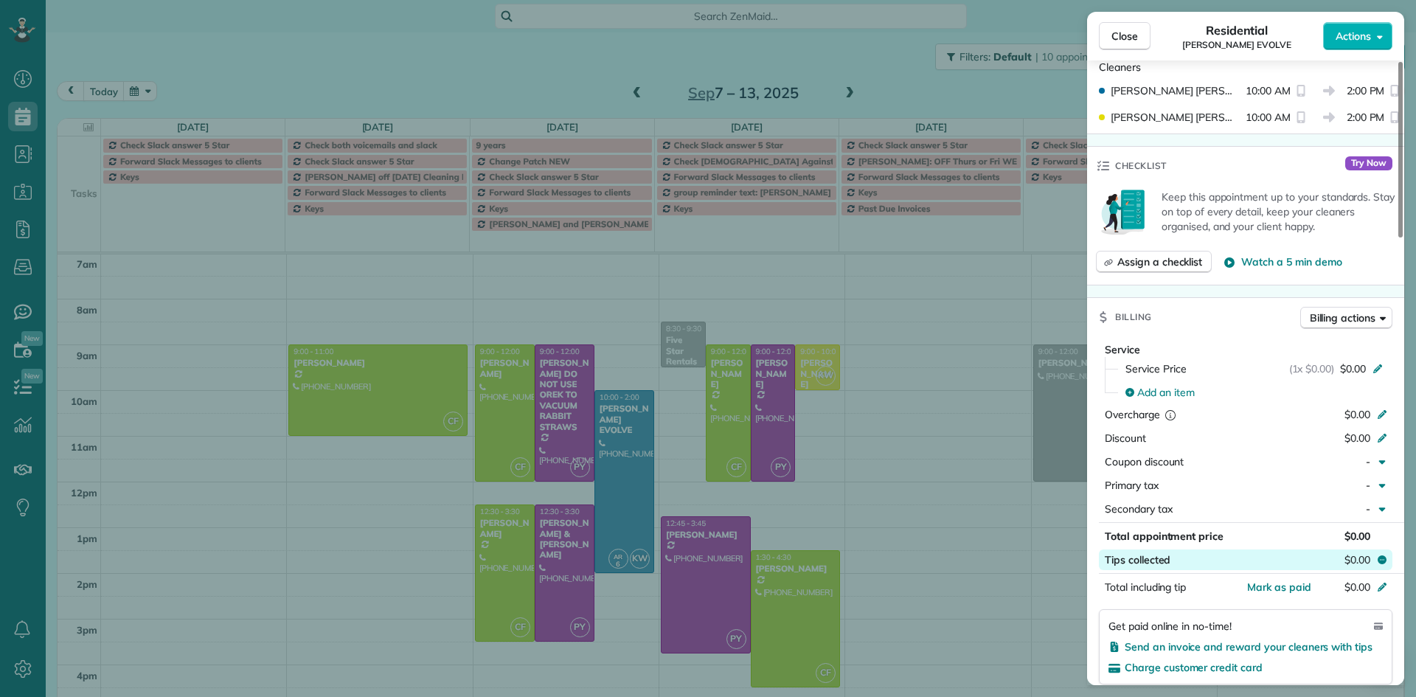
scroll to position [443, 0]
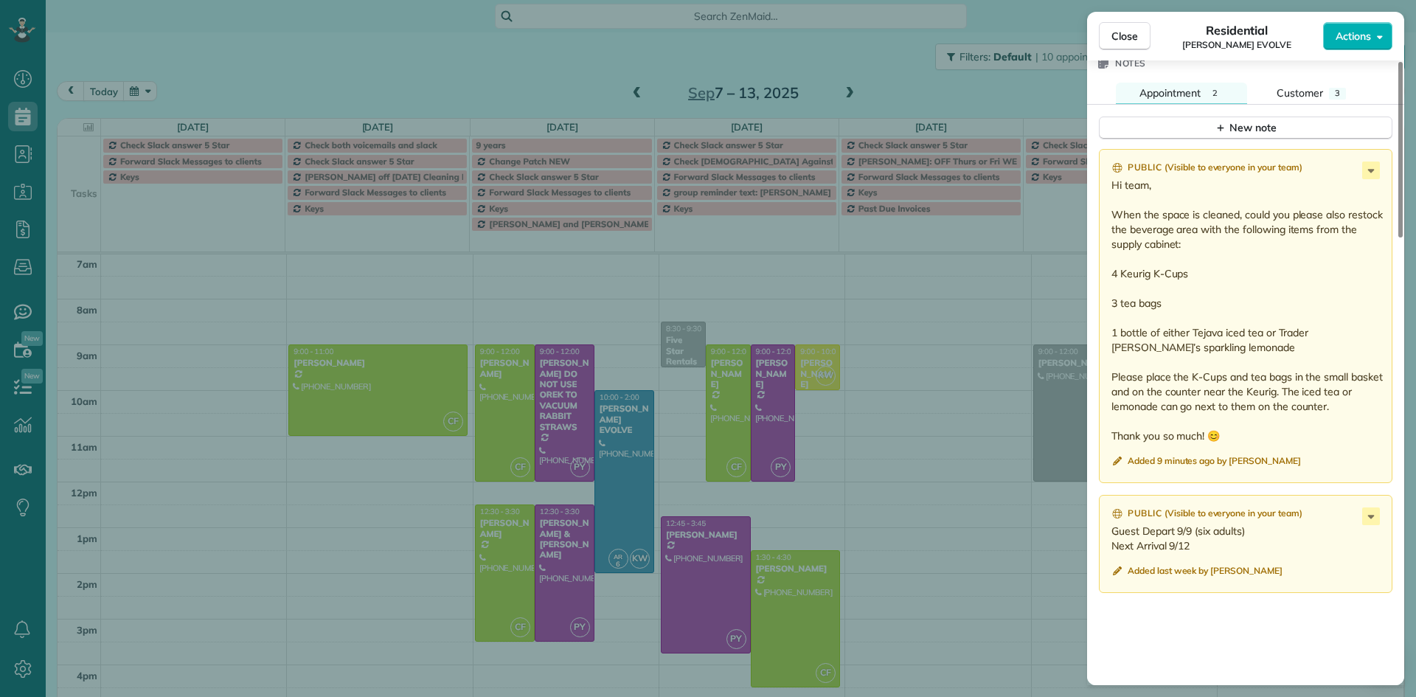
drag, startPoint x: 1403, startPoint y: 242, endPoint x: 1404, endPoint y: 477, distance: 235.3
click at [1403, 237] on div at bounding box center [1400, 150] width 4 height 176
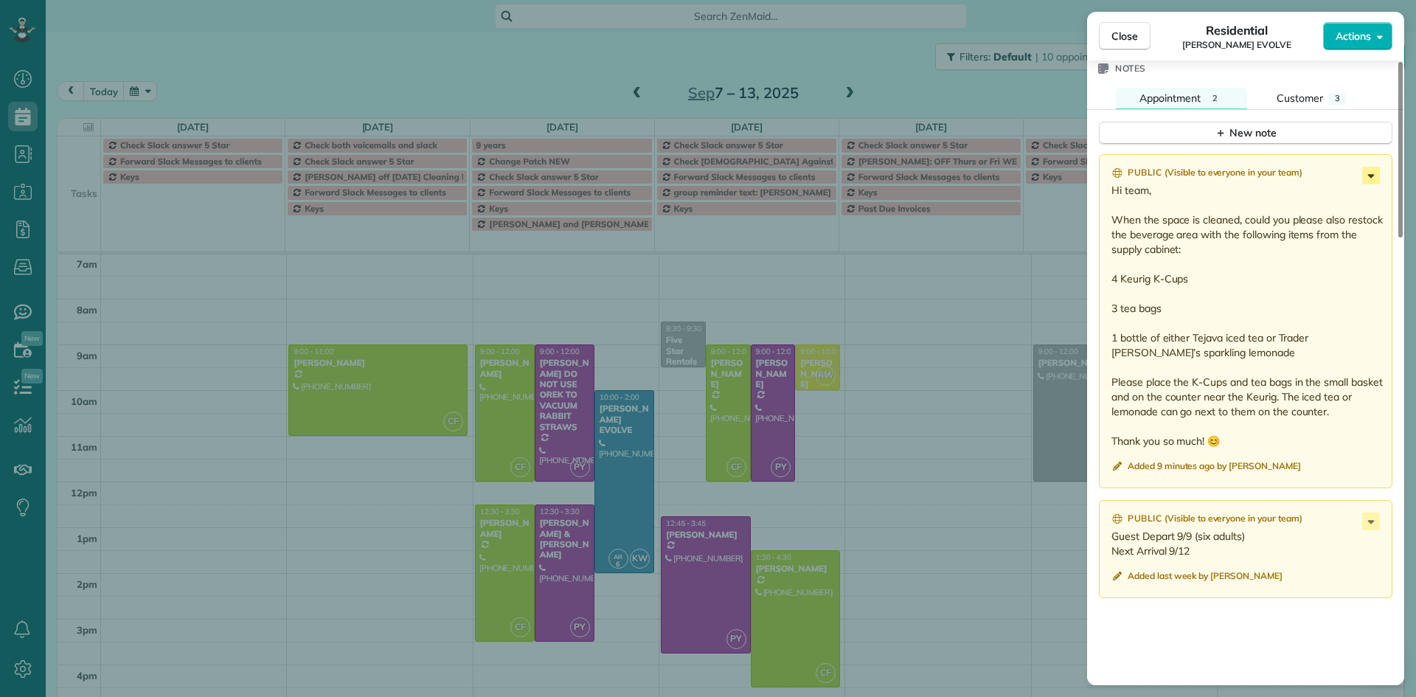
click at [1370, 175] on icon at bounding box center [1371, 176] width 7 height 4
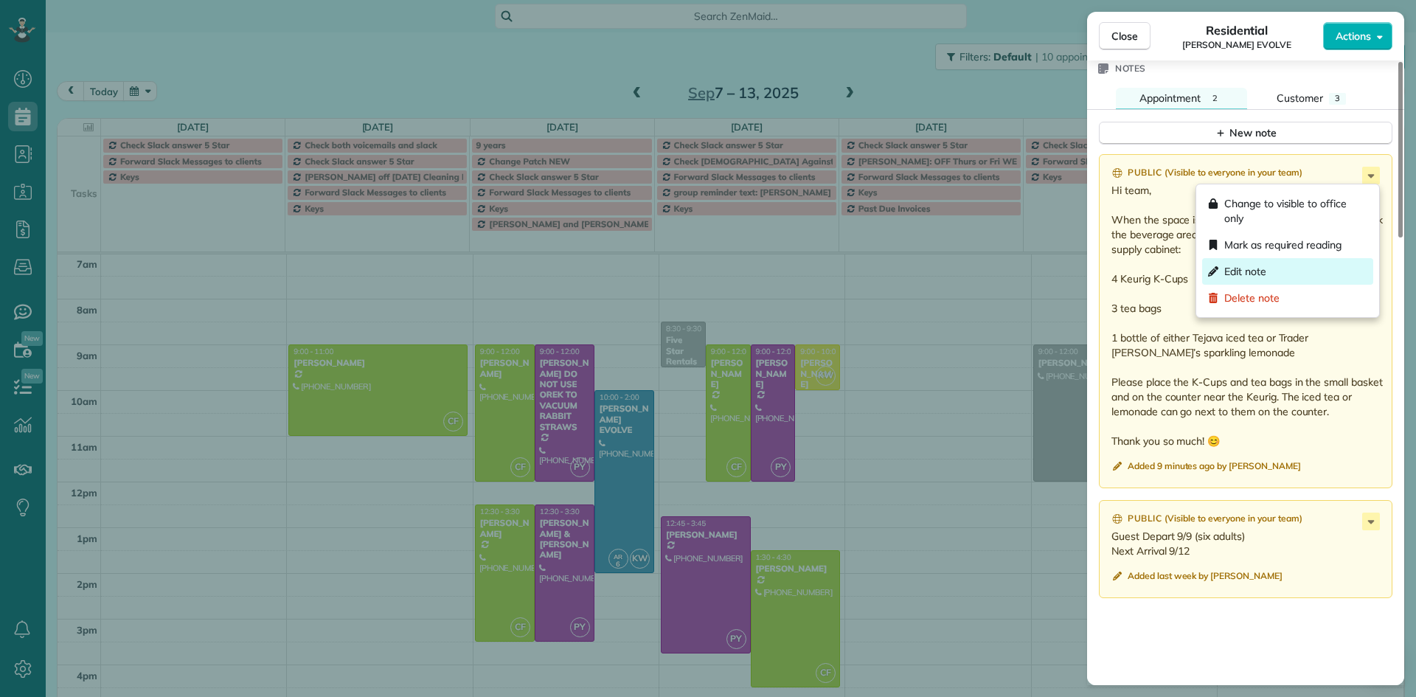
click at [1269, 267] on div "Edit note" at bounding box center [1287, 271] width 171 height 27
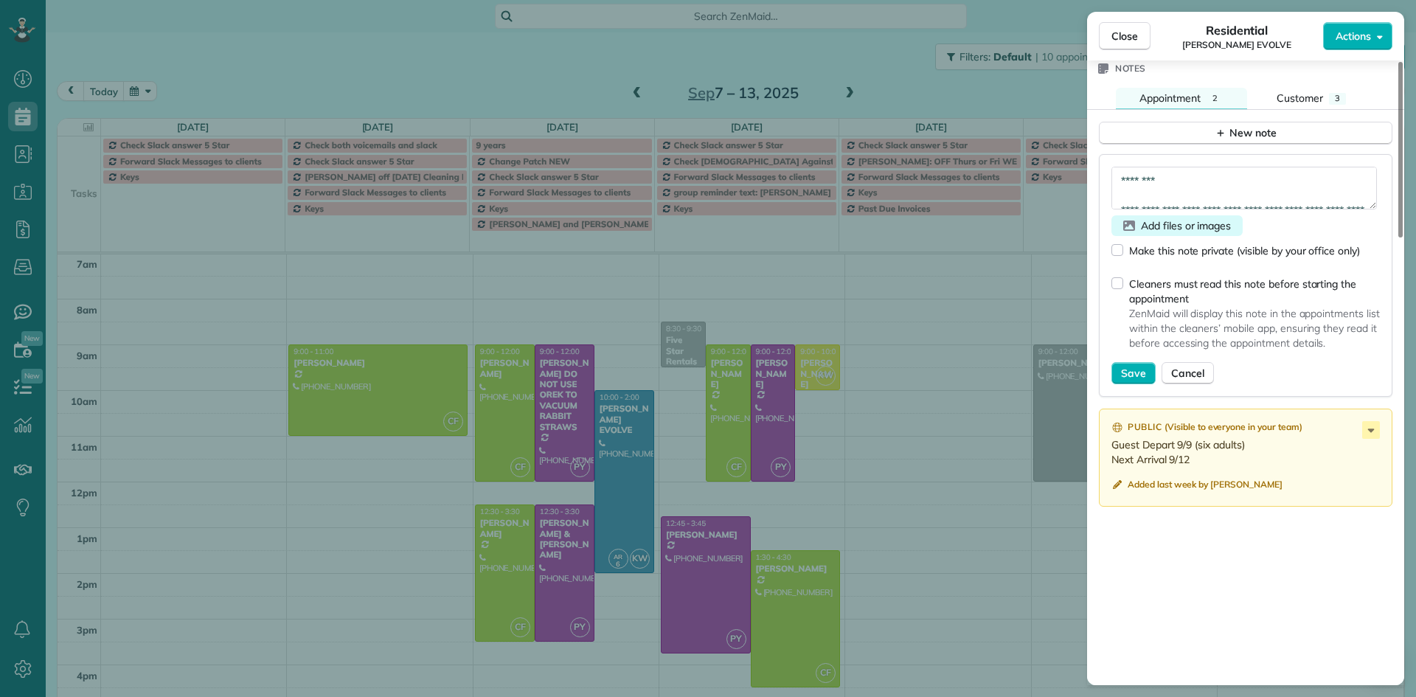
click at [1149, 226] on span "Add files or images" at bounding box center [1186, 225] width 90 height 15
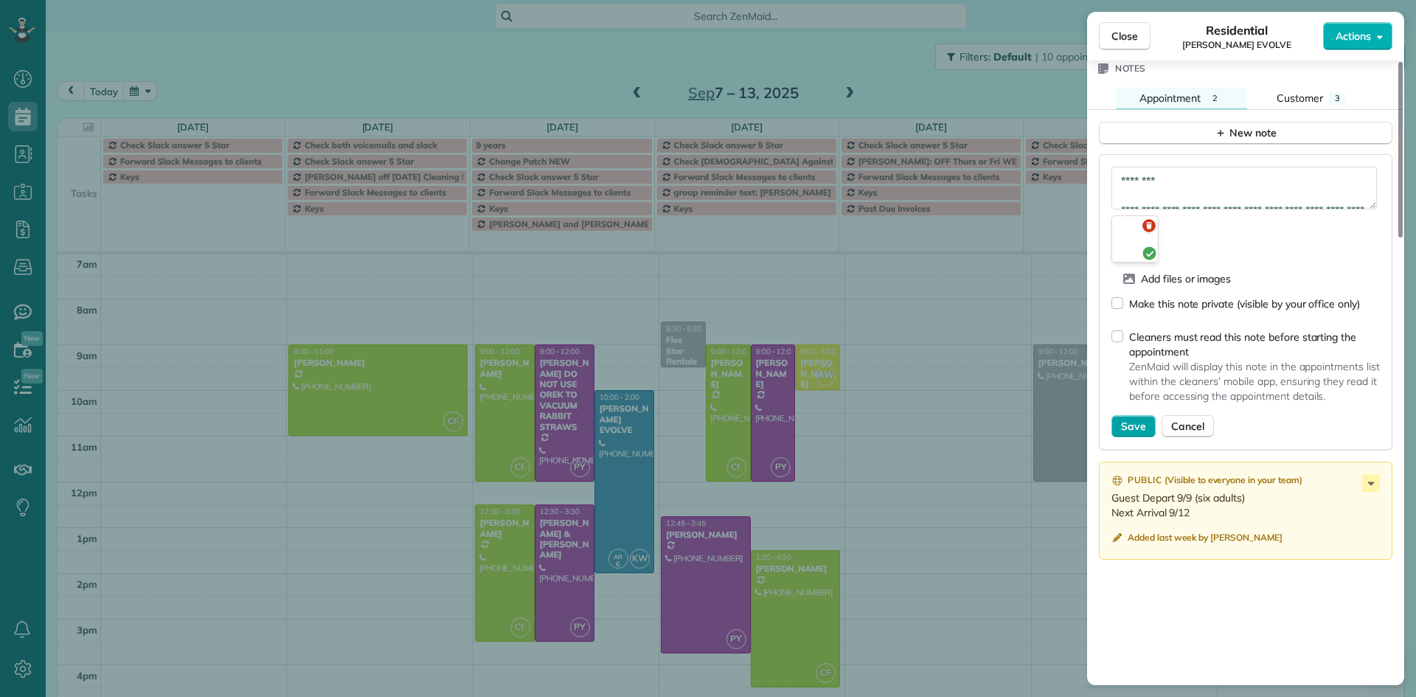
click at [1133, 428] on span "Save" at bounding box center [1133, 426] width 25 height 15
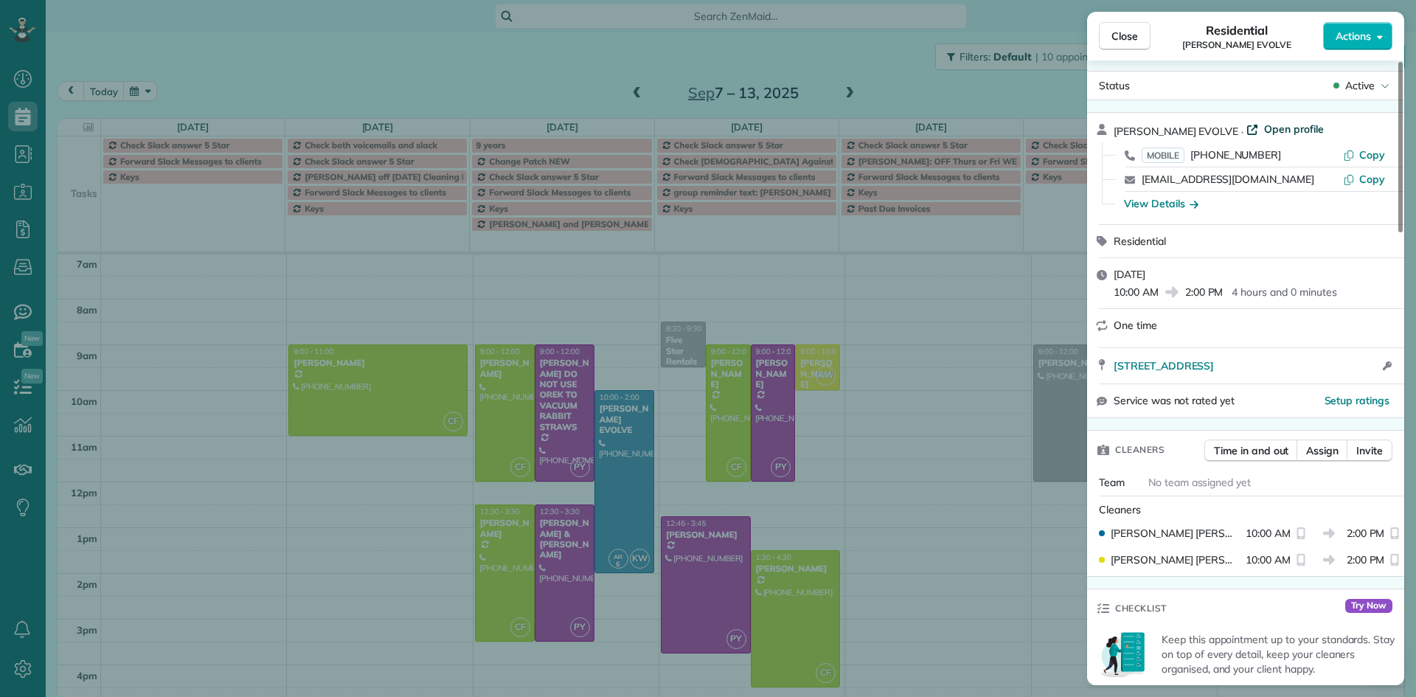
scroll to position [0, 0]
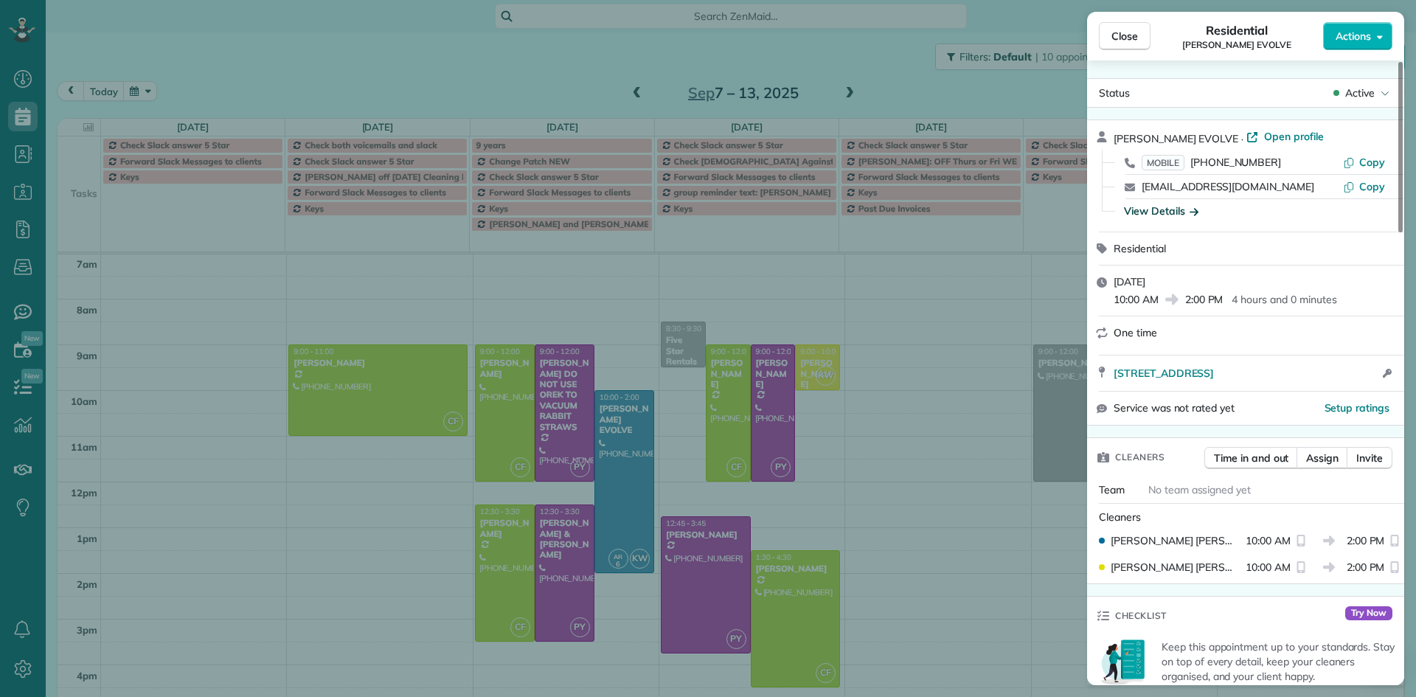
click at [1168, 215] on div "View Details" at bounding box center [1161, 211] width 74 height 15
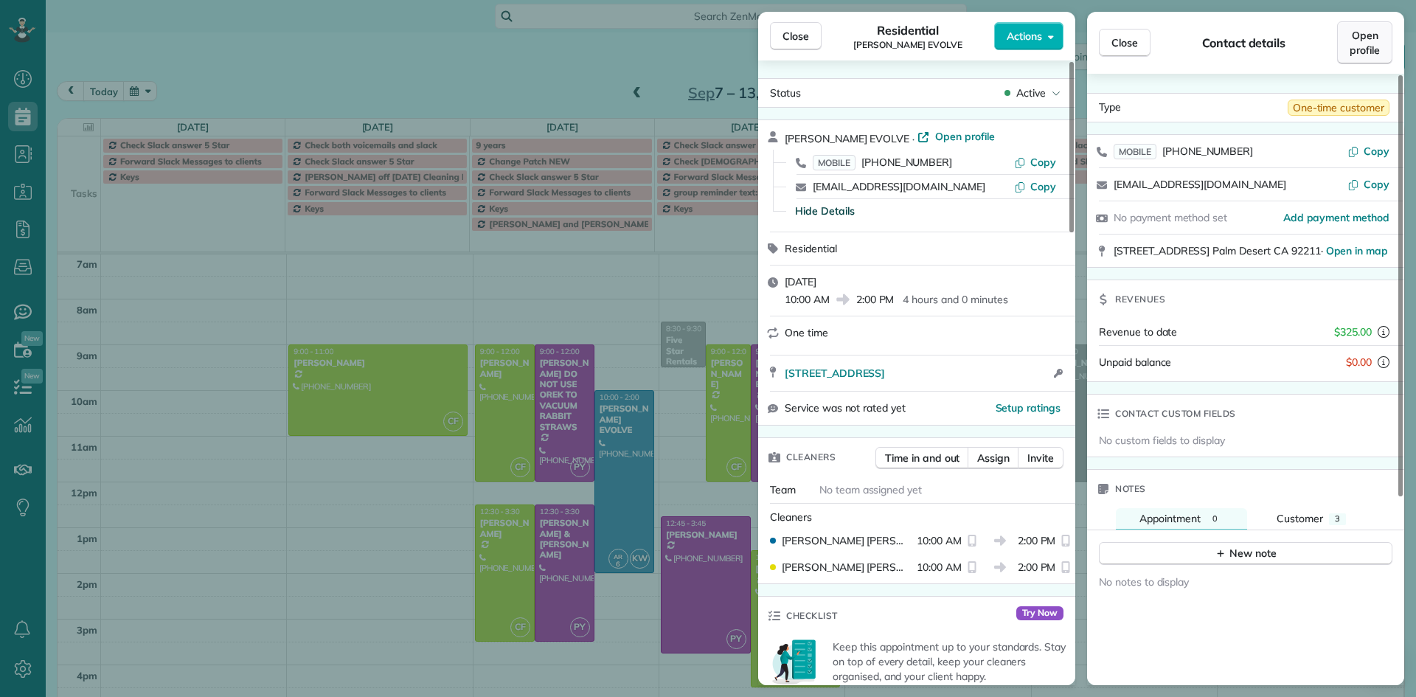
click at [1365, 44] on span "Open profile" at bounding box center [1365, 43] width 30 height 30
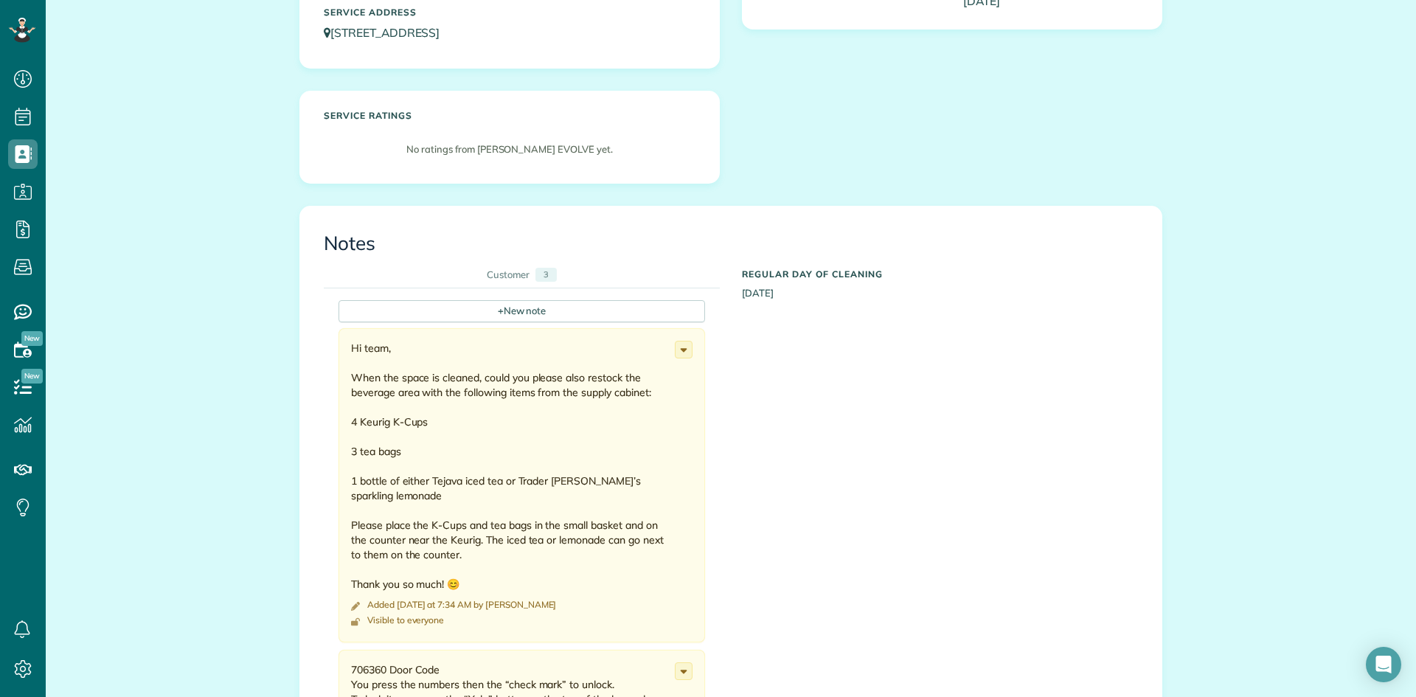
scroll to position [295, 0]
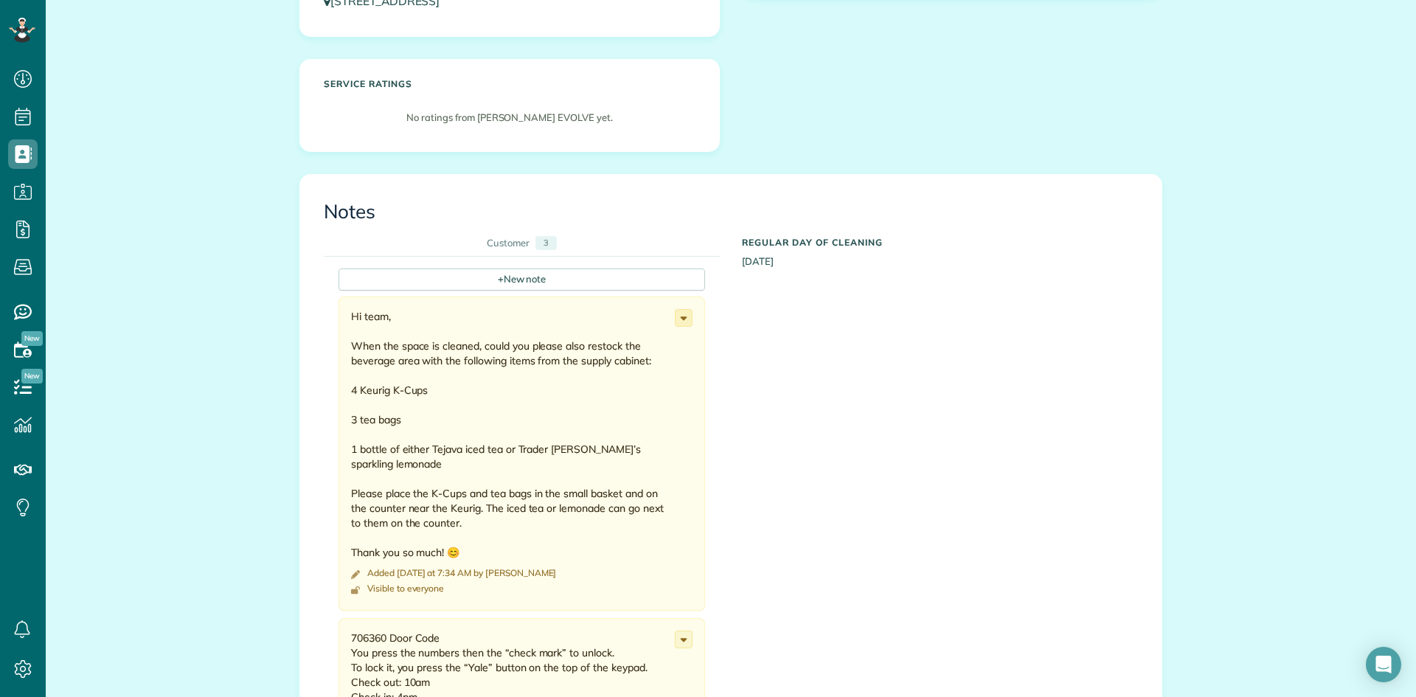
click at [679, 313] on icon at bounding box center [684, 318] width 16 height 16
click at [600, 378] on span "Edit note" at bounding box center [618, 375] width 42 height 10
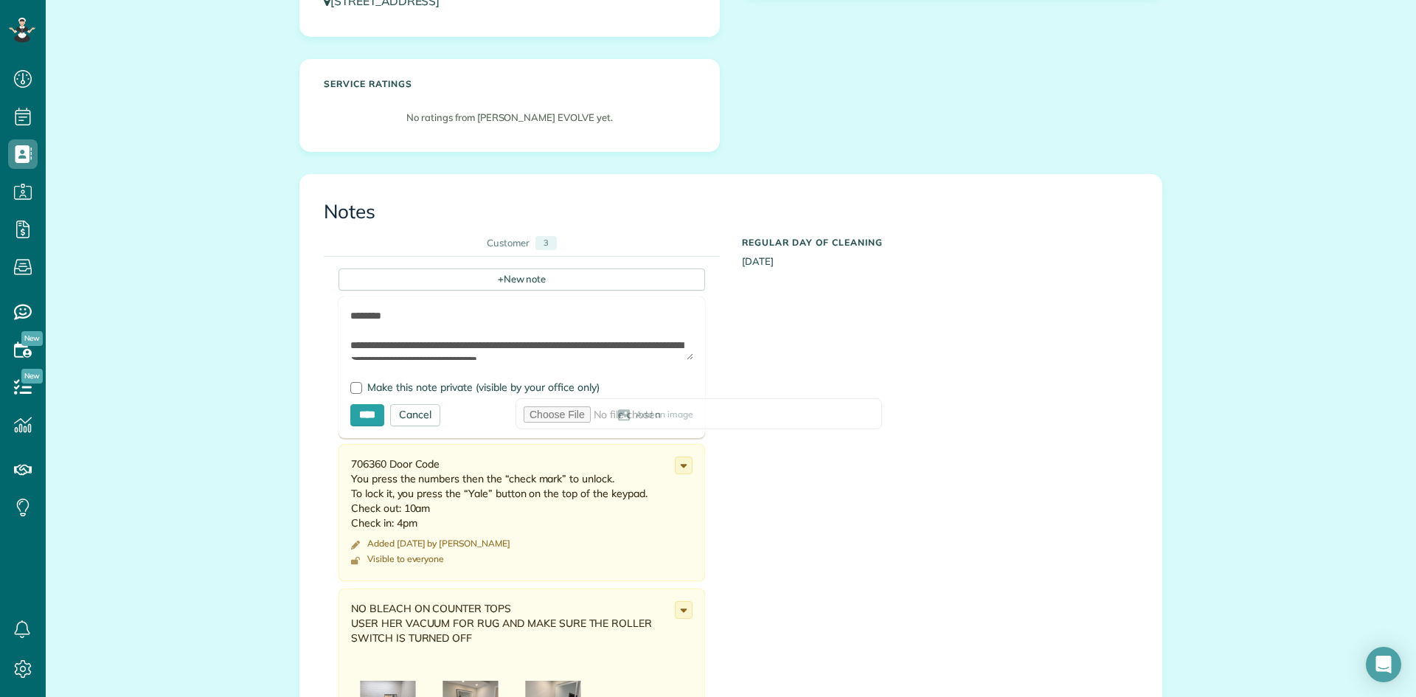
click at [636, 415] on span "Add an image" at bounding box center [665, 415] width 58 height 12
click at [618, 415] on use at bounding box center [624, 414] width 12 height 11
click at [365, 416] on input "****" at bounding box center [367, 415] width 34 height 22
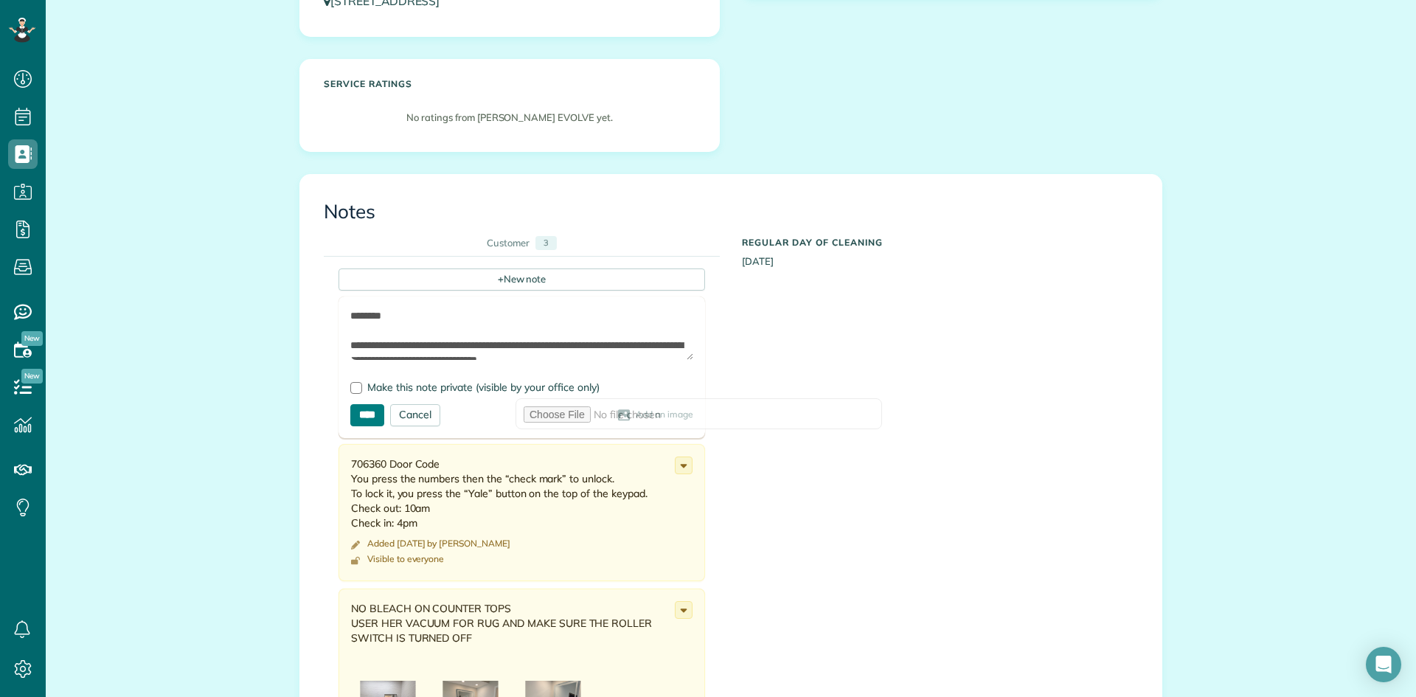
type input "**********"
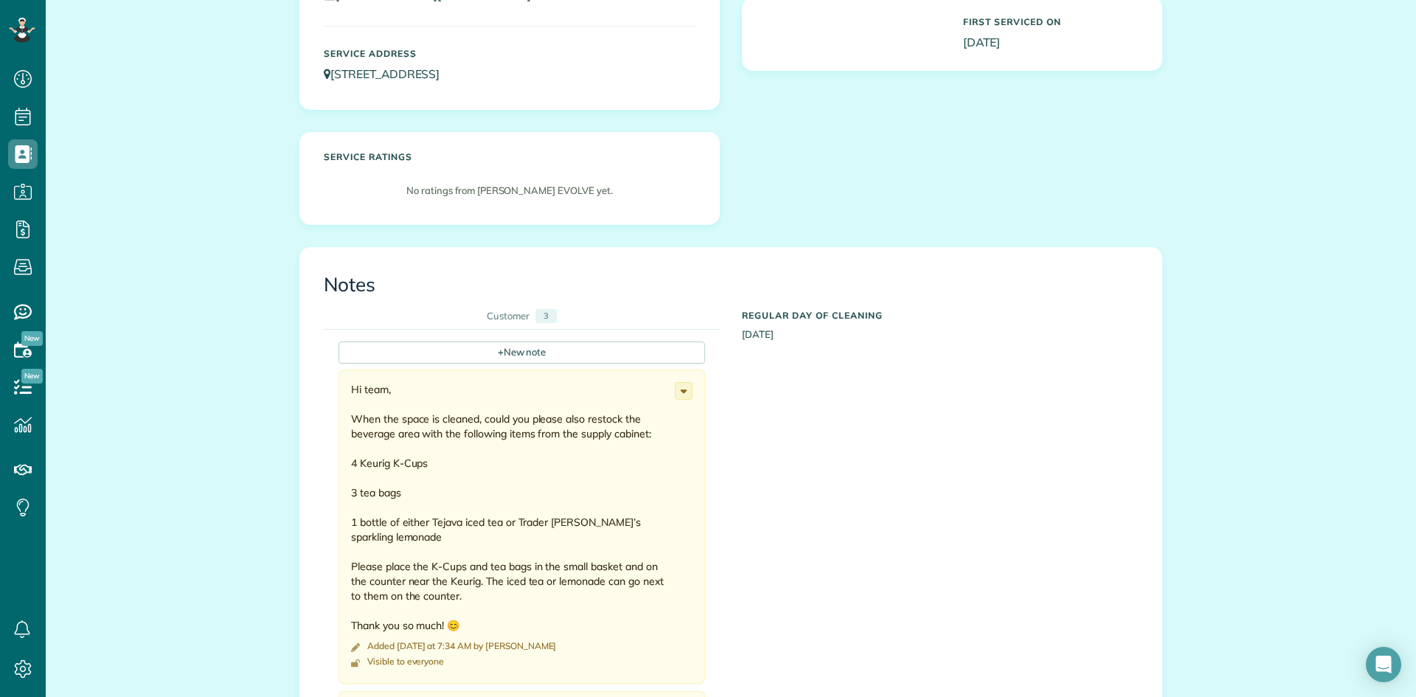
scroll to position [221, 0]
click at [477, 351] on div "+ New note" at bounding box center [522, 353] width 367 height 22
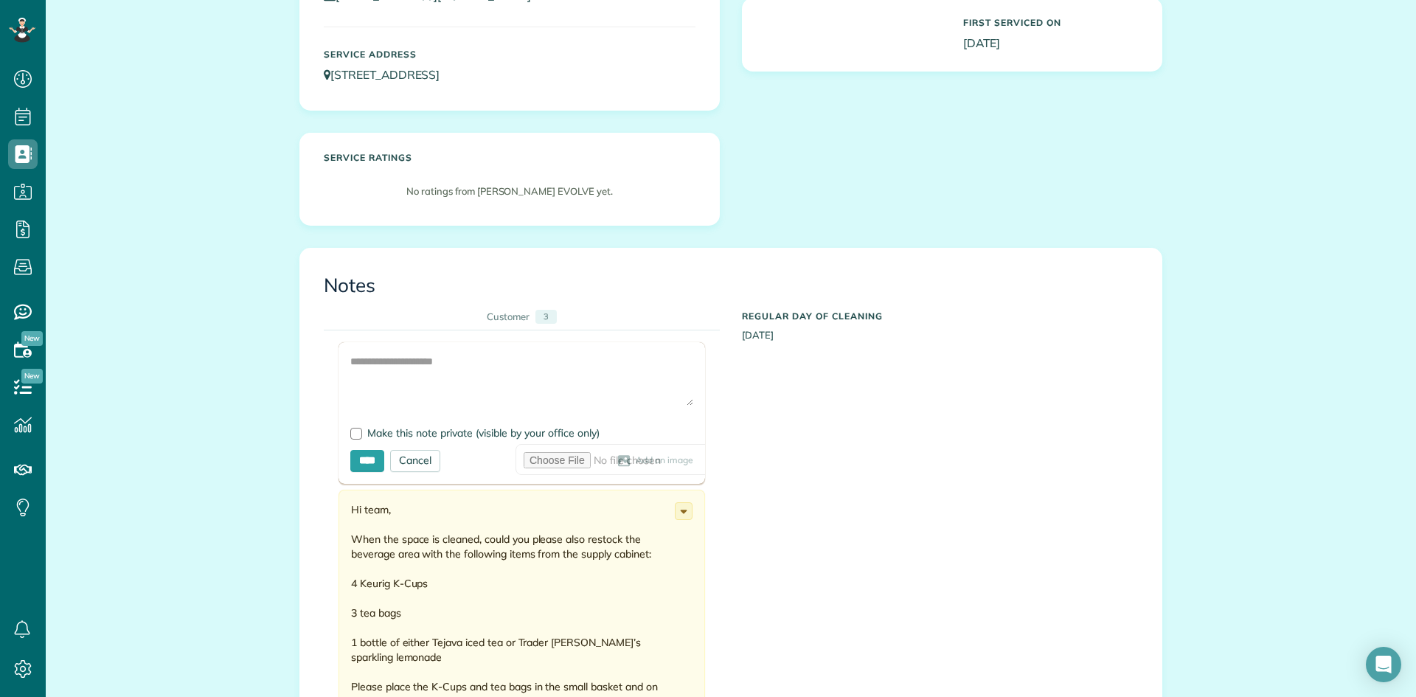
click at [636, 460] on span "Add an image" at bounding box center [665, 461] width 58 height 12
click at [458, 458] on div "Add an image" at bounding box center [566, 461] width 253 height 12
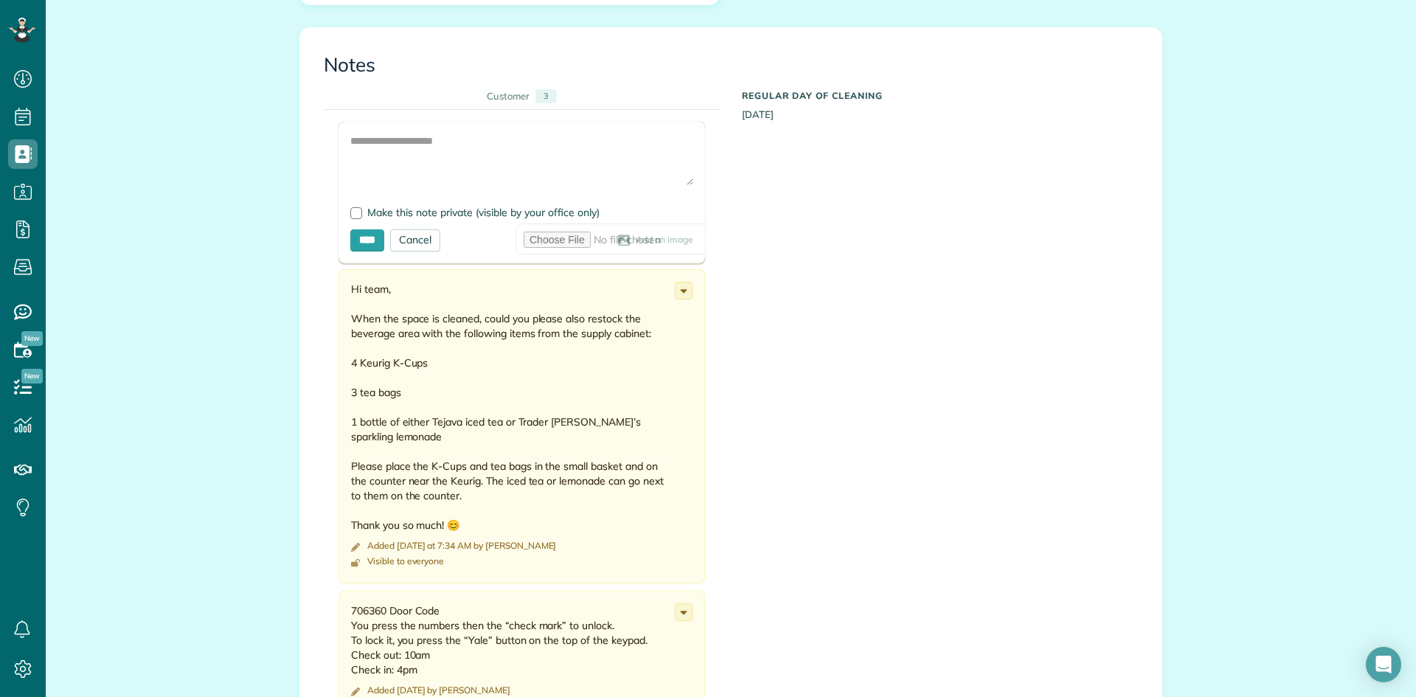
scroll to position [443, 0]
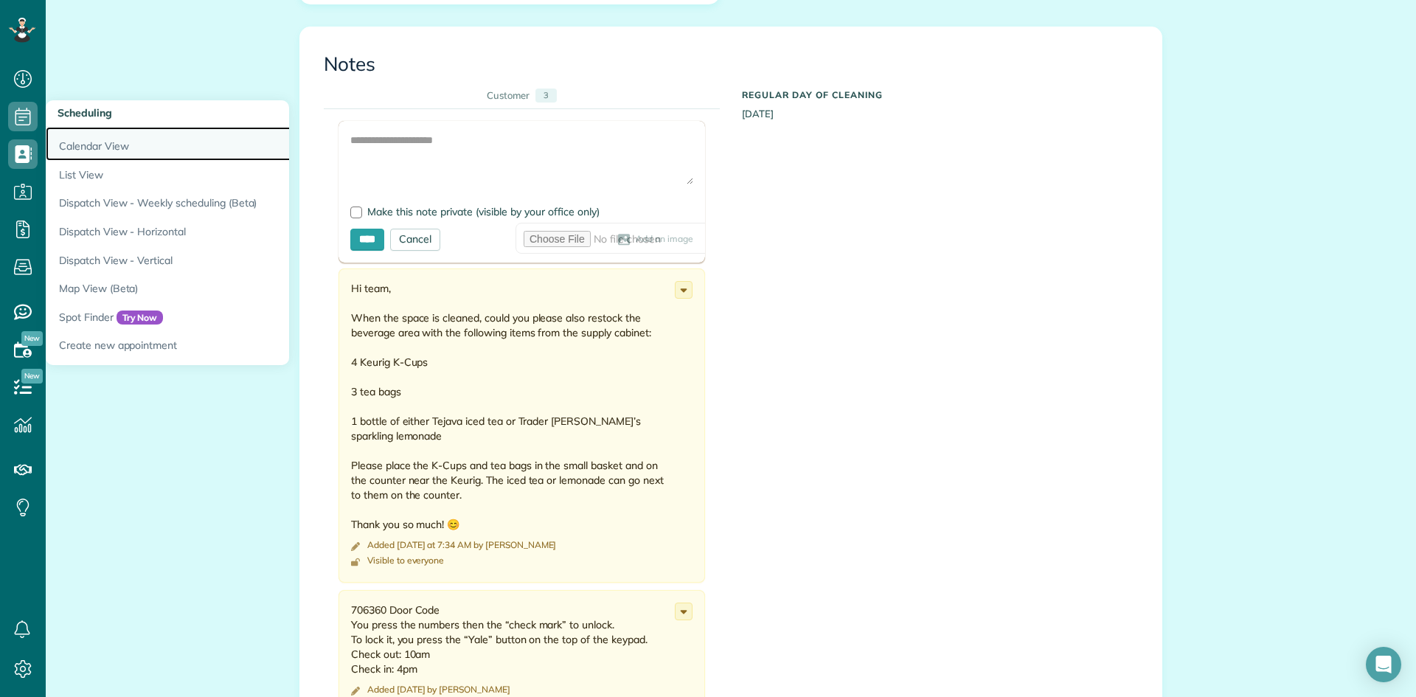
click at [103, 139] on link "Calendar View" at bounding box center [230, 144] width 369 height 34
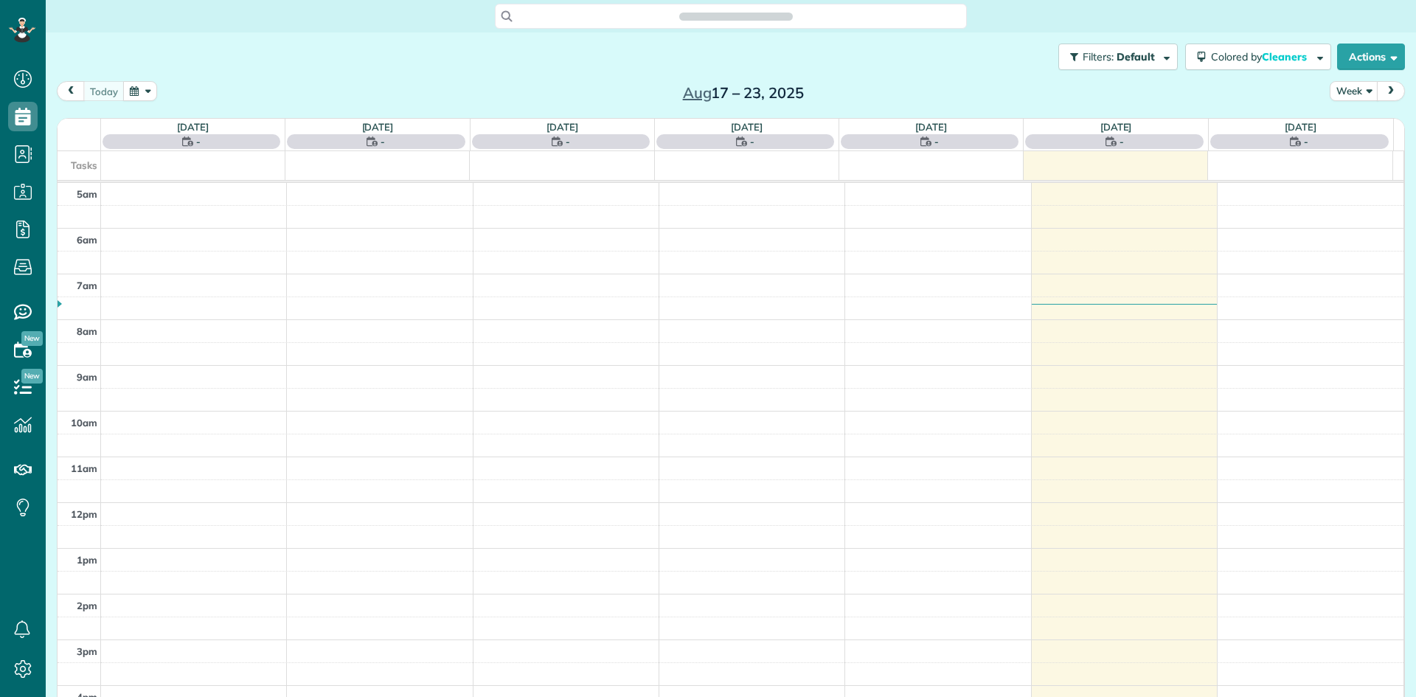
scroll to position [92, 0]
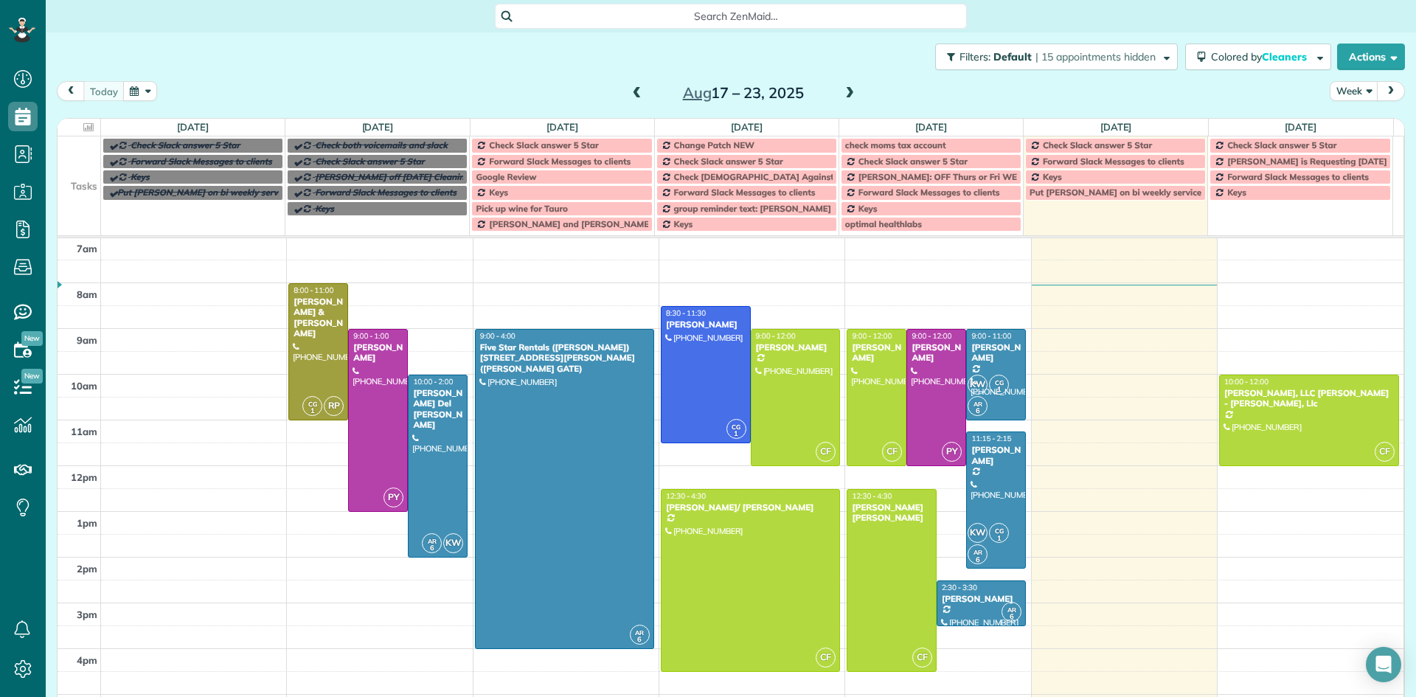
click at [847, 96] on span at bounding box center [850, 93] width 16 height 13
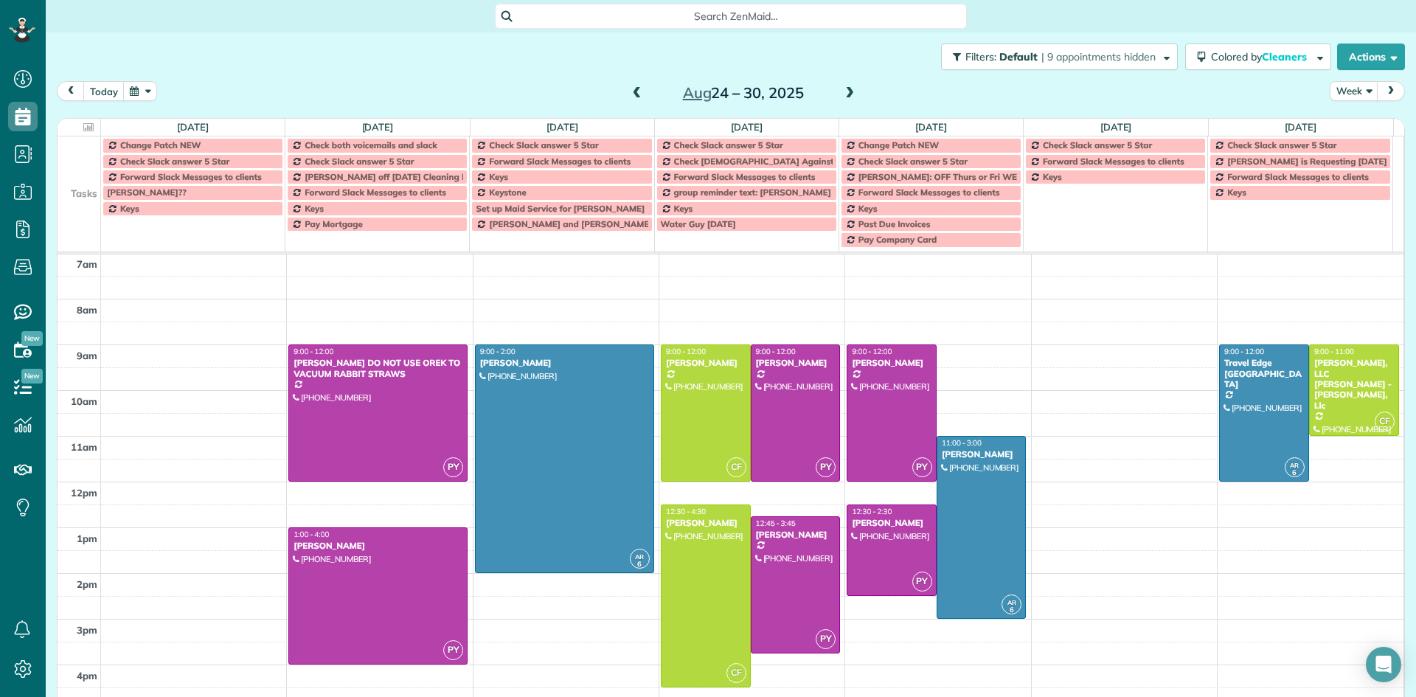
click at [847, 97] on span at bounding box center [850, 93] width 16 height 13
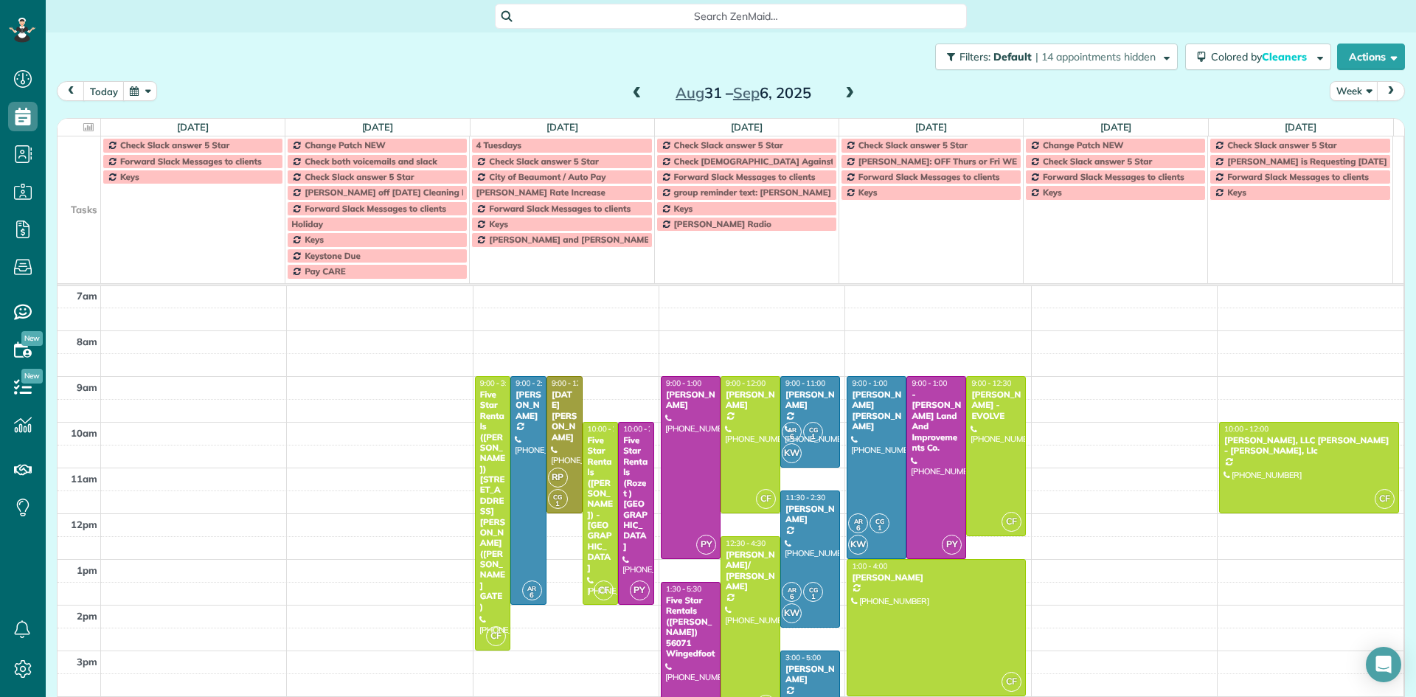
click at [847, 98] on span at bounding box center [850, 93] width 16 height 13
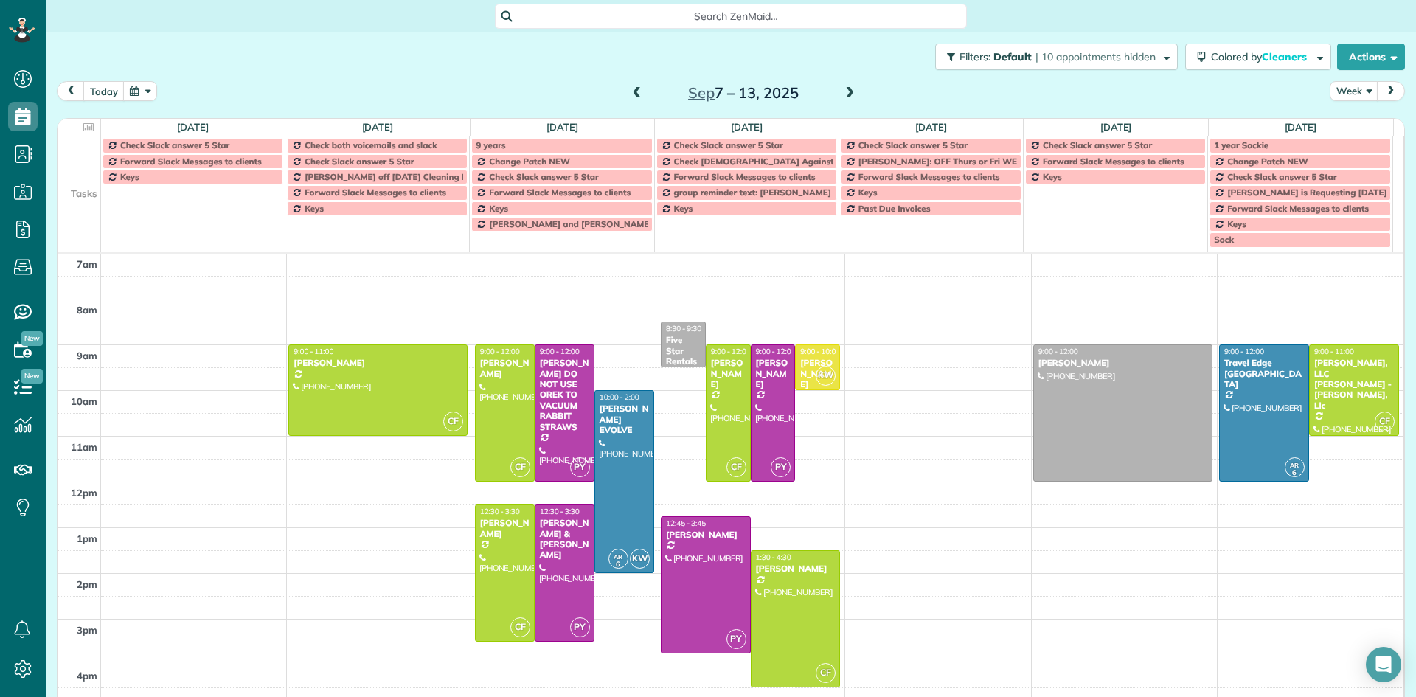
click at [847, 98] on span at bounding box center [850, 93] width 16 height 13
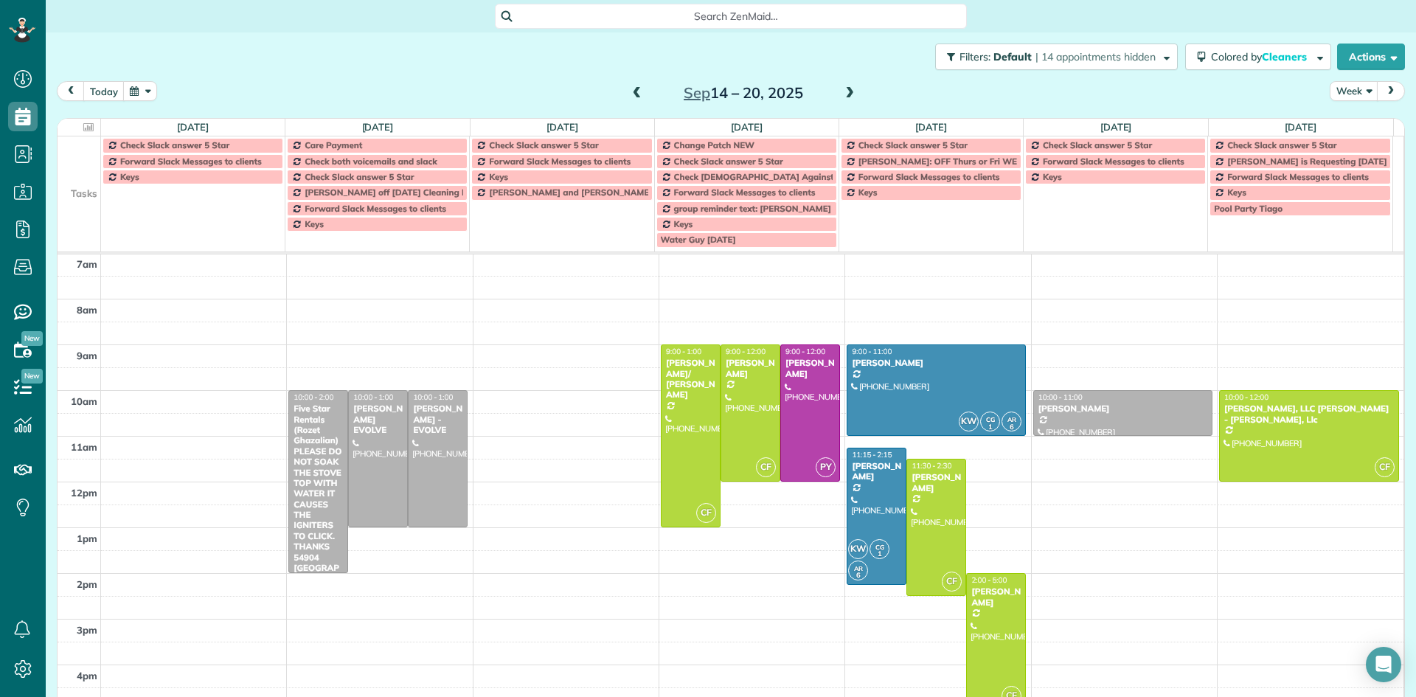
click at [984, 605] on div "[PERSON_NAME]" at bounding box center [996, 596] width 51 height 21
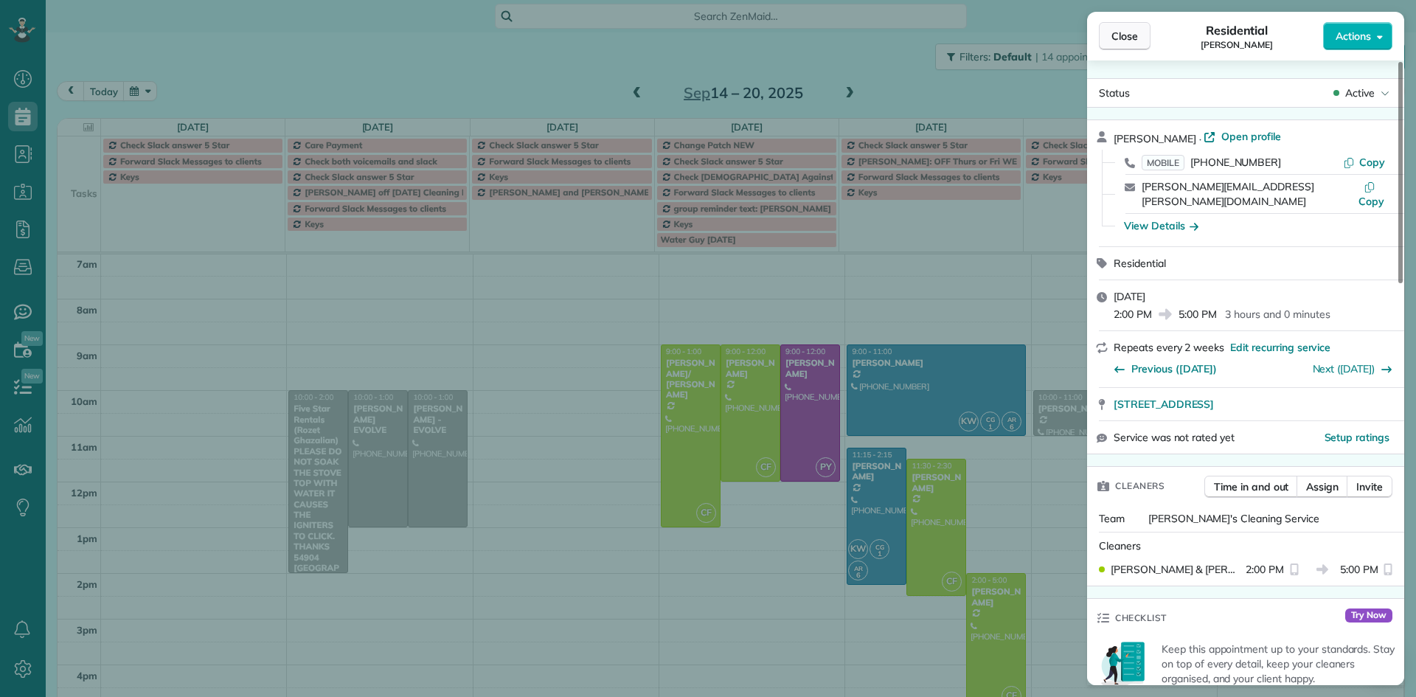
drag, startPoint x: 1117, startPoint y: 31, endPoint x: 1126, endPoint y: 35, distance: 9.6
click at [1117, 31] on span "Close" at bounding box center [1125, 36] width 27 height 15
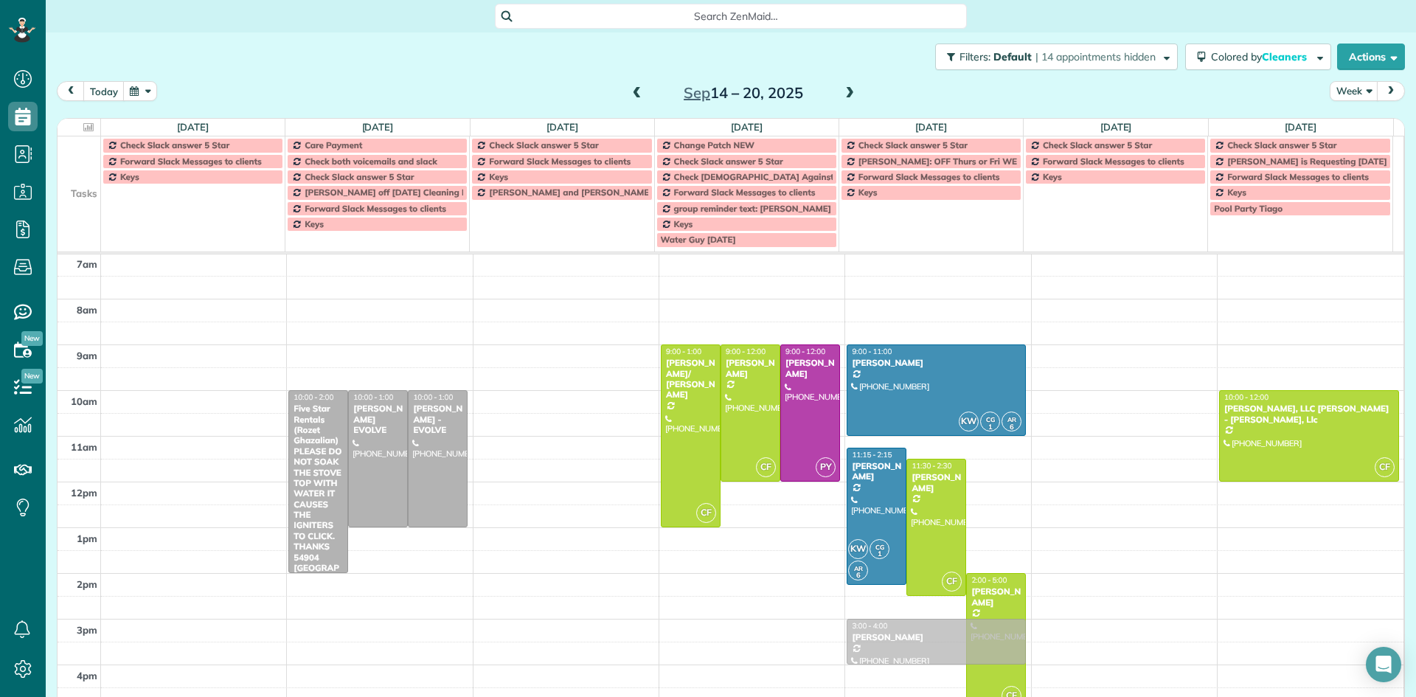
drag, startPoint x: 1069, startPoint y: 411, endPoint x: 864, endPoint y: 628, distance: 298.9
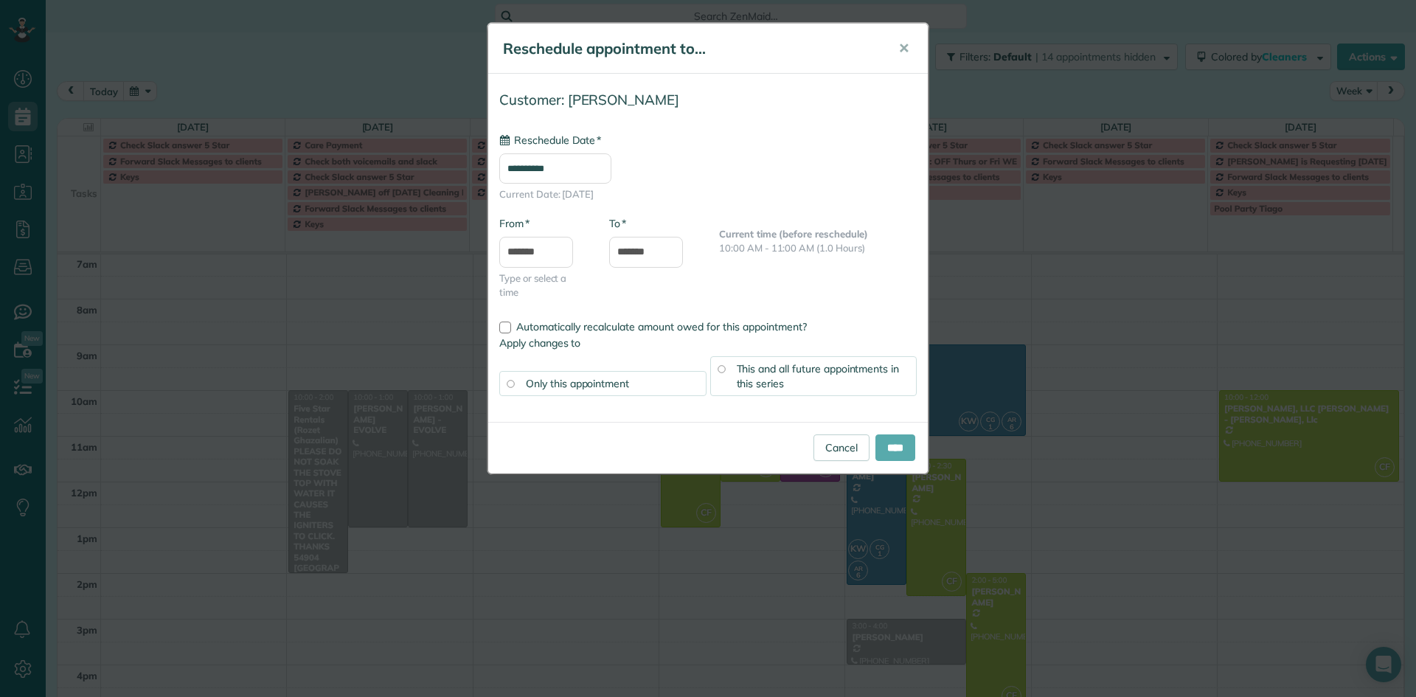
type input "**********"
click at [893, 456] on input "****" at bounding box center [895, 447] width 40 height 27
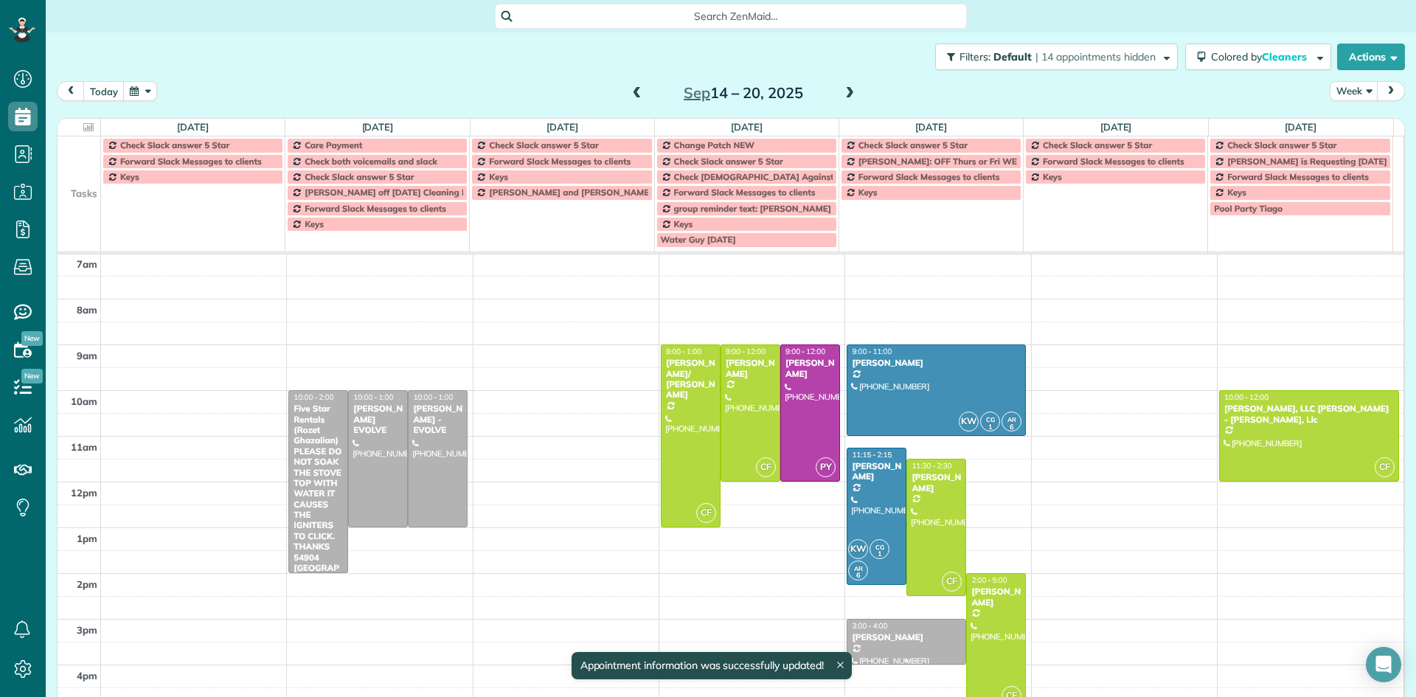
click at [871, 632] on div "[PERSON_NAME]" at bounding box center [906, 637] width 111 height 10
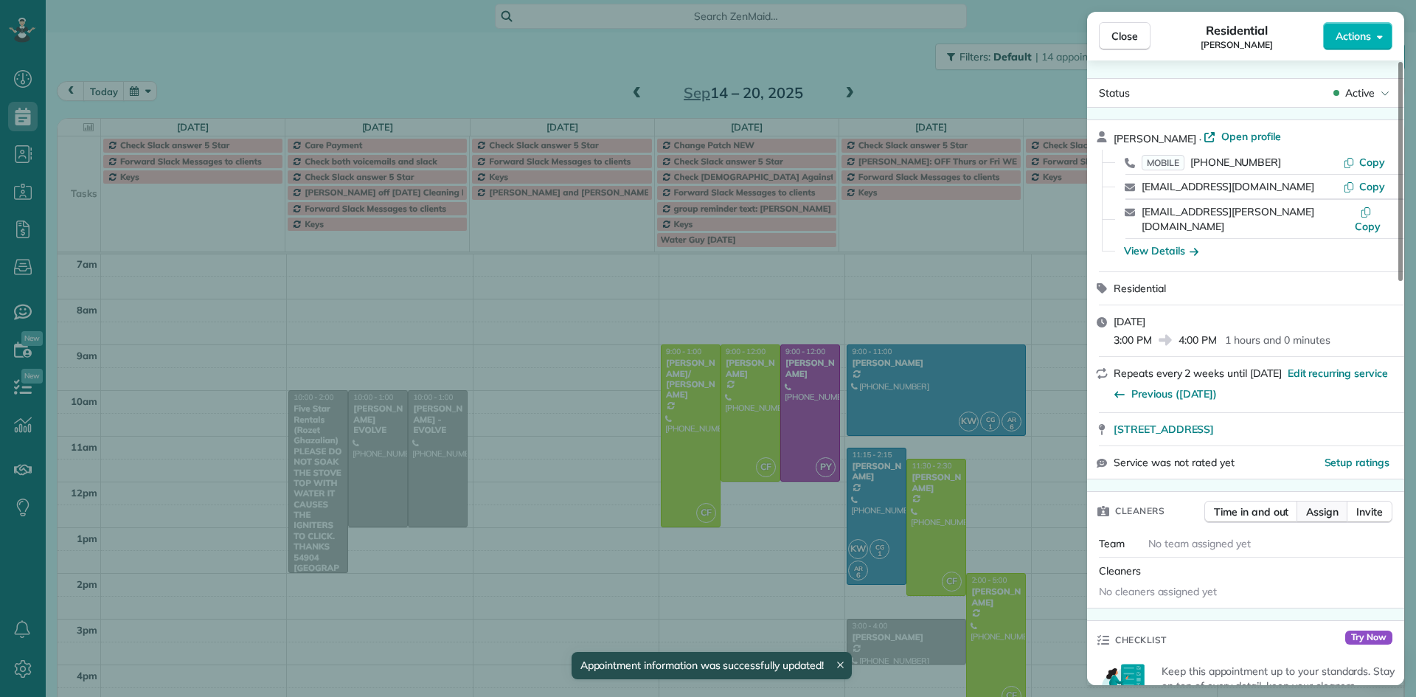
click at [1325, 504] on span "Assign" at bounding box center [1322, 511] width 32 height 15
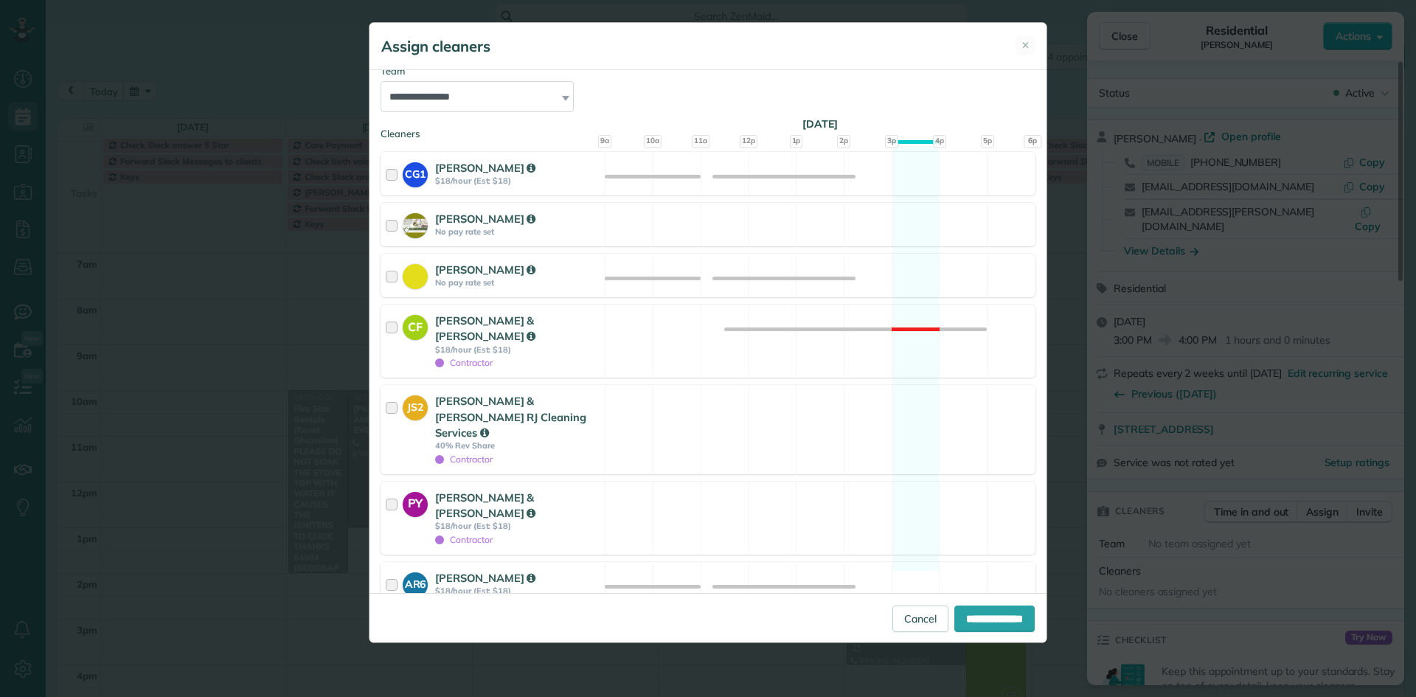
scroll to position [200, 0]
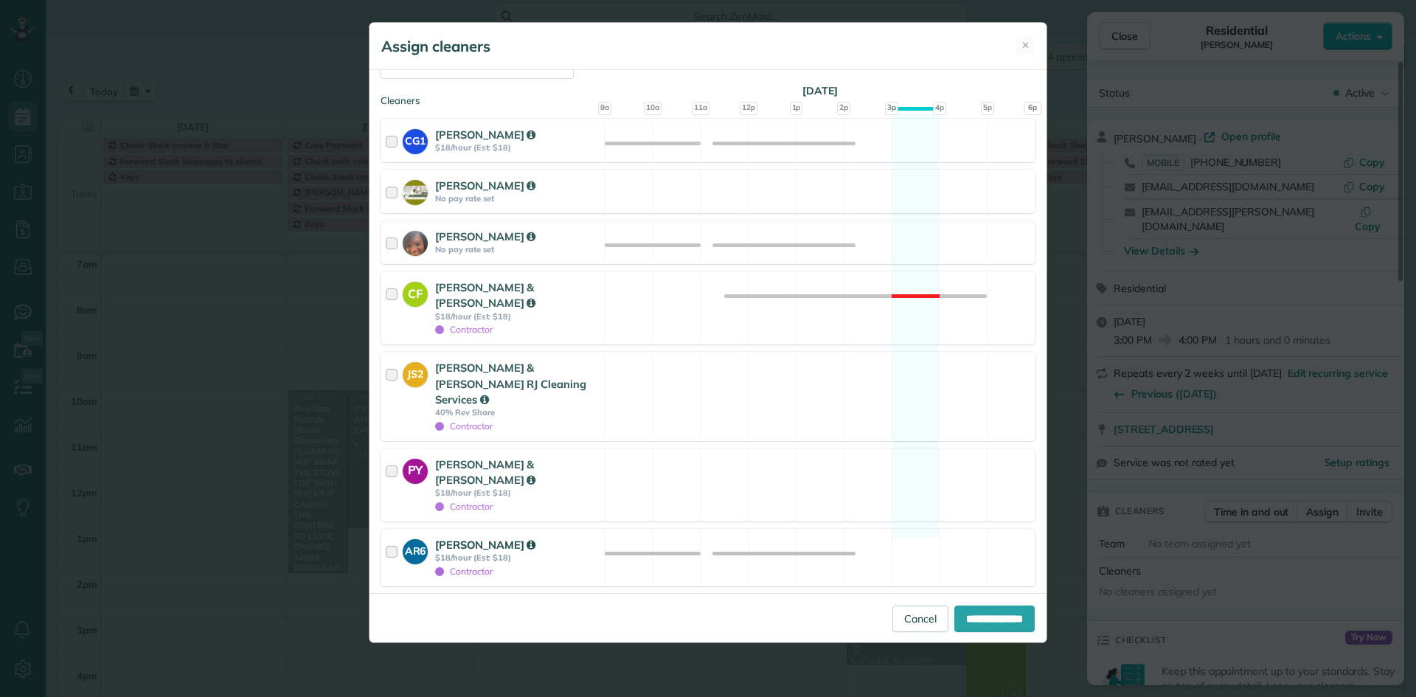
click at [396, 537] on div at bounding box center [394, 557] width 17 height 41
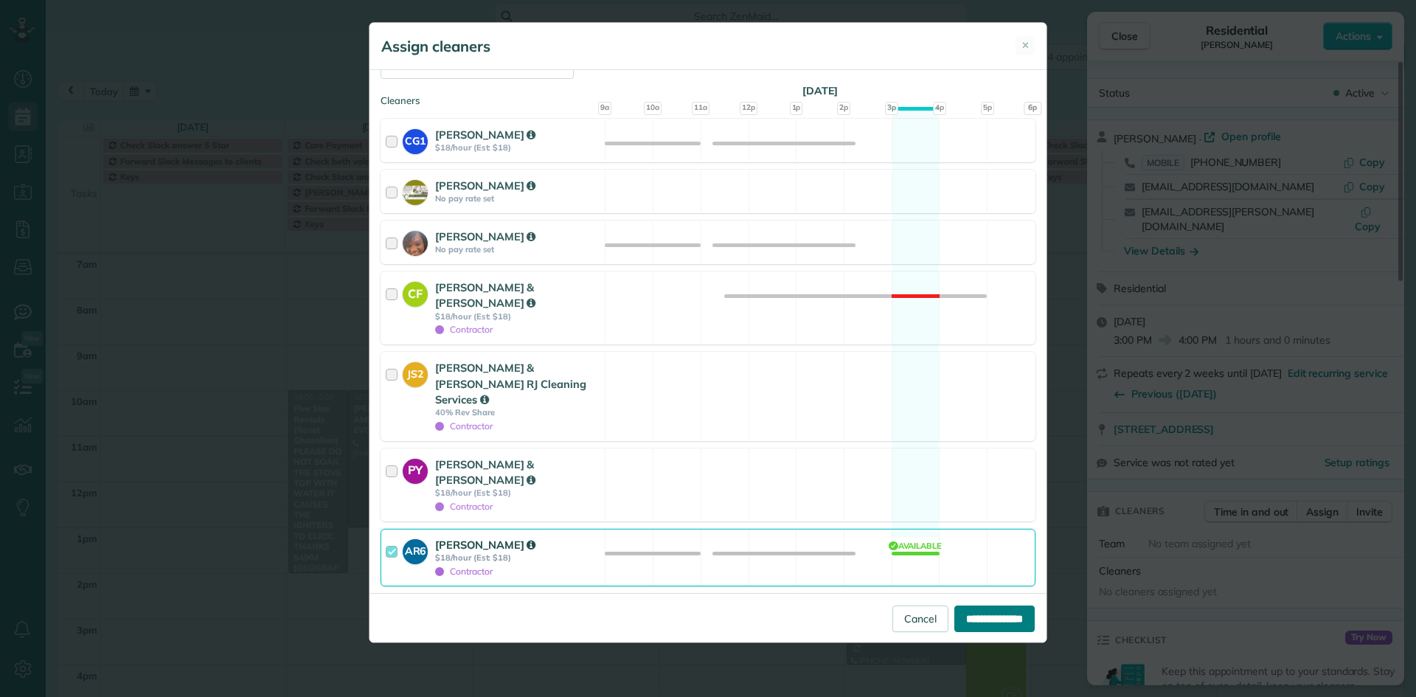
click at [997, 618] on input "**********" at bounding box center [994, 619] width 80 height 27
type input "**********"
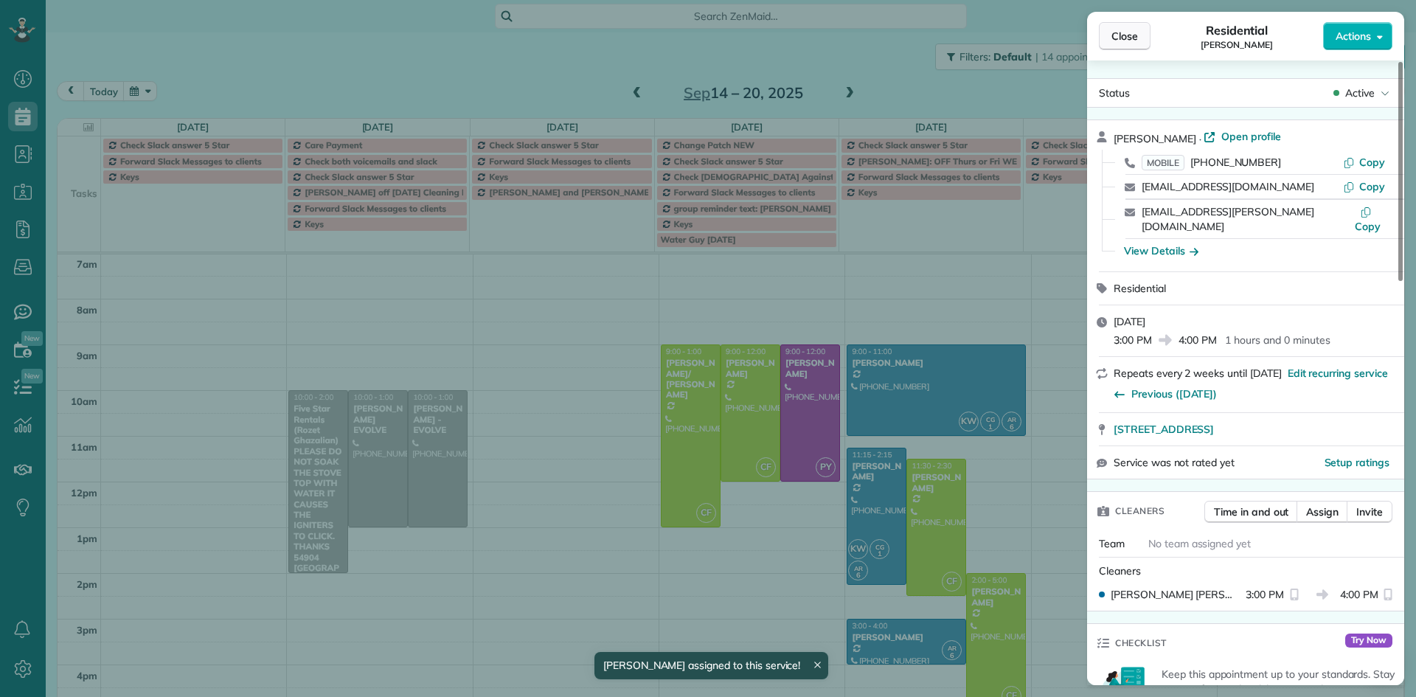
click at [1131, 36] on span "Close" at bounding box center [1125, 36] width 27 height 15
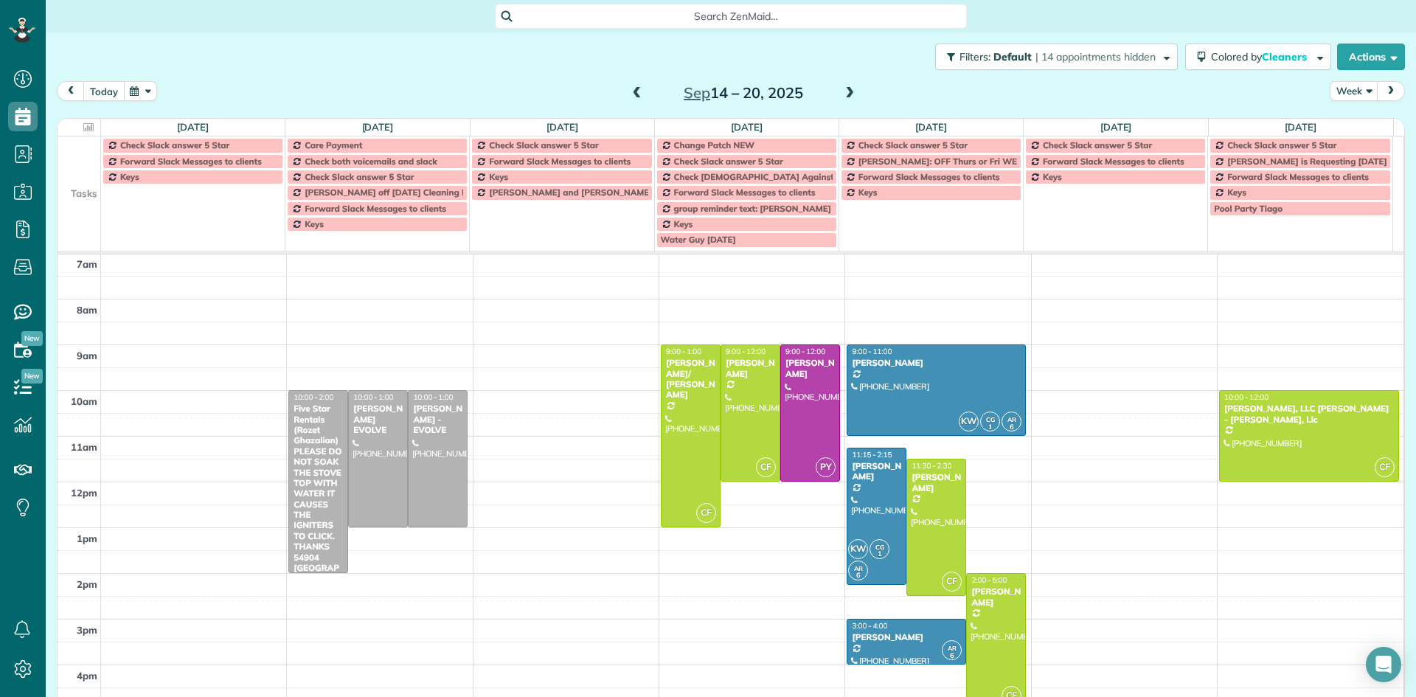
click at [104, 89] on button "today" at bounding box center [103, 91] width 41 height 20
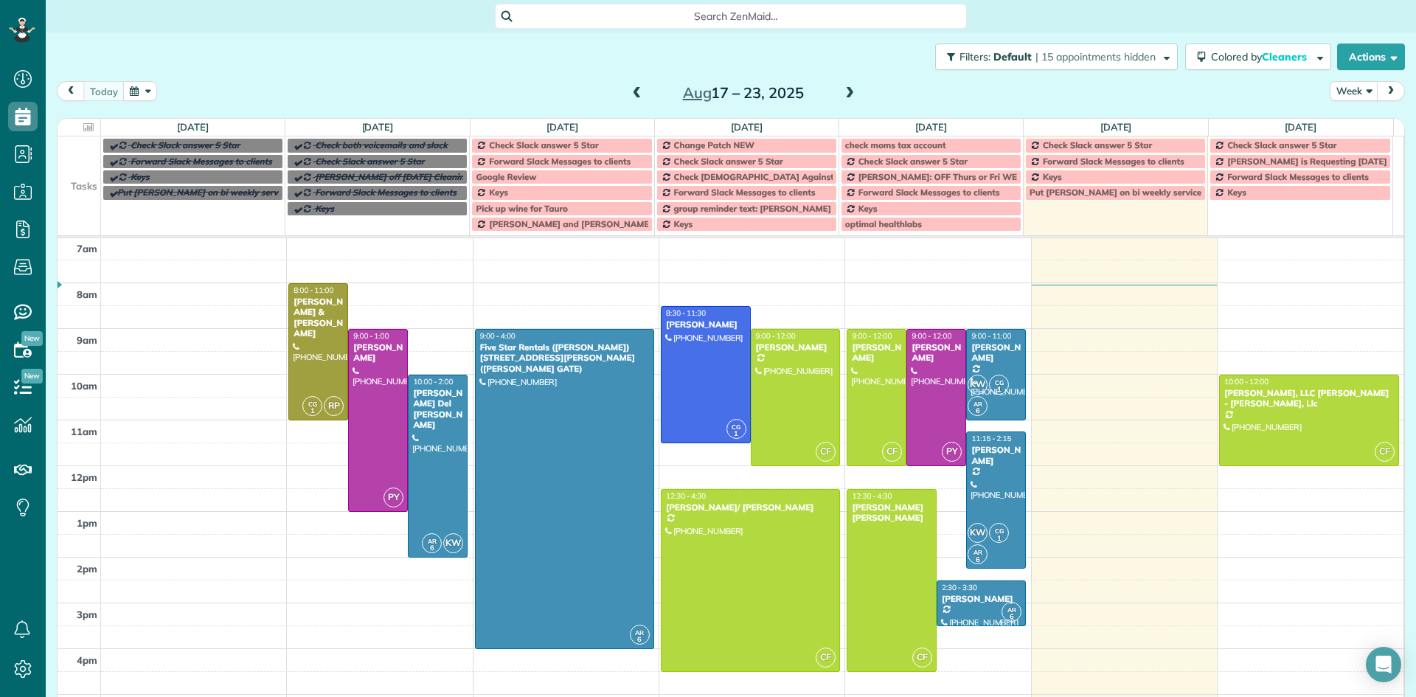
click at [842, 91] on span at bounding box center [850, 93] width 16 height 13
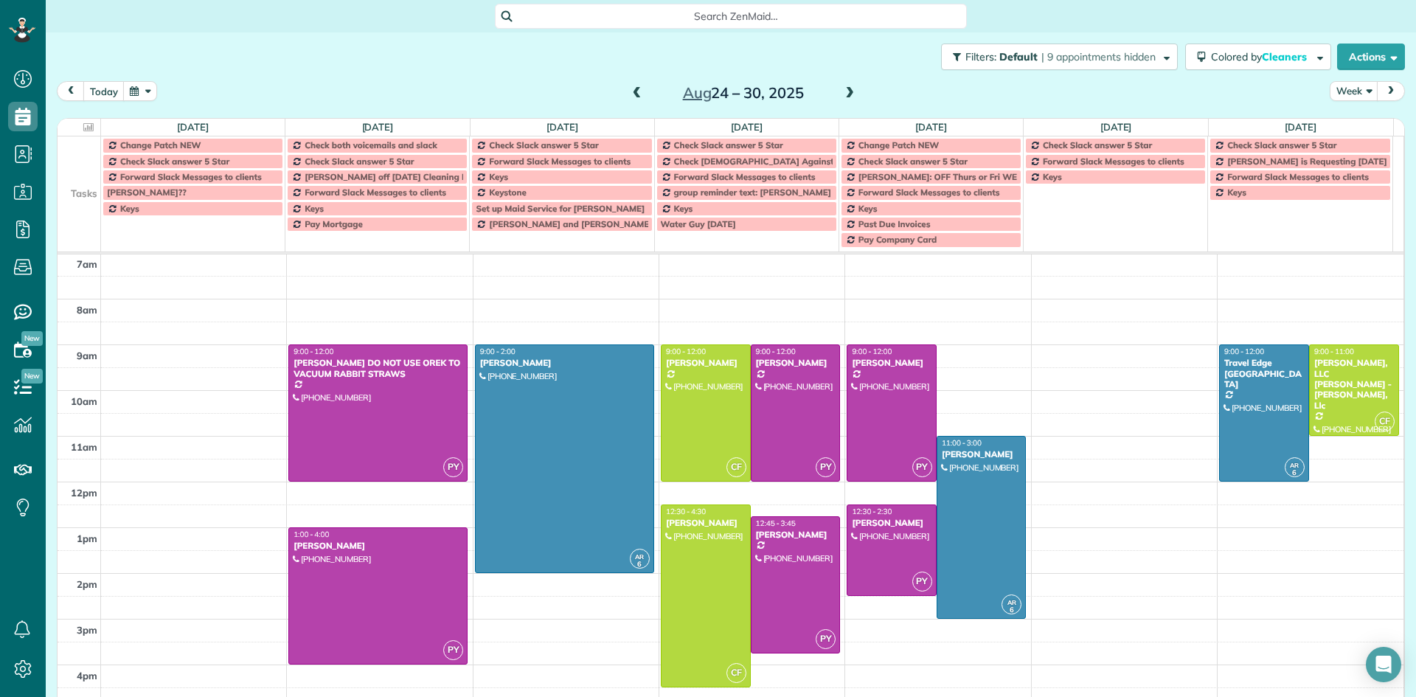
click at [845, 91] on span at bounding box center [850, 93] width 16 height 13
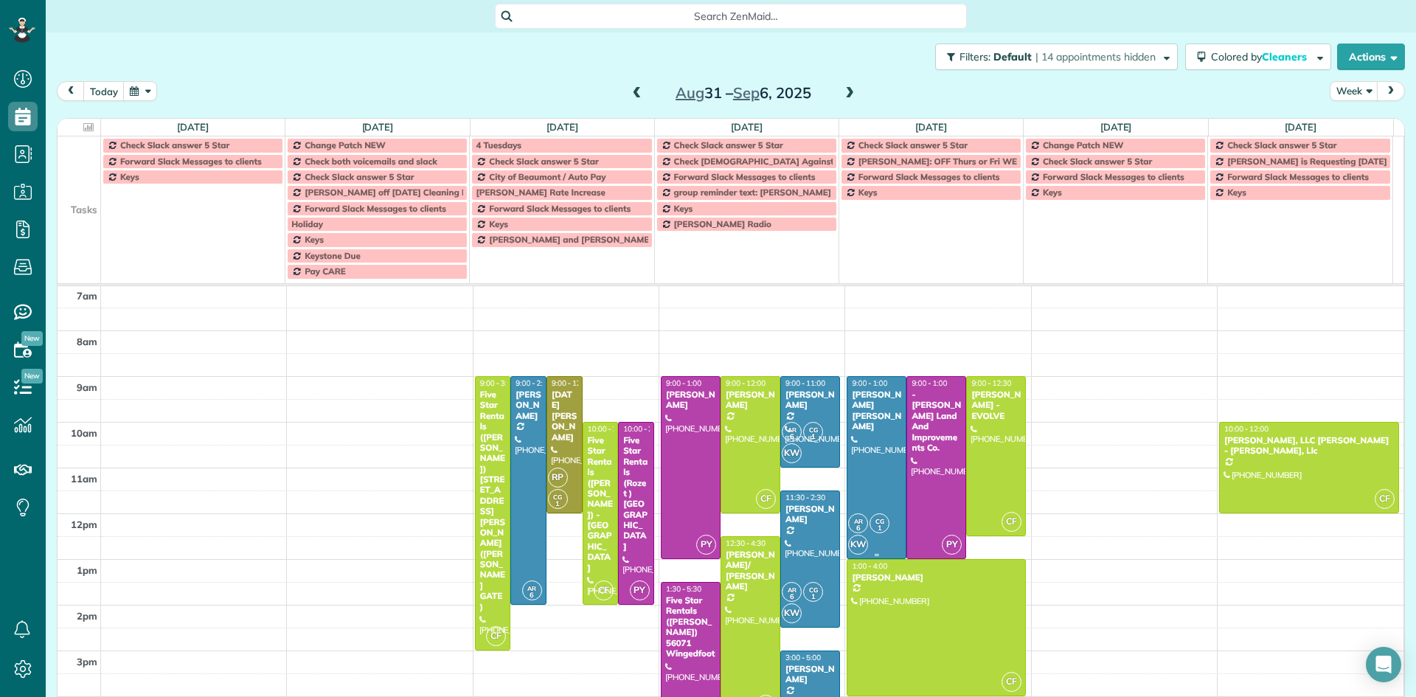
click at [861, 430] on div at bounding box center [876, 467] width 58 height 181
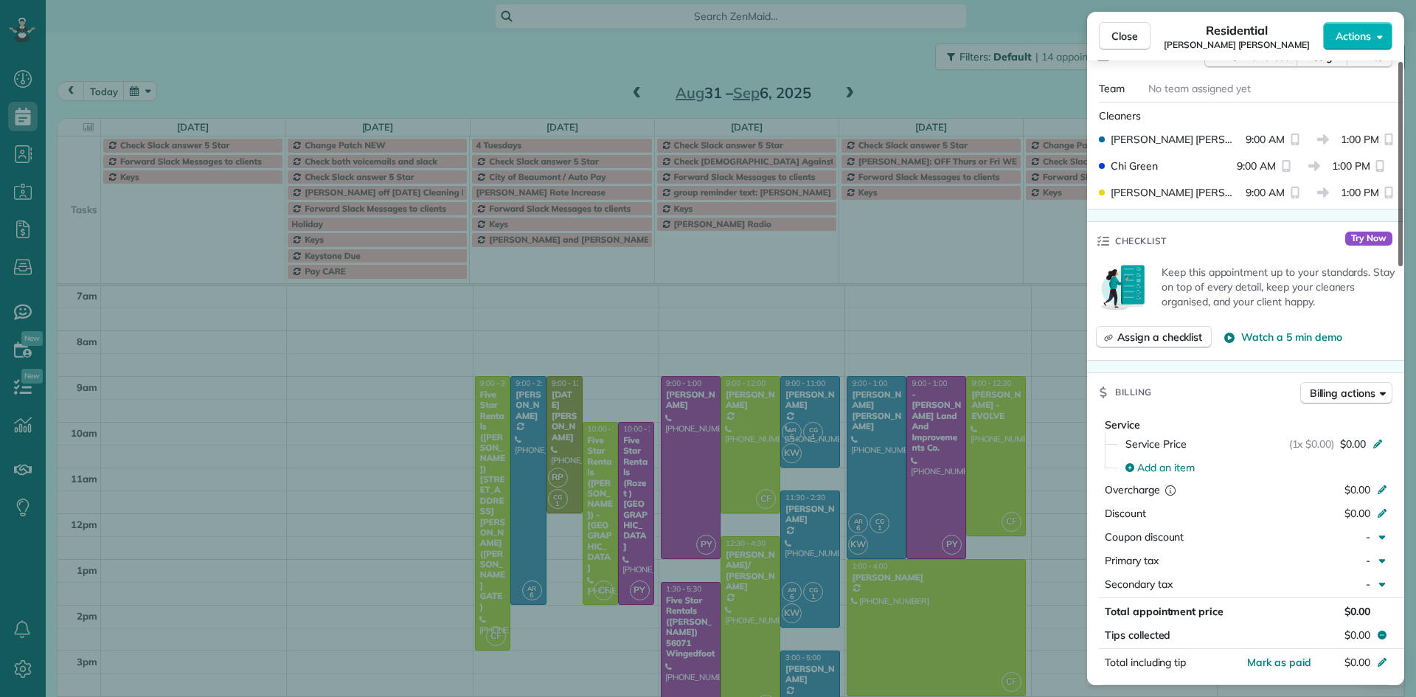
scroll to position [405, 0]
drag, startPoint x: 1401, startPoint y: 239, endPoint x: 1370, endPoint y: 333, distance: 99.1
click at [1398, 266] on div at bounding box center [1400, 164] width 4 height 204
click at [1131, 31] on span "Close" at bounding box center [1125, 36] width 27 height 15
